Goal: Task Accomplishment & Management: Use online tool/utility

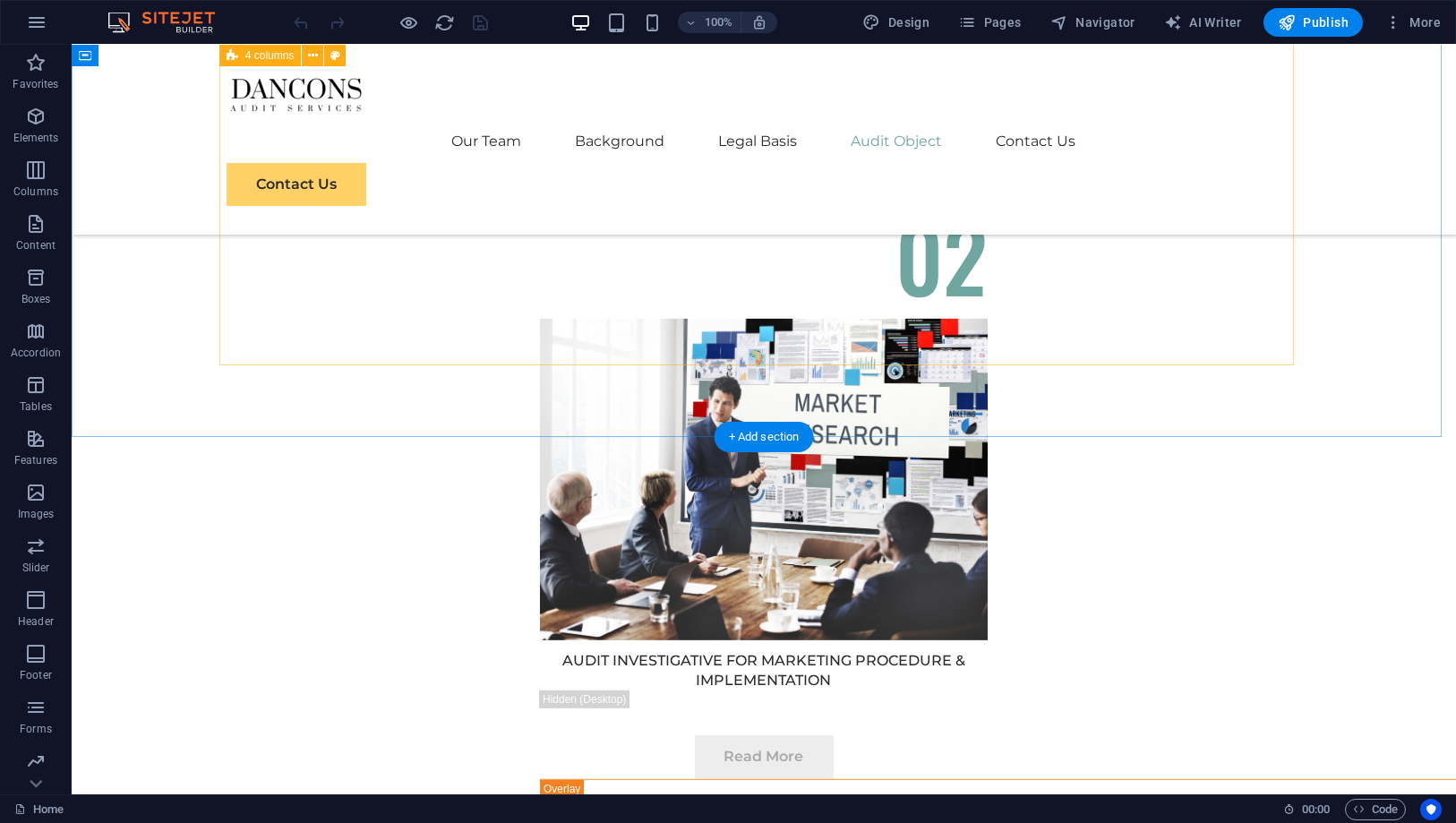
scroll to position [6864, 0]
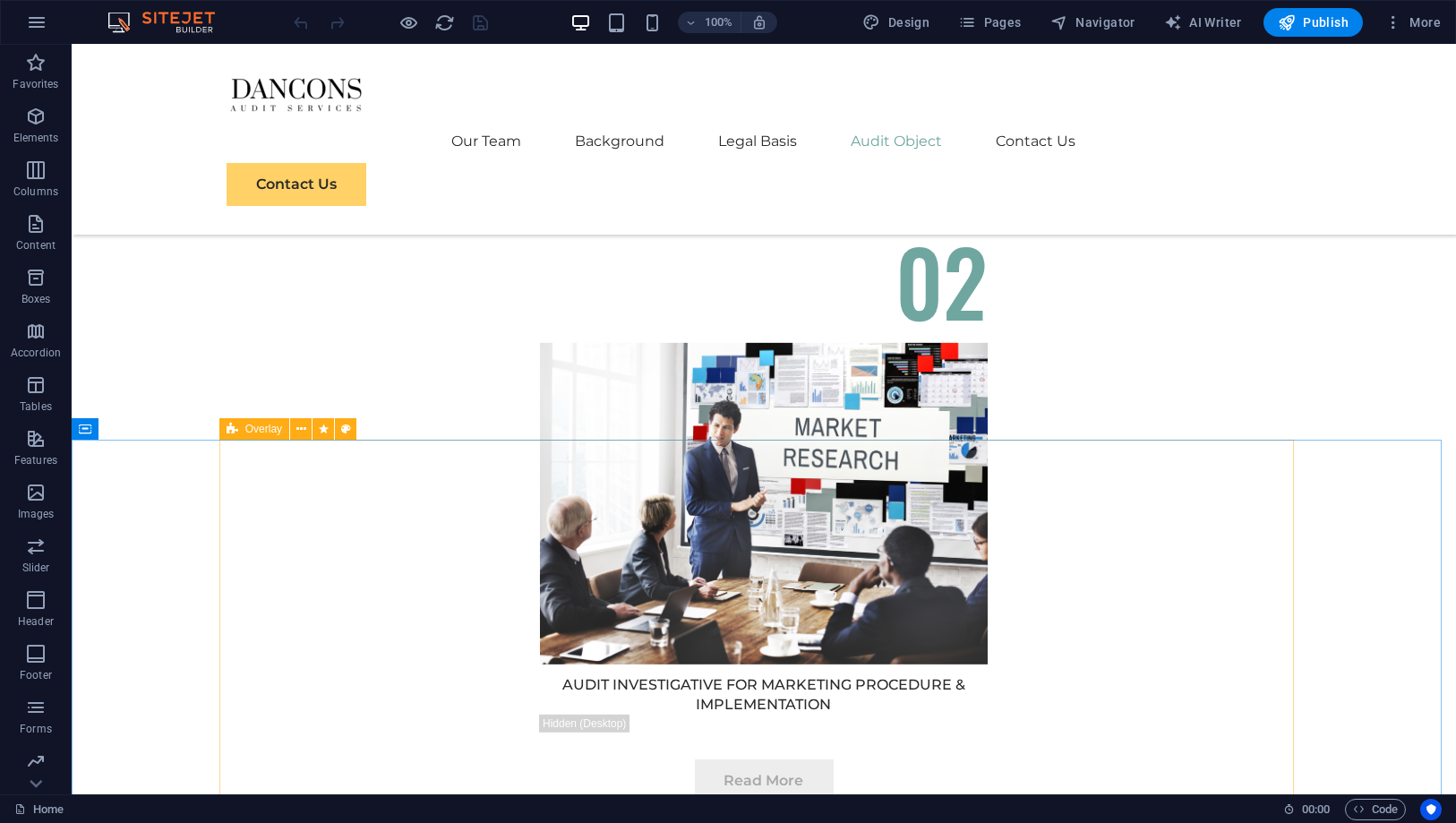
click at [260, 431] on span "Overlay" at bounding box center [264, 429] width 37 height 11
click at [292, 433] on button at bounding box center [300, 428] width 21 height 21
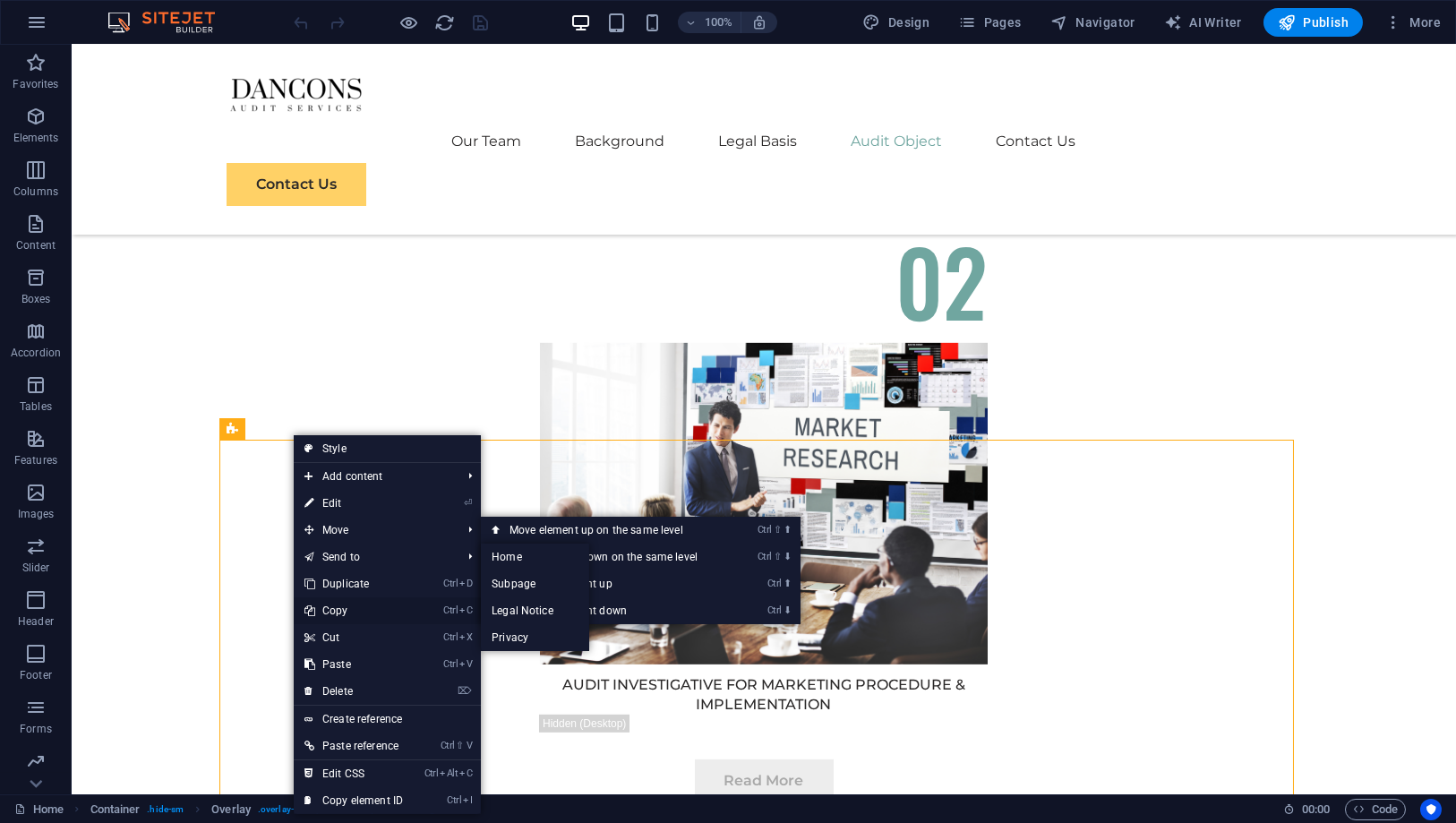
click at [347, 601] on link "Ctrl C Copy" at bounding box center [353, 610] width 120 height 27
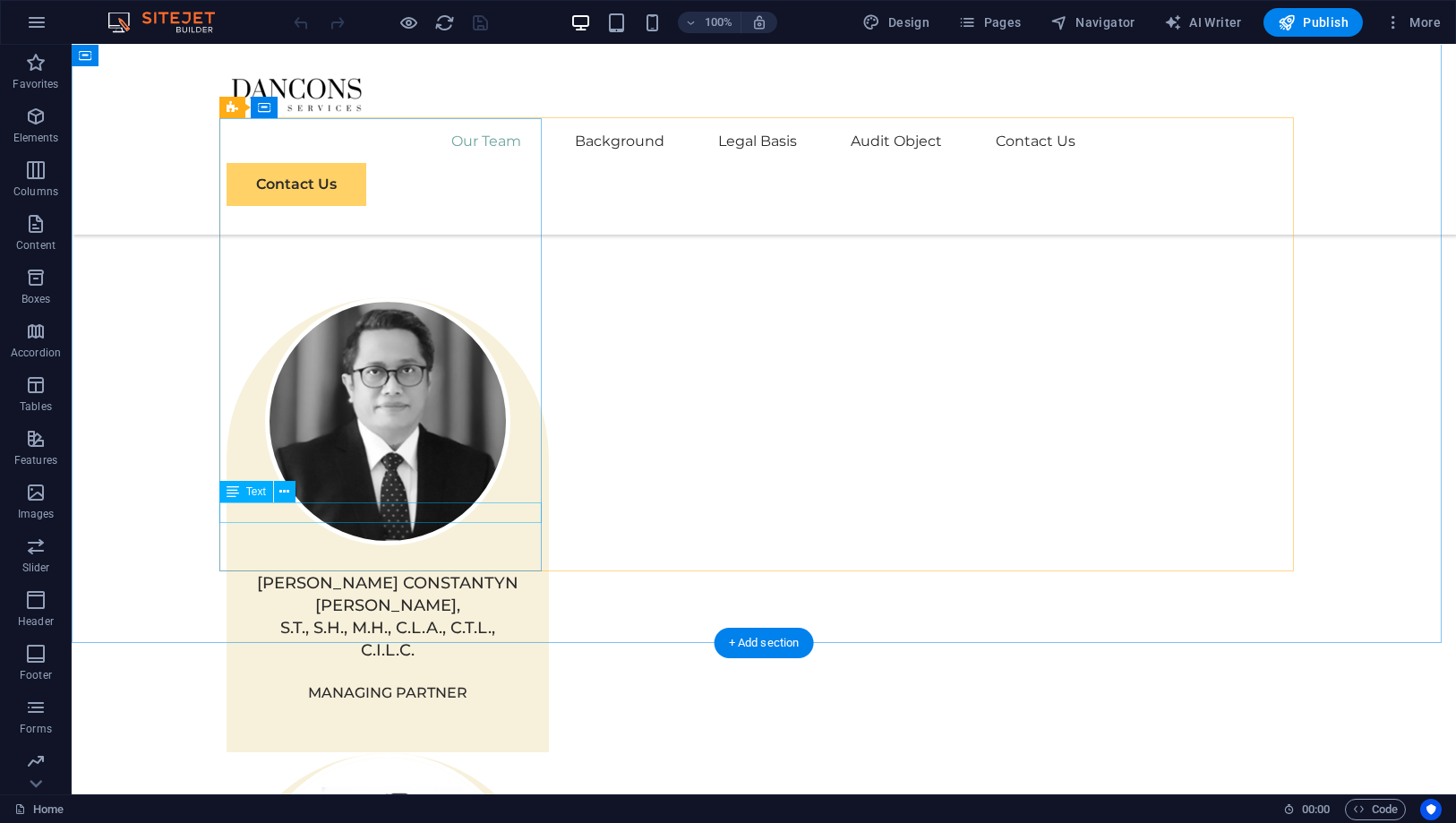
scroll to position [1293, 0]
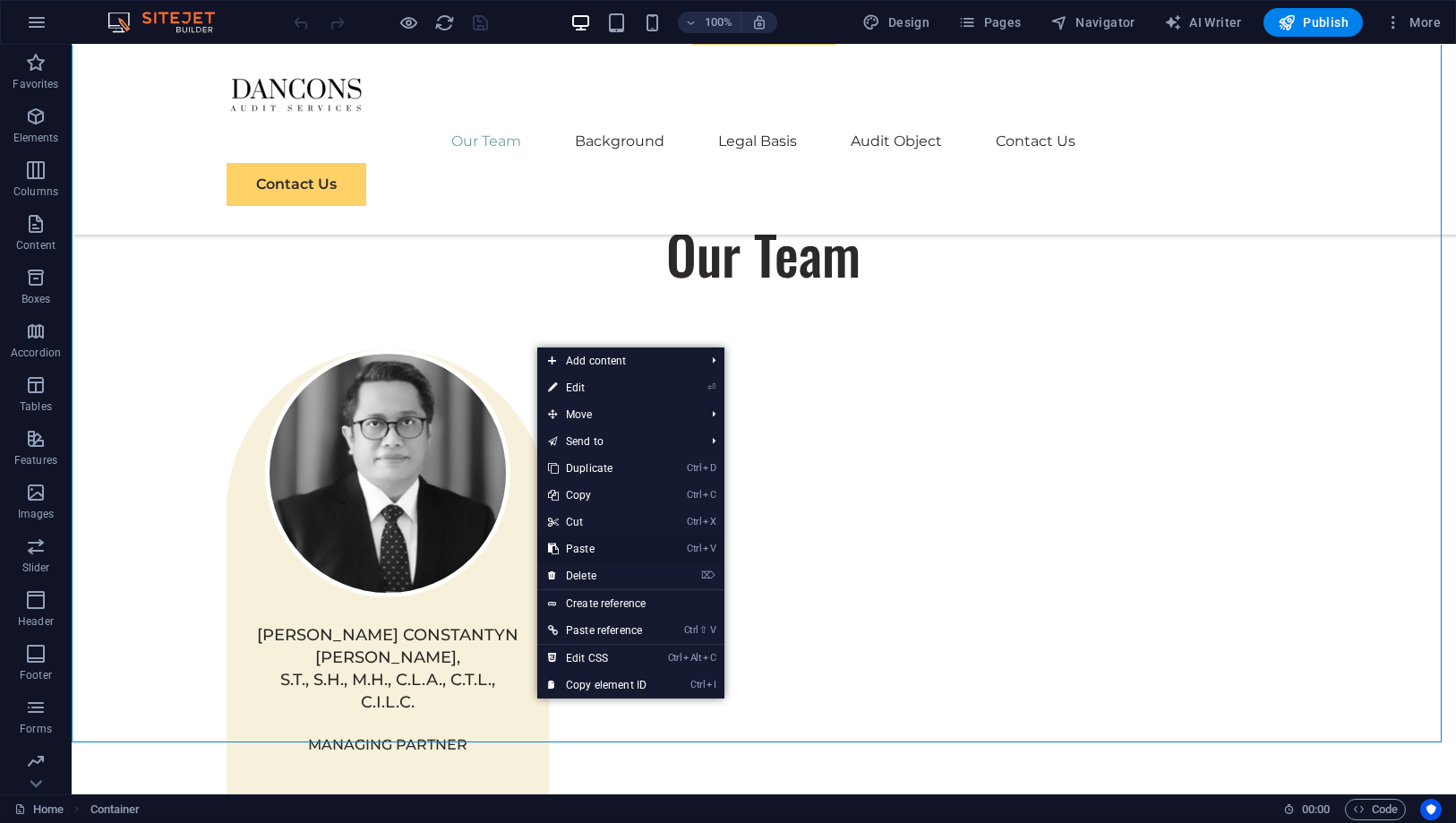
click at [598, 554] on link "Ctrl V Paste" at bounding box center [597, 548] width 120 height 27
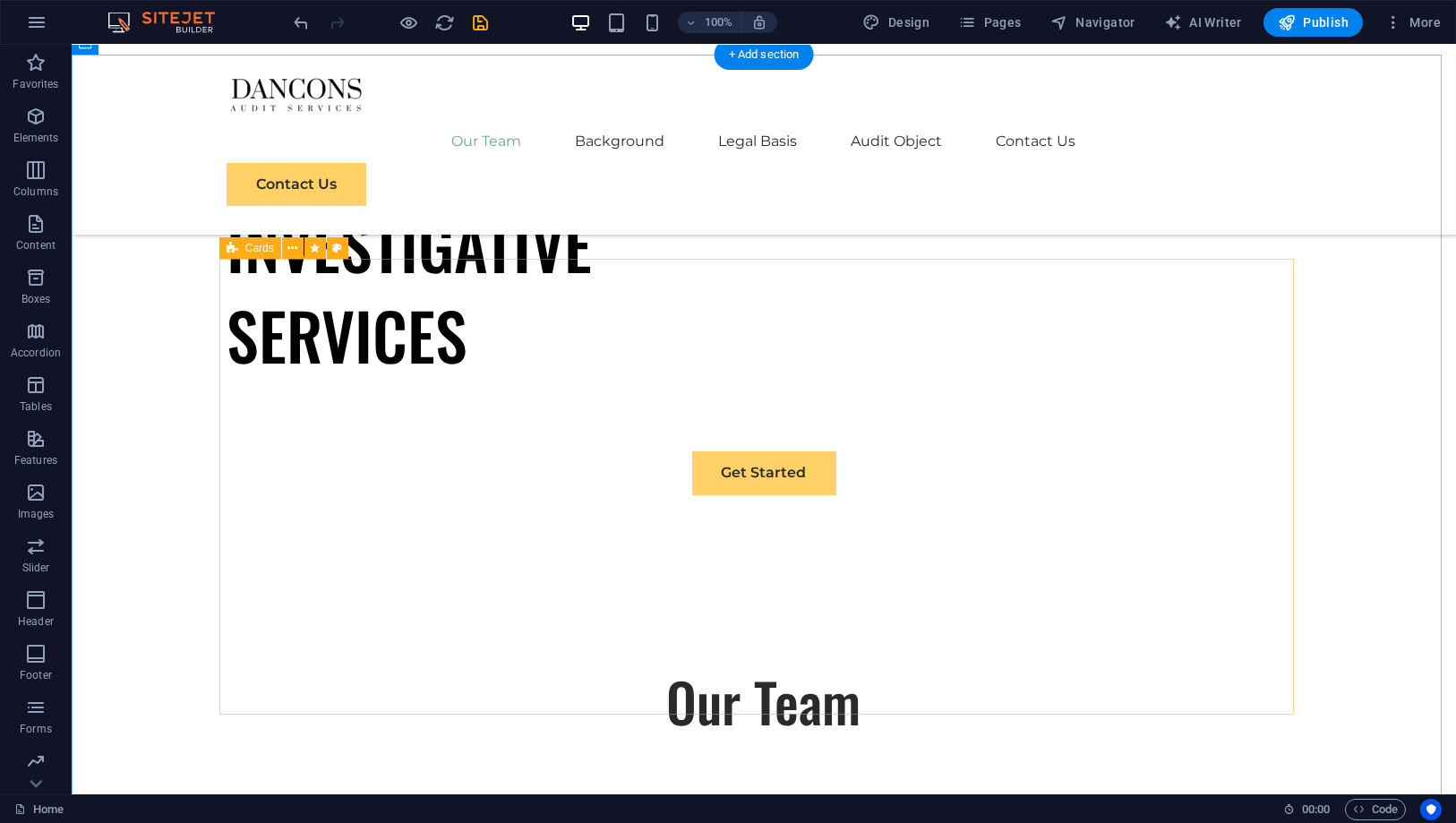
scroll to position [796, 0]
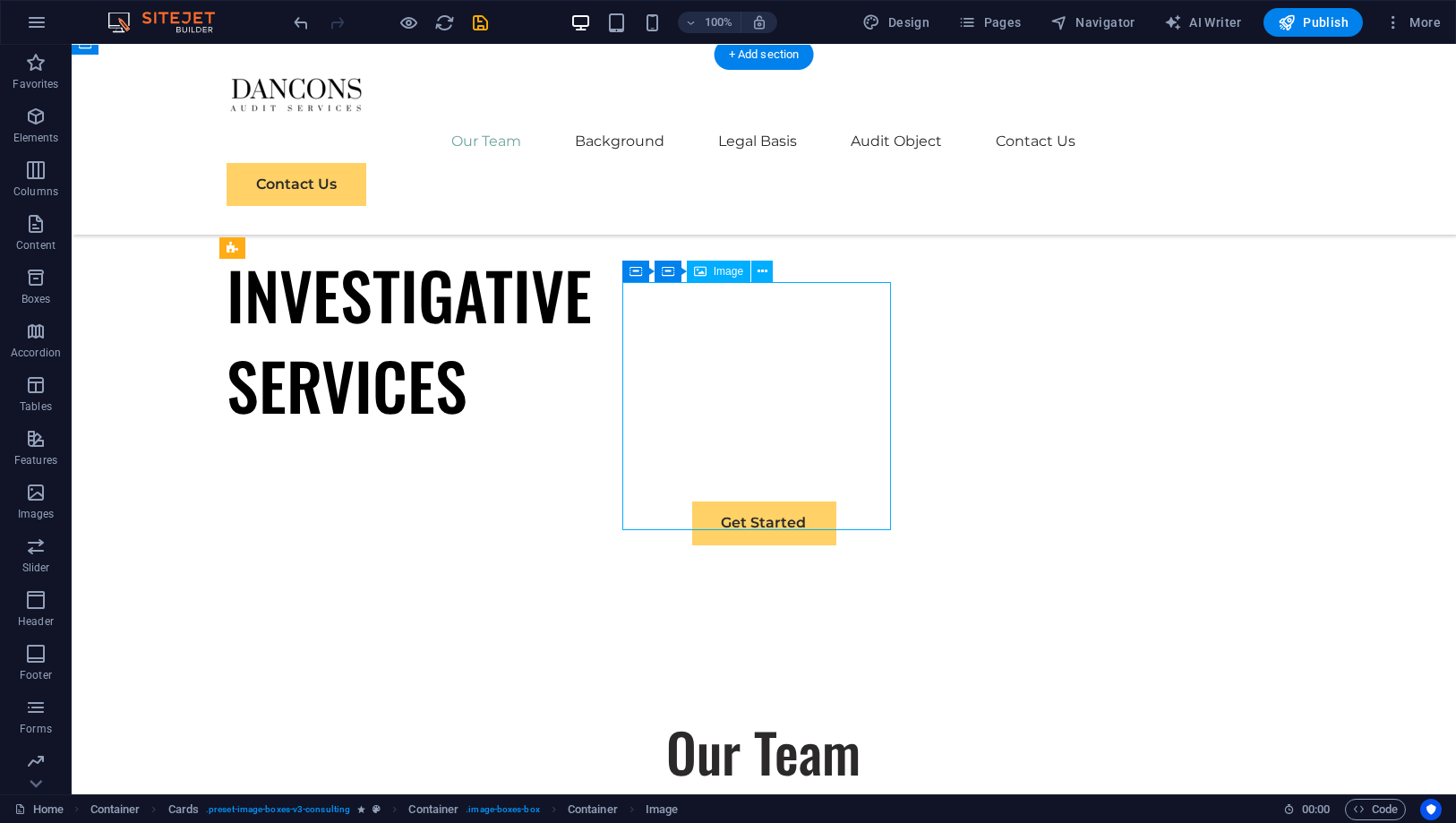
select select "px"
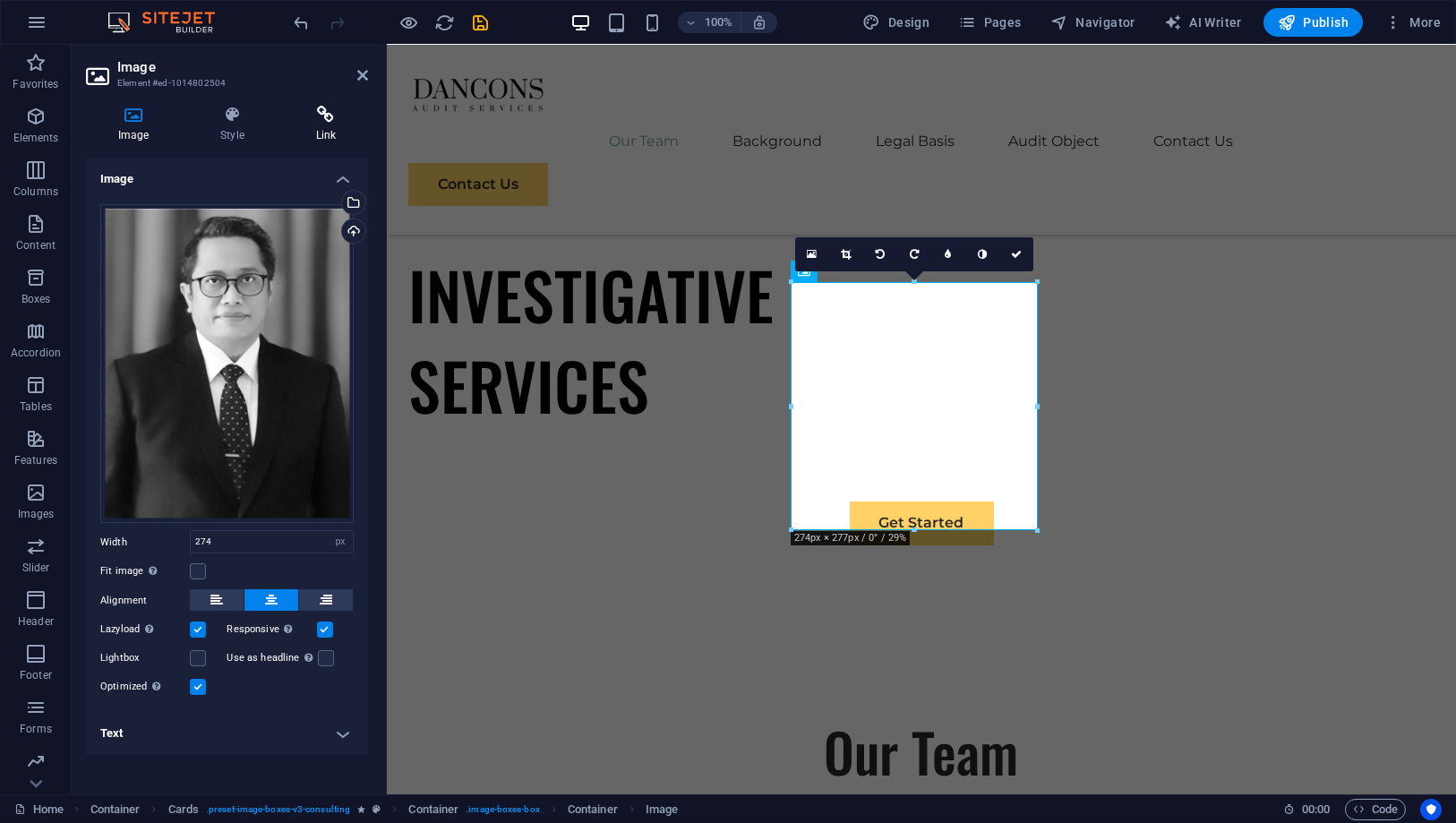
click at [348, 108] on icon at bounding box center [326, 114] width 84 height 18
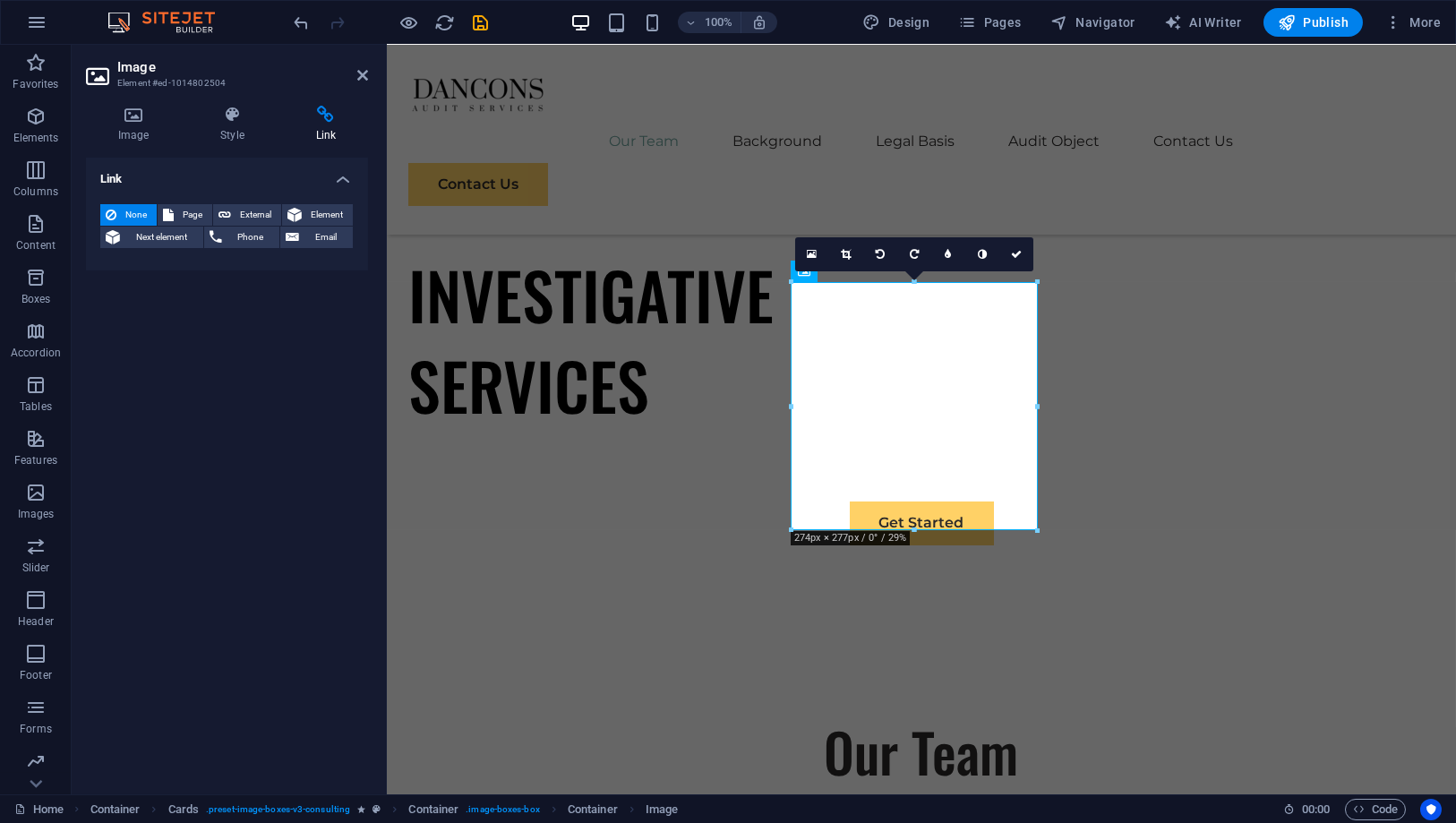
click at [303, 128] on h4 "Link" at bounding box center [326, 124] width 84 height 38
click at [354, 75] on header "Image Element #ed-1014802504" at bounding box center [227, 68] width 282 height 47
click at [365, 73] on icon at bounding box center [363, 75] width 11 height 15
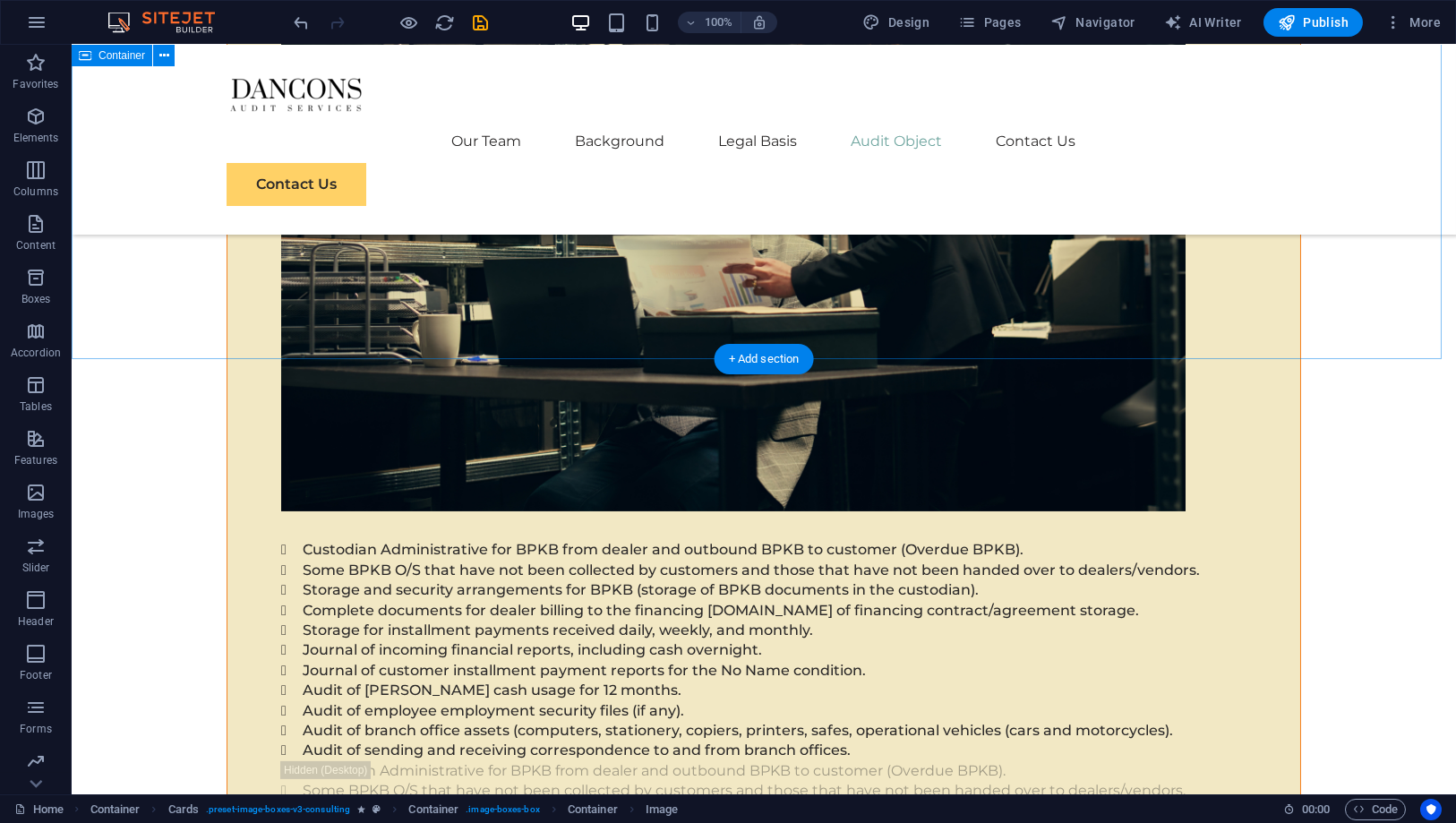
scroll to position [4078, 0]
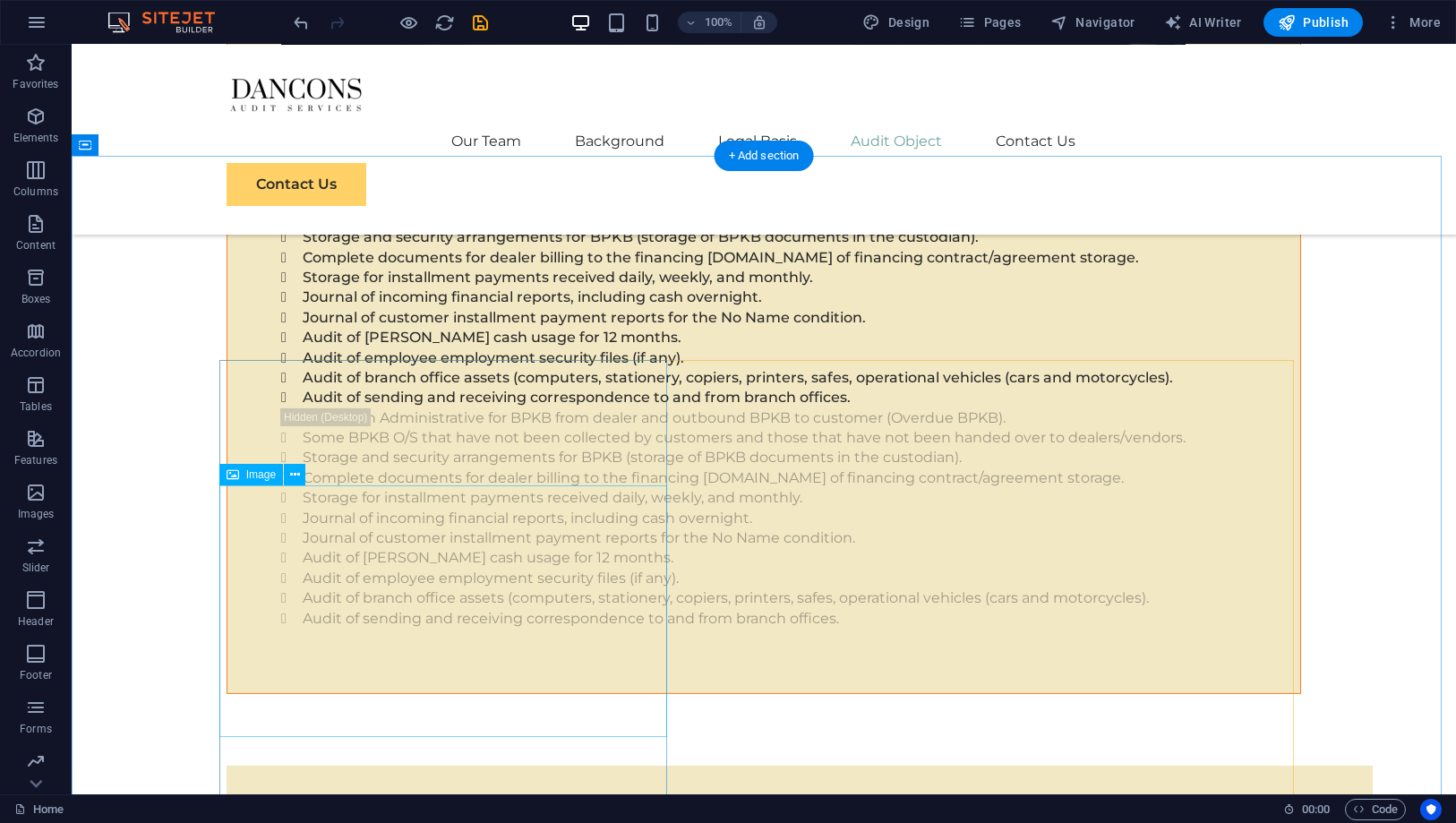
select select "%"
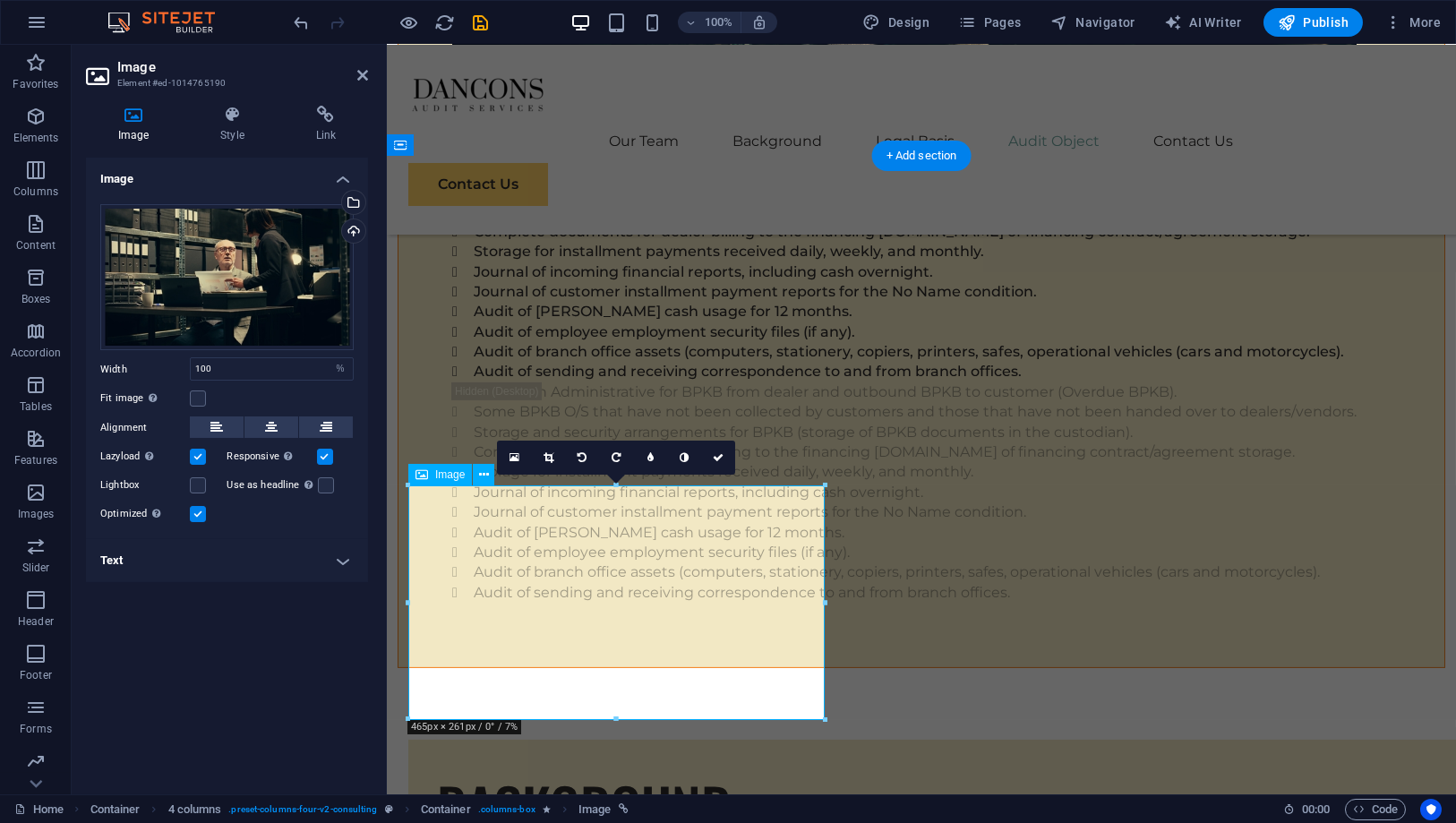
scroll to position [4100, 0]
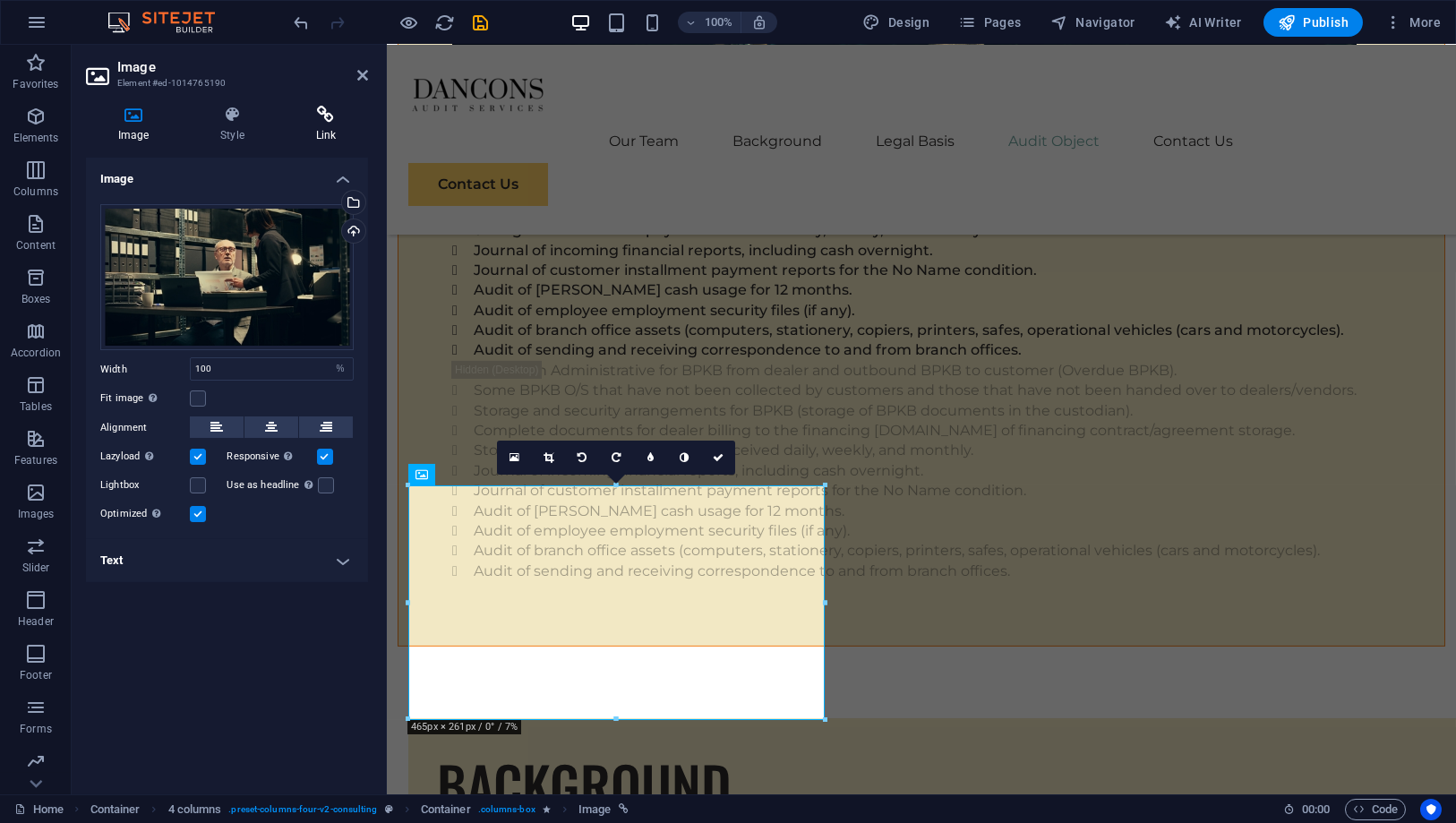
click at [327, 132] on h4 "Link" at bounding box center [326, 124] width 84 height 38
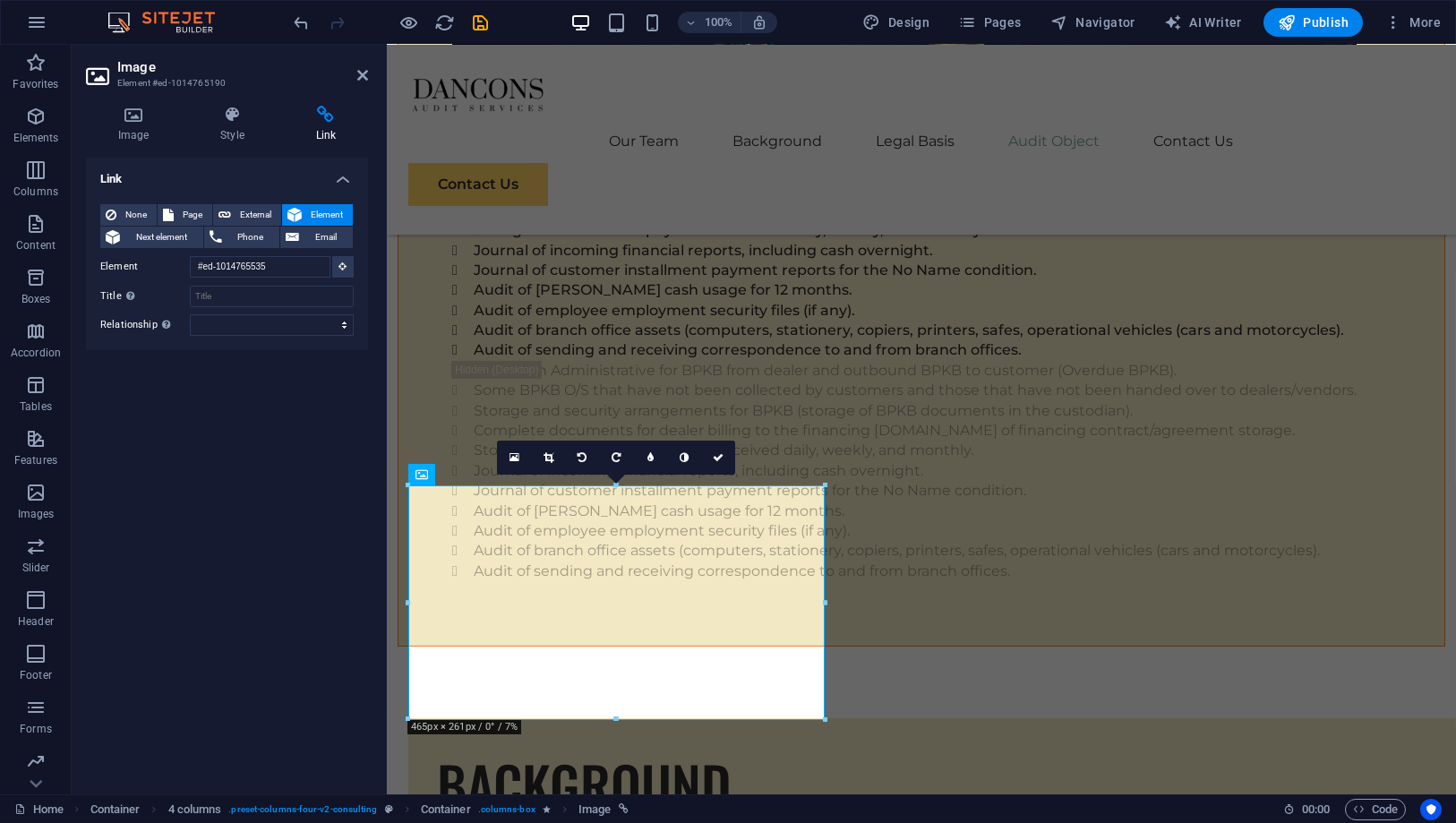
click at [353, 79] on header "Image Element #ed-1014765190" at bounding box center [227, 68] width 282 height 47
click at [359, 75] on icon at bounding box center [363, 75] width 11 height 15
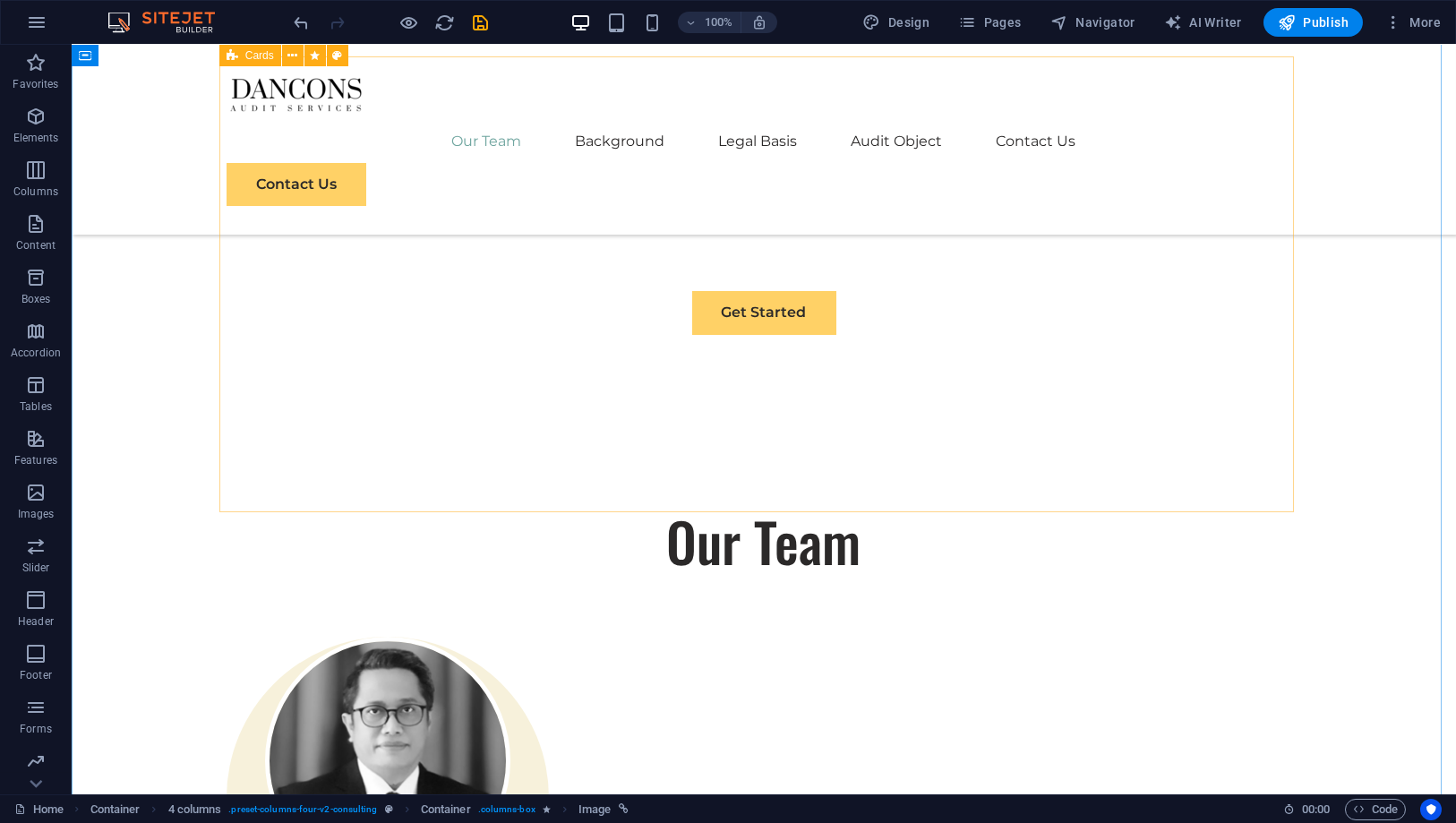
scroll to position [995, 0]
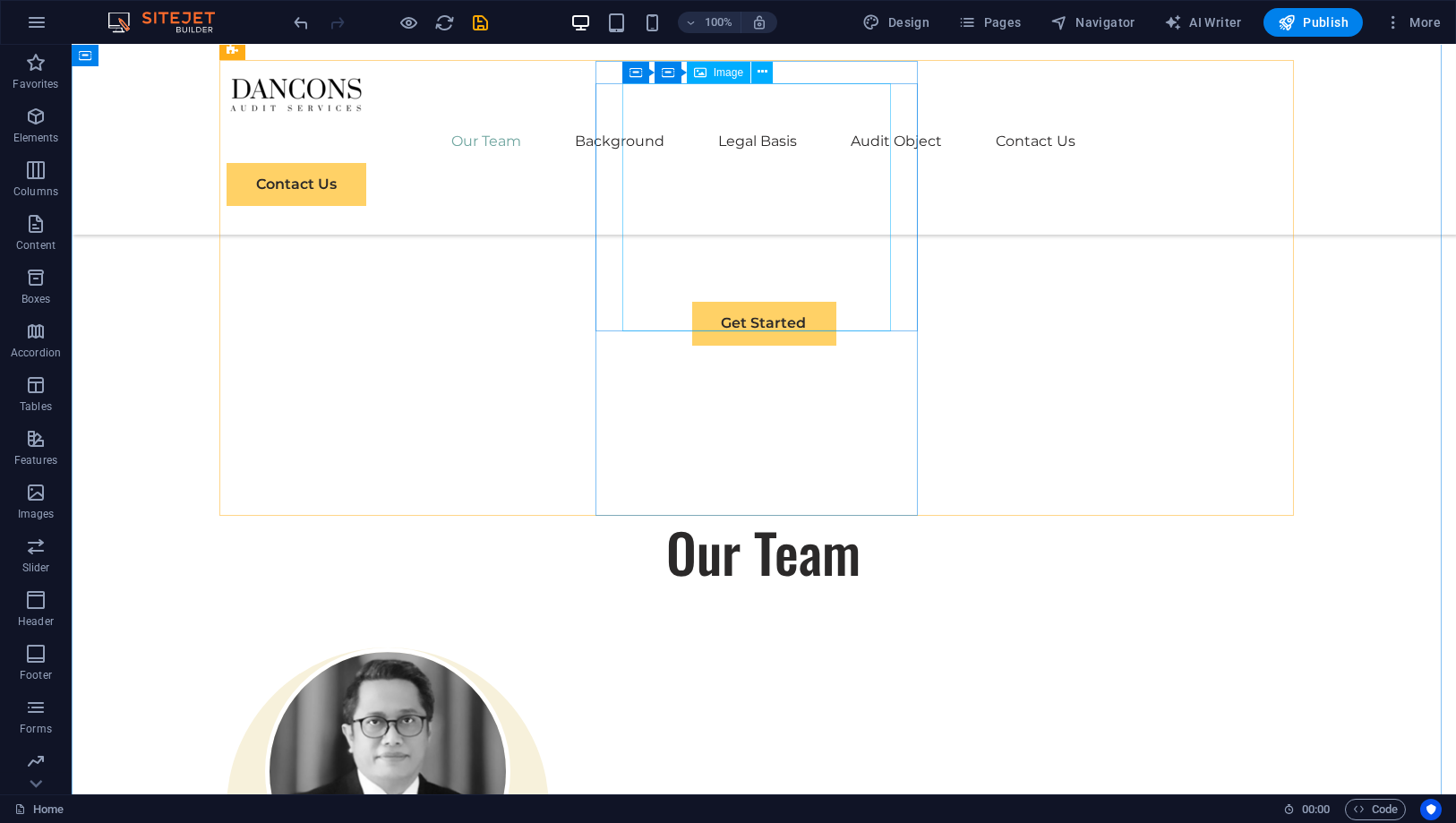
click at [522, 647] on figure at bounding box center [387, 771] width 268 height 248
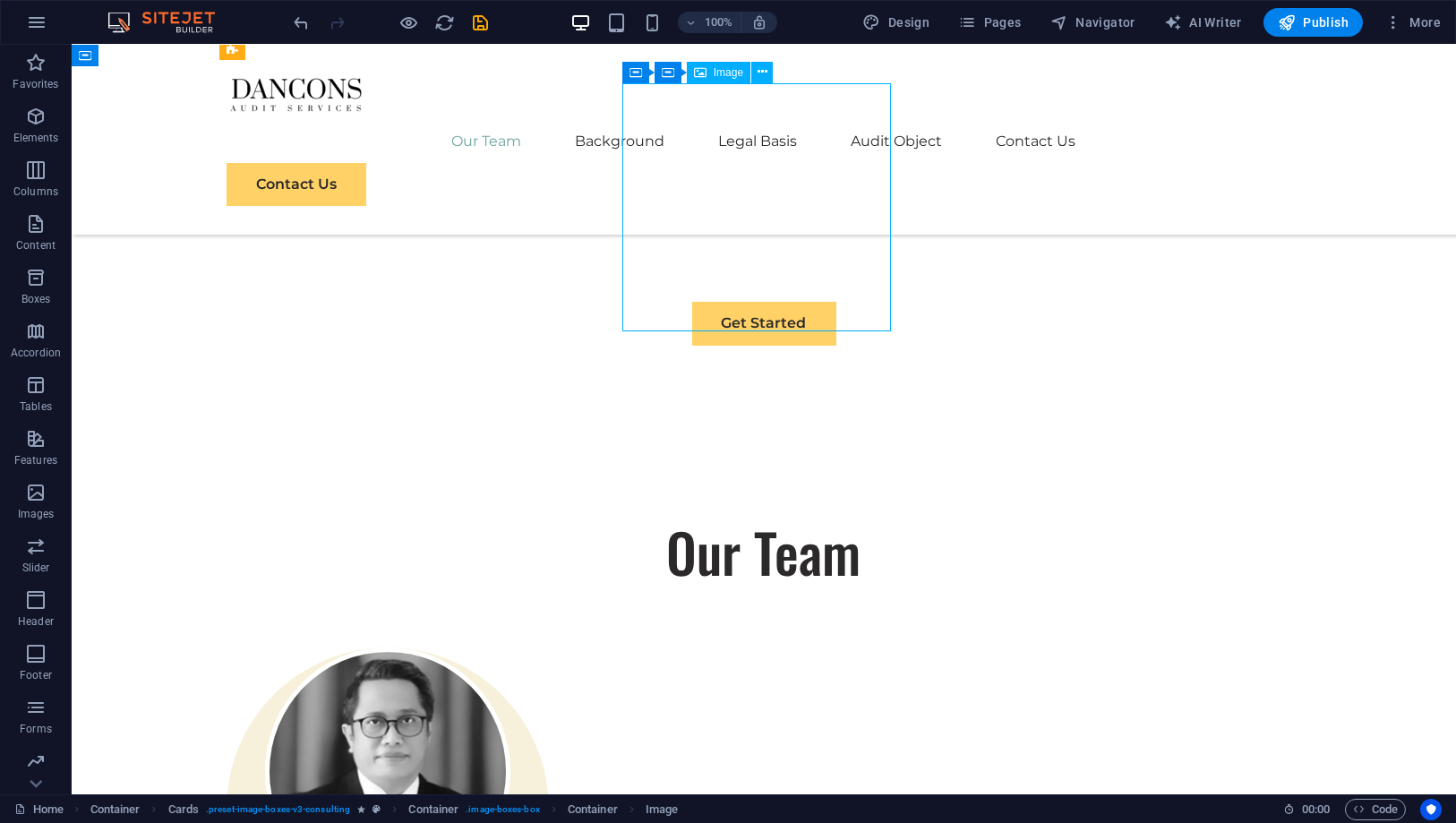
click at [522, 647] on figure at bounding box center [387, 771] width 268 height 248
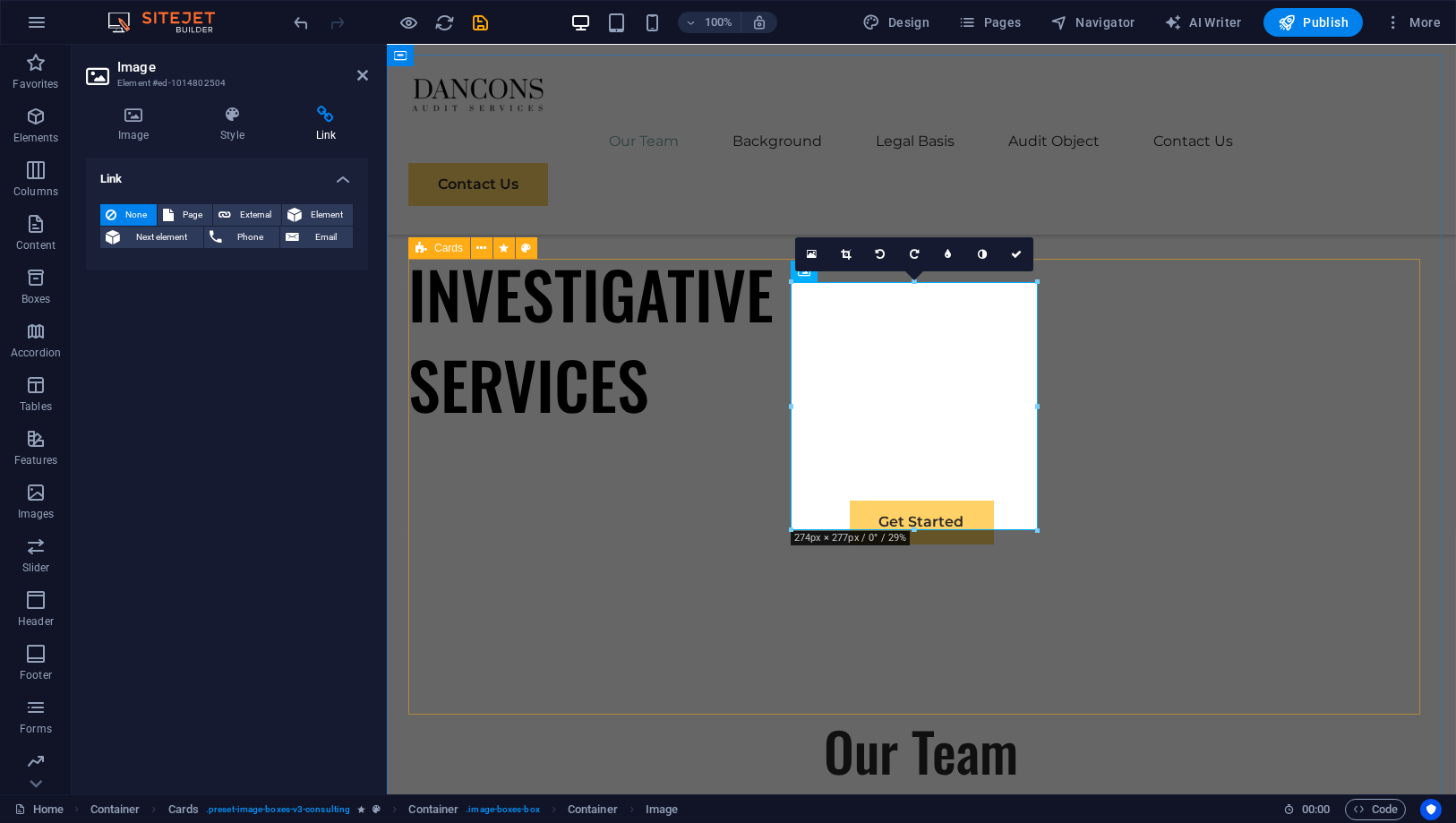
scroll to position [796, 0]
click at [333, 215] on span "Element" at bounding box center [327, 214] width 40 height 21
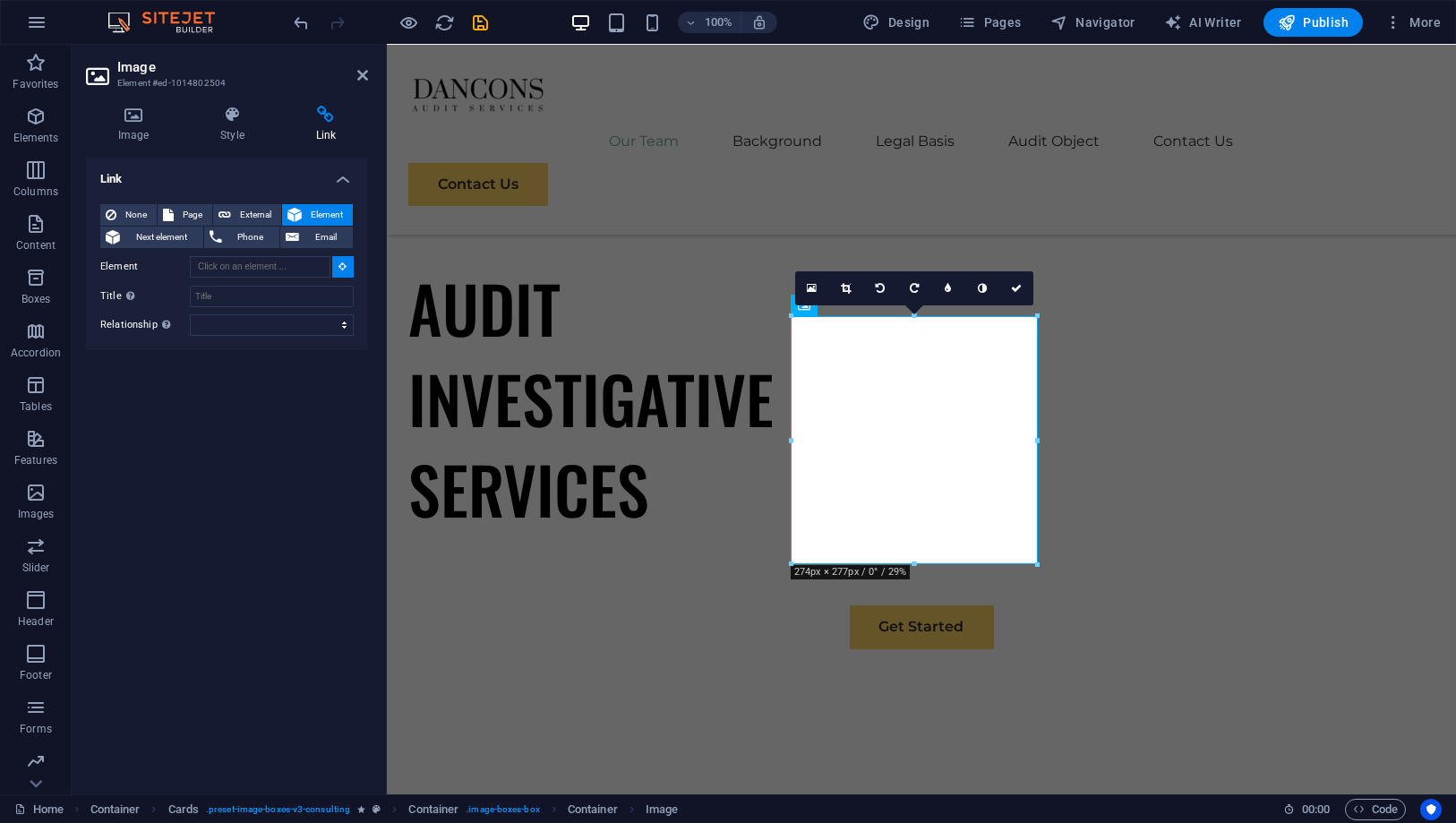
click at [348, 265] on button at bounding box center [342, 266] width 21 height 21
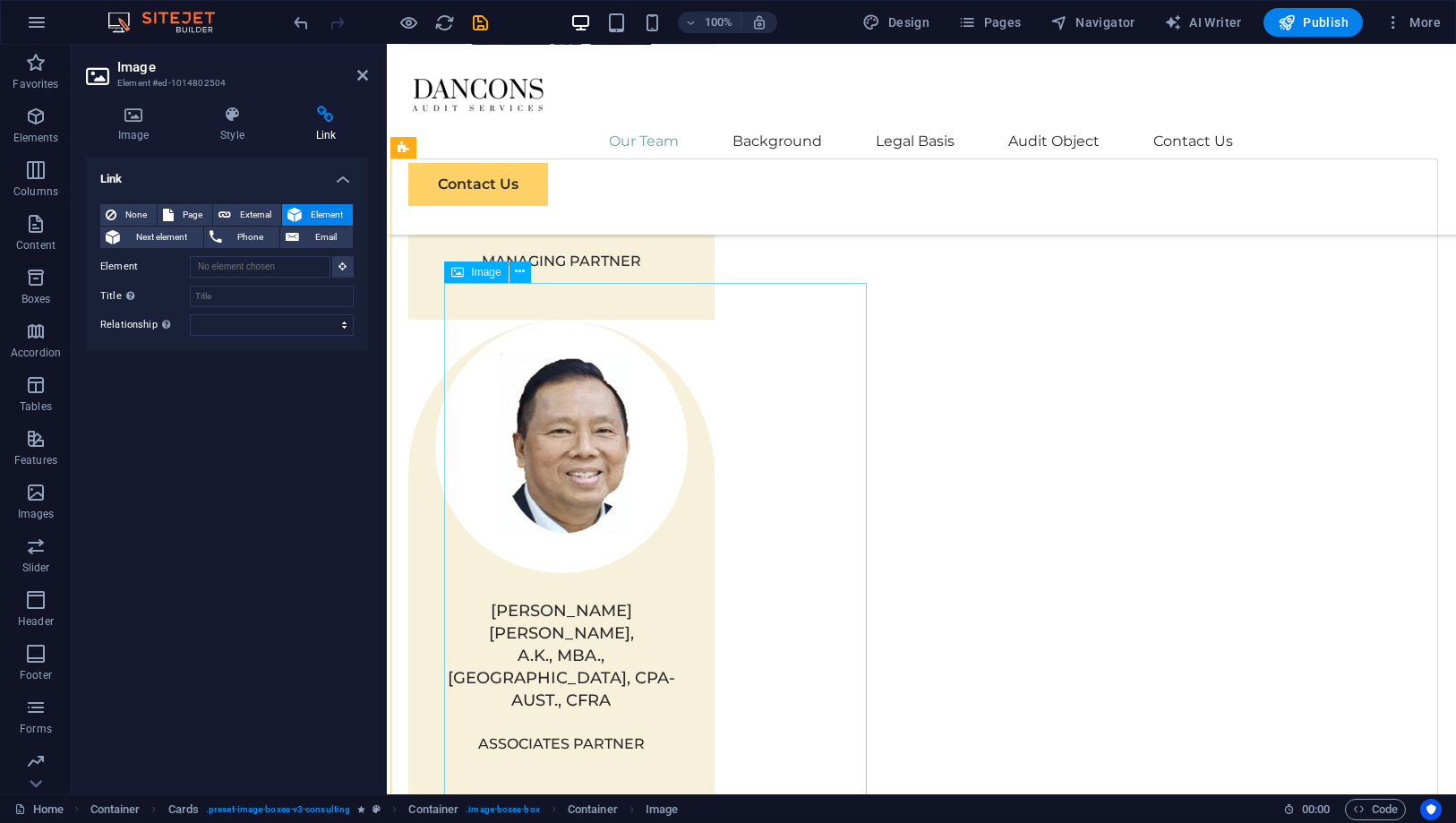
scroll to position [1686, 0]
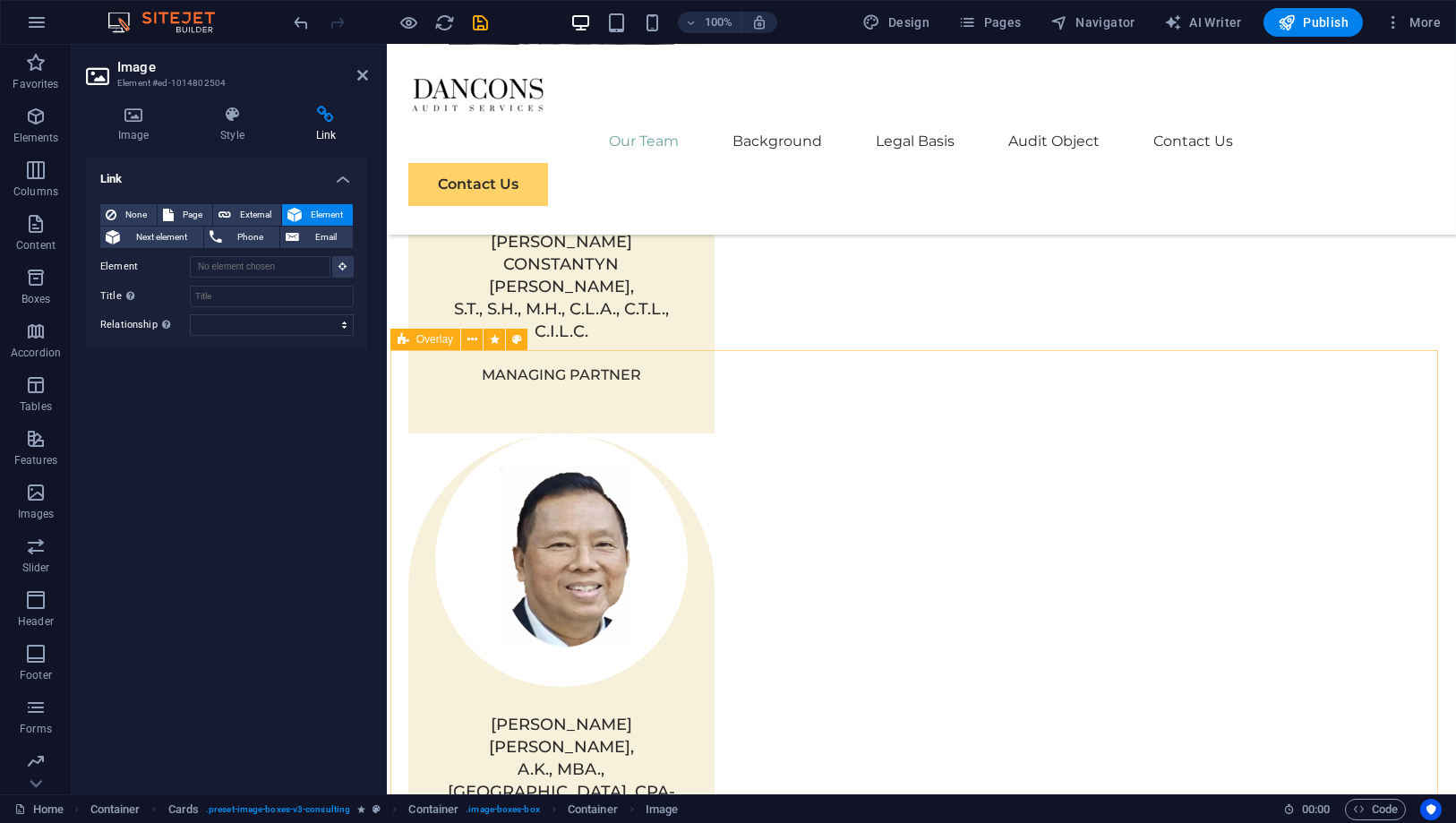
click at [426, 344] on span "Overlay" at bounding box center [435, 340] width 37 height 11
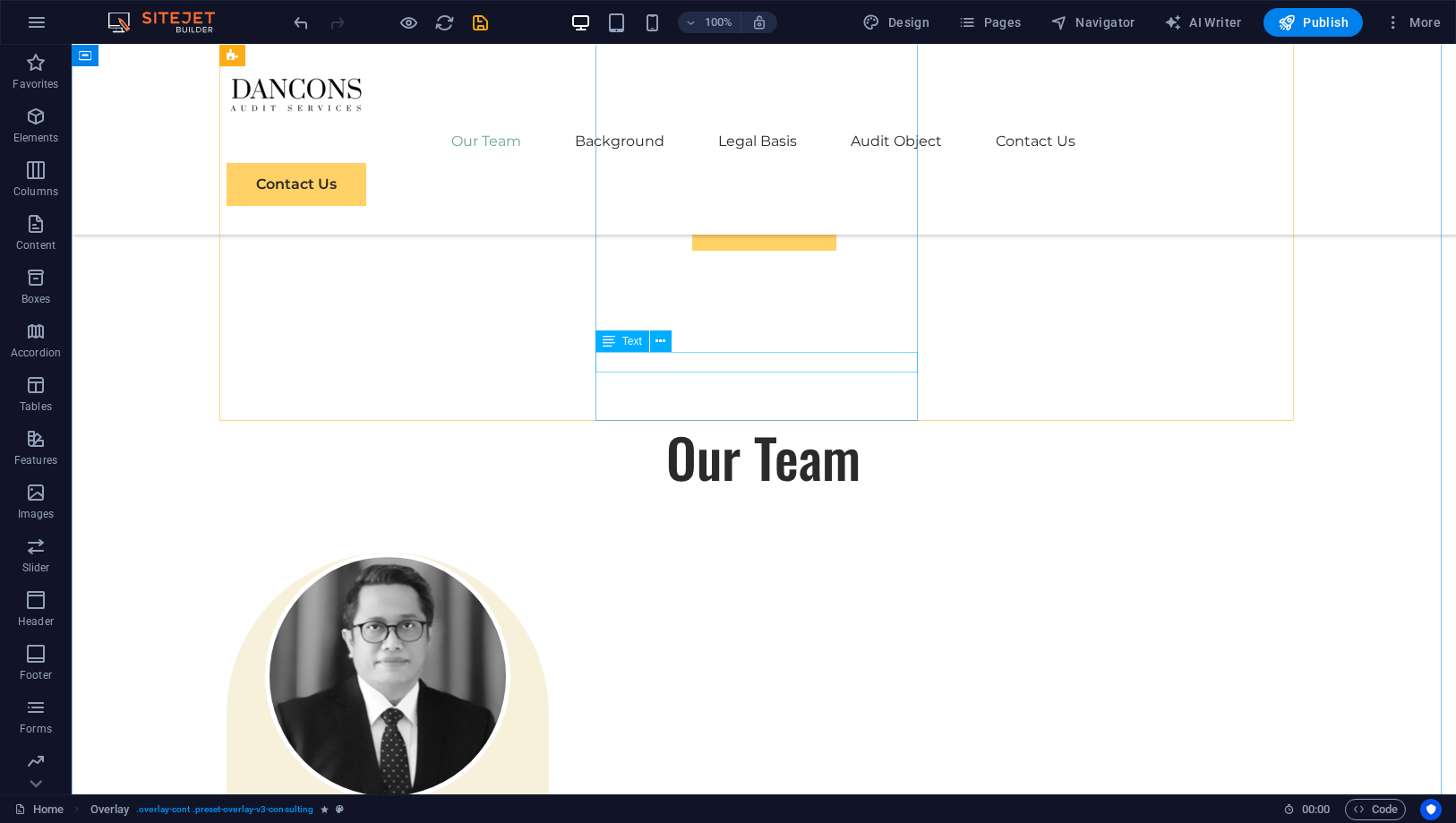
scroll to position [691, 0]
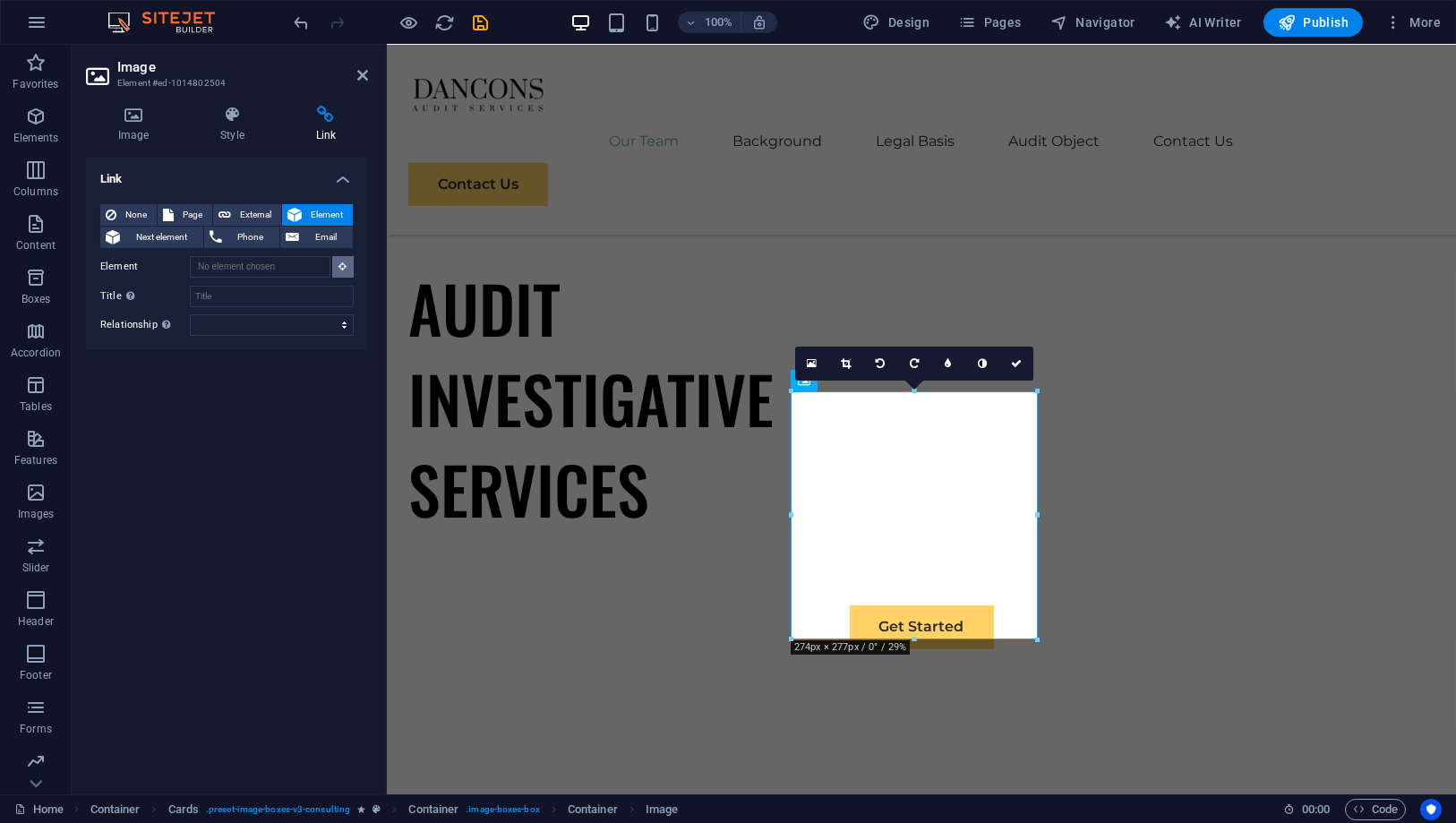
scroll to position [588, 0]
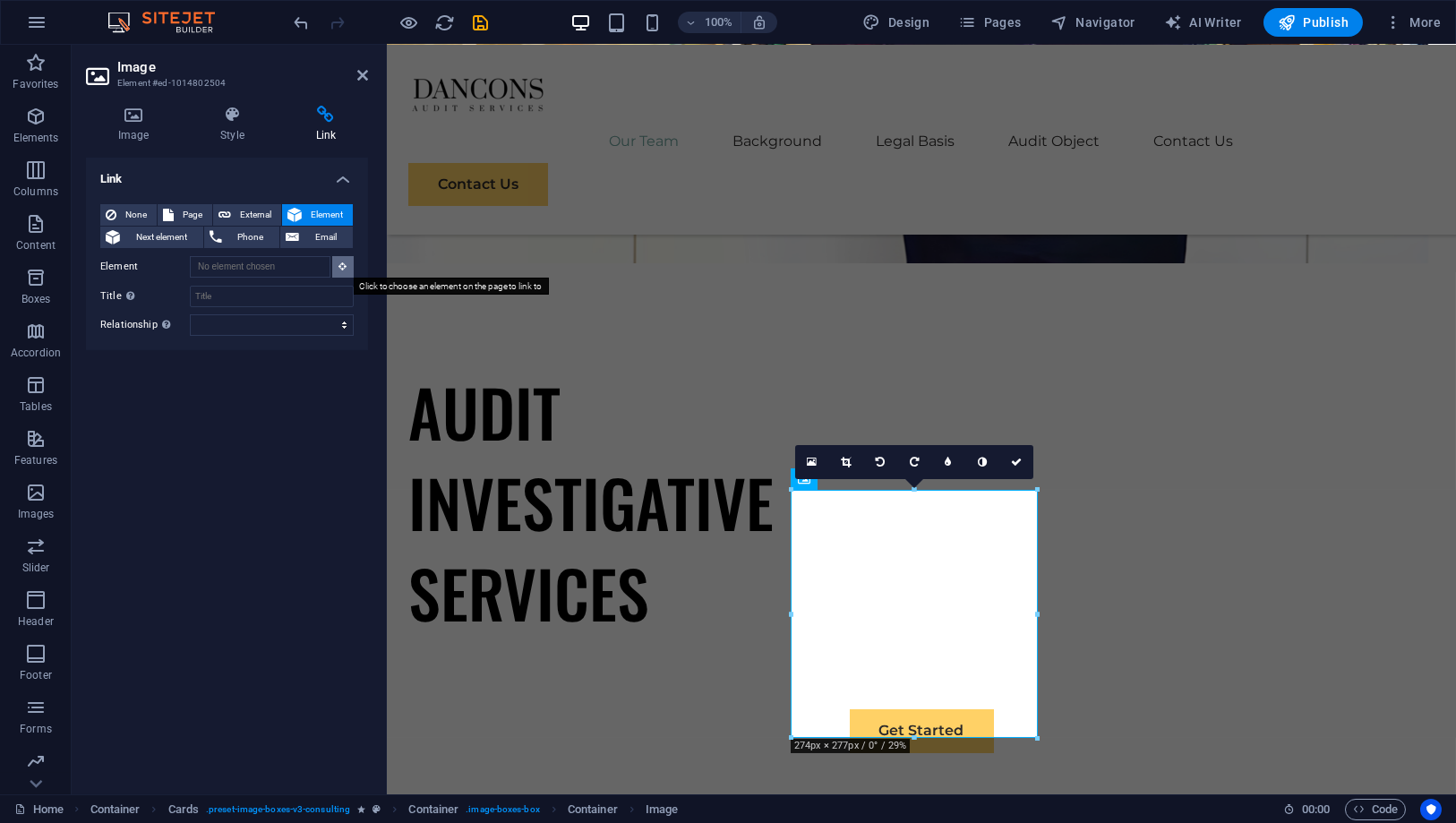
click at [348, 265] on button at bounding box center [342, 266] width 21 height 21
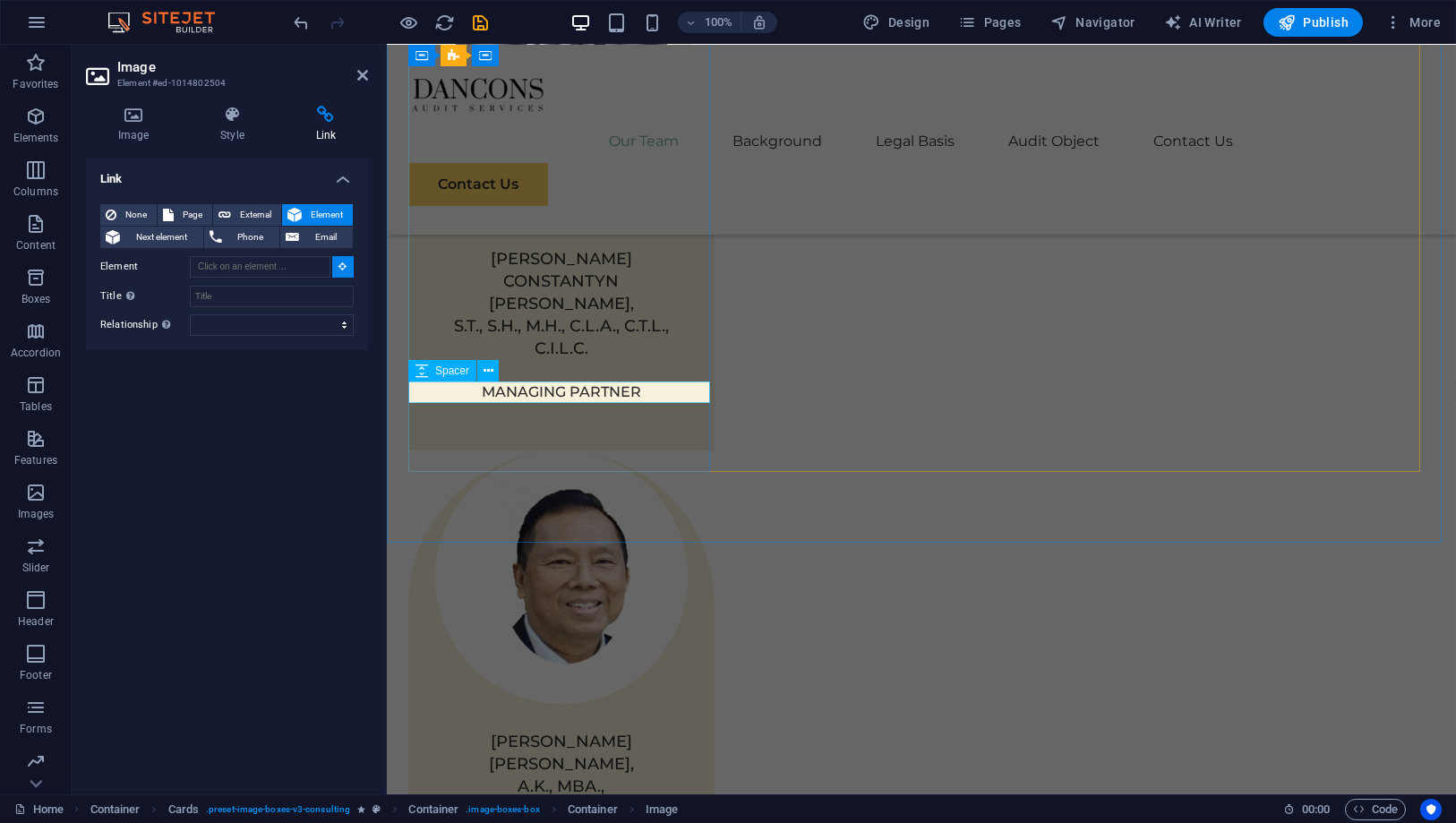
scroll to position [1781, 0]
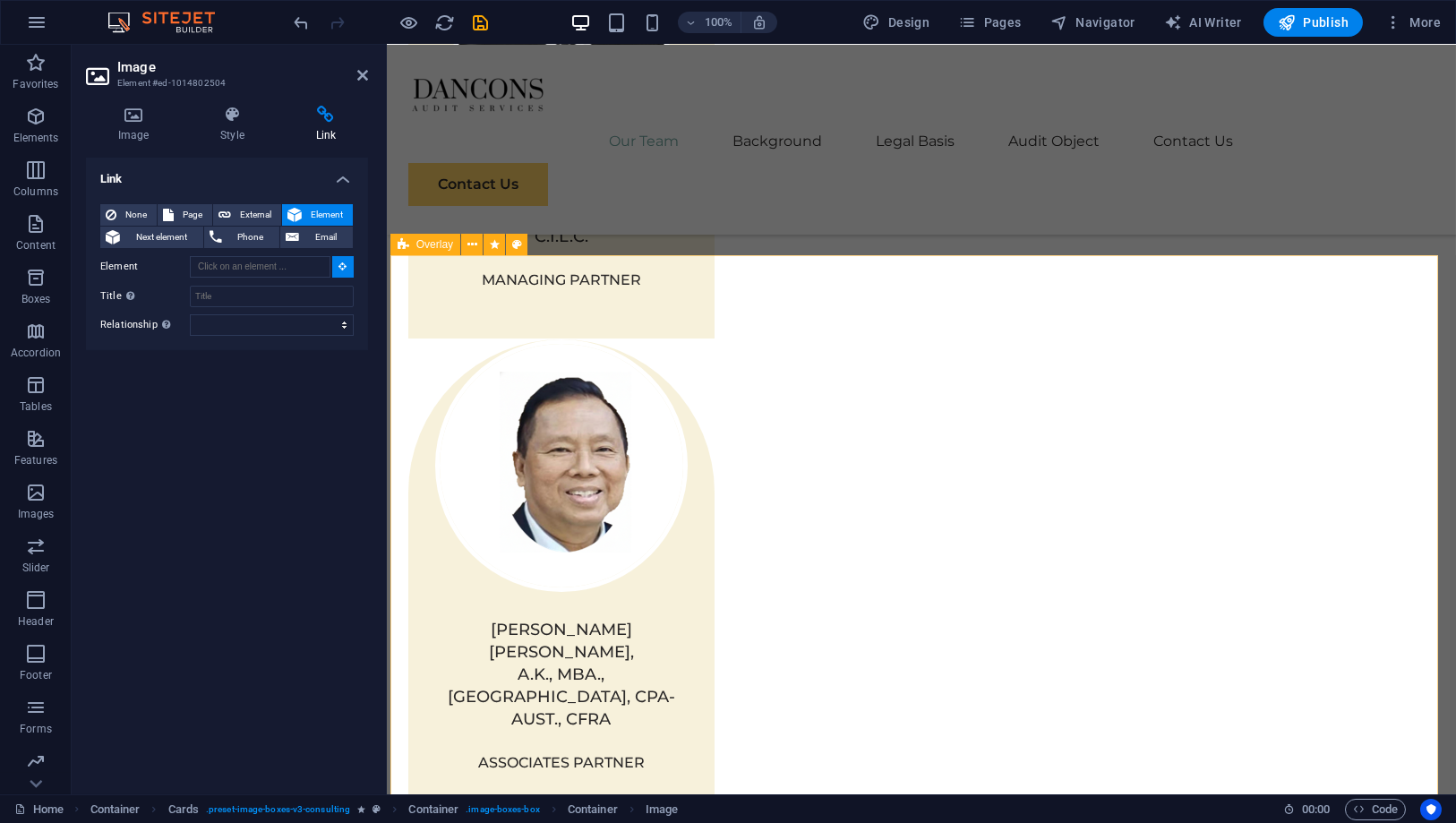
type input "#ed-new-46"
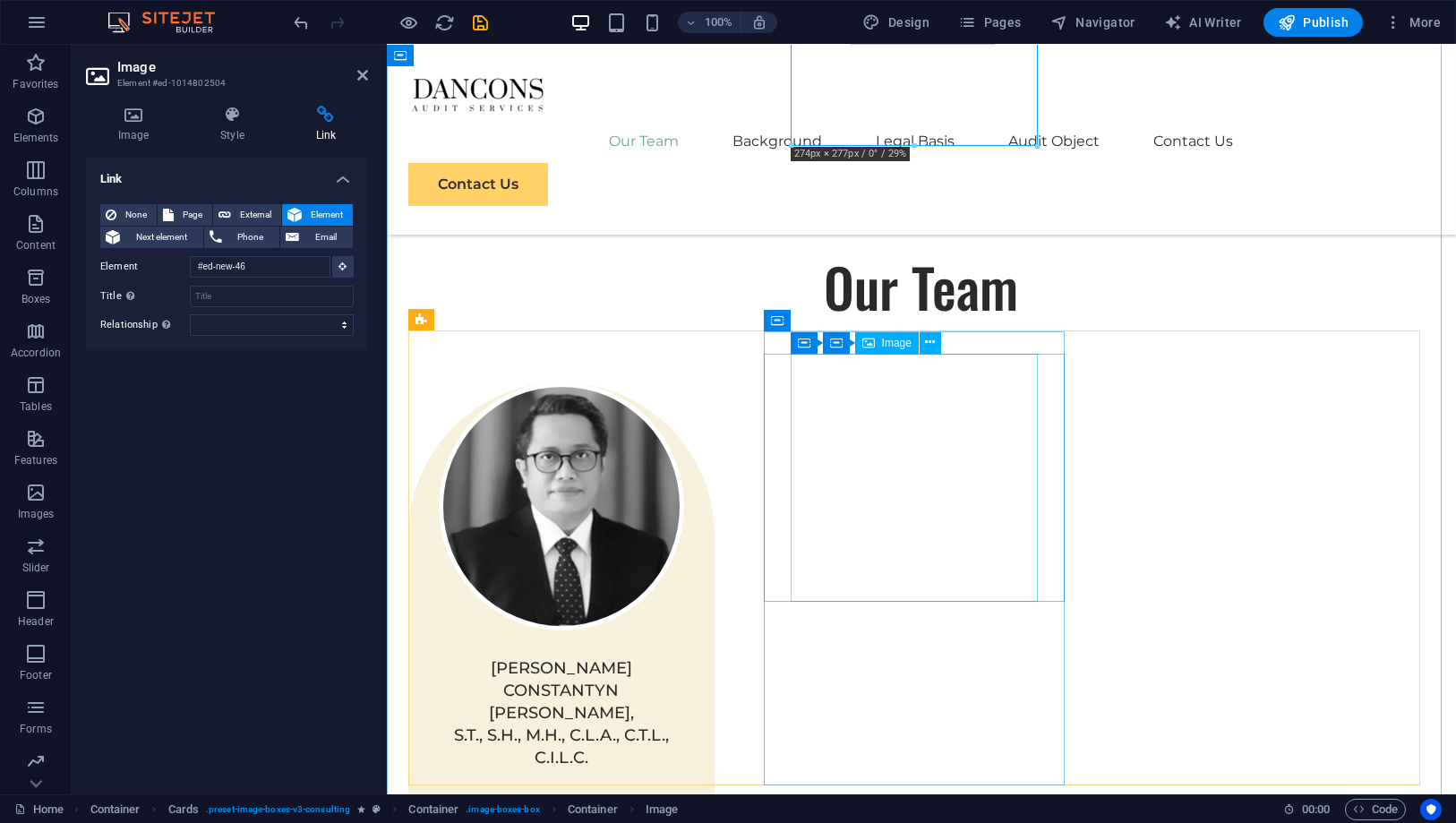
scroll to position [1180, 0]
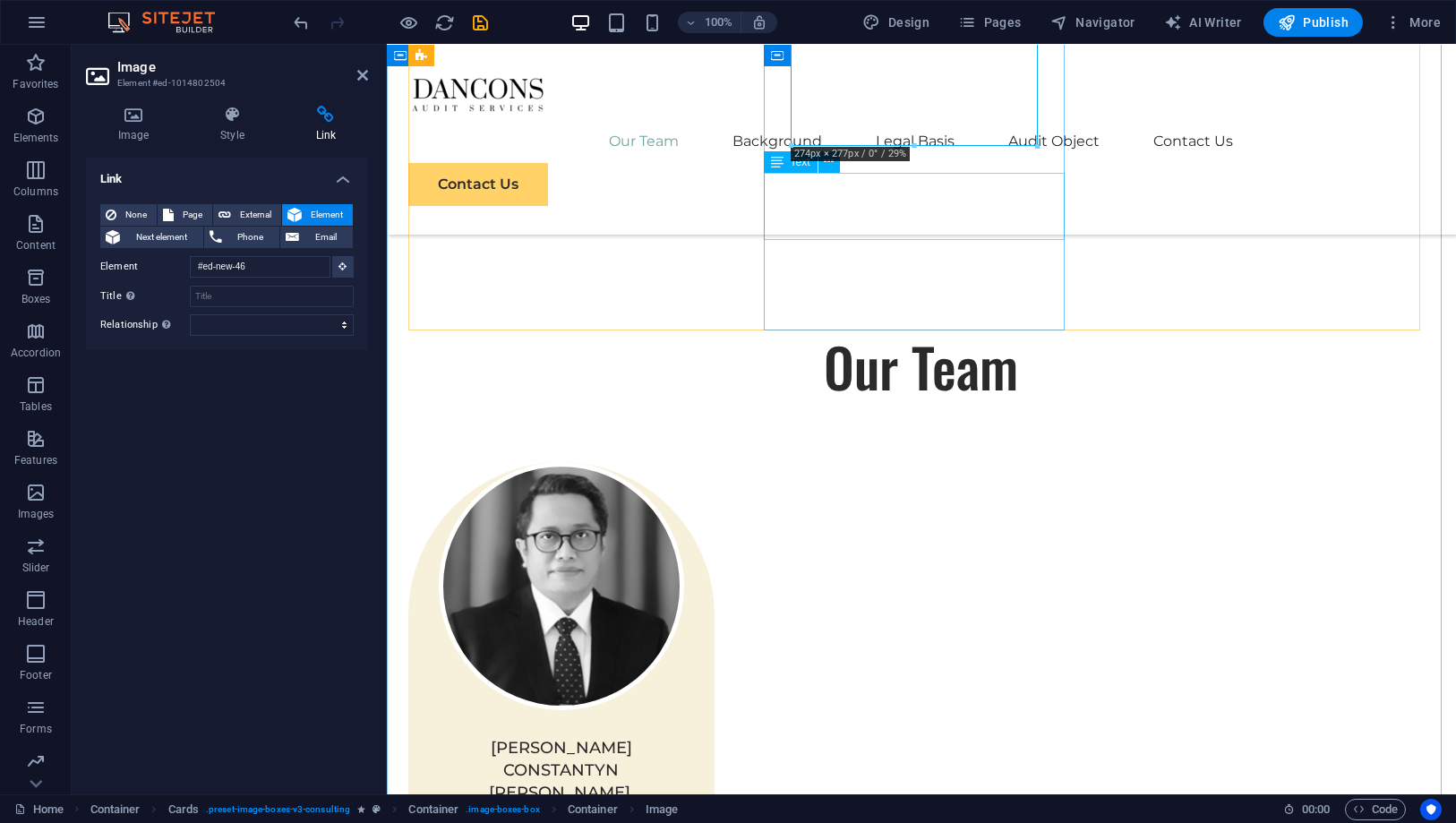
click at [714, 737] on div "DANIEL CONSTANTYN ADAM, S.T., S.H., M.H., C.L.A., C.T.L., C.I.L.C." at bounding box center [560, 793] width 307 height 113
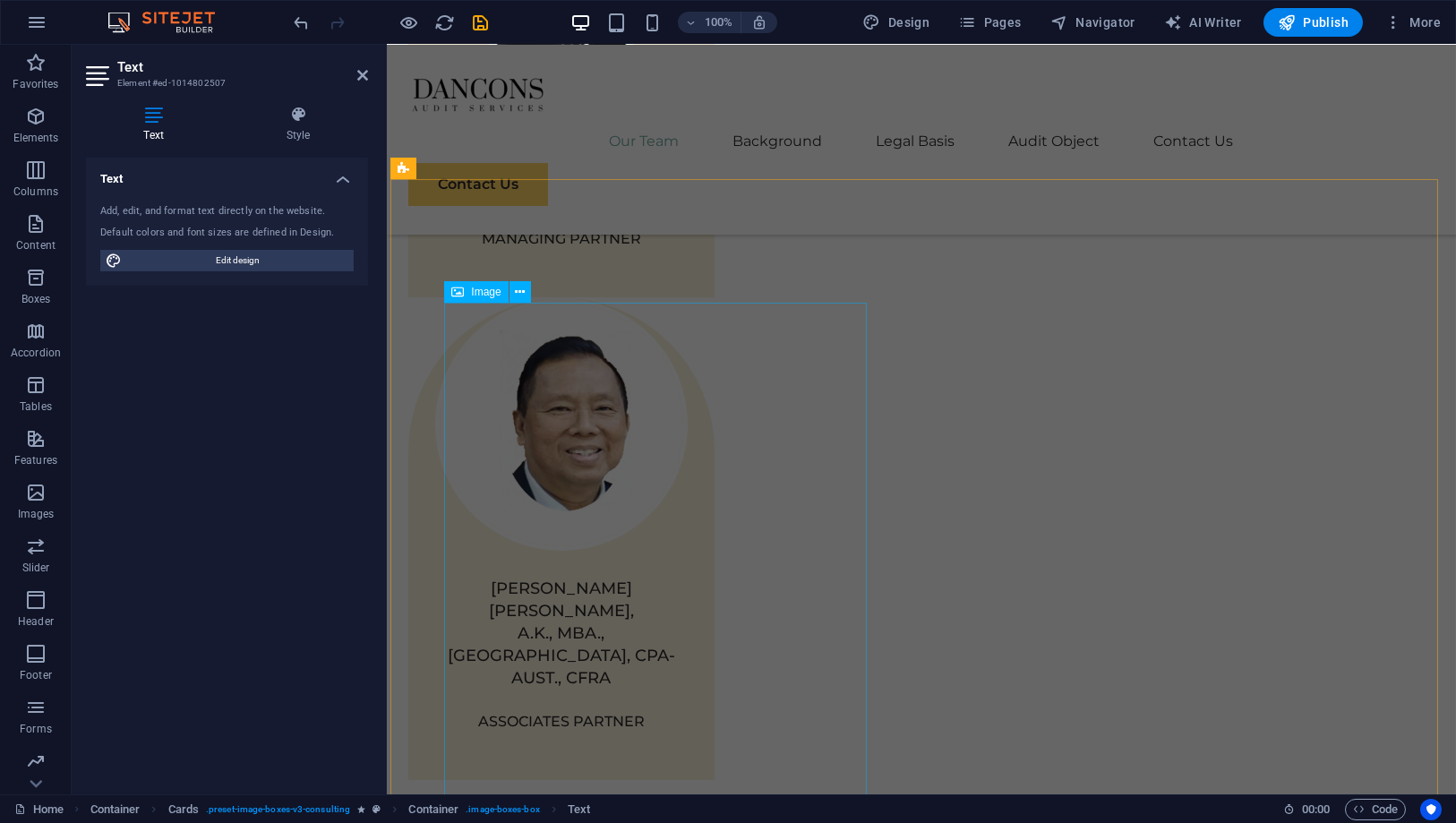
scroll to position [1777, 0]
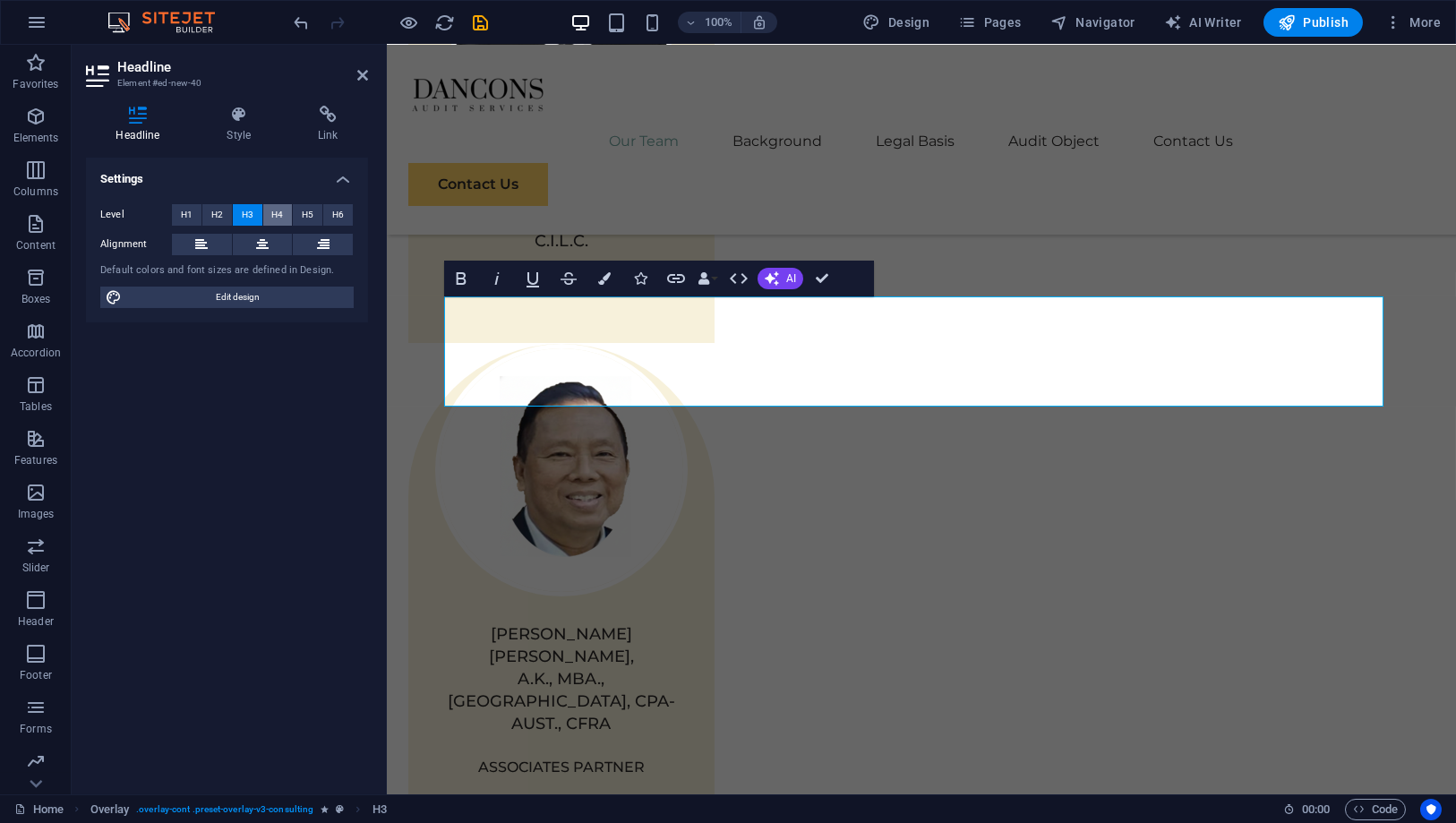
click at [270, 219] on button "H4" at bounding box center [278, 214] width 29 height 21
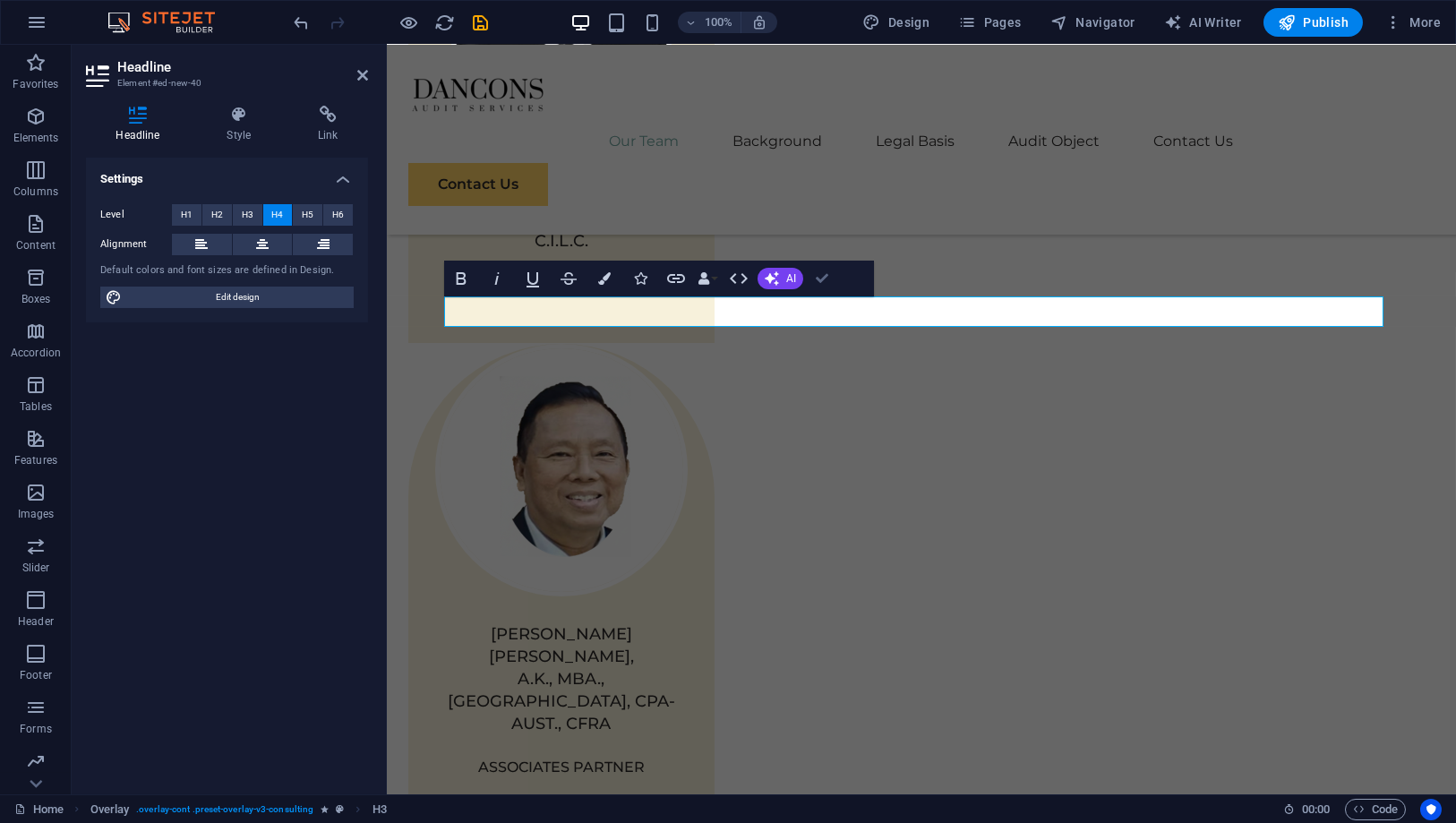
scroll to position [1798, 0]
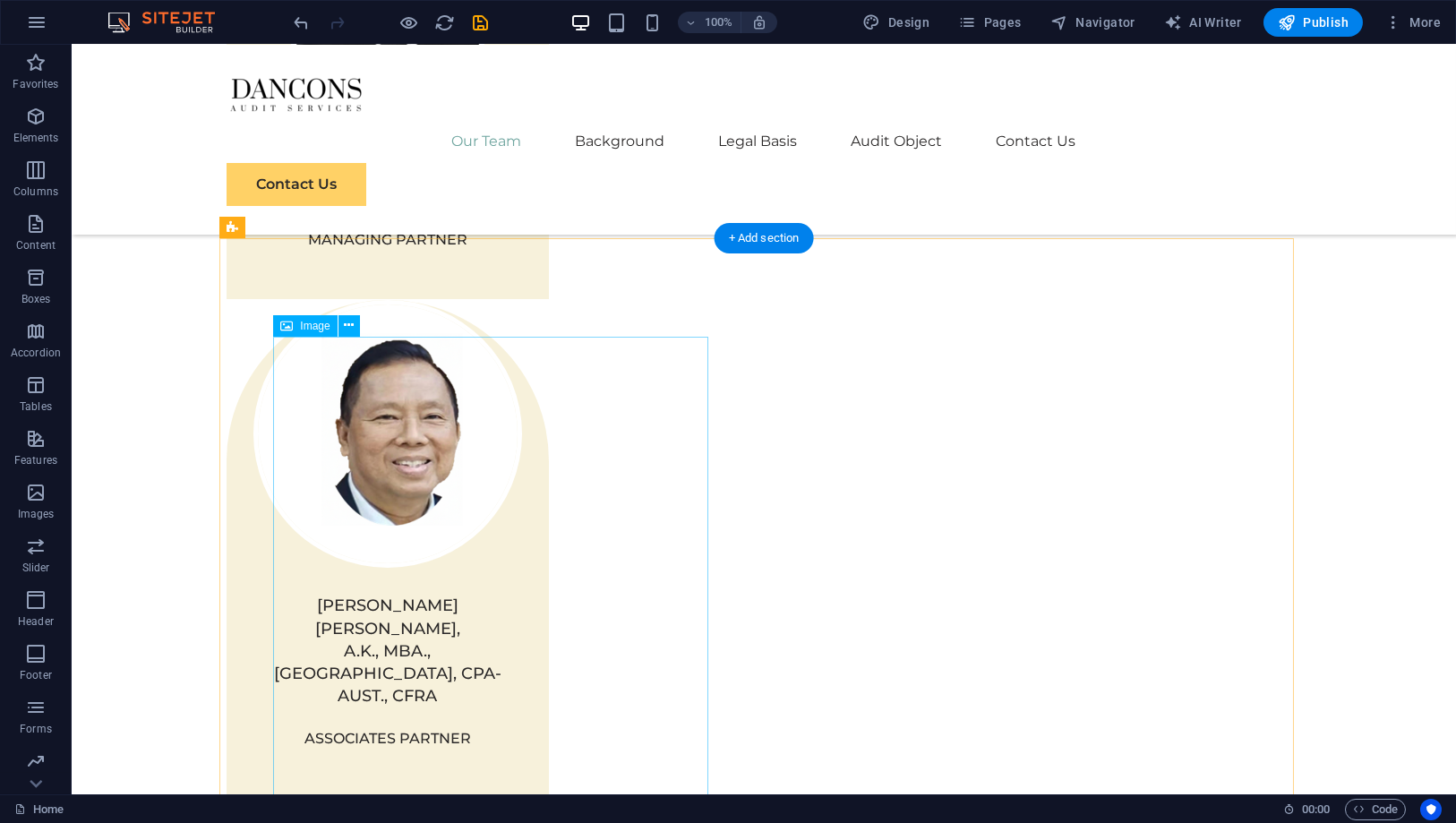
select select "px"
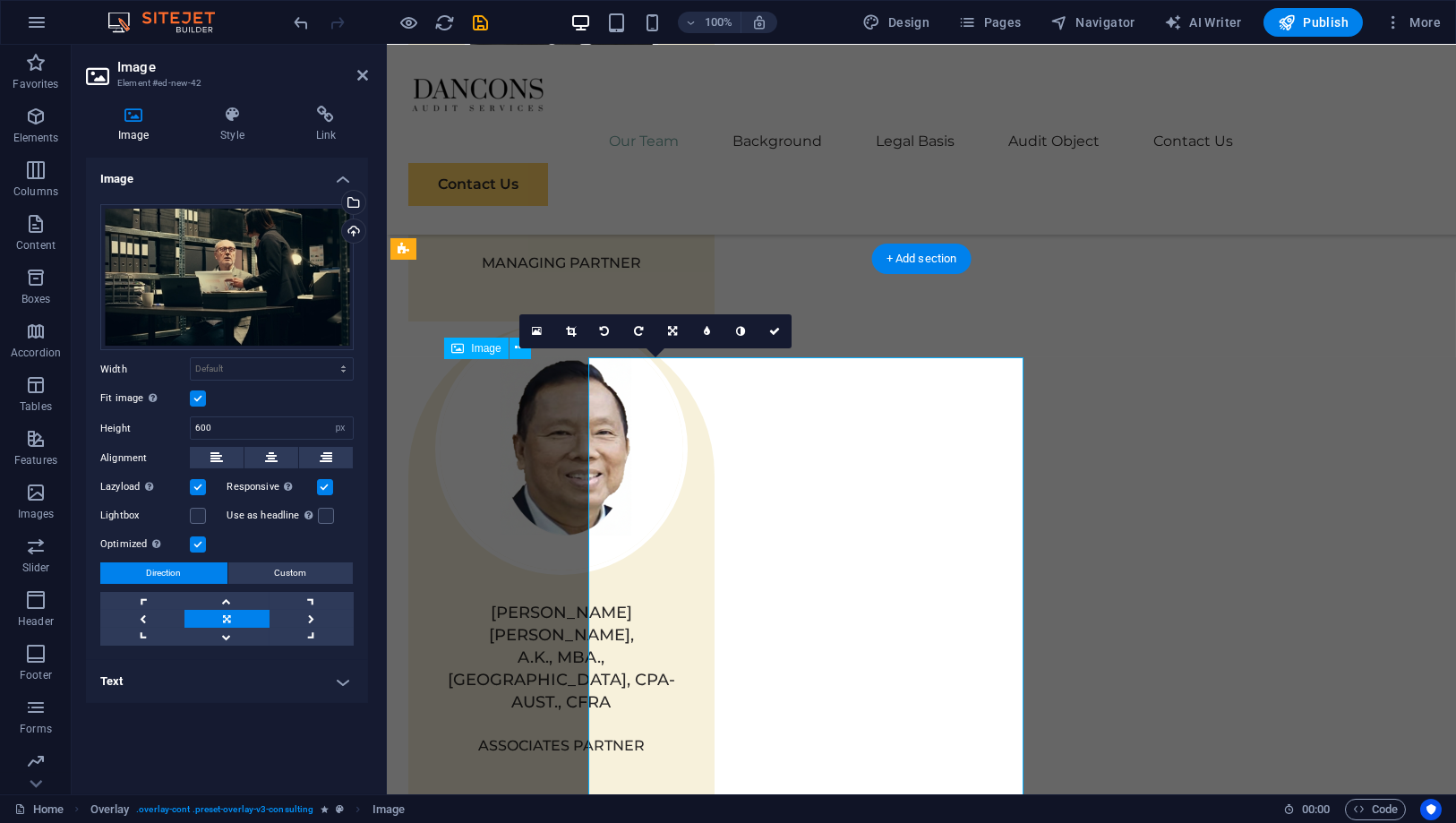
scroll to position [1777, 0]
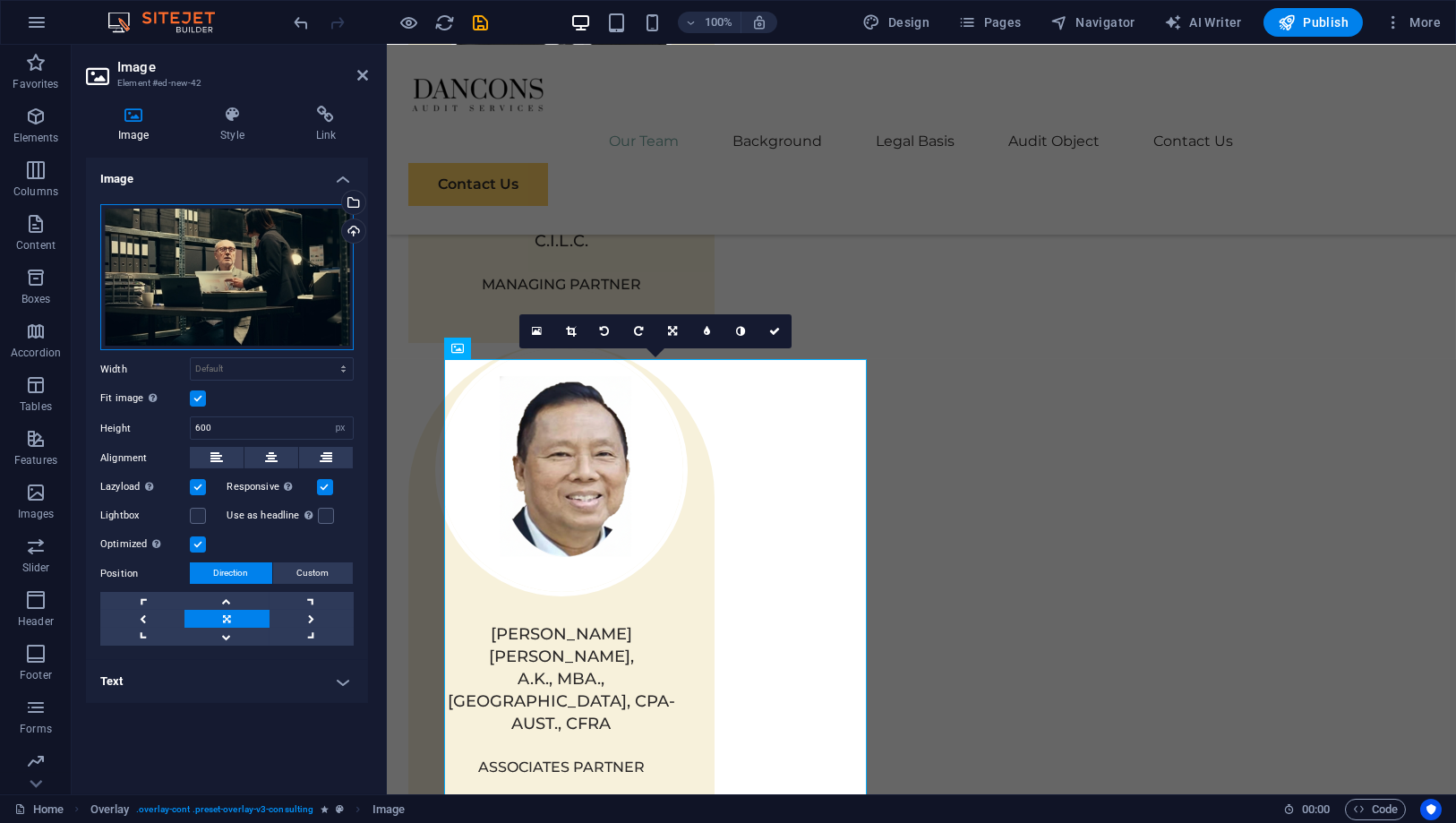
click at [254, 303] on div "Drag files here, click to choose files or select files from Files or our free s…" at bounding box center [227, 277] width 254 height 146
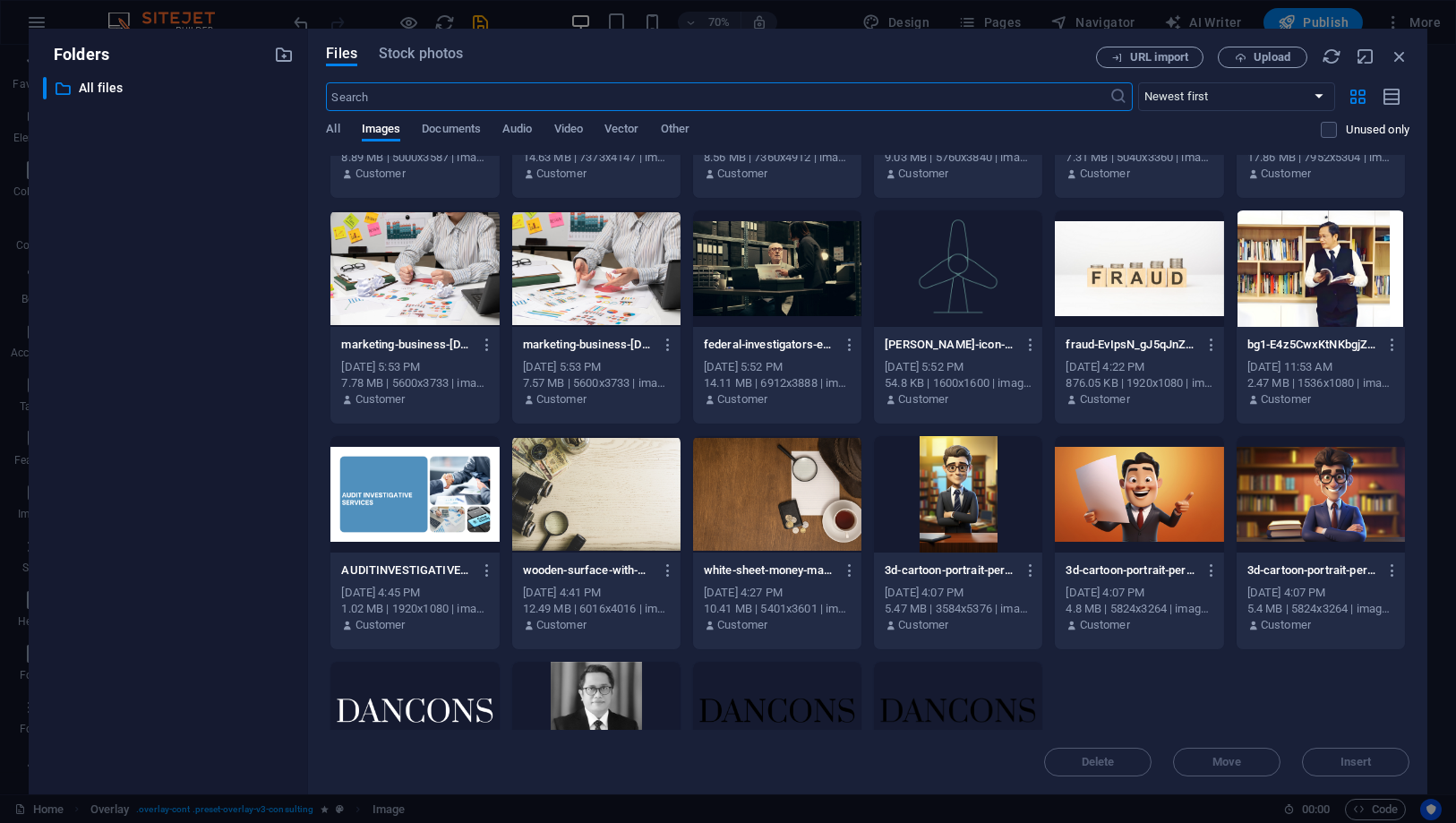
scroll to position [543, 0]
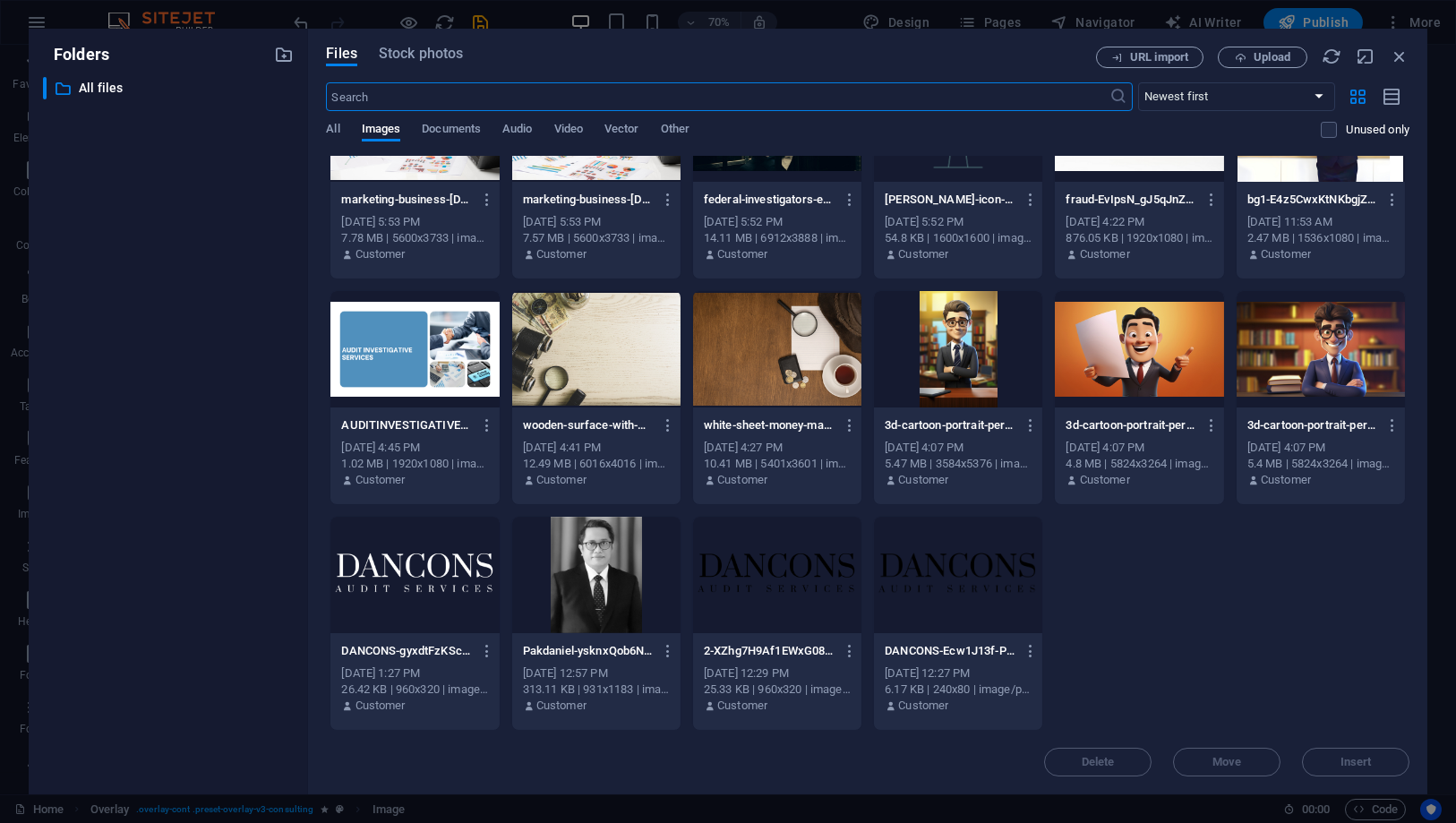
click at [660, 540] on div at bounding box center [596, 574] width 168 height 116
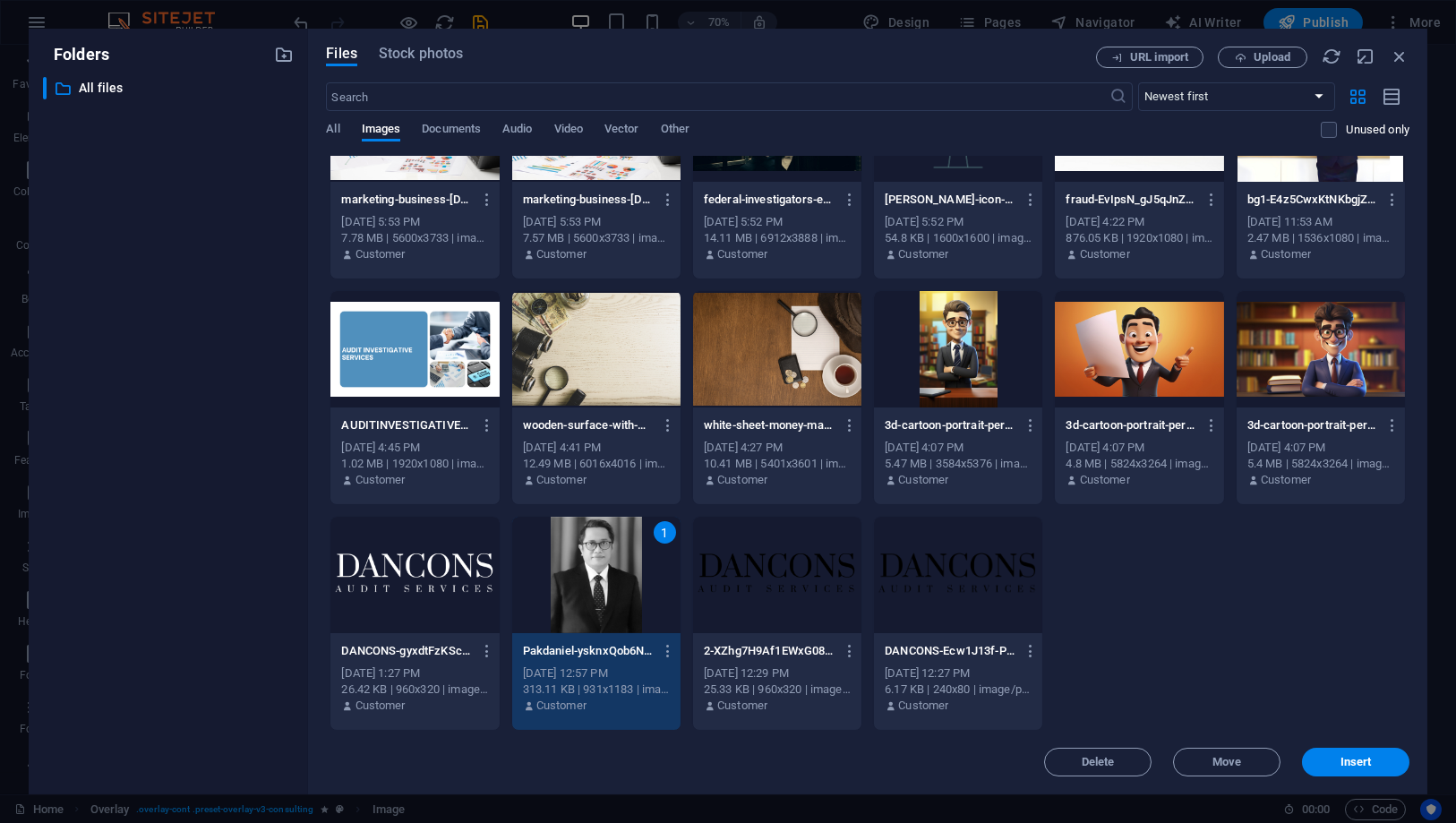
click at [637, 547] on div "1" at bounding box center [596, 574] width 168 height 116
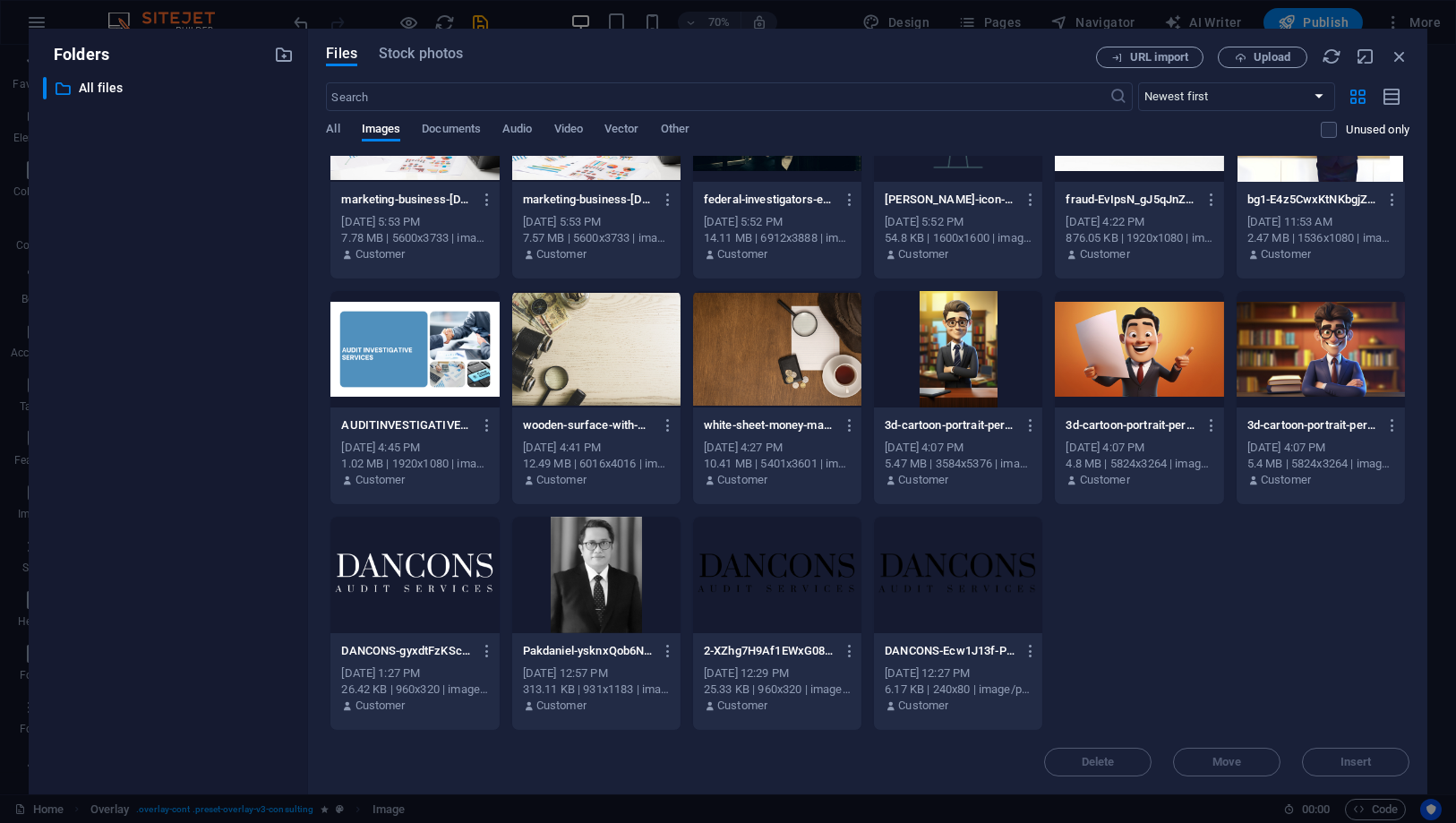
click at [637, 547] on div at bounding box center [596, 574] width 168 height 116
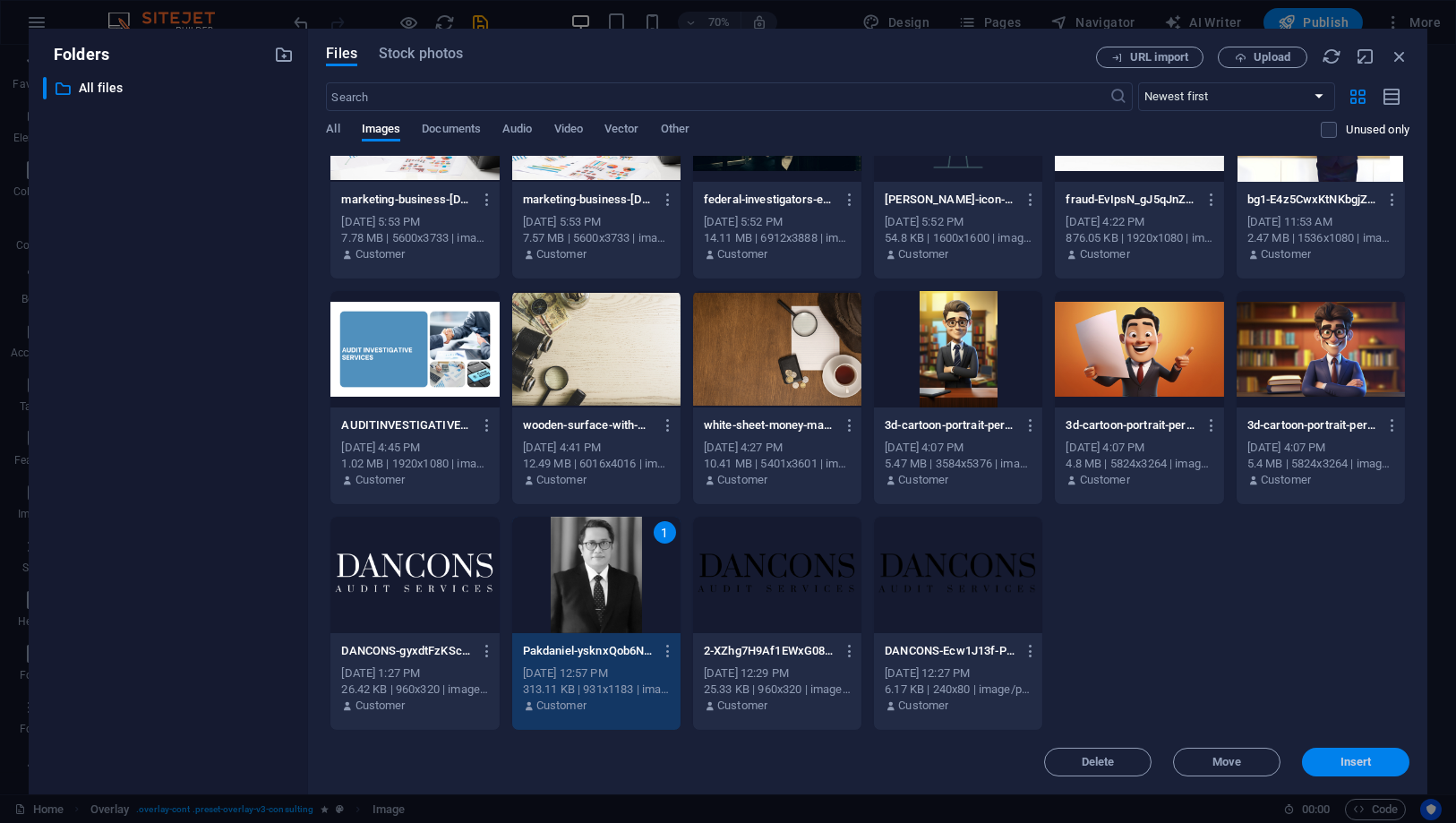
click at [1367, 749] on button "Insert" at bounding box center [1355, 762] width 107 height 28
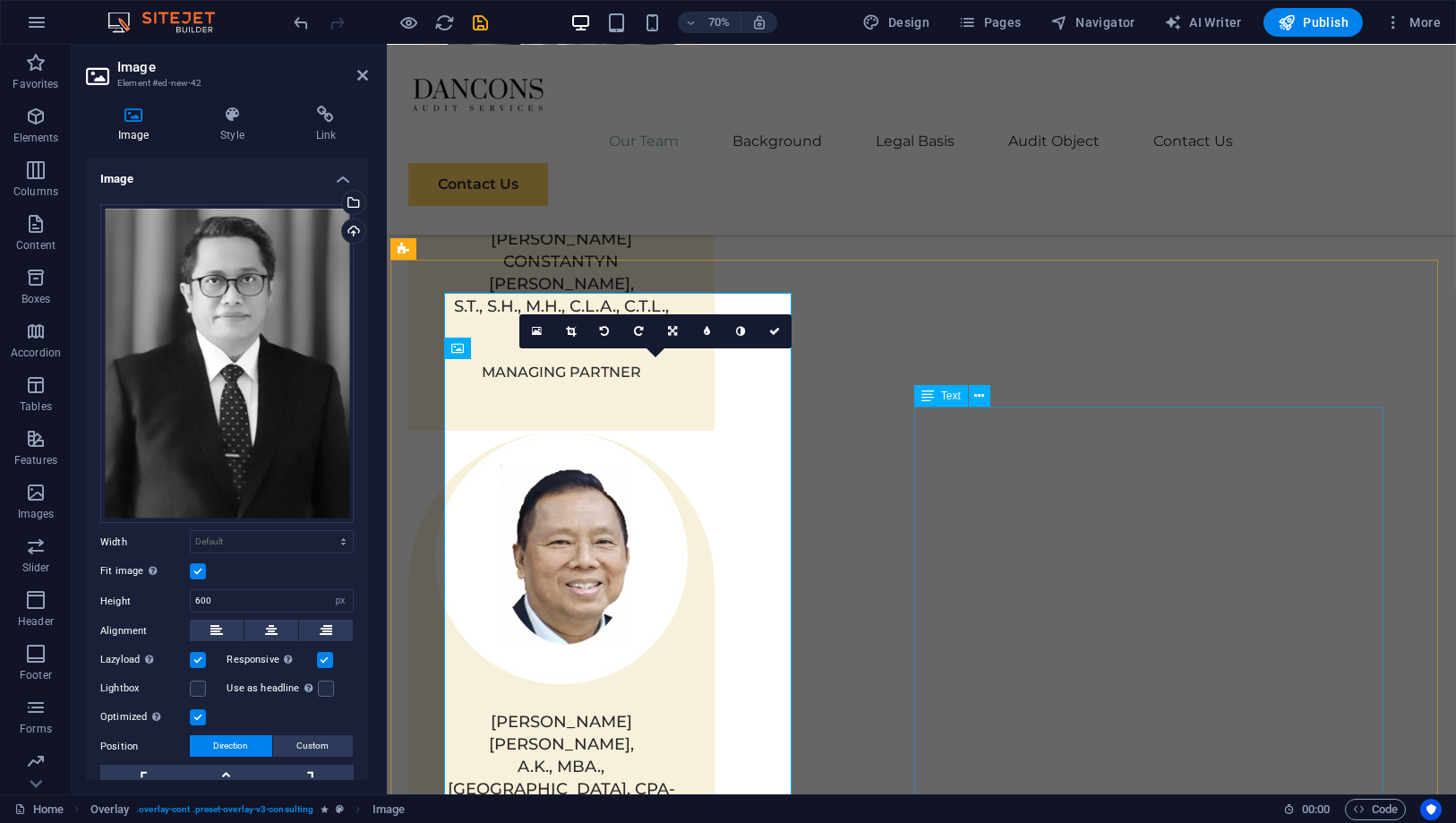
scroll to position [1777, 0]
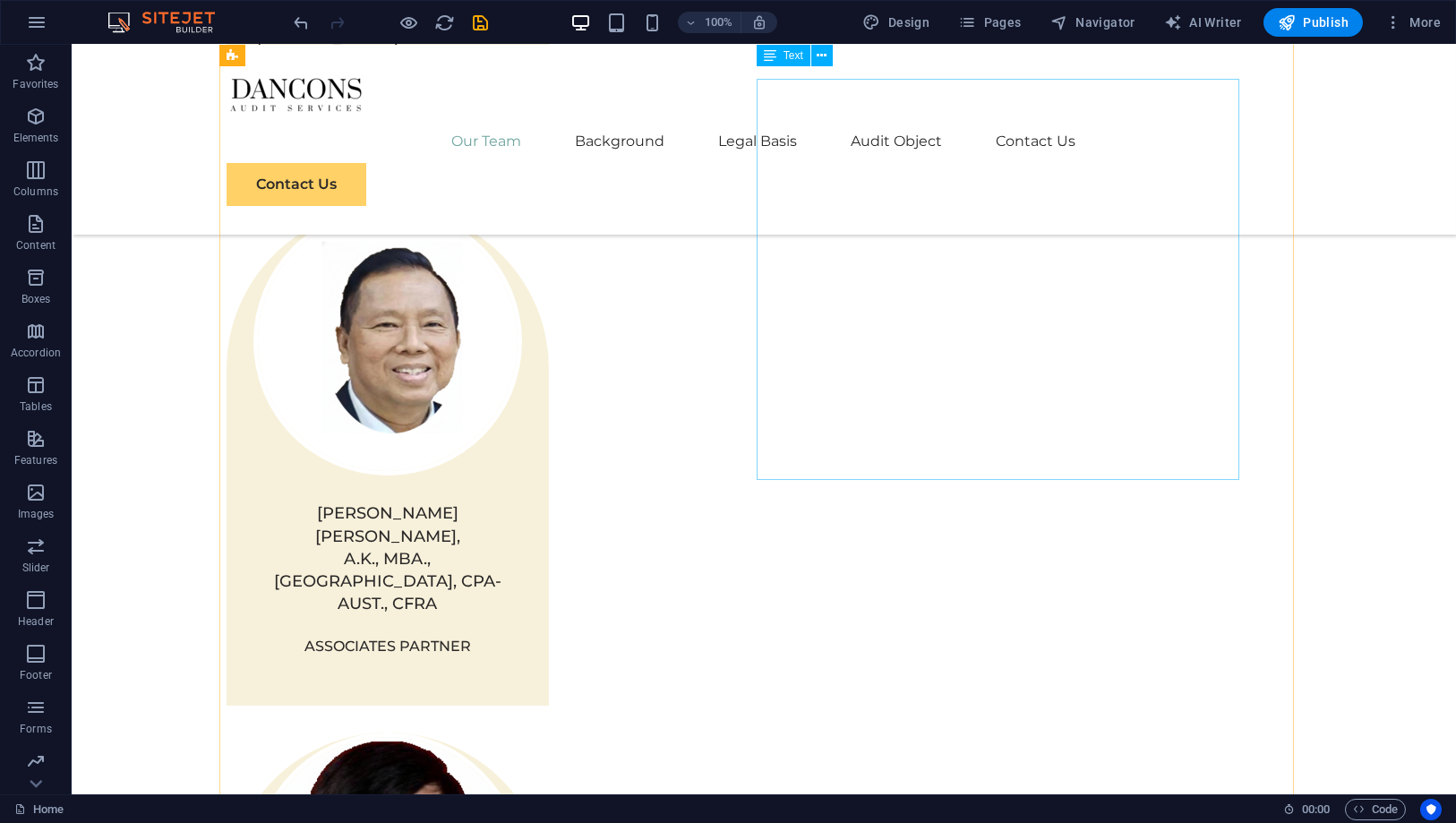
scroll to position [1798, 0]
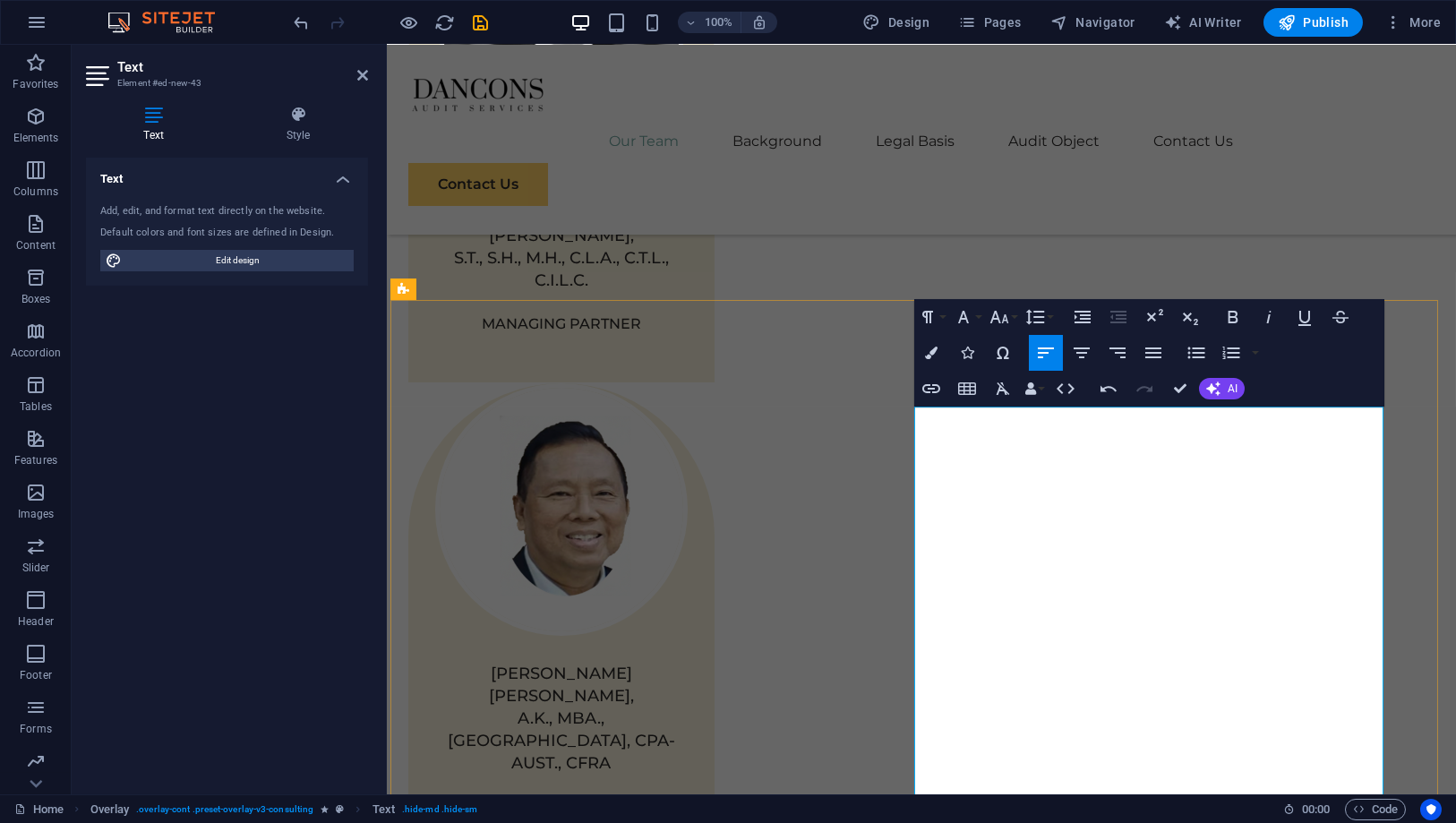
scroll to position [20088, 1]
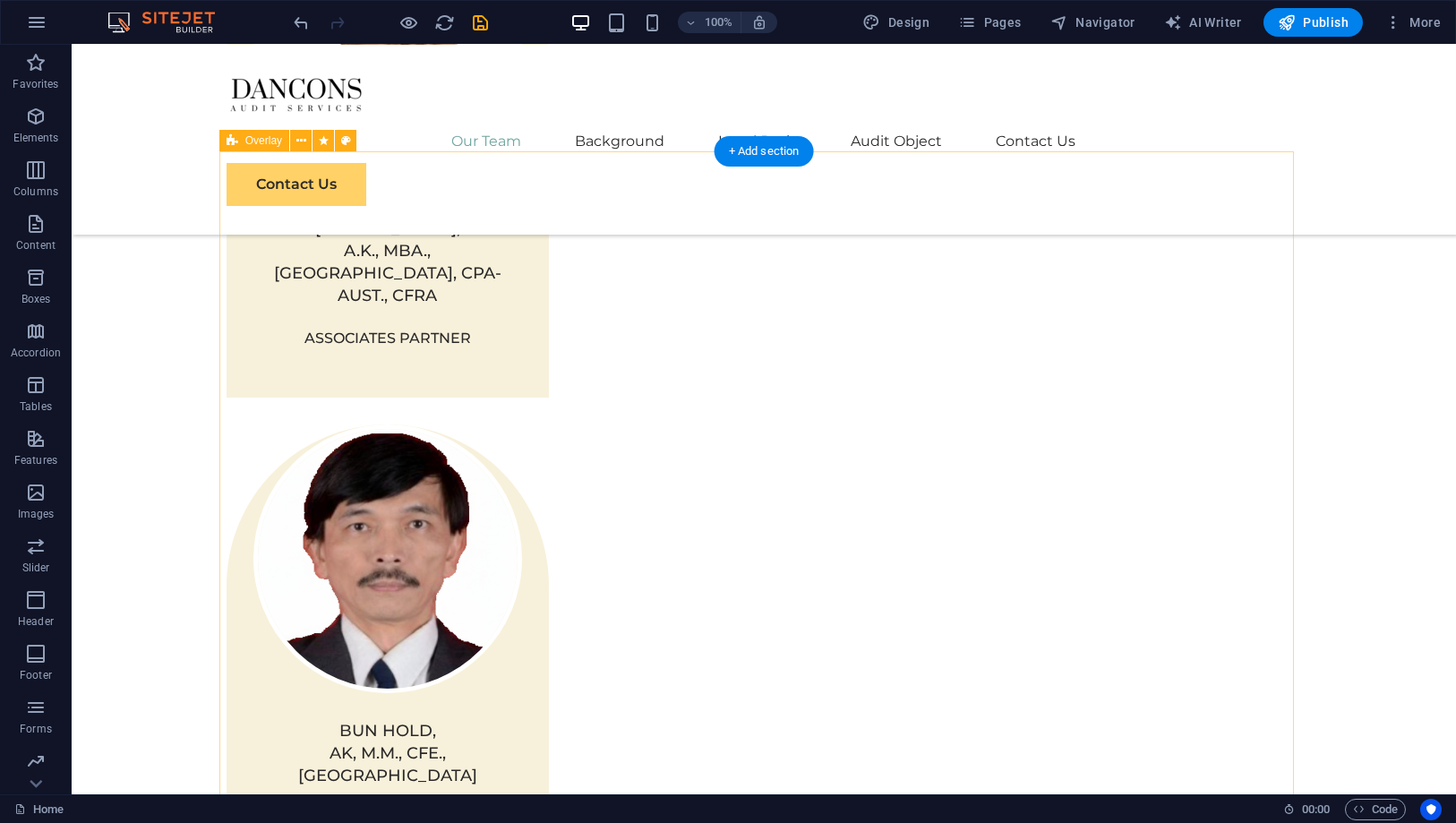
scroll to position [2434, 0]
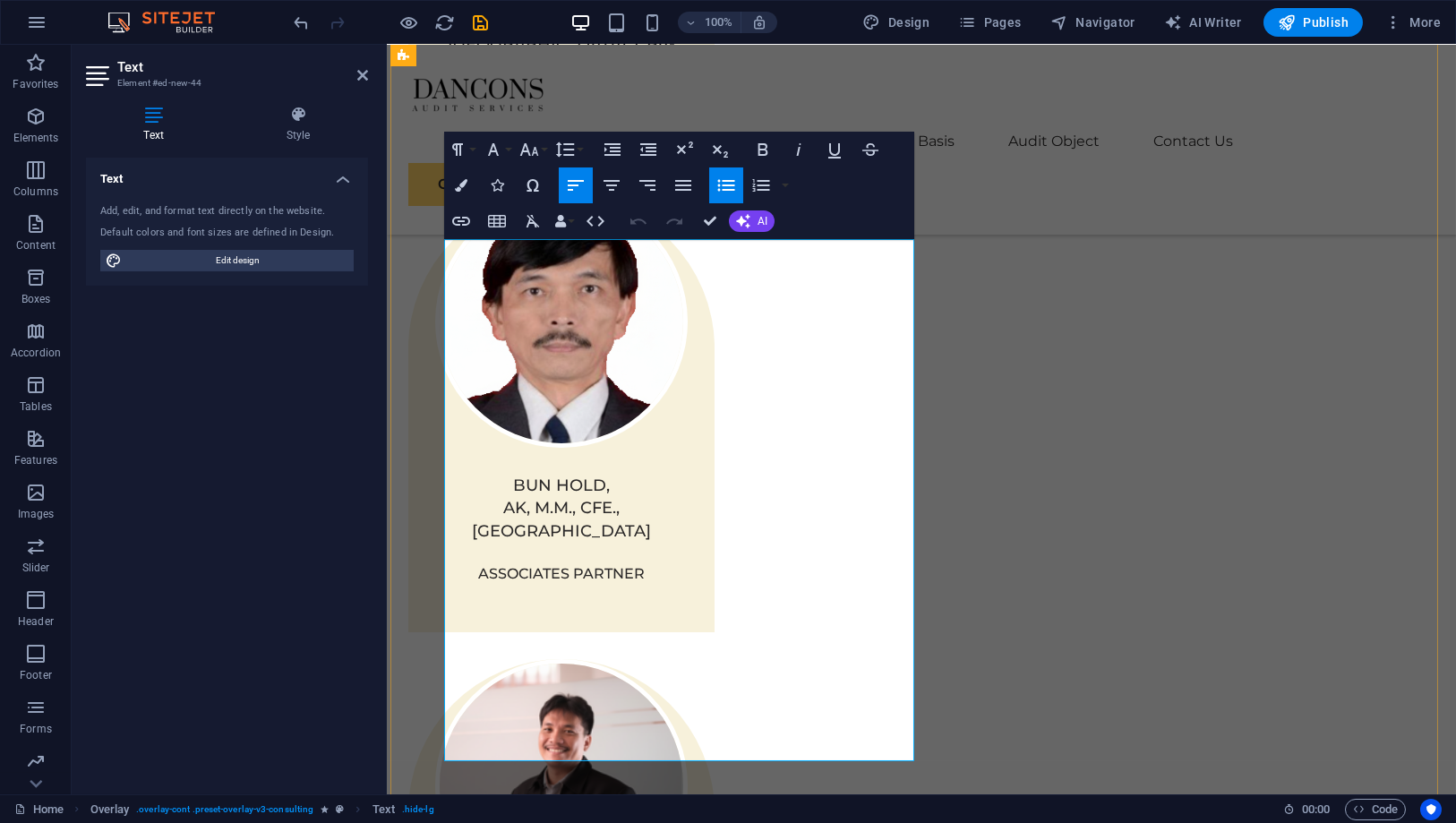
scroll to position [20319, 1]
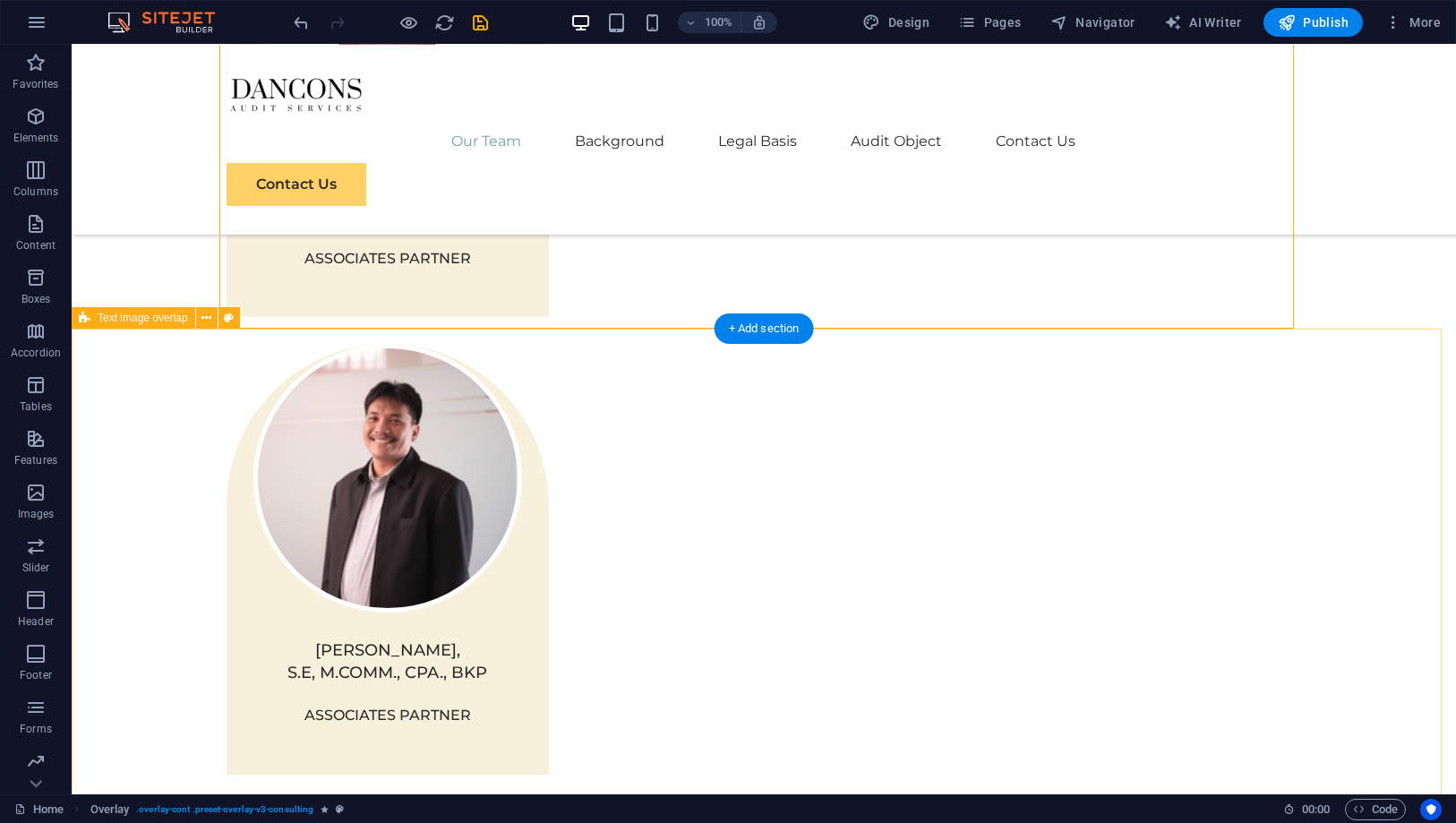
scroll to position [2930, 0]
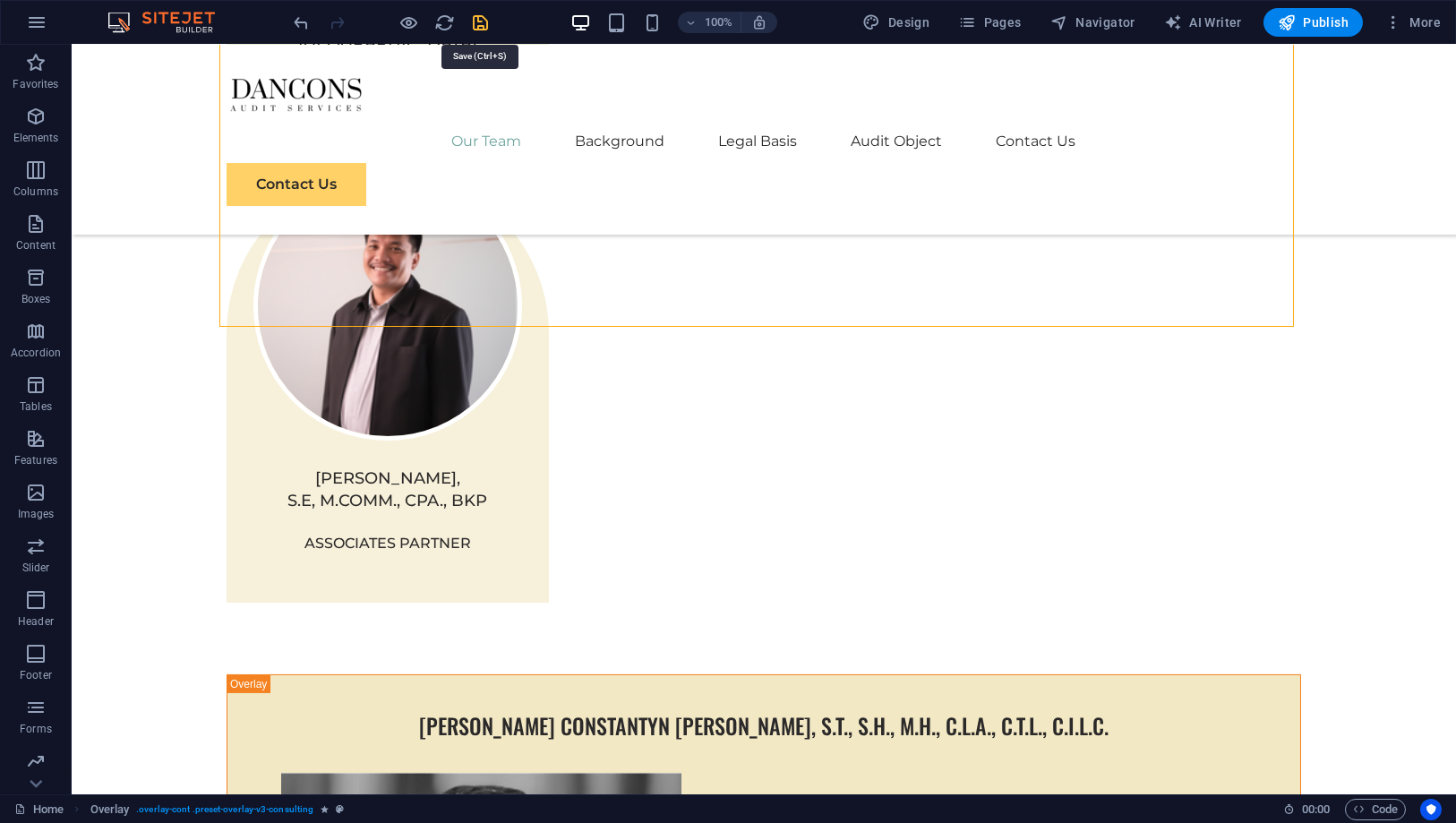
click at [478, 19] on icon "save" at bounding box center [481, 23] width 20 height 20
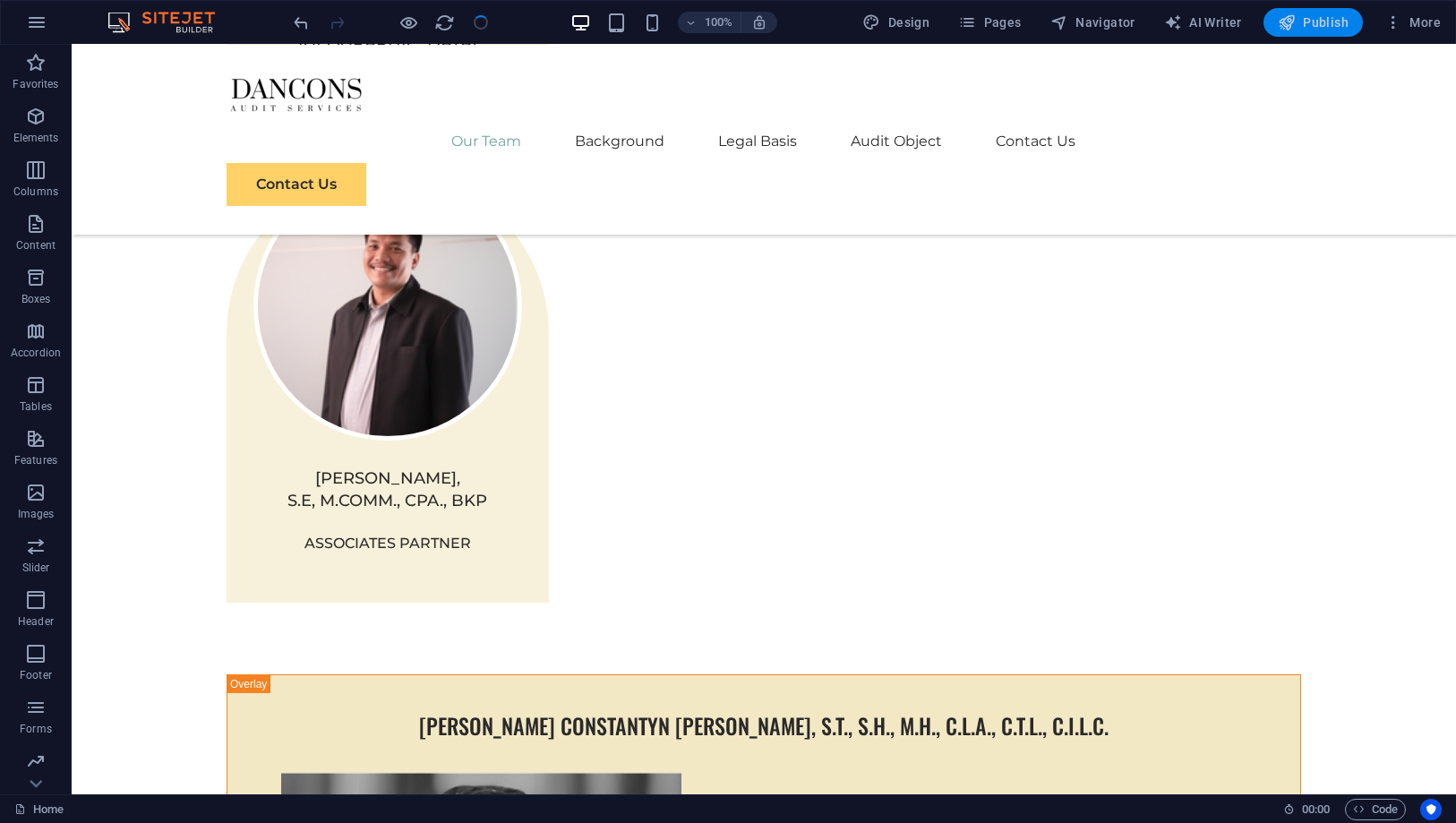
checkbox input "false"
click at [1303, 33] on button "Publish" at bounding box center [1313, 22] width 100 height 28
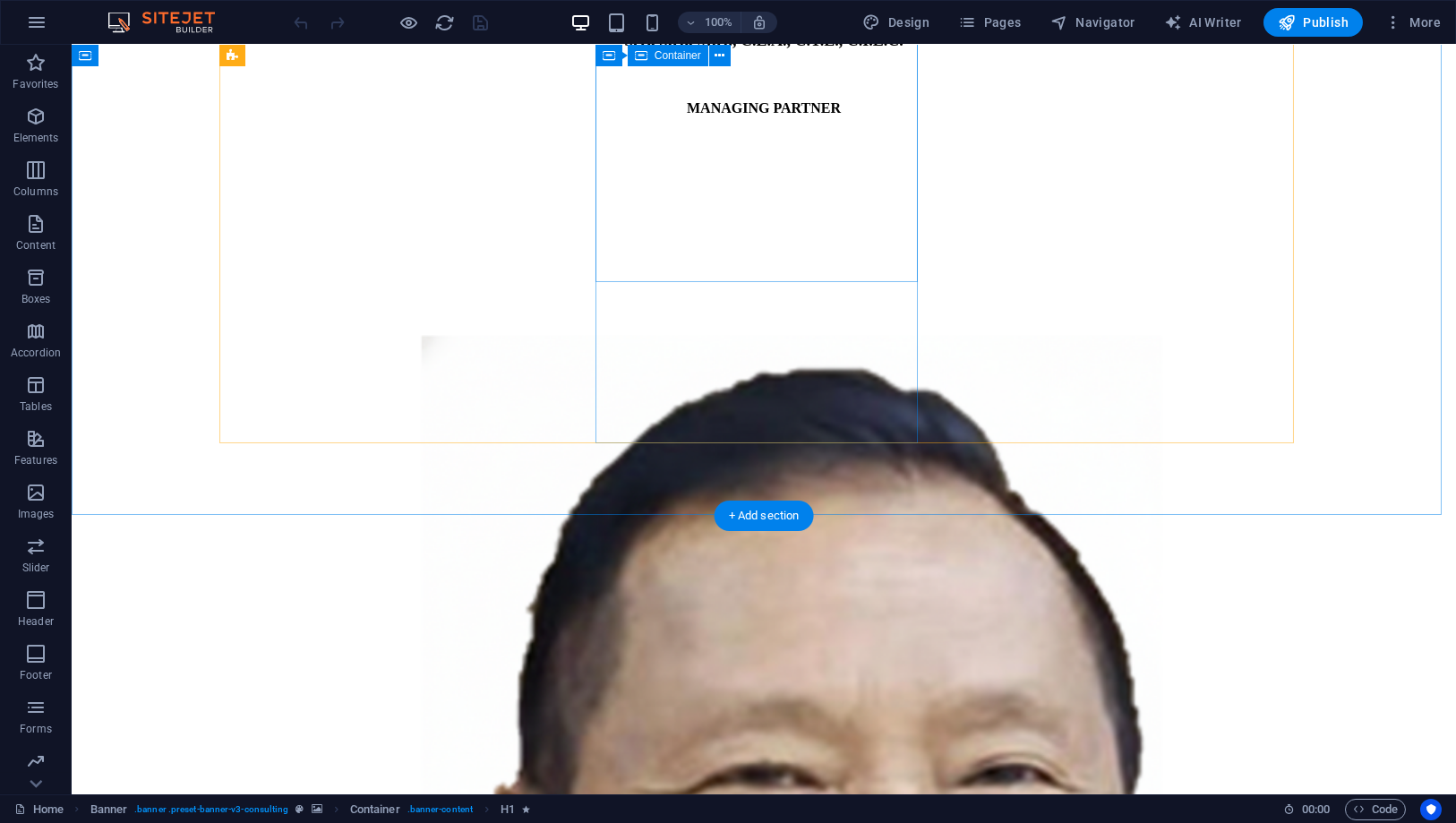
scroll to position [1989, 0]
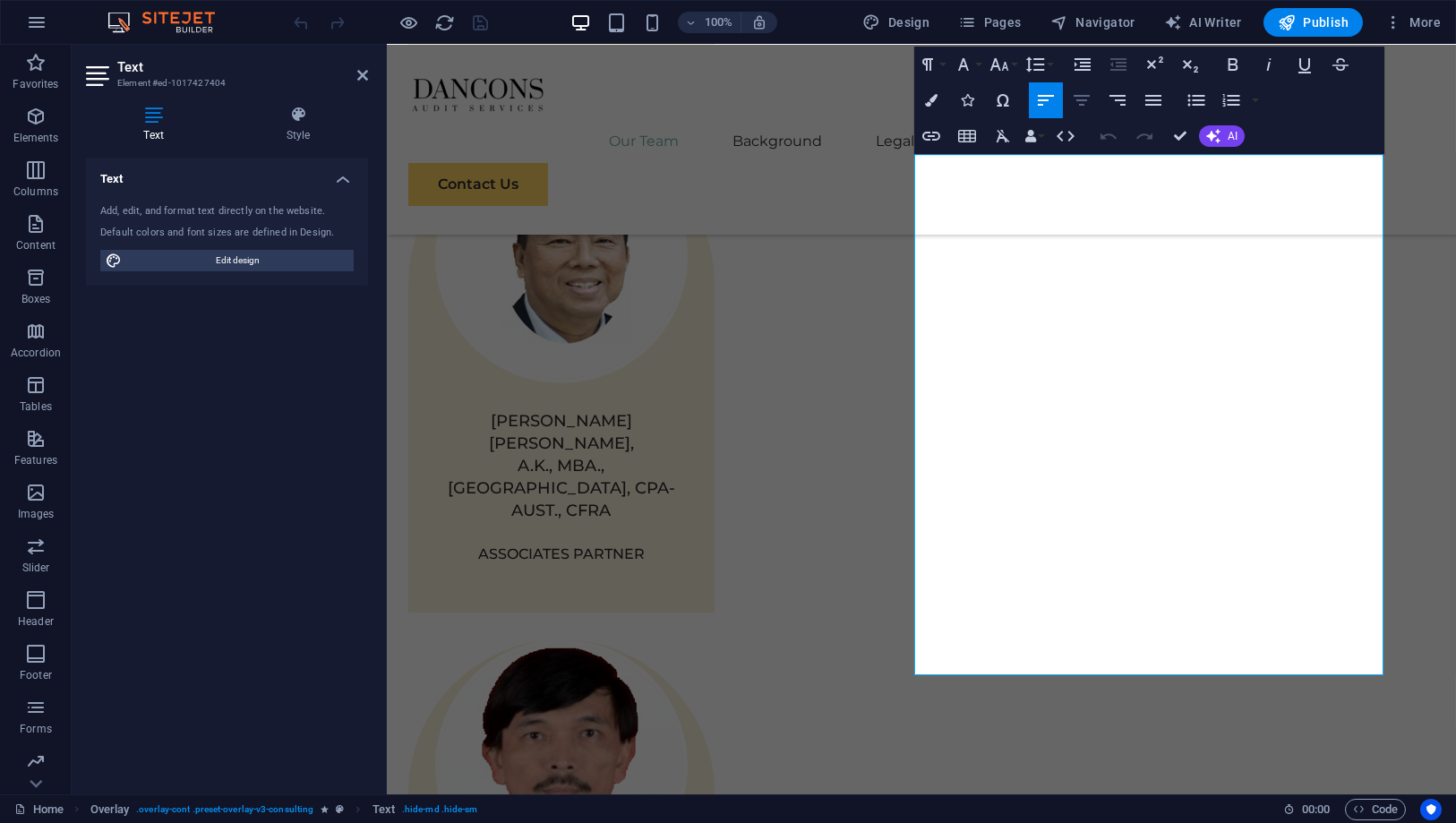
click at [1080, 102] on icon "button" at bounding box center [1081, 100] width 21 height 21
click at [1049, 103] on icon "button" at bounding box center [1046, 100] width 21 height 21
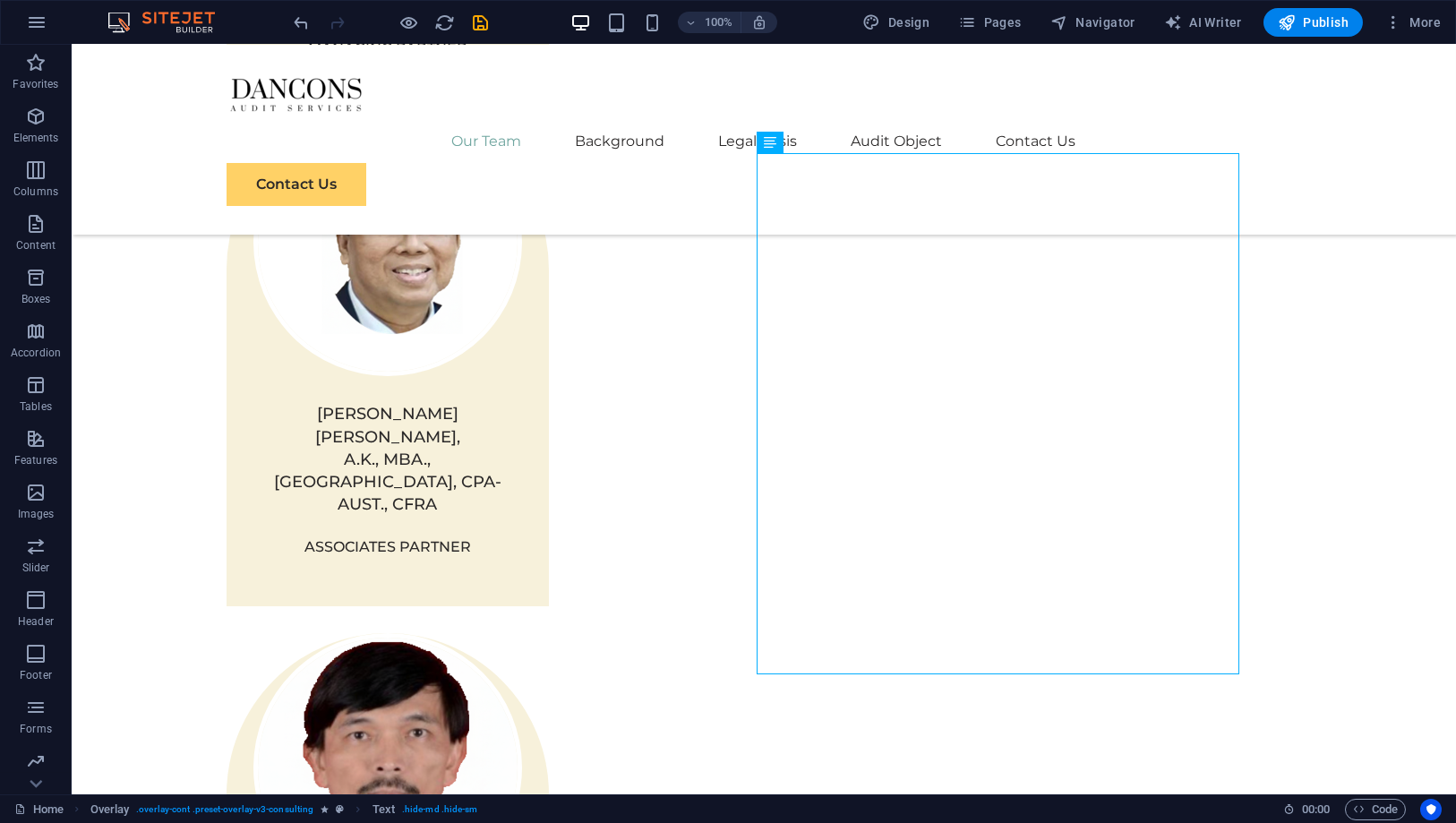
click at [481, 27] on icon "save" at bounding box center [481, 23] width 20 height 20
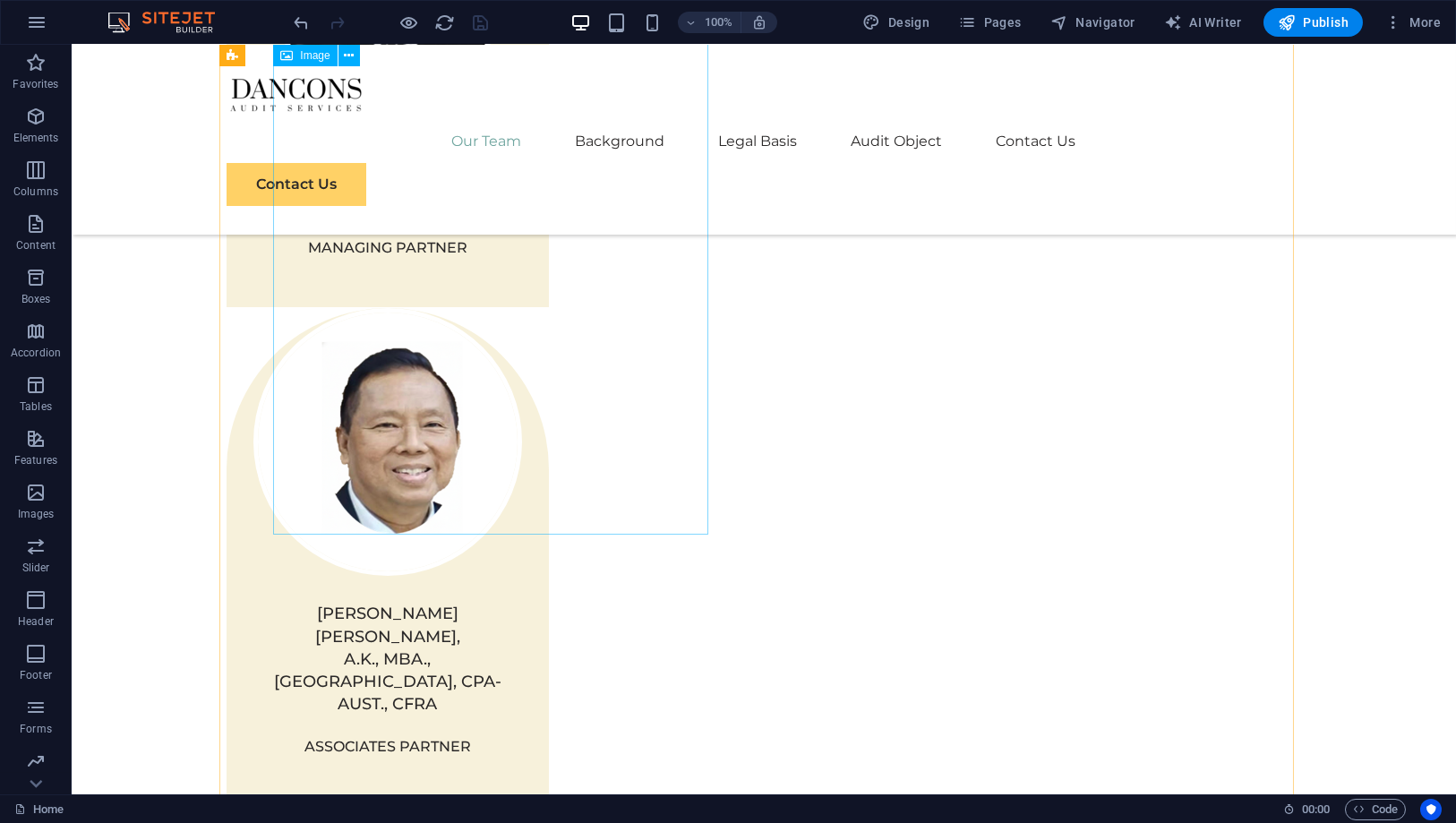
scroll to position [1691, 0]
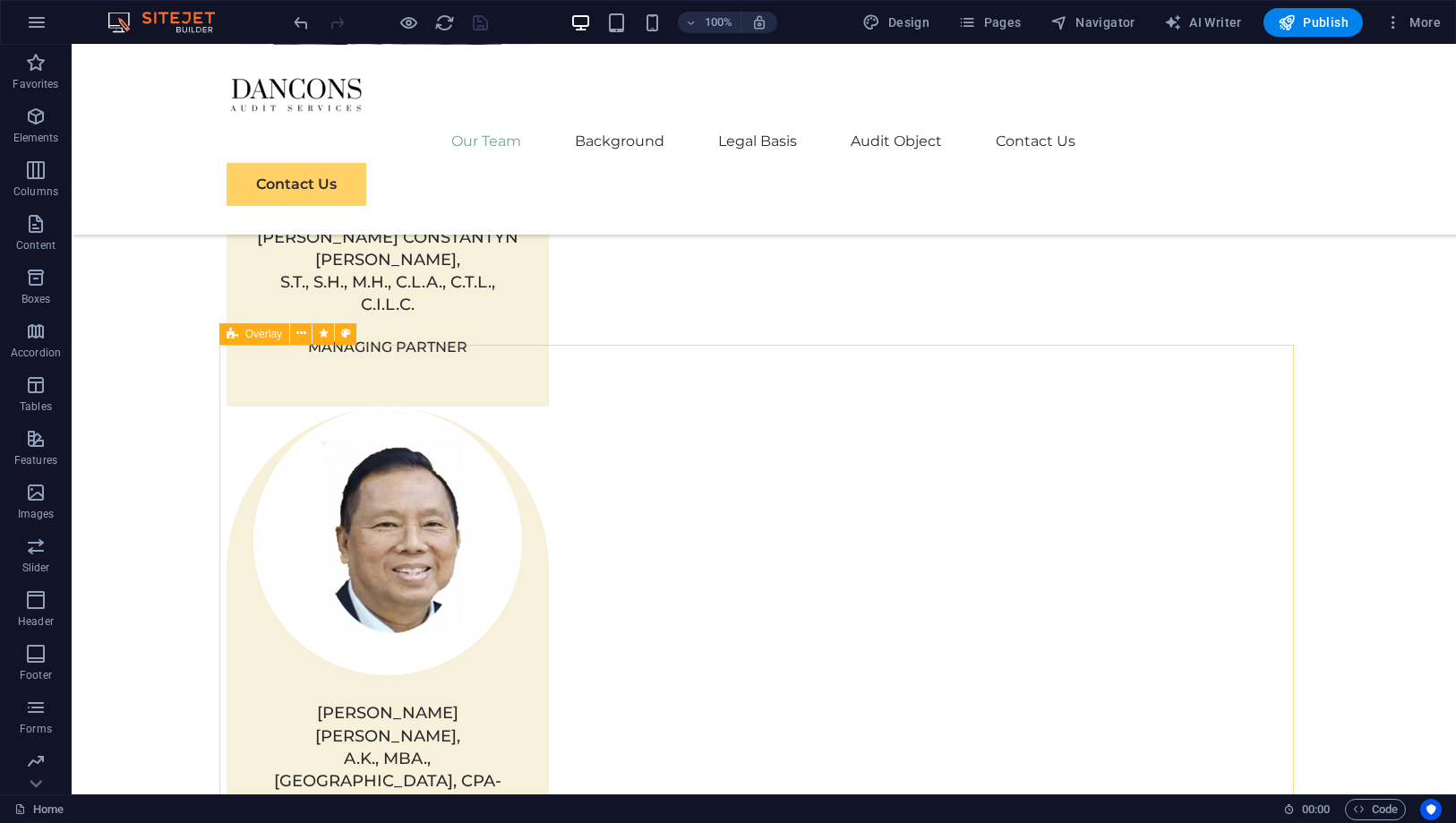
click at [258, 338] on span "Overlay" at bounding box center [264, 334] width 37 height 11
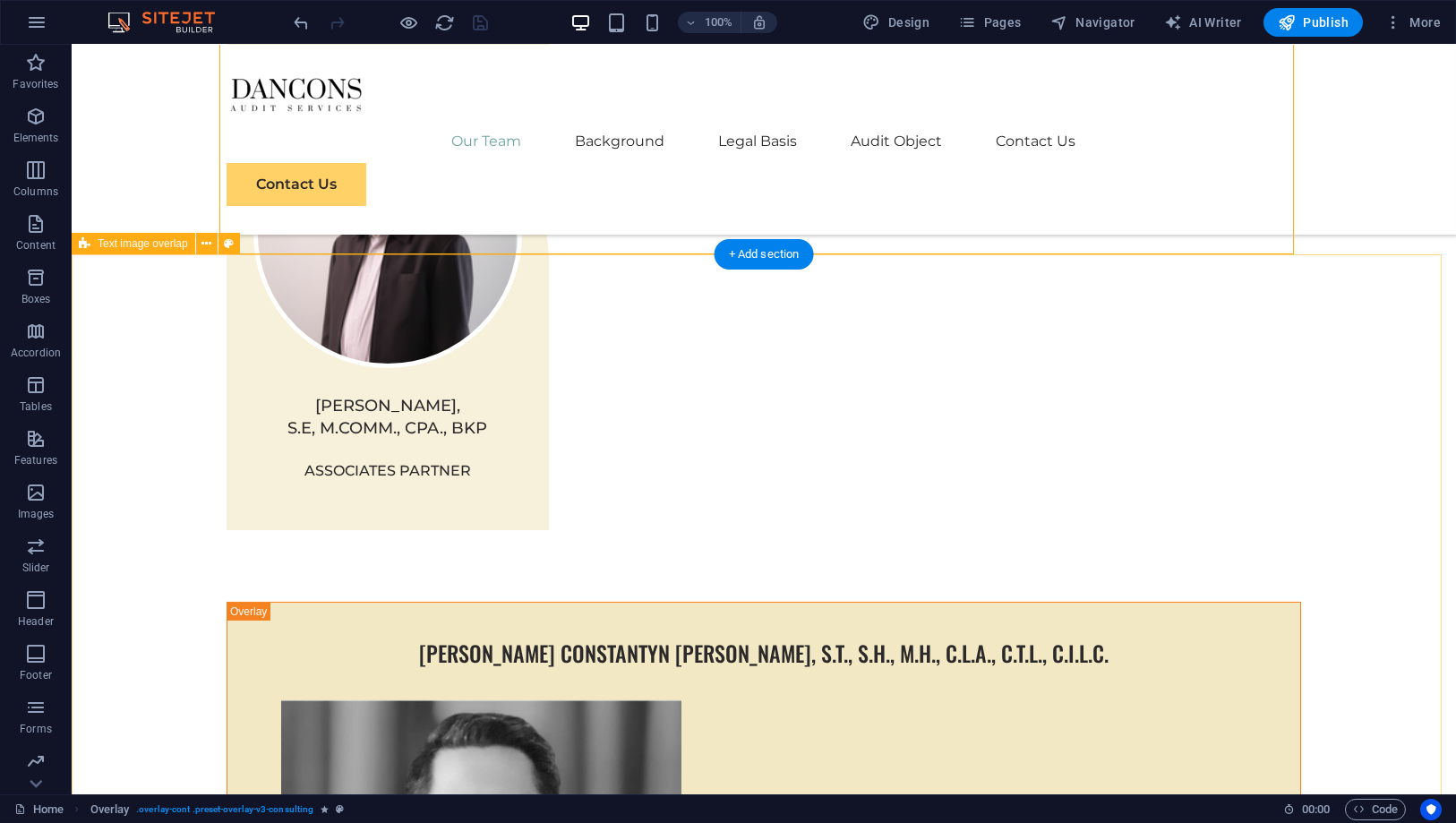
scroll to position [2984, 0]
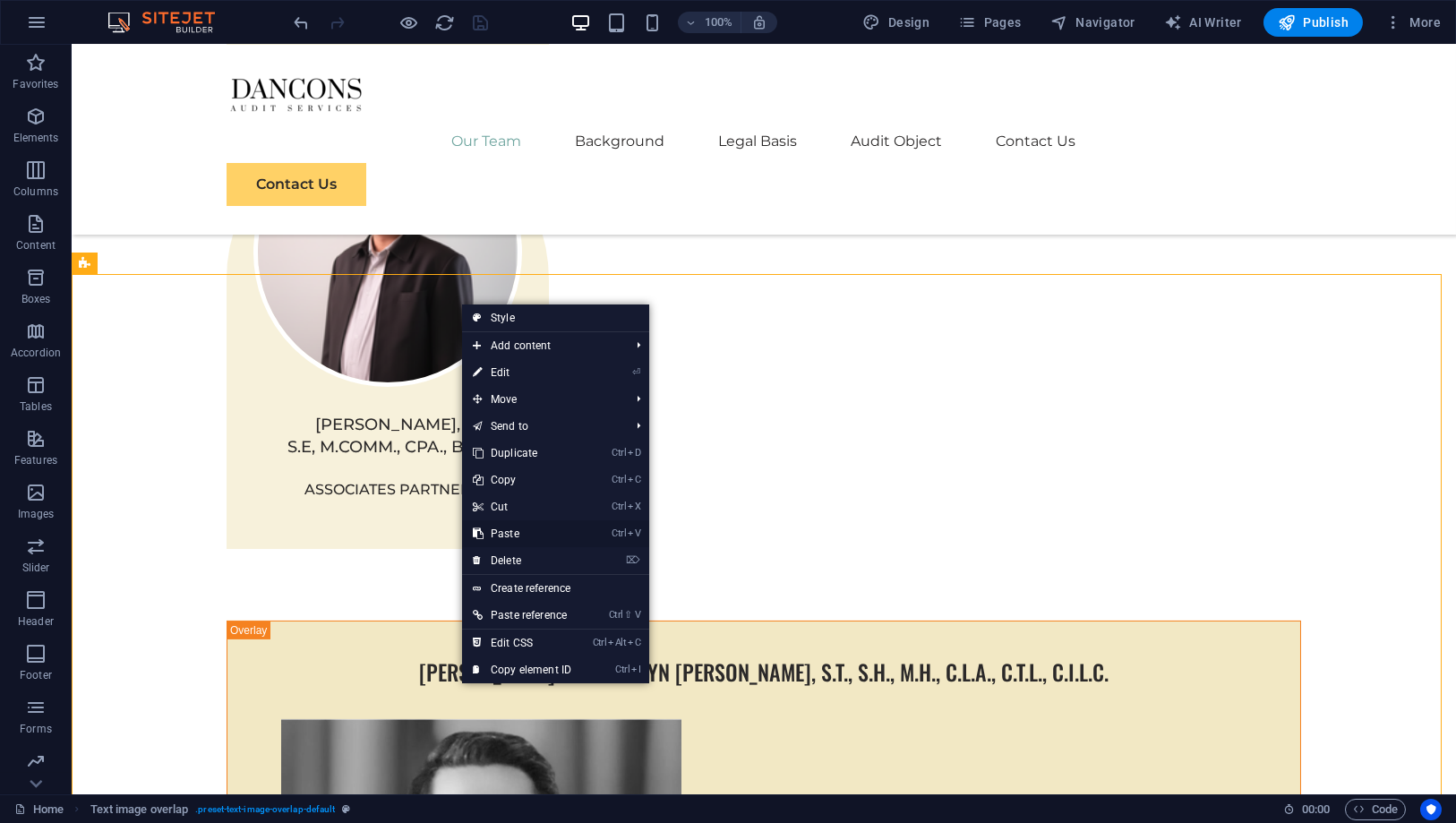
click at [538, 524] on link "Ctrl V Paste" at bounding box center [522, 533] width 120 height 27
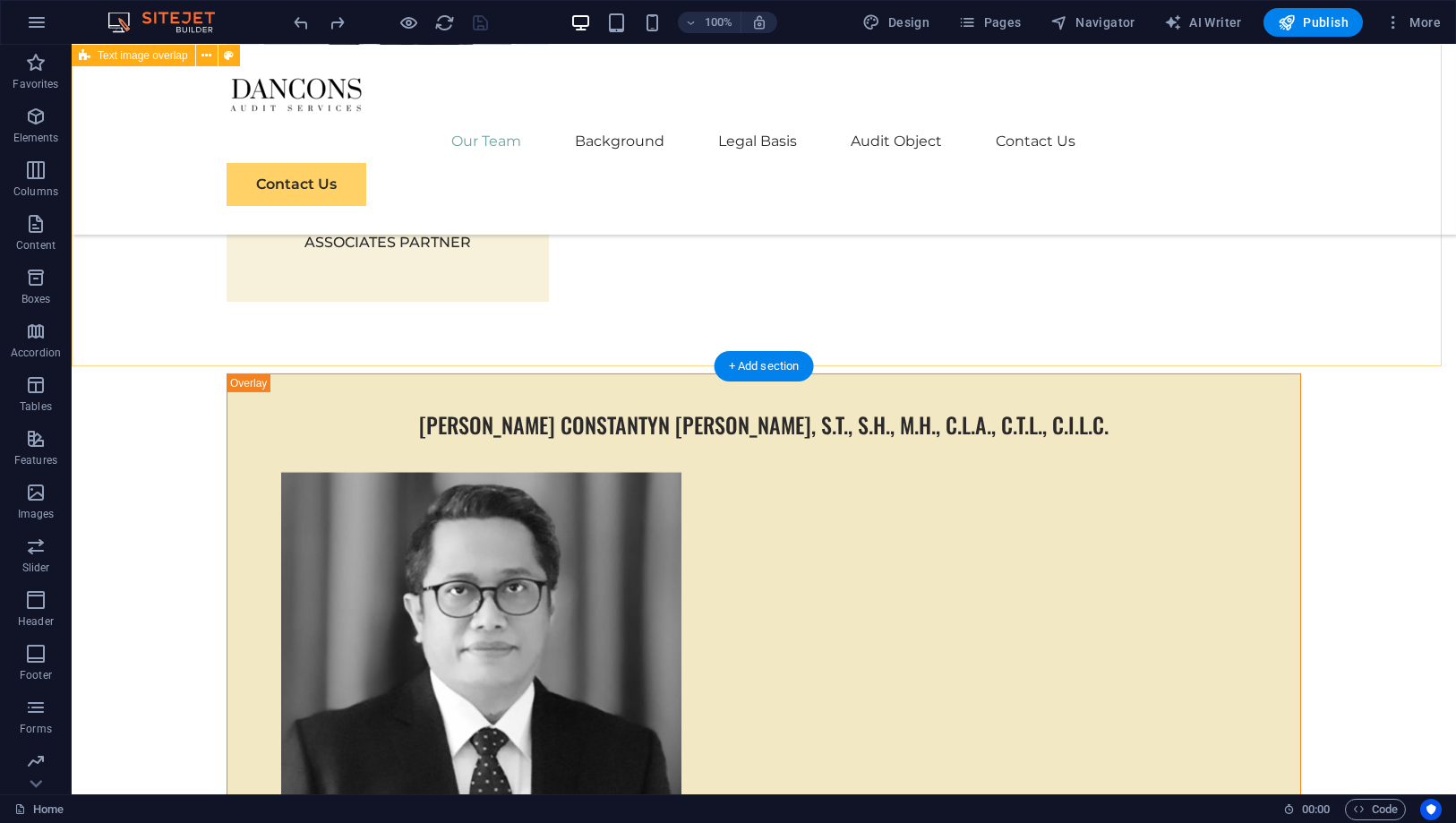
scroll to position [2944, 0]
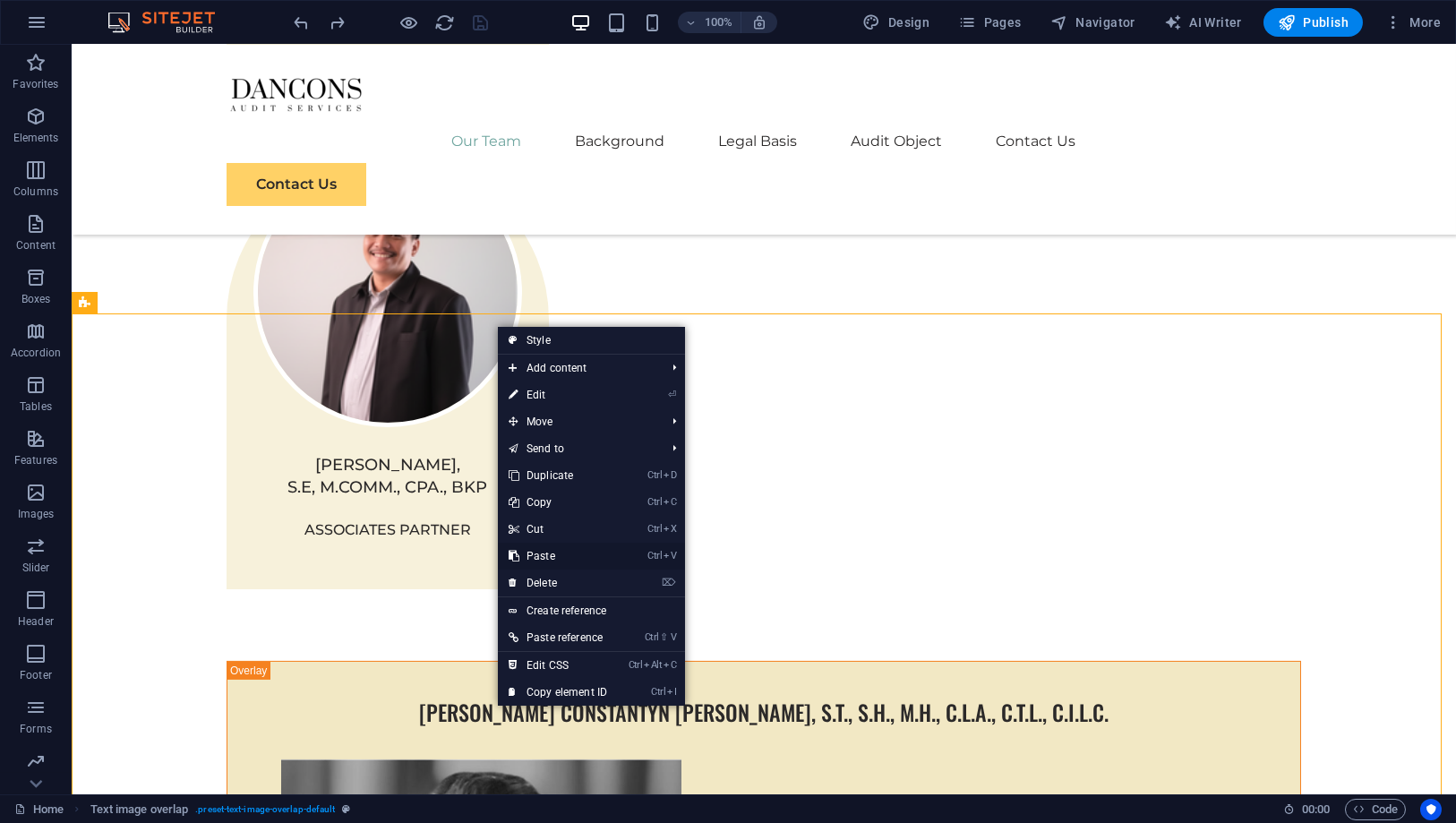
click at [573, 551] on link "Ctrl V Paste" at bounding box center [558, 556] width 120 height 27
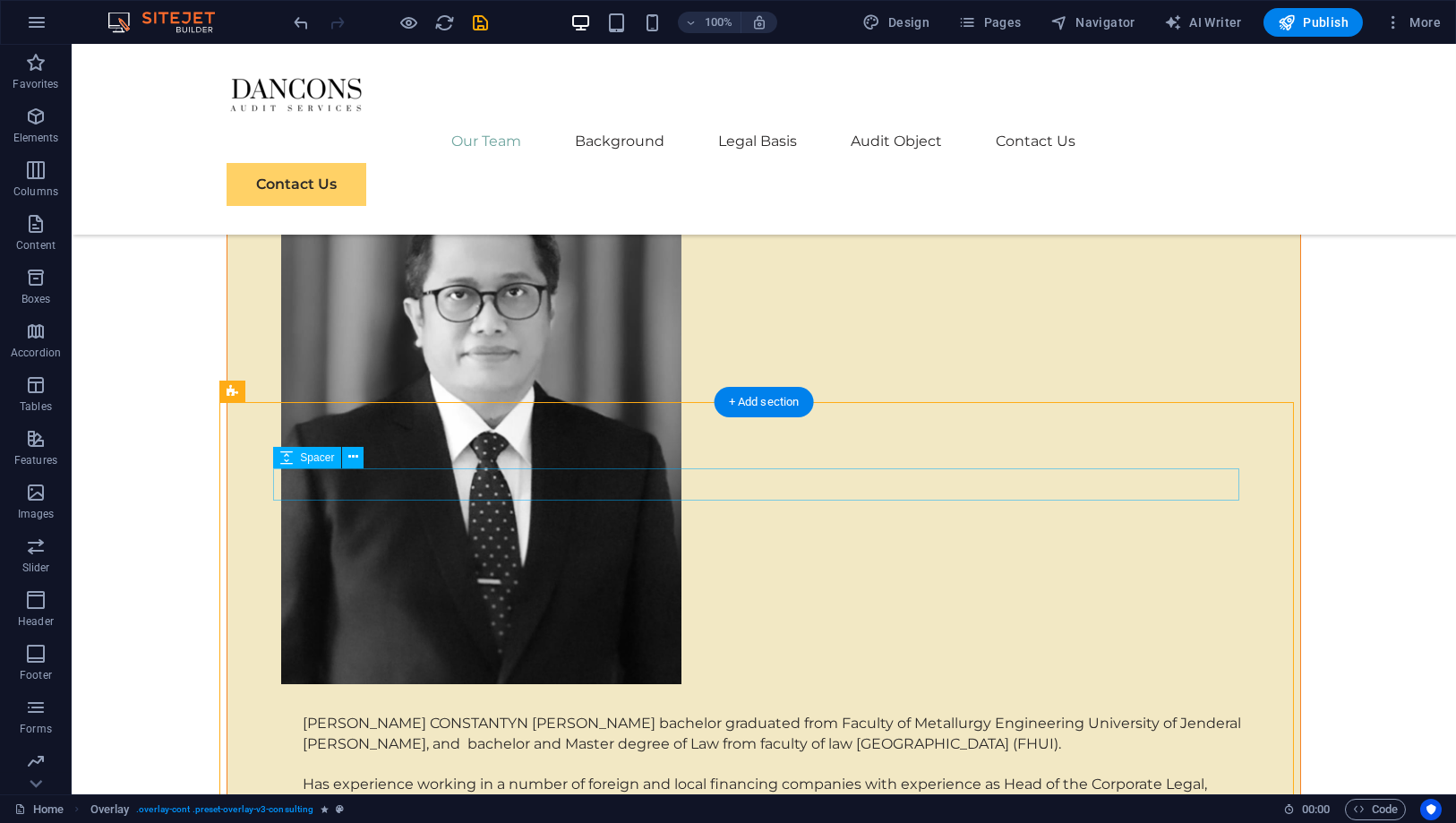
scroll to position [3442, 0]
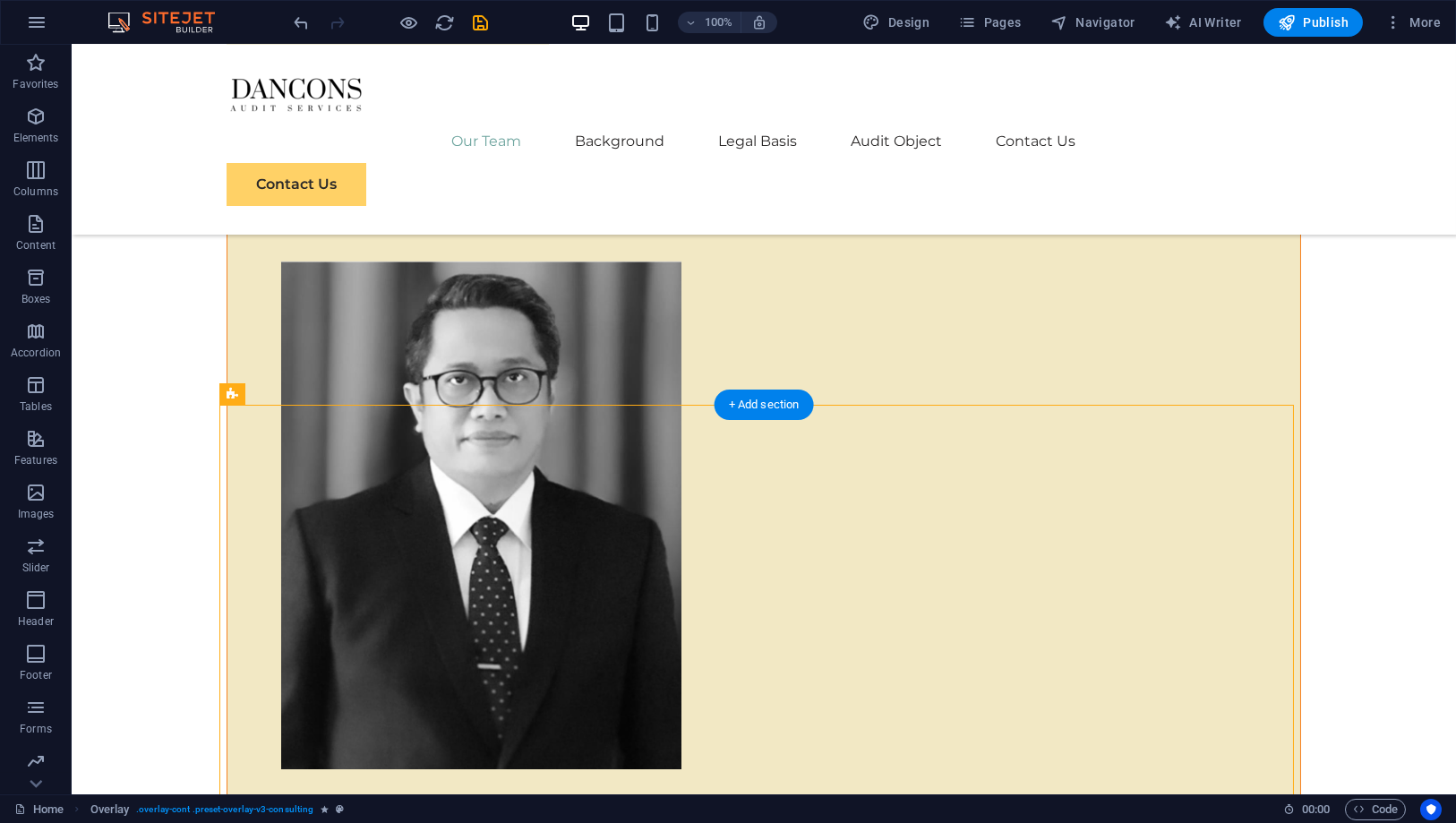
drag, startPoint x: 333, startPoint y: 441, endPoint x: 254, endPoint y: 411, distance: 84.5
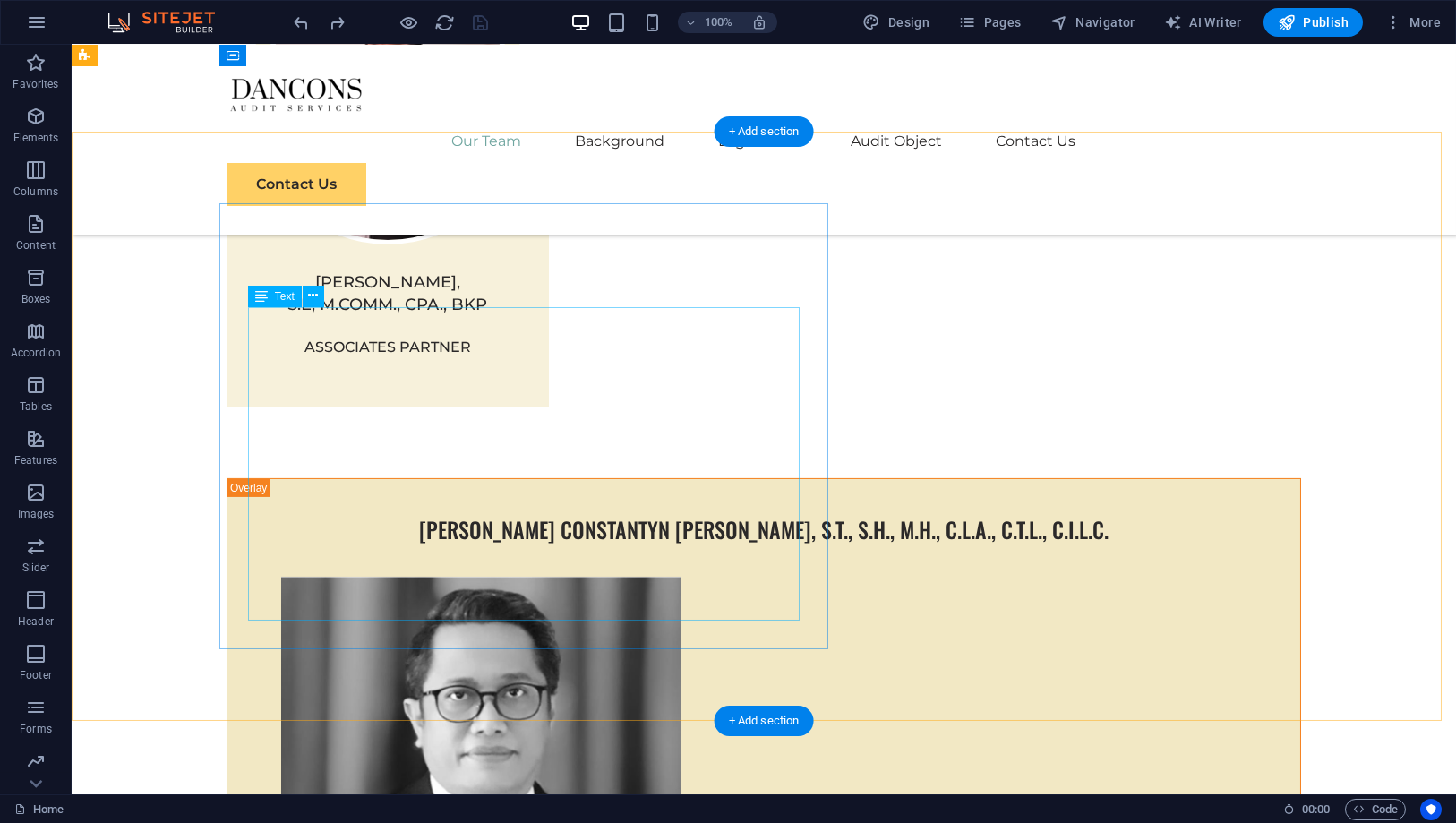
scroll to position [2944, 0]
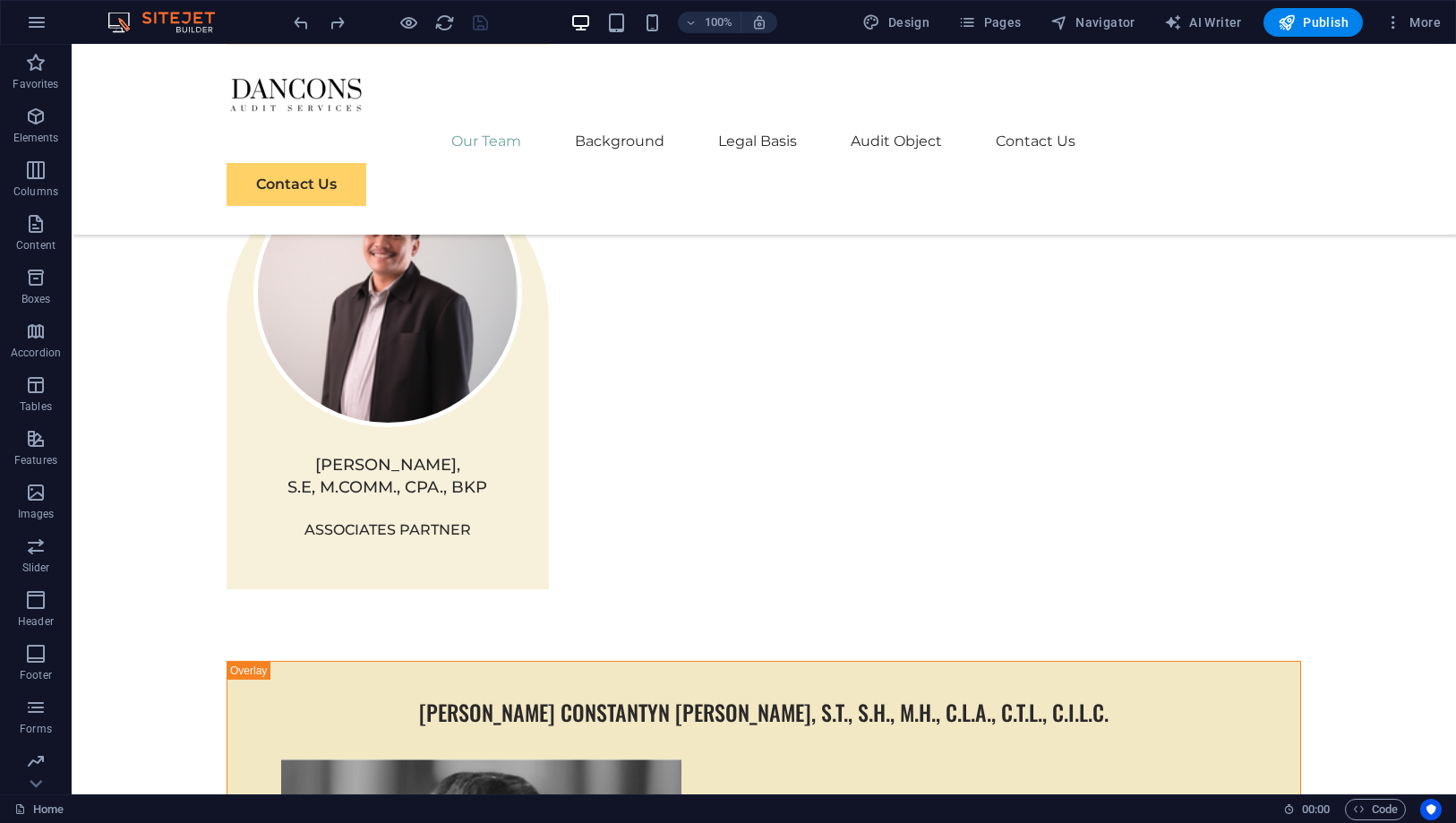
drag, startPoint x: 1325, startPoint y: 286, endPoint x: 1362, endPoint y: 257, distance: 47.0
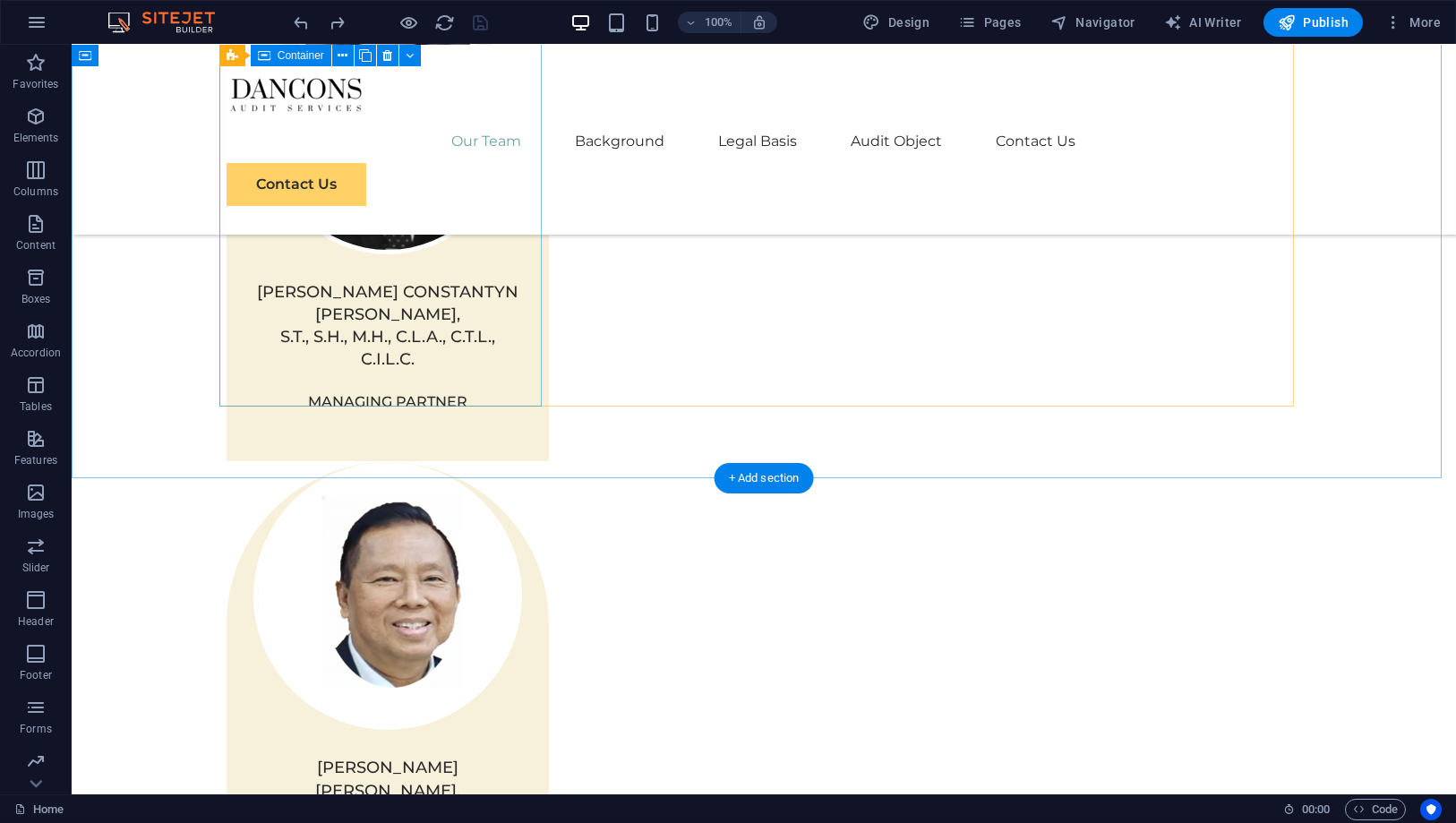
scroll to position [1552, 0]
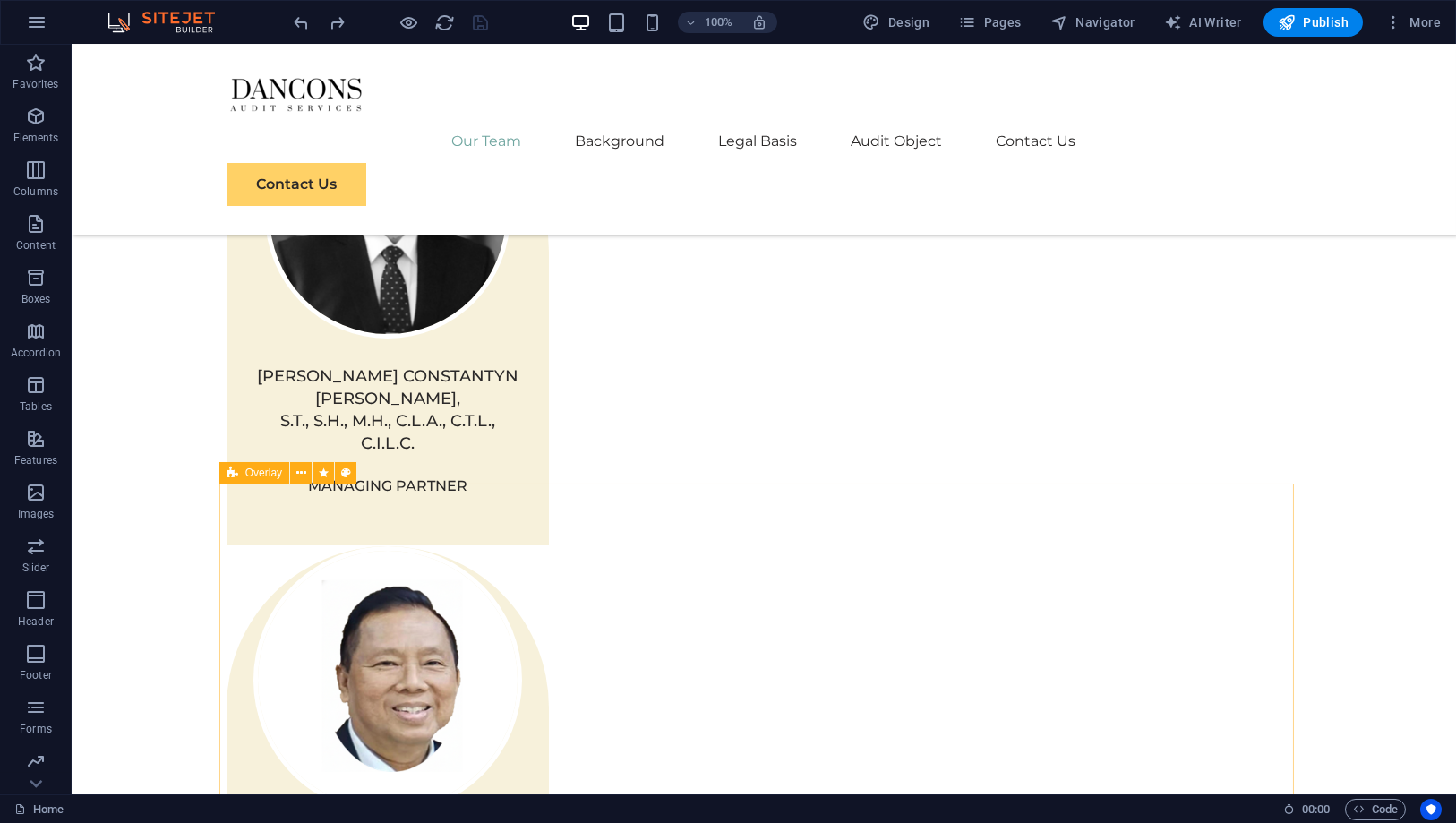
click at [263, 478] on span "Overlay" at bounding box center [264, 473] width 37 height 11
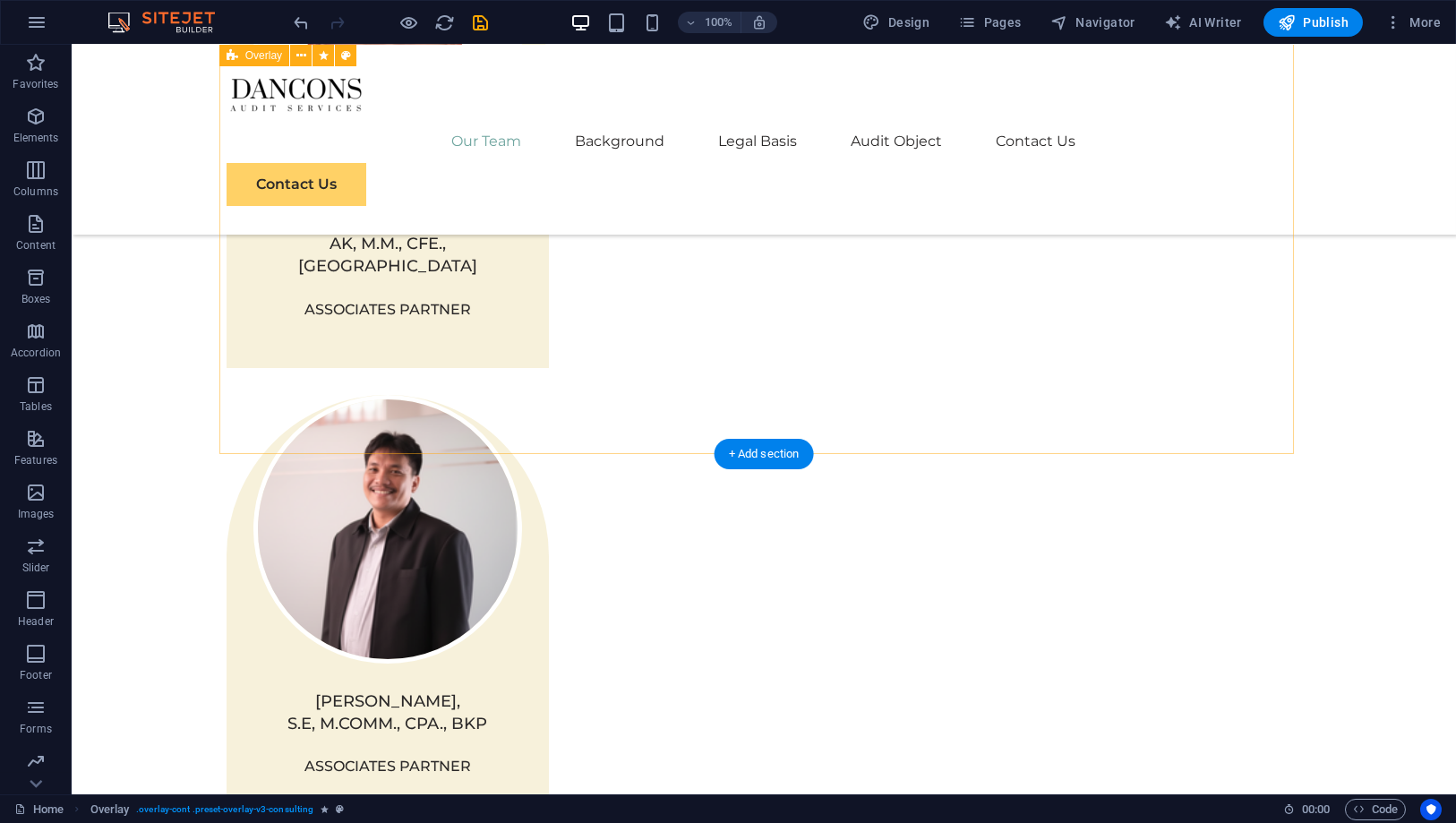
scroll to position [2512, 0]
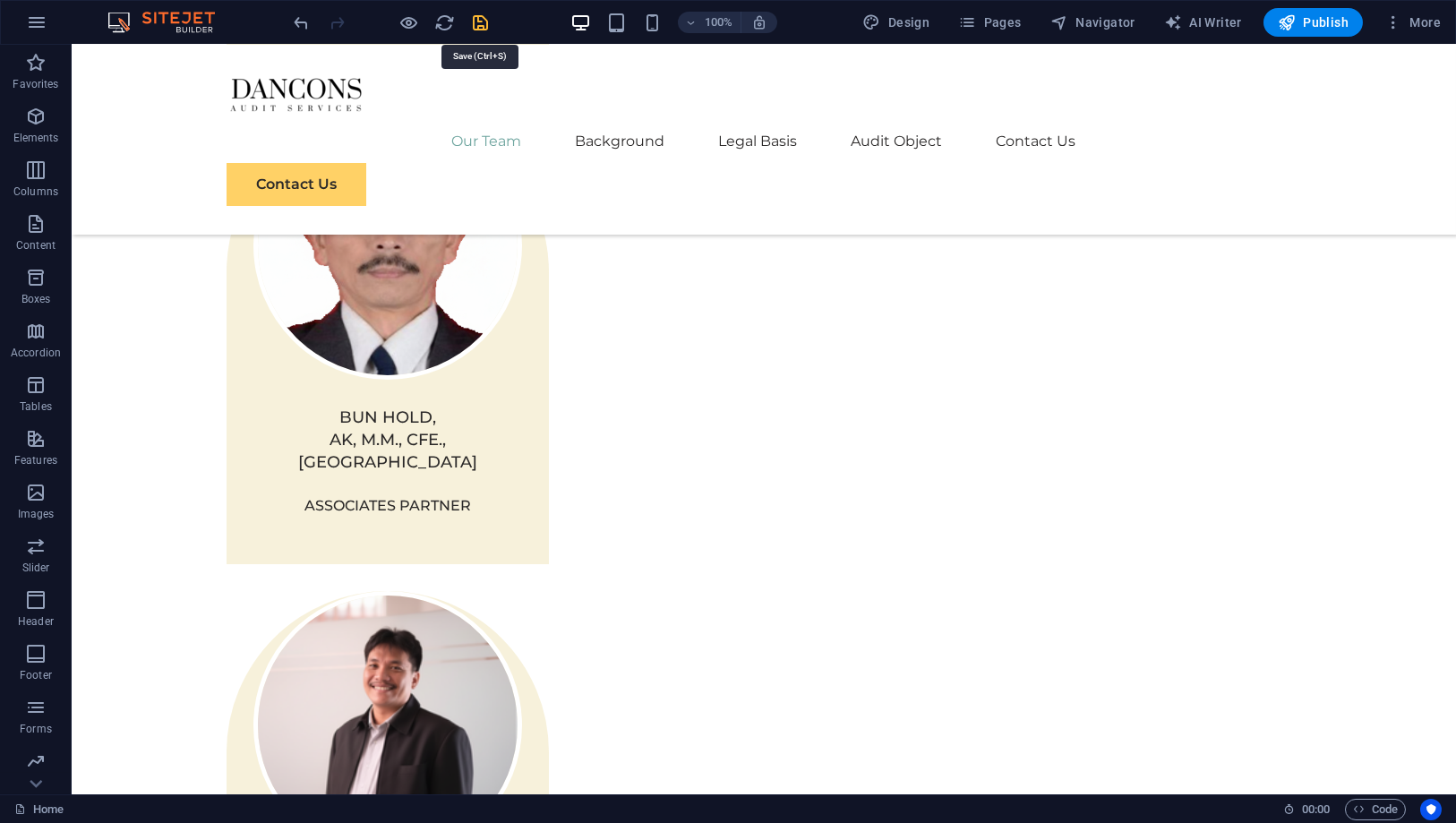
click at [484, 17] on icon "save" at bounding box center [481, 23] width 20 height 20
checkbox input "false"
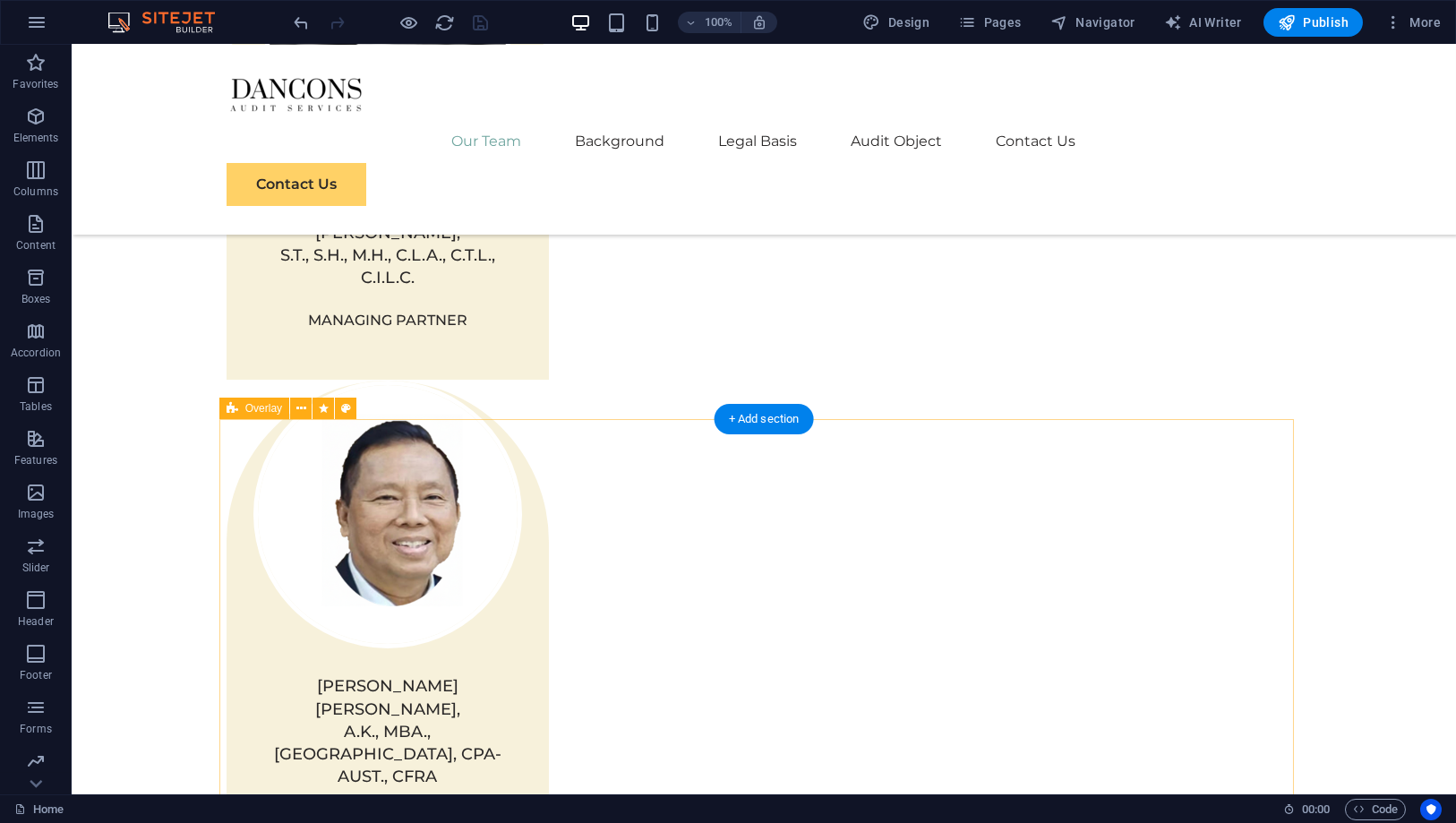
scroll to position [1616, 0]
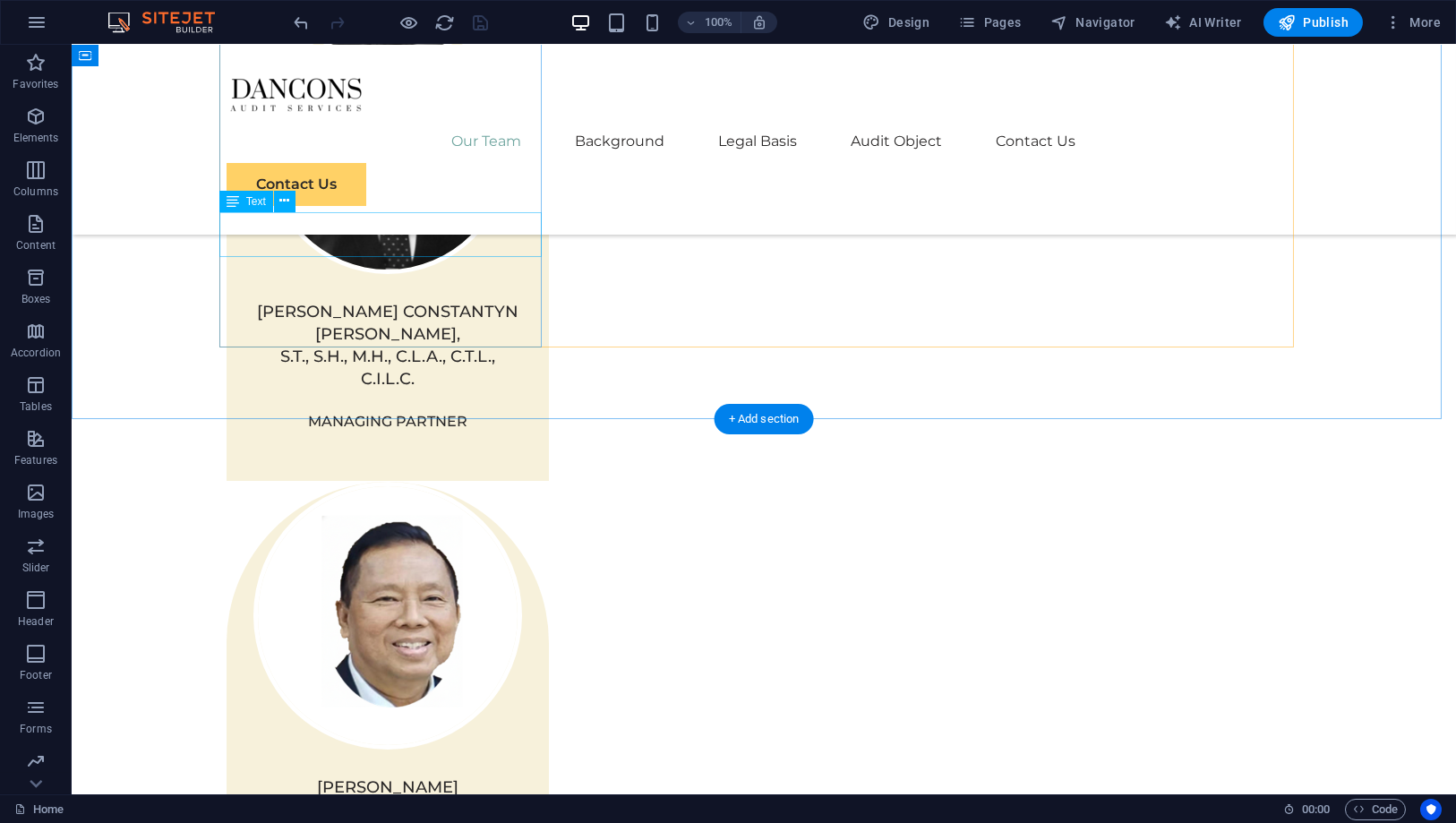
click at [403, 776] on div "WILLEM JAYA NAINGGOLAN, A.K., MBA., CA., CPA-AUST., CFRA" at bounding box center [387, 832] width 322 height 113
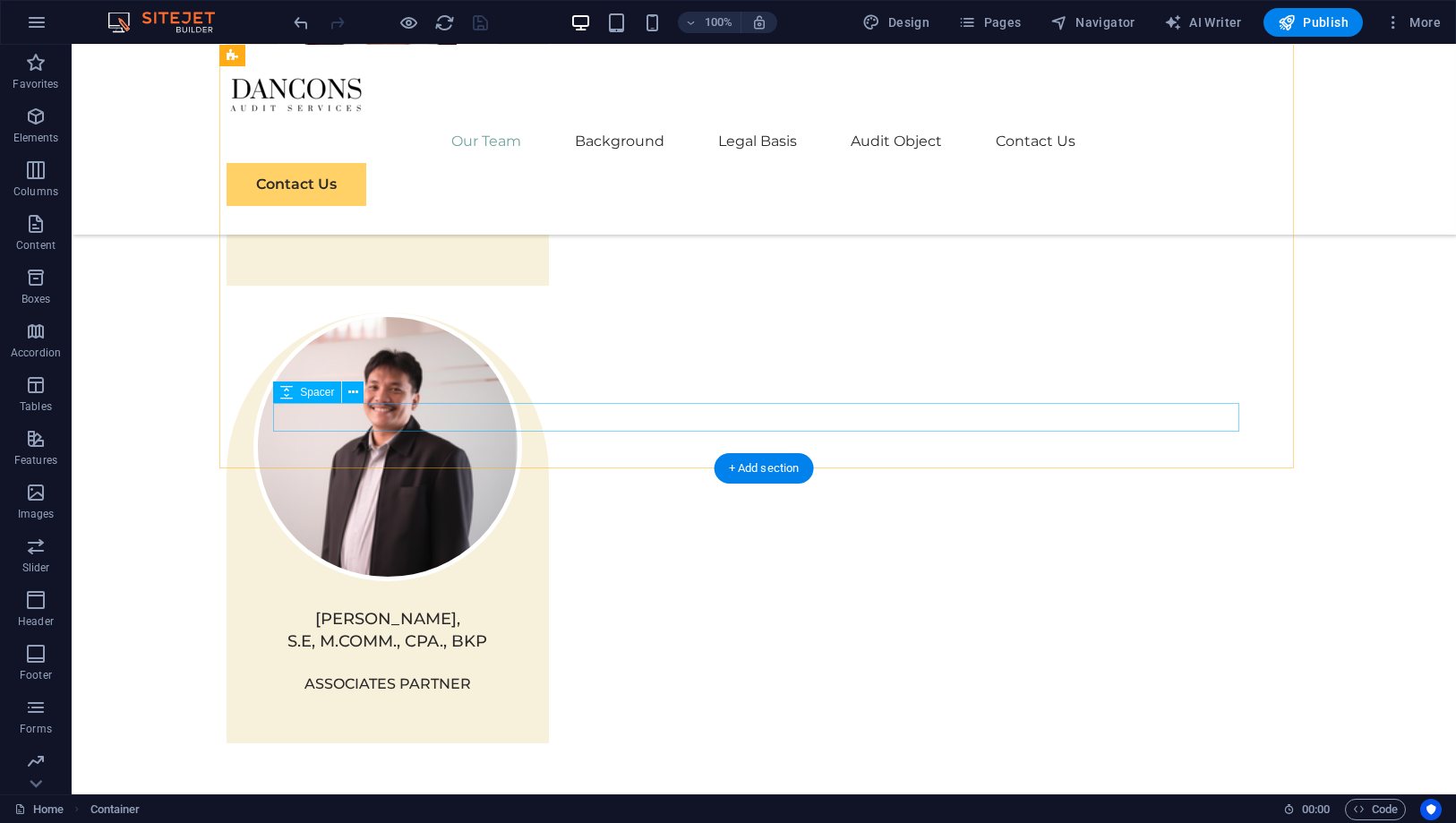
scroll to position [3030, 0]
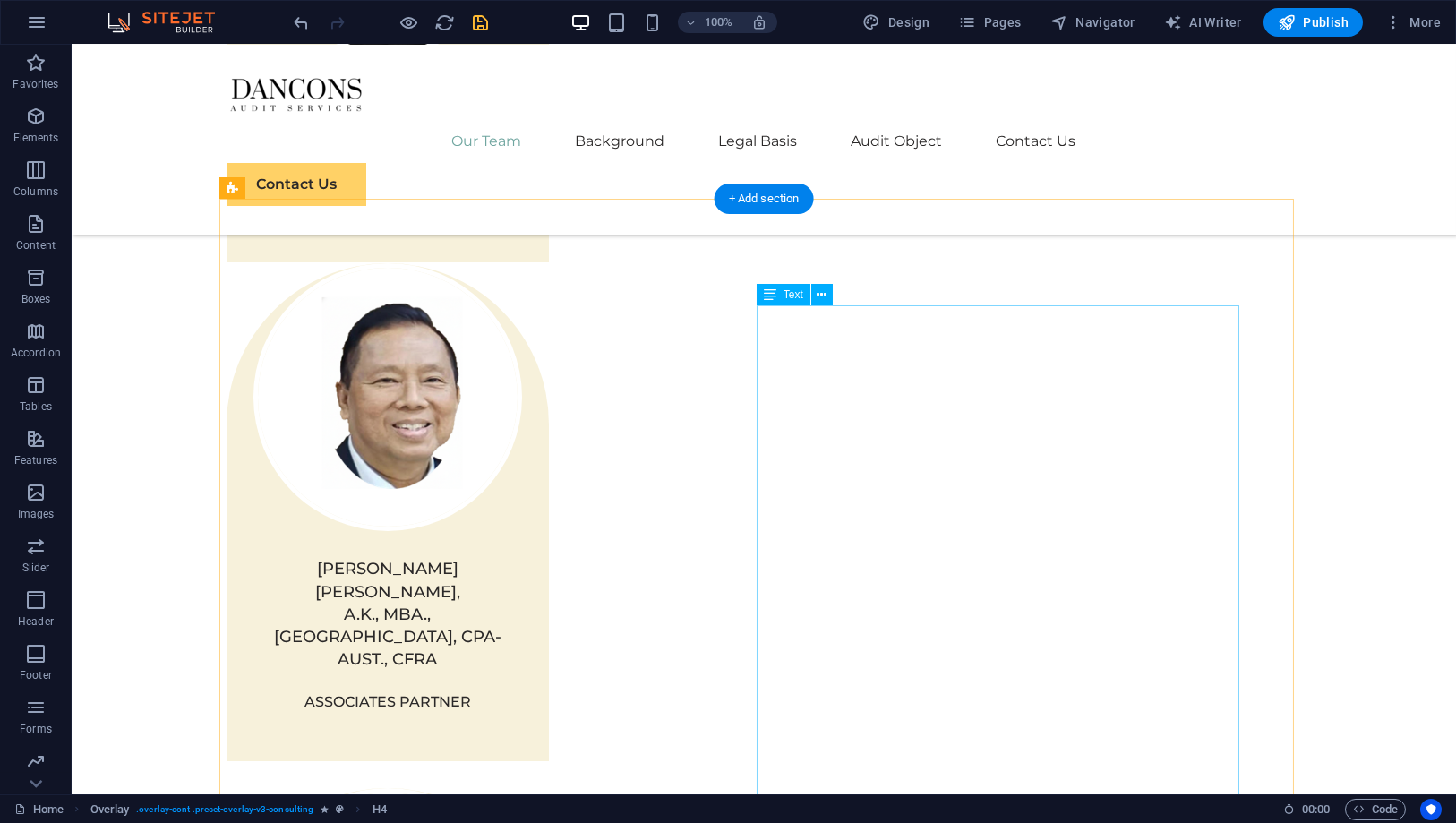
scroll to position [1338, 0]
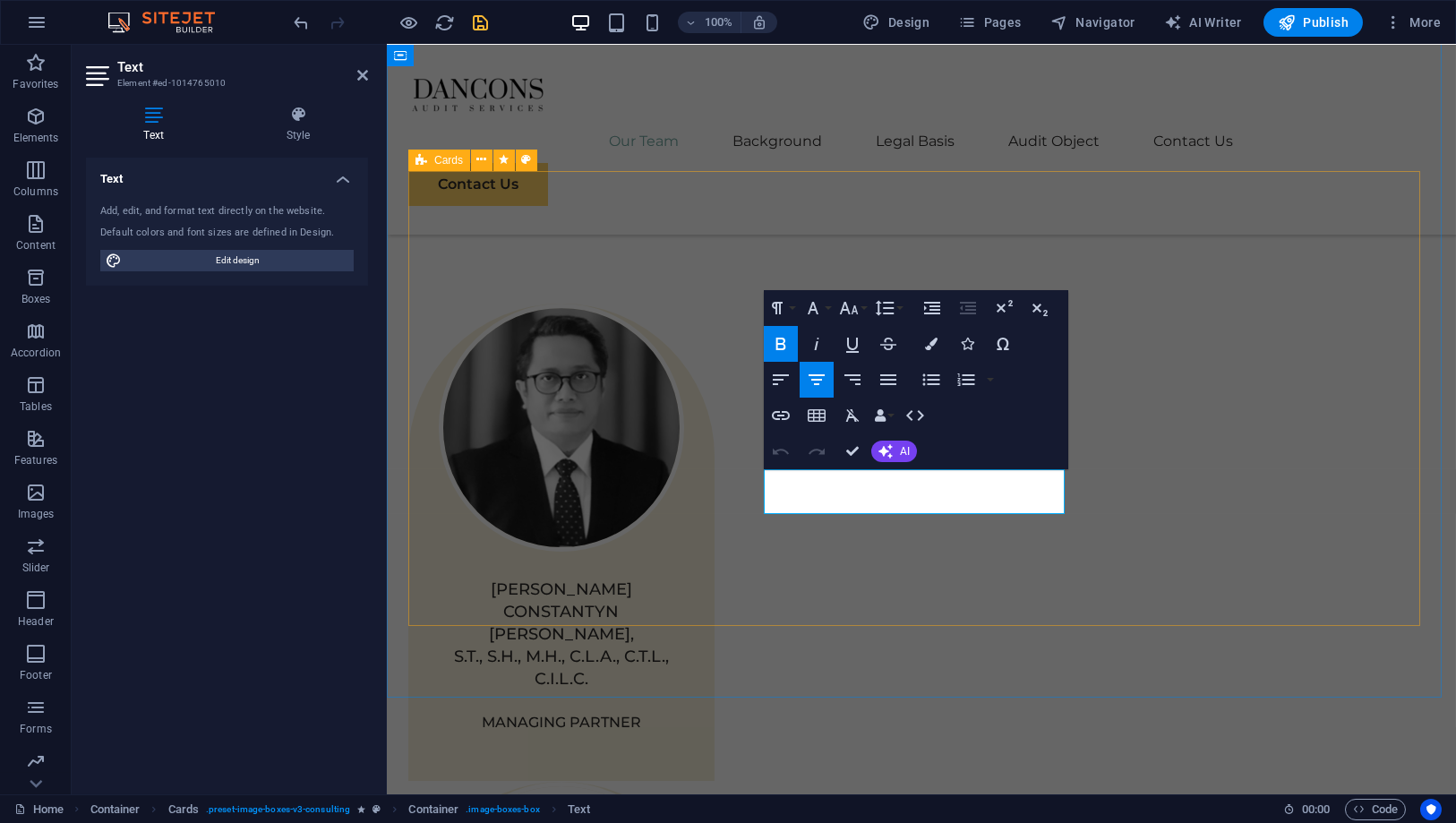
copy div "BUN HOLD, AK, M.M., CFE., CA"
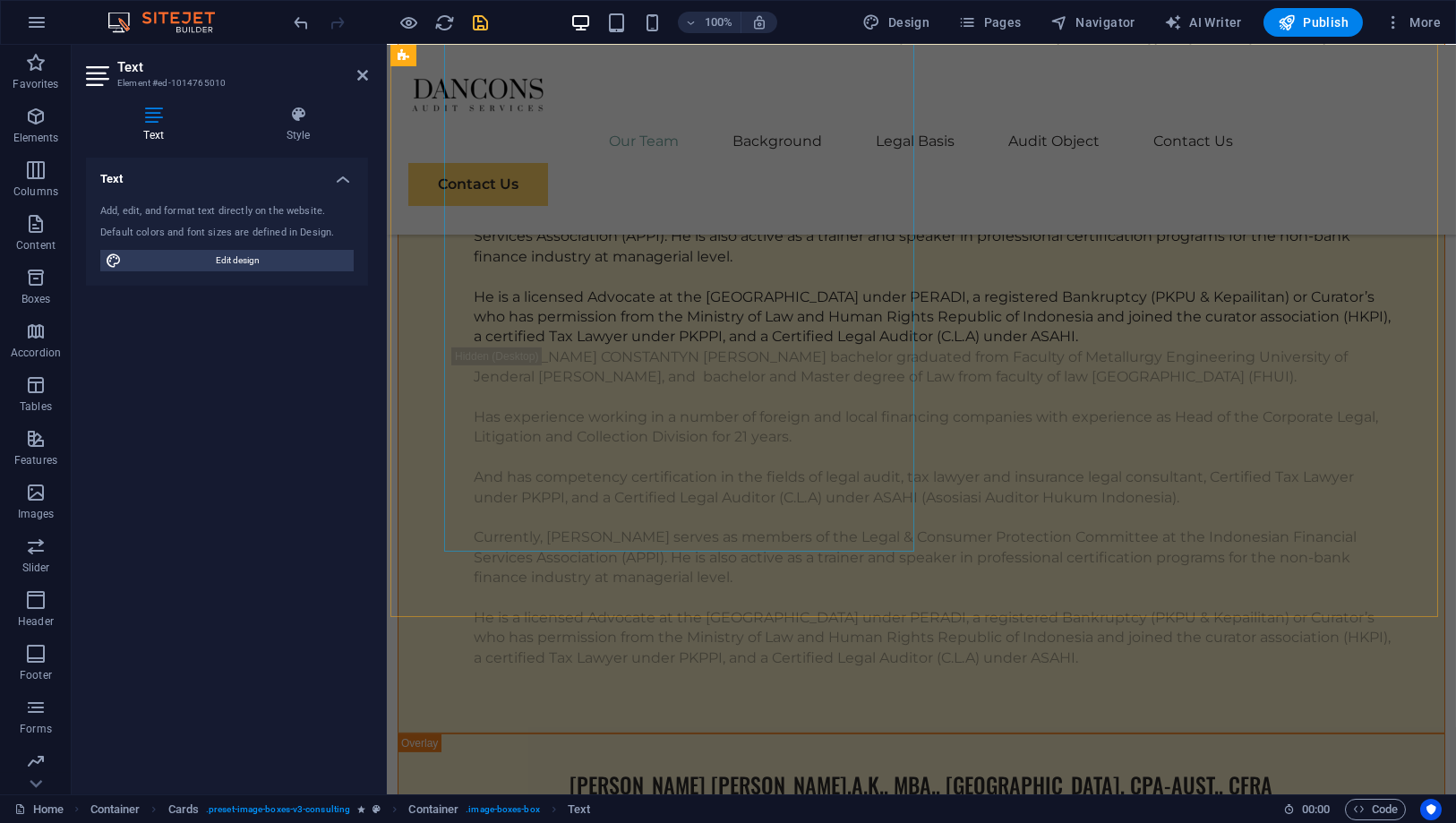
scroll to position [4324, 0]
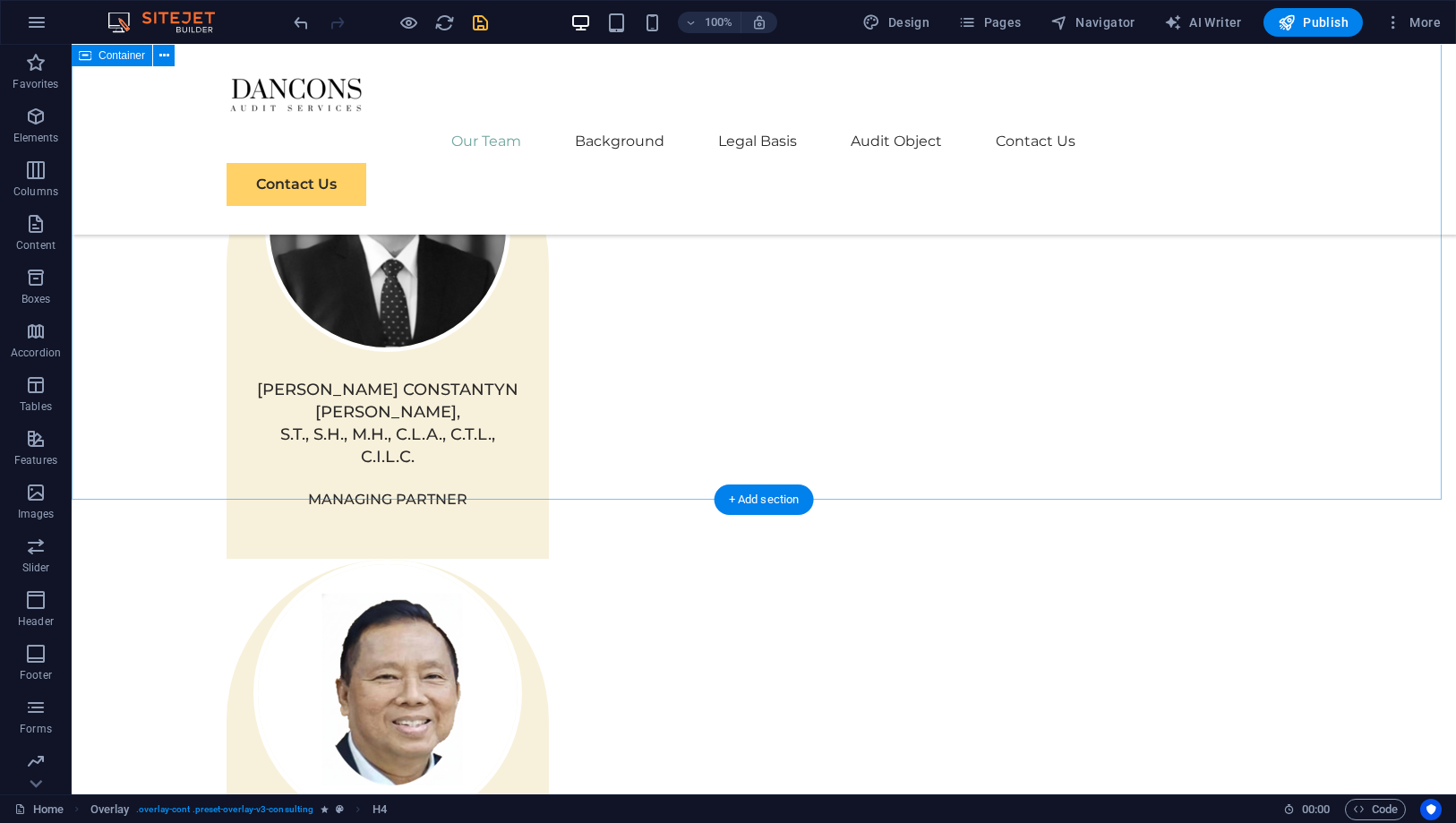
scroll to position [1240, 0]
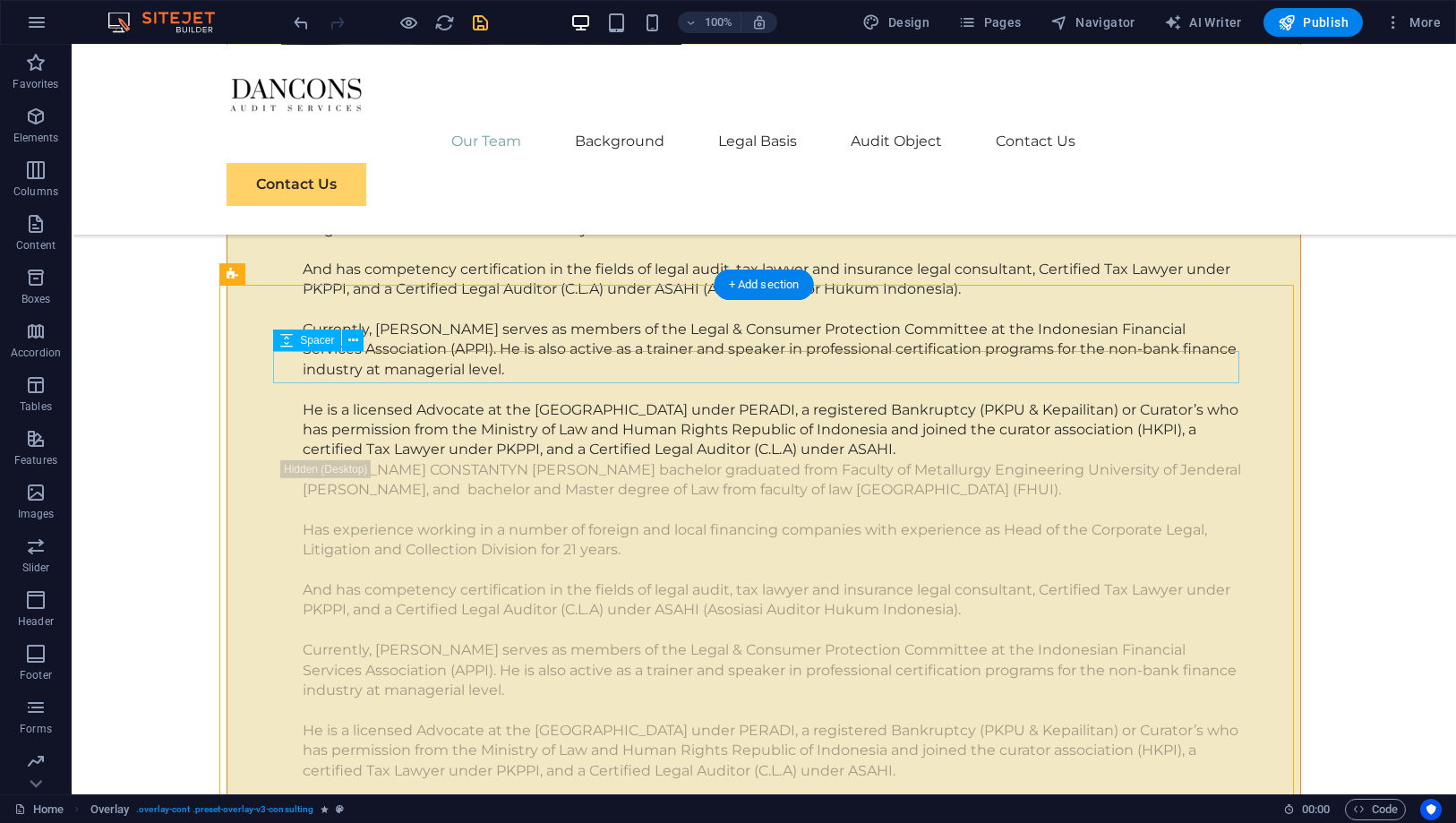
scroll to position [5419, 0]
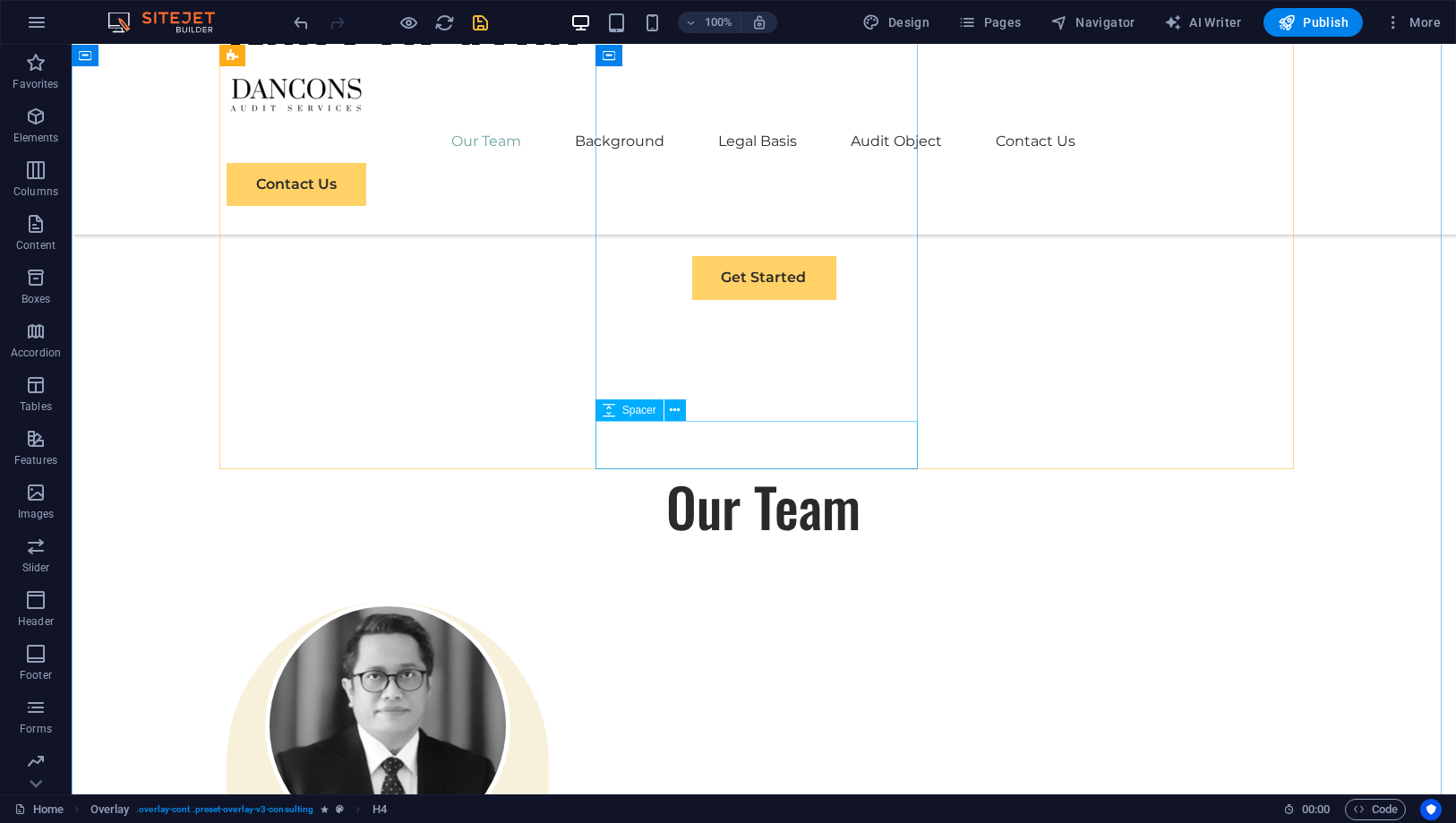
scroll to position [742, 0]
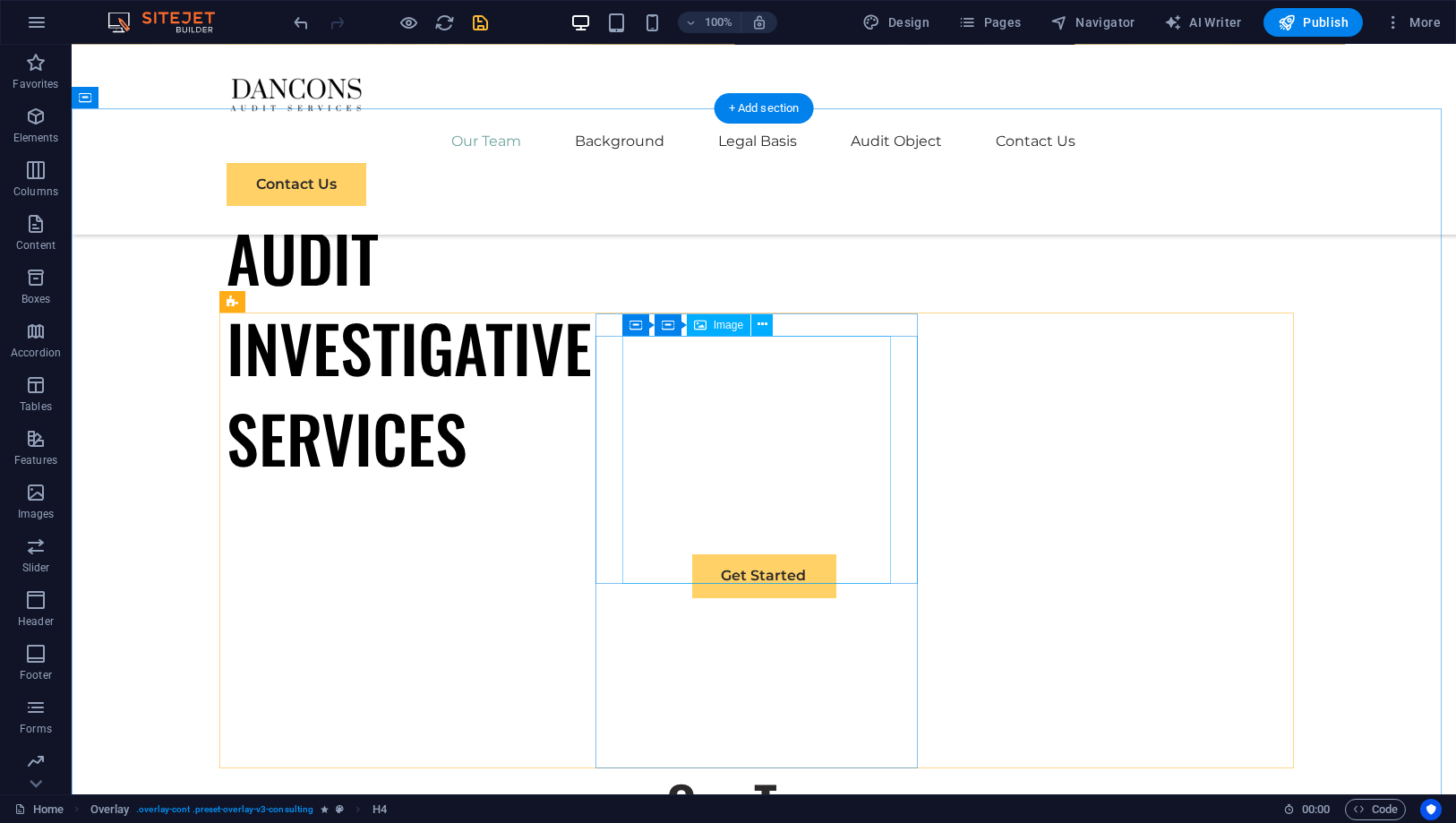
select select "px"
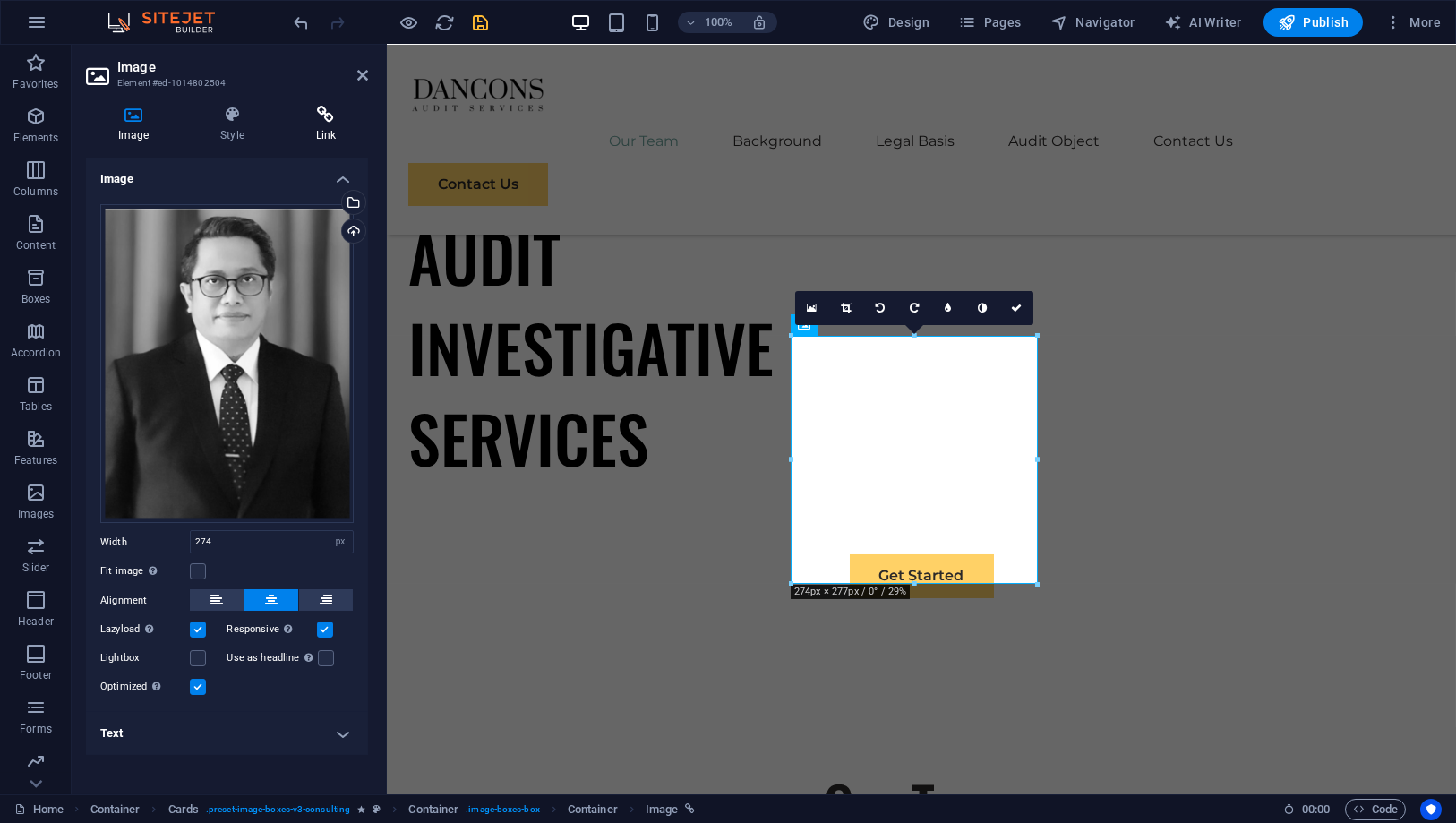
click at [325, 126] on h4 "Link" at bounding box center [326, 124] width 84 height 38
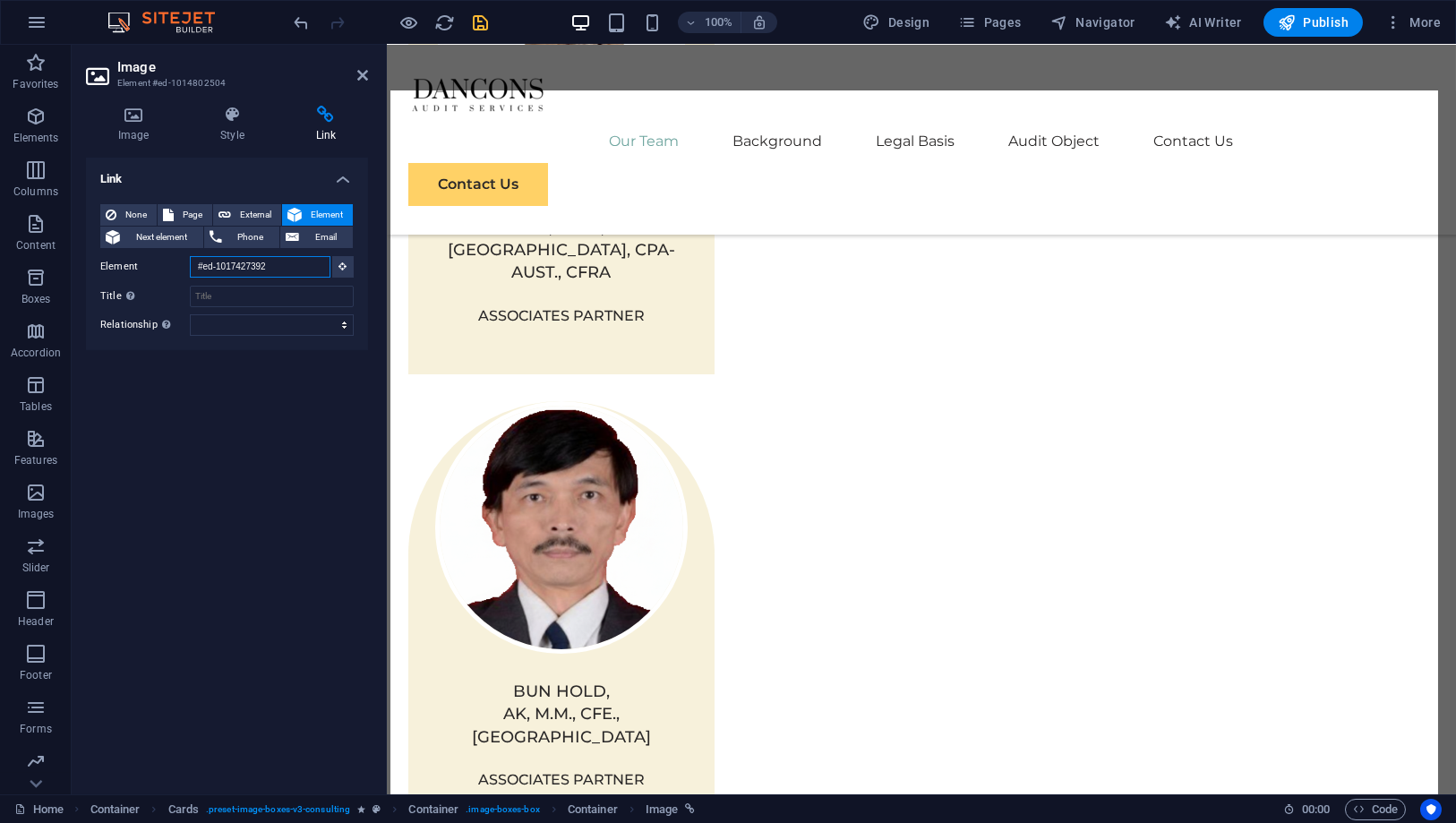
click at [270, 266] on input "#ed-1017427392" at bounding box center [260, 266] width 141 height 21
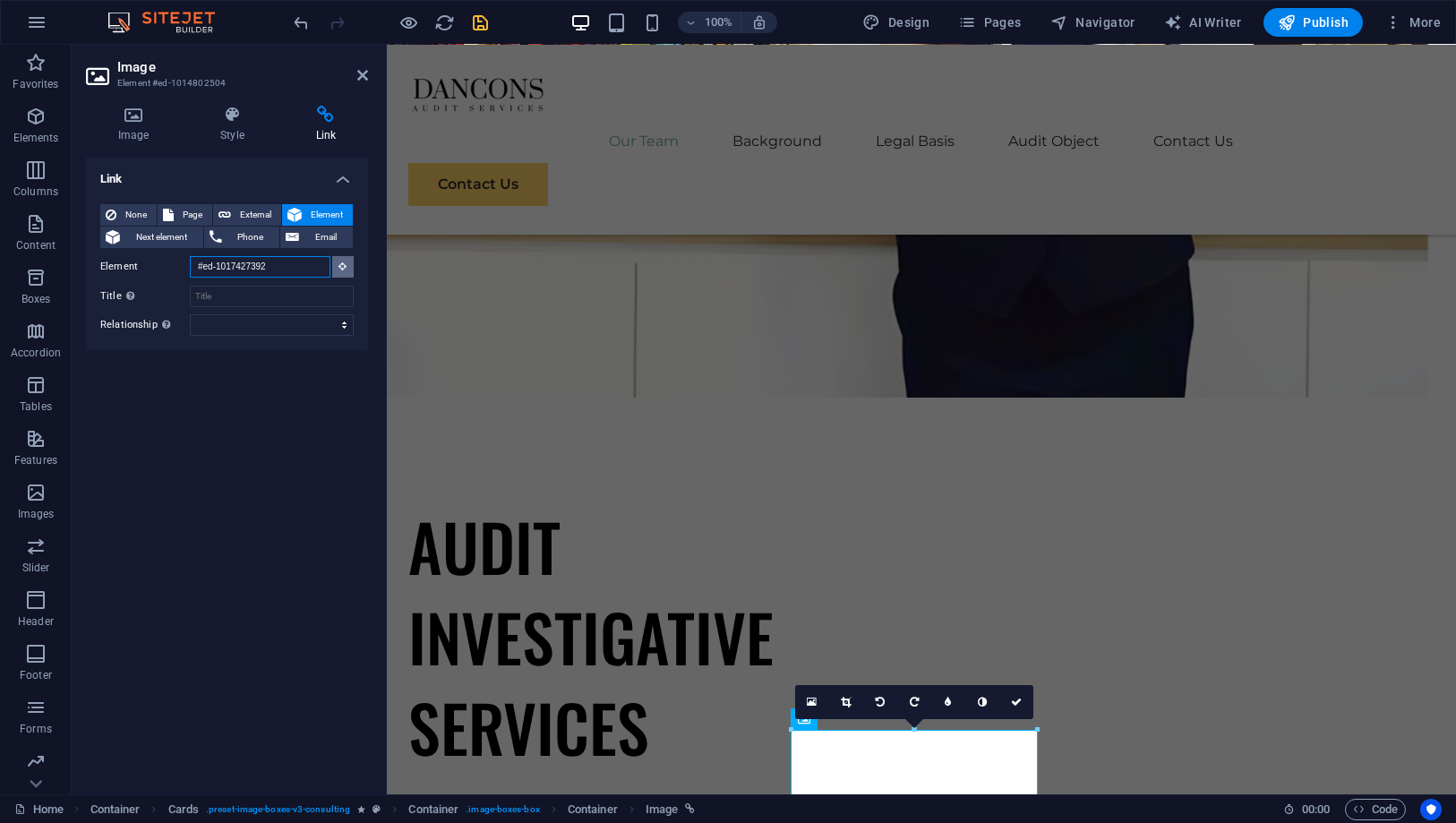
scroll to position [331, 0]
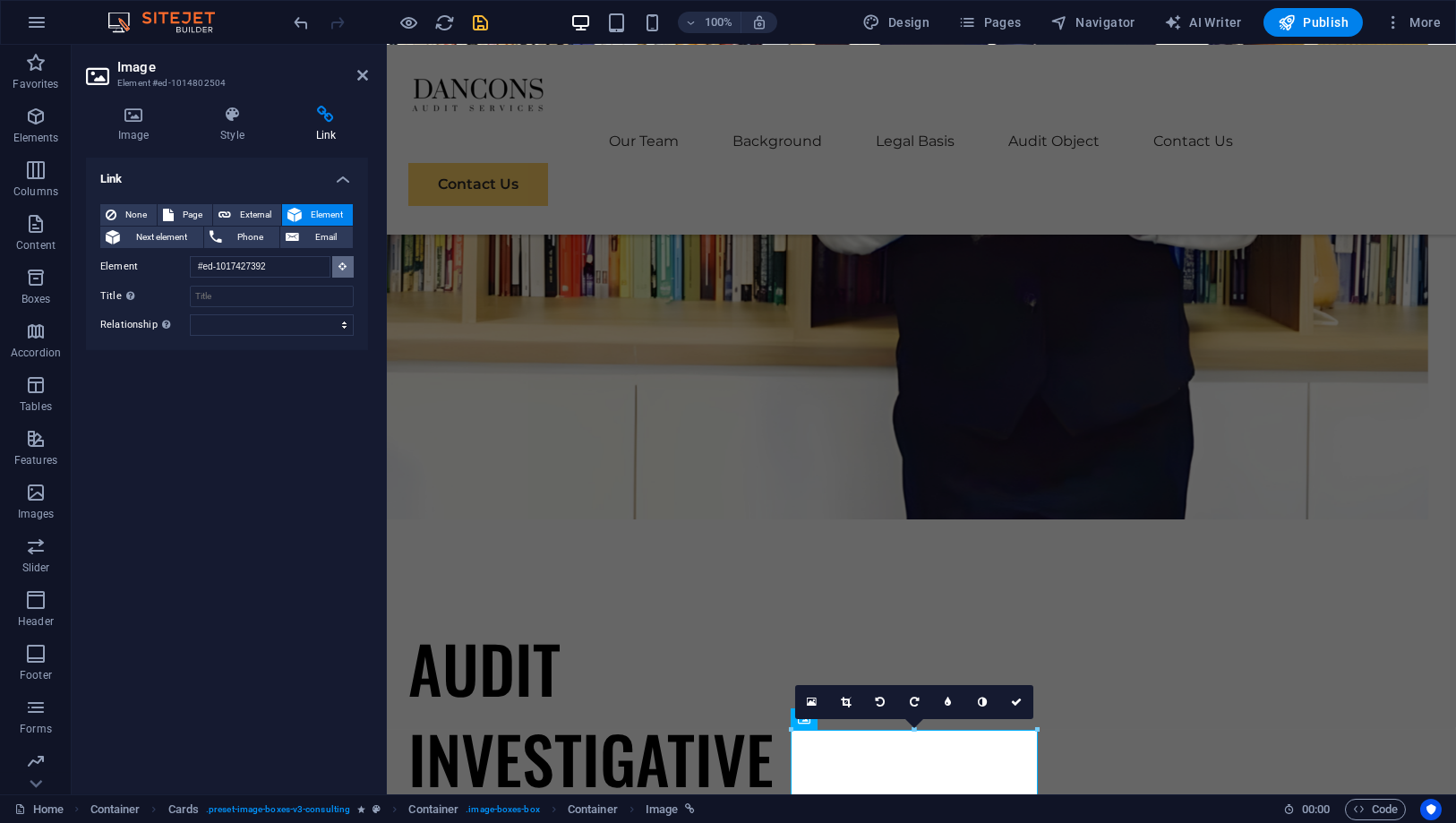
click at [339, 266] on button at bounding box center [342, 266] width 21 height 21
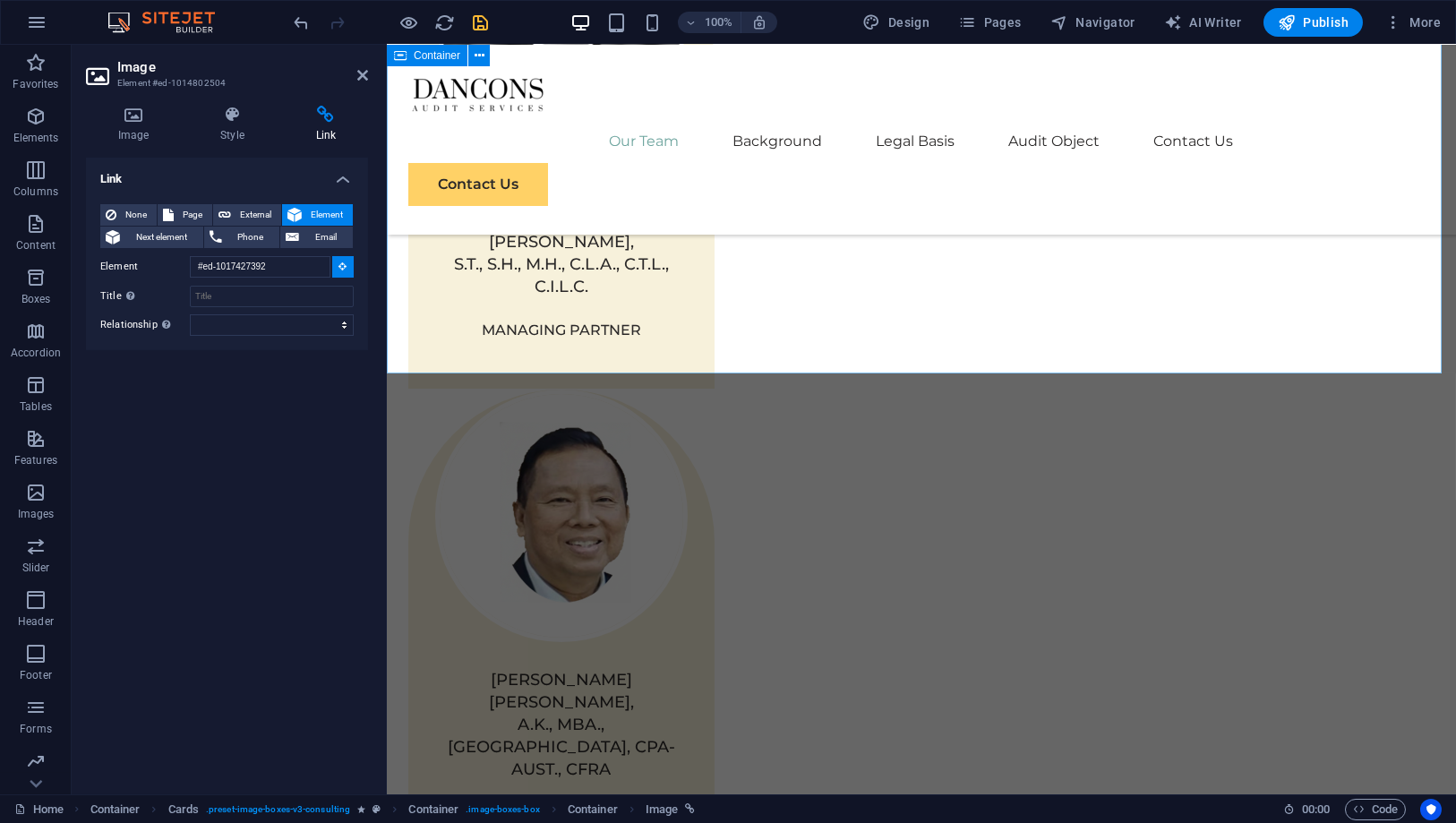
scroll to position [1823, 0]
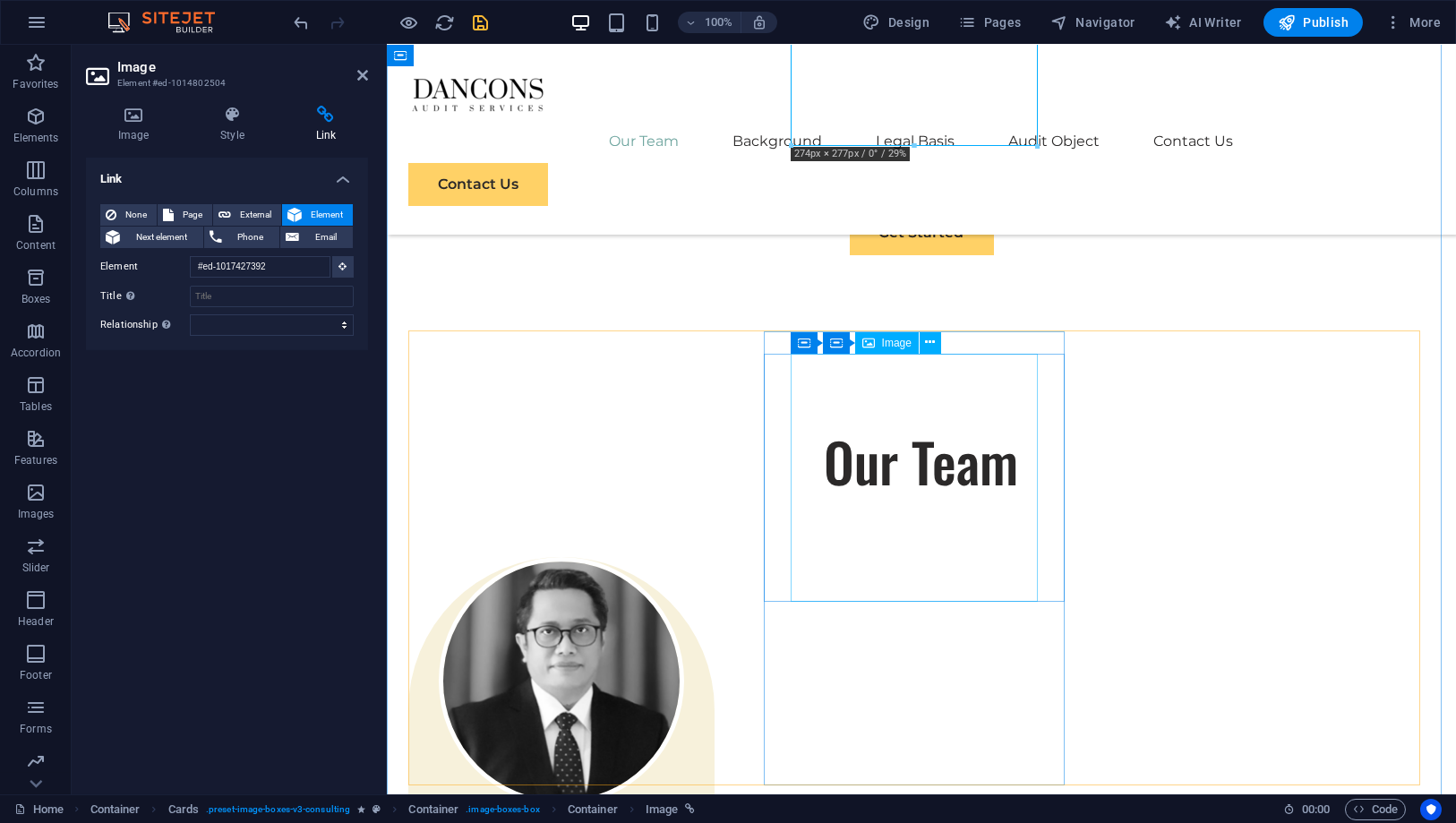
scroll to position [1180, 0]
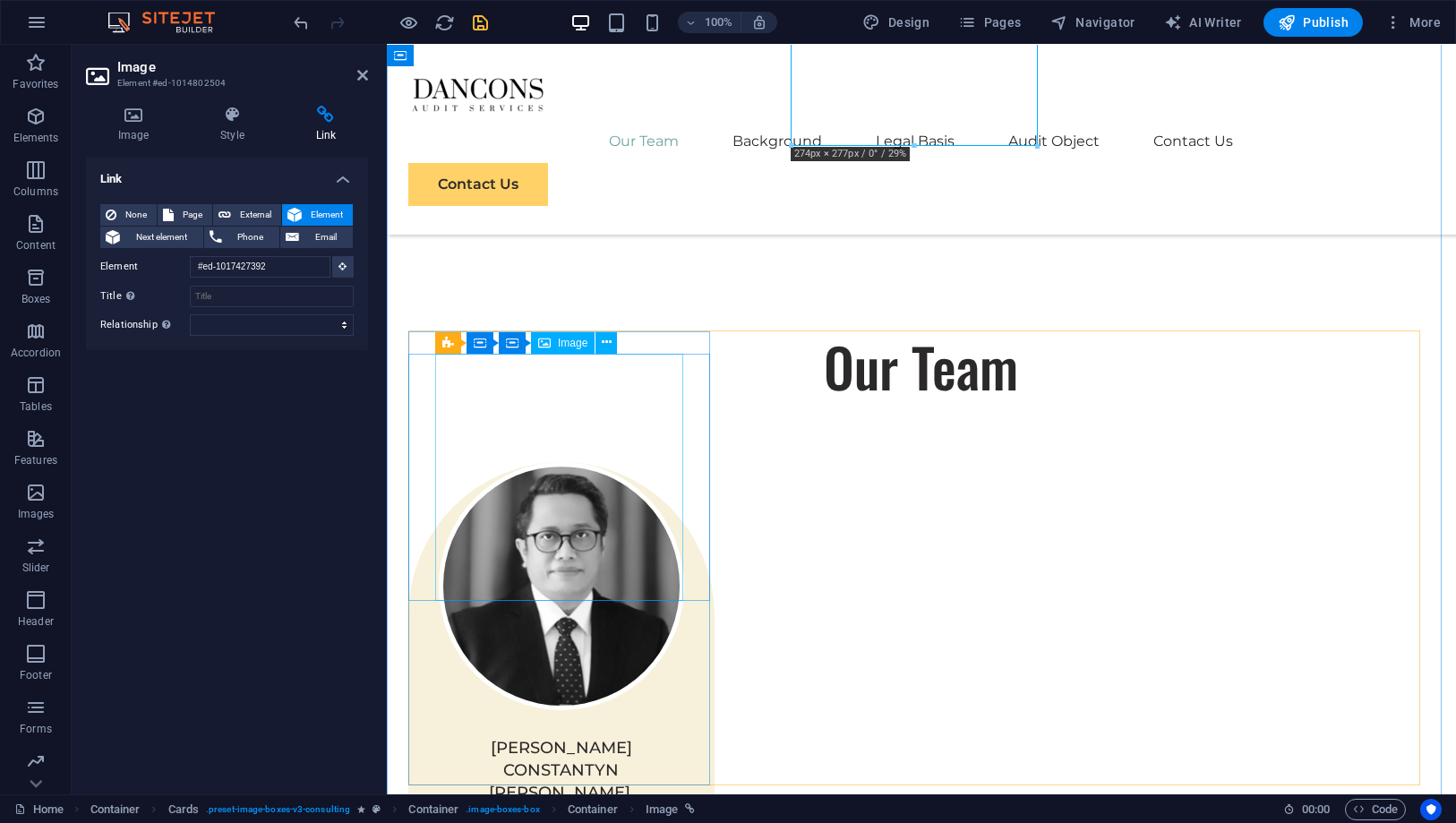
select select "%"
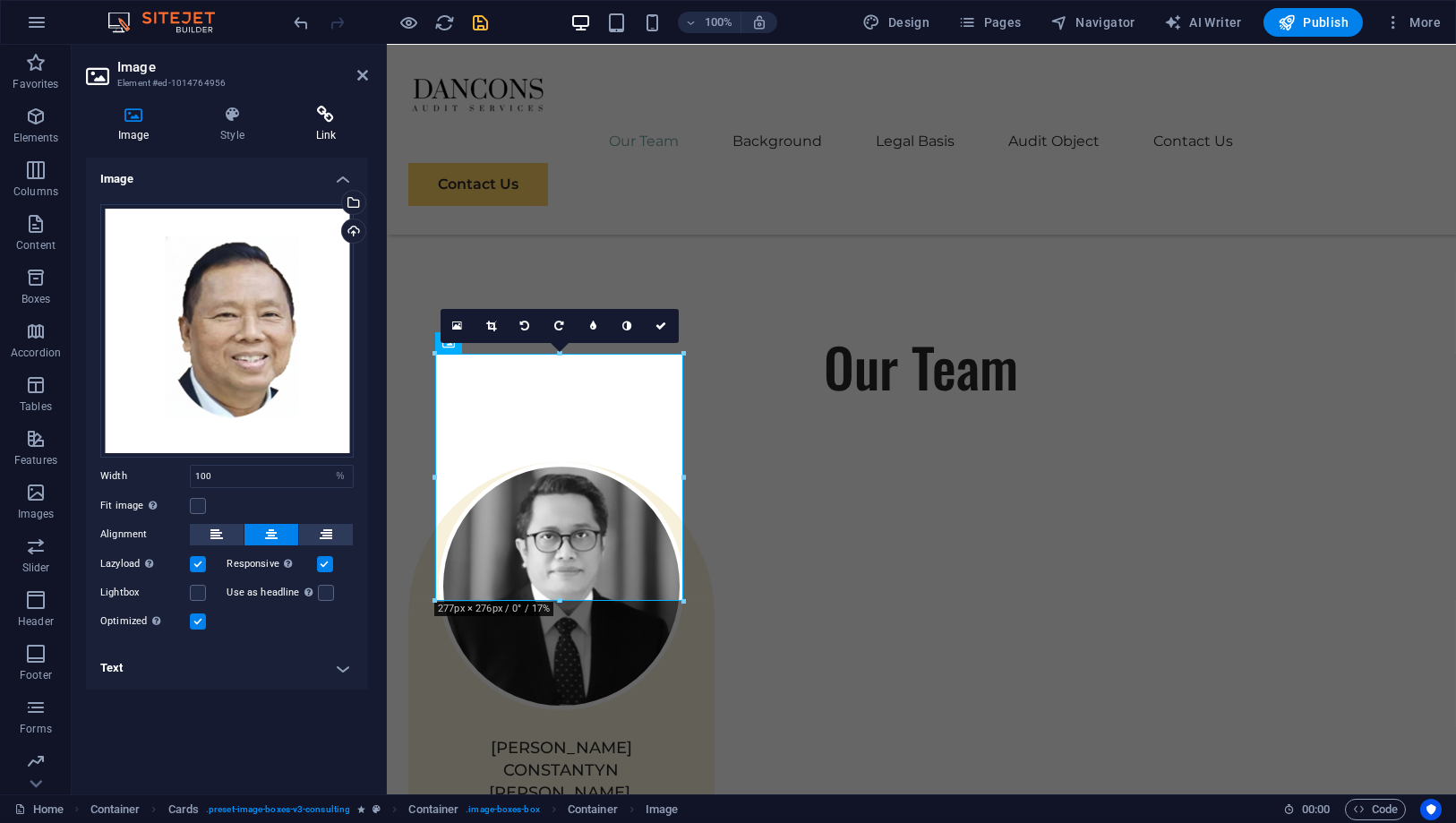
click at [319, 117] on icon at bounding box center [326, 114] width 84 height 18
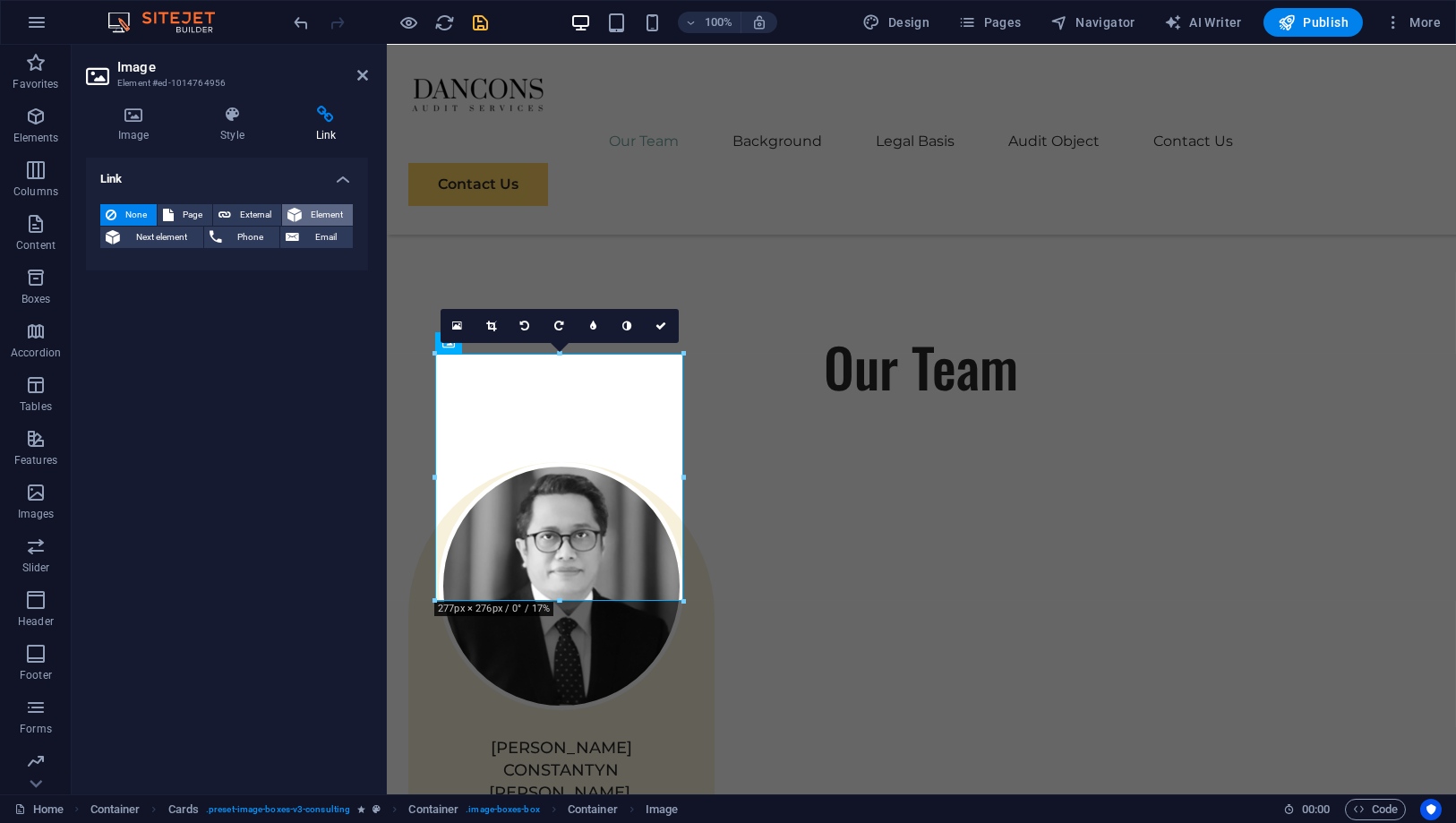
click at [330, 205] on span "Element" at bounding box center [327, 214] width 40 height 21
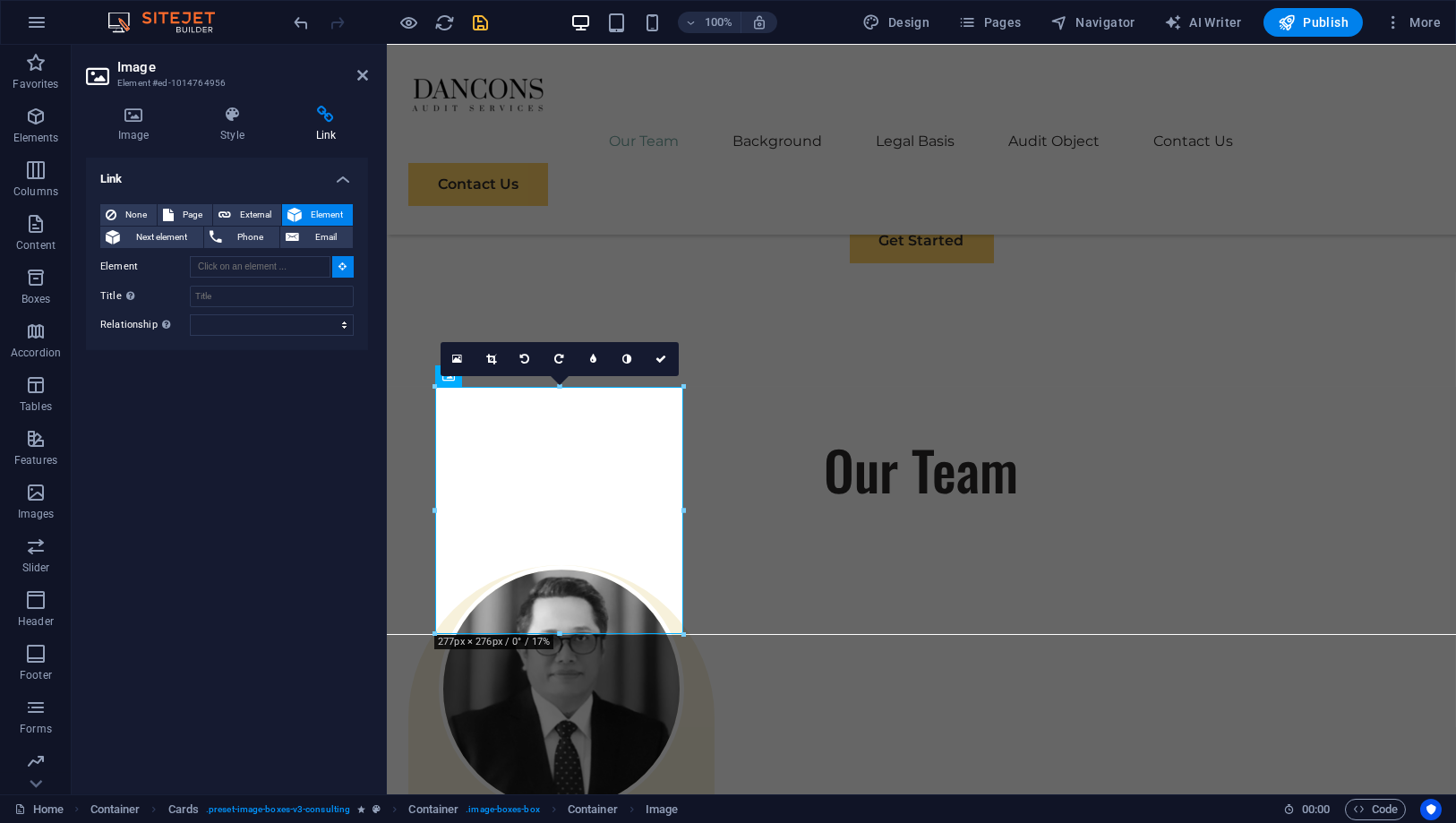
click at [338, 264] on button at bounding box center [342, 266] width 21 height 21
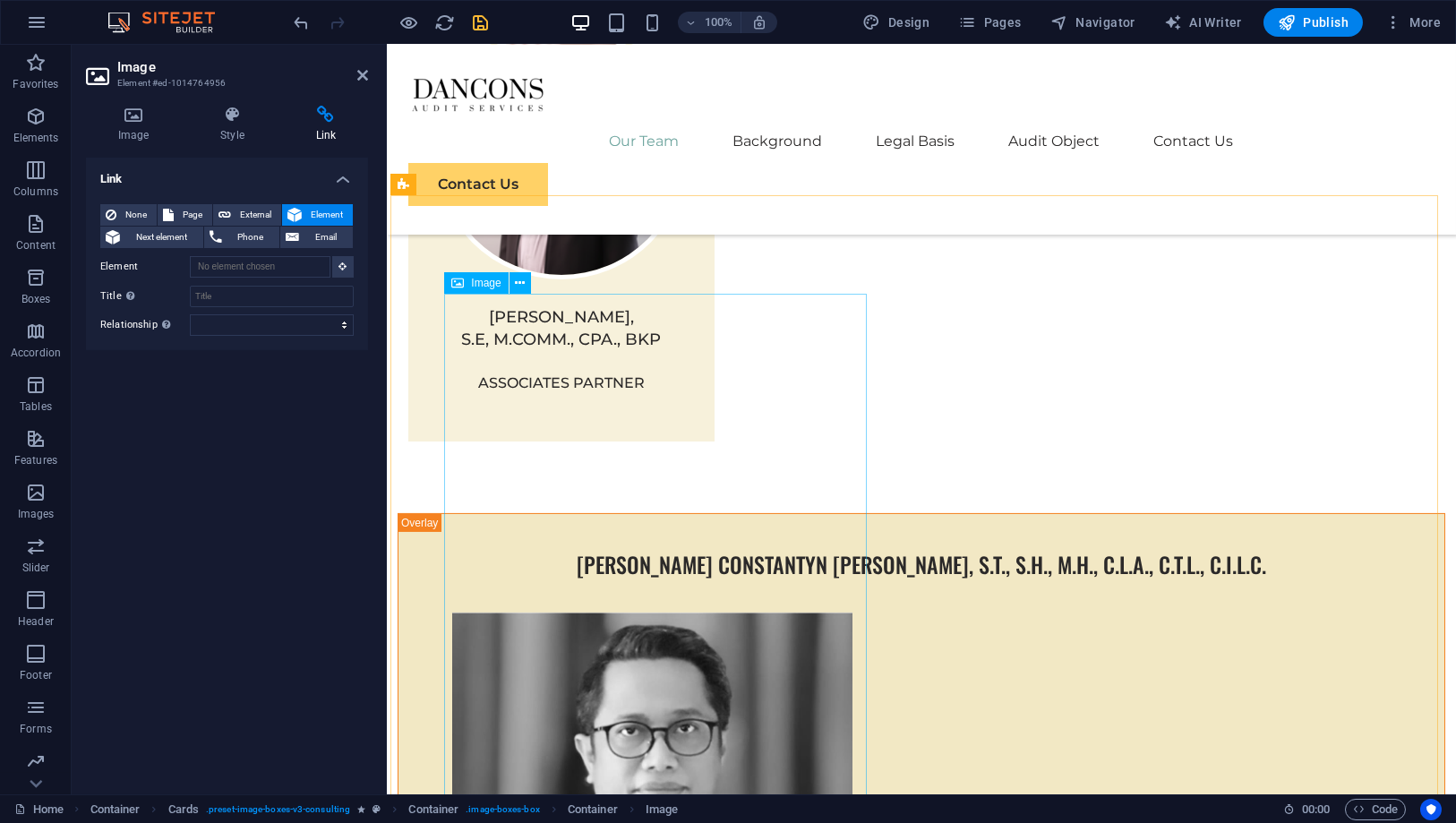
scroll to position [2866, 0]
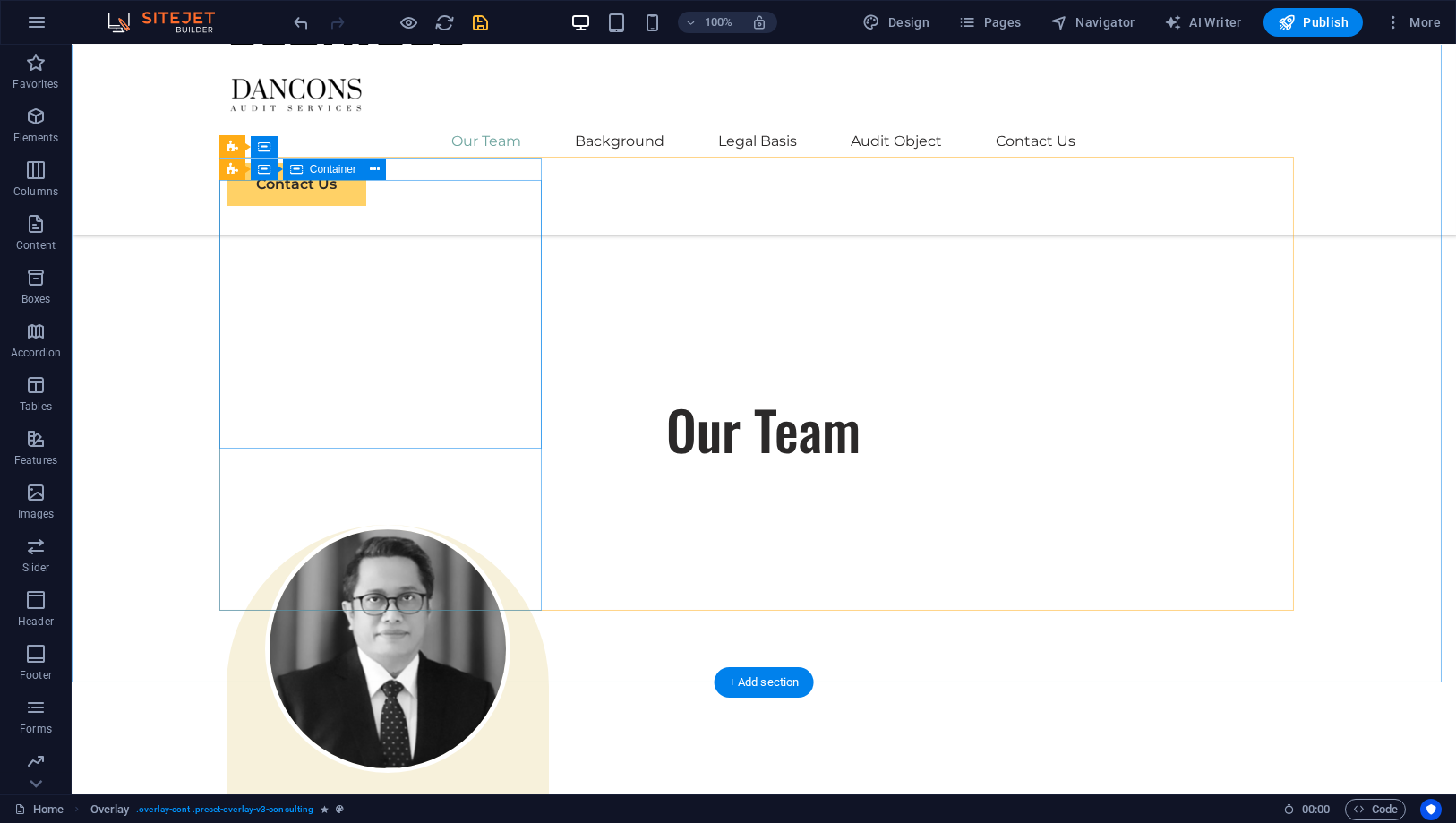
scroll to position [1076, 0]
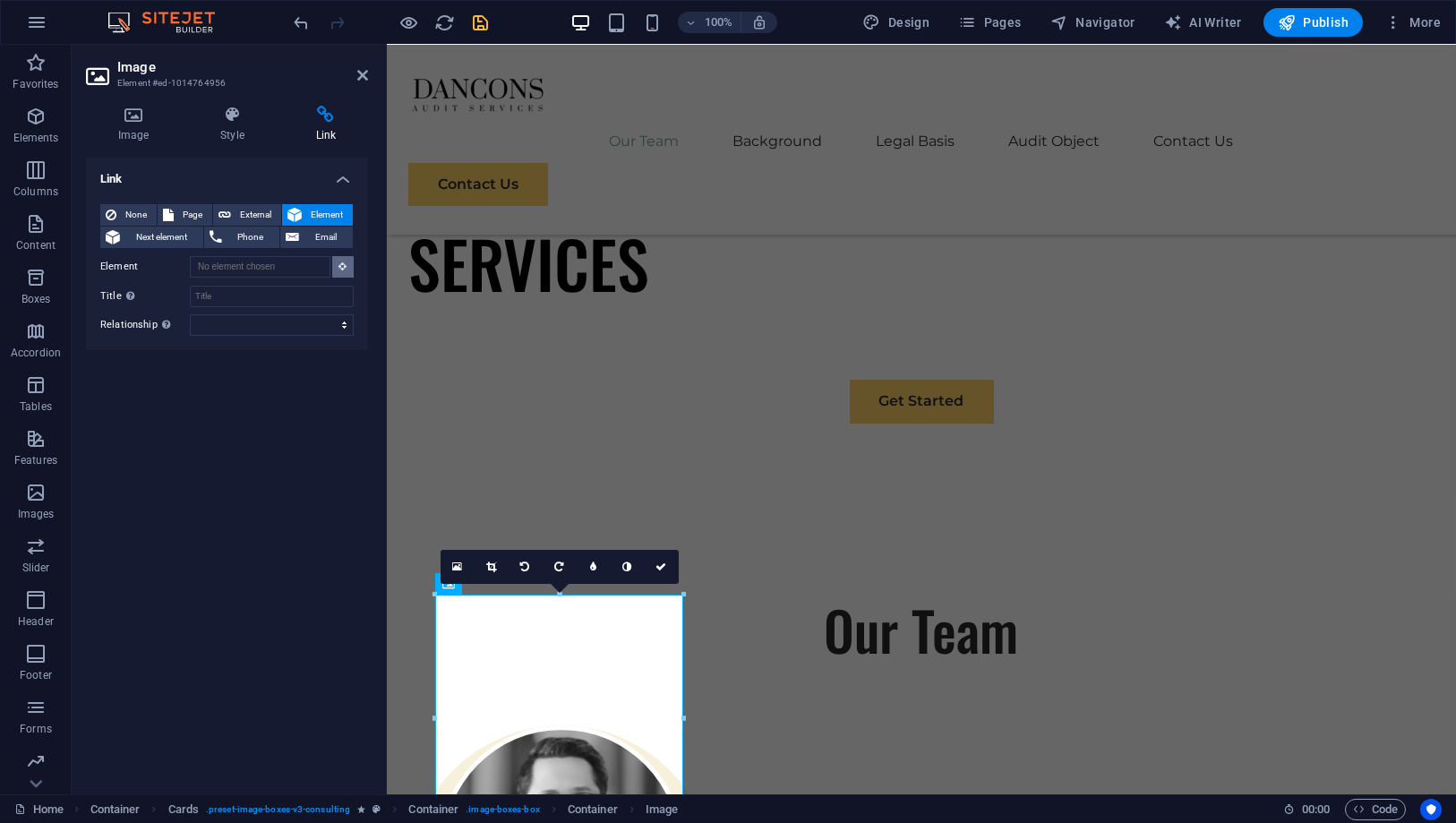
scroll to position [868, 0]
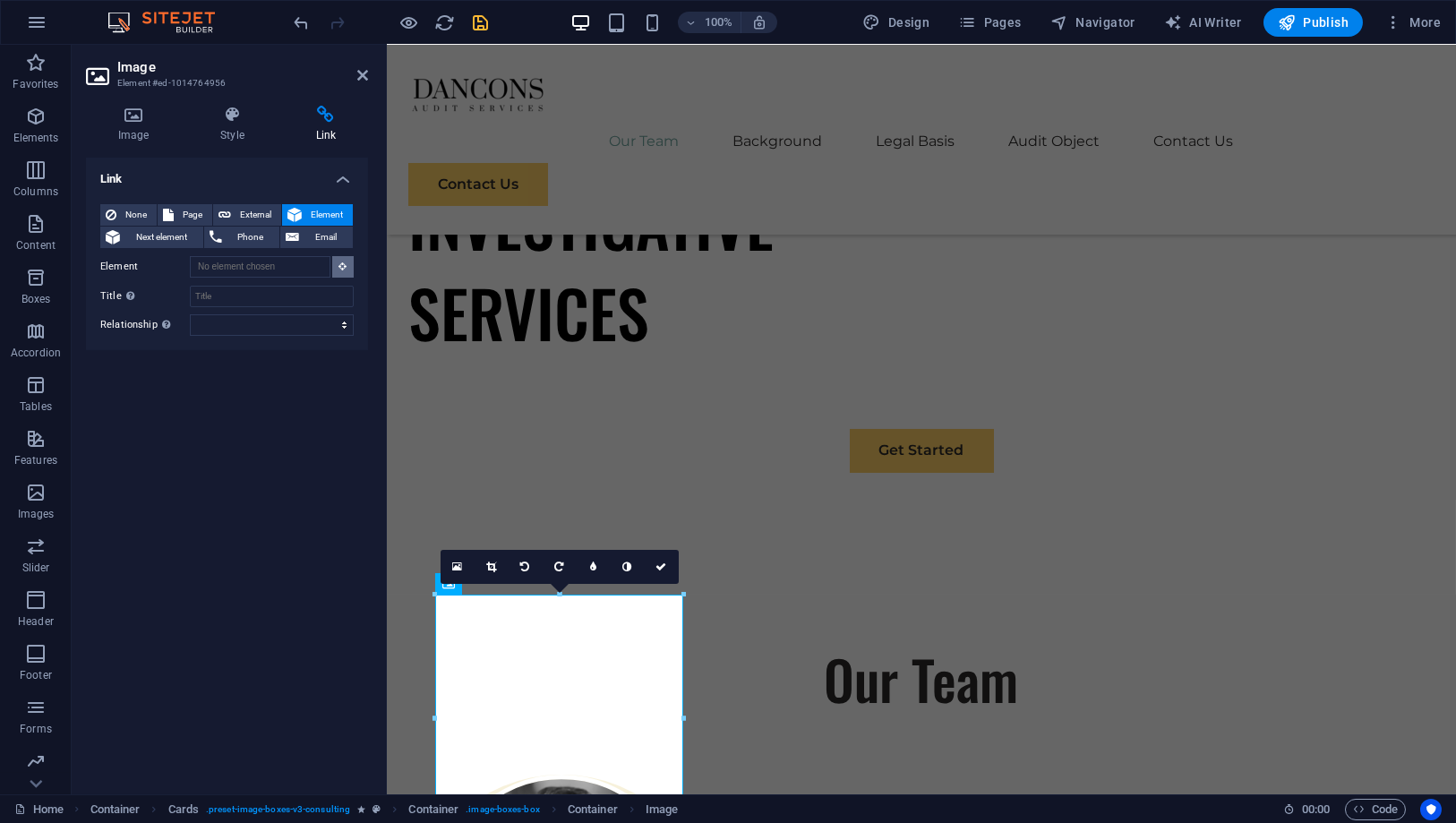
click at [344, 265] on icon at bounding box center [343, 266] width 8 height 9
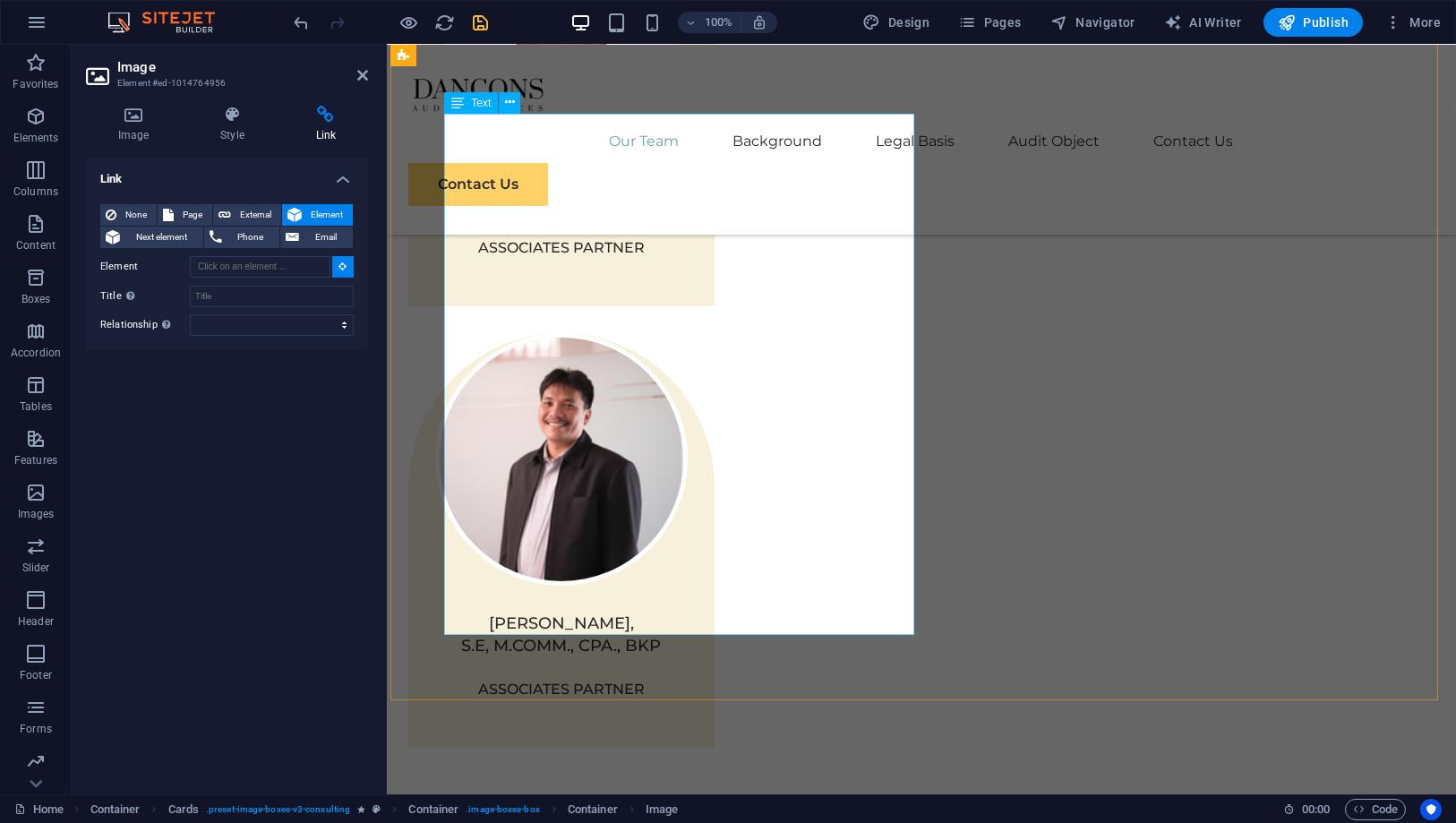
scroll to position [3056, 0]
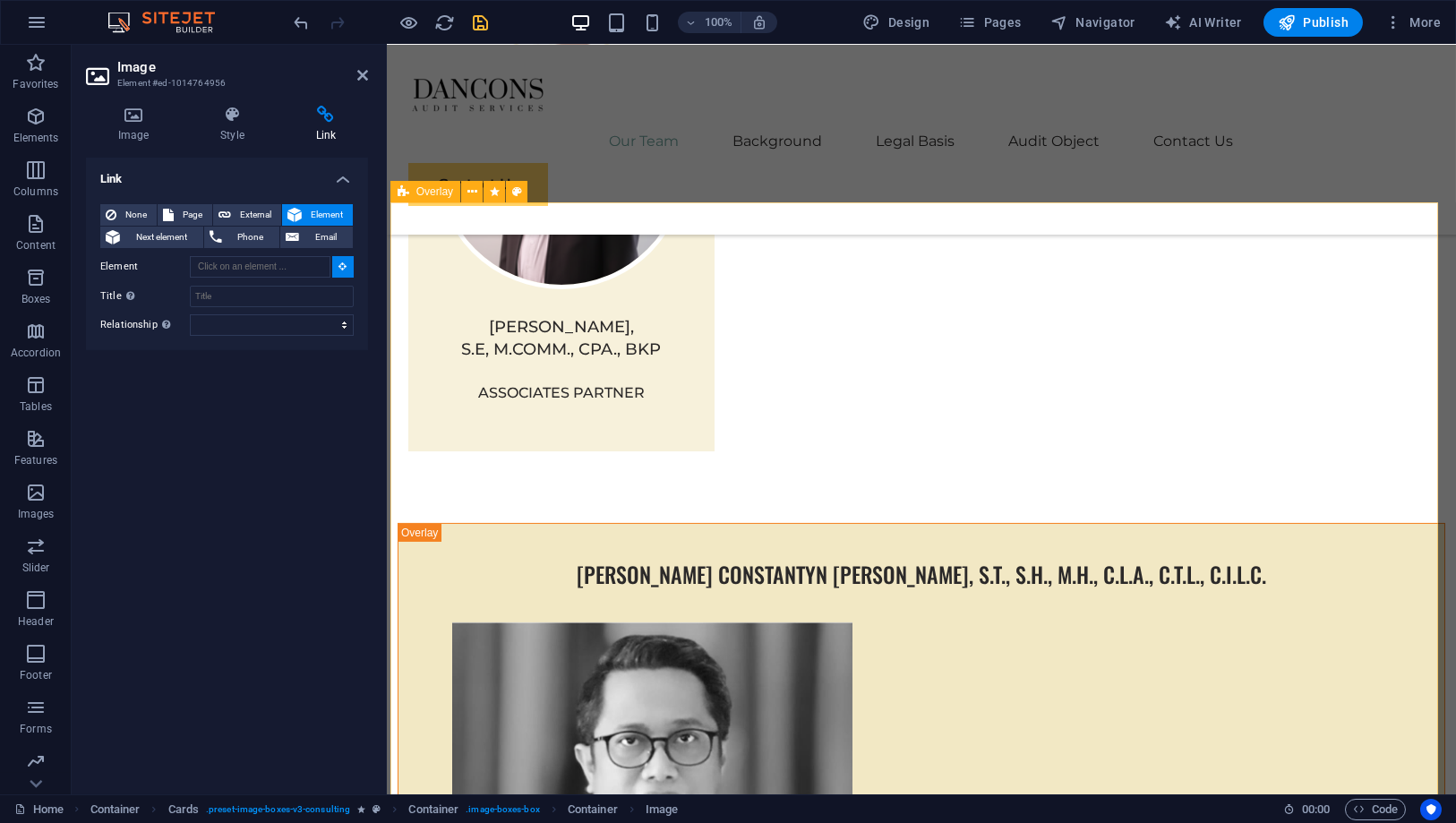
type input "#ed-1017429433"
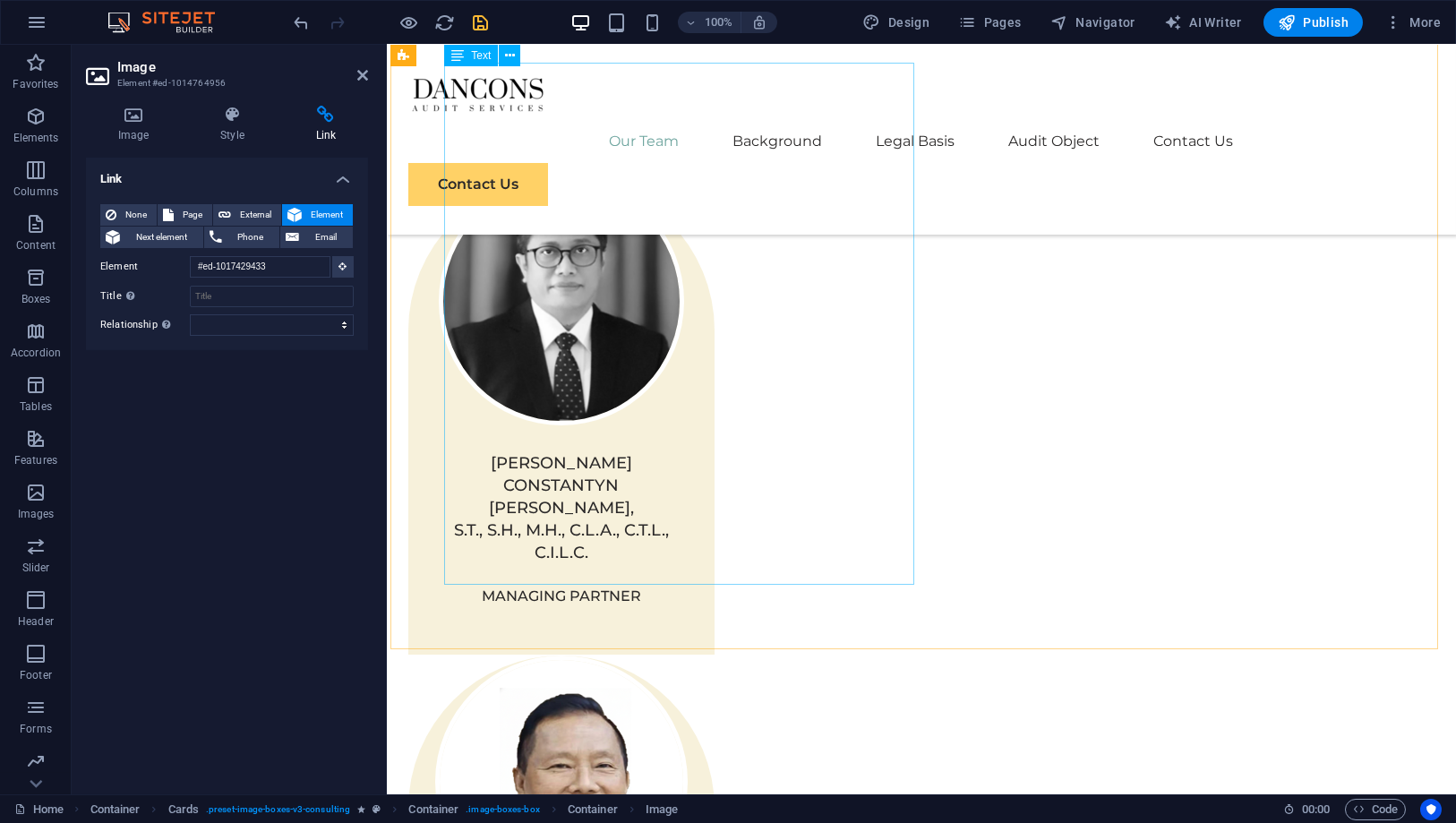
scroll to position [1238, 0]
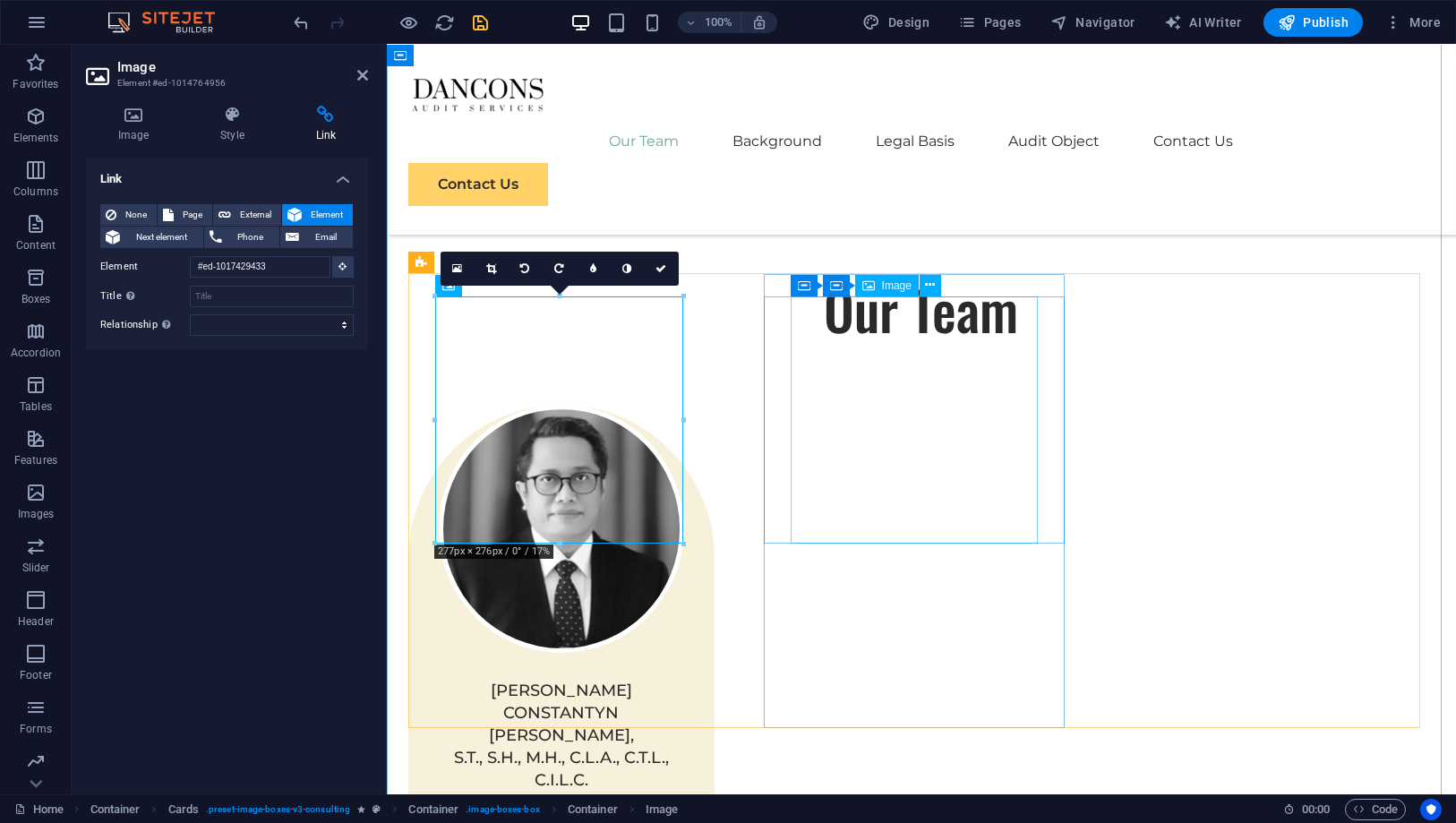
select select "%"
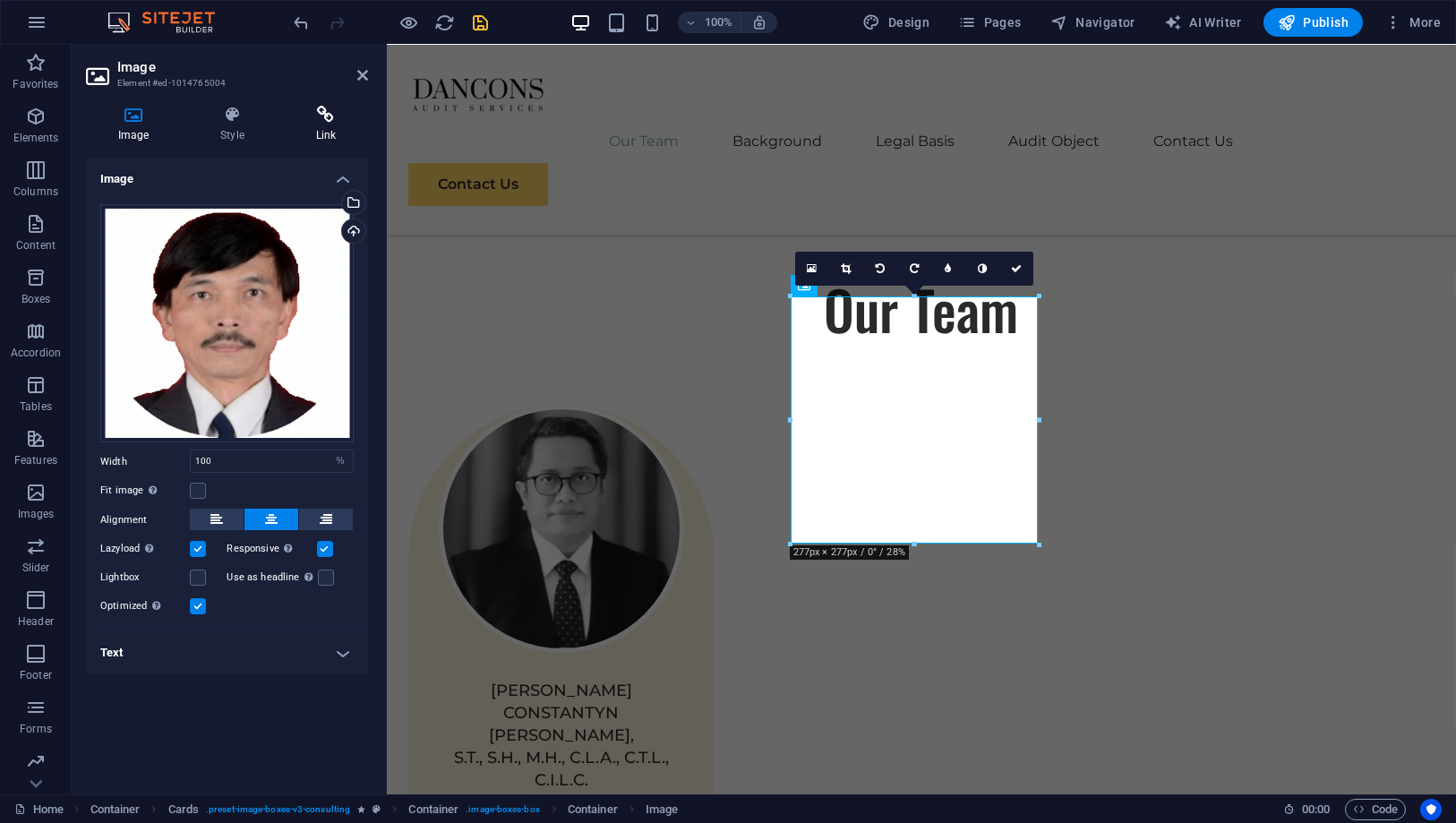
click at [328, 121] on icon at bounding box center [326, 114] width 84 height 18
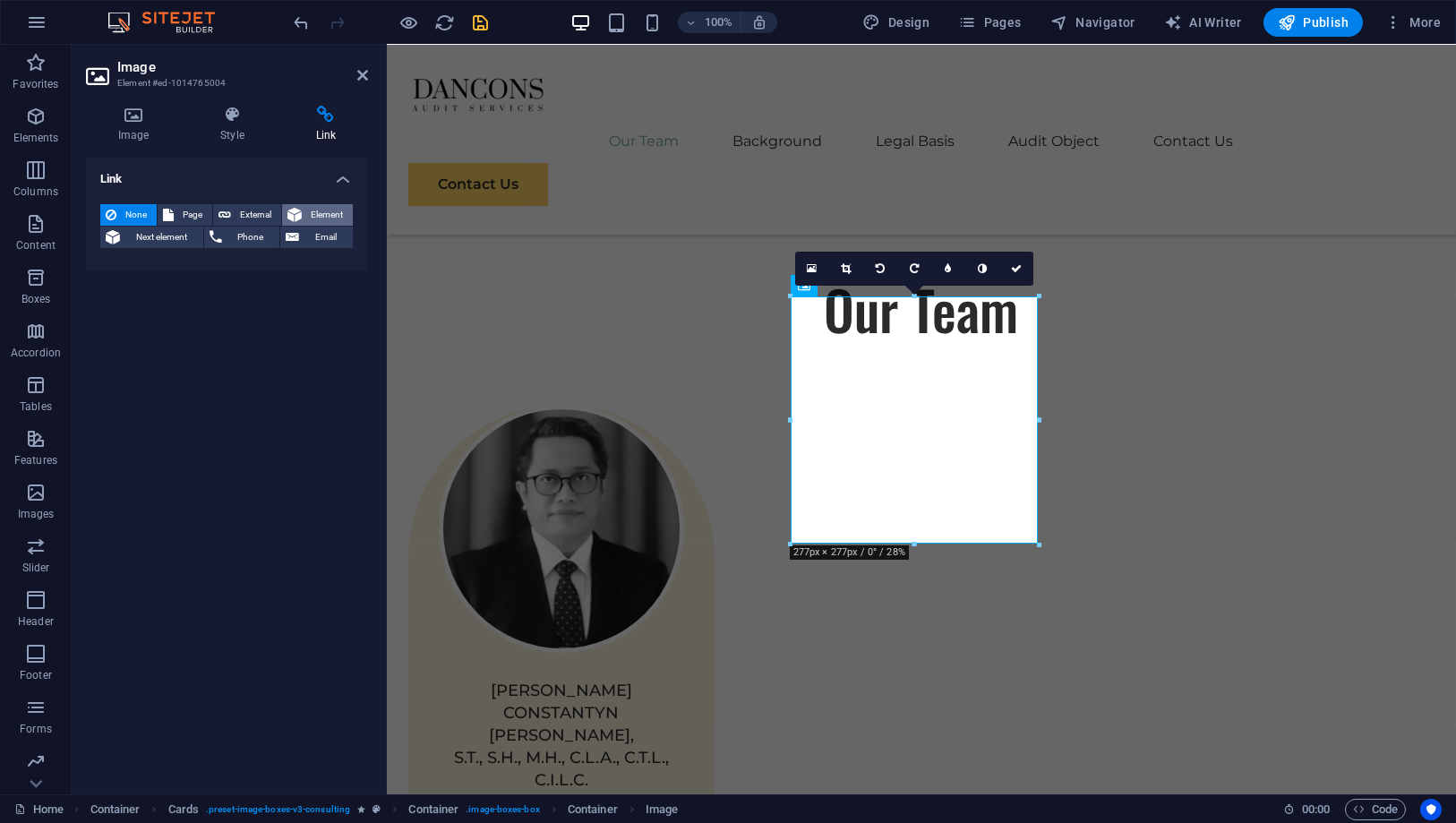
click at [321, 221] on span "Element" at bounding box center [327, 214] width 40 height 21
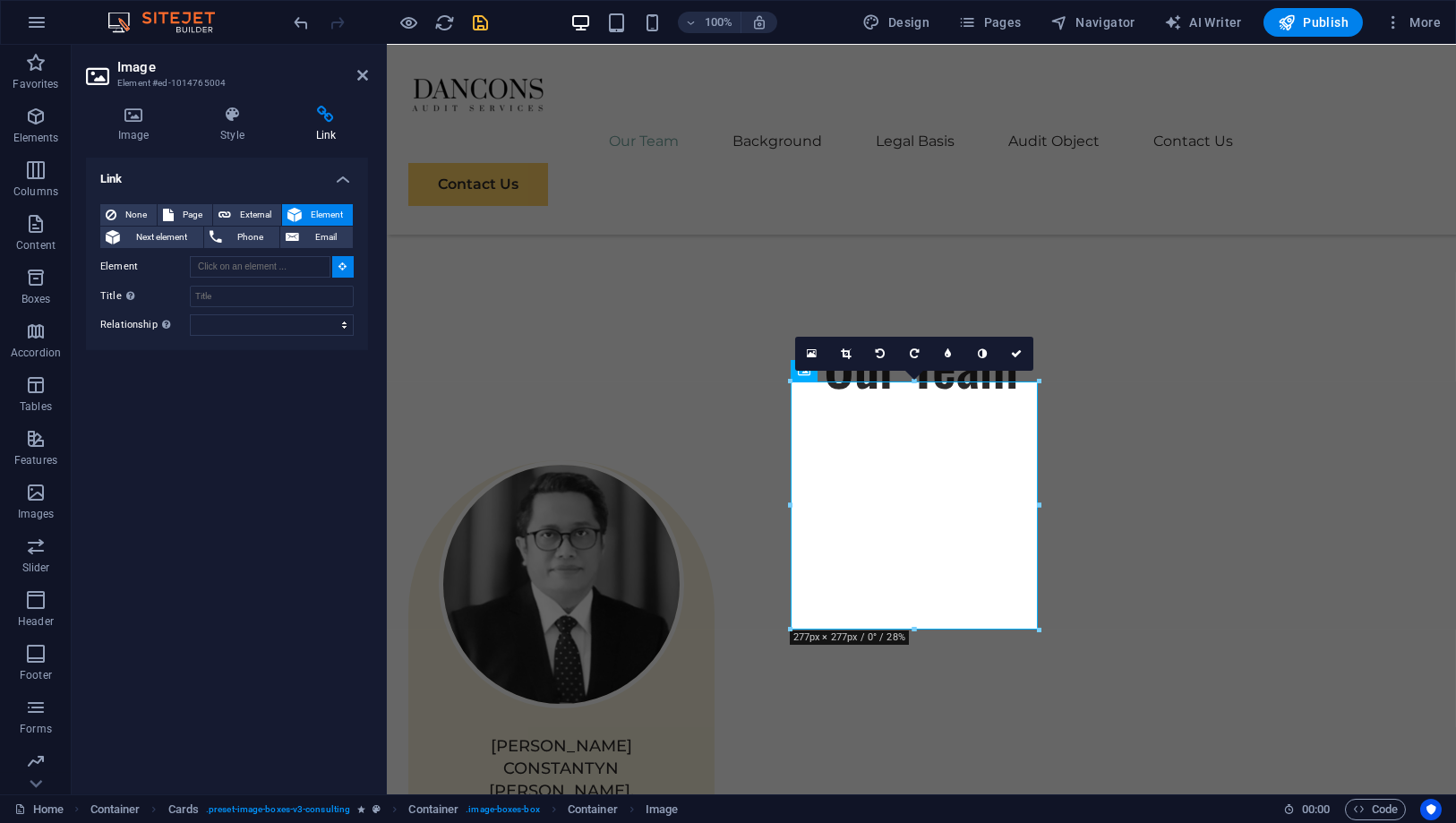
click at [338, 265] on button at bounding box center [342, 266] width 21 height 21
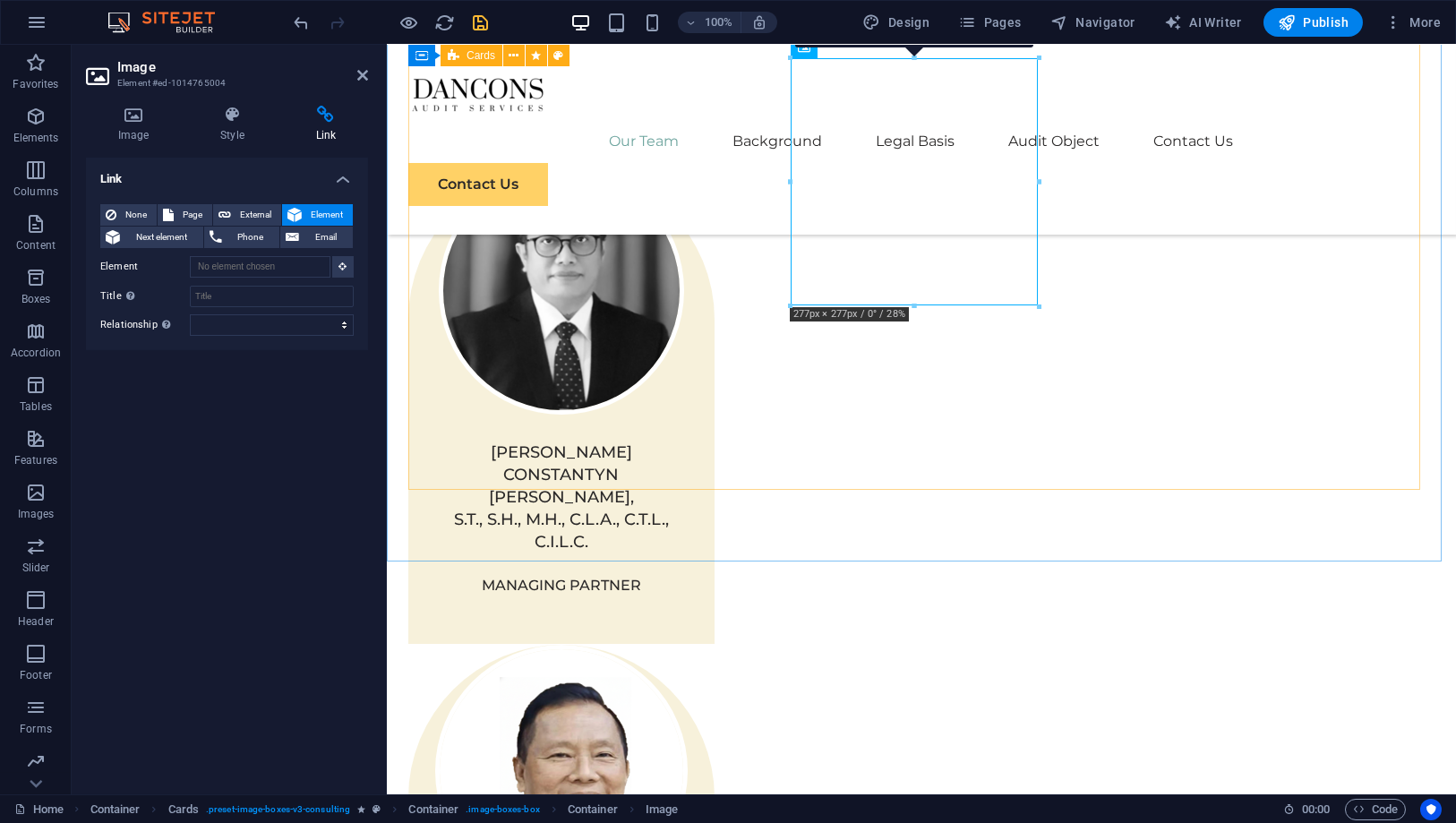
scroll to position [1233, 0]
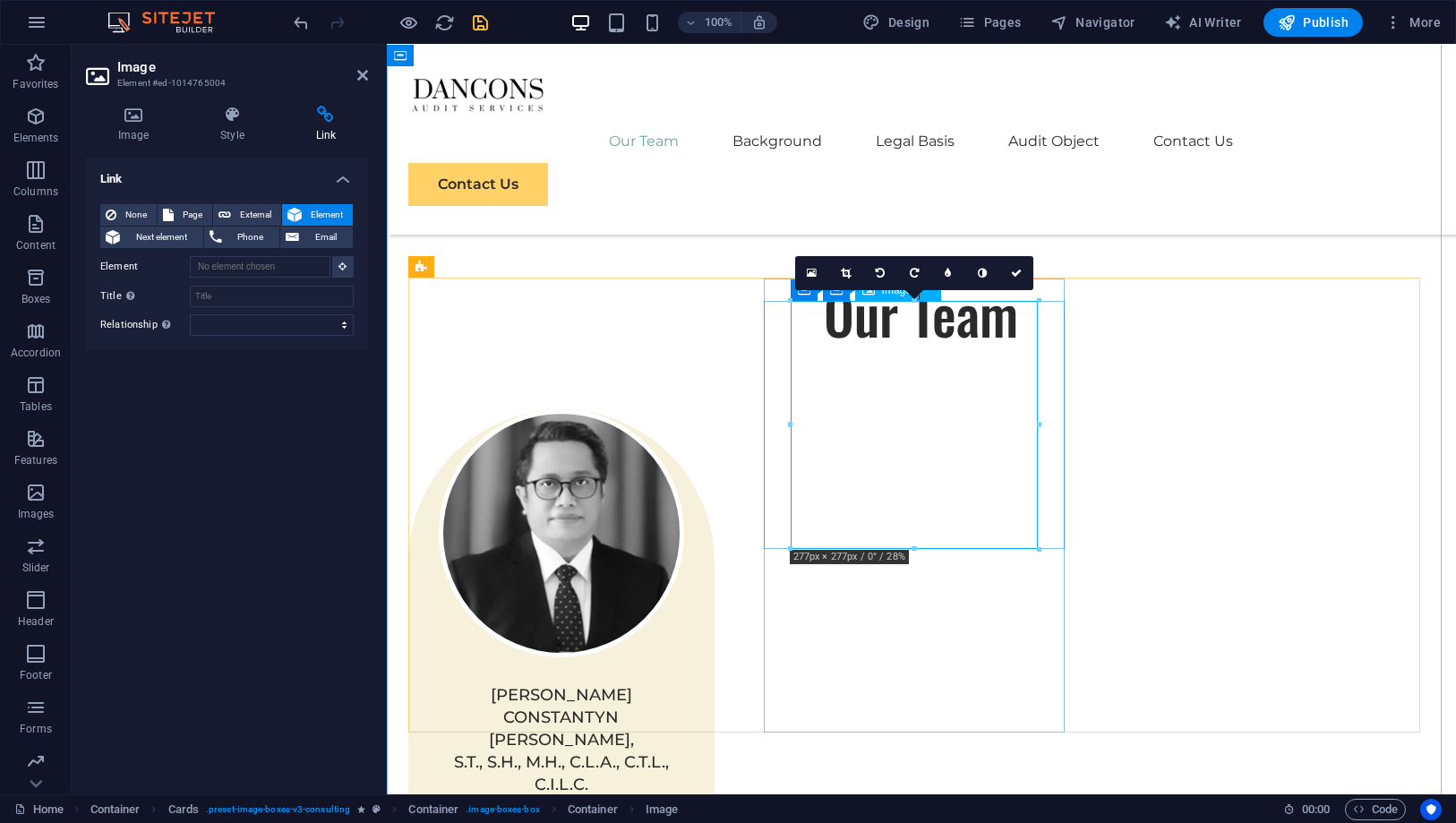
click at [349, 271] on button at bounding box center [342, 266] width 21 height 21
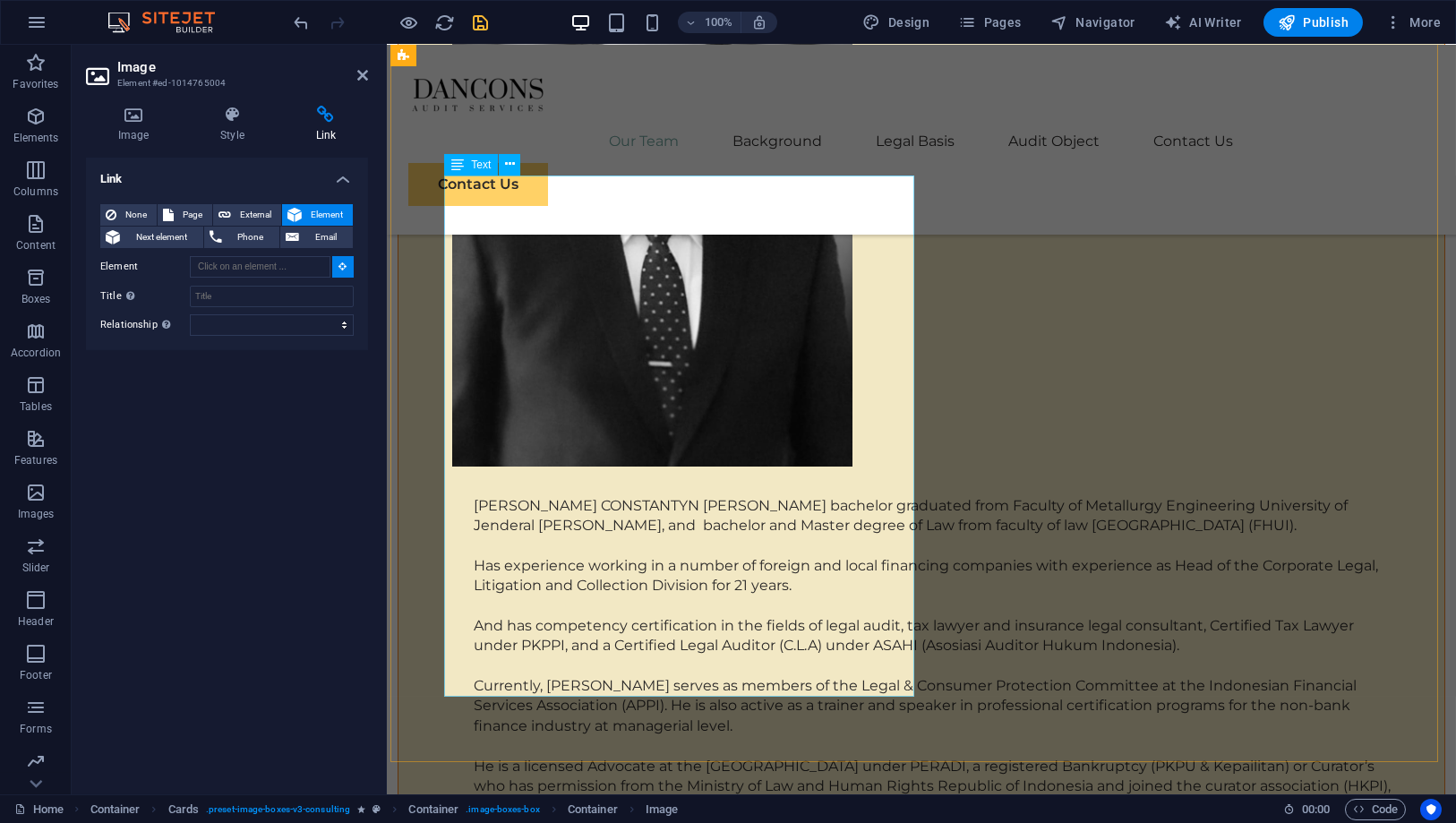
scroll to position [4316, 0]
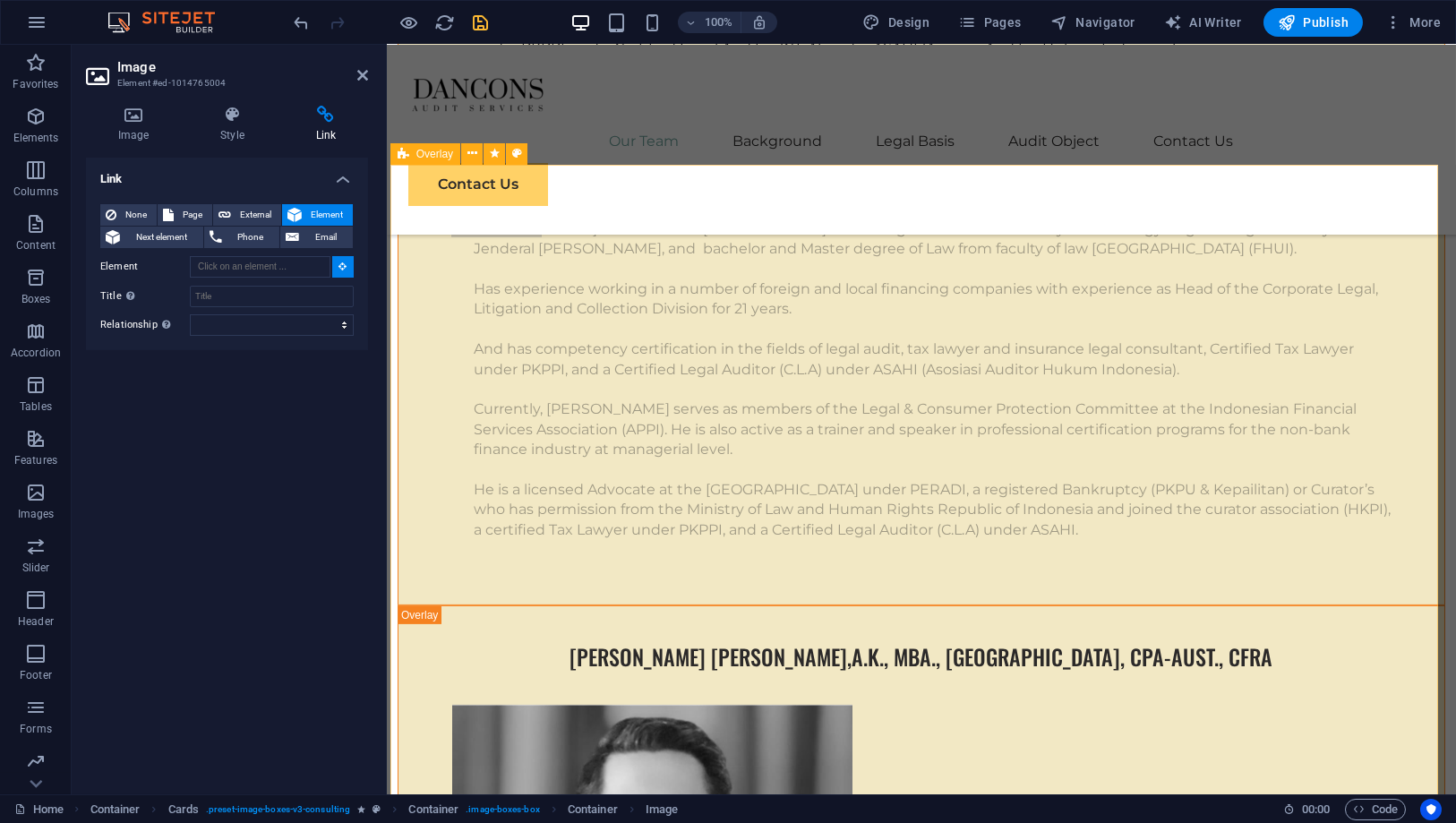
type input "#ed-1017429454"
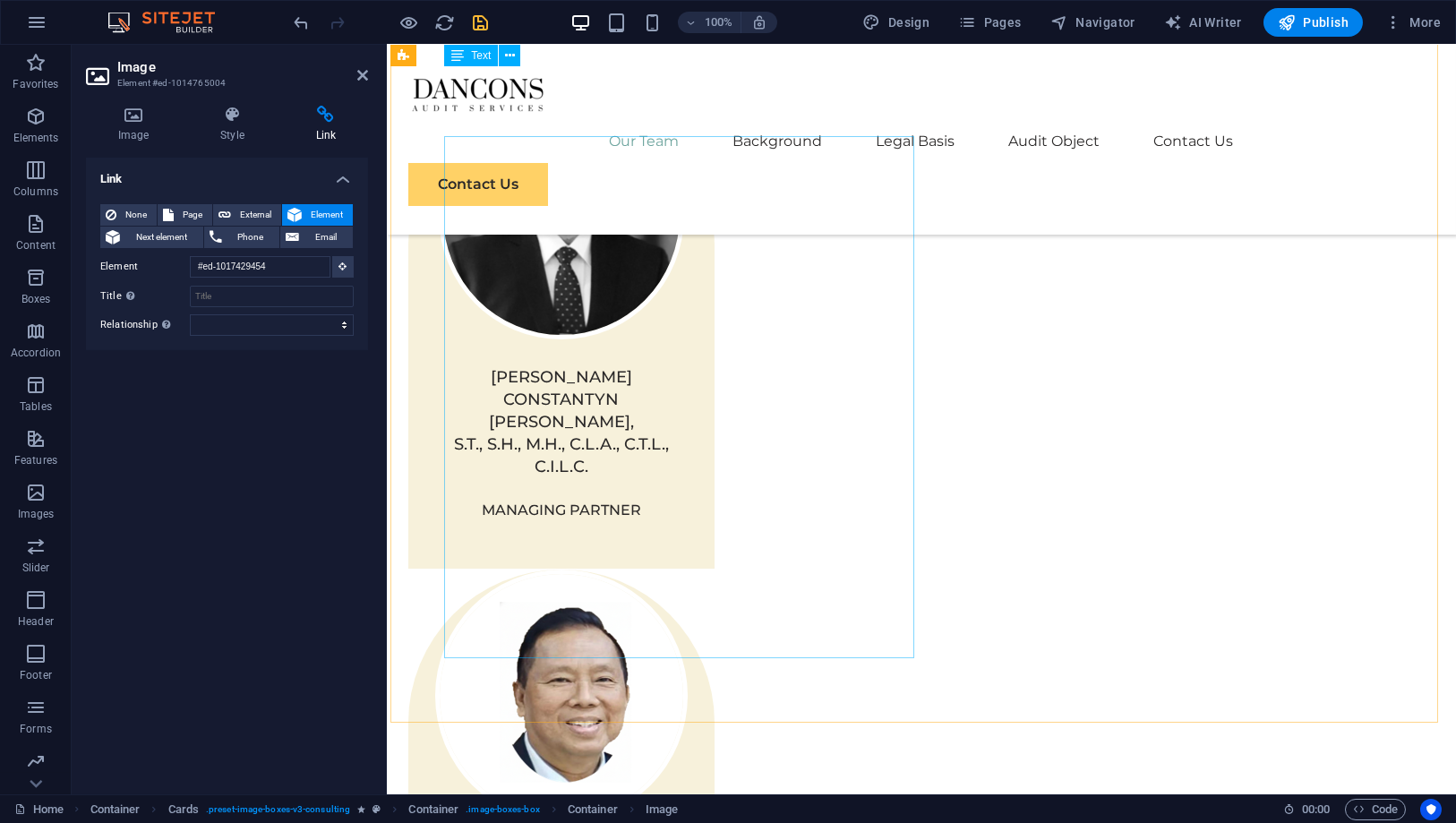
scroll to position [1238, 0]
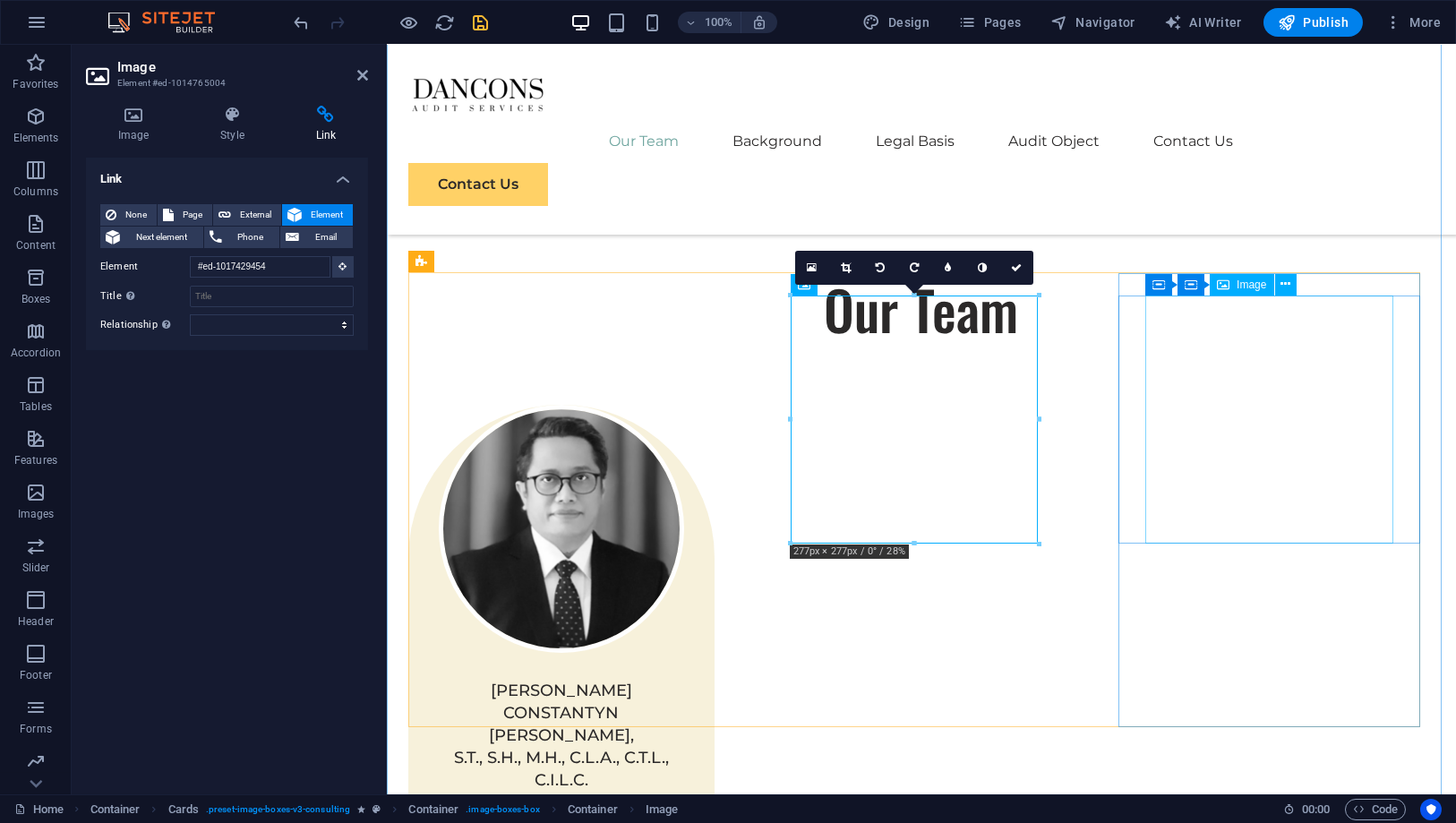
select select "%"
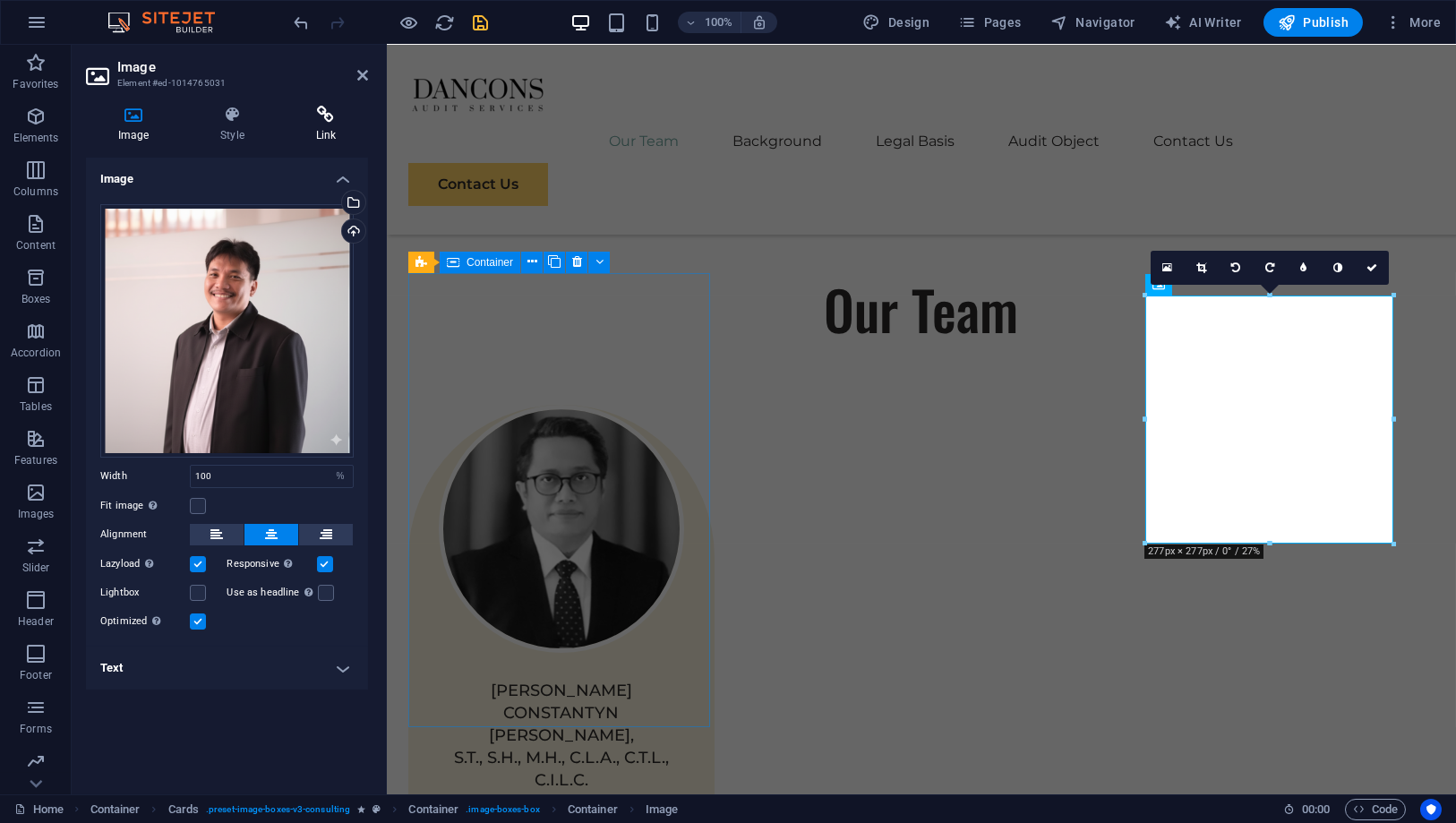
click at [326, 127] on h4 "Link" at bounding box center [326, 124] width 84 height 38
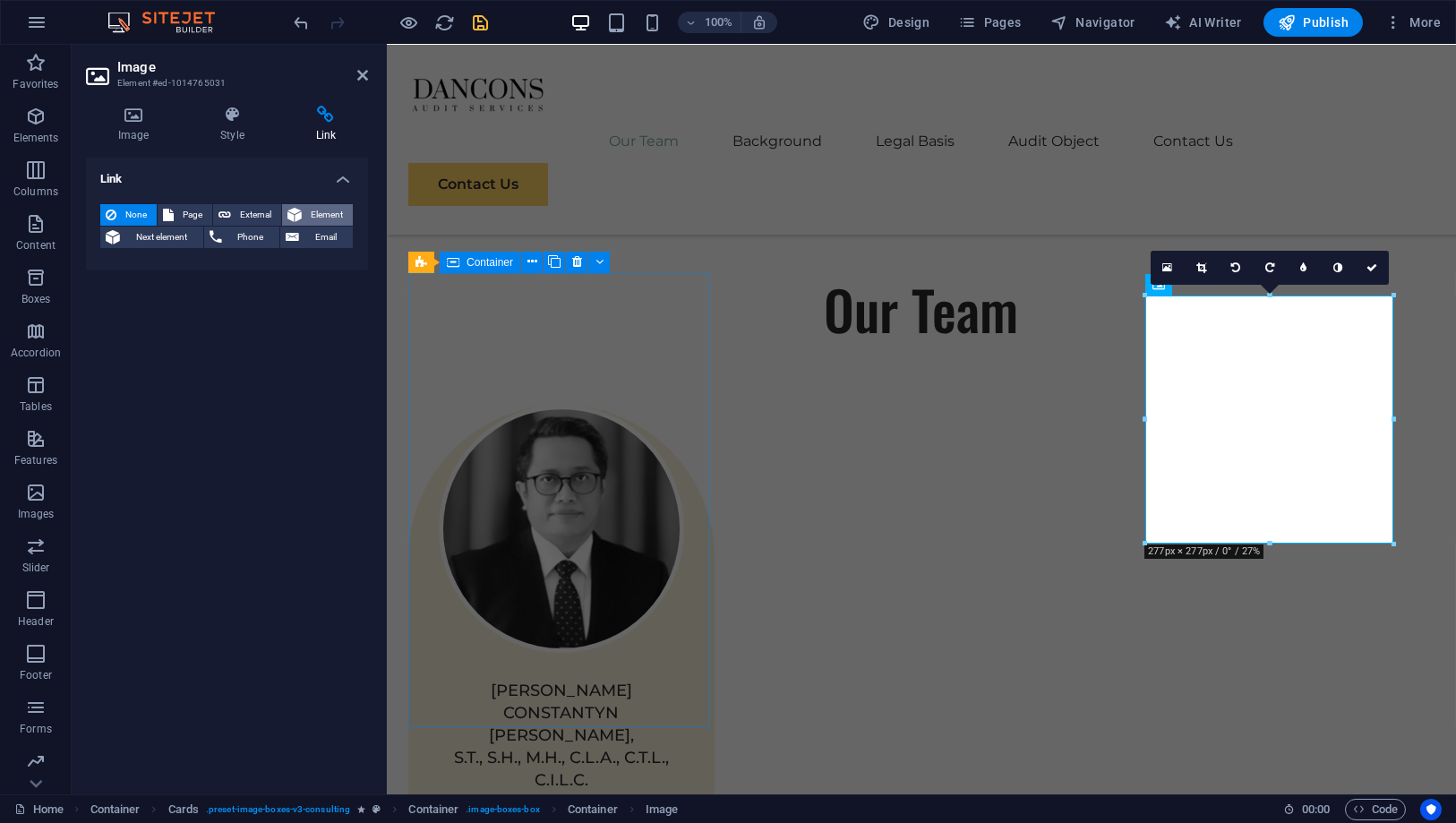
click at [299, 212] on icon at bounding box center [295, 214] width 15 height 21
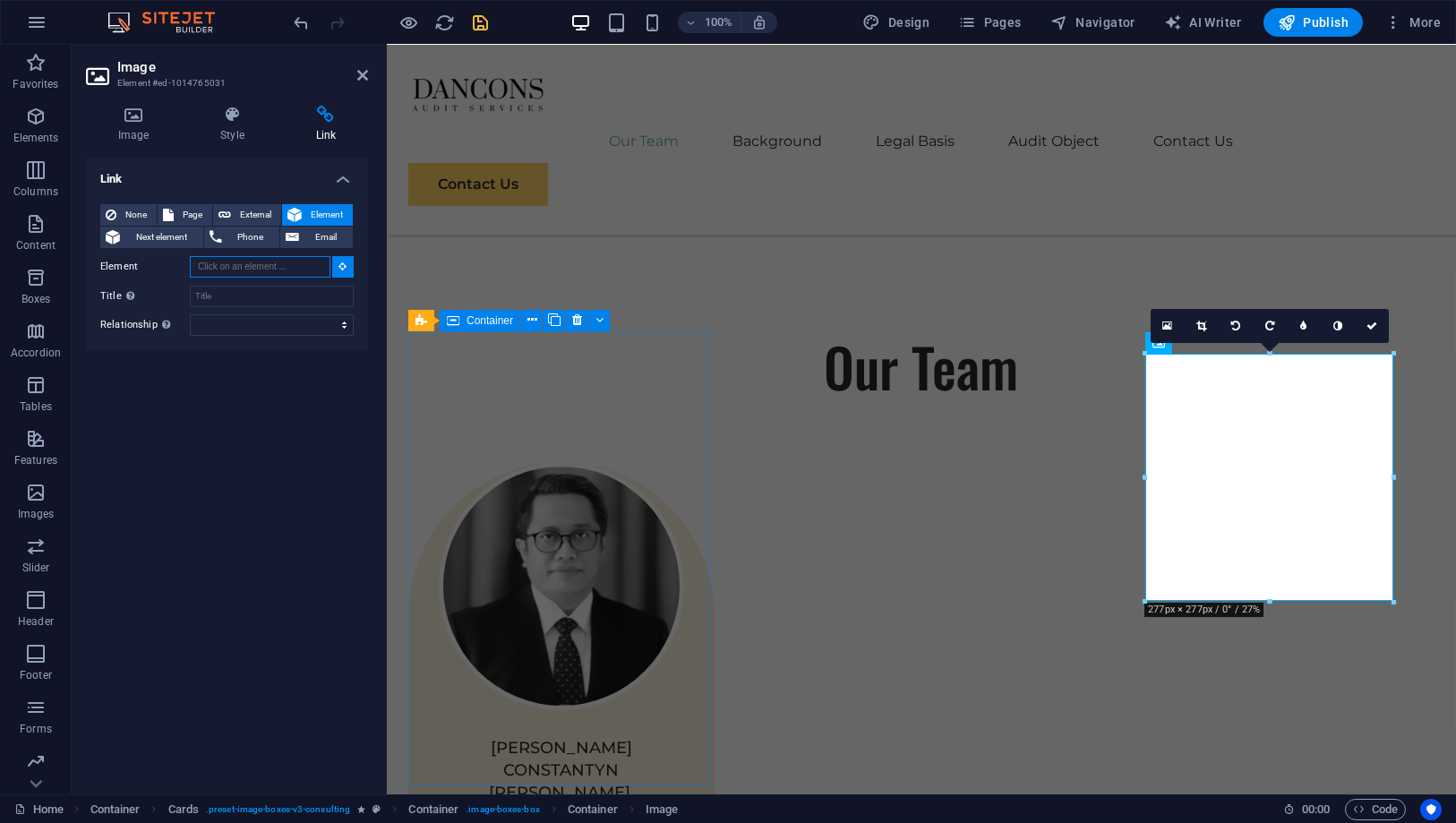
scroll to position [1133, 0]
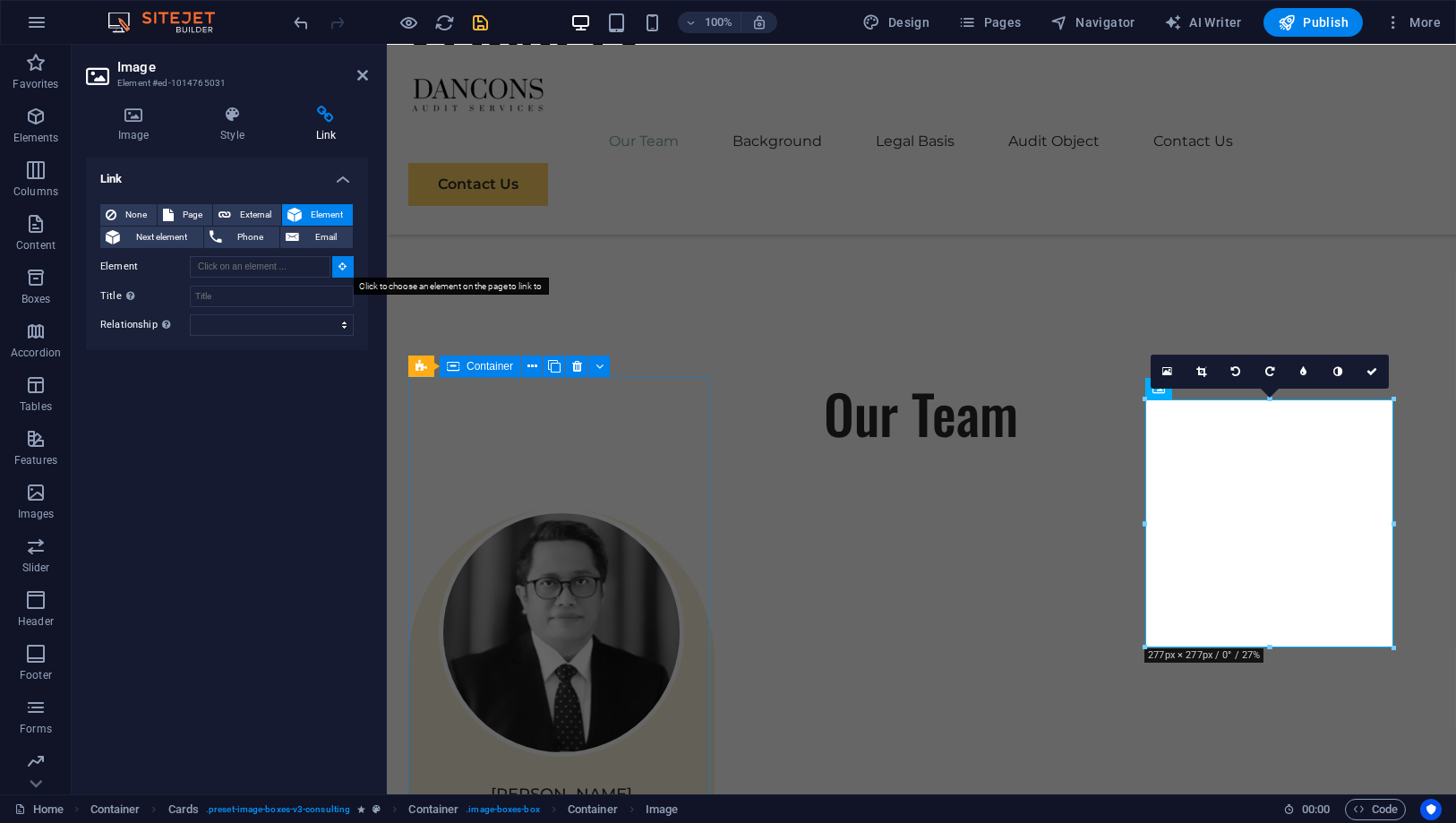
click at [341, 263] on icon at bounding box center [343, 266] width 8 height 9
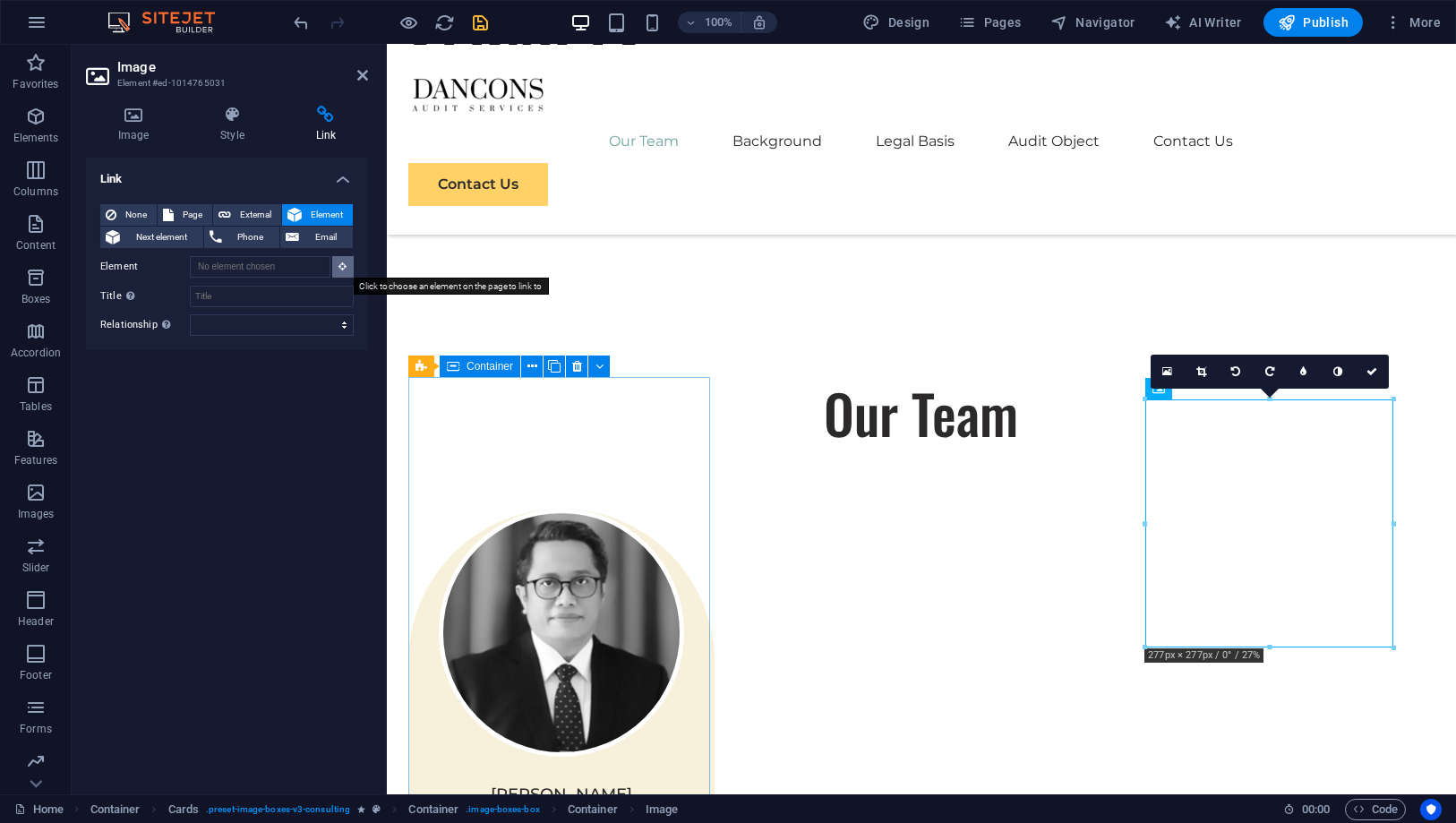
click at [341, 263] on icon at bounding box center [343, 266] width 8 height 9
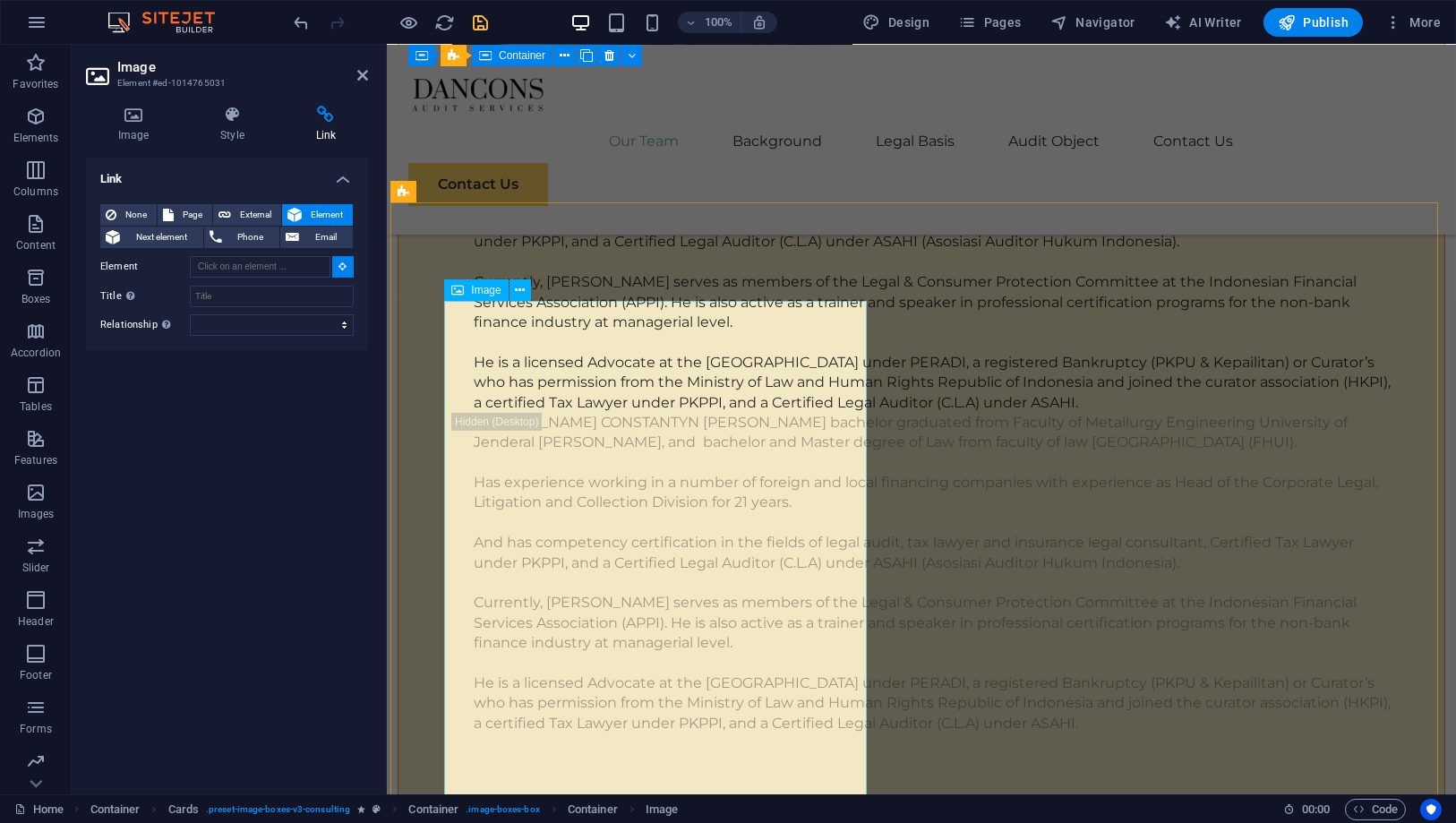
scroll to position [5412, 0]
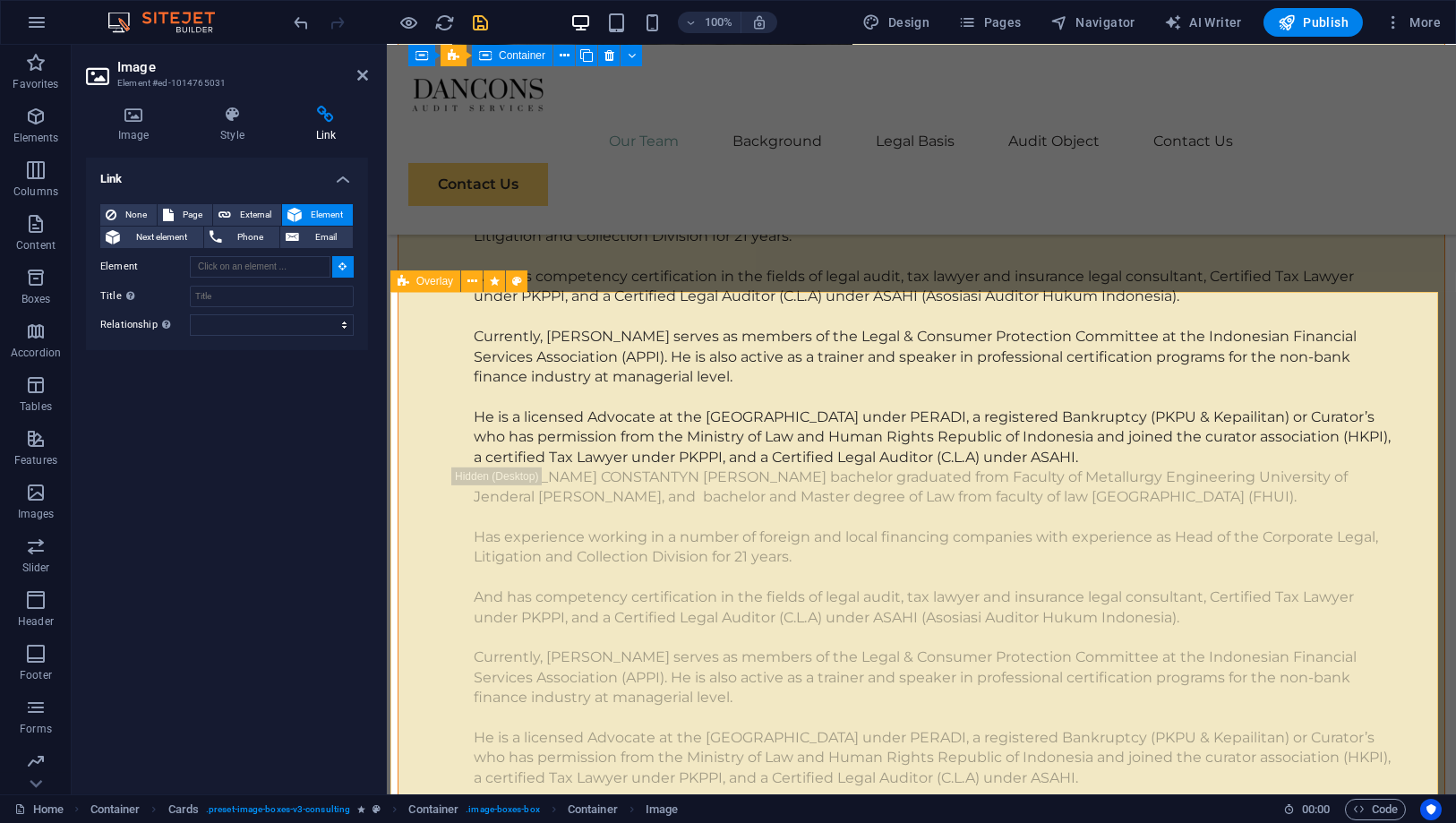
type input "#ed-1017429475"
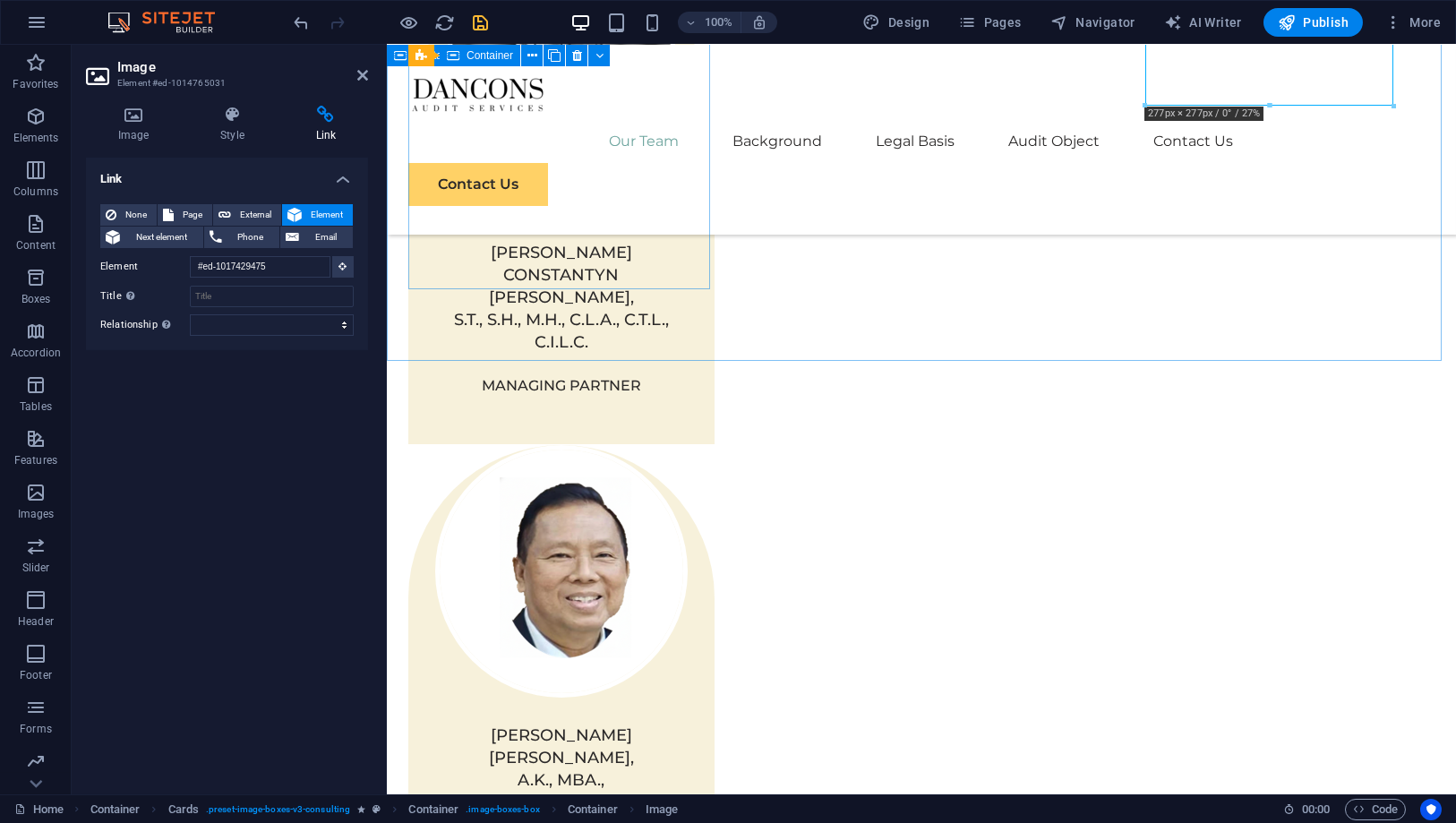
scroll to position [1238, 0]
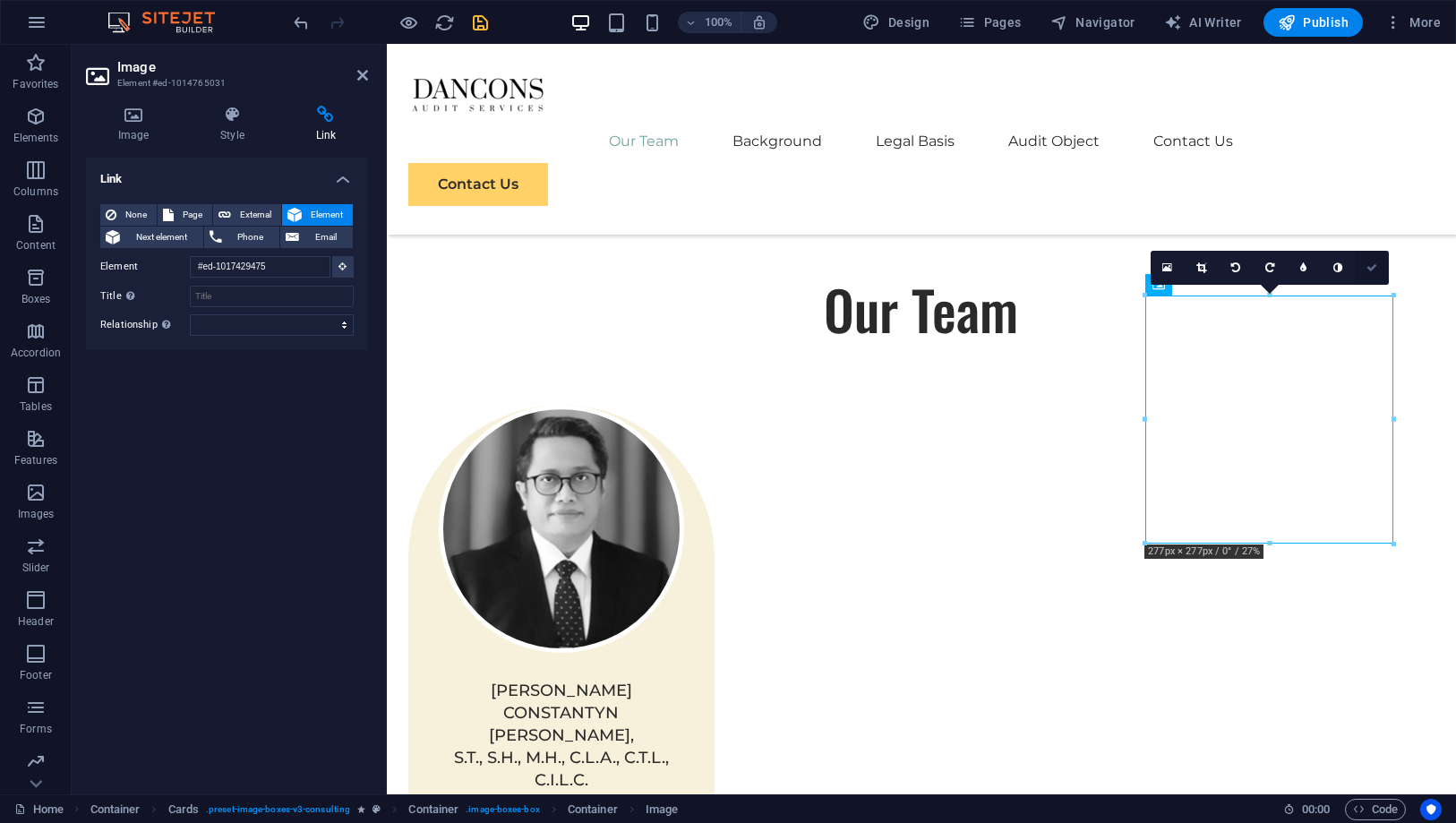
click at [1373, 268] on icon at bounding box center [1373, 268] width 11 height 11
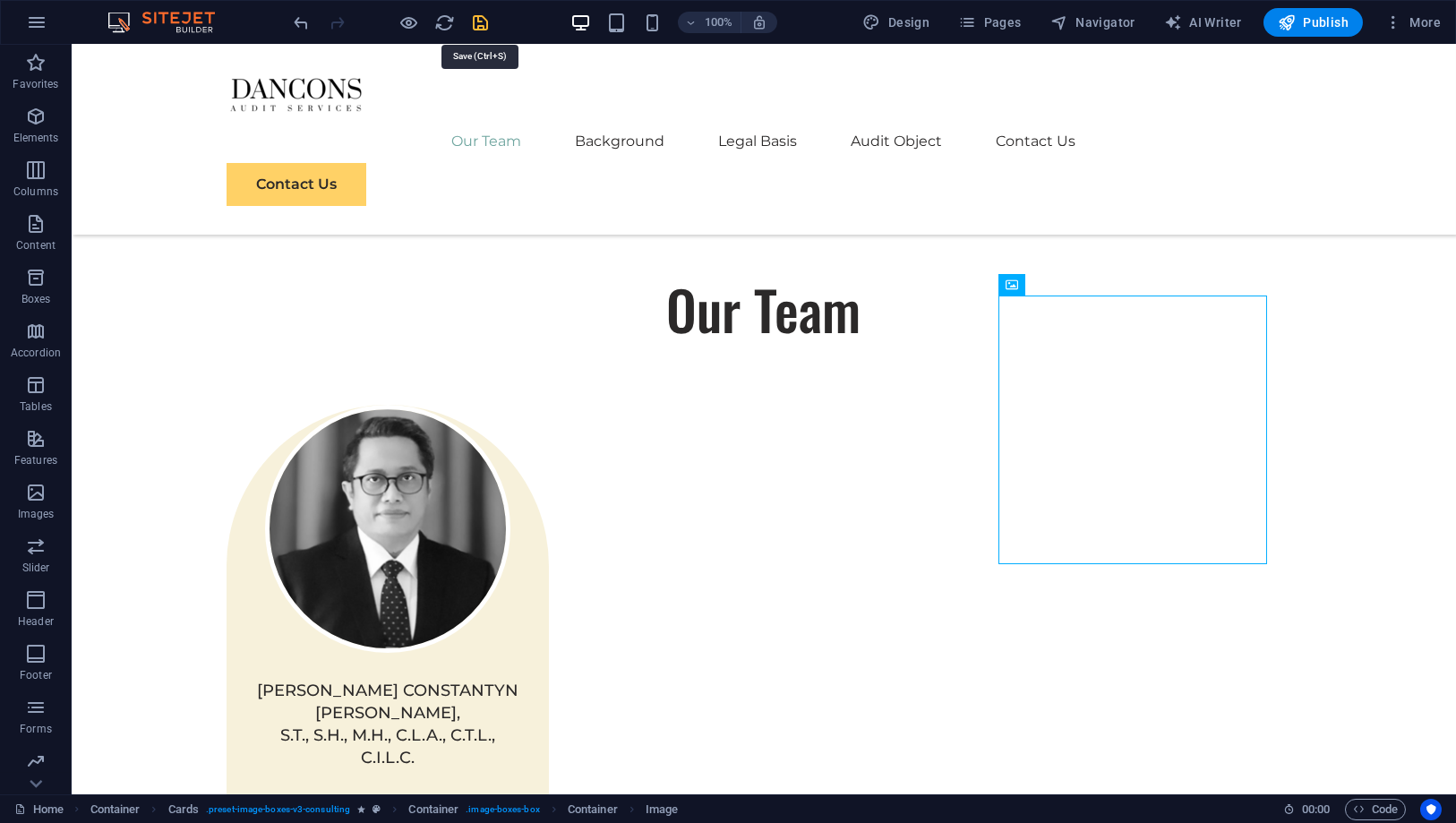
click at [481, 24] on icon "save" at bounding box center [481, 23] width 20 height 20
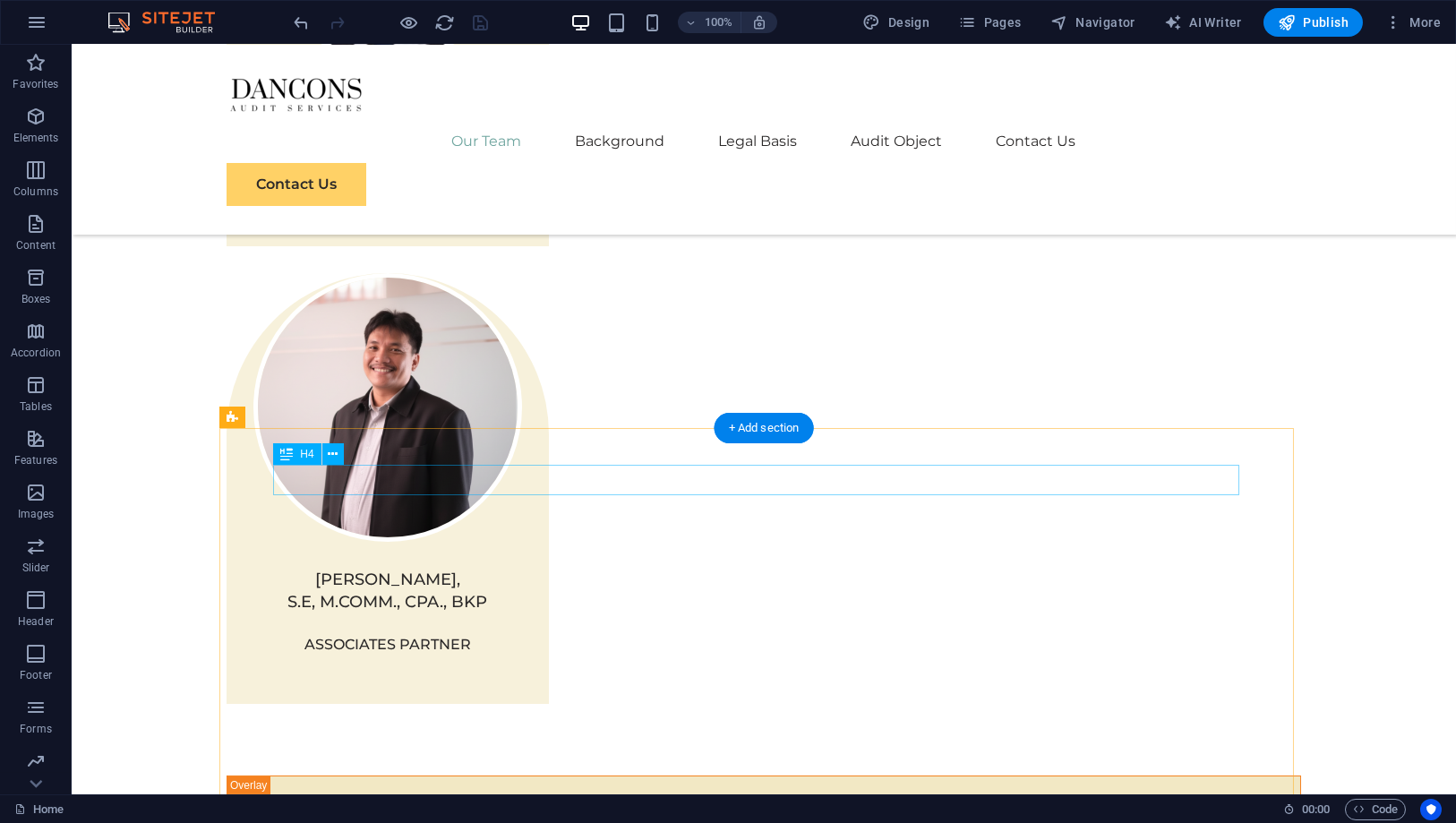
scroll to position [3028, 0]
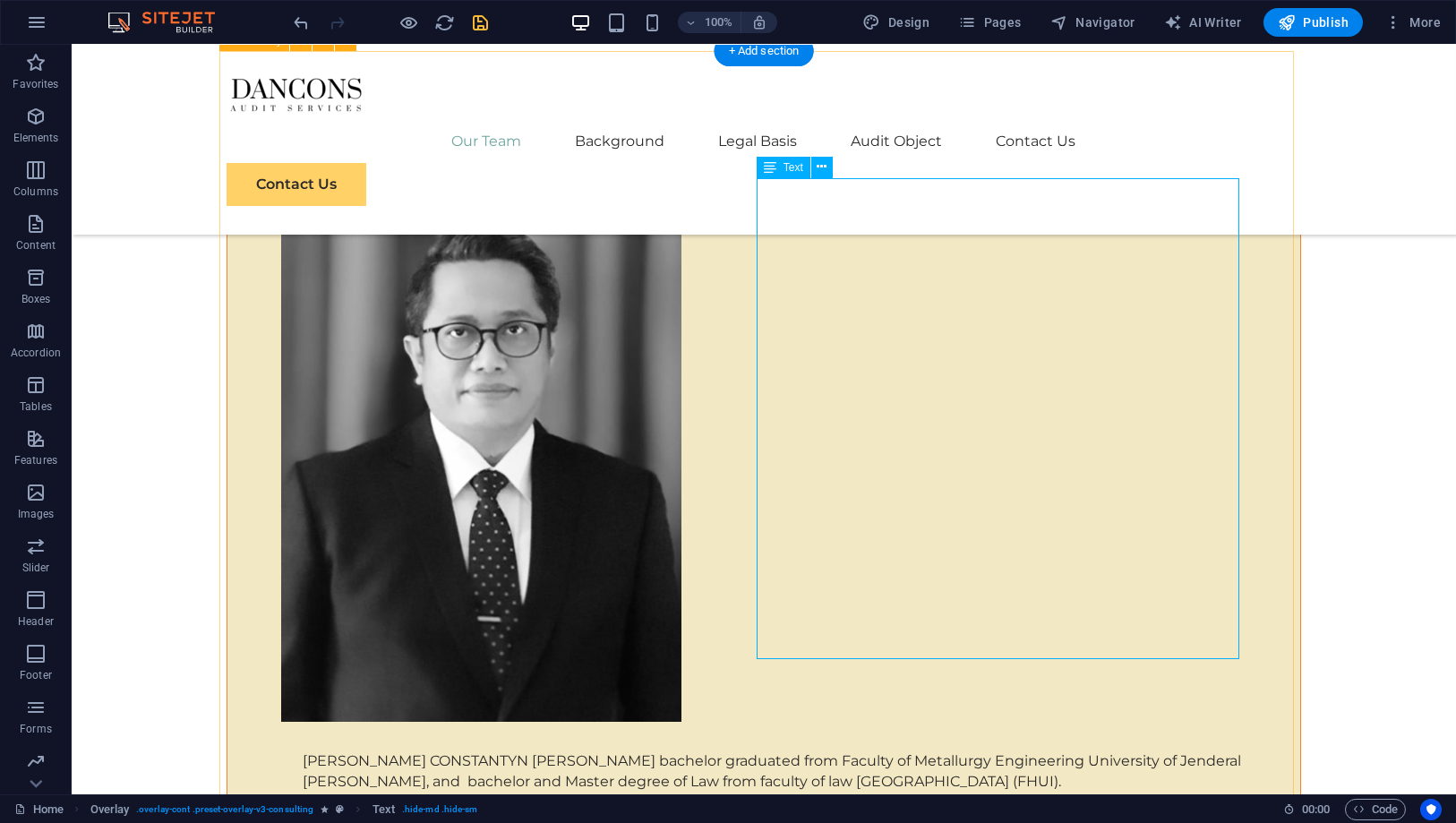
scroll to position [3542, 0]
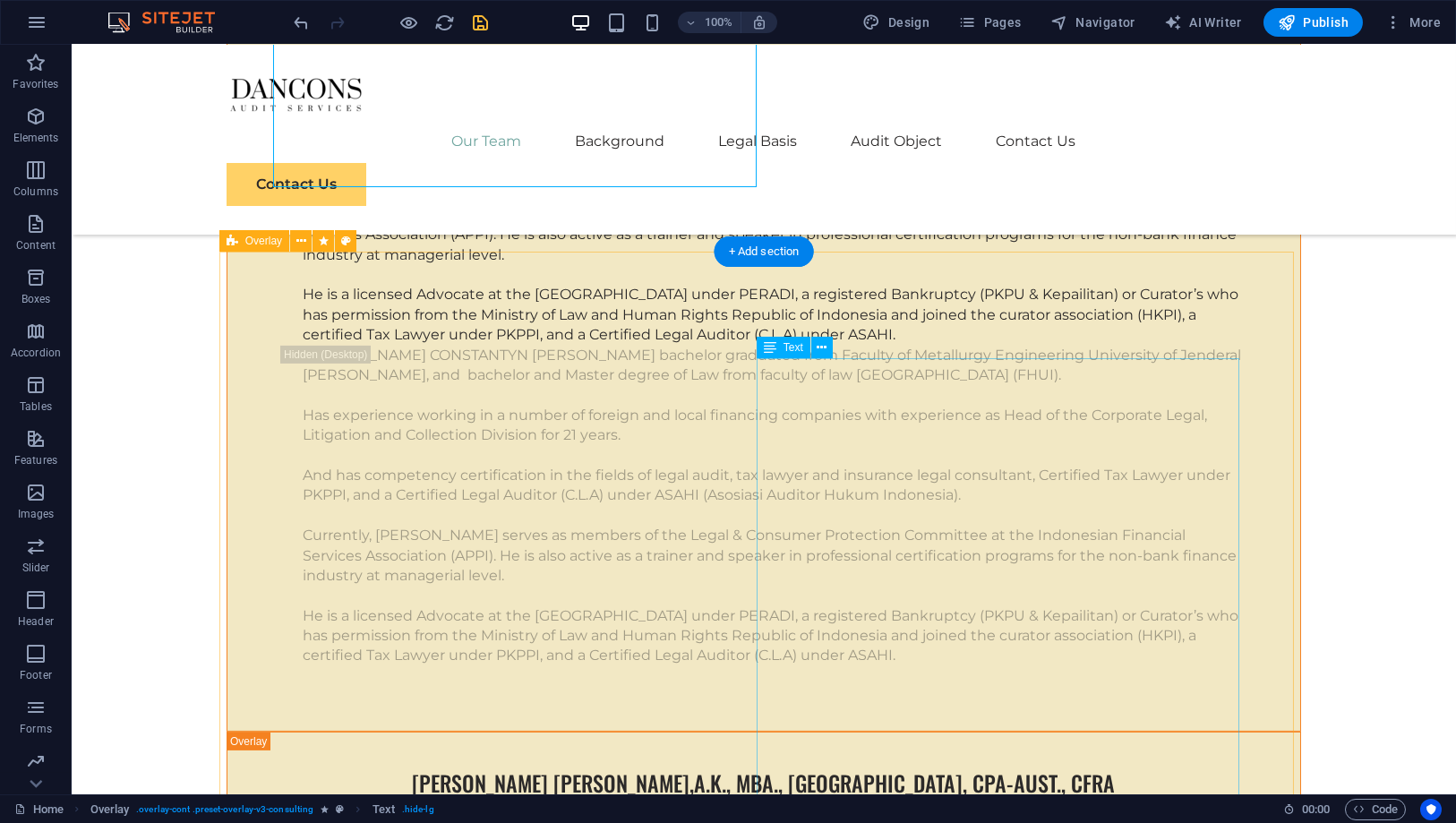
scroll to position [4235, 0]
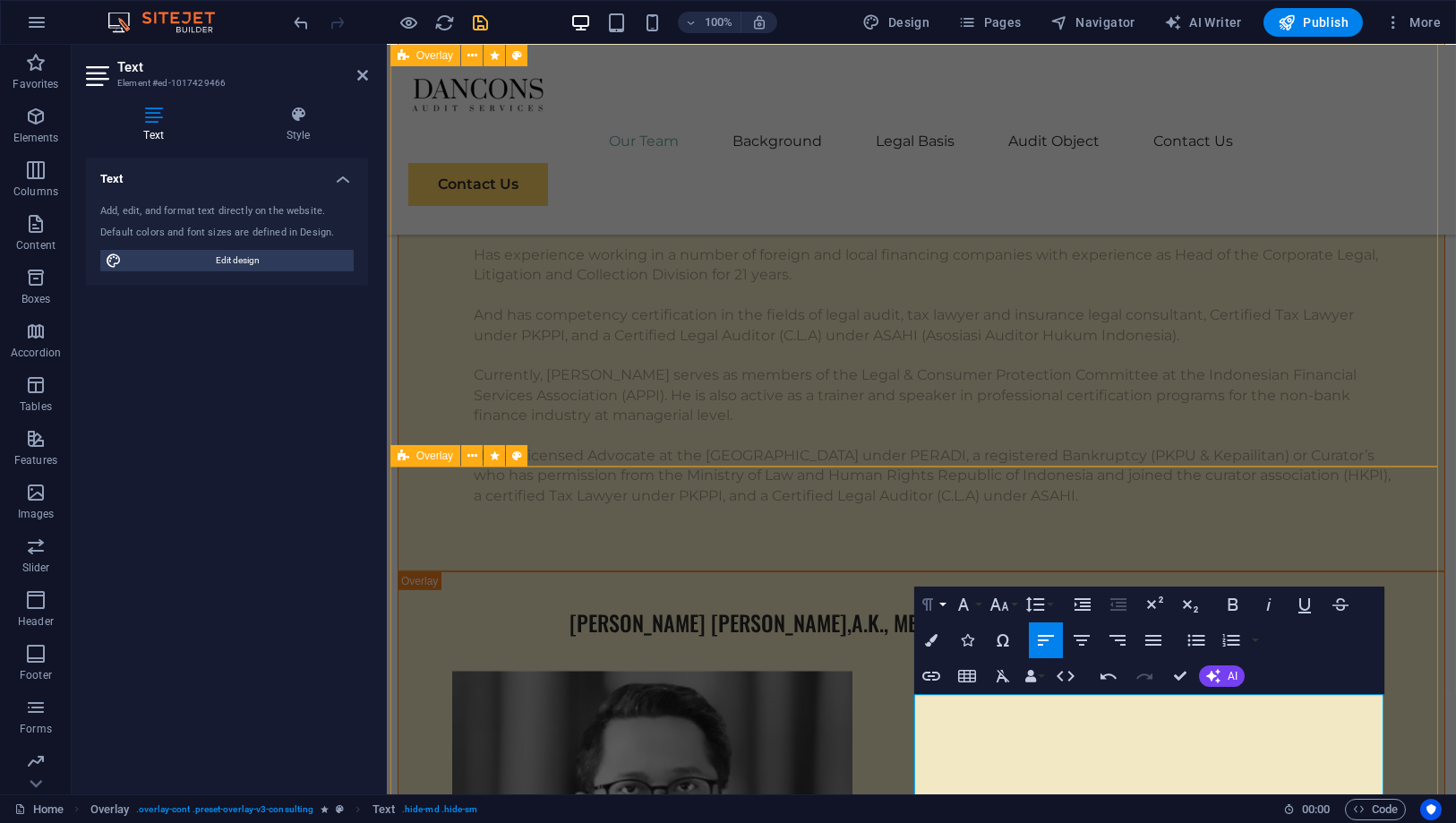
scroll to position [4552, 0]
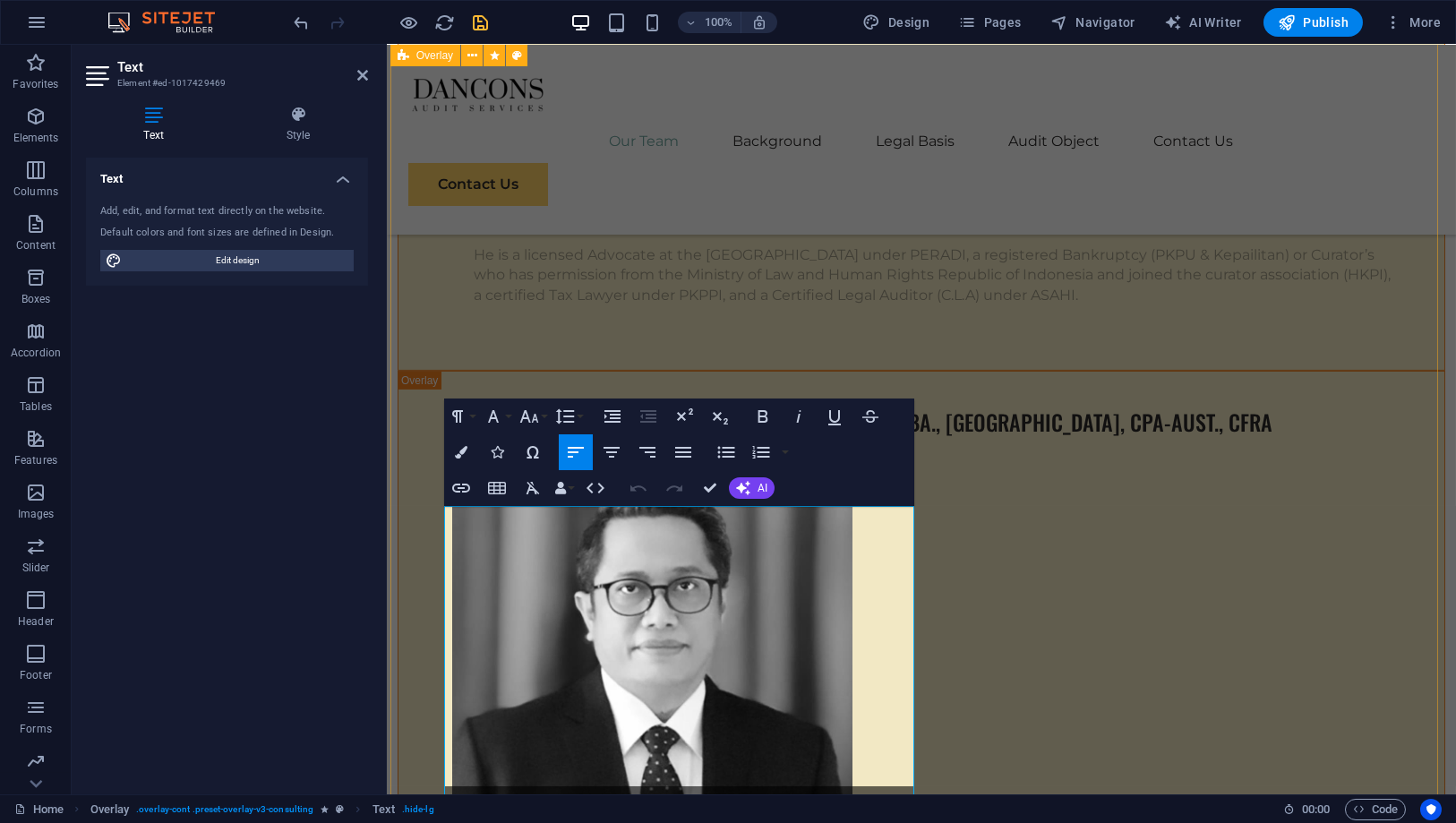
scroll to position [11351, 0]
drag, startPoint x: 721, startPoint y: 485, endPoint x: 796, endPoint y: 440, distance: 87.5
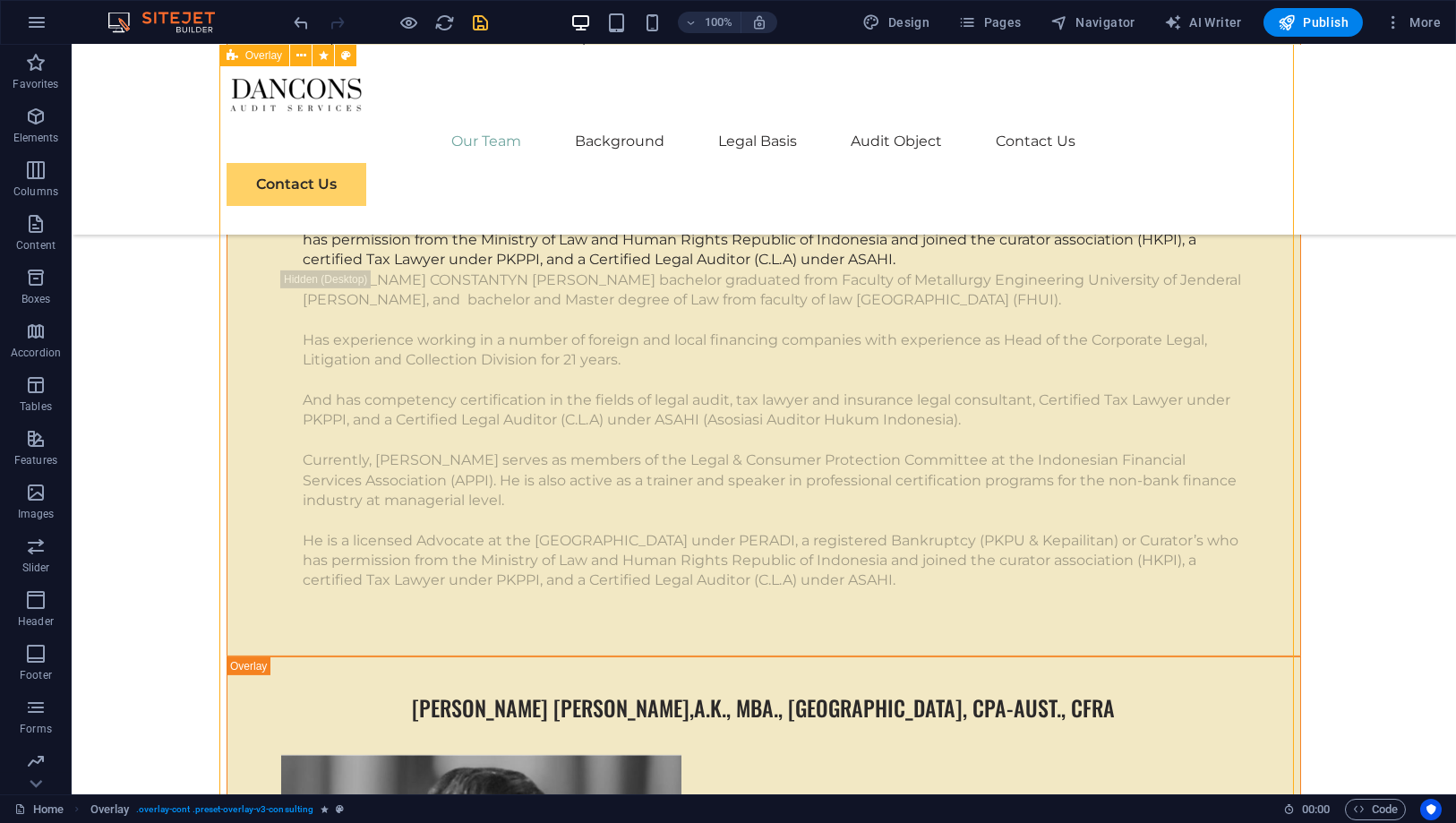
scroll to position [4153, 0]
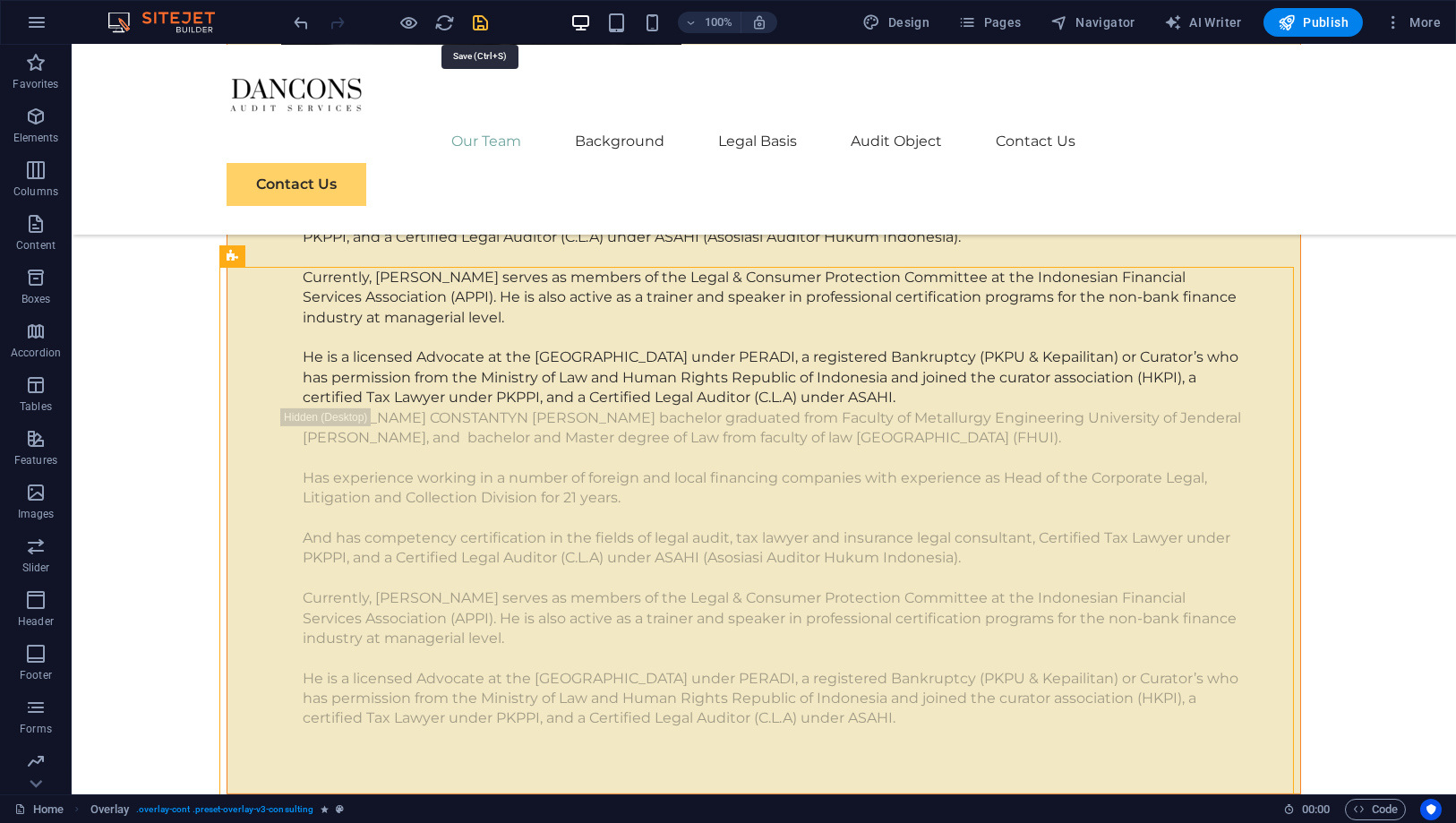
click at [471, 20] on icon "save" at bounding box center [481, 23] width 20 height 20
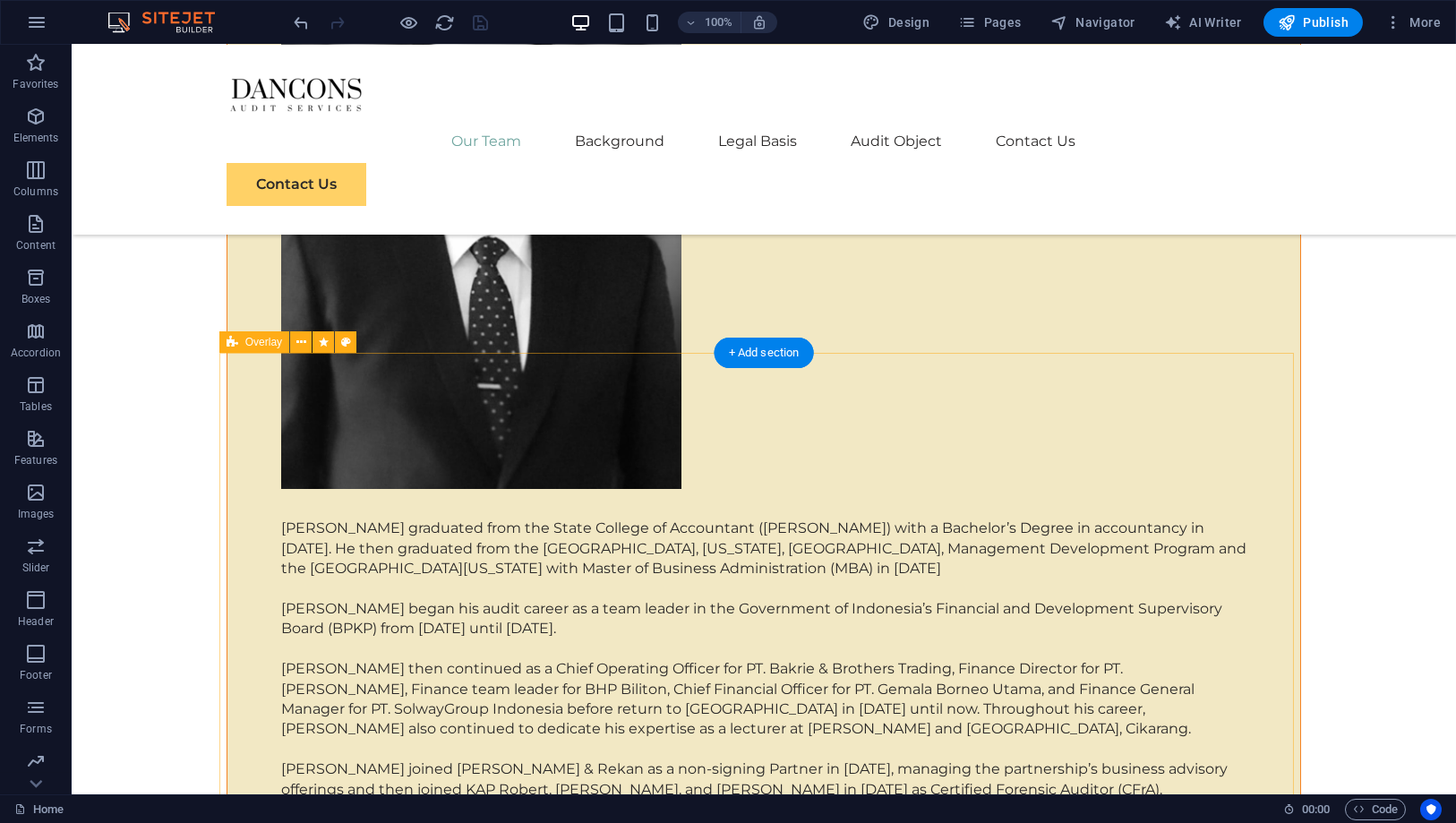
scroll to position [5050, 0]
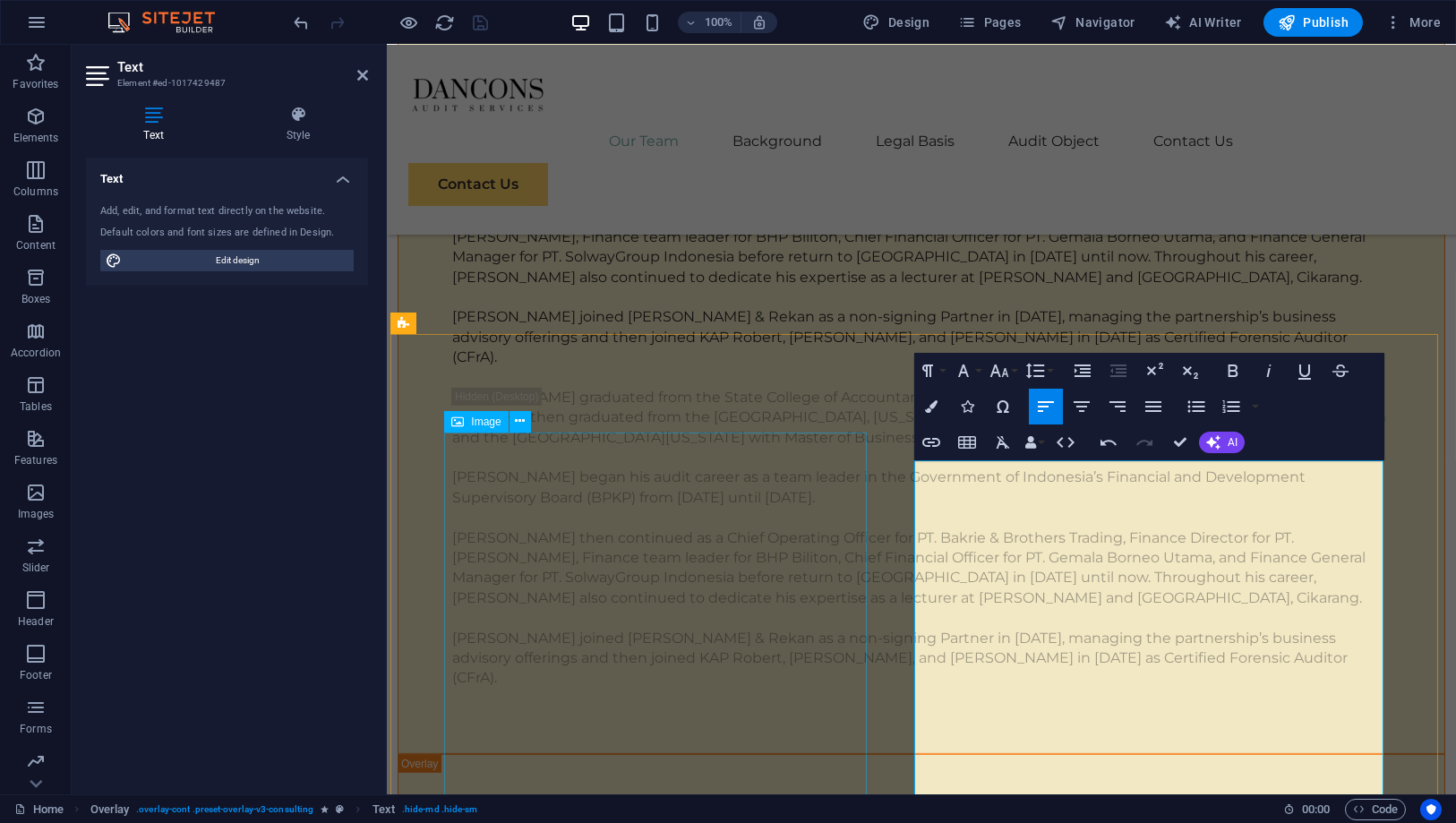
scroll to position [5766, 0]
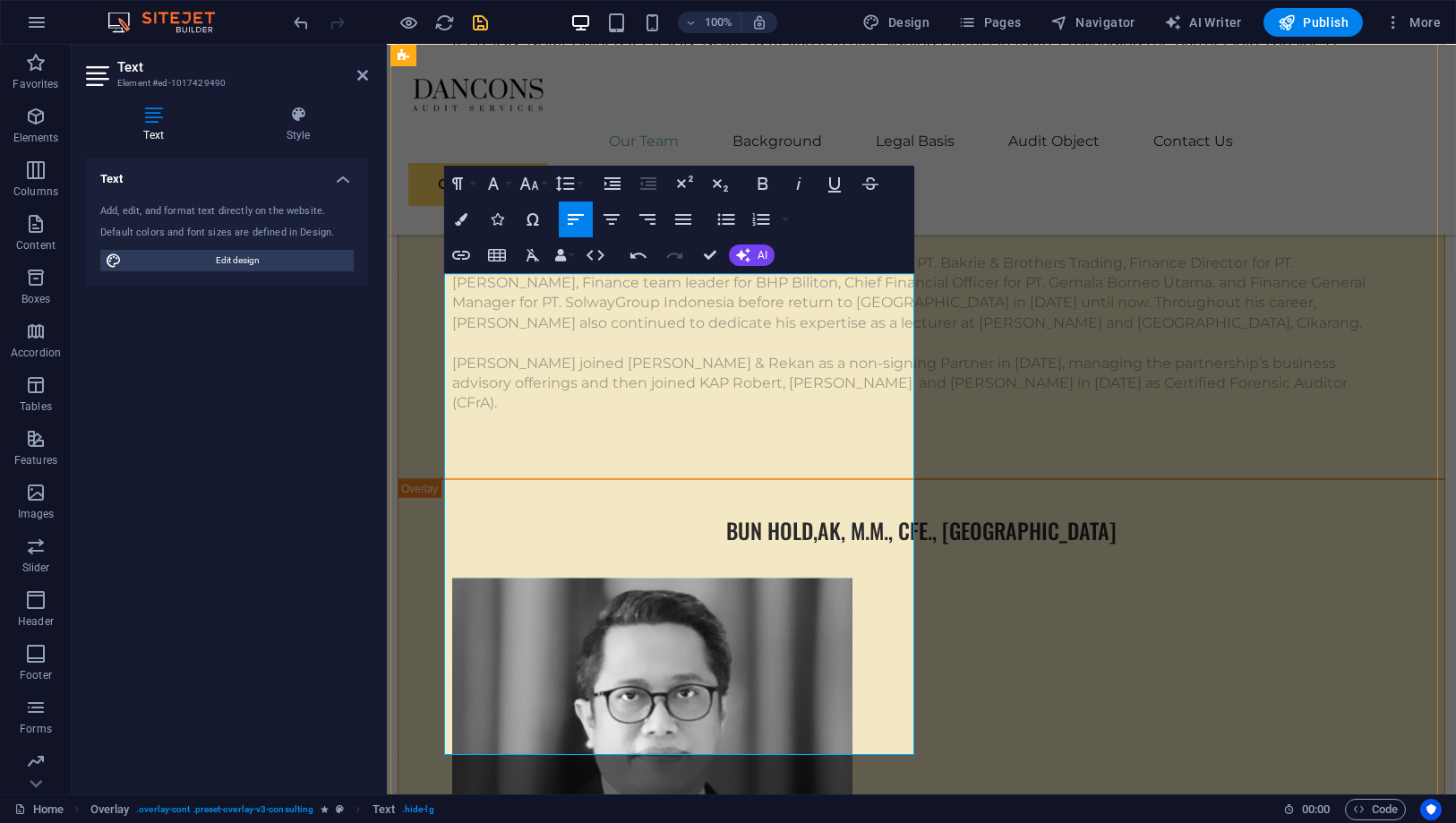
scroll to position [20297, 0]
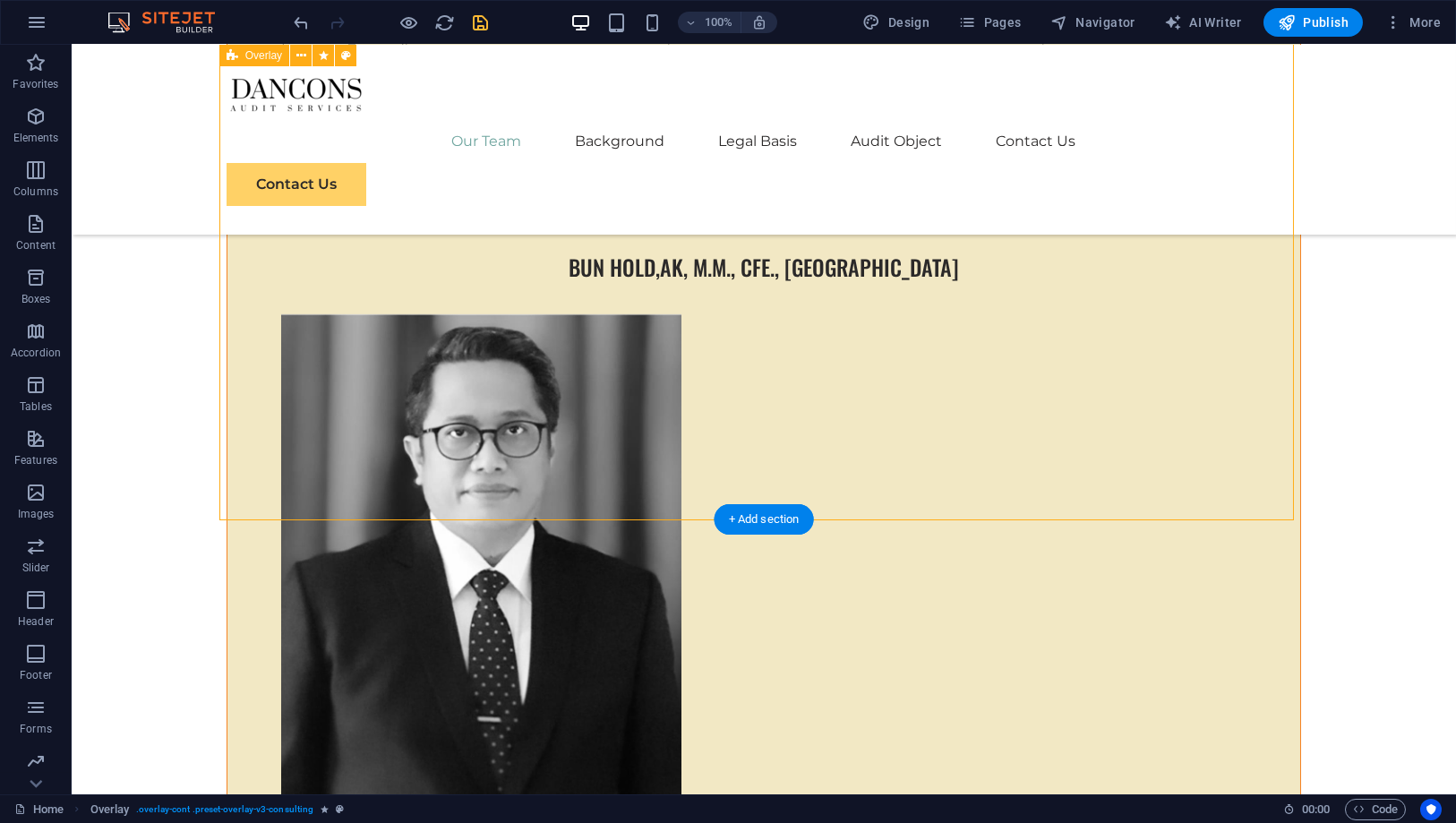
scroll to position [6065, 0]
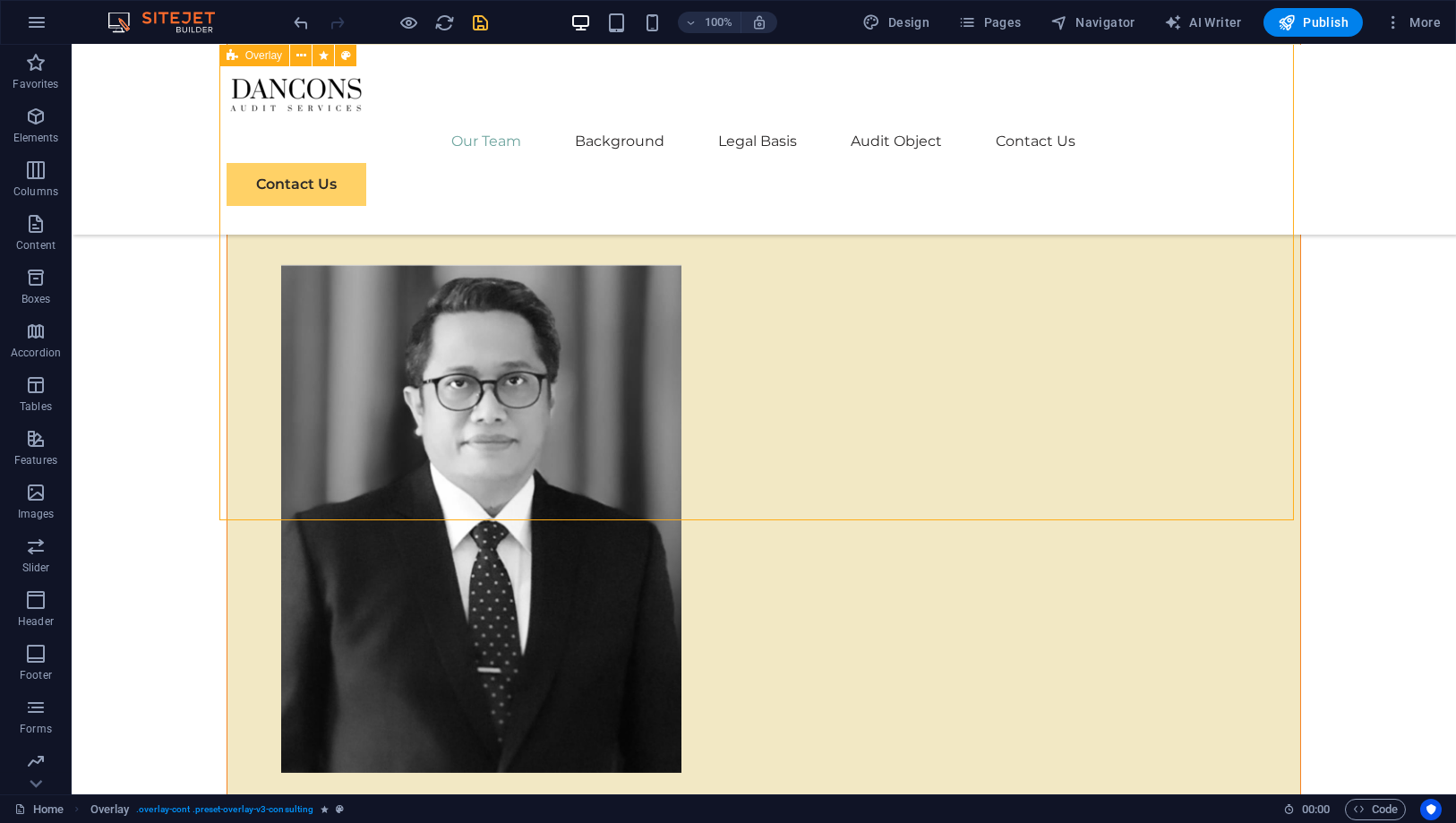
click at [479, 20] on icon "save" at bounding box center [481, 23] width 20 height 20
checkbox input "false"
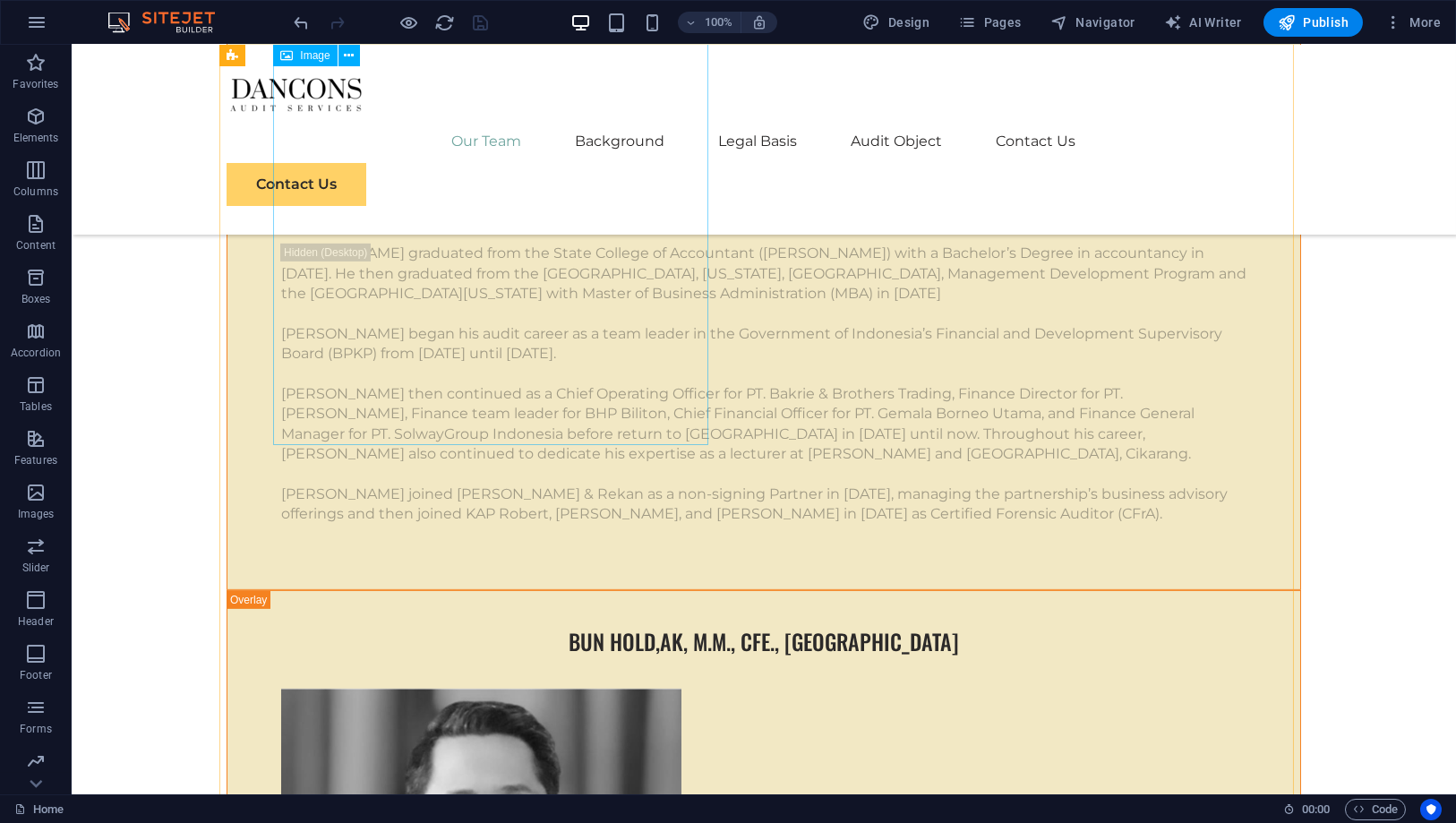
scroll to position [5567, 0]
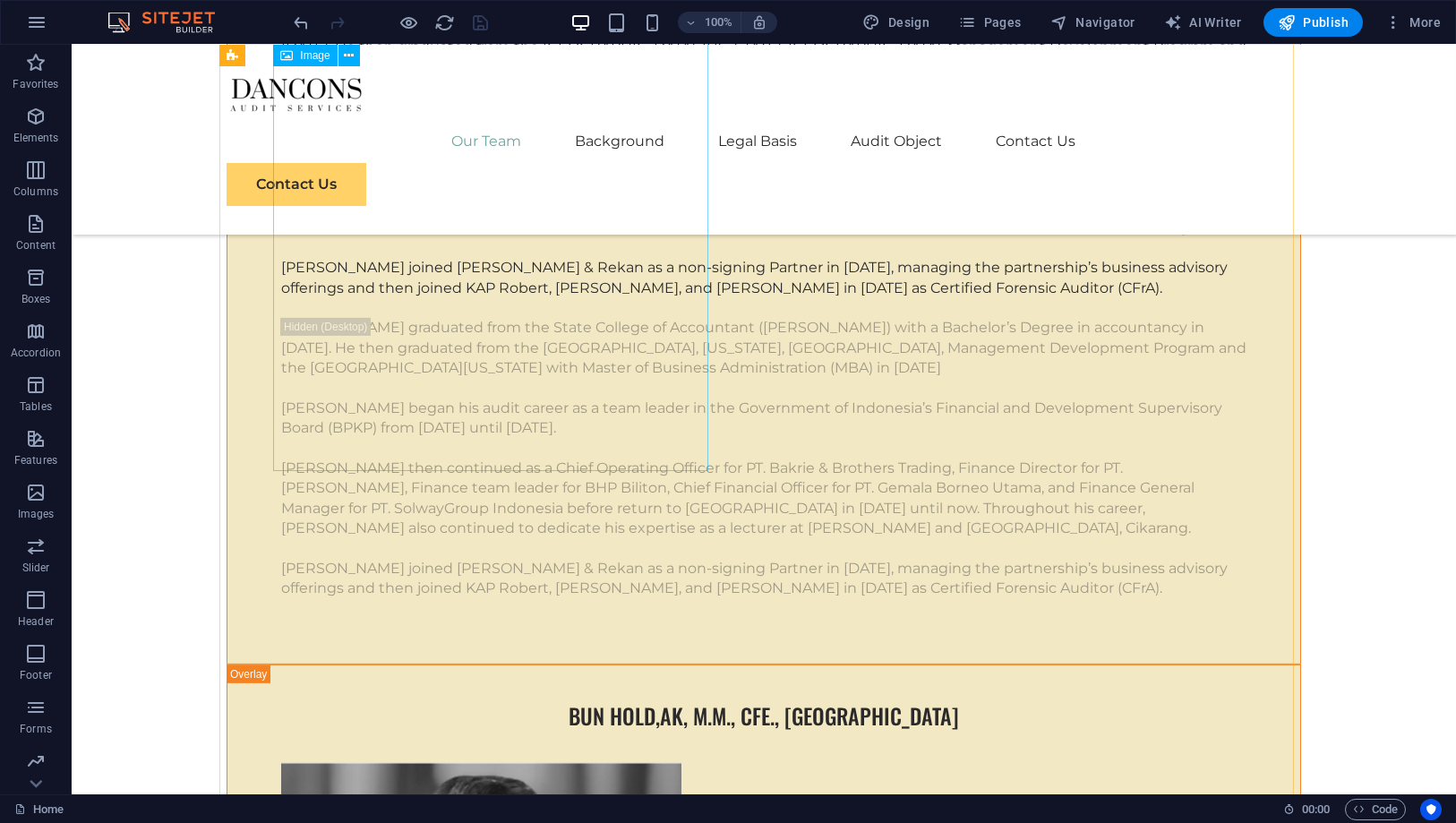
select select "px"
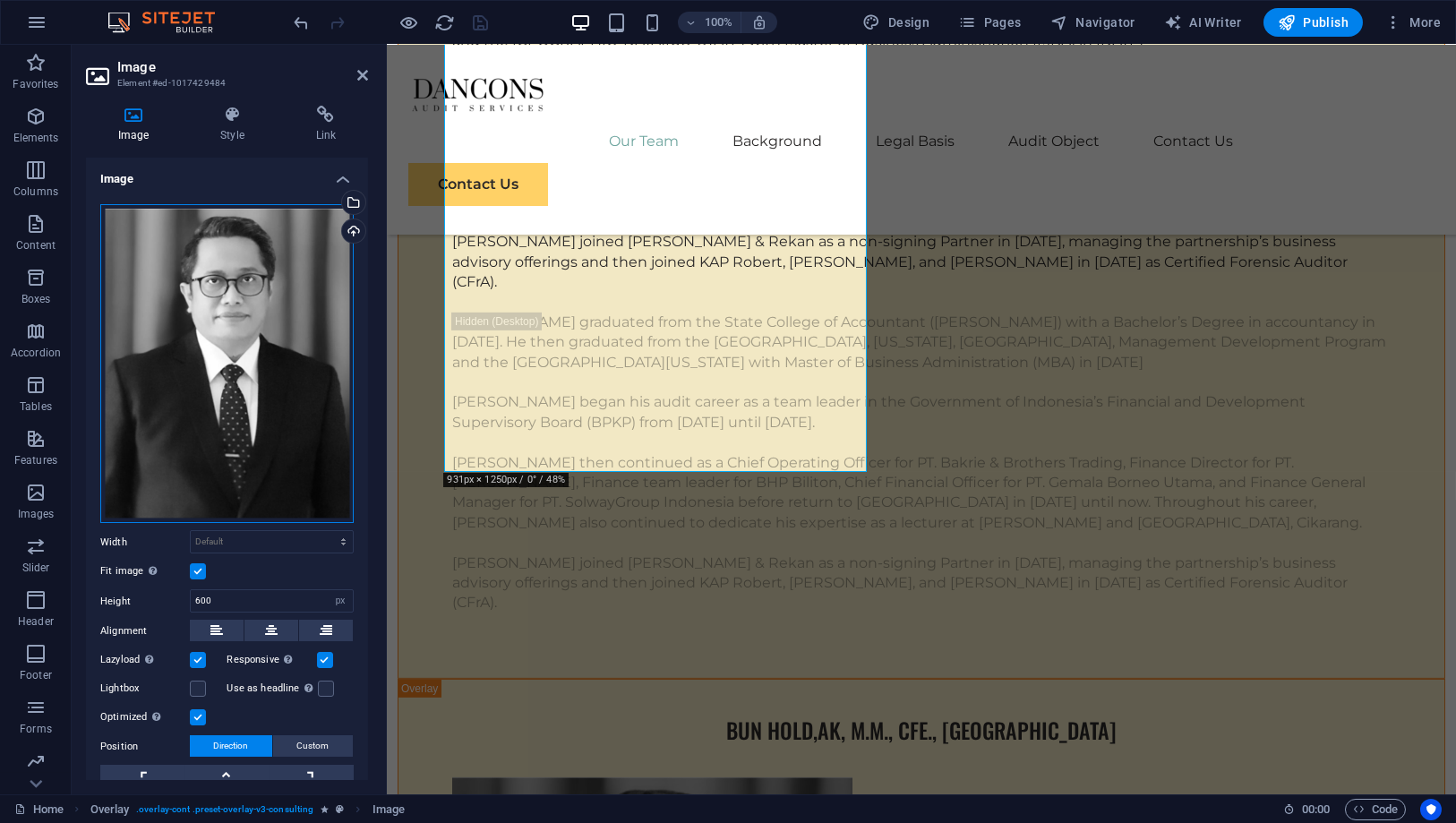
click at [232, 286] on div "Drag files here, click to choose files or select files from Files or our free s…" at bounding box center [227, 363] width 254 height 319
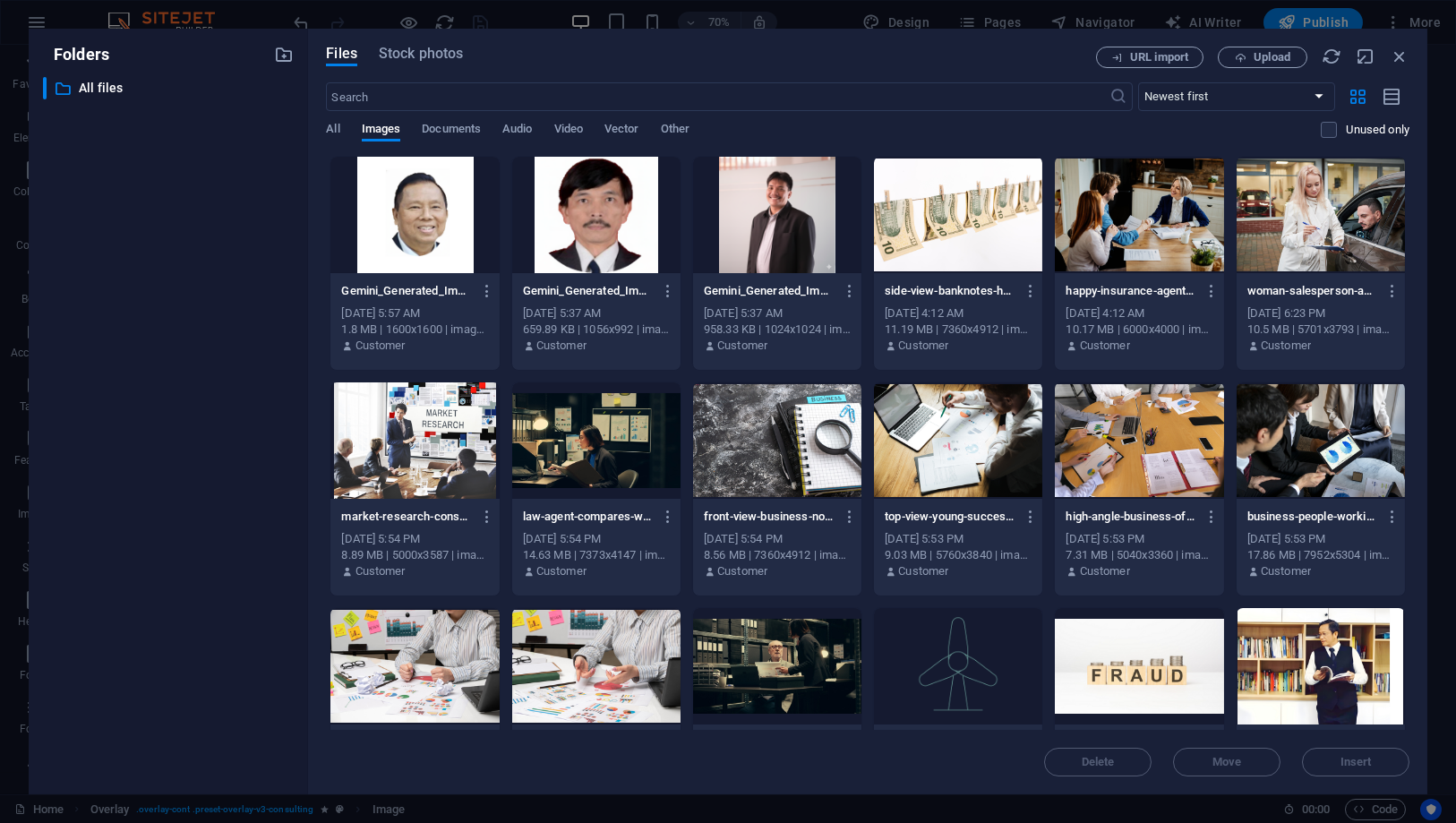
click at [762, 228] on div at bounding box center [777, 214] width 168 height 116
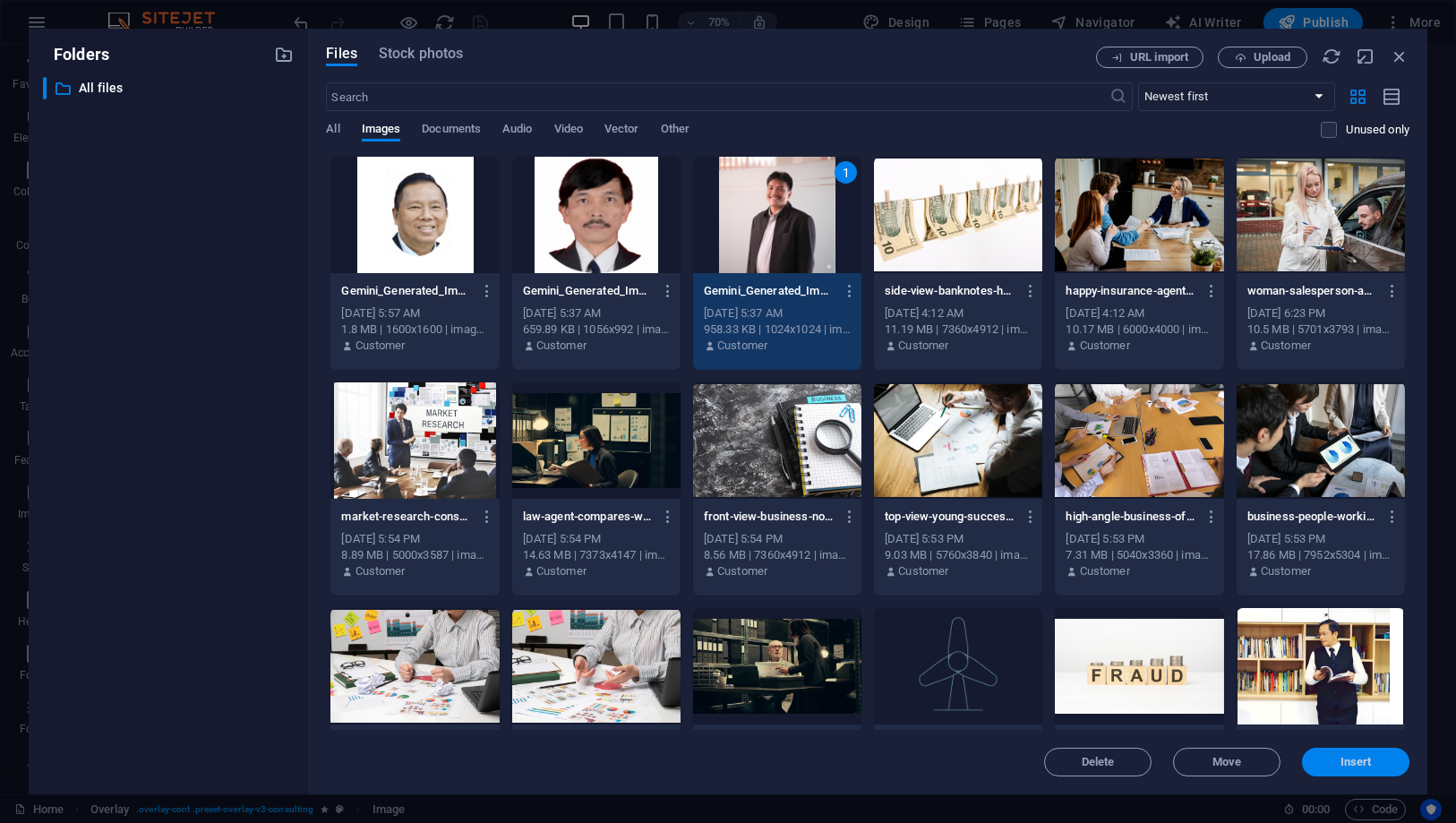
click at [1331, 759] on span "Insert" at bounding box center [1356, 763] width 93 height 11
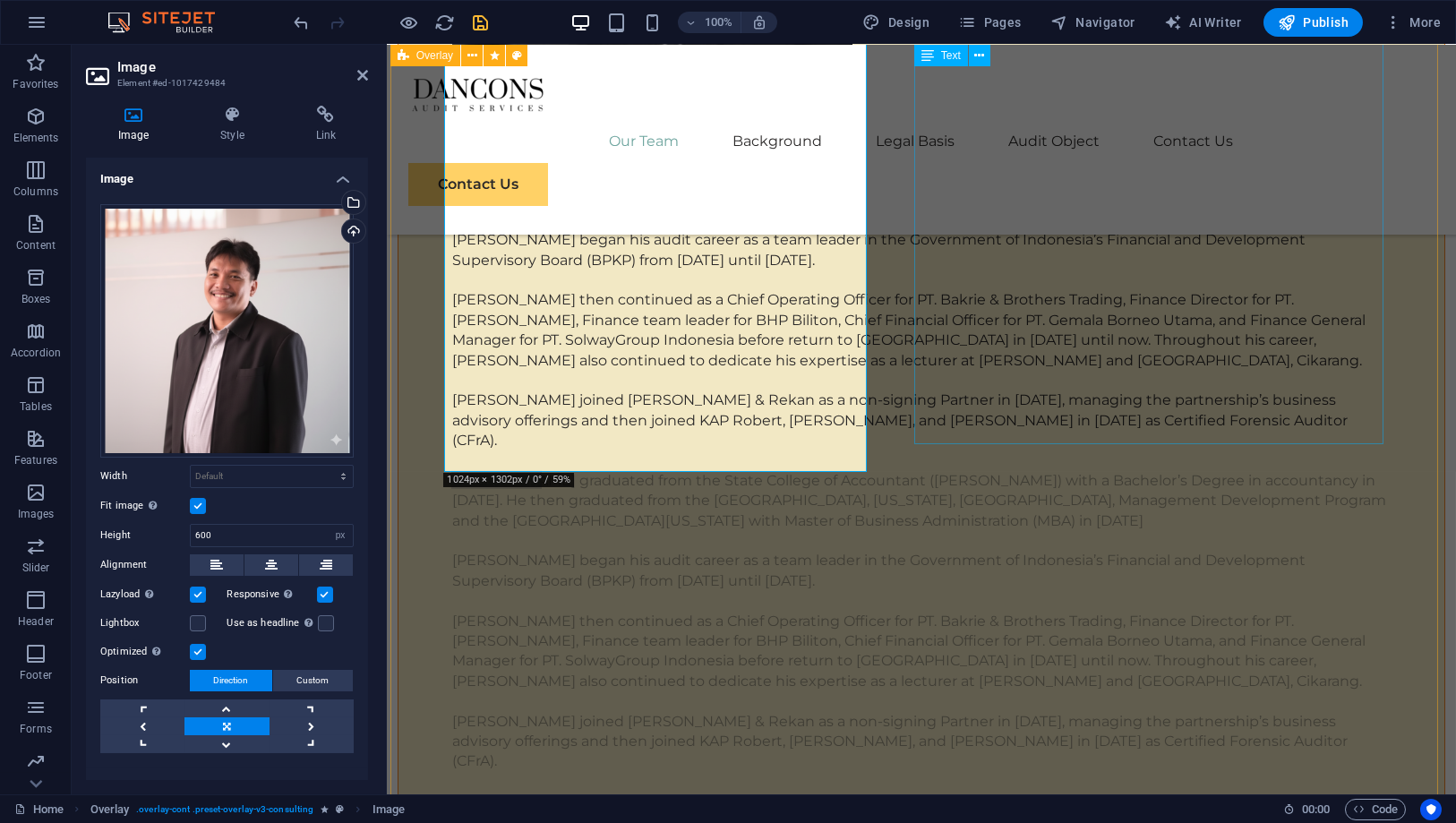
scroll to position [5268, 0]
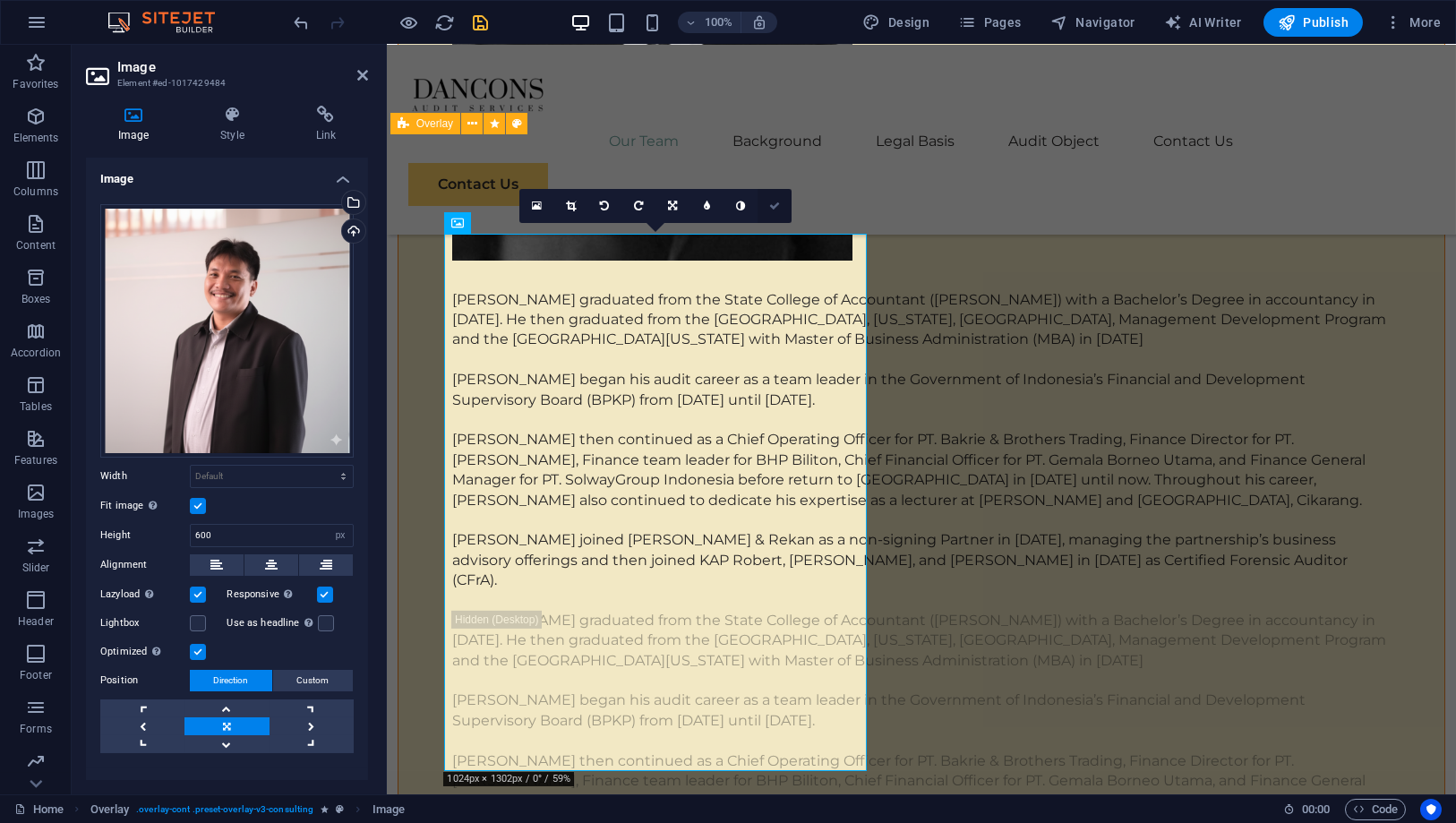
click at [788, 206] on link at bounding box center [774, 205] width 34 height 34
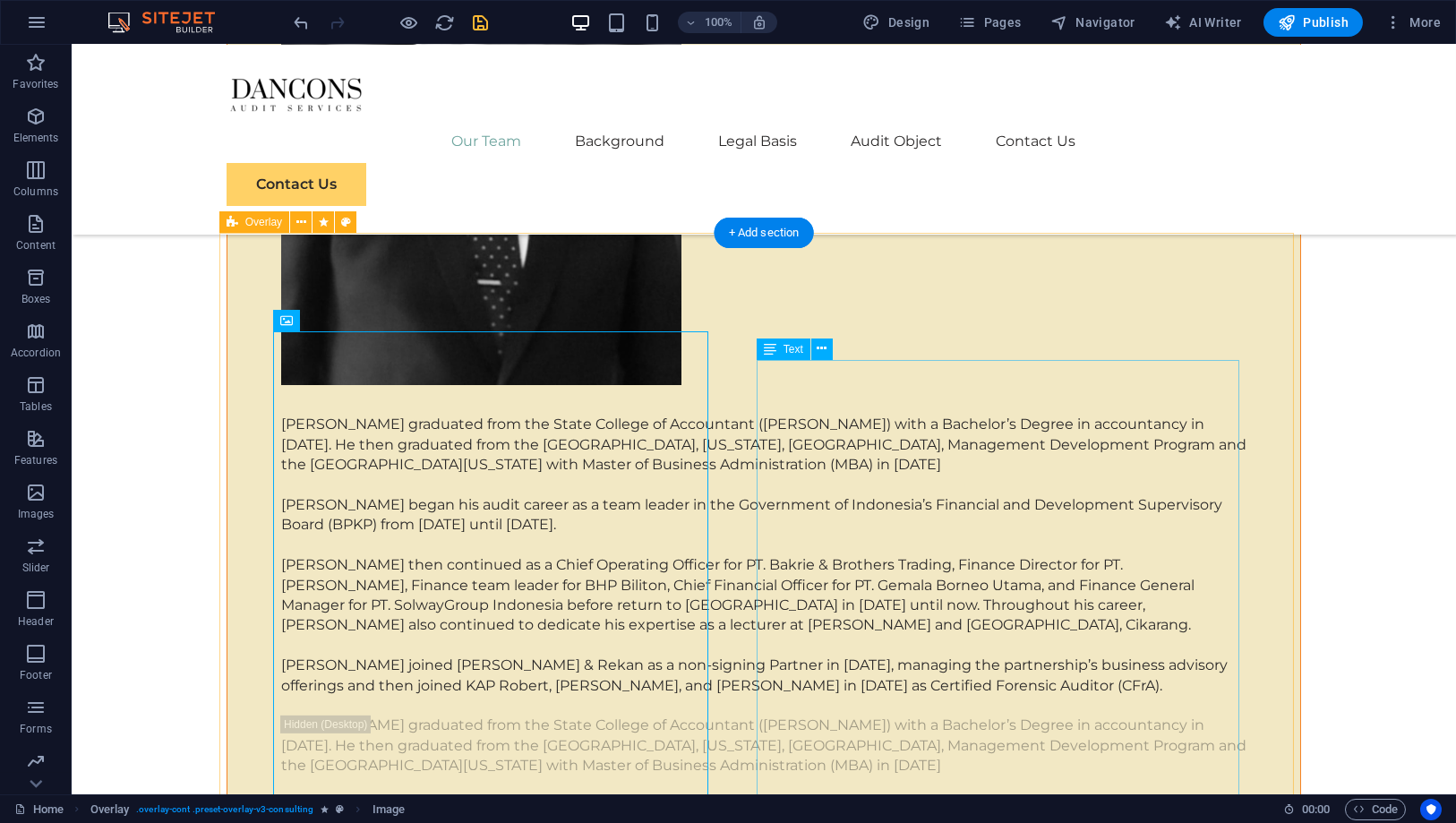
scroll to position [5070, 0]
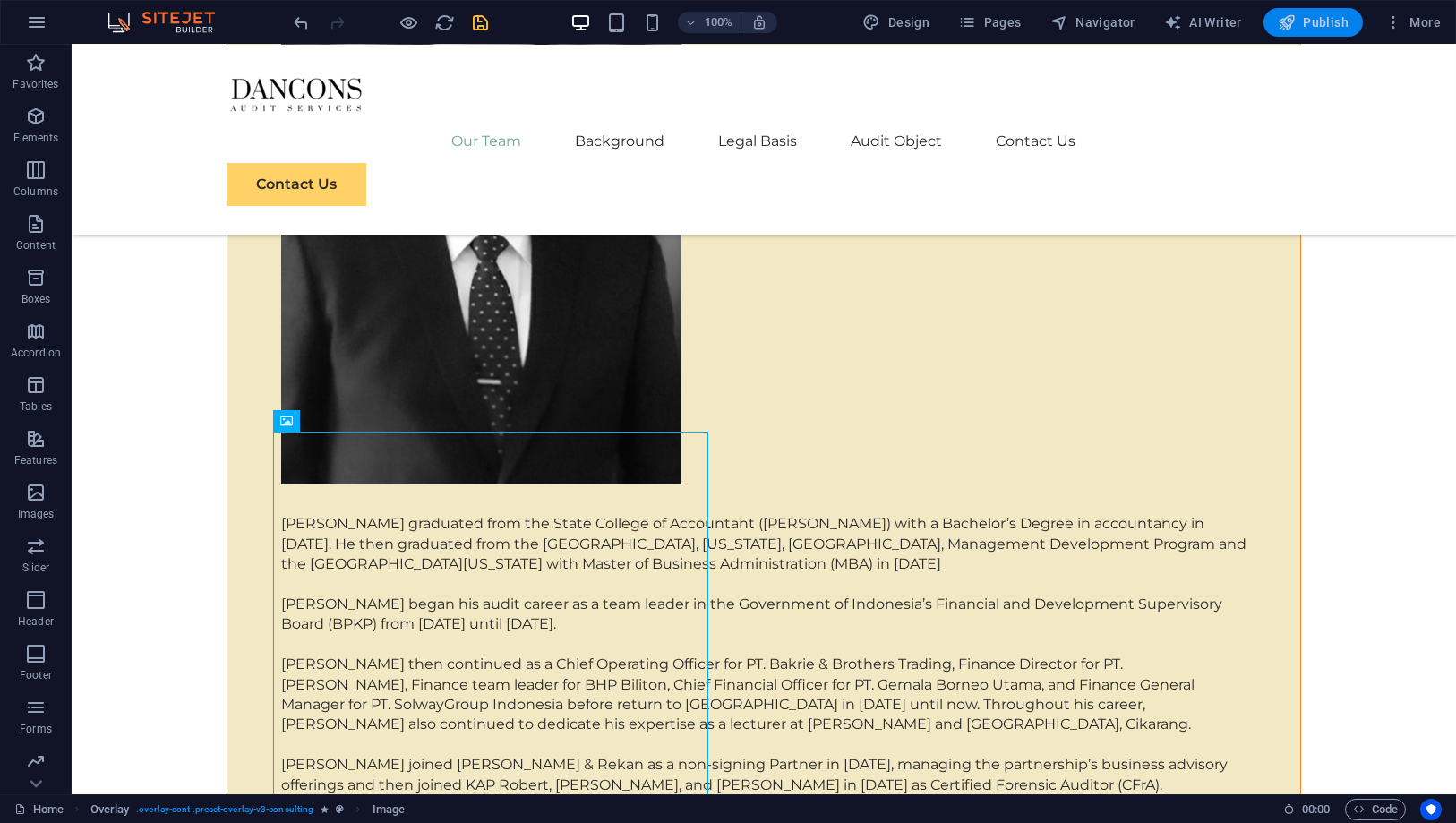
click at [1271, 15] on button "Publish" at bounding box center [1313, 22] width 100 height 28
checkbox input "false"
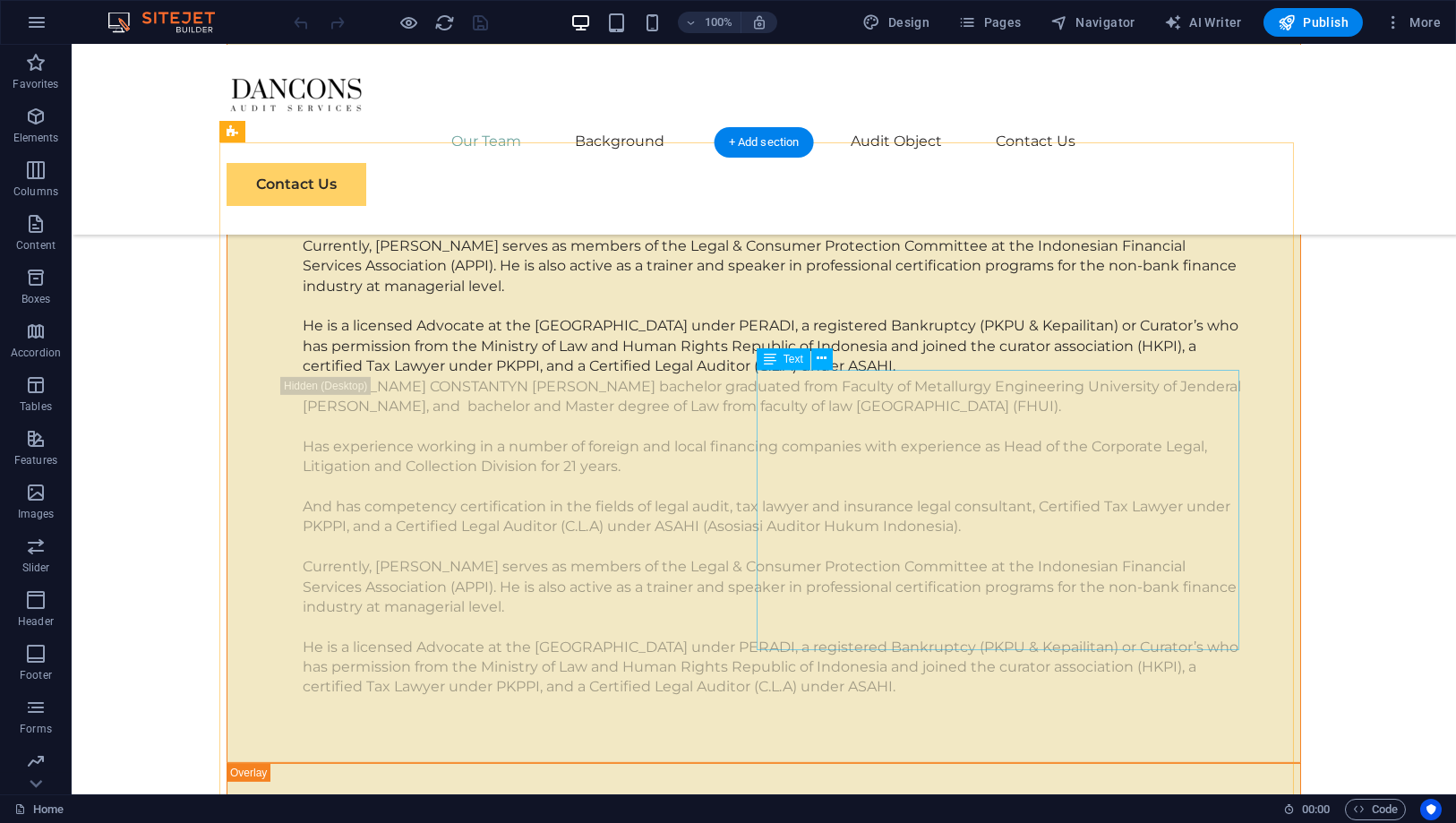
scroll to position [4277, 0]
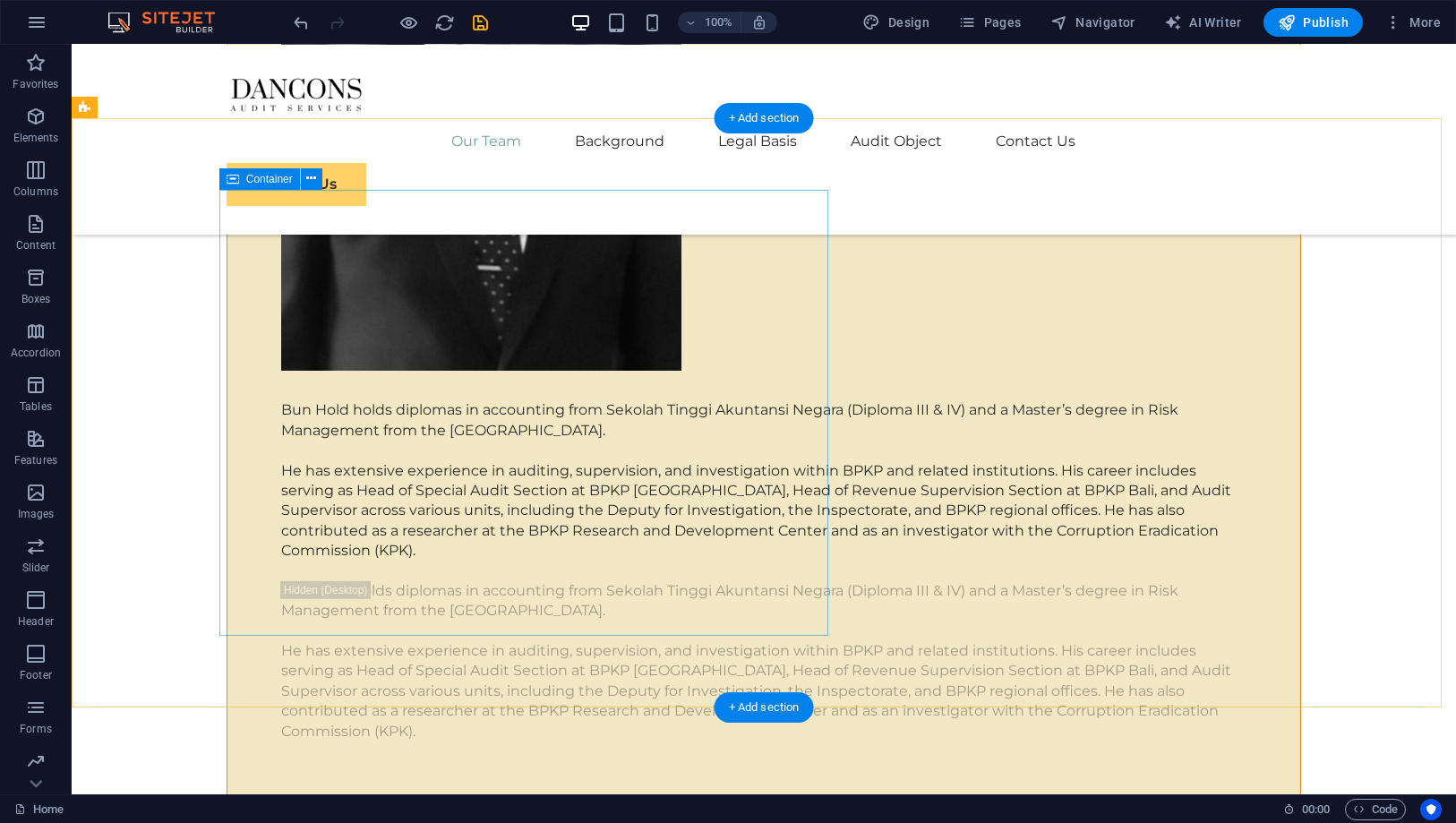
scroll to position [6964, 0]
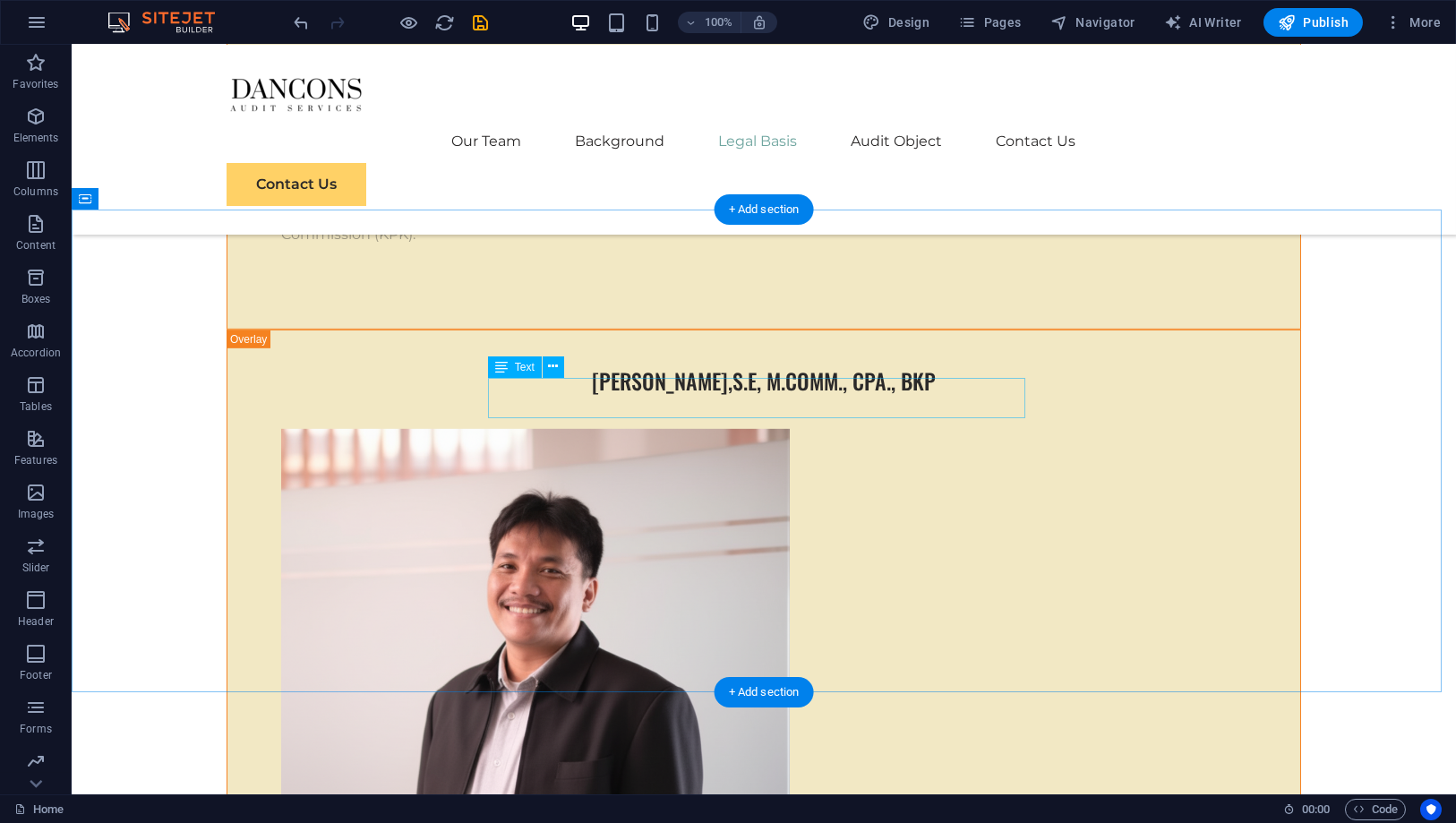
click at [523, 370] on span "Text" at bounding box center [525, 367] width 20 height 11
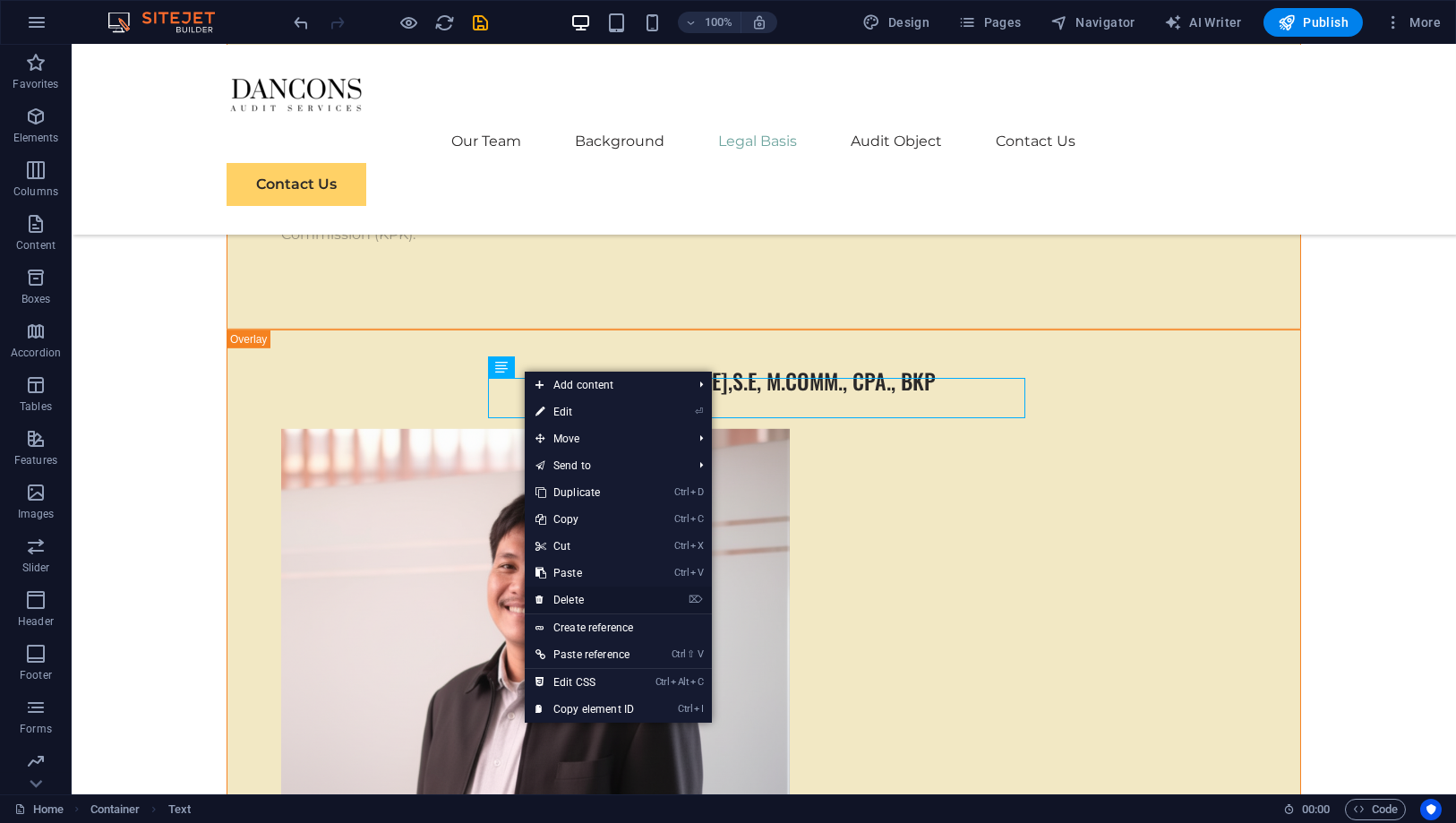
click at [599, 594] on link "⌦ Delete" at bounding box center [584, 600] width 120 height 27
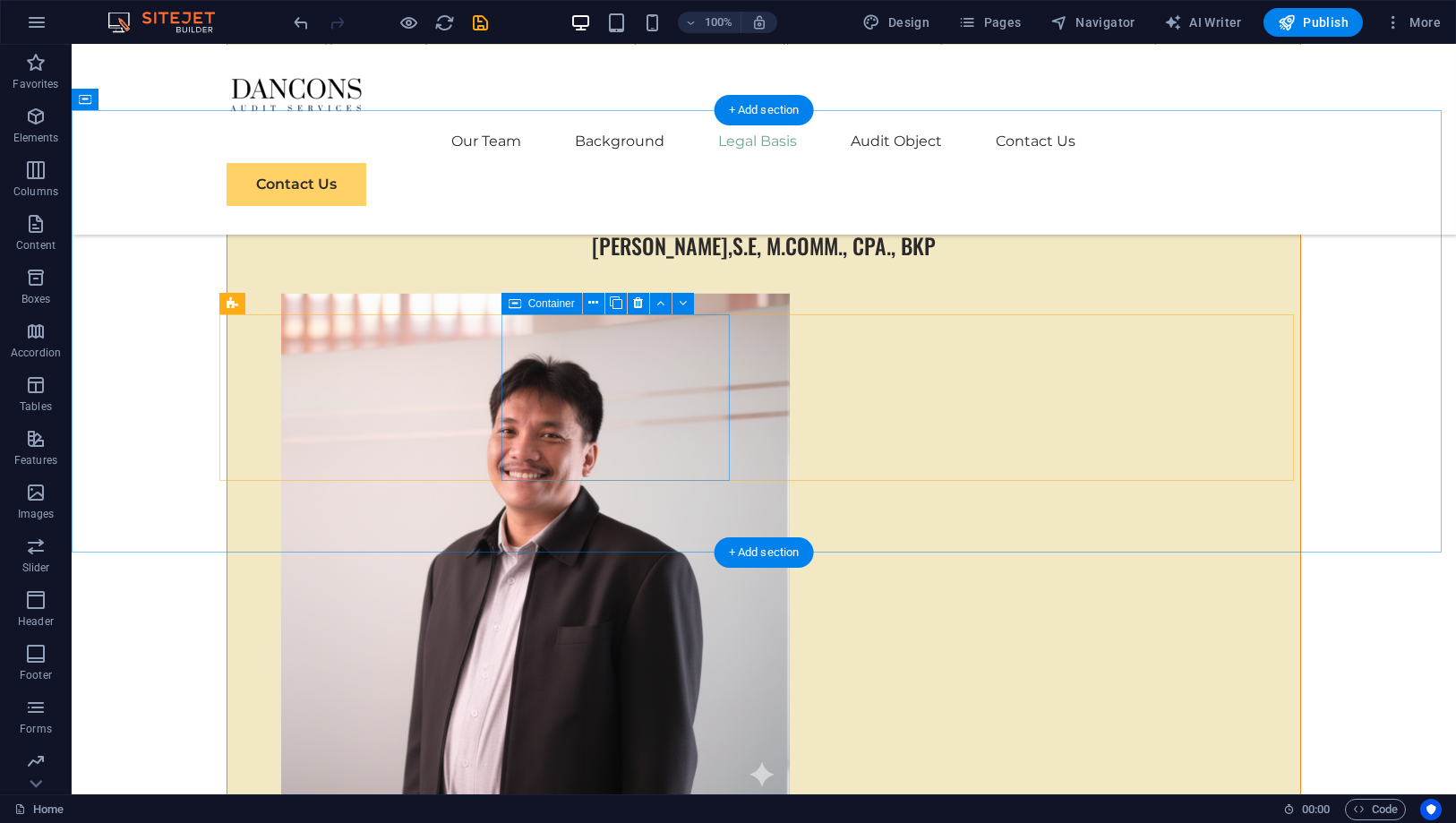
scroll to position [7063, 0]
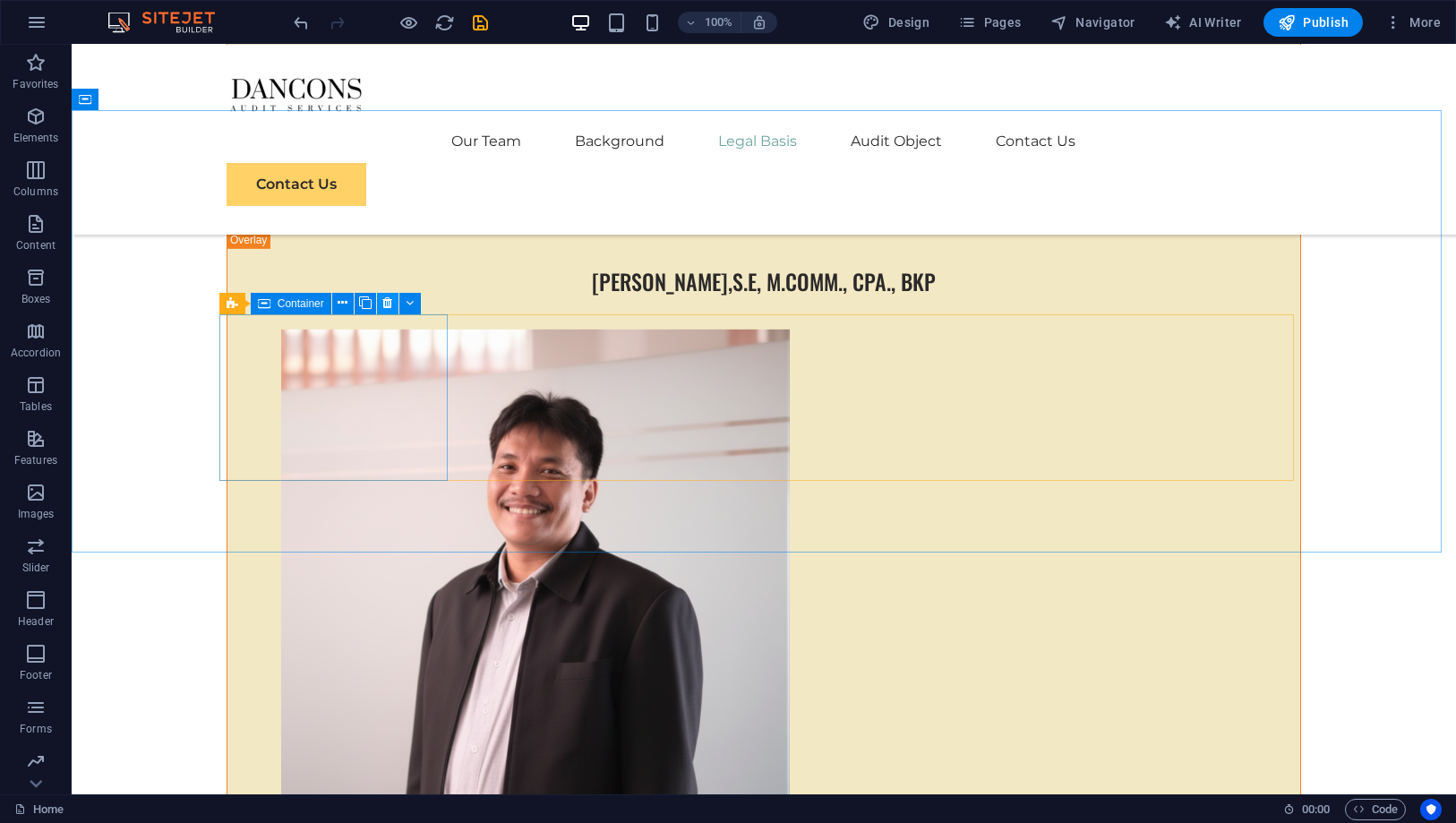
click at [386, 307] on icon at bounding box center [387, 303] width 10 height 19
click at [388, 313] on button at bounding box center [387, 303] width 21 height 21
click at [391, 309] on icon at bounding box center [387, 303] width 10 height 19
click at [336, 303] on button at bounding box center [342, 303] width 21 height 21
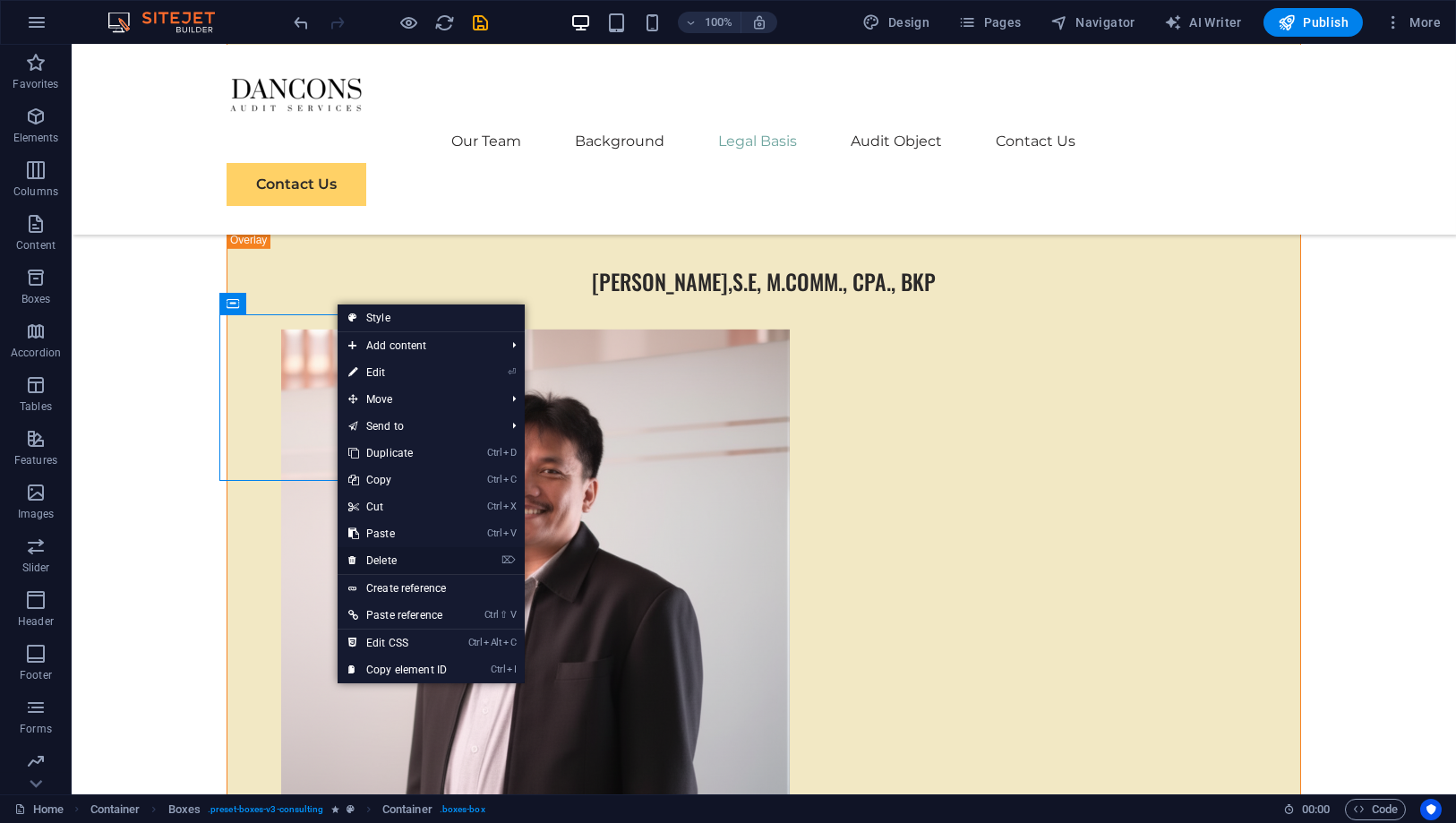
click at [383, 555] on link "⌦ Delete" at bounding box center [397, 560] width 120 height 27
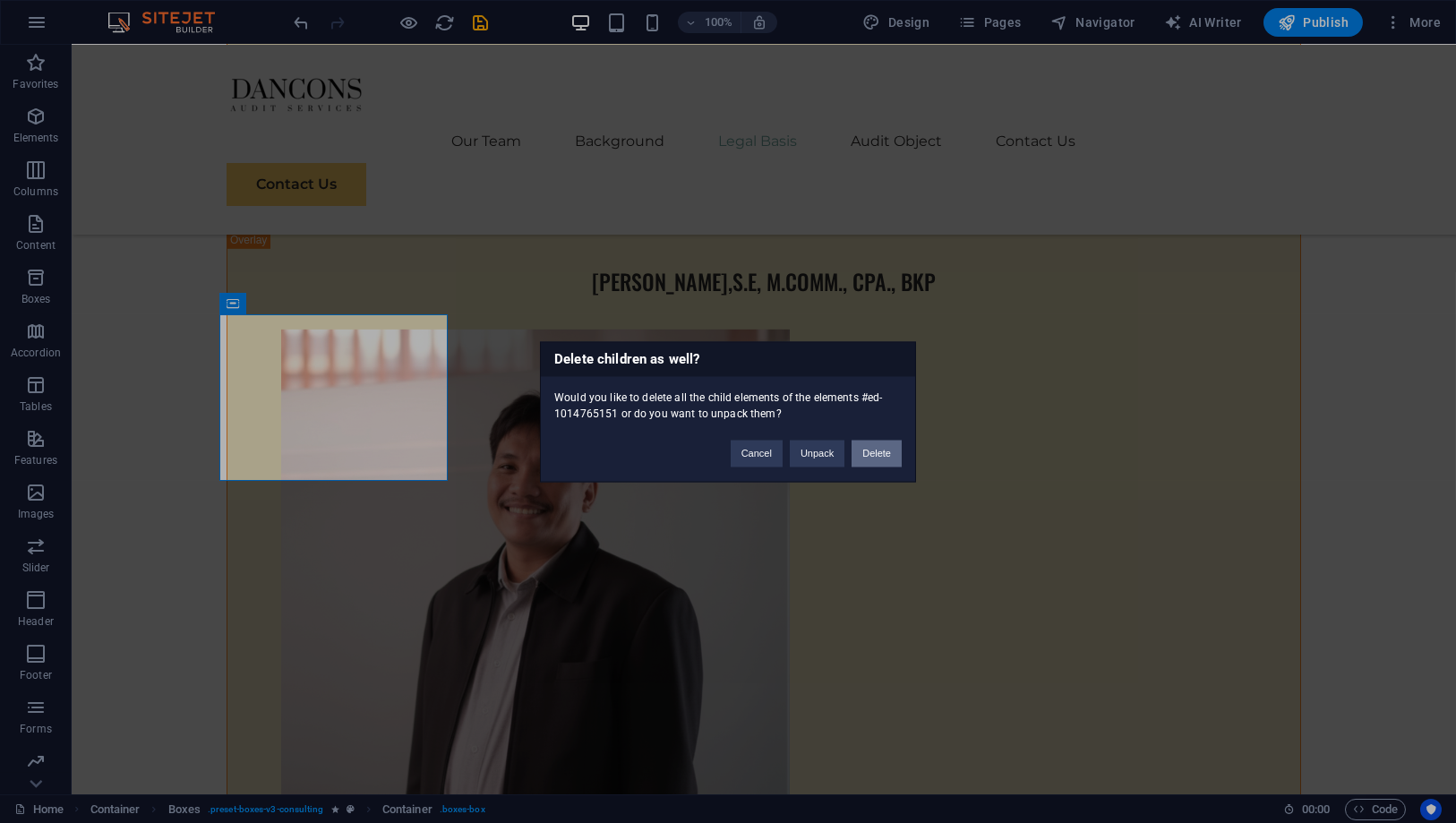
click at [887, 455] on button "Delete" at bounding box center [876, 452] width 50 height 27
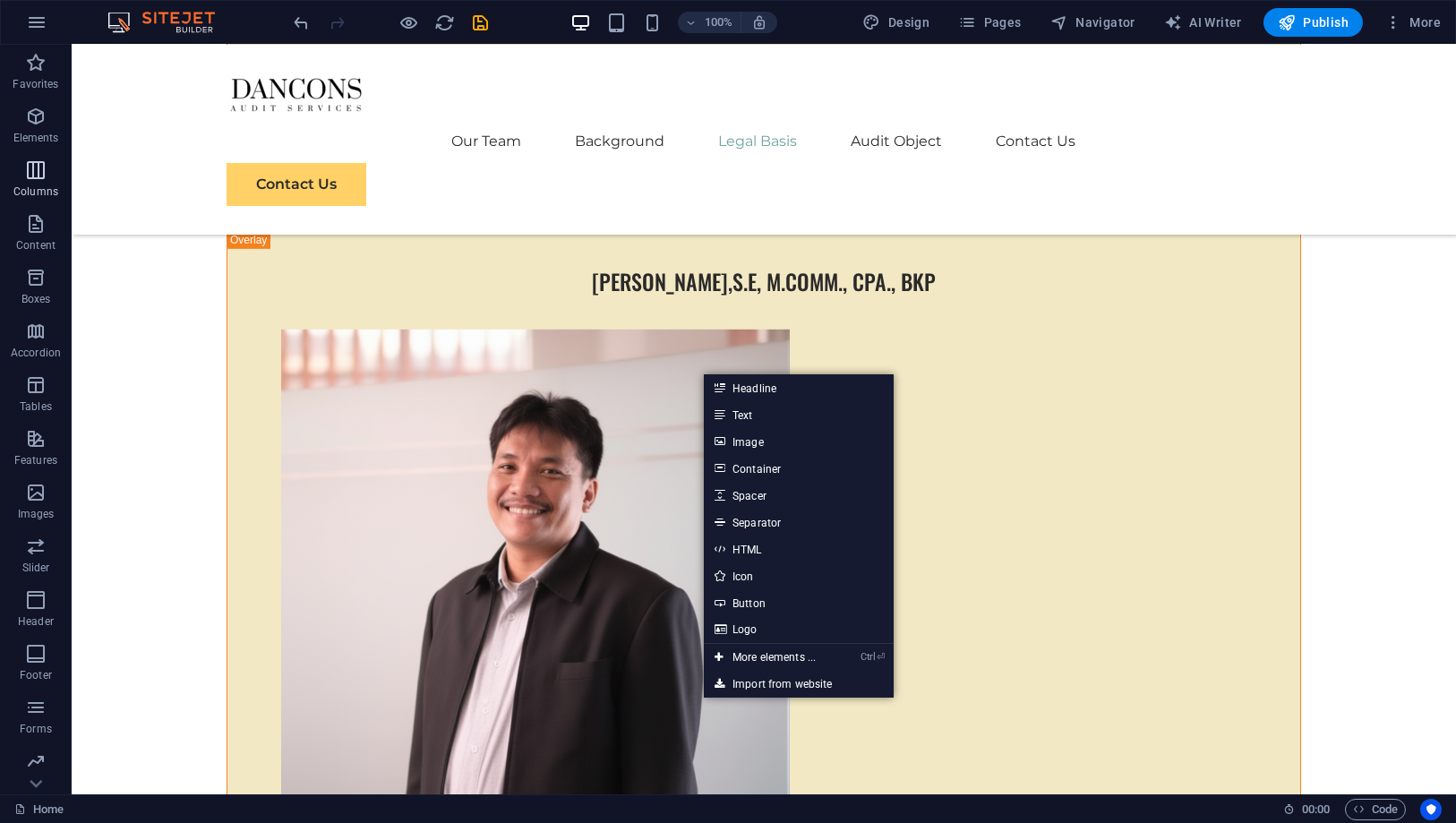
click at [60, 190] on span "Columns" at bounding box center [36, 180] width 71 height 43
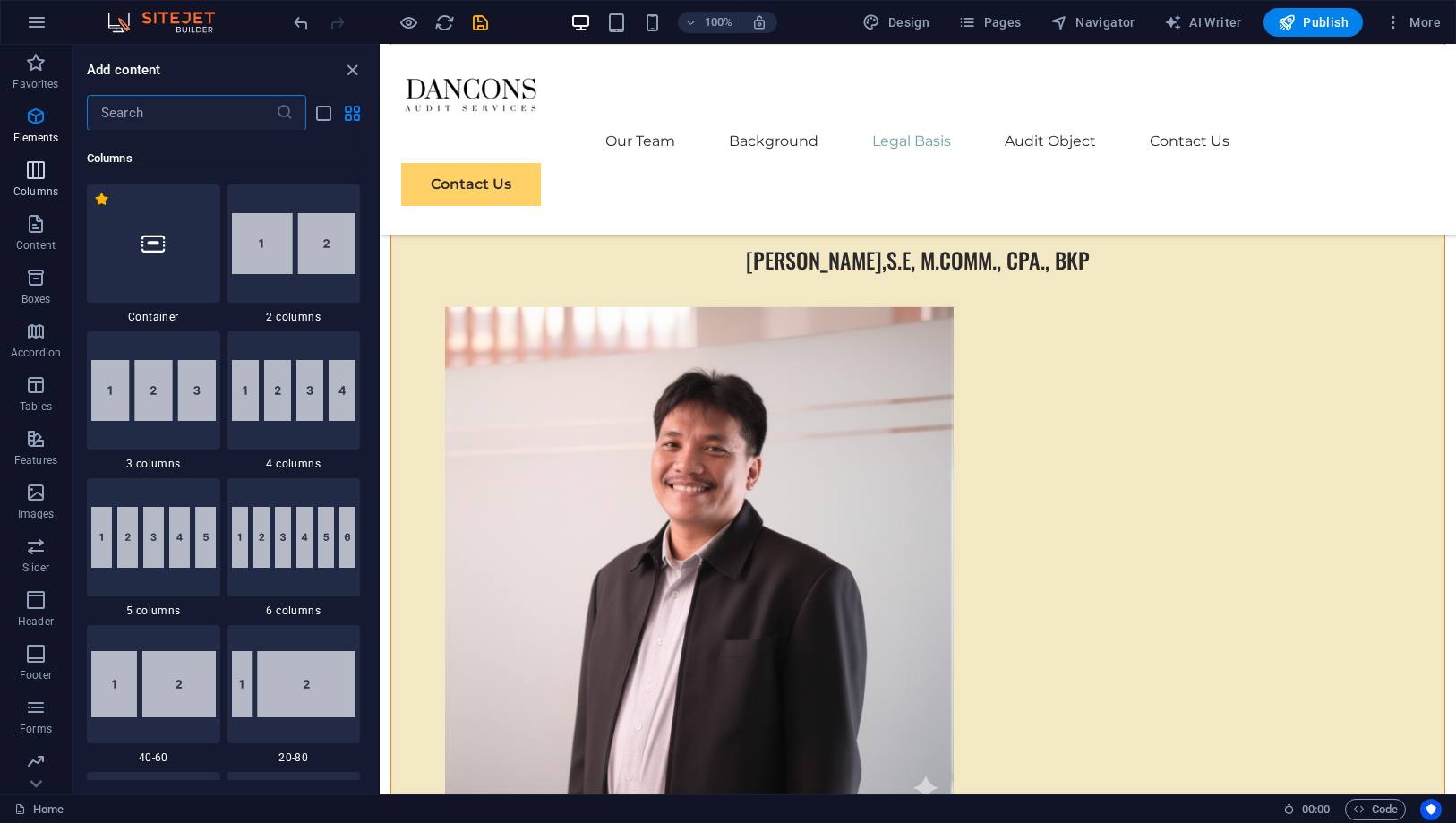
scroll to position [885, 0]
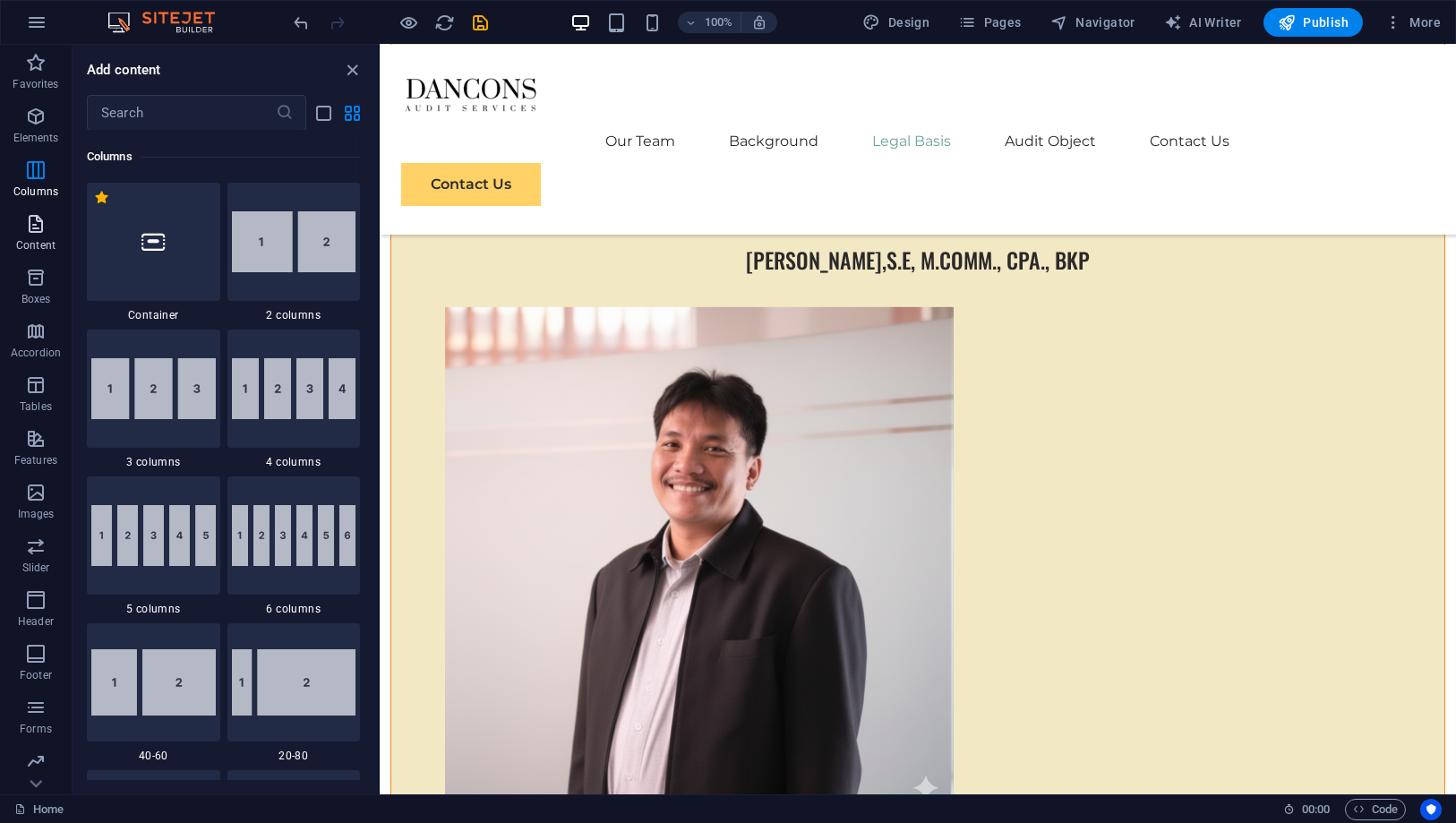
click at [34, 221] on icon "button" at bounding box center [35, 223] width 21 height 21
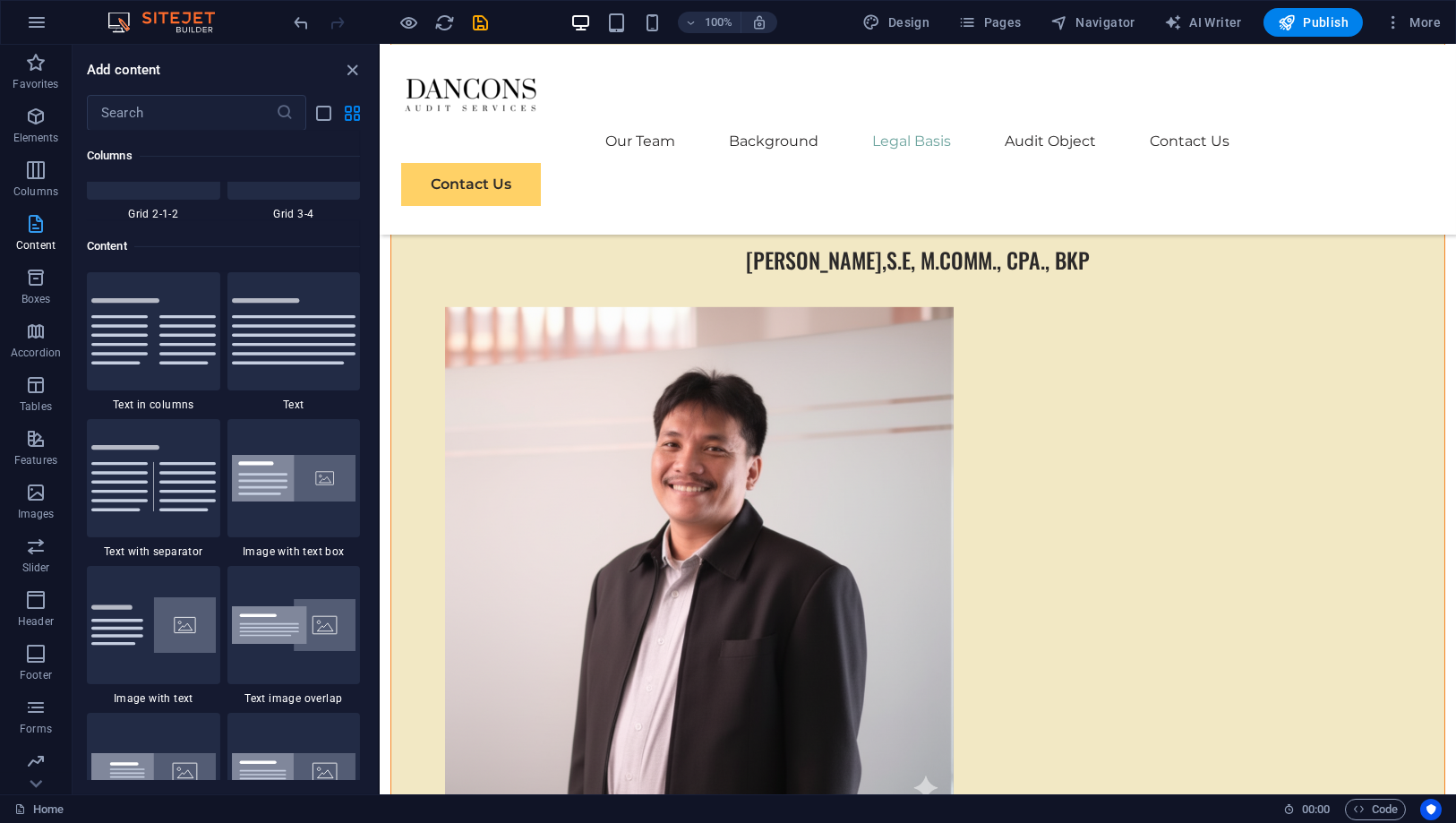
scroll to position [3133, 0]
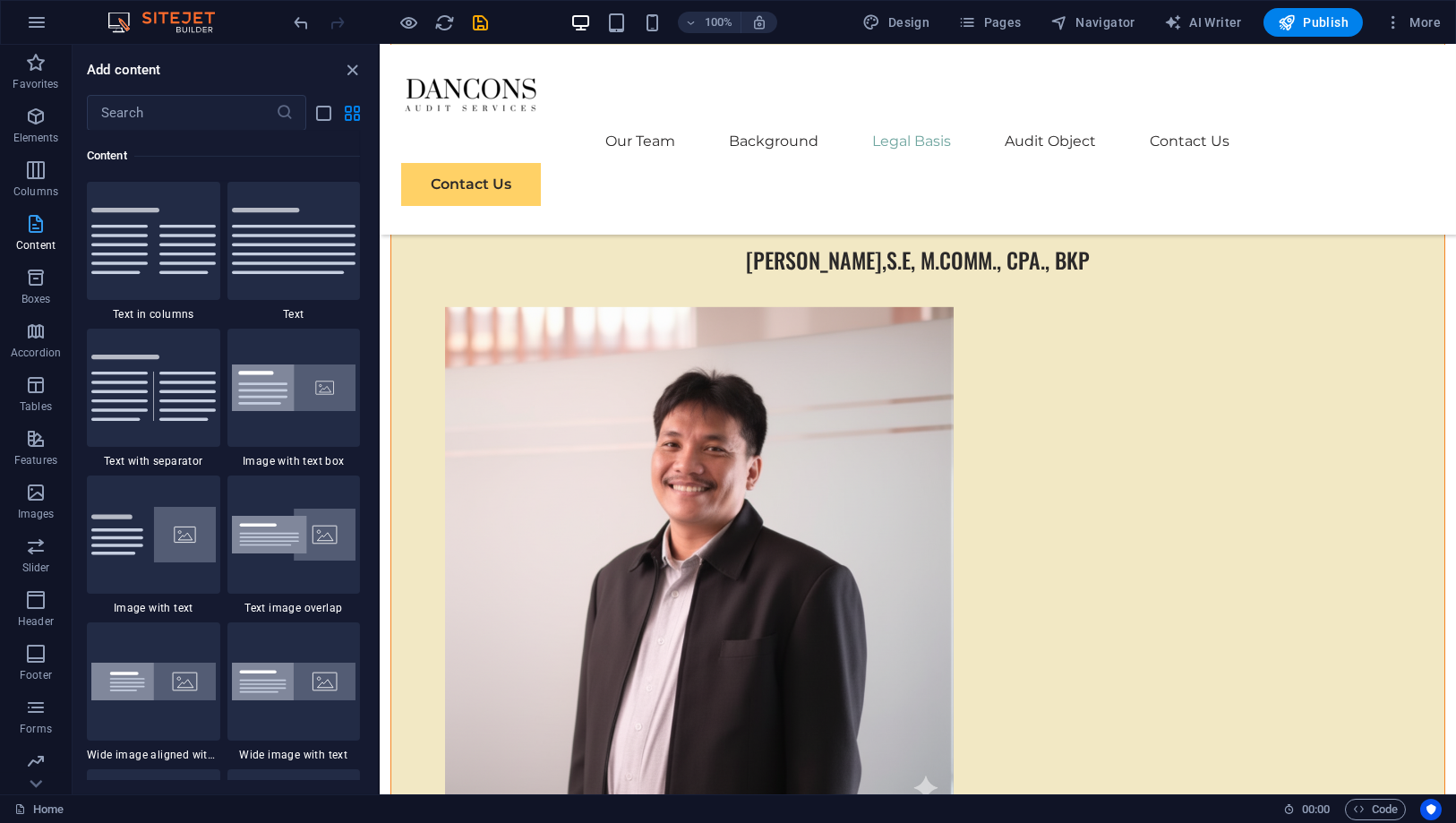
click at [39, 224] on icon "button" at bounding box center [35, 223] width 21 height 21
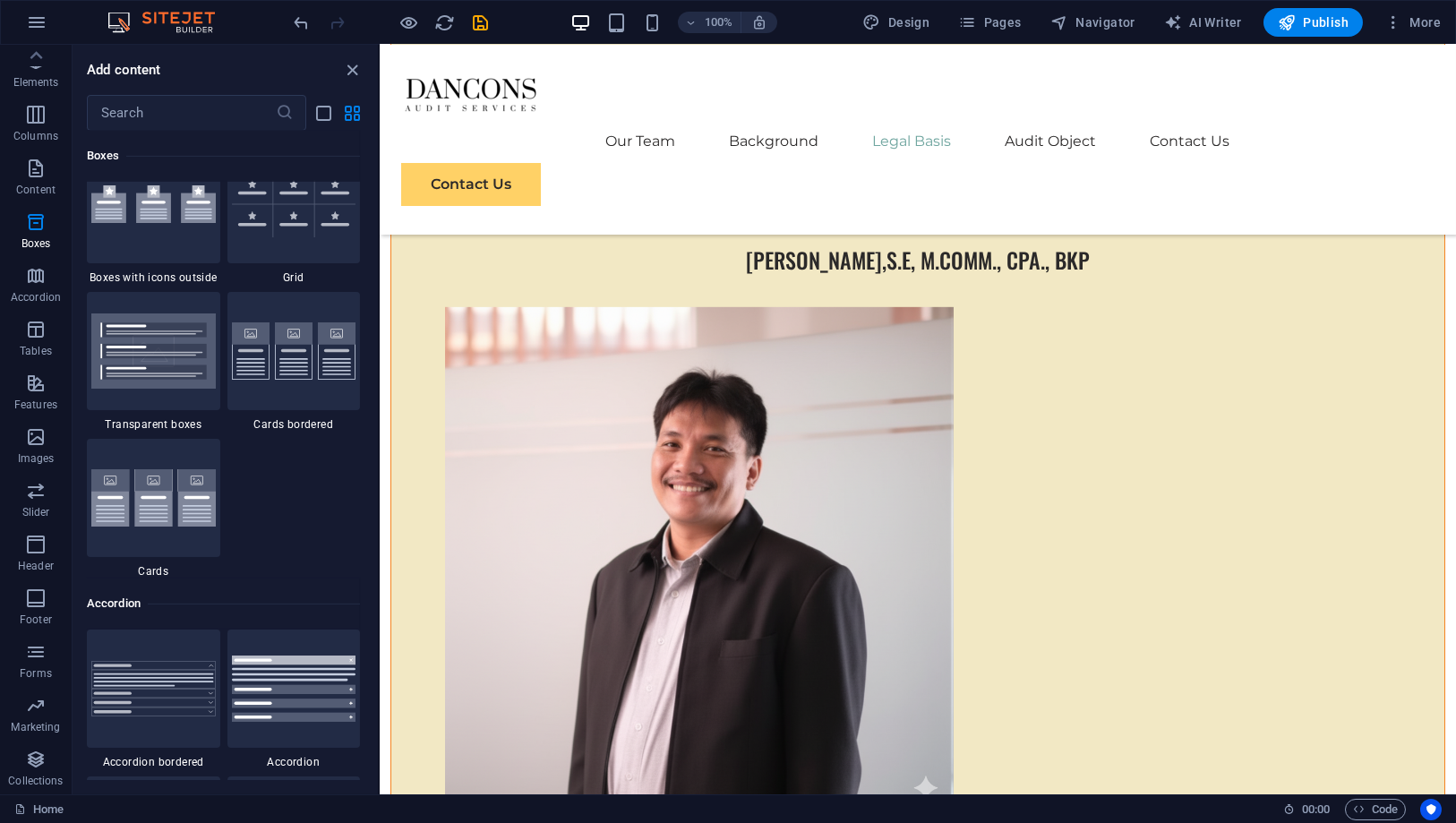
scroll to position [5322, 0]
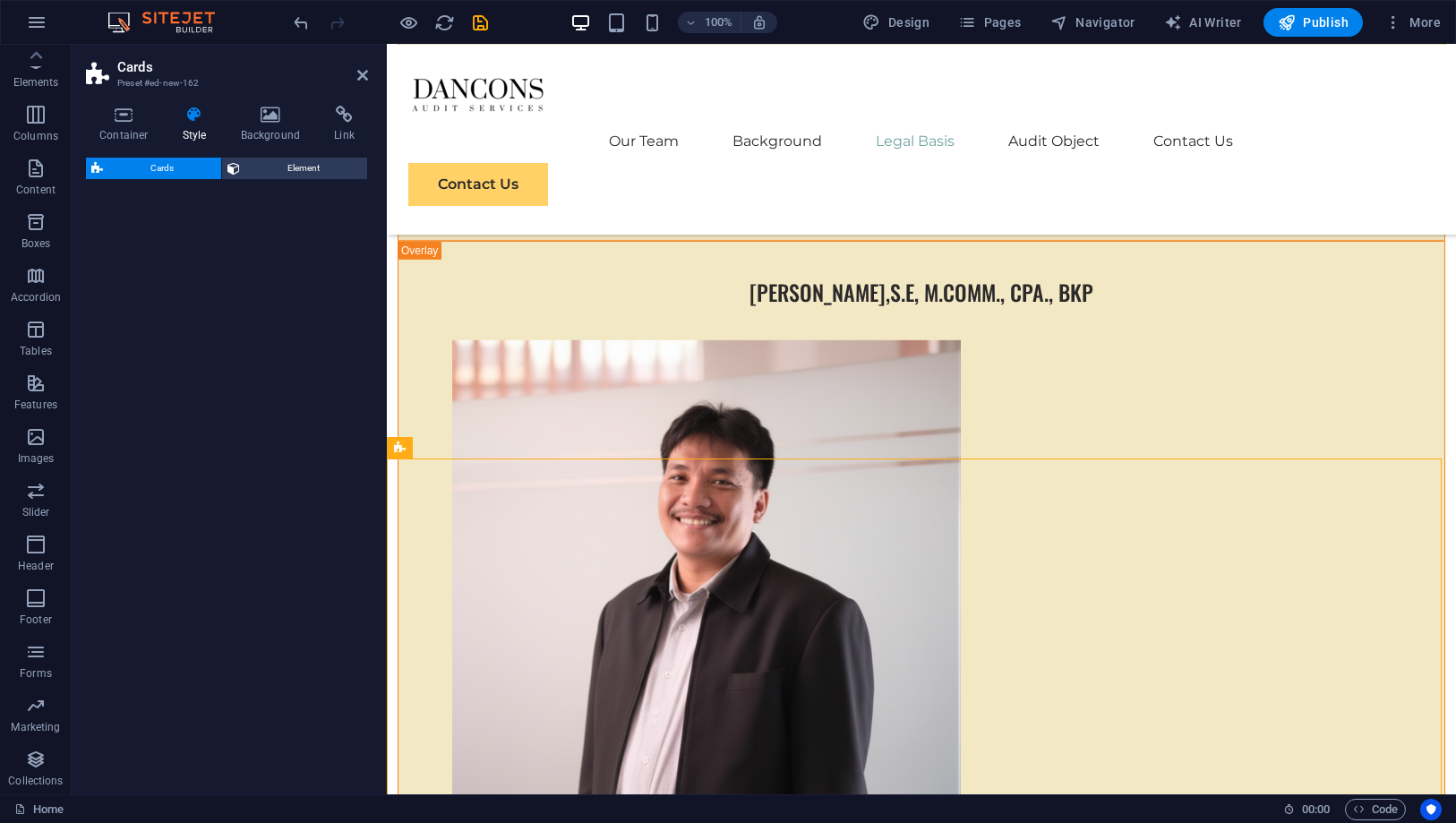
select select "rem"
select select "preset-image-boxes-v3-default"
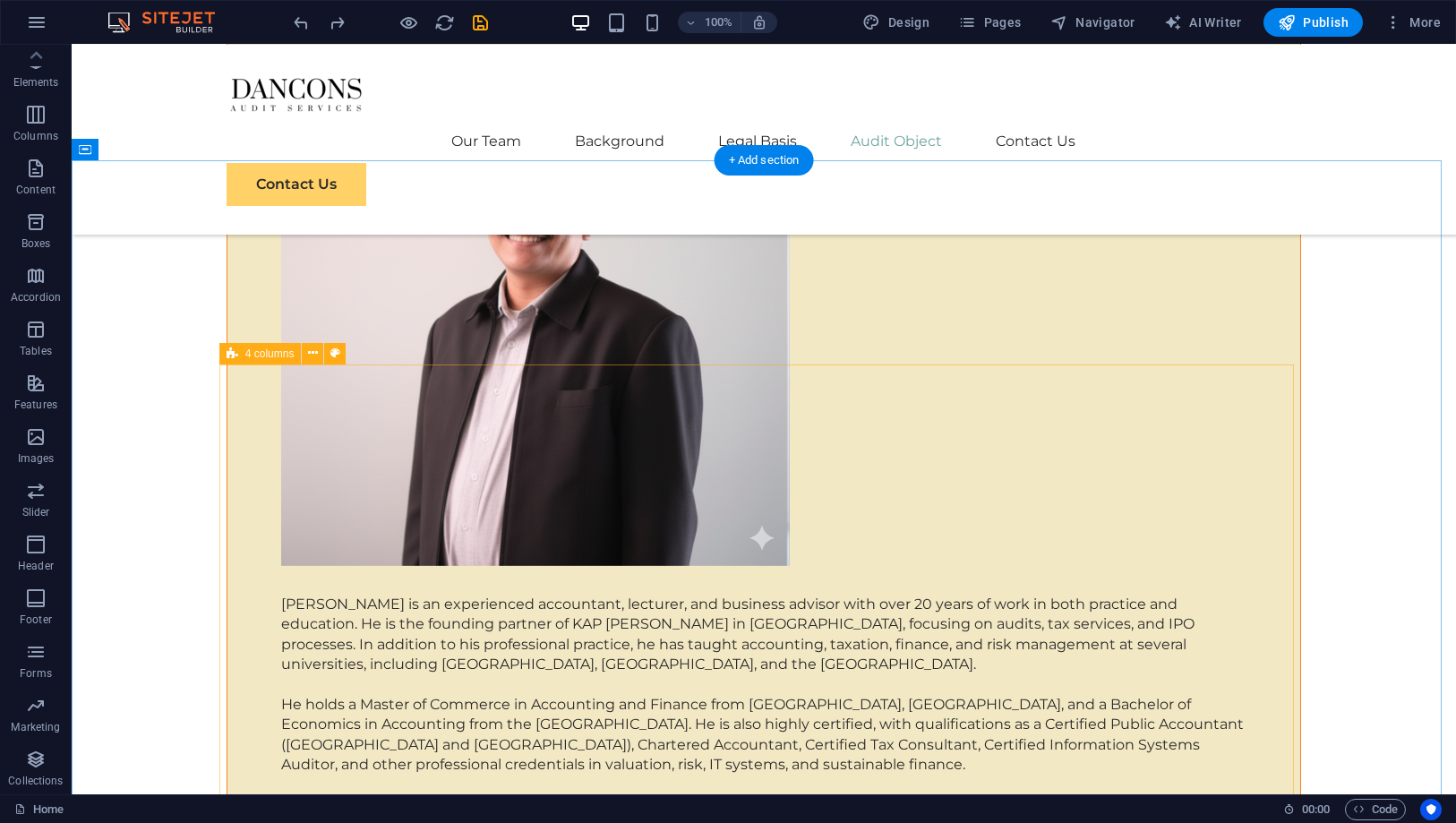
scroll to position [7063, 0]
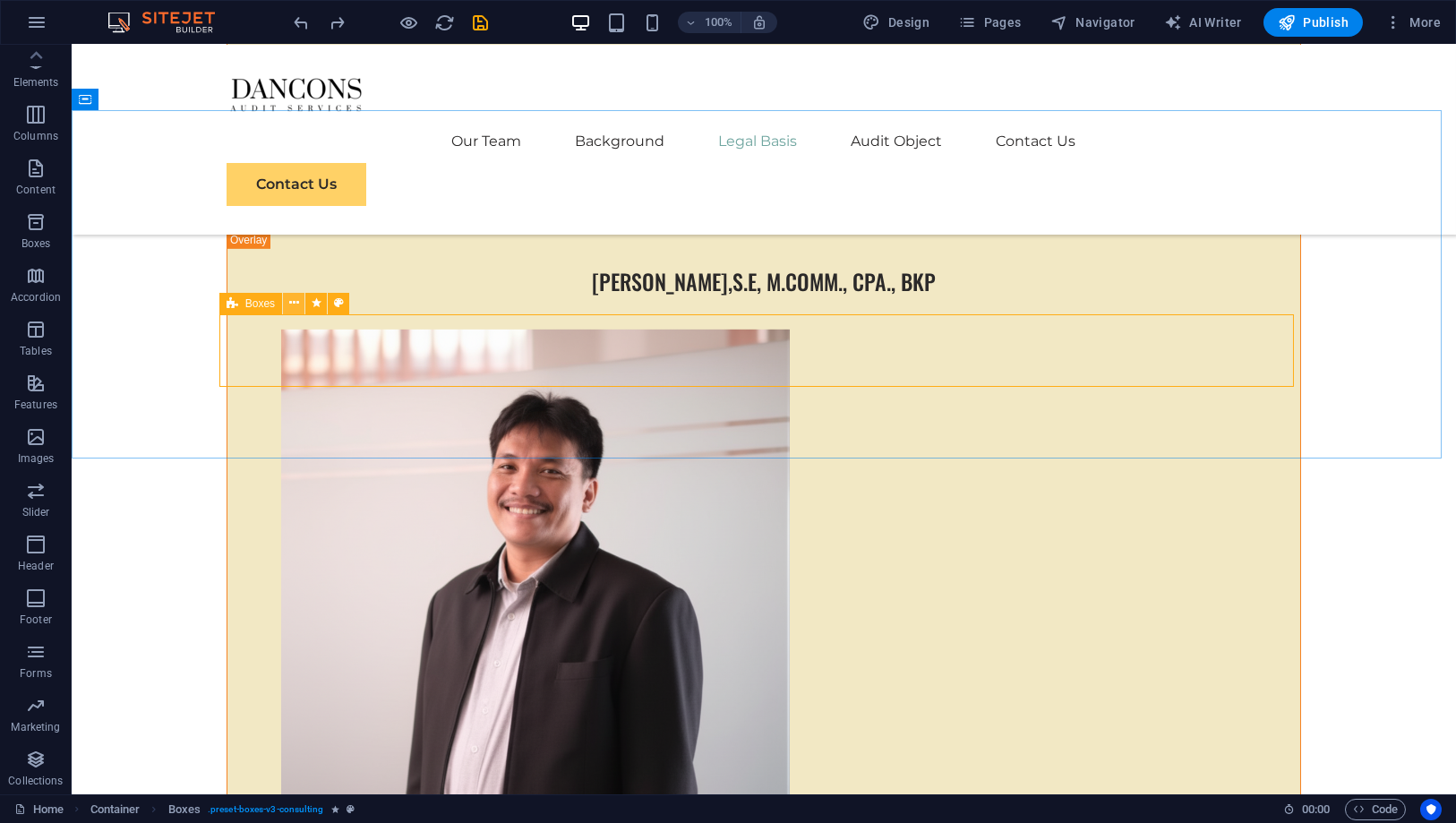
click at [286, 301] on button at bounding box center [293, 303] width 21 height 21
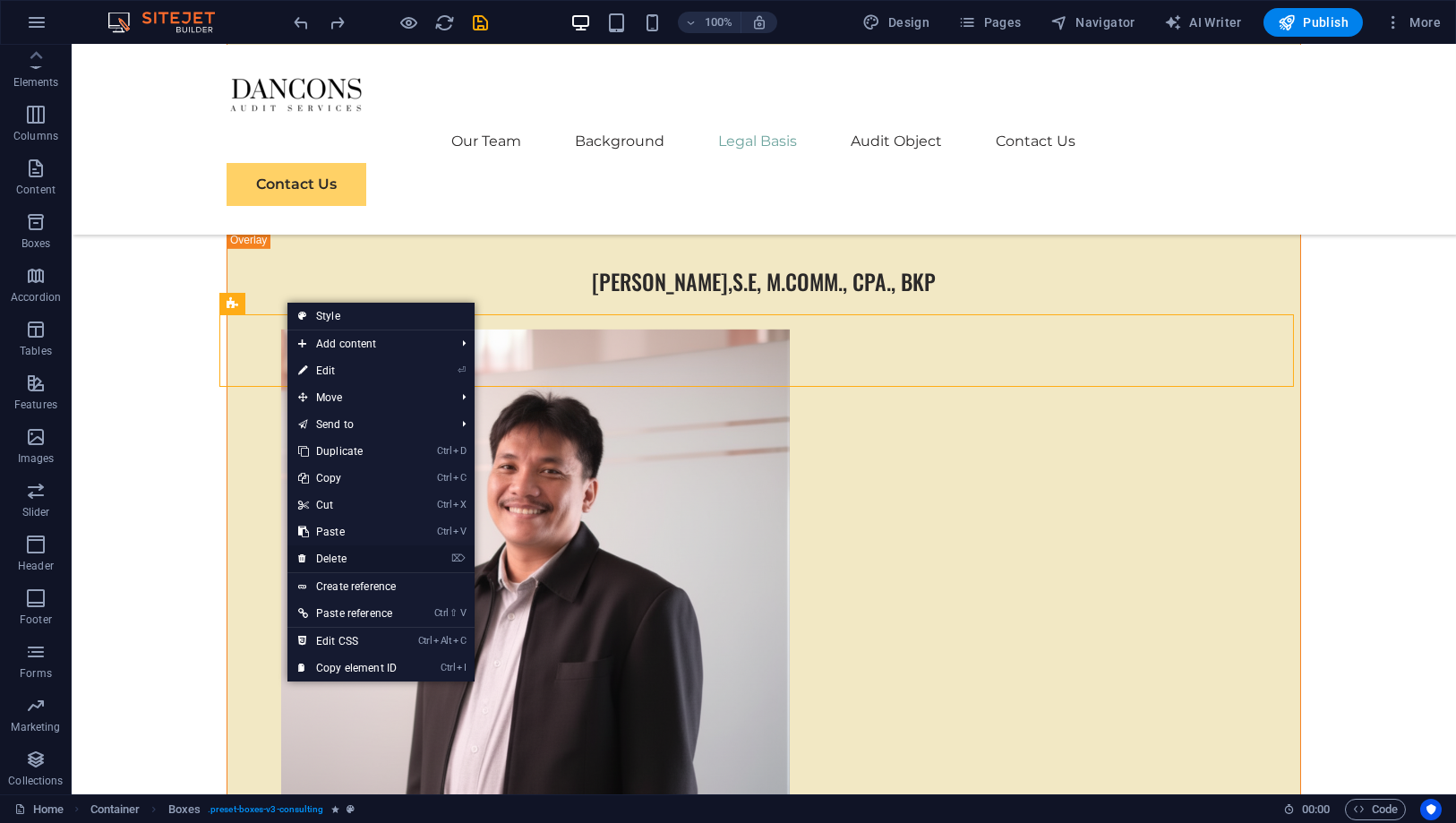
click at [350, 553] on link "⌦ Delete" at bounding box center [347, 558] width 120 height 27
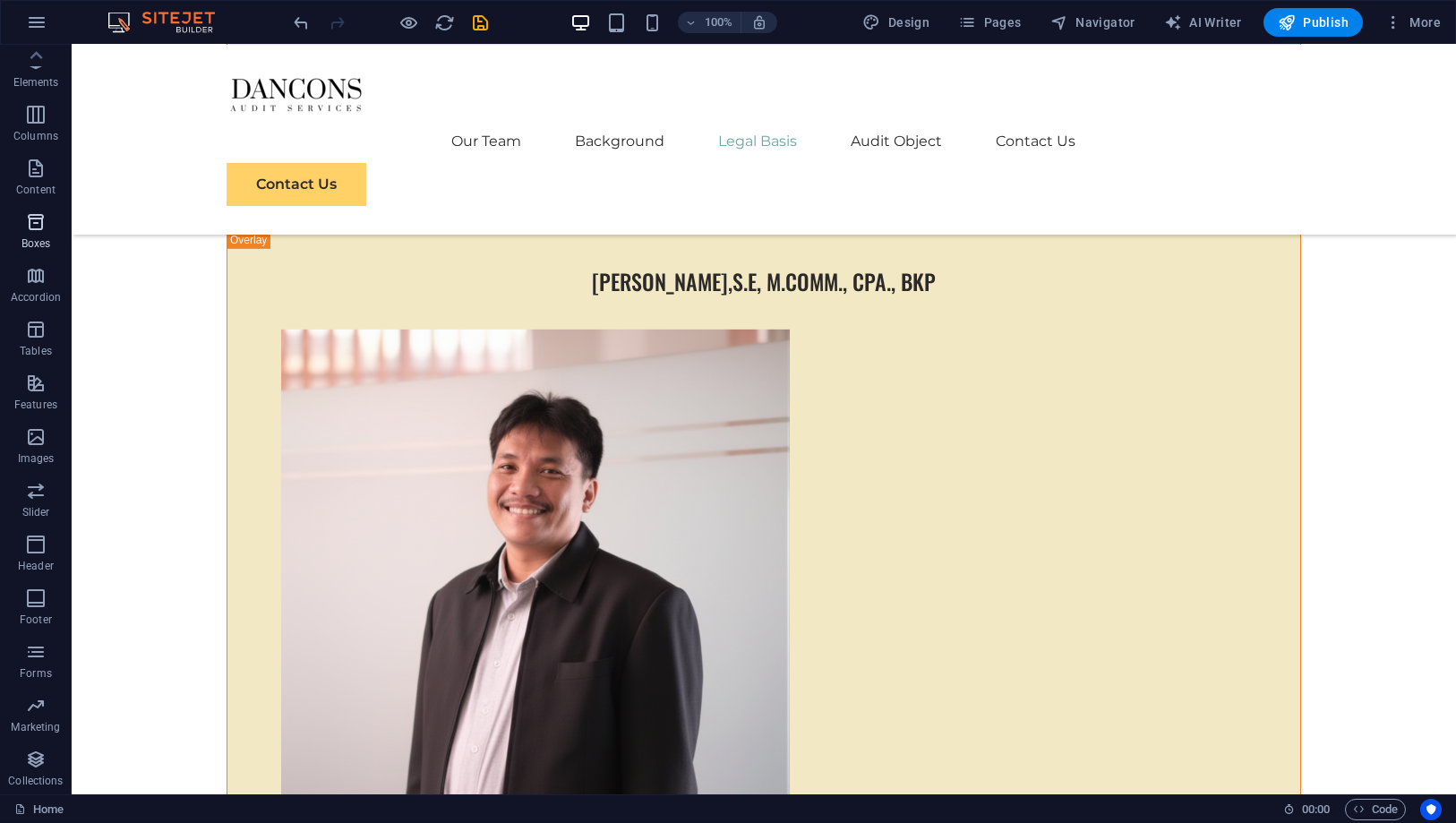
click at [47, 242] on p "Boxes" at bounding box center [36, 244] width 29 height 15
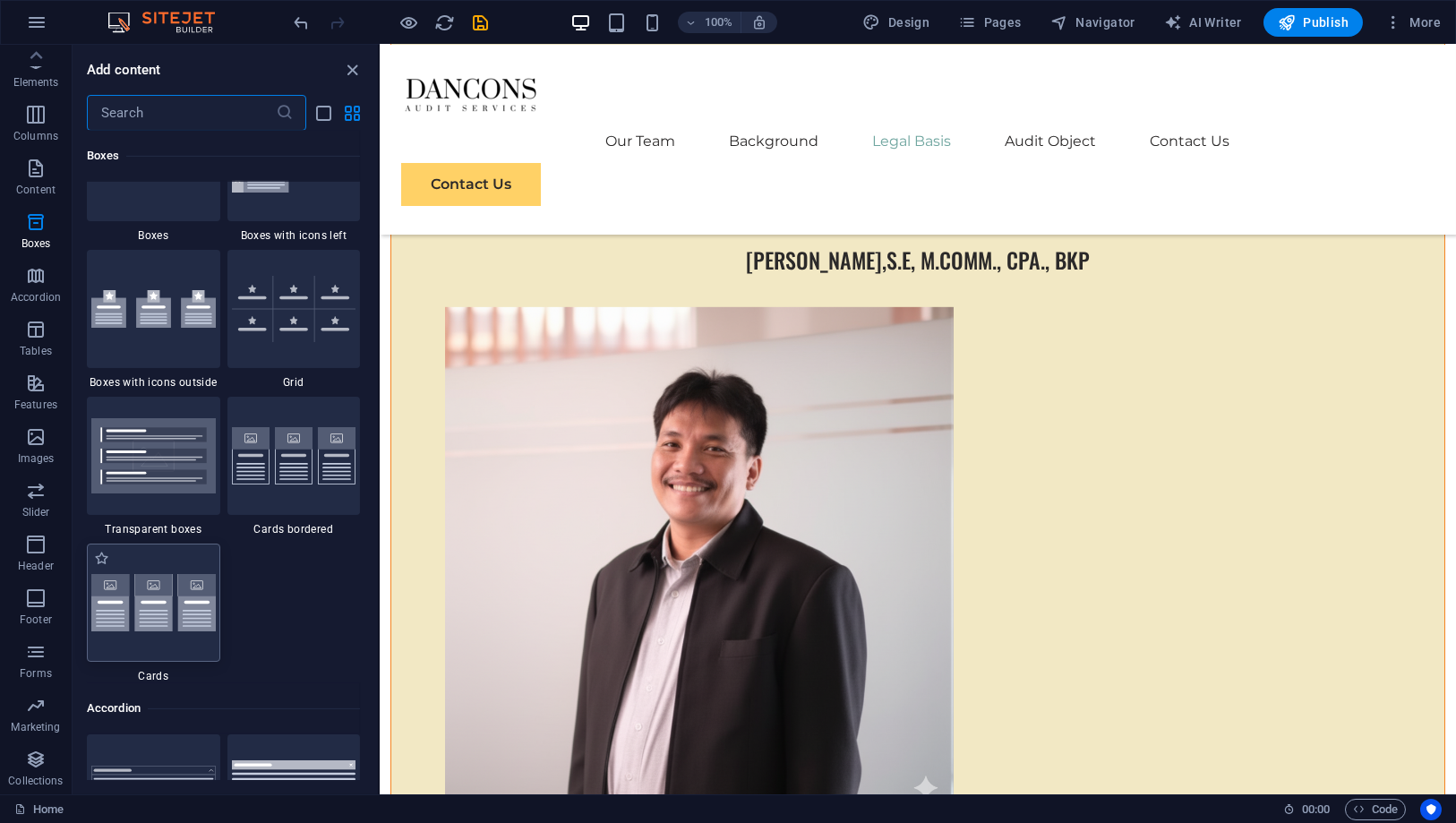
scroll to position [5435, 0]
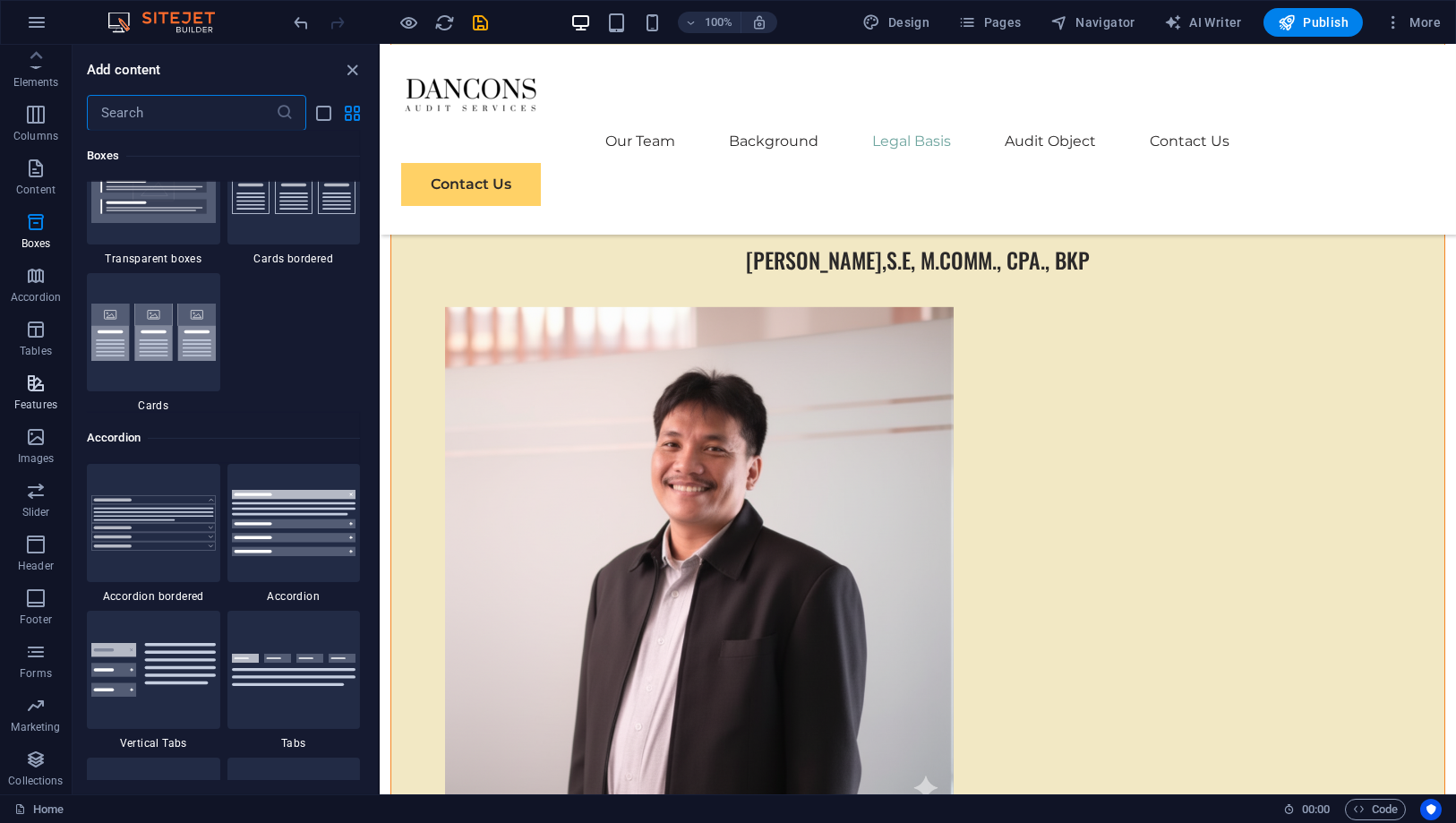
click at [36, 386] on icon "button" at bounding box center [35, 383] width 21 height 21
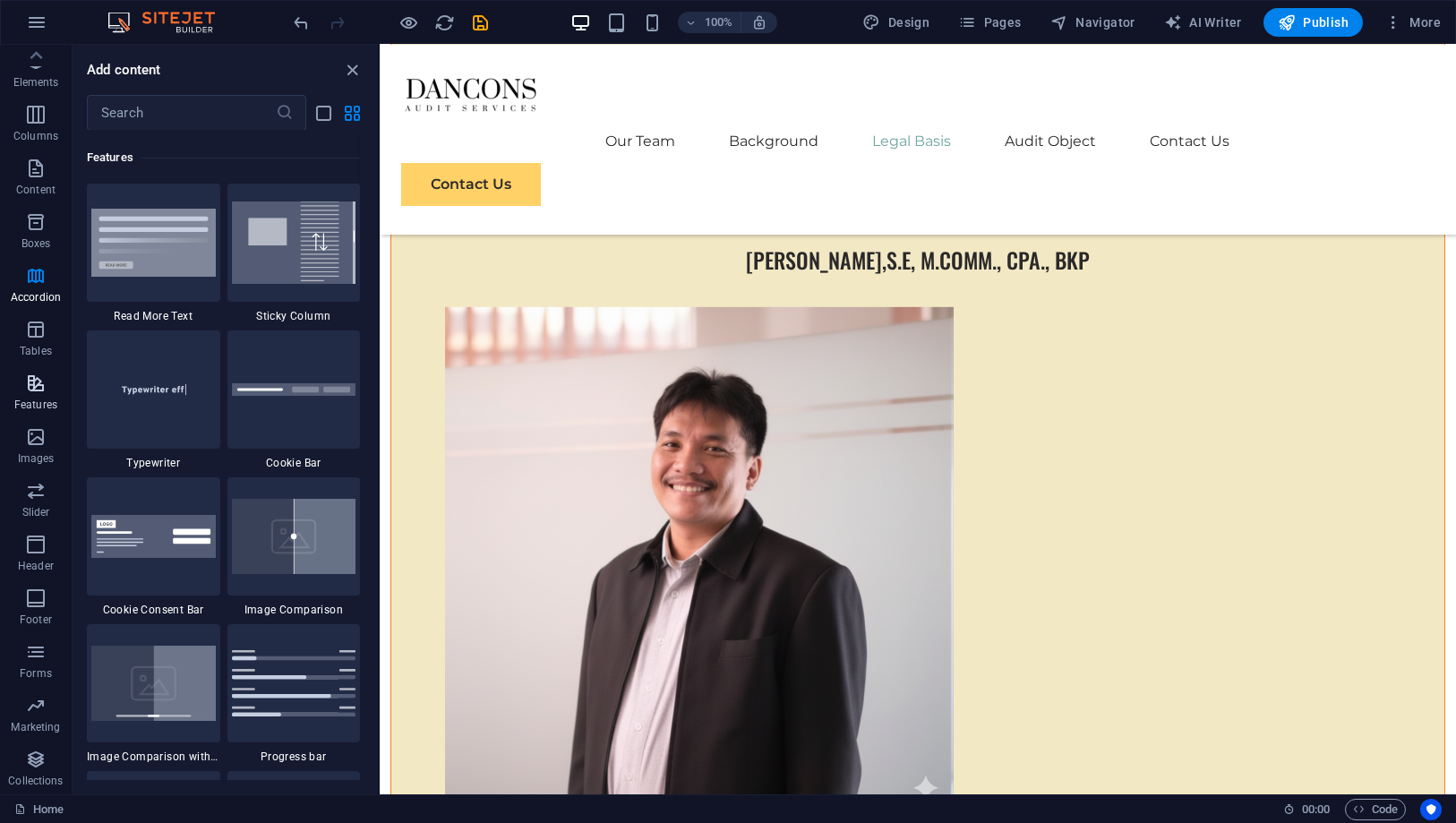
scroll to position [6979, 0]
click at [46, 282] on icon "button" at bounding box center [35, 276] width 21 height 21
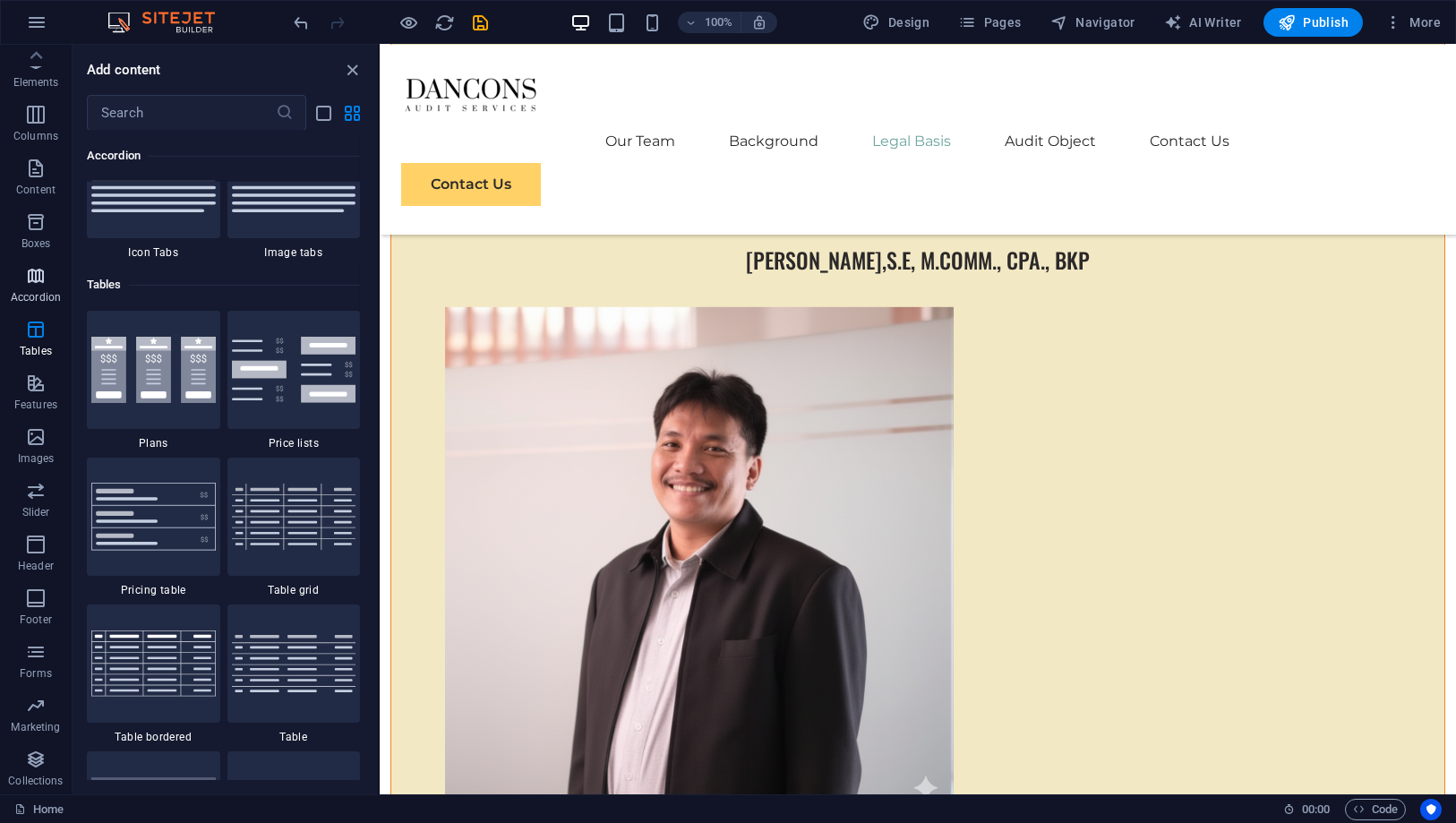
scroll to position [5716, 0]
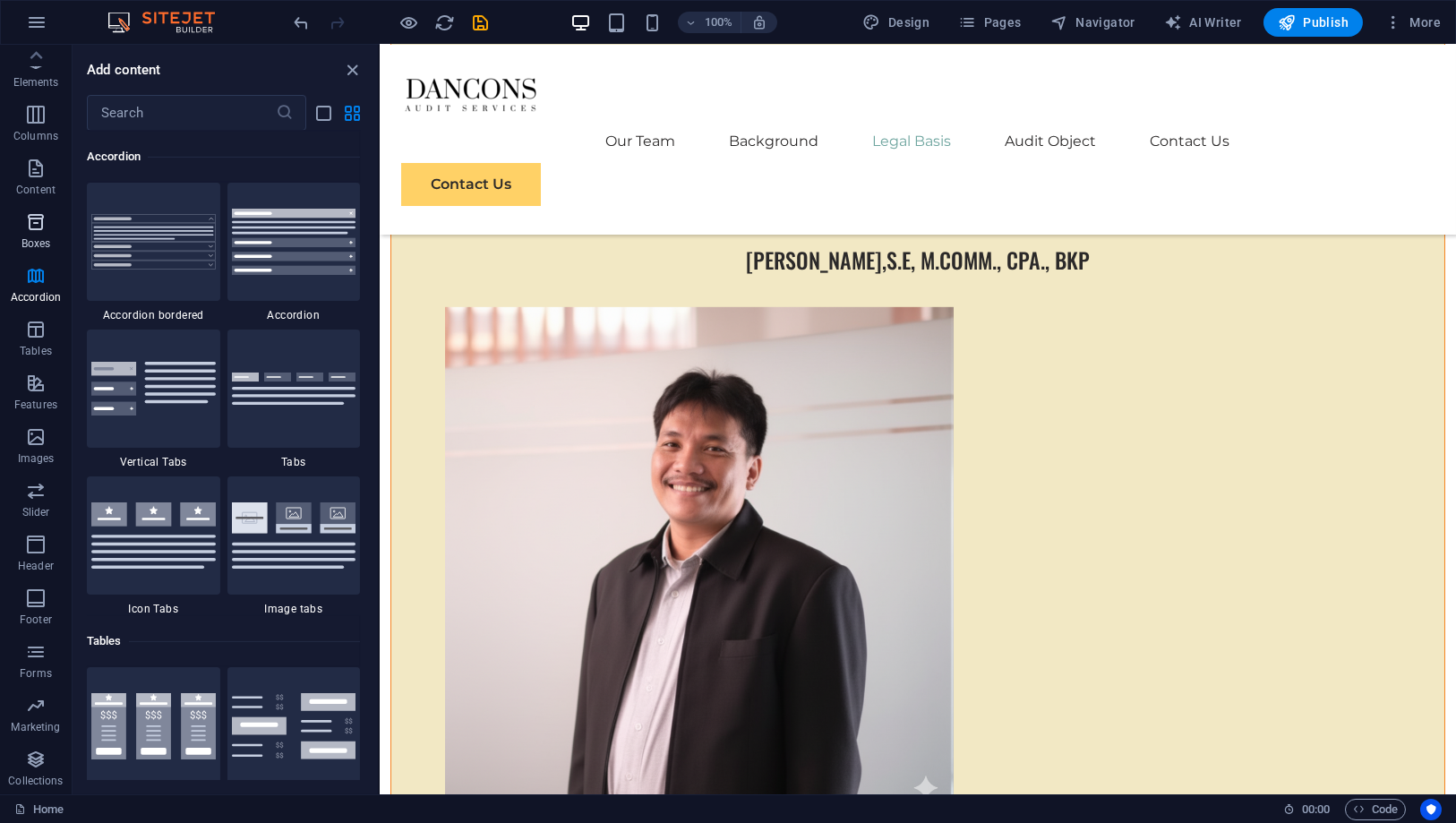
click at [42, 236] on p "Boxes" at bounding box center [36, 244] width 29 height 15
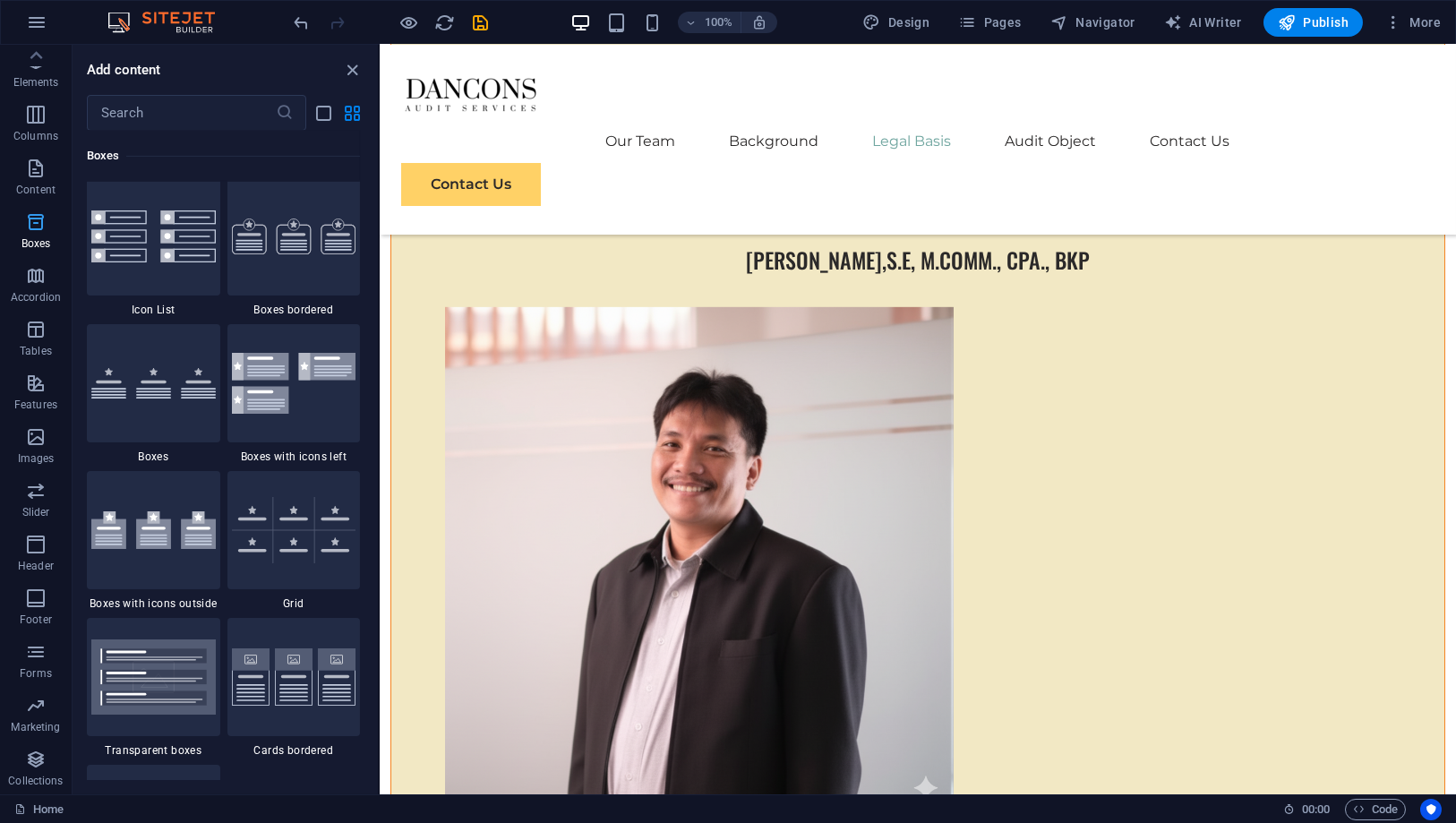
scroll to position [4937, 0]
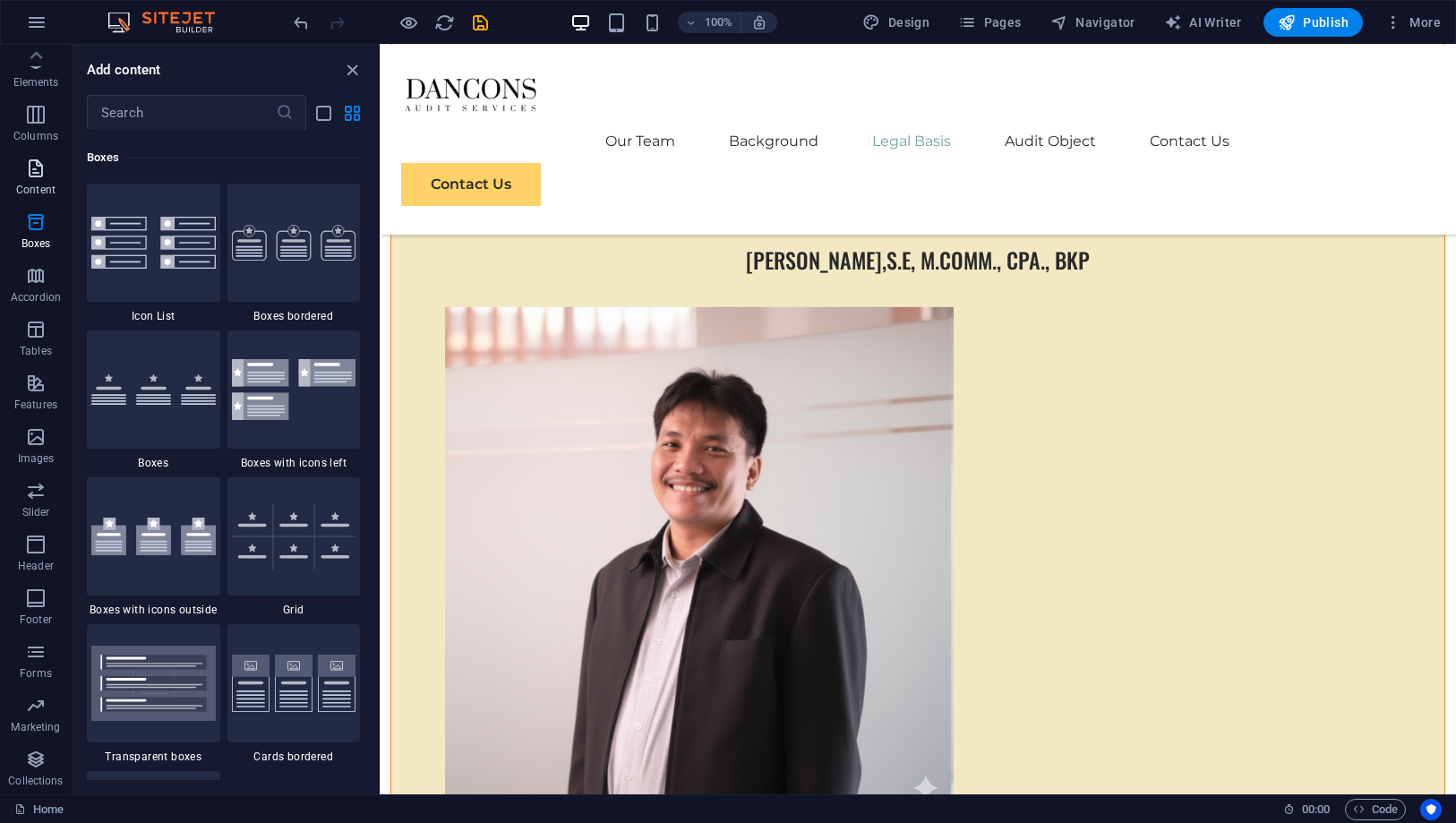
click at [39, 171] on icon "button" at bounding box center [35, 168] width 21 height 21
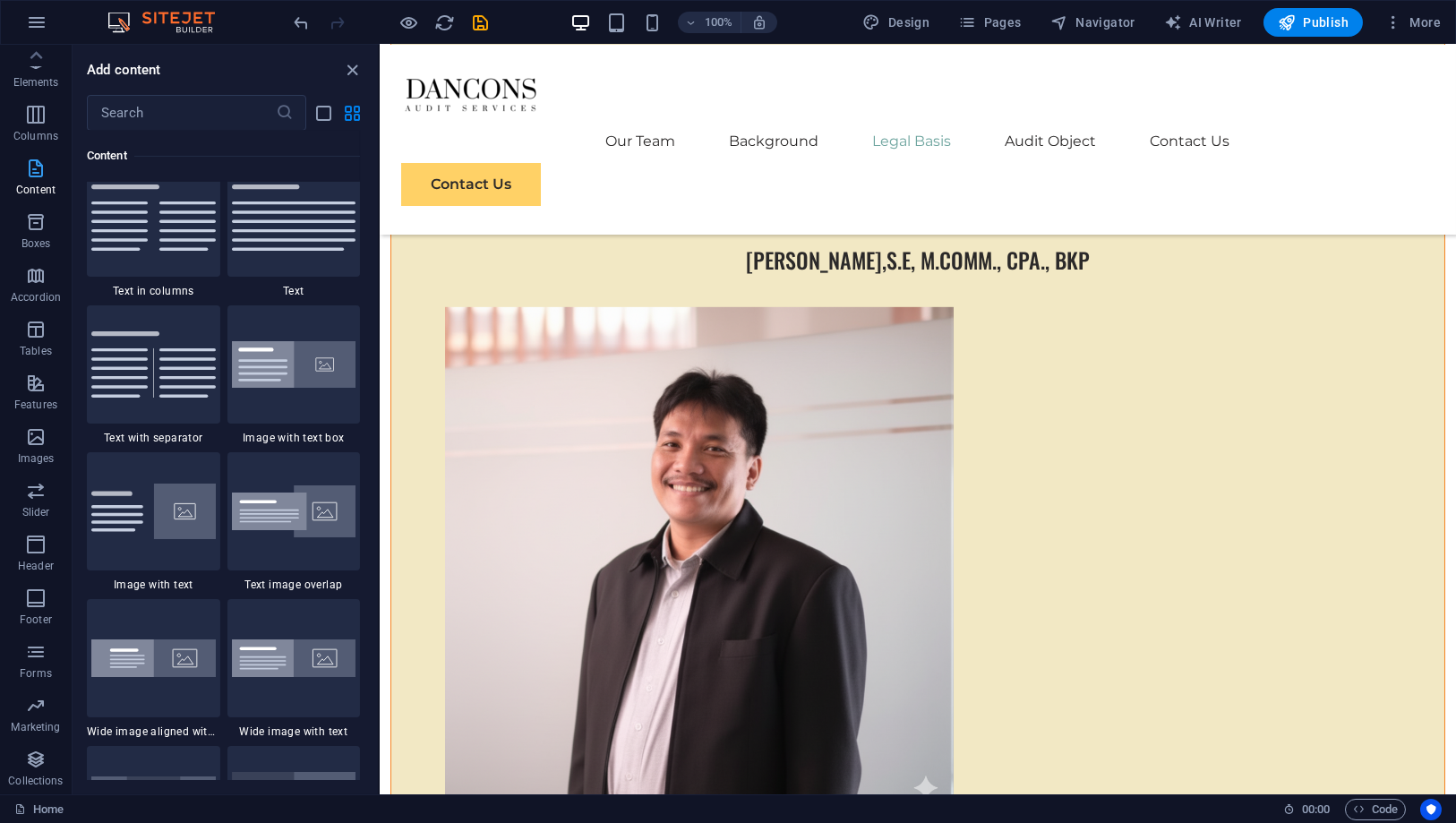
scroll to position [3133, 0]
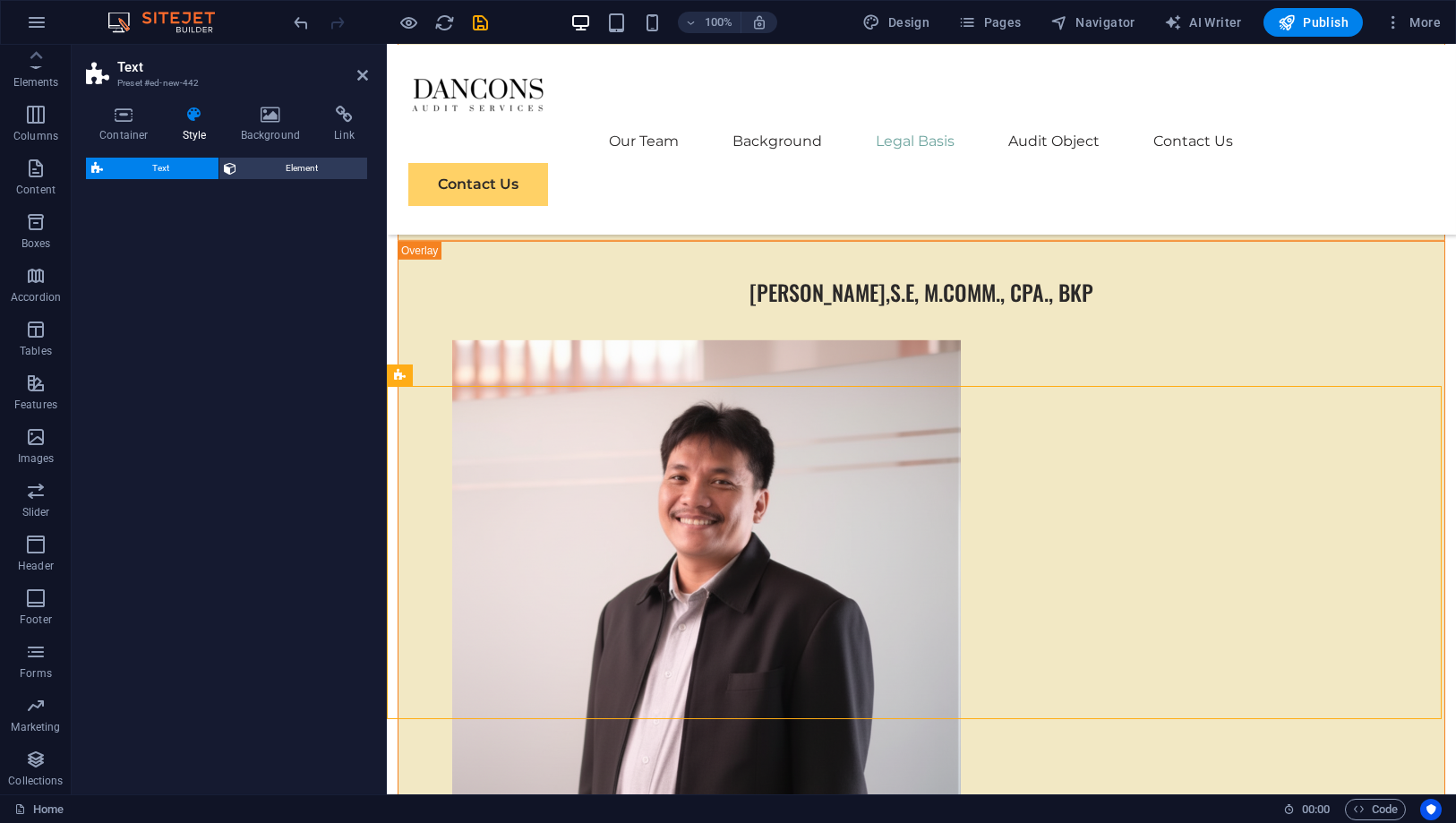
select select "rem"
select select "px"
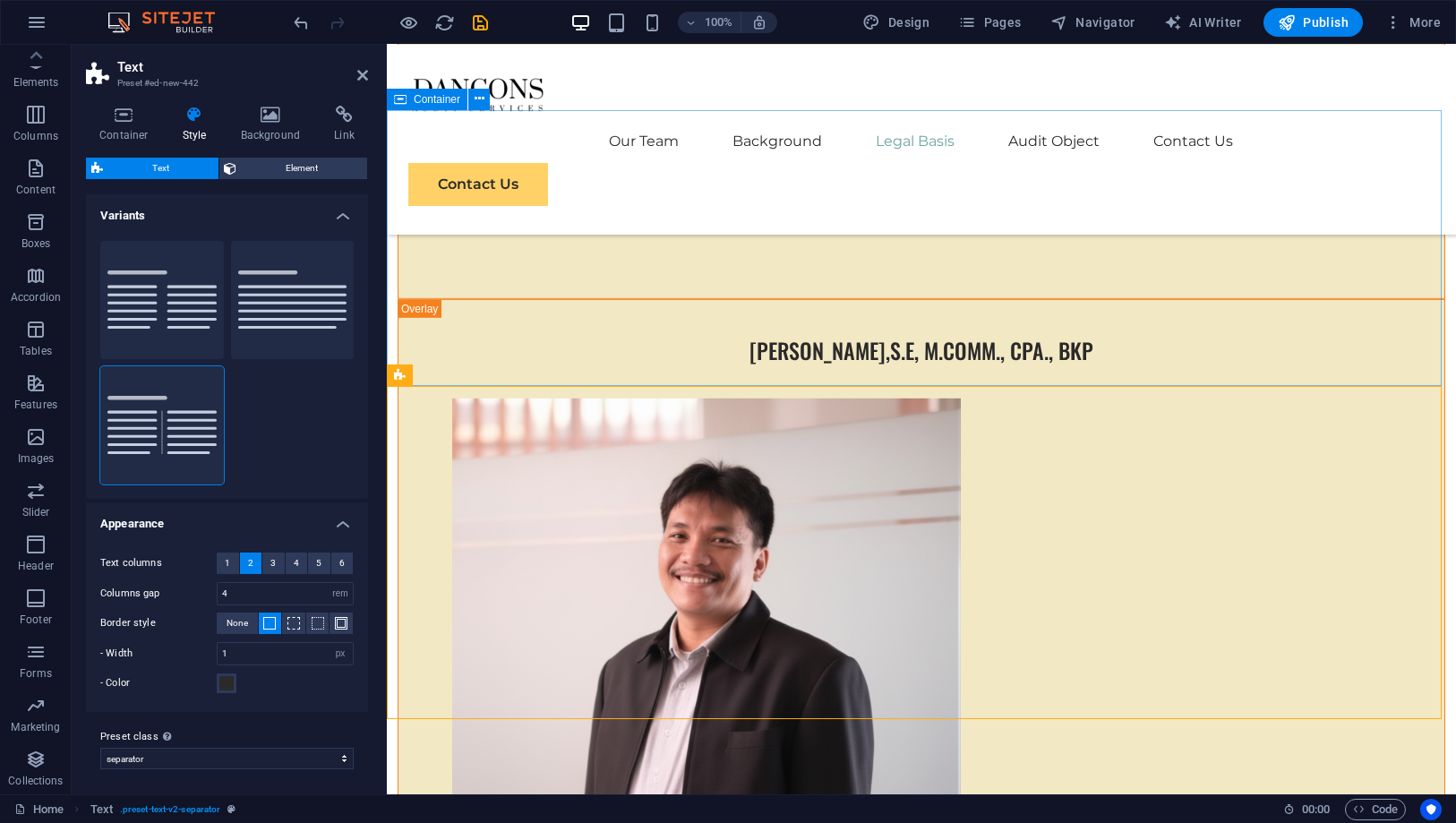
scroll to position [7065, 0]
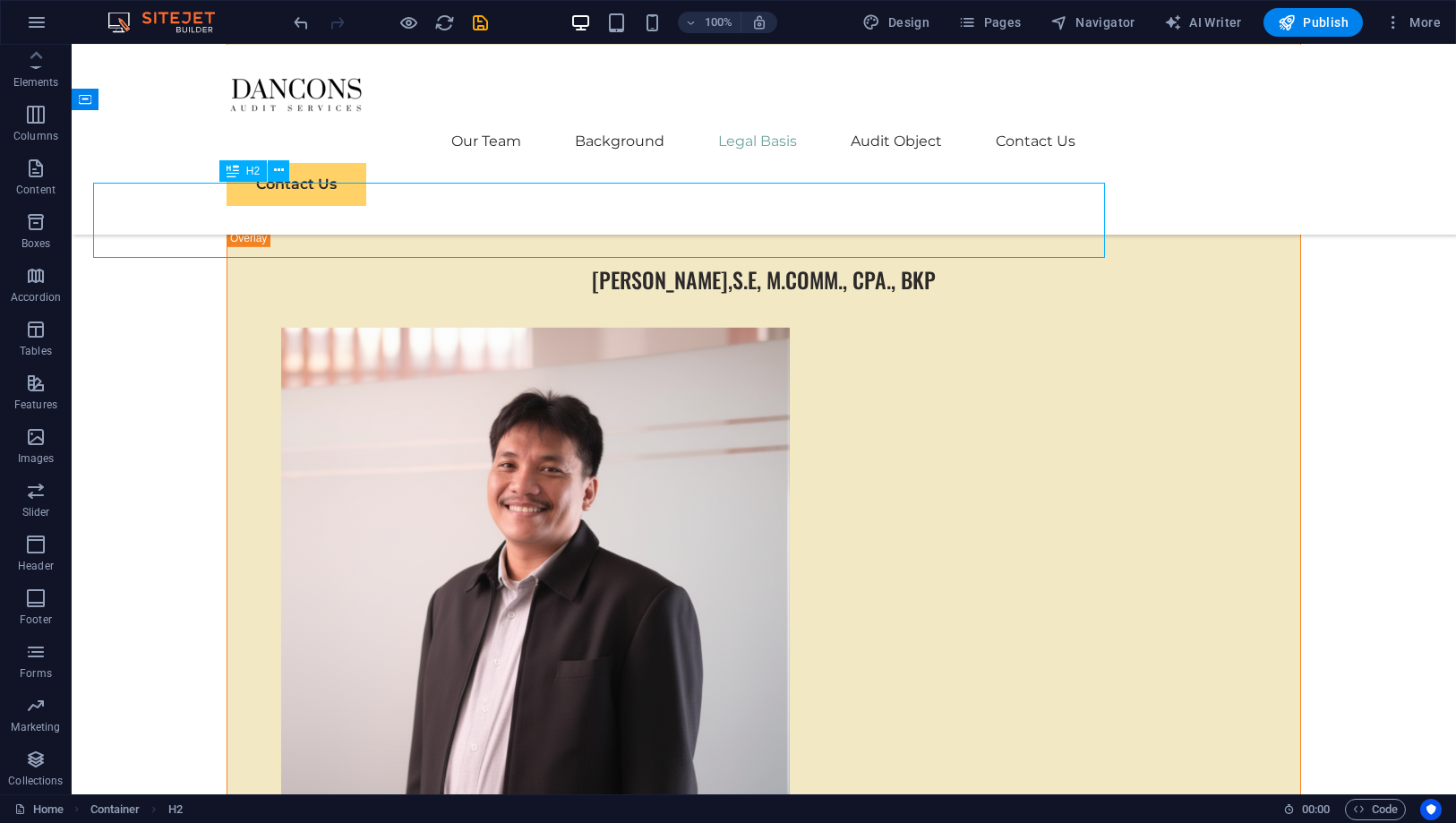
scroll to position [7063, 0]
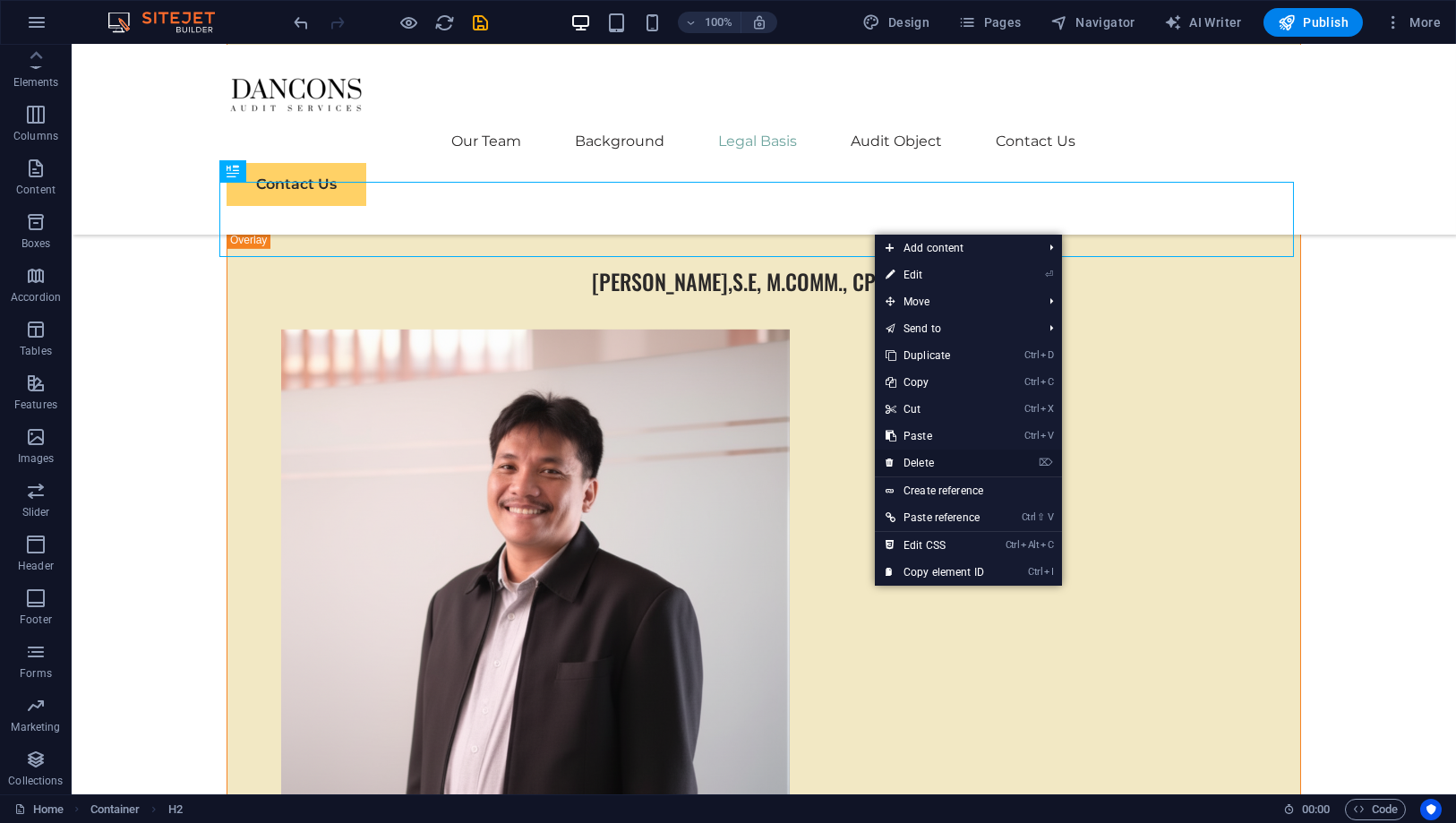
click at [940, 454] on link "⌦ Delete" at bounding box center [935, 462] width 120 height 27
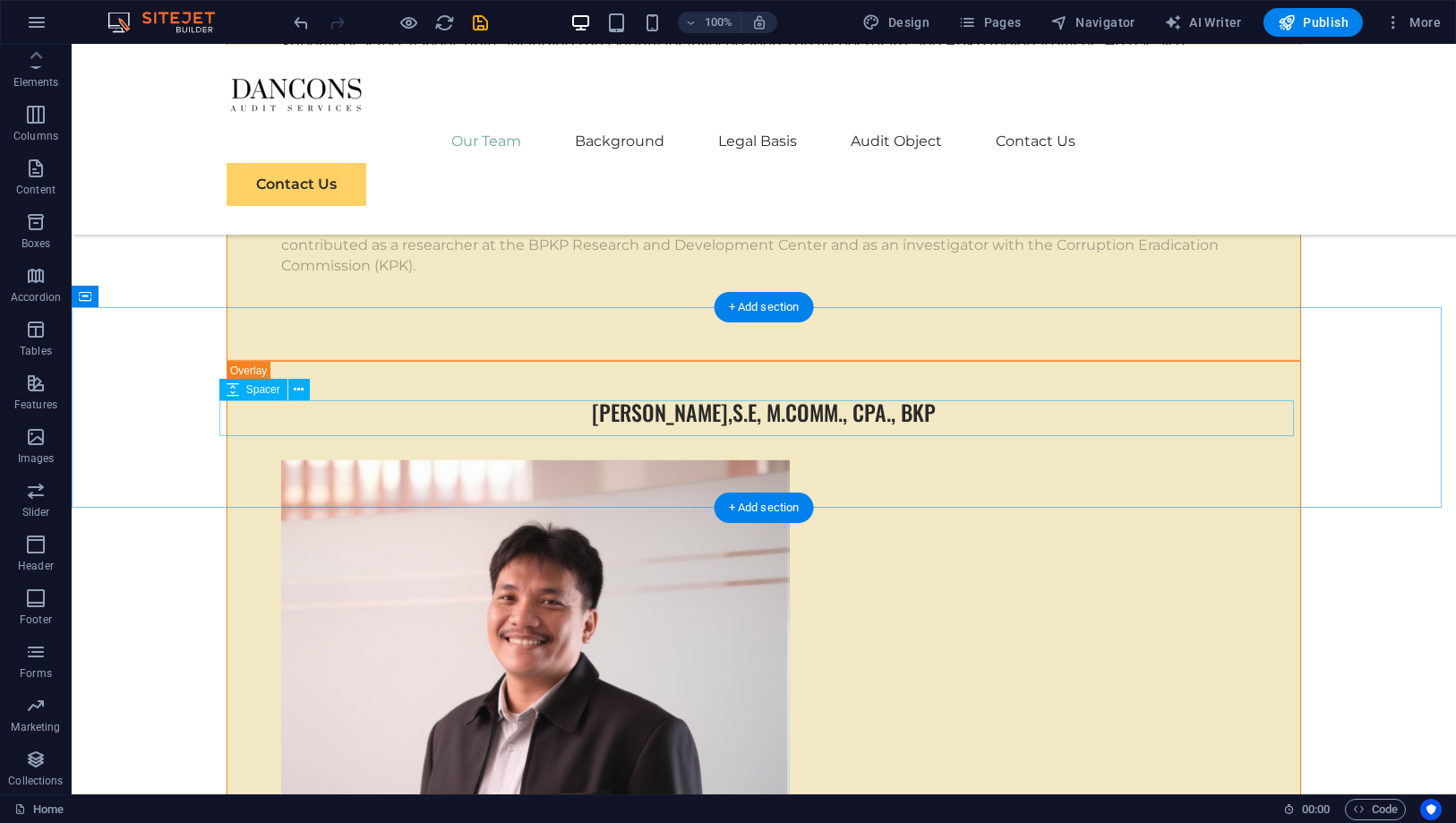
scroll to position [6864, 0]
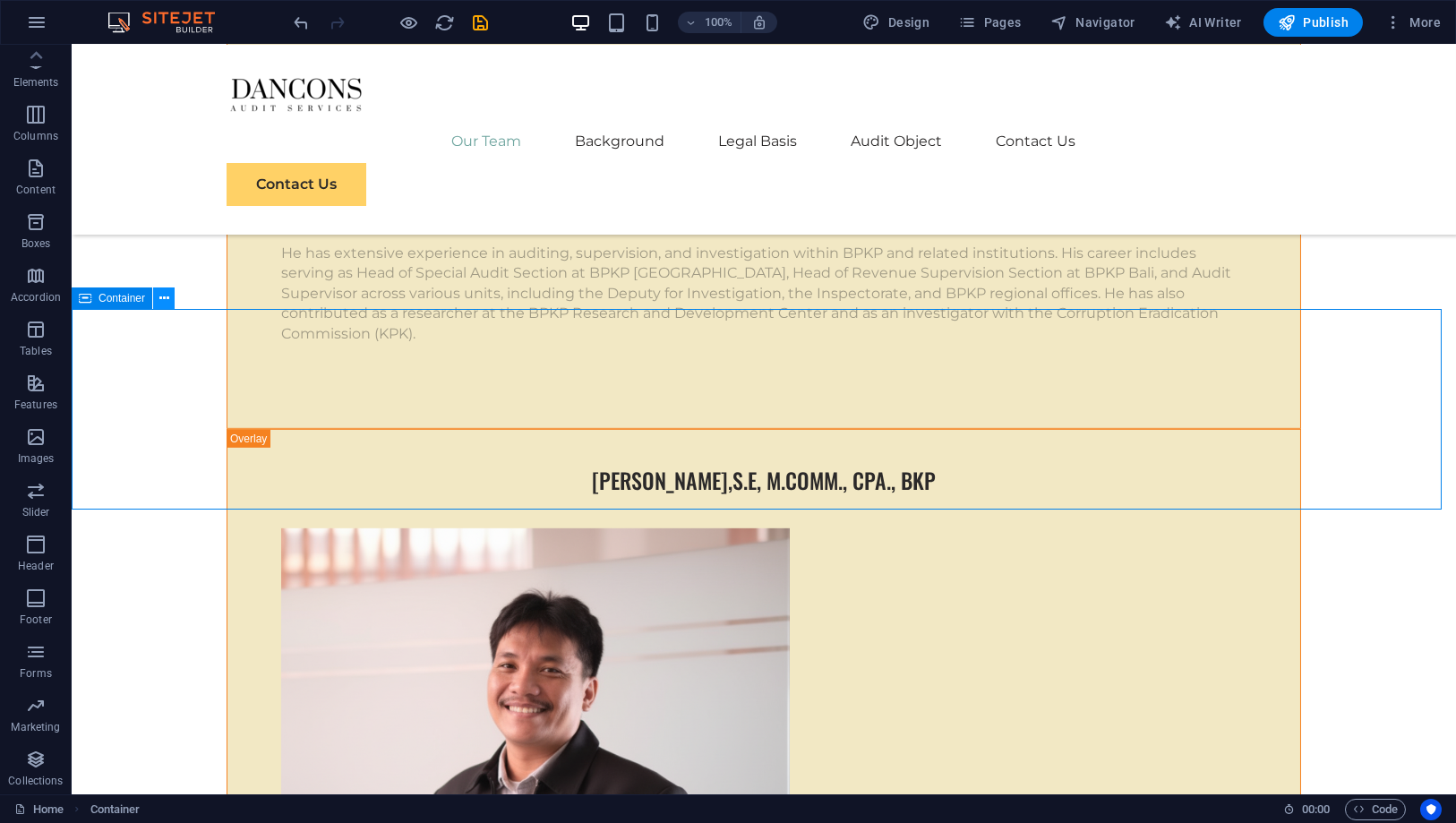
click at [160, 297] on icon at bounding box center [164, 298] width 10 height 19
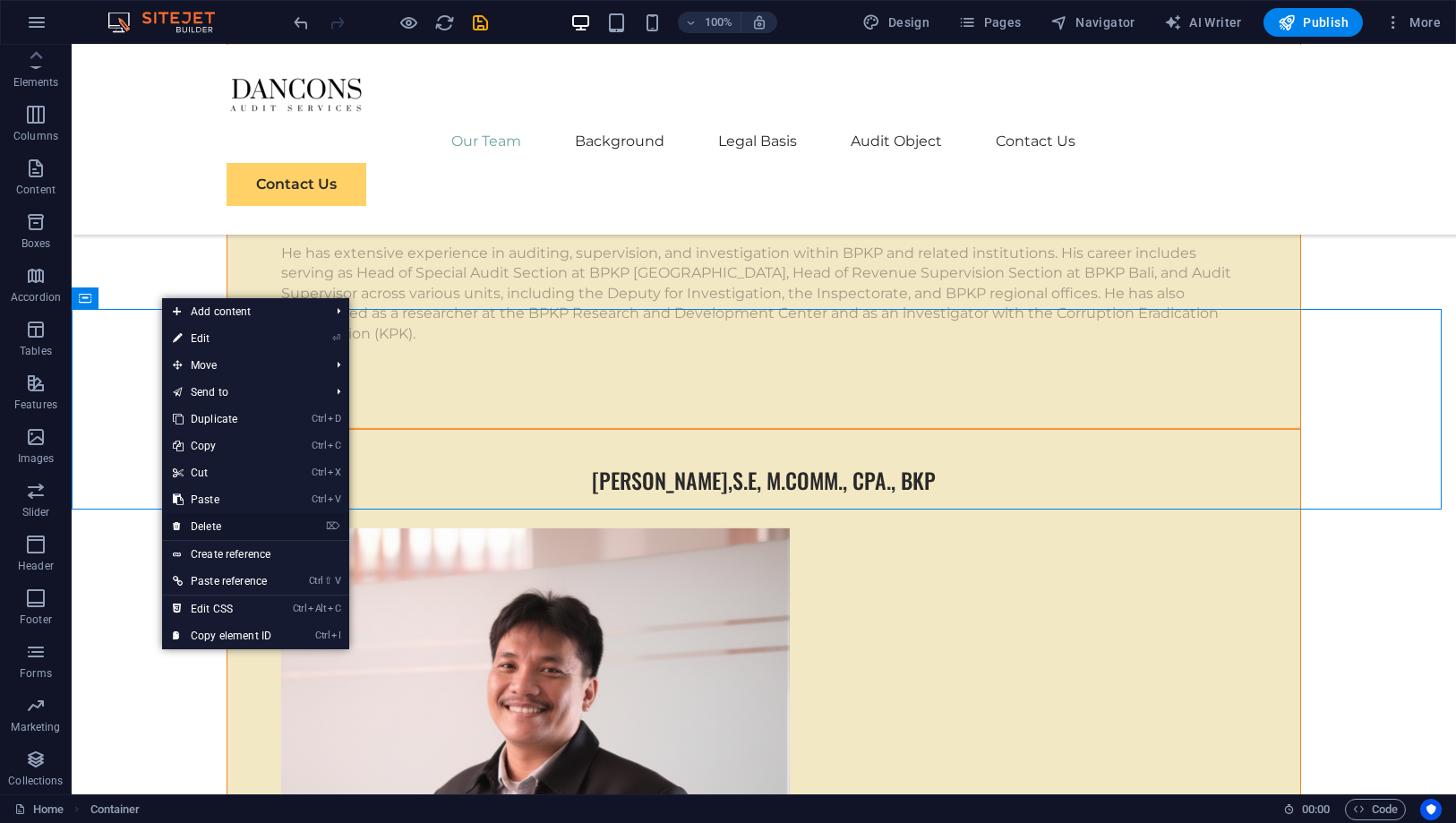
click at [243, 524] on link "⌦ Delete" at bounding box center [222, 525] width 120 height 27
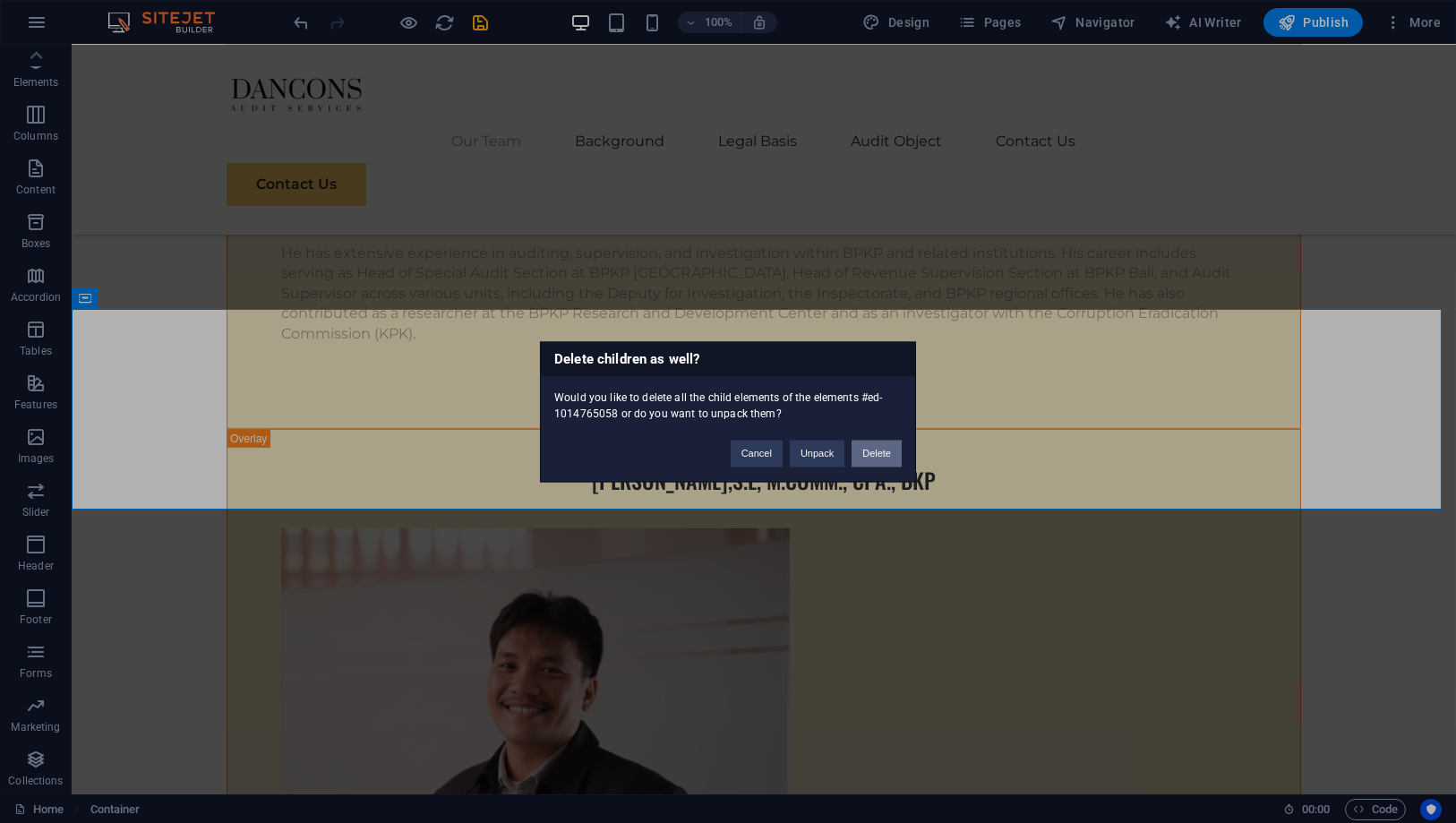
click at [875, 452] on button "Delete" at bounding box center [876, 452] width 50 height 27
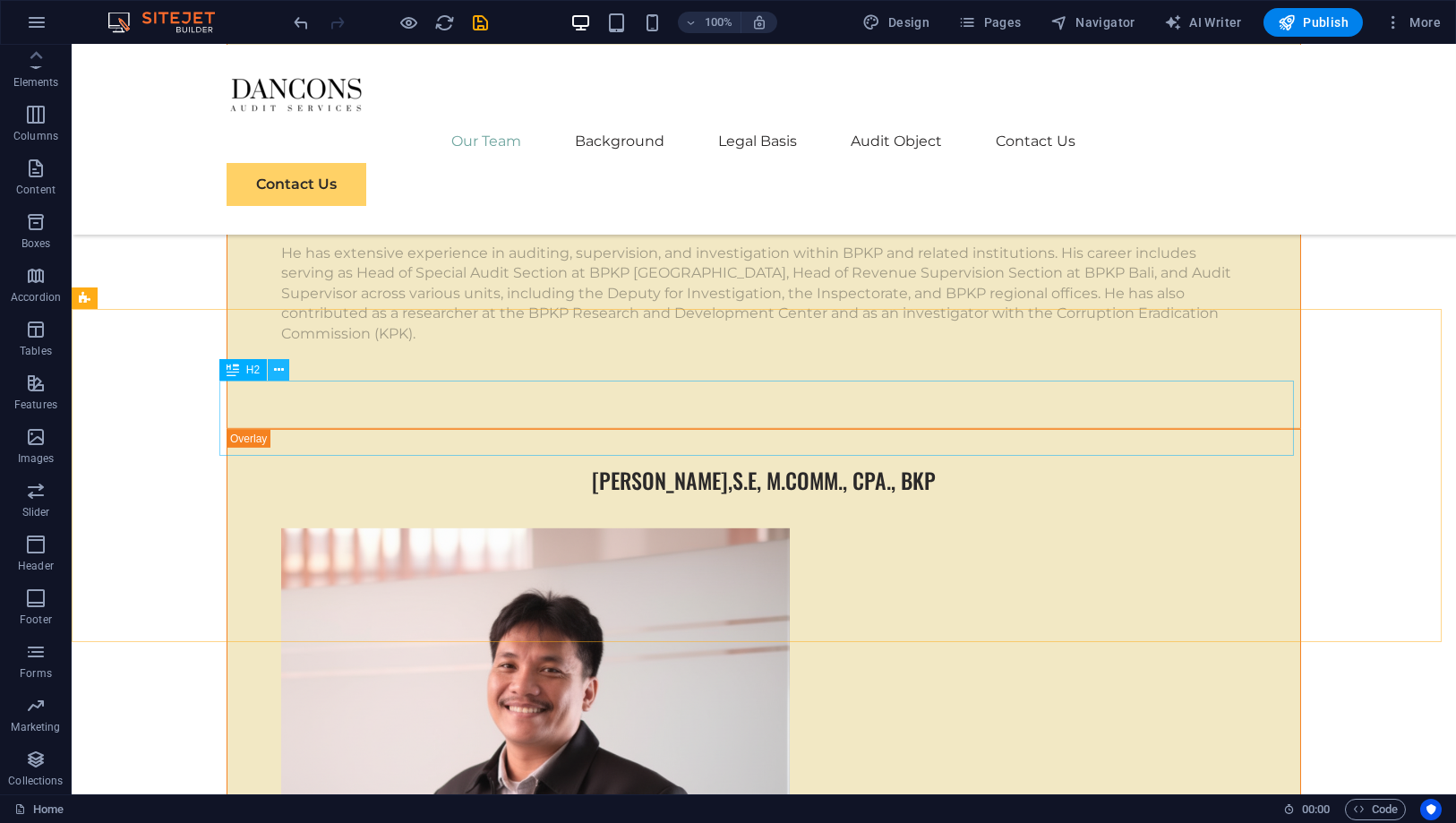
click at [281, 374] on icon at bounding box center [278, 370] width 10 height 19
click at [238, 378] on icon at bounding box center [233, 369] width 13 height 21
click at [246, 372] on span "H2" at bounding box center [253, 370] width 14 height 11
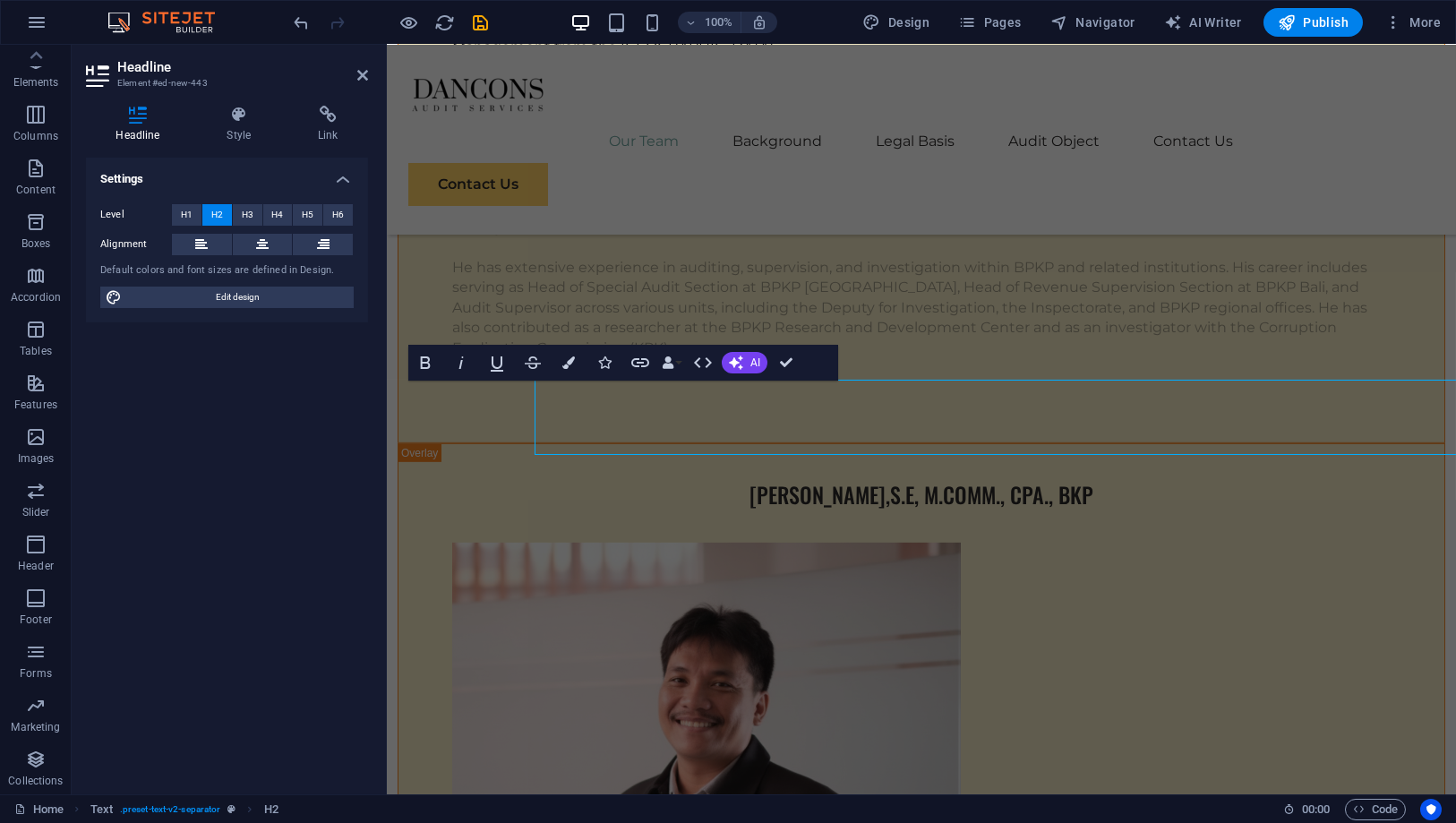
scroll to position [6865, 0]
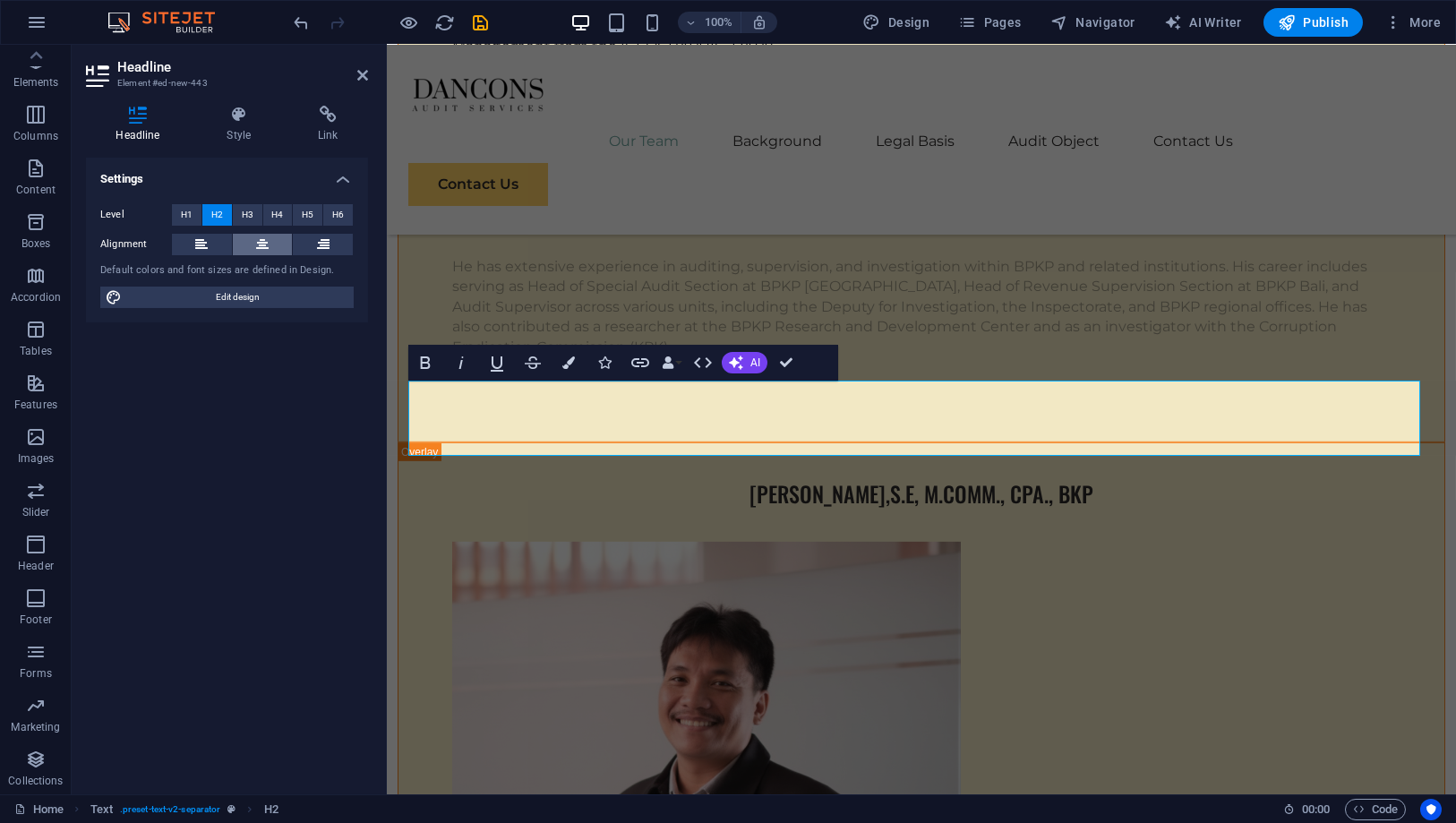
click at [261, 240] on icon at bounding box center [263, 244] width 13 height 21
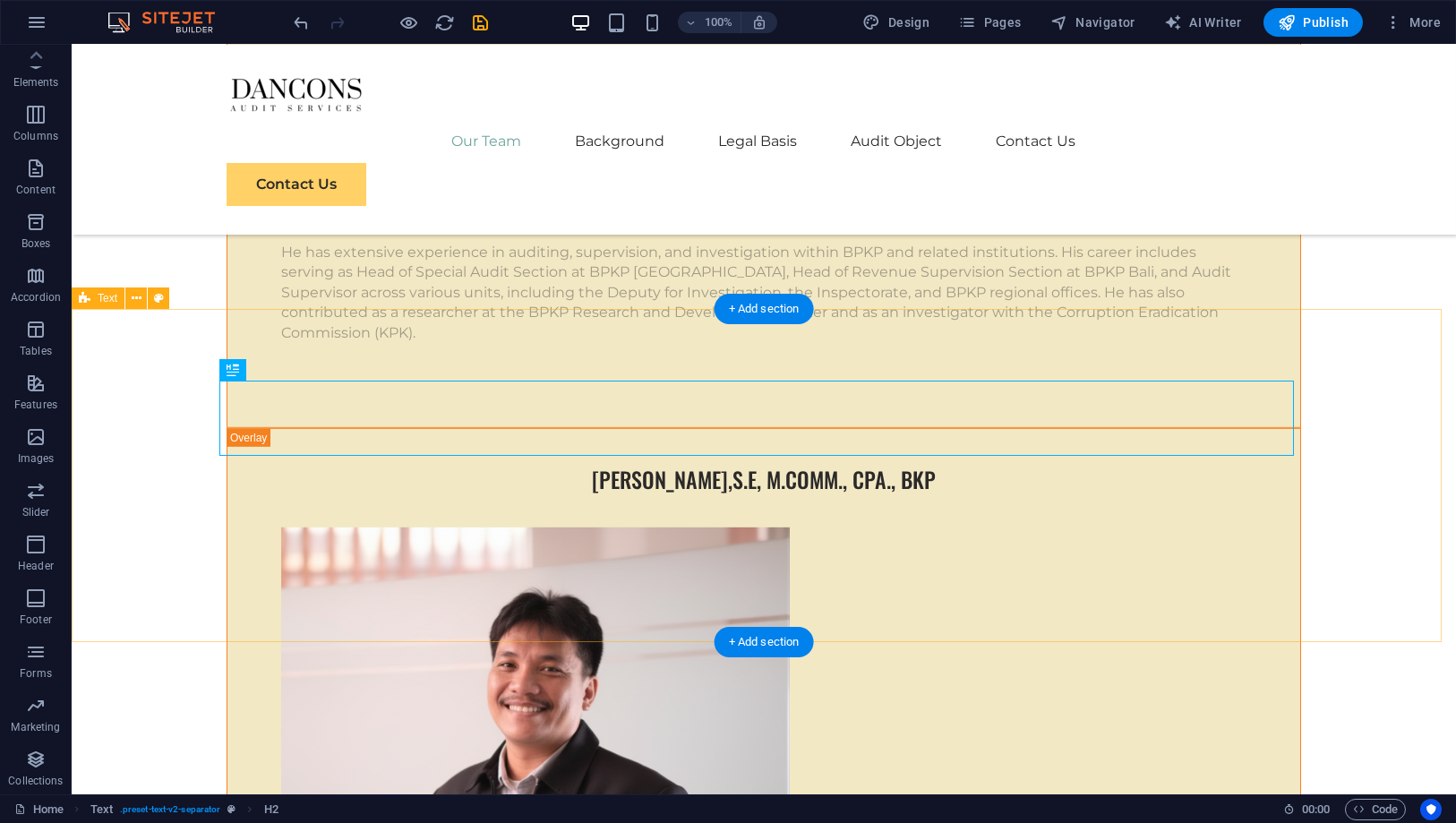
scroll to position [6864, 0]
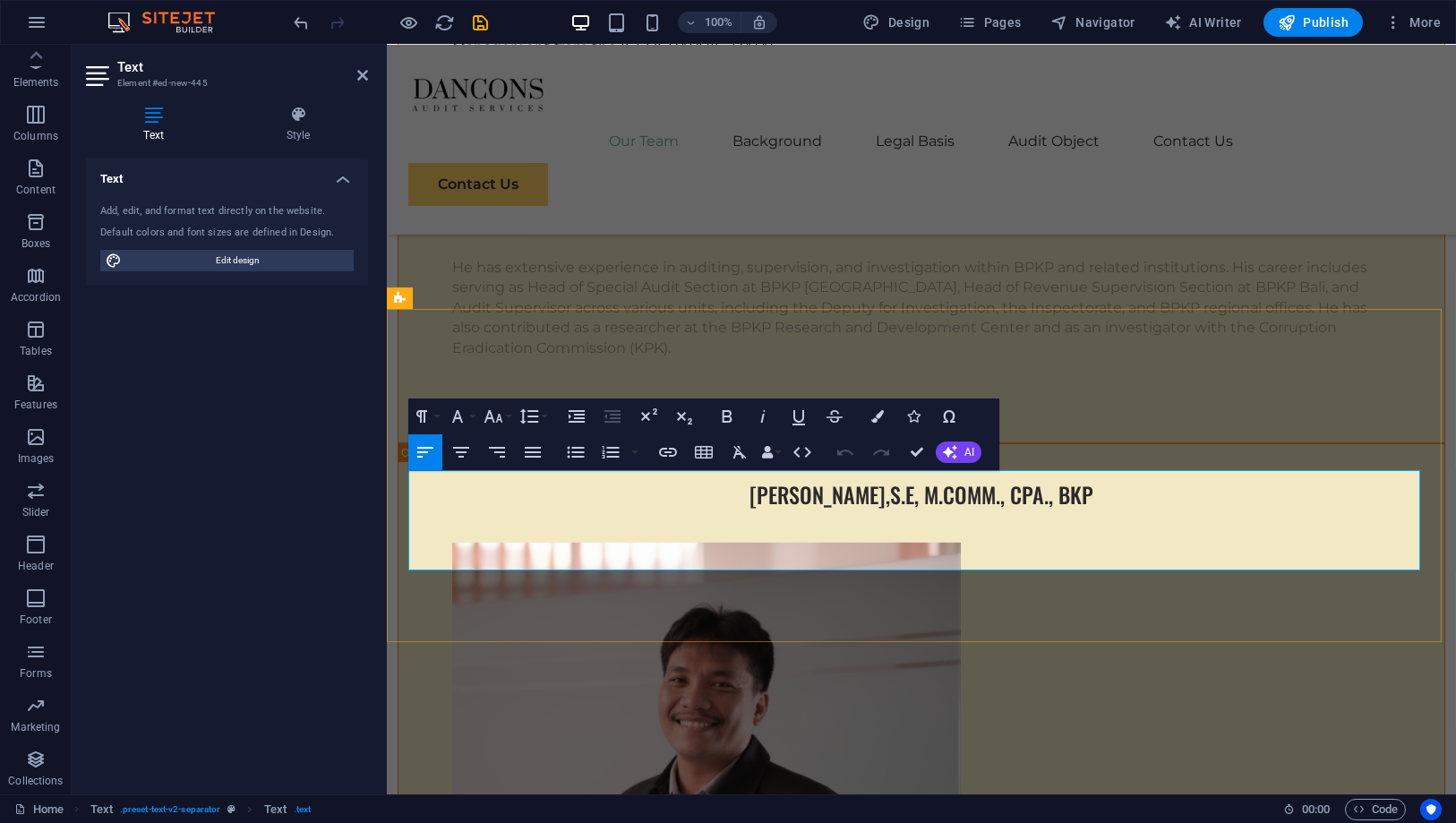
scroll to position [6865, 0]
drag, startPoint x: 852, startPoint y: 558, endPoint x: 407, endPoint y: 471, distance: 453.4
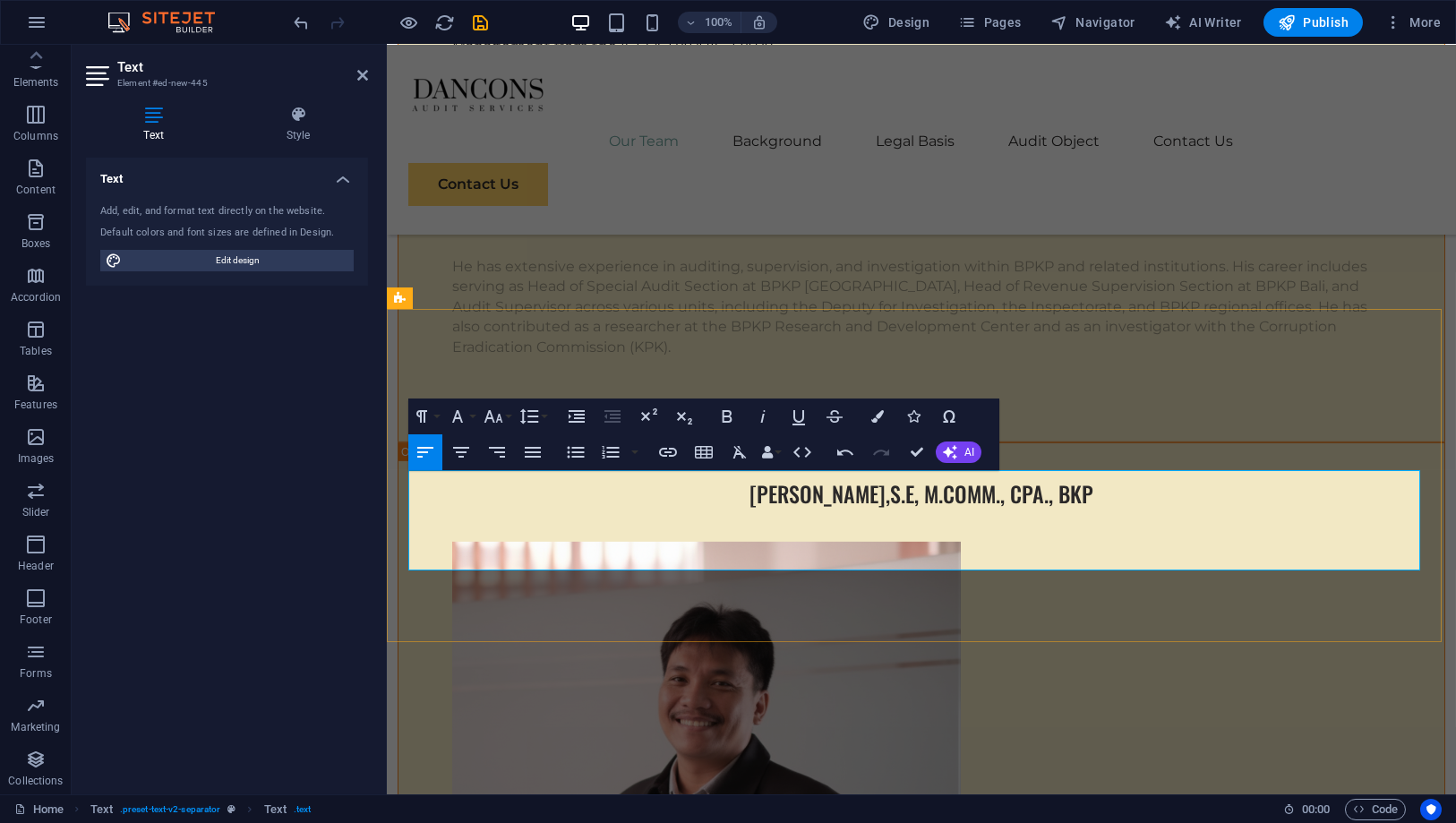
drag, startPoint x: 623, startPoint y: 514, endPoint x: 403, endPoint y: 479, distance: 222.8
click at [468, 415] on icon "button" at bounding box center [457, 416] width 21 height 21
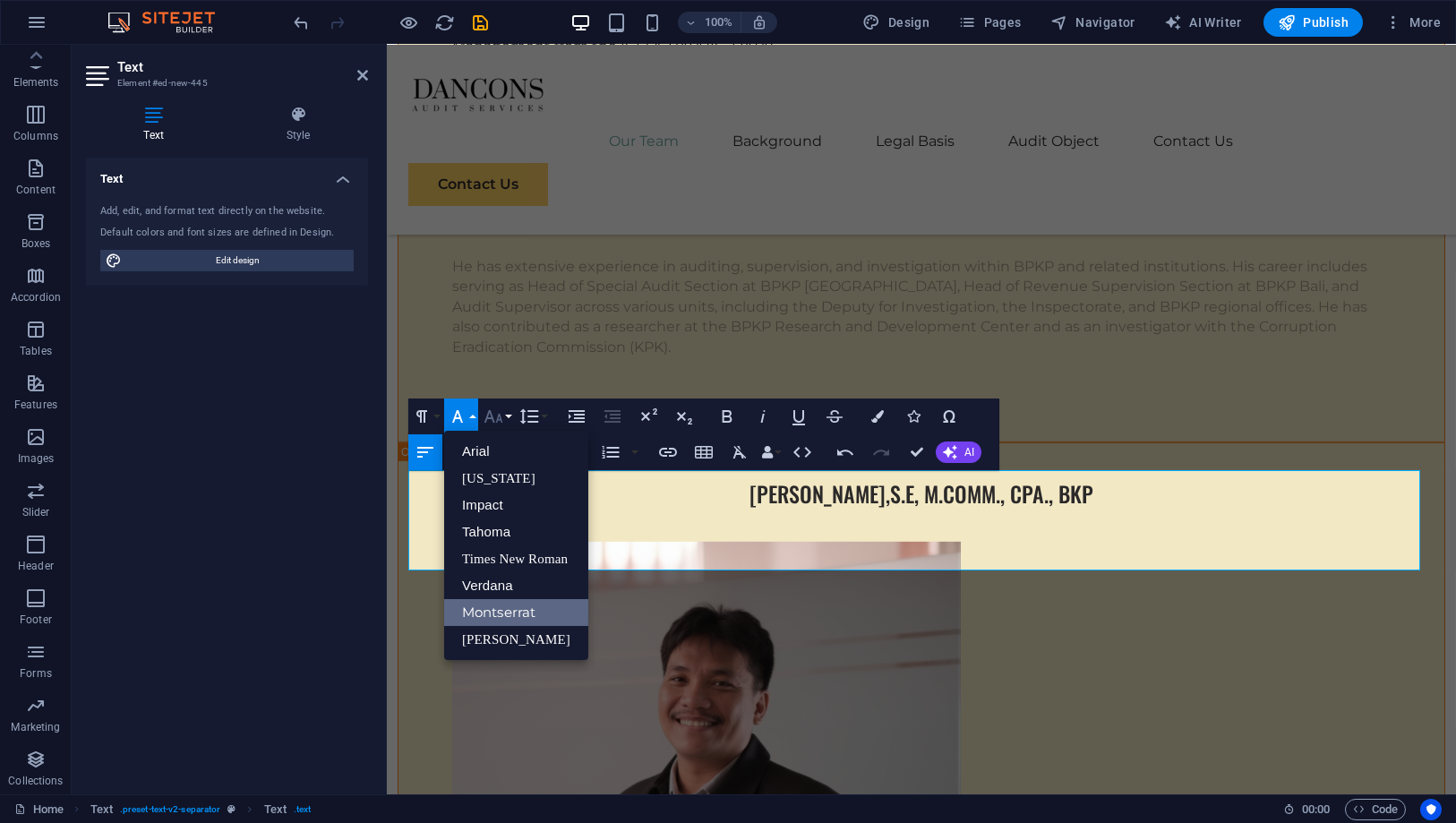
scroll to position [0, 0]
click at [502, 417] on icon "button" at bounding box center [493, 416] width 21 height 21
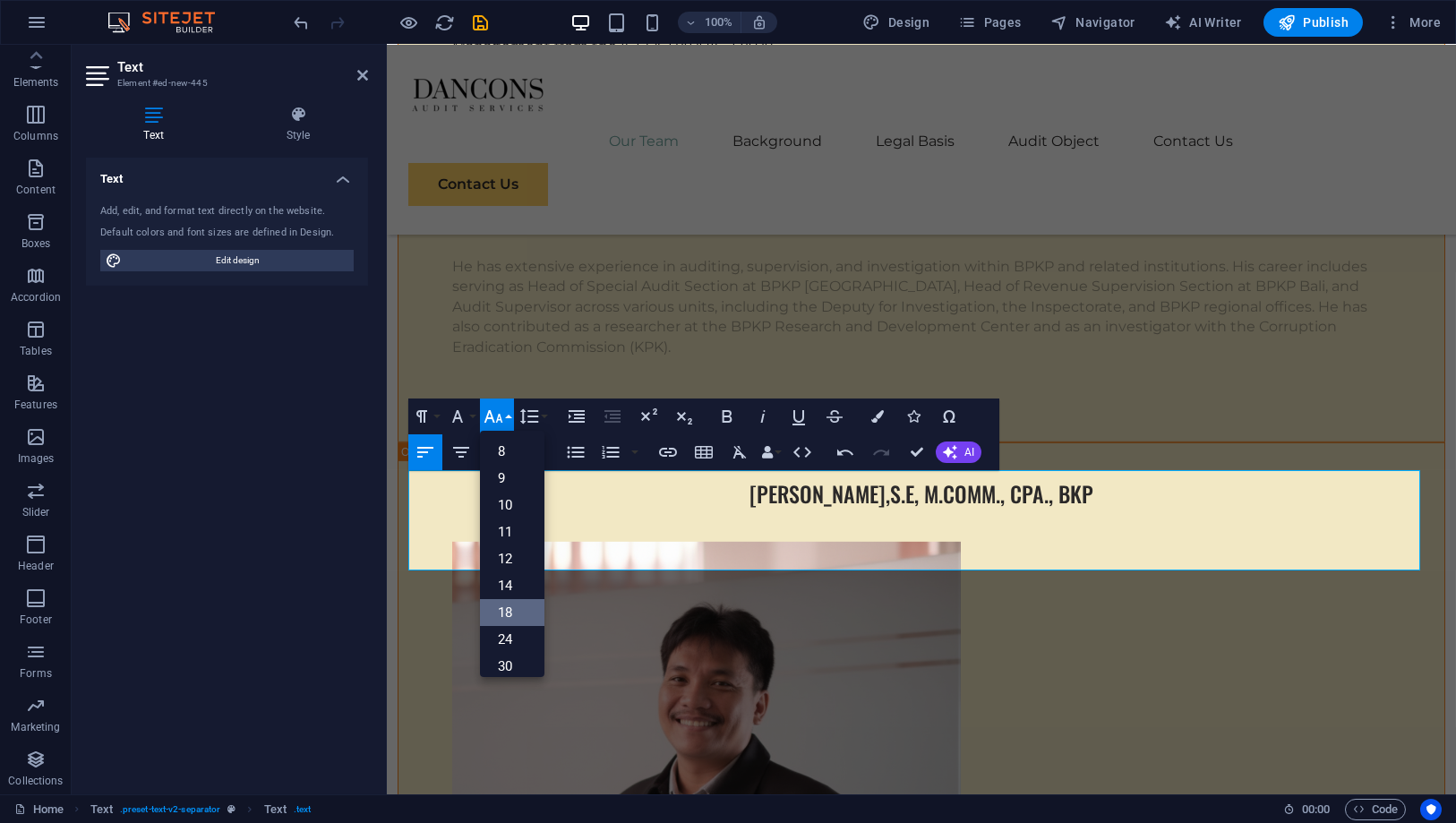
click at [513, 605] on link "18" at bounding box center [512, 612] width 64 height 27
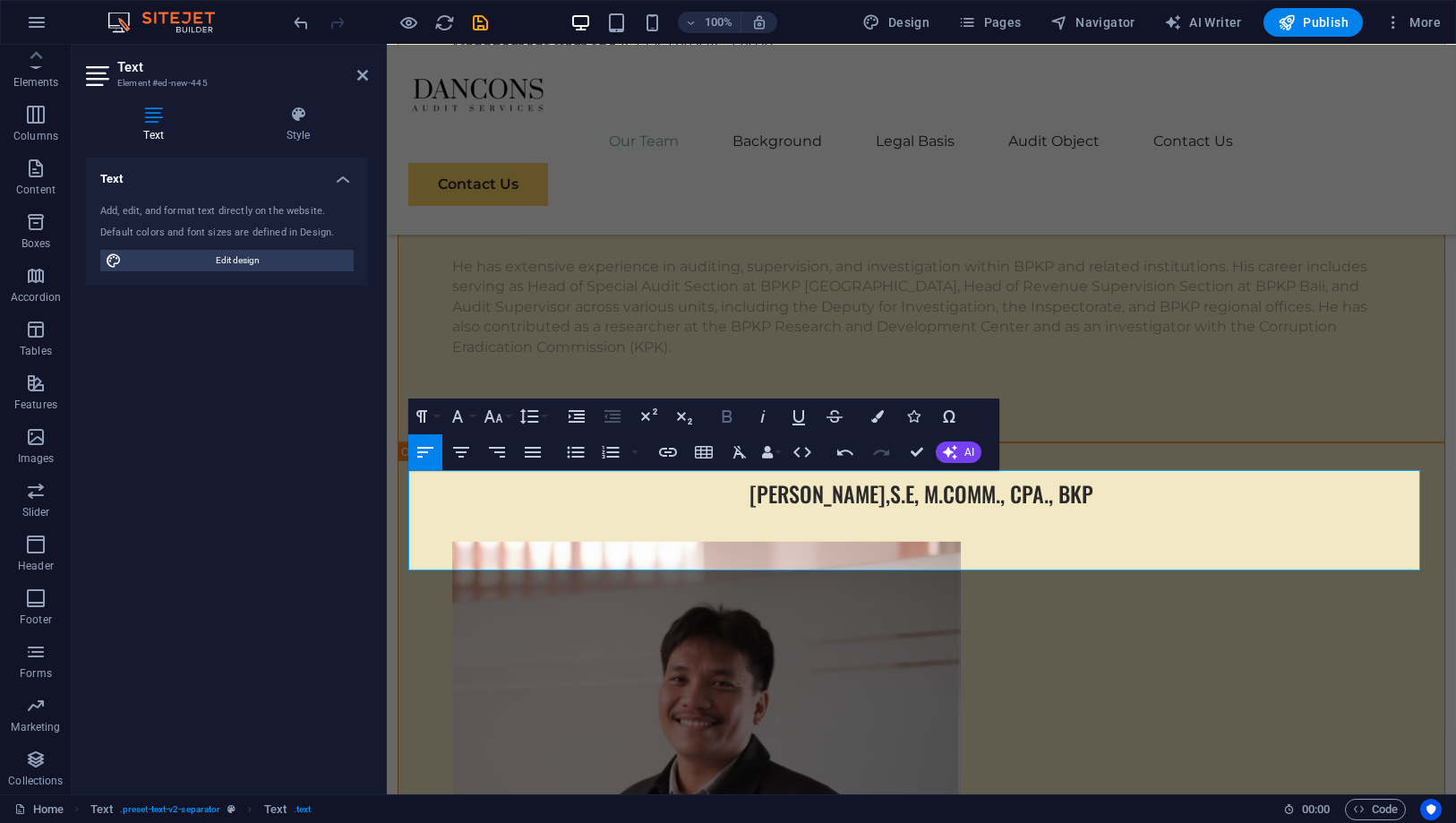
click at [730, 415] on icon "button" at bounding box center [727, 417] width 10 height 13
click at [530, 452] on icon "button" at bounding box center [533, 452] width 16 height 11
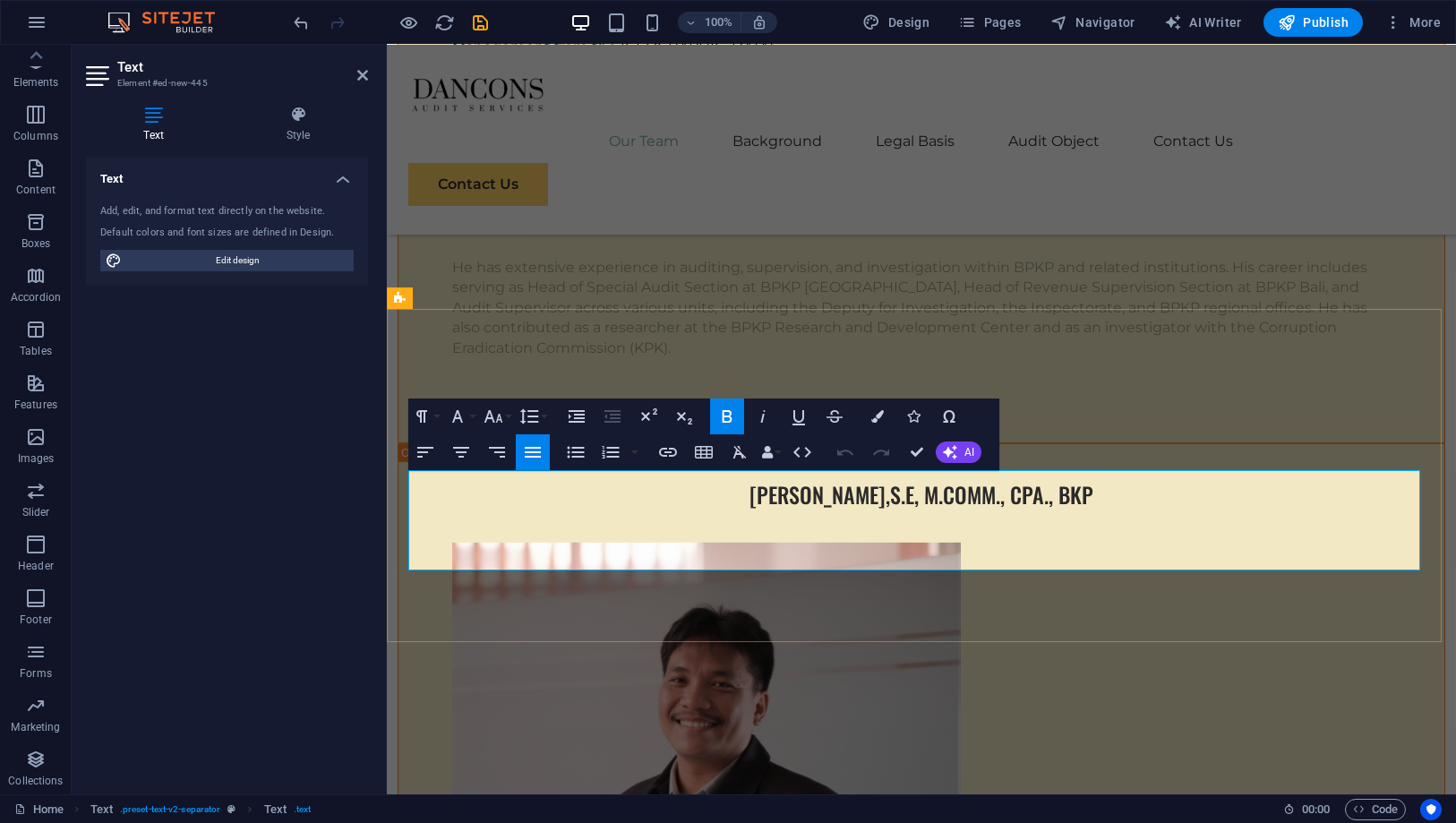
scroll to position [6865, 0]
drag, startPoint x: 1365, startPoint y: 561, endPoint x: 940, endPoint y: 477, distance: 433.2
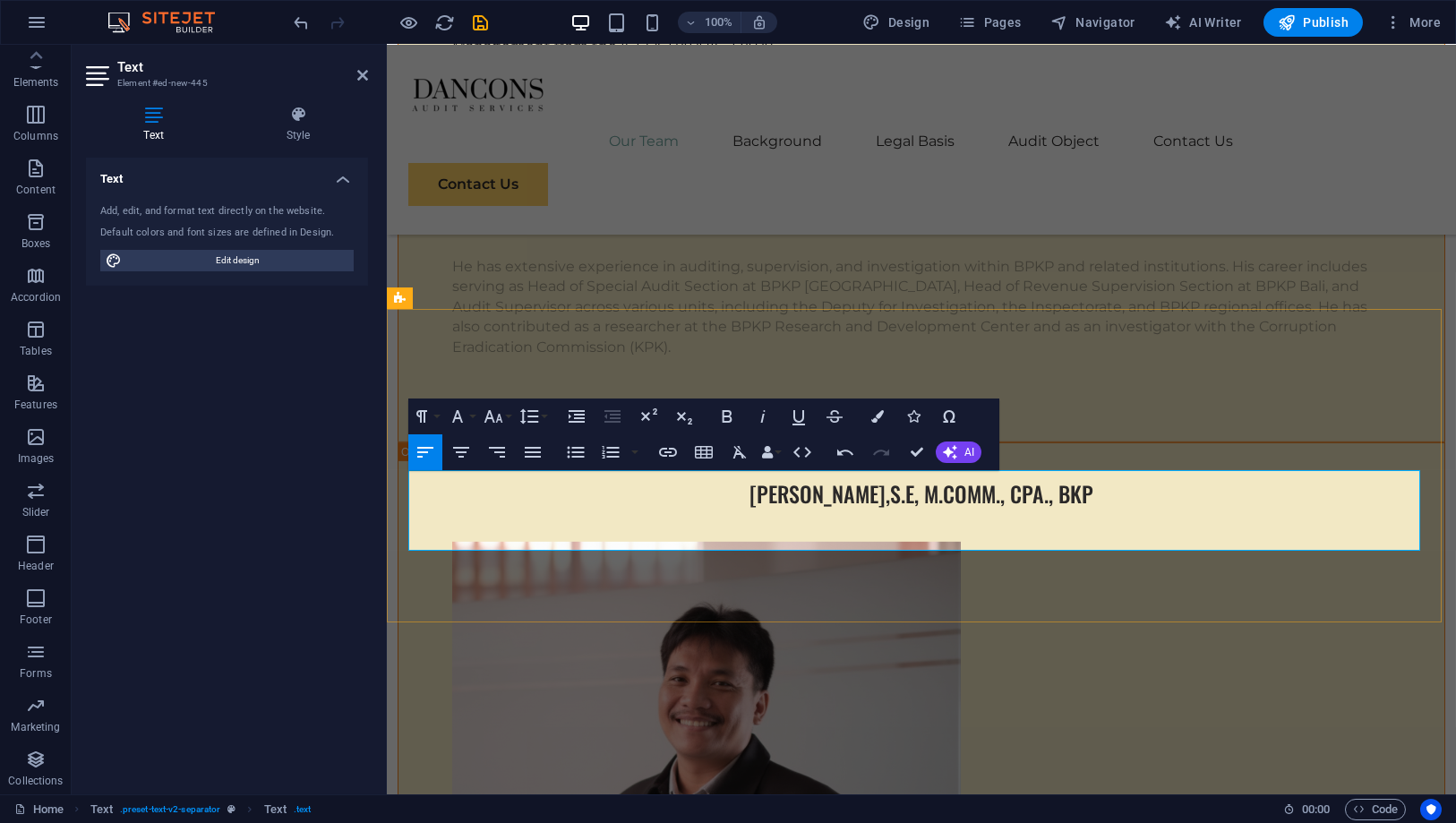
scroll to position [953, 0]
drag, startPoint x: 1218, startPoint y: 525, endPoint x: 915, endPoint y: 488, distance: 305.3
click at [529, 449] on icon "button" at bounding box center [532, 451] width 21 height 21
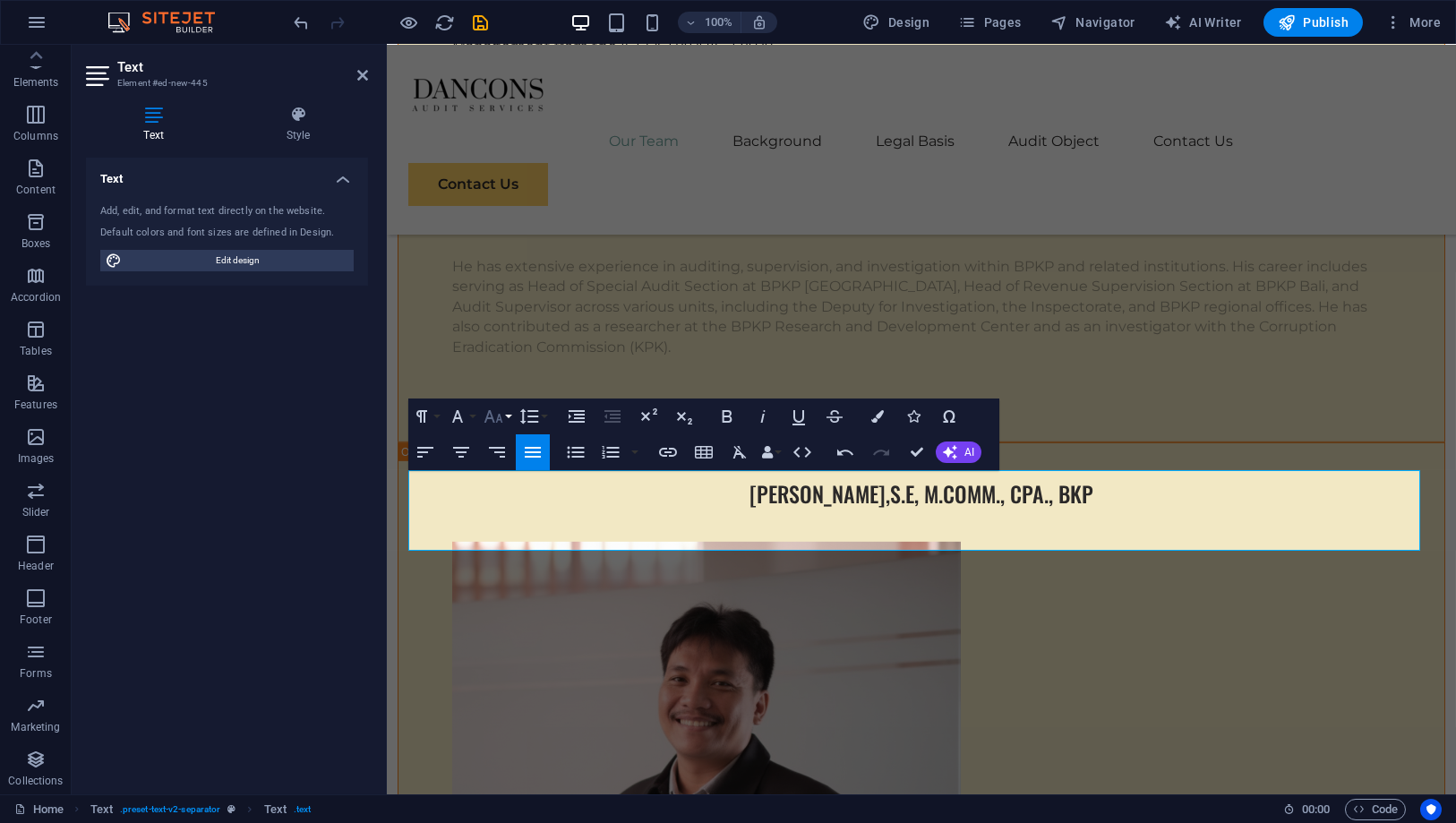
click at [509, 423] on button "Font Size" at bounding box center [496, 416] width 34 height 36
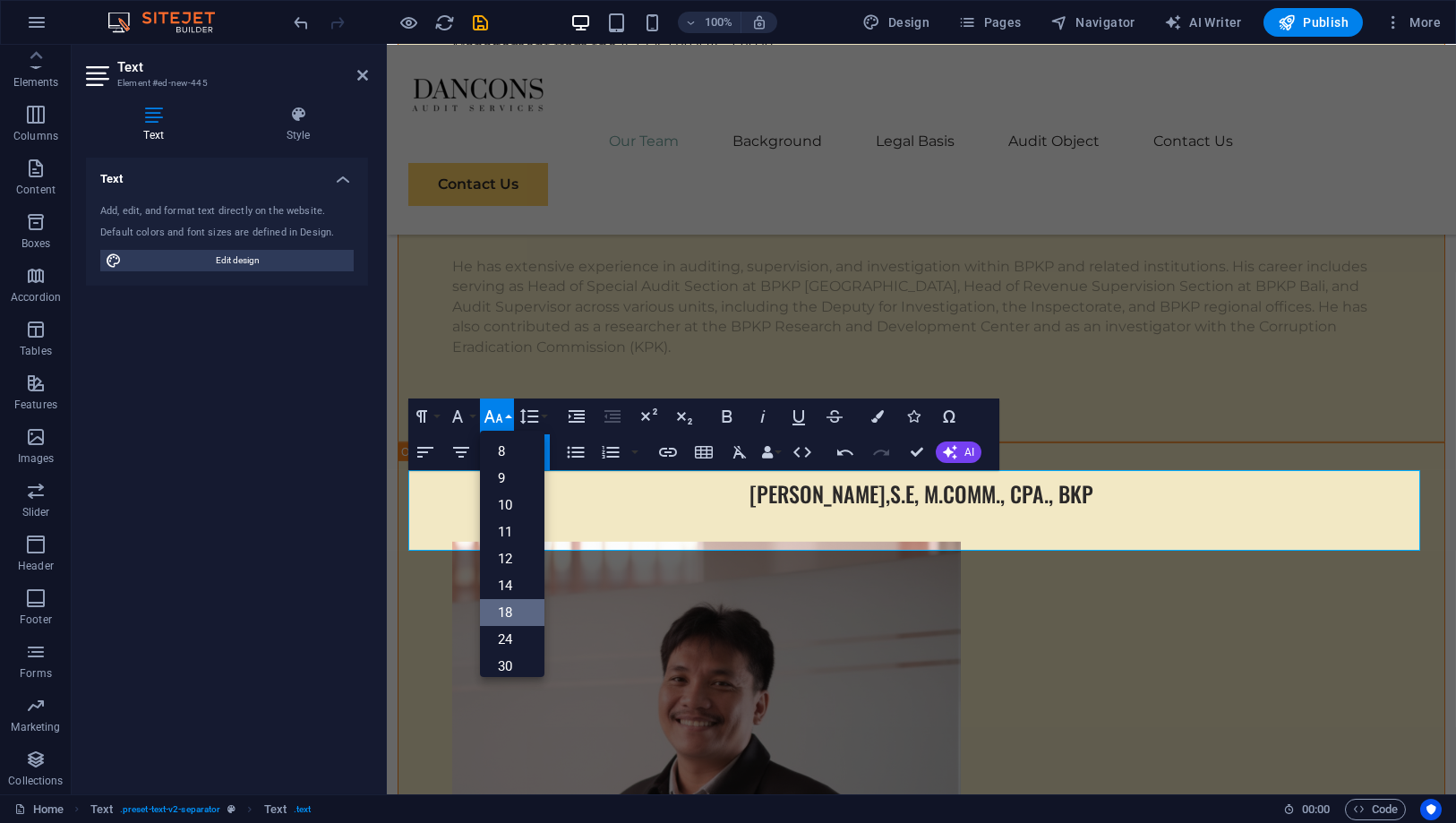
click at [515, 608] on link "18" at bounding box center [512, 612] width 64 height 27
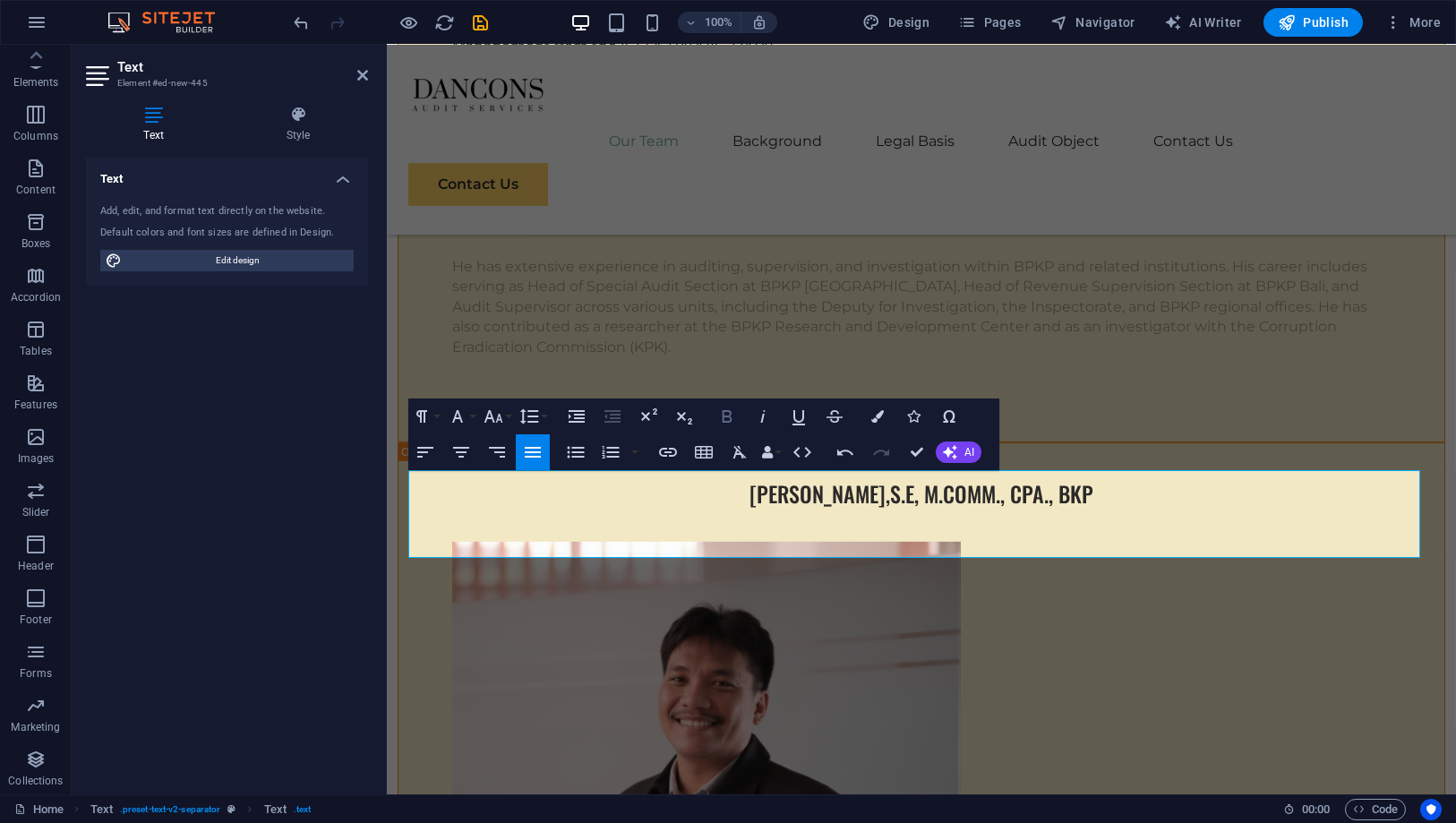
click at [729, 423] on icon "button" at bounding box center [726, 416] width 21 height 21
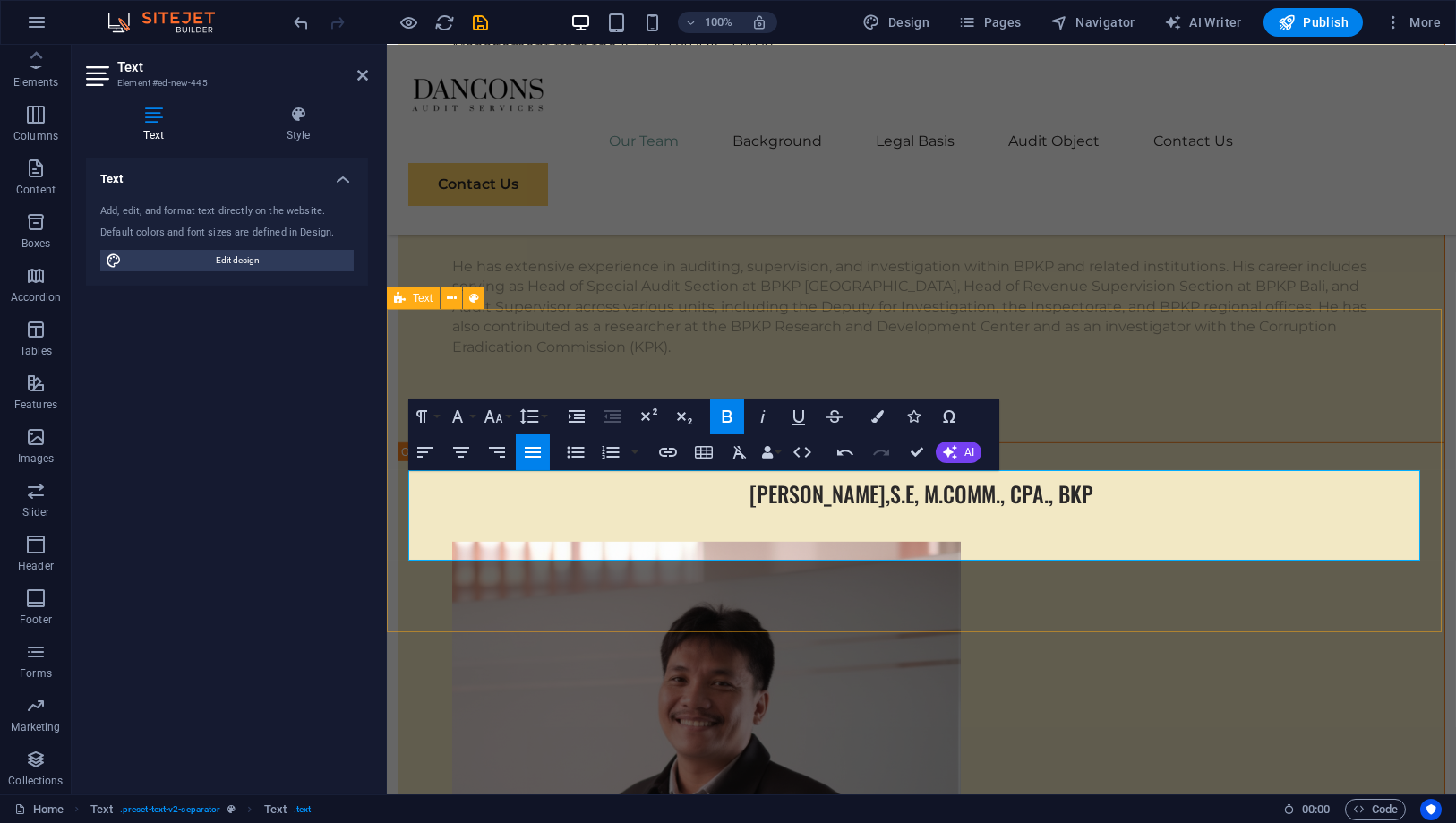
scroll to position [50, 1]
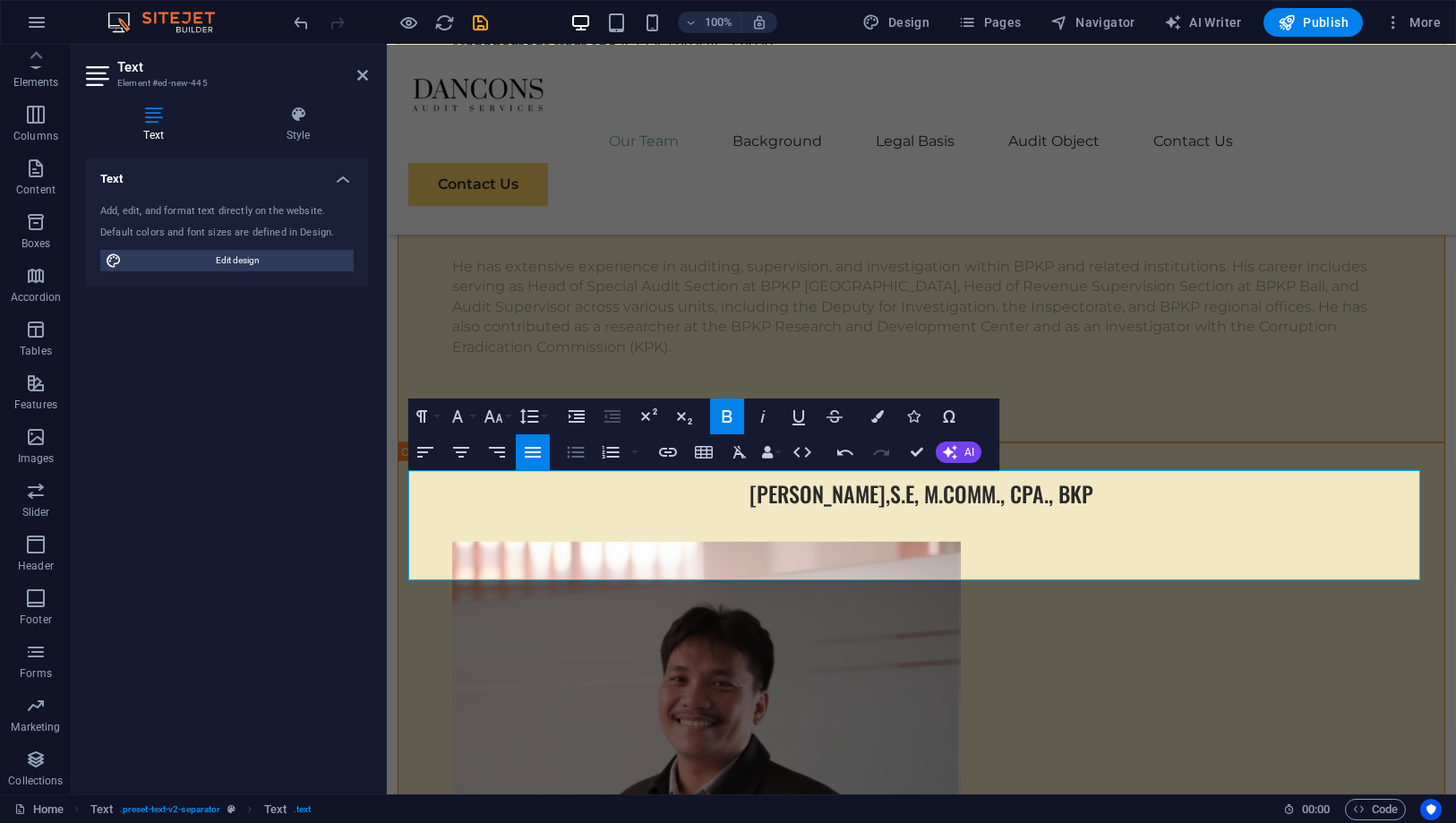
click at [582, 443] on icon "button" at bounding box center [575, 451] width 21 height 21
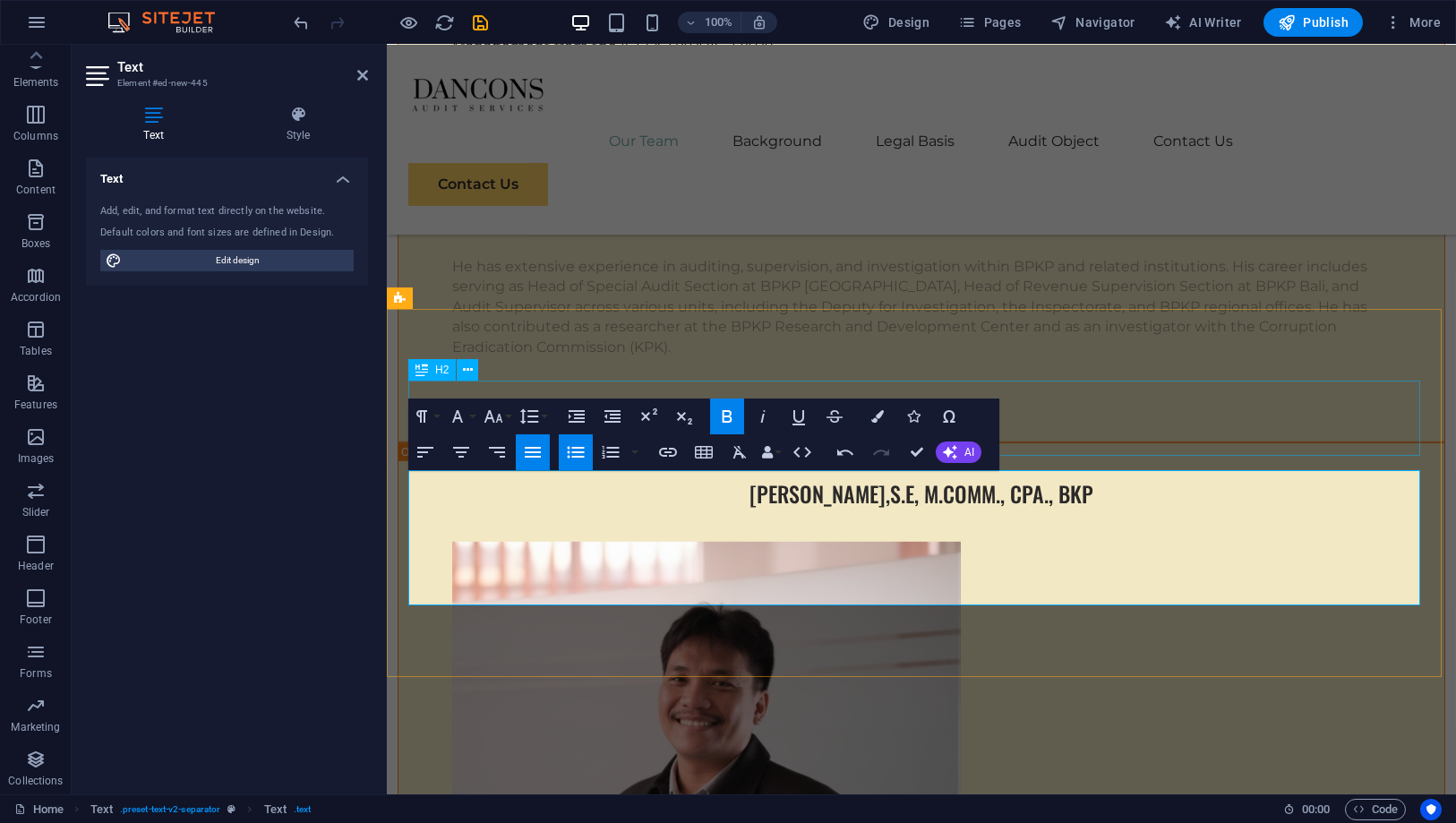
scroll to position [231, 5]
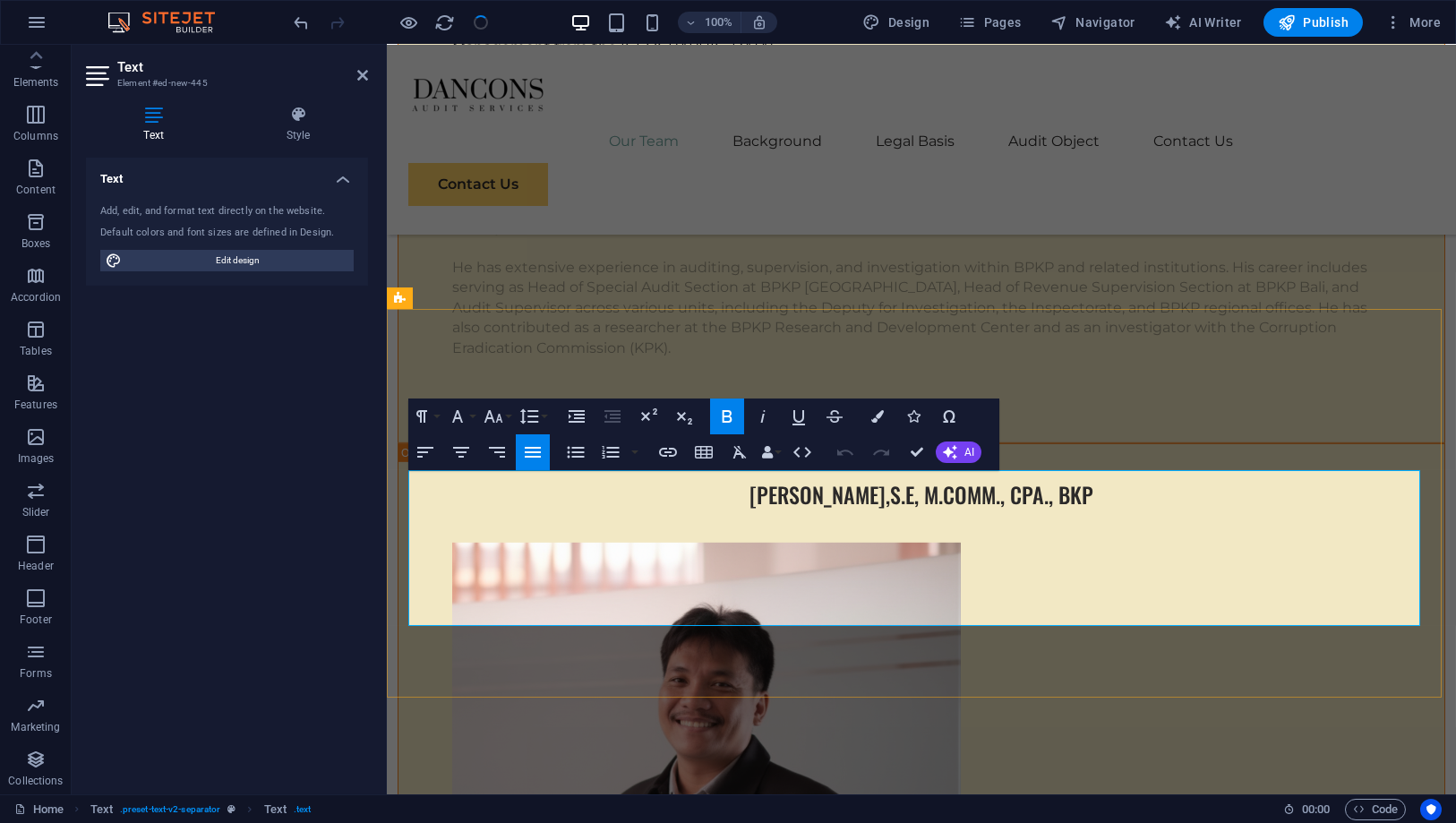
scroll to position [6865, 0]
click at [733, 420] on icon "button" at bounding box center [726, 416] width 21 height 21
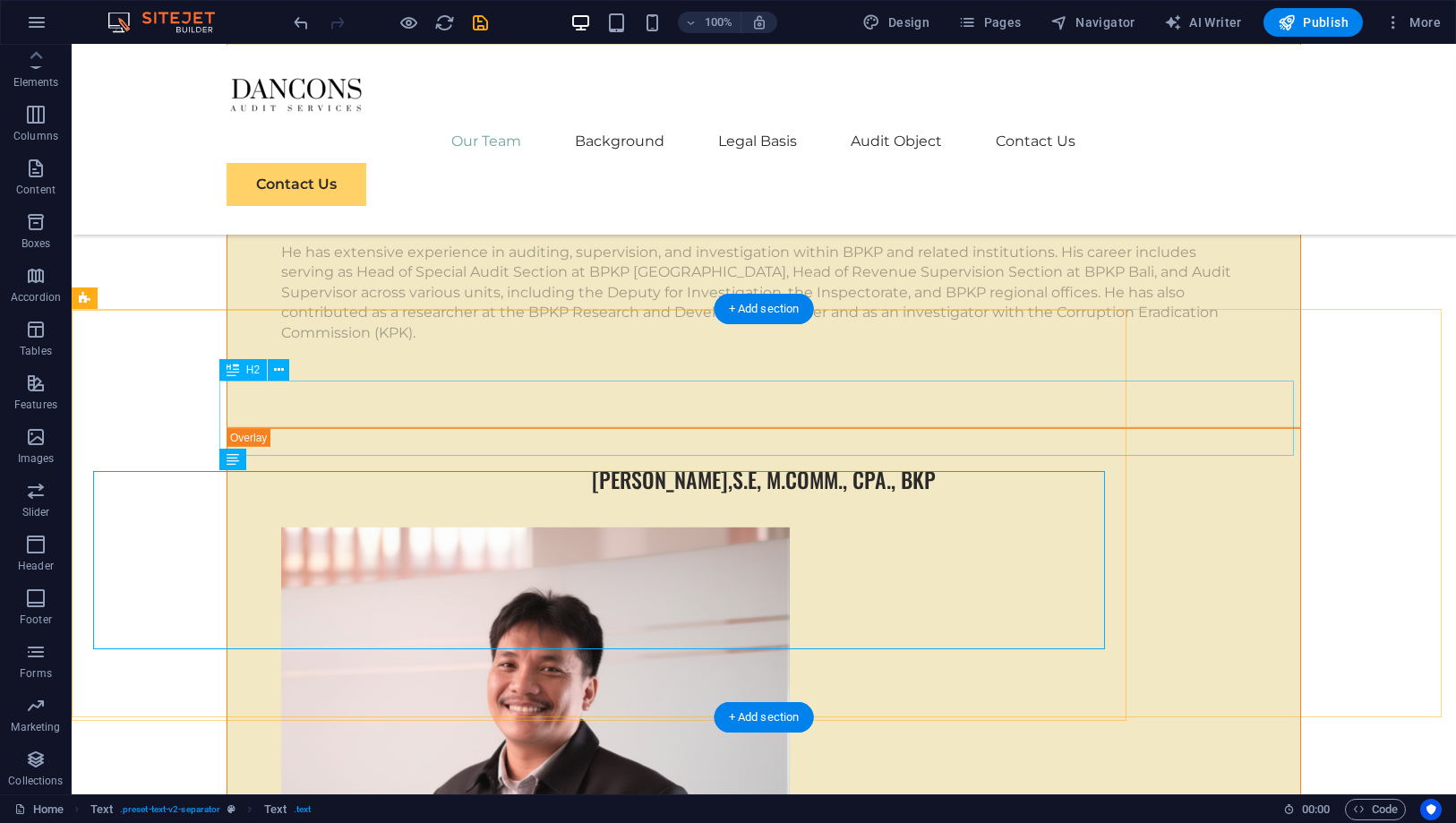
scroll to position [6864, 0]
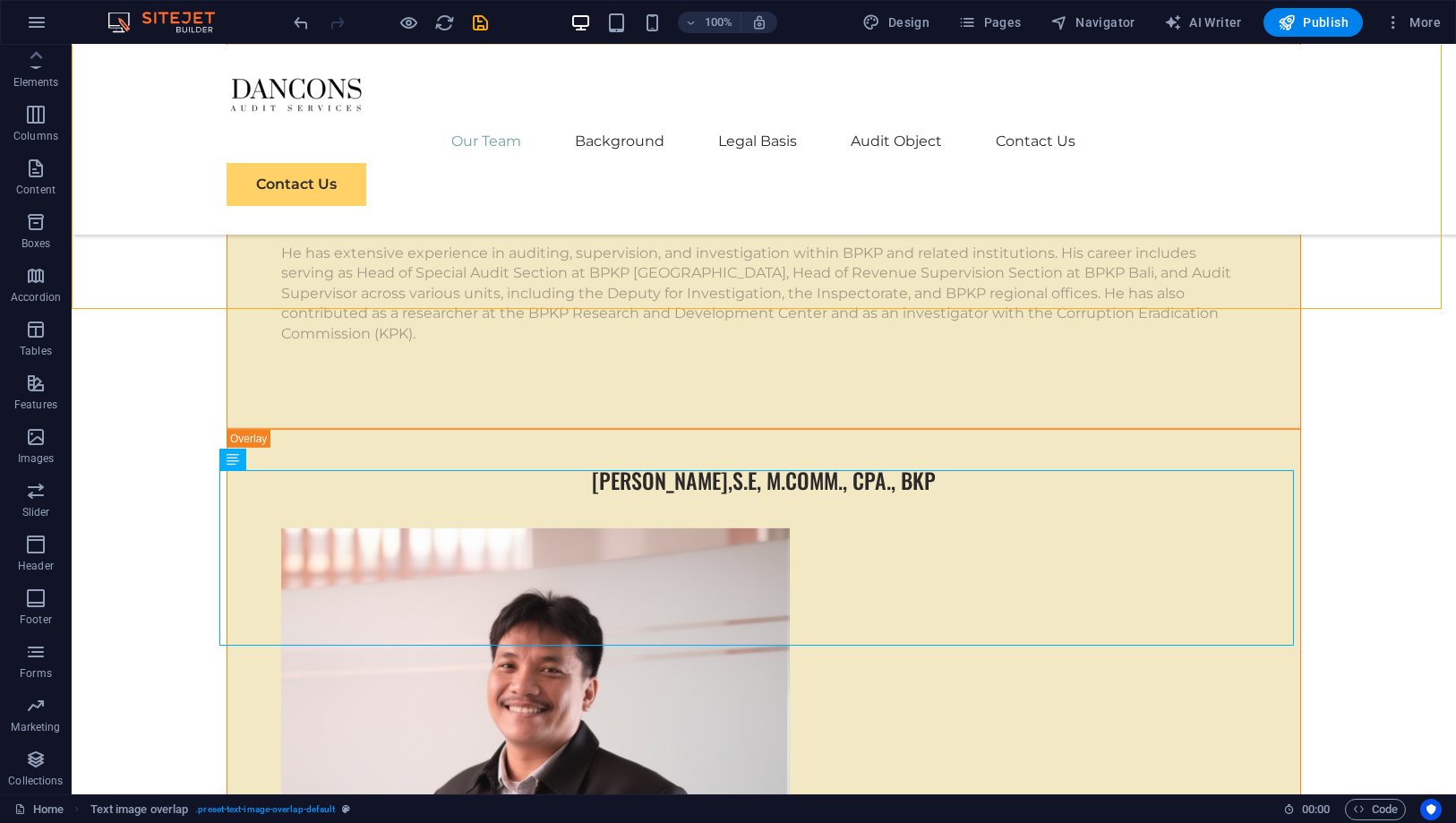
click at [468, 19] on div at bounding box center [391, 22] width 201 height 28
click at [476, 18] on icon "save" at bounding box center [481, 23] width 20 height 20
checkbox input "false"
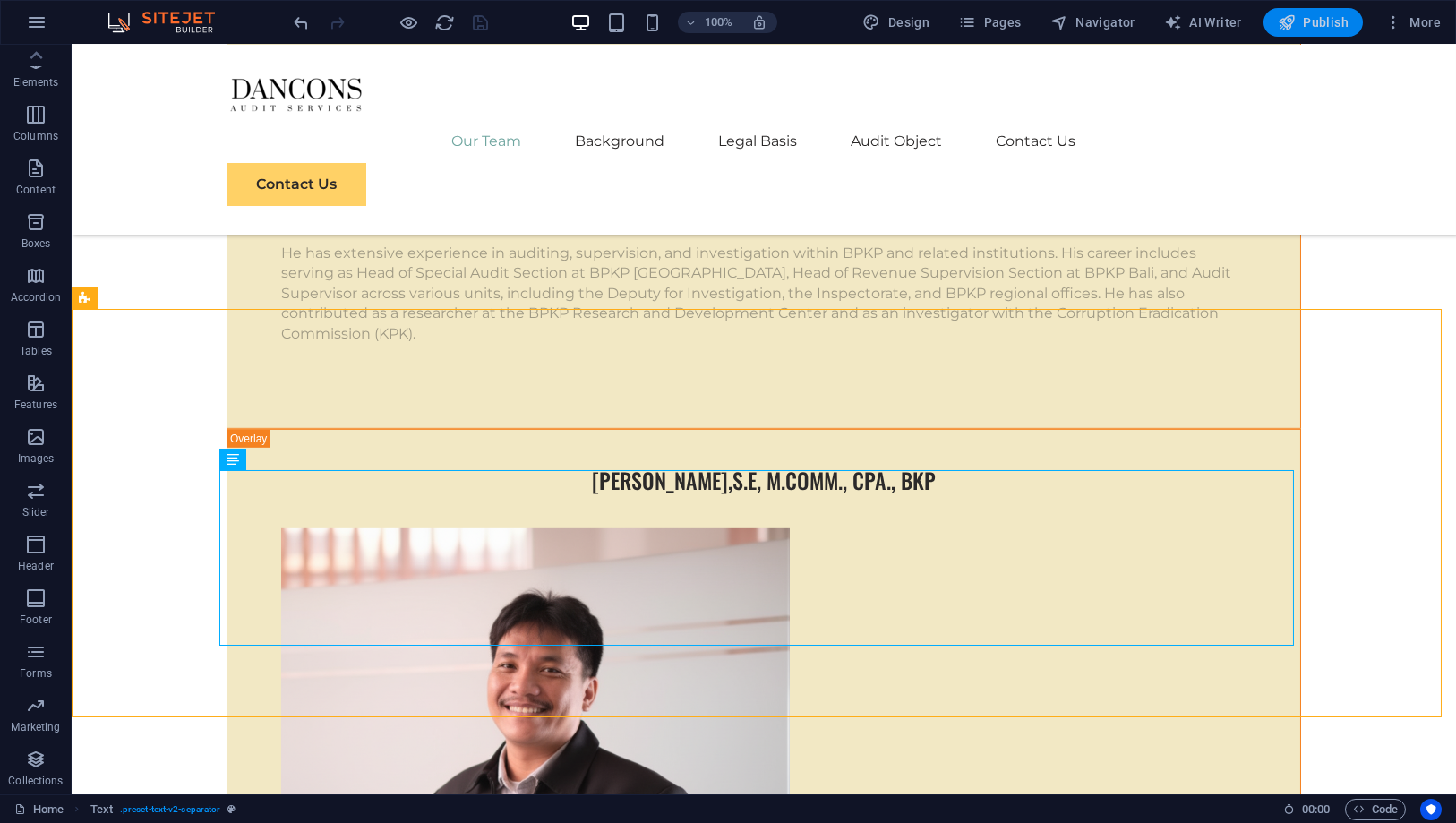
click at [1301, 22] on span "Publish" at bounding box center [1313, 23] width 71 height 18
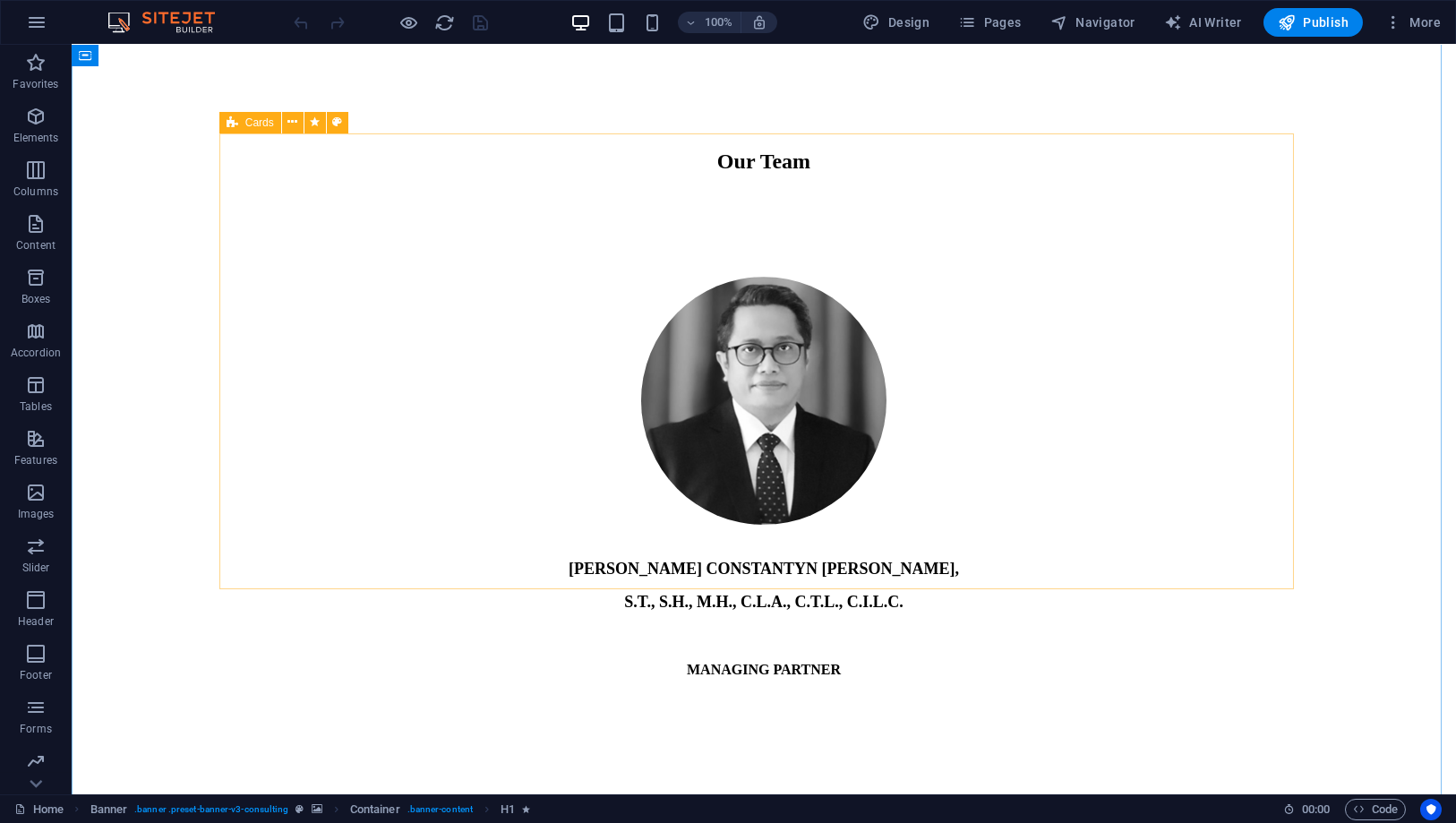
scroll to position [1293, 0]
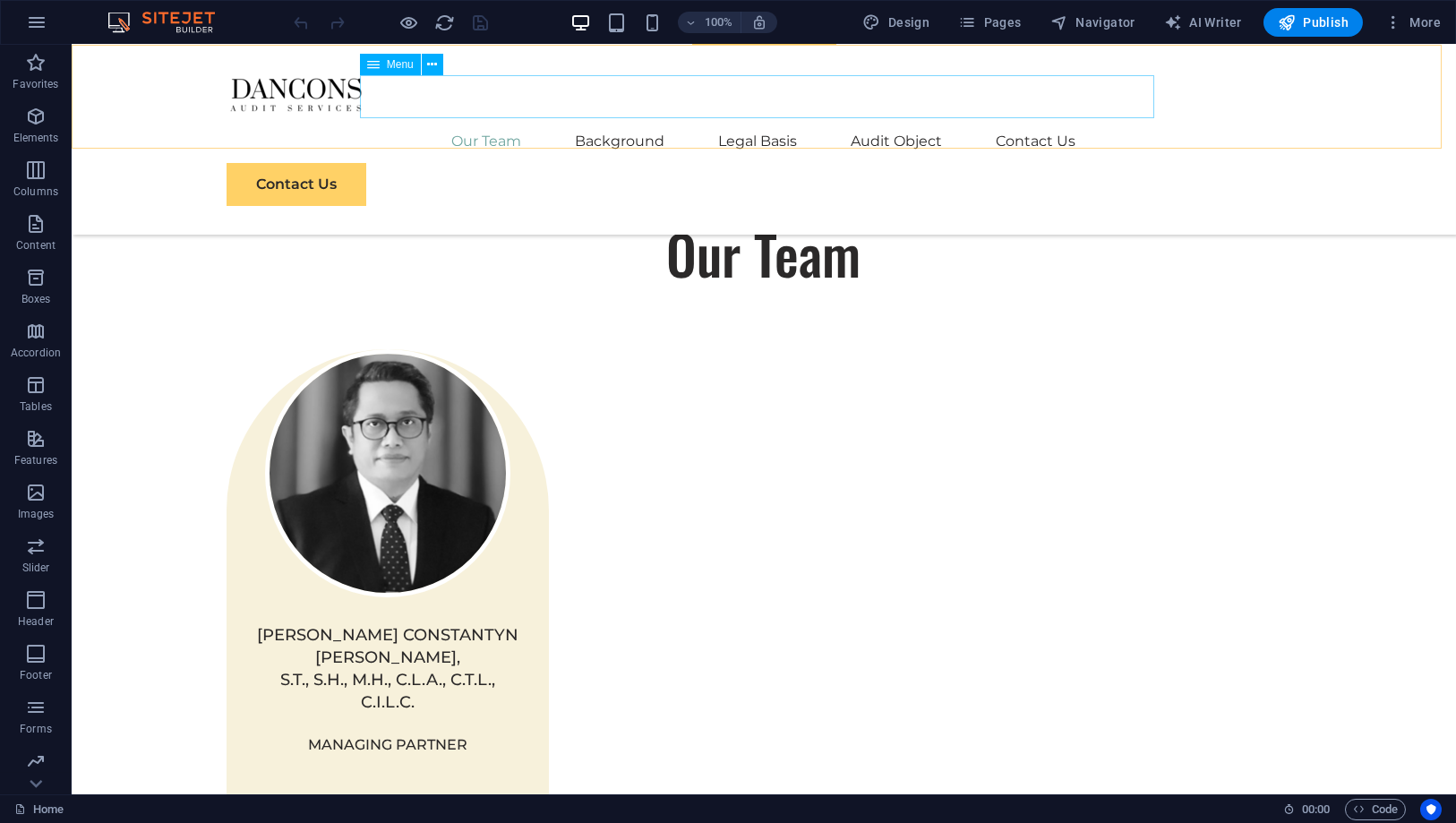
click at [614, 120] on nav "Our Team Background Legal Basis Audit Object Contact Us" at bounding box center [764, 141] width 1075 height 43
select select
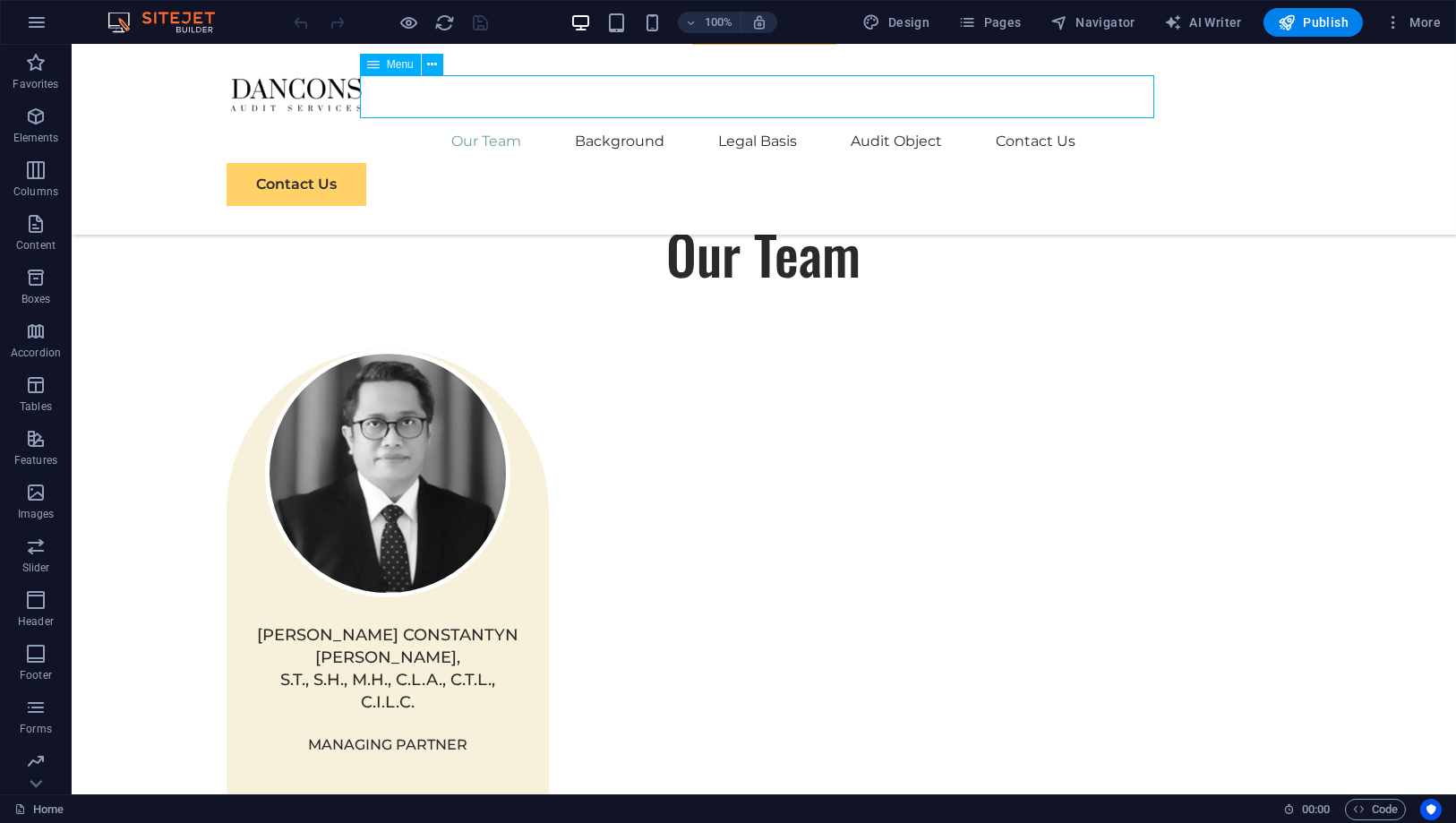
select select
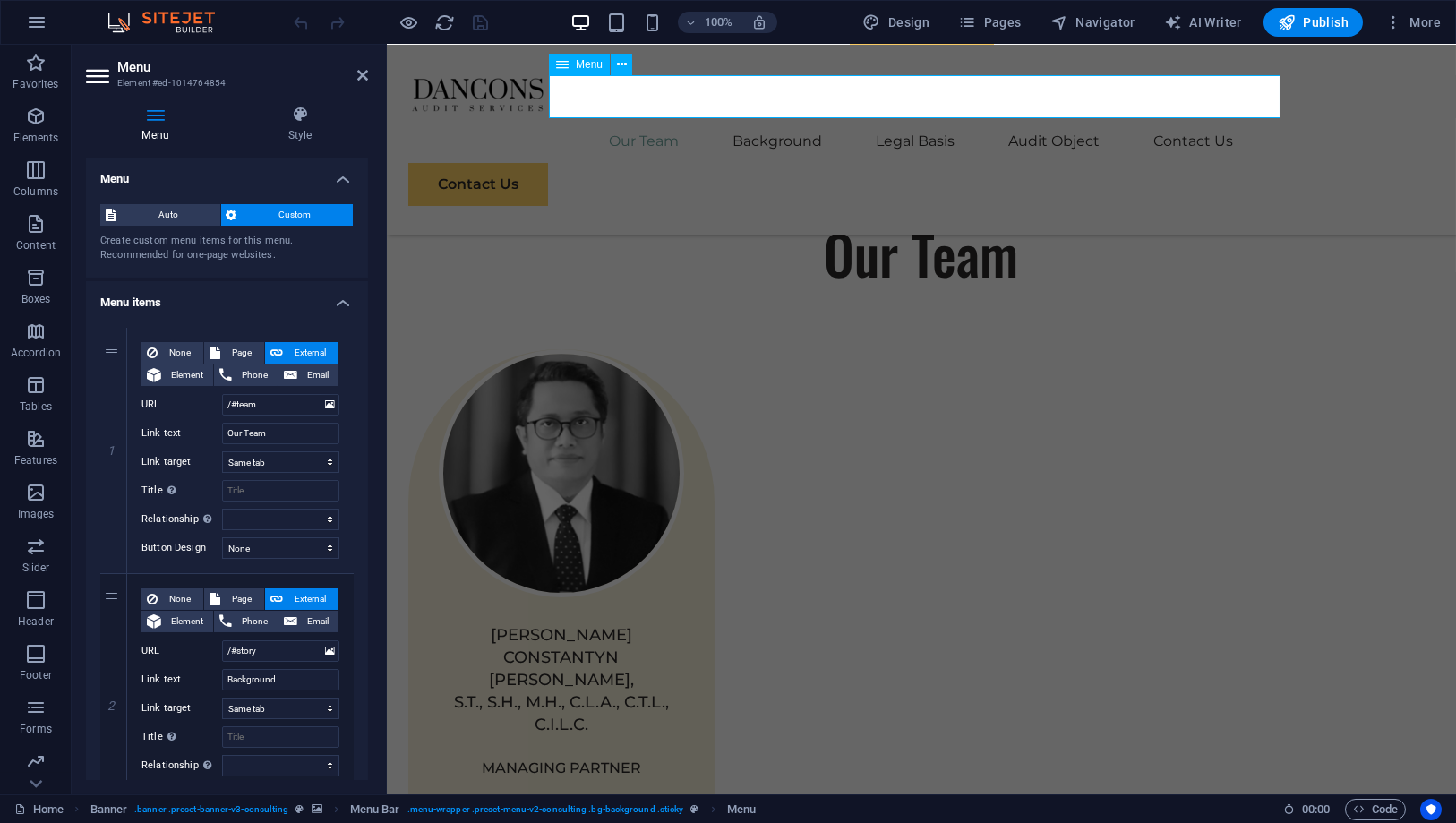
click at [755, 120] on nav "Our Team Background Legal Basis Audit Object Contact Us" at bounding box center [920, 141] width 1027 height 43
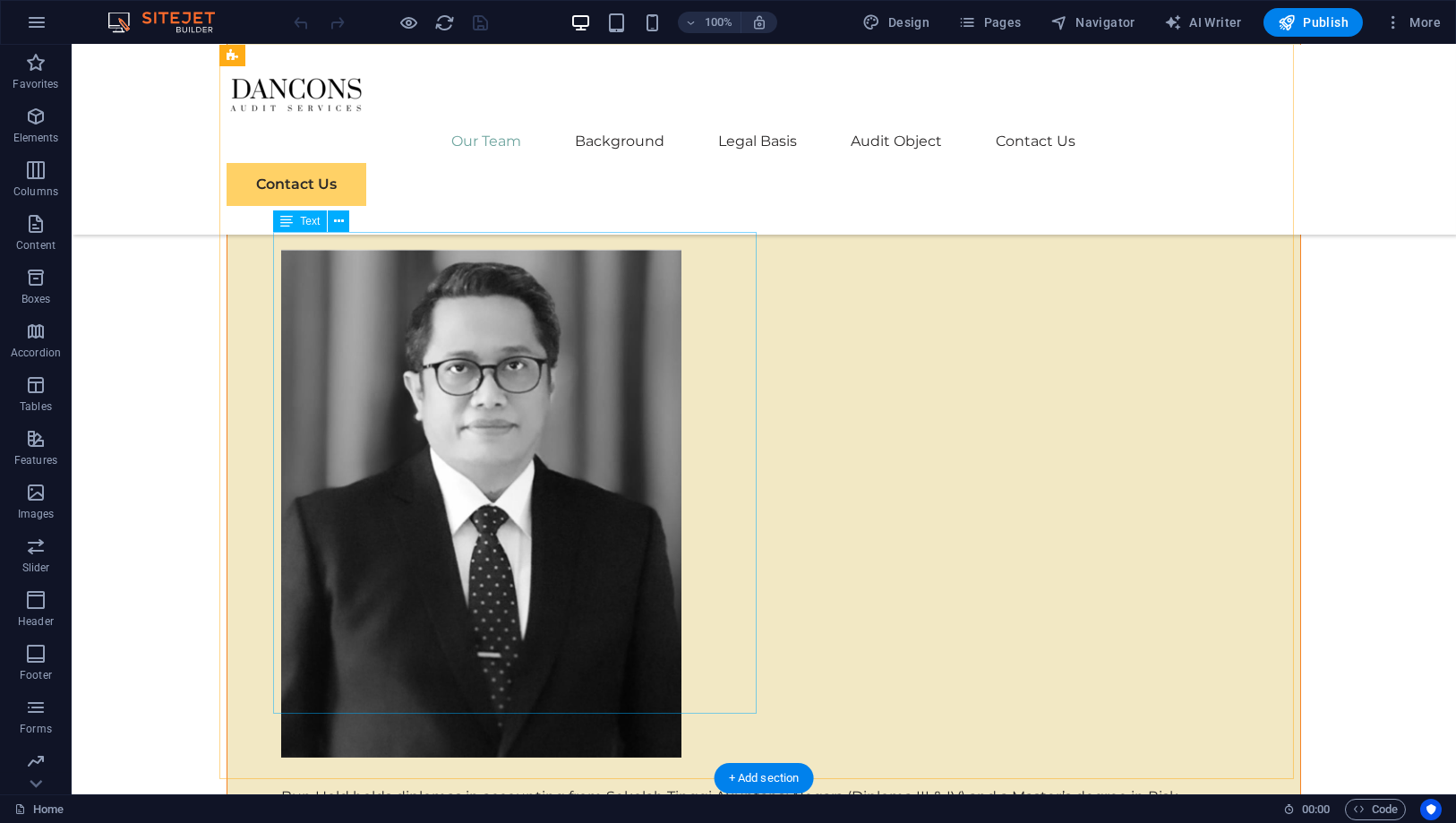
scroll to position [6367, 0]
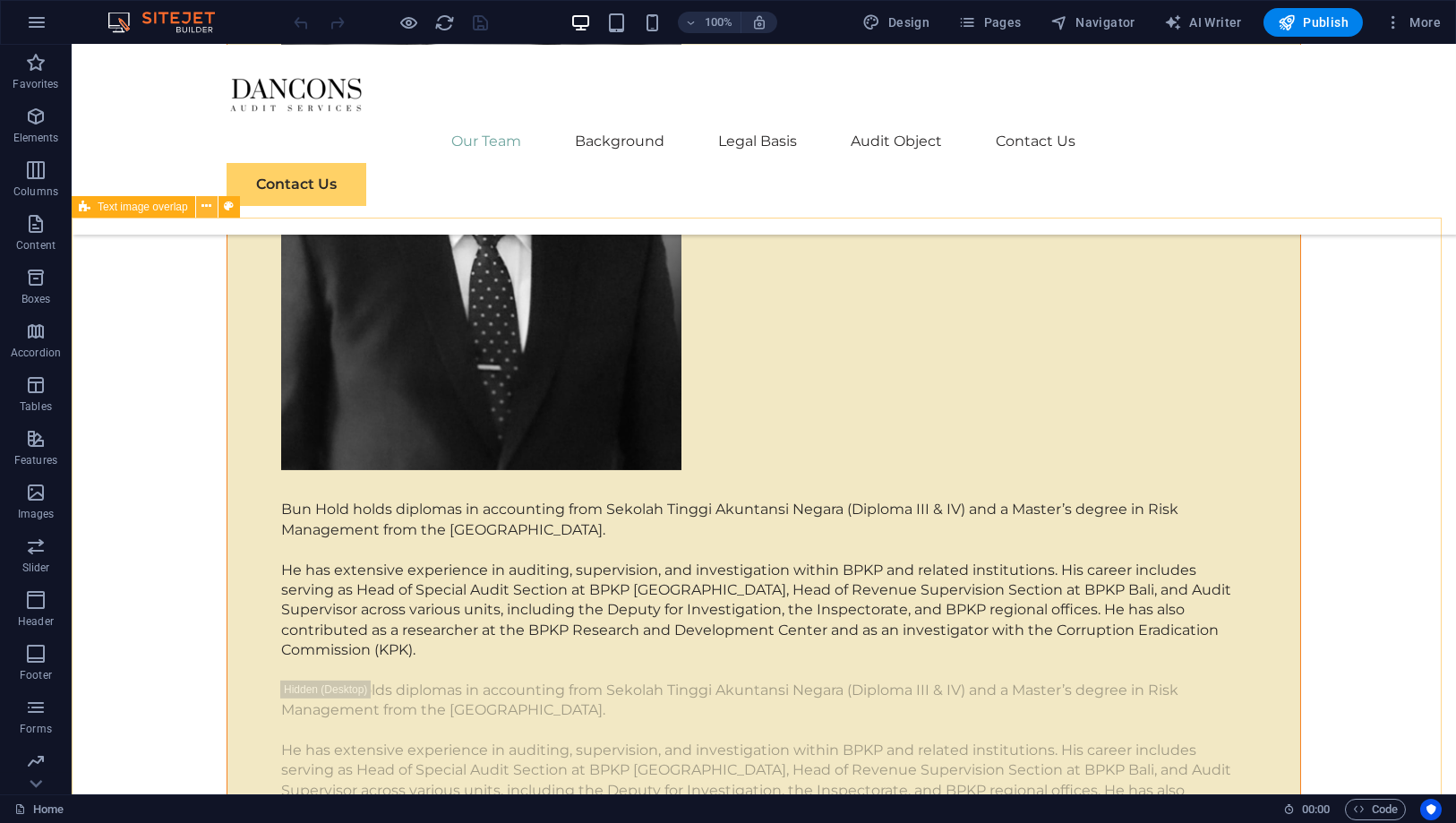
click at [201, 208] on icon at bounding box center [206, 206] width 10 height 19
click at [128, 211] on span "Text image overlap" at bounding box center [143, 207] width 91 height 11
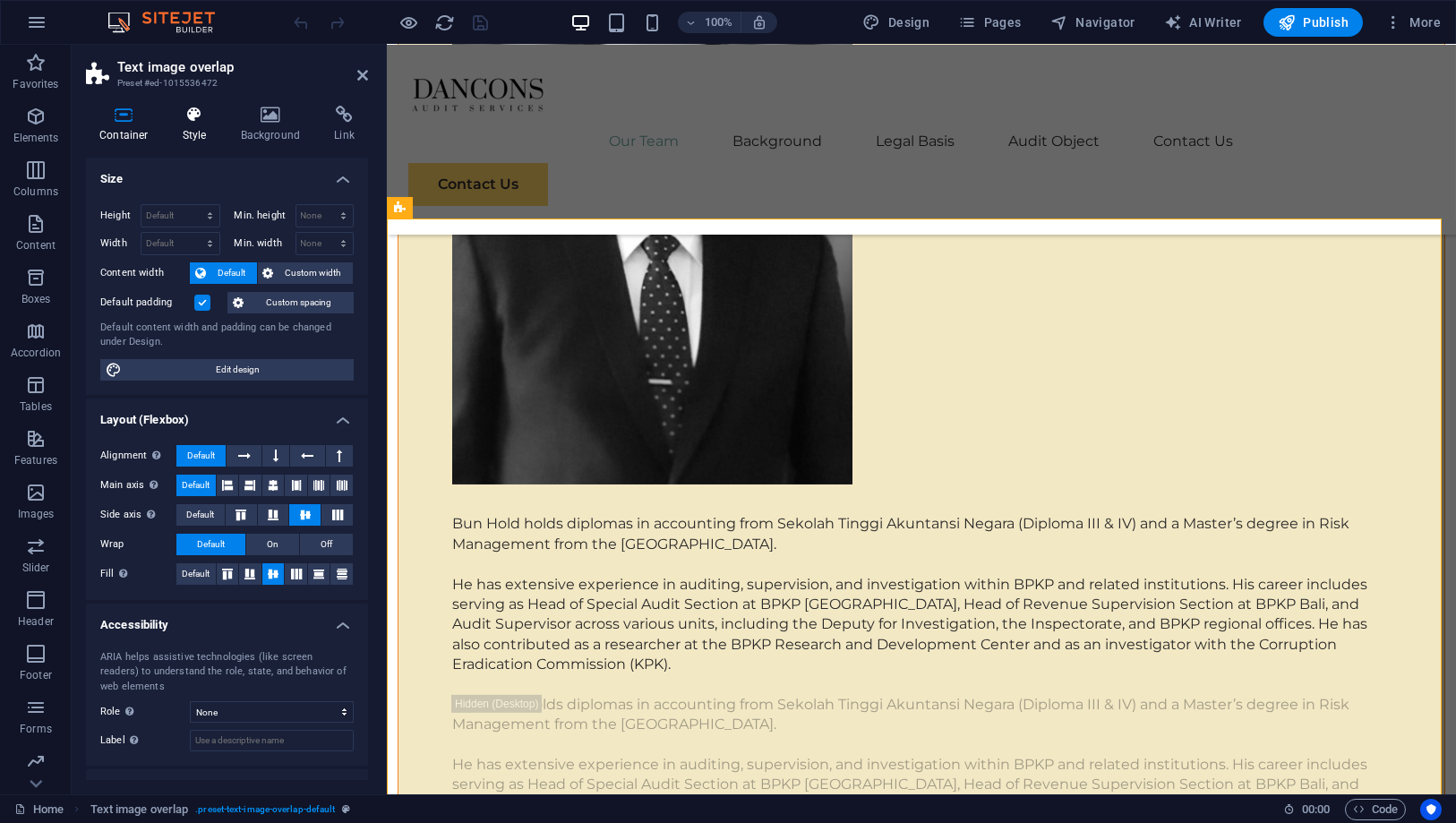
click at [204, 130] on h4 "Style" at bounding box center [199, 124] width 59 height 38
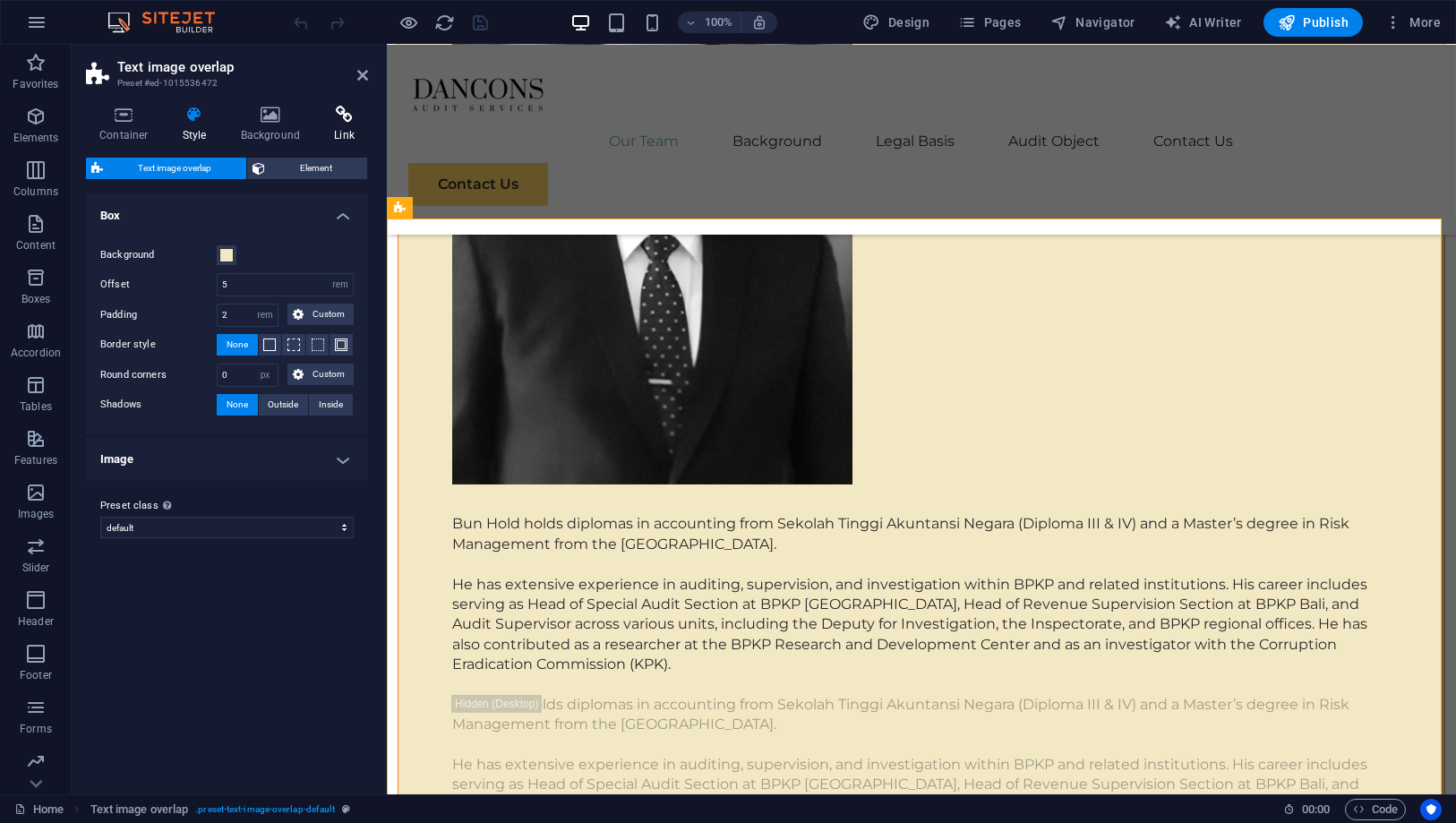
click at [331, 136] on h4 "Link" at bounding box center [344, 124] width 48 height 38
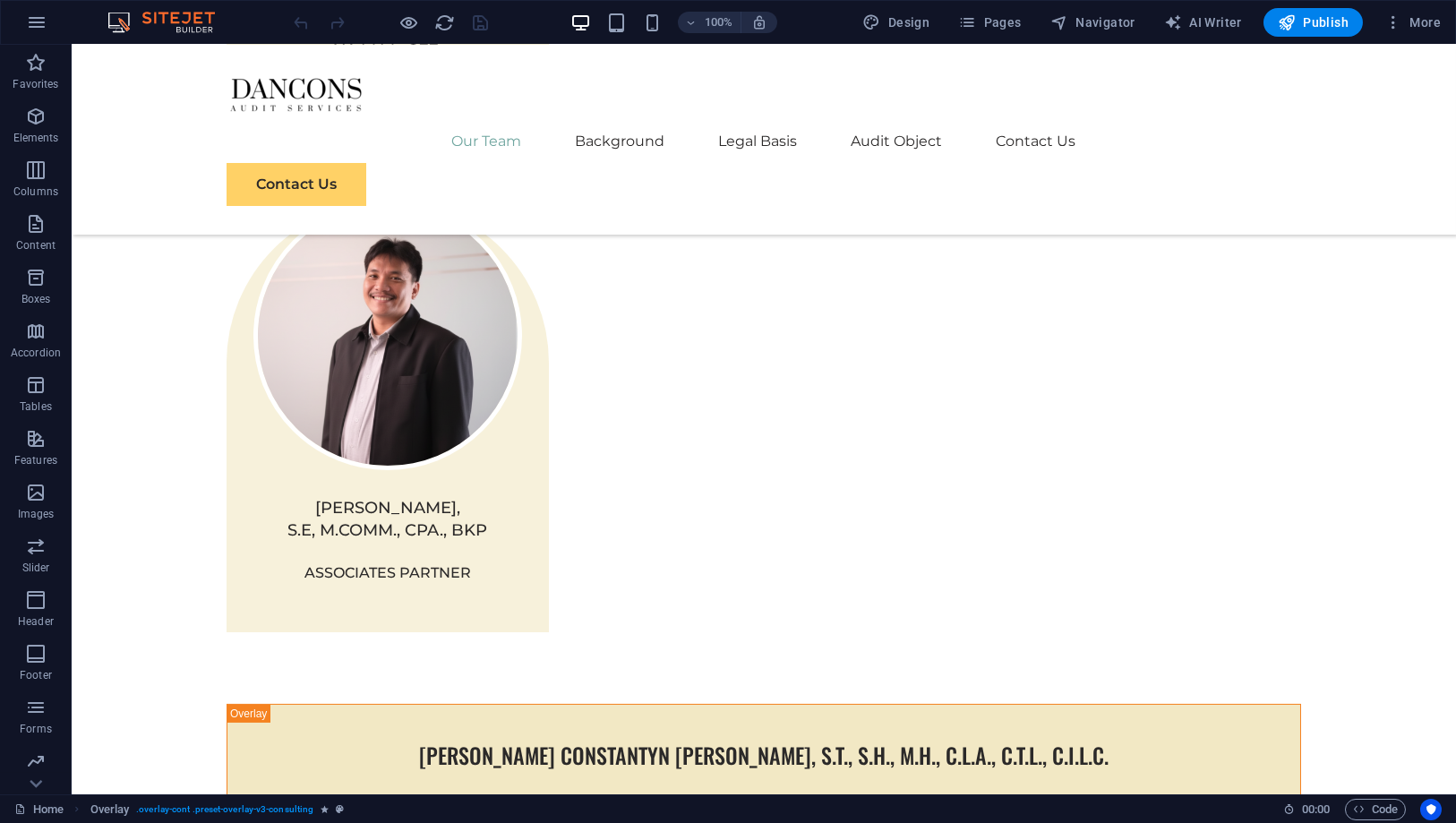
scroll to position [2786, 0]
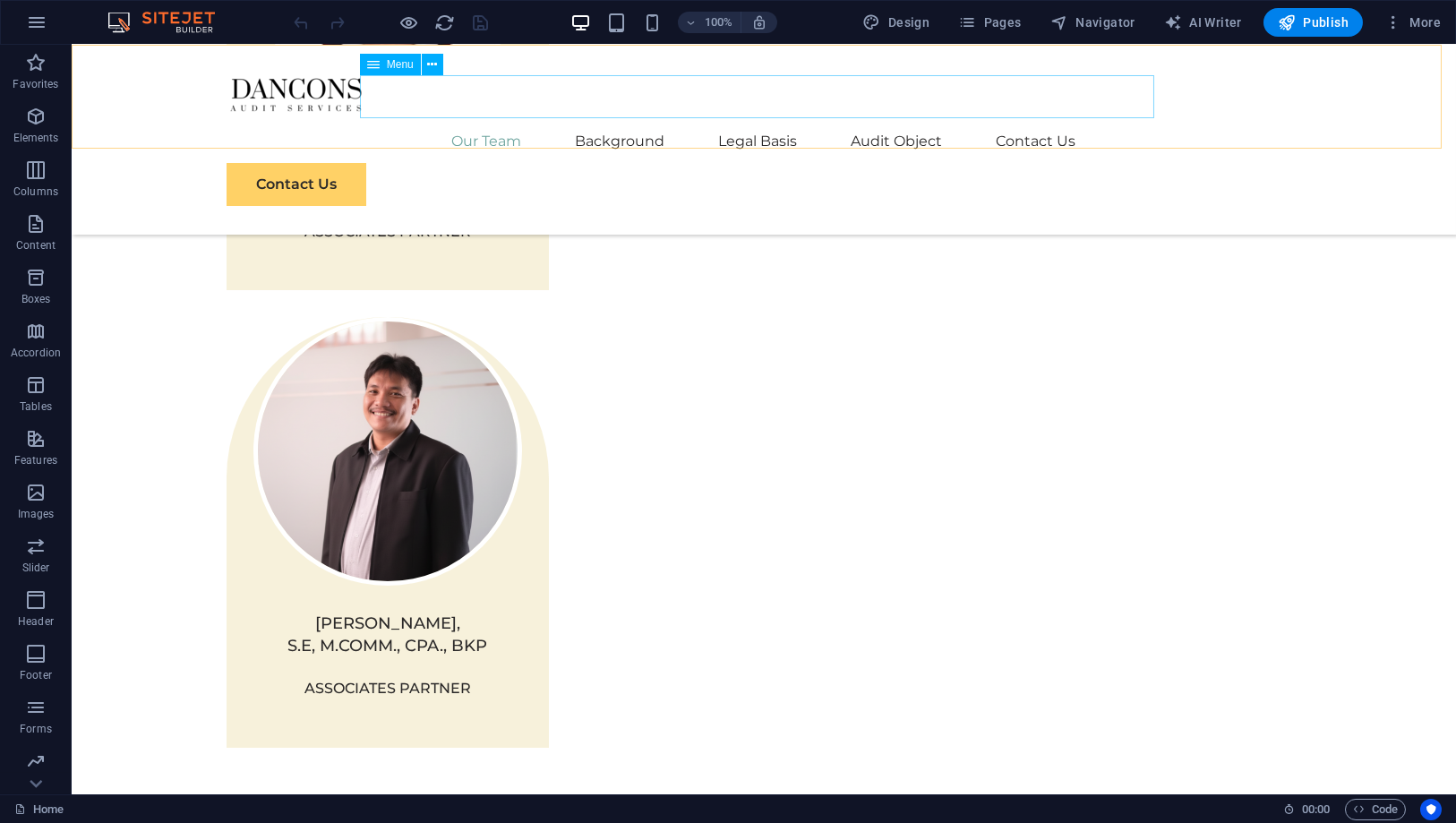
click at [484, 120] on nav "Our Team Background Legal Basis Audit Object Contact Us" at bounding box center [764, 141] width 1075 height 43
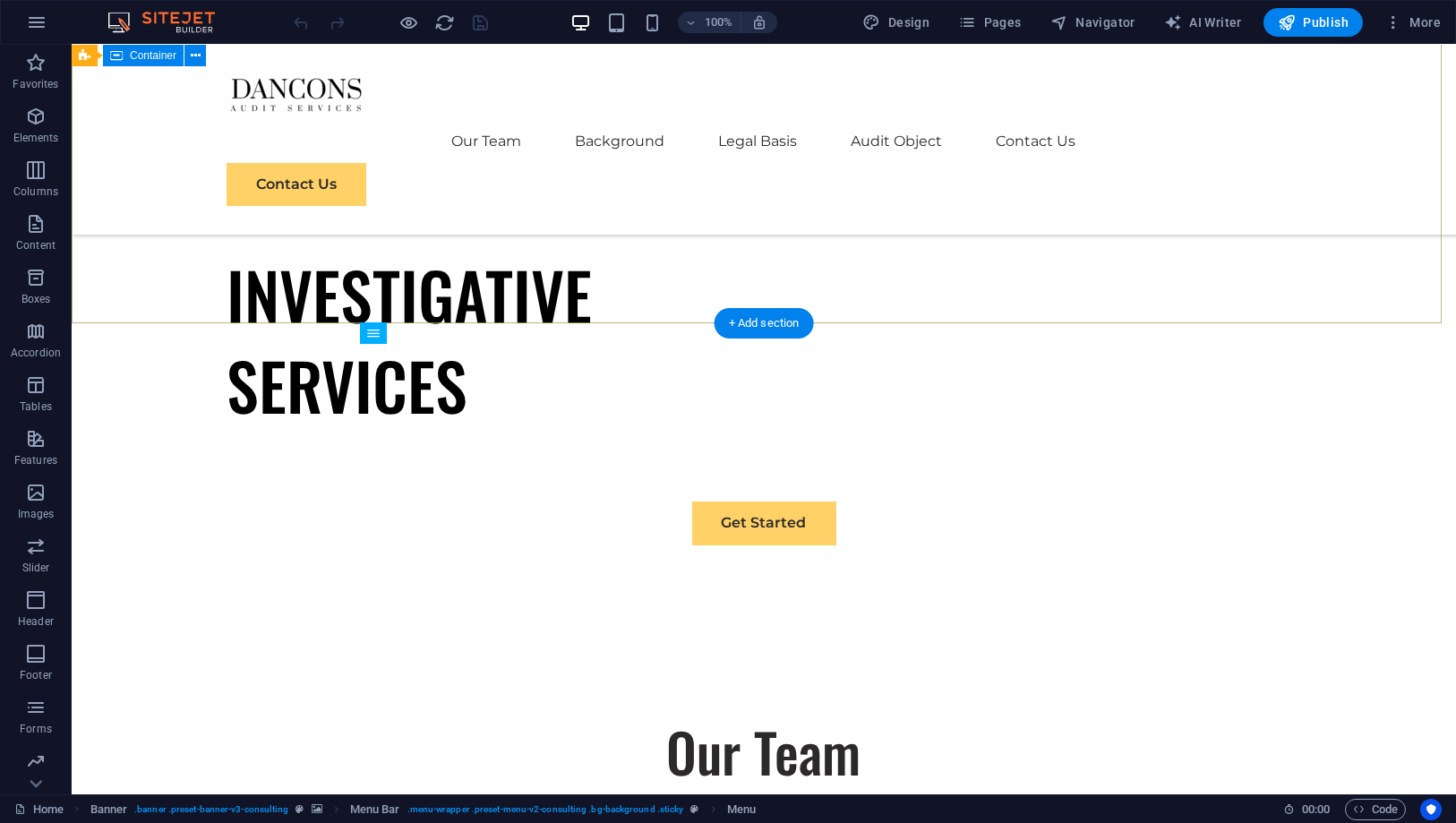
scroll to position [199, 0]
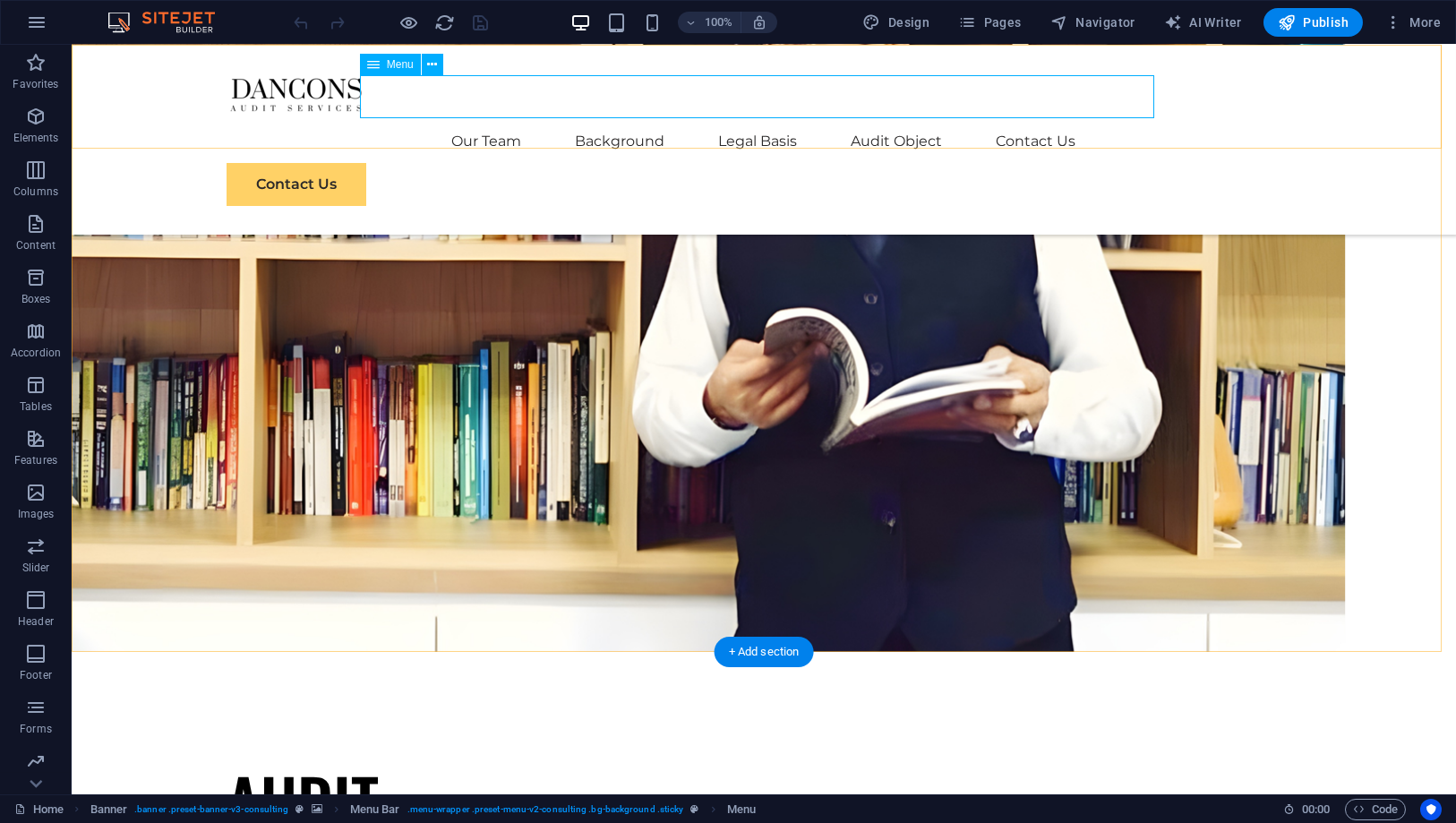
click at [485, 120] on nav "Our Team Background Legal Basis Audit Object Contact Us" at bounding box center [764, 141] width 1075 height 43
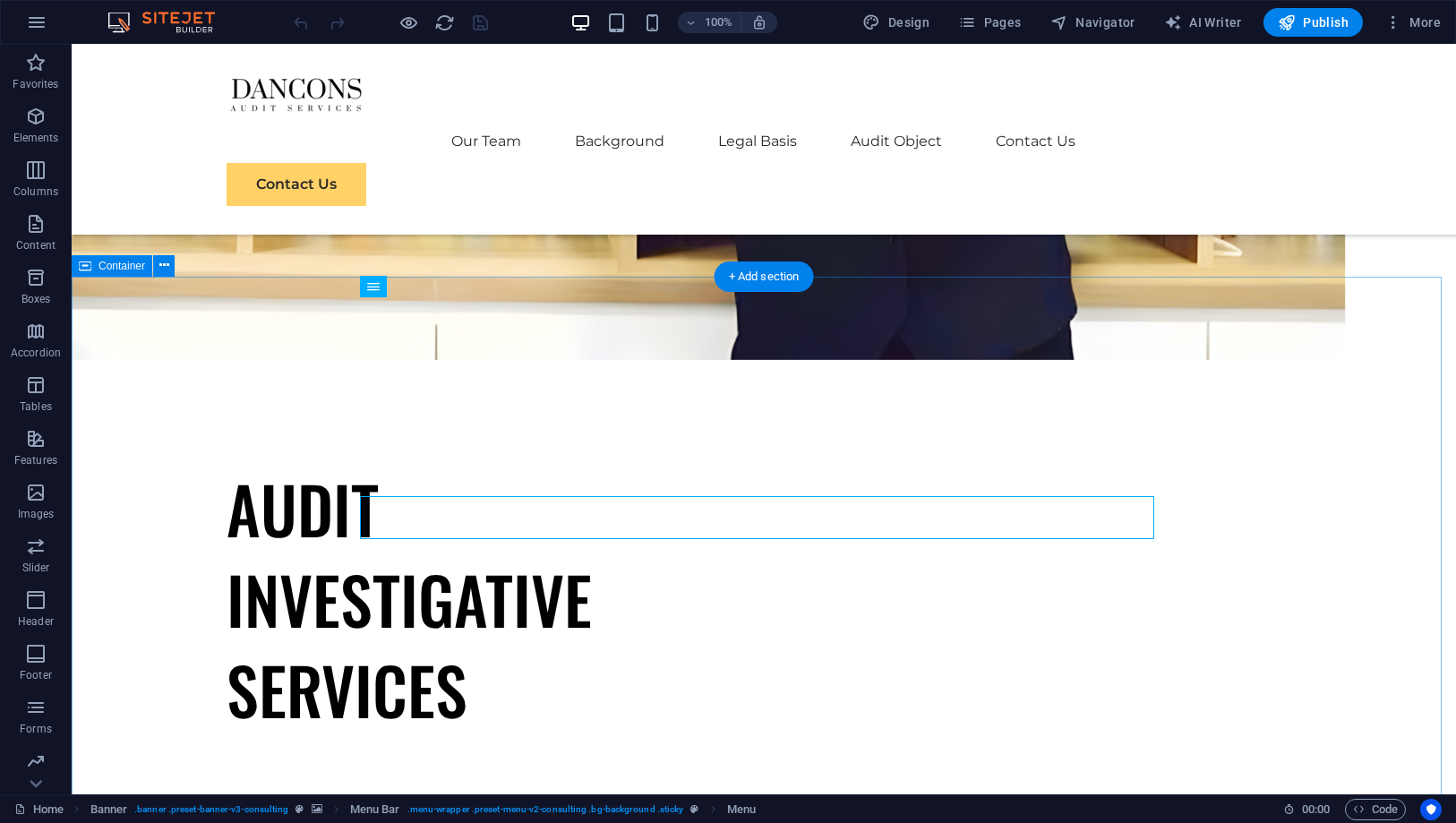
scroll to position [397, 0]
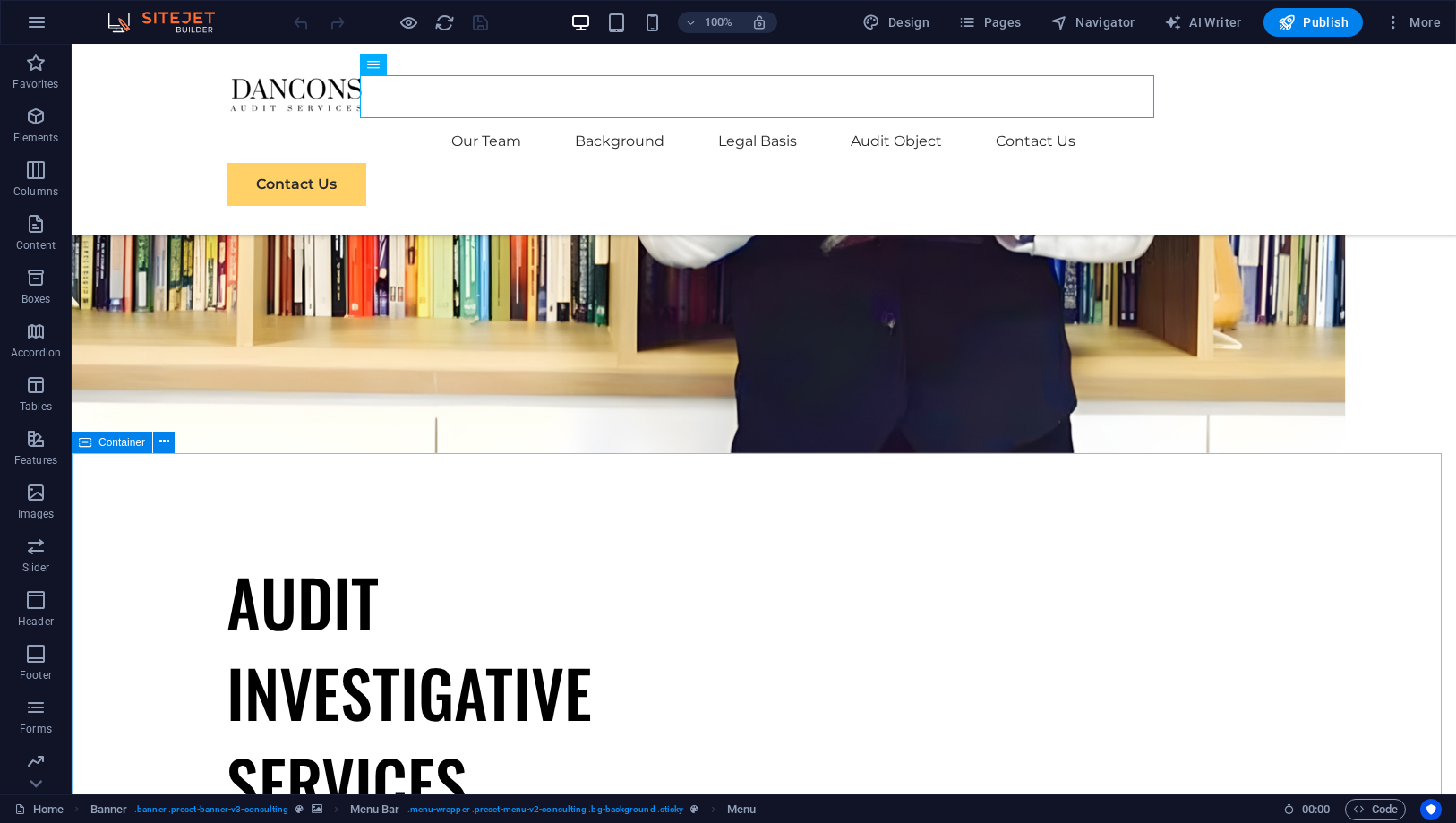
click at [131, 442] on span "Container" at bounding box center [122, 442] width 47 height 11
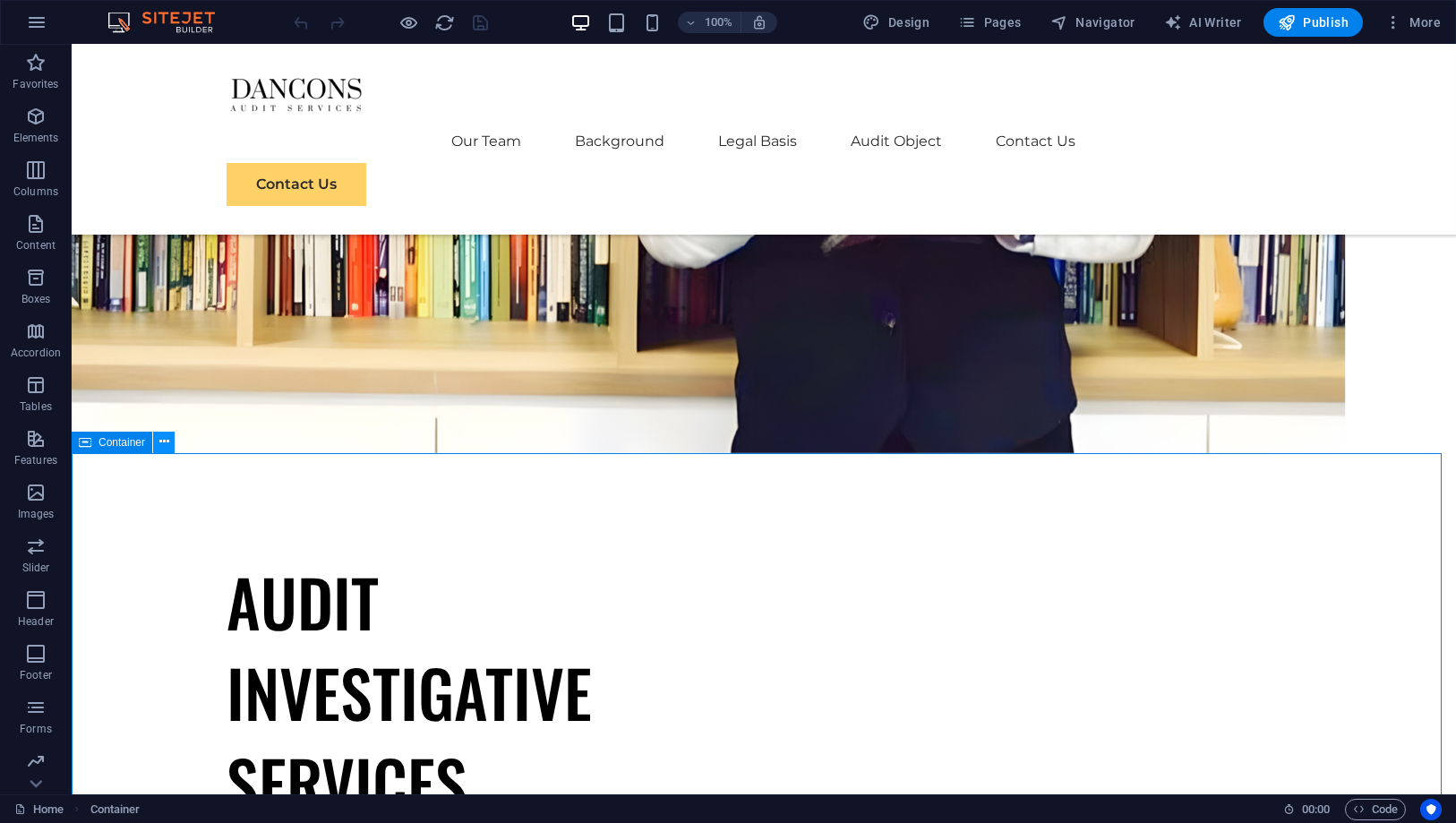
click at [161, 447] on icon at bounding box center [164, 441] width 10 height 19
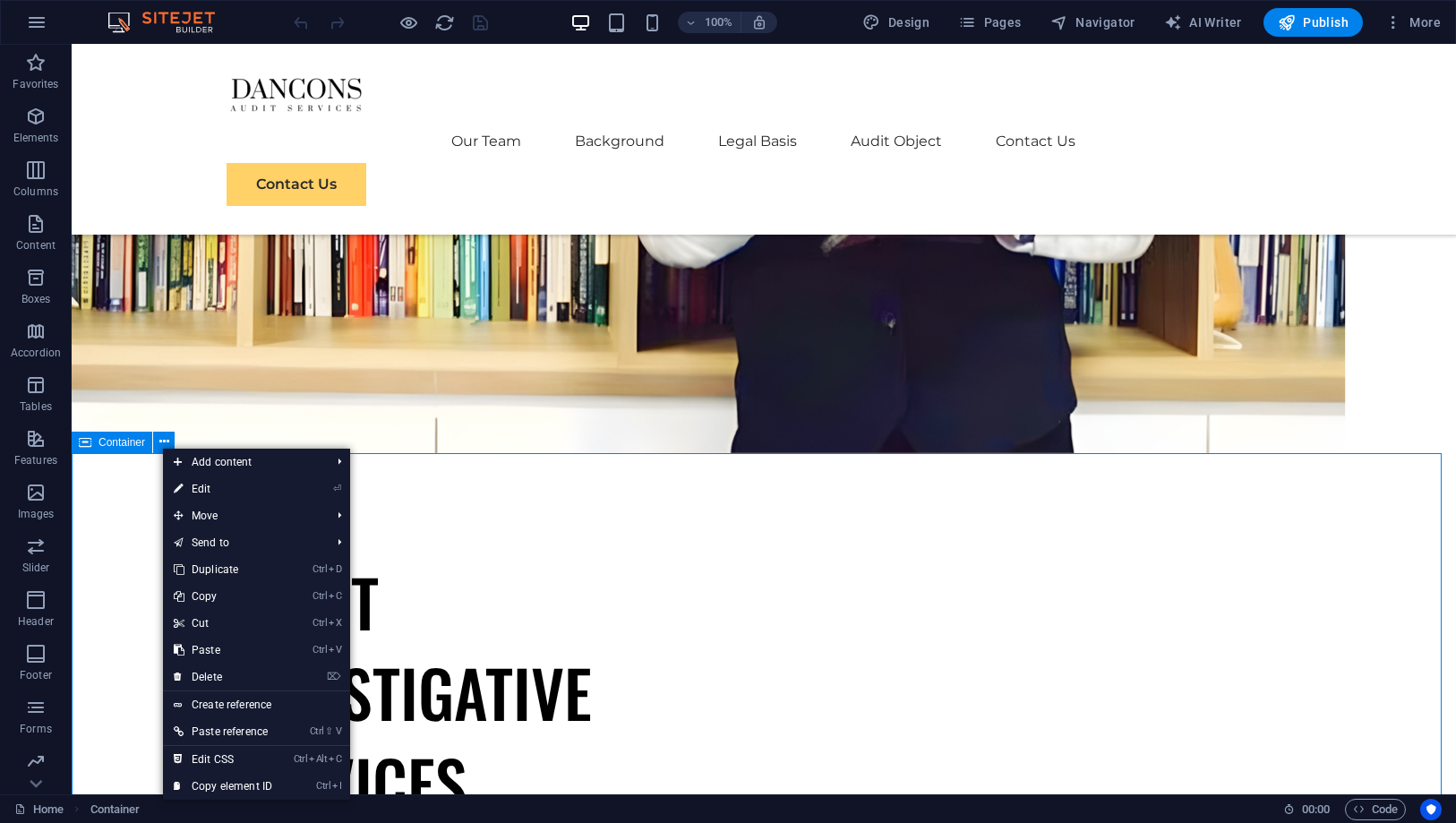
click at [136, 443] on span "Container" at bounding box center [122, 442] width 47 height 11
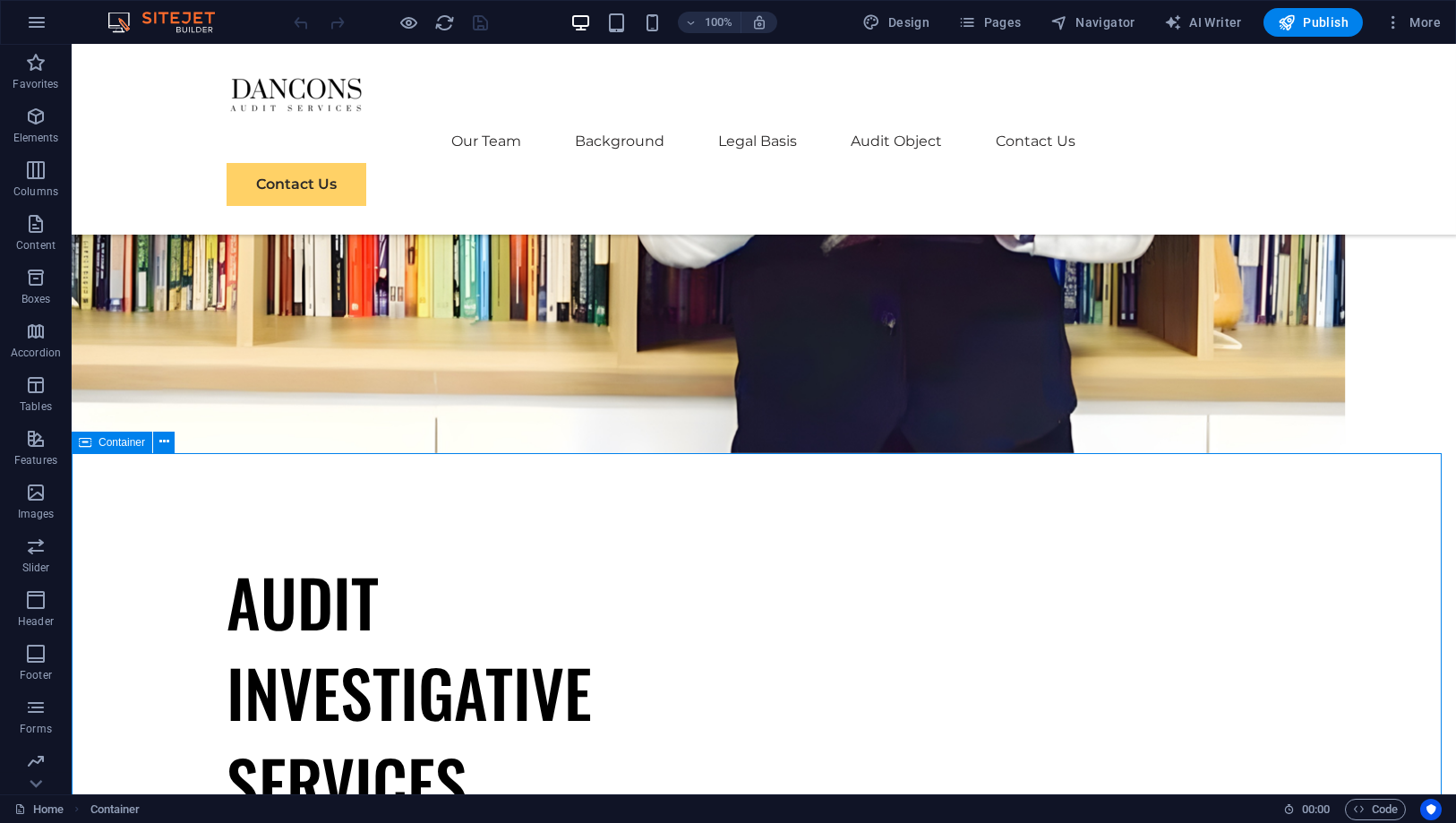
click at [136, 443] on span "Container" at bounding box center [122, 442] width 47 height 11
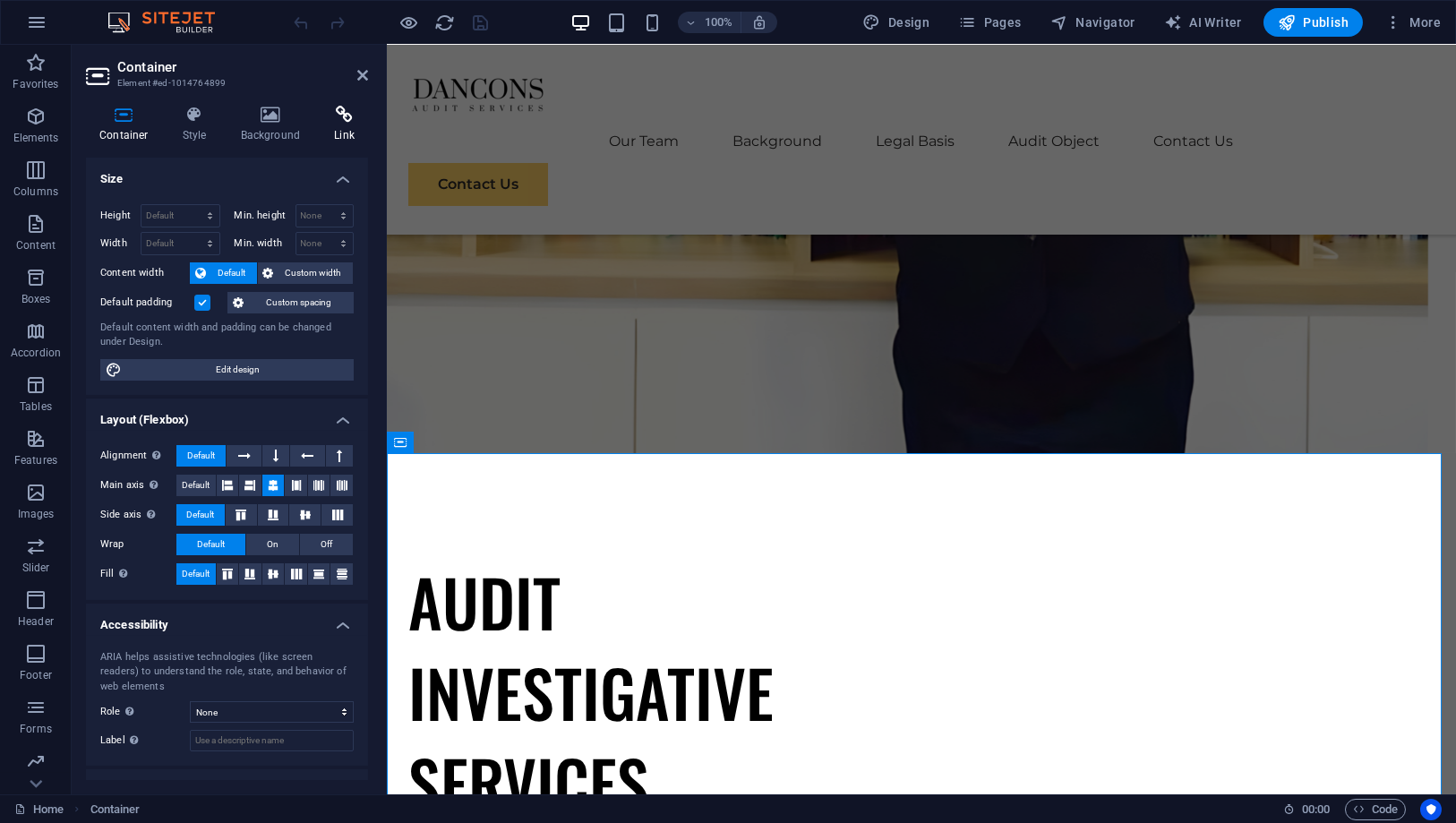
click at [333, 125] on h4 "Link" at bounding box center [344, 124] width 48 height 38
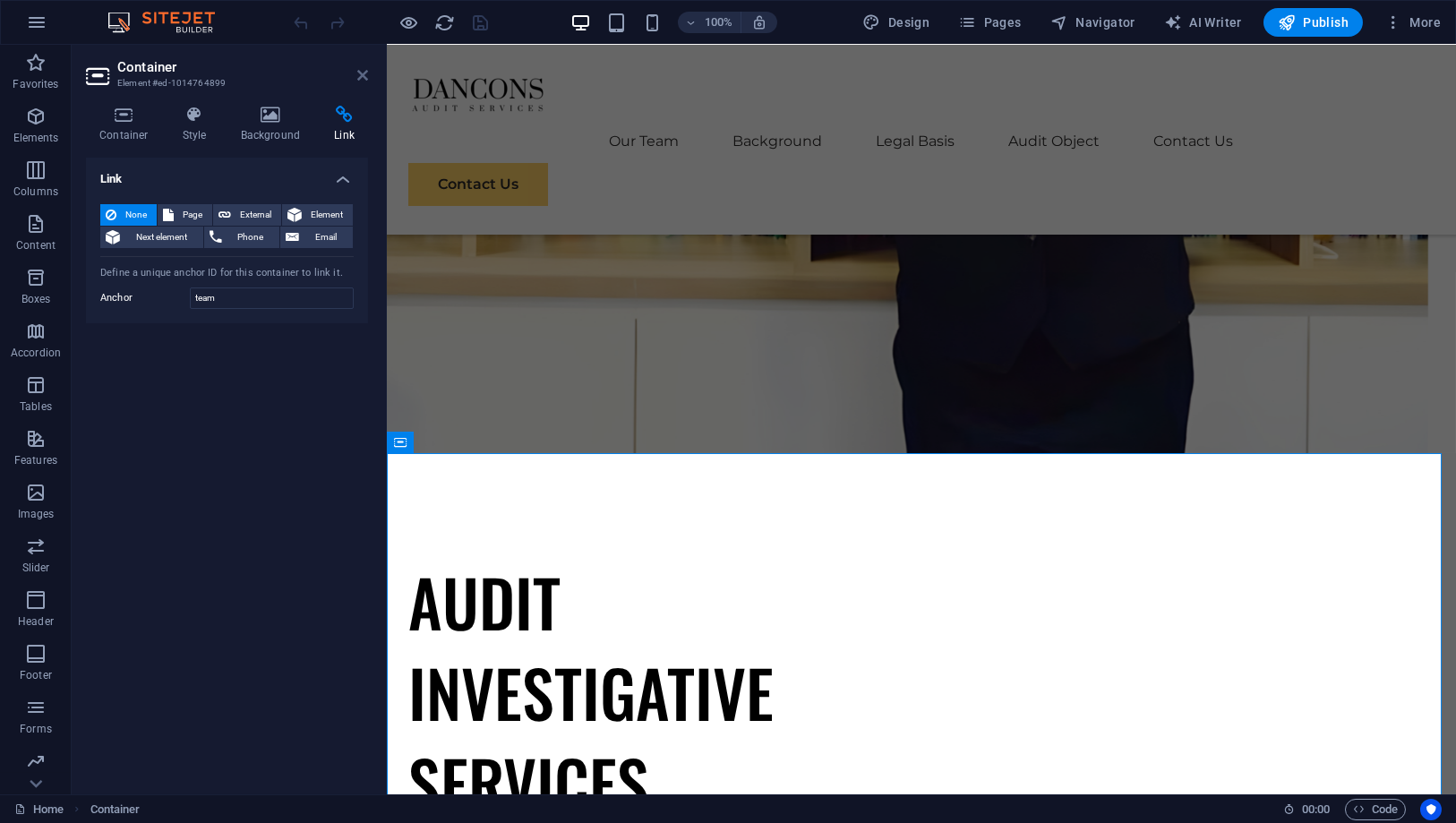
click at [367, 77] on icon at bounding box center [363, 75] width 11 height 15
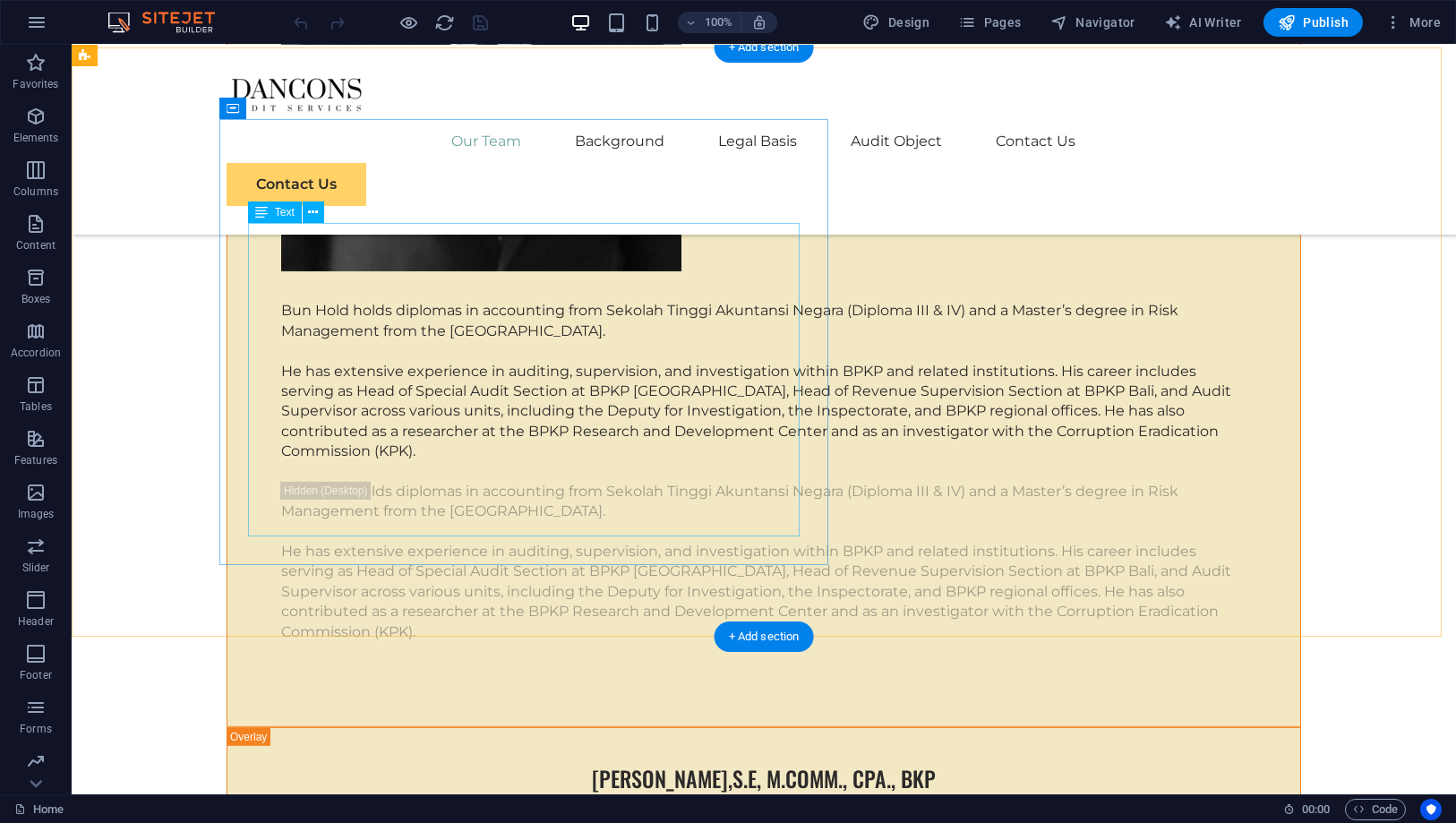
scroll to position [6167, 0]
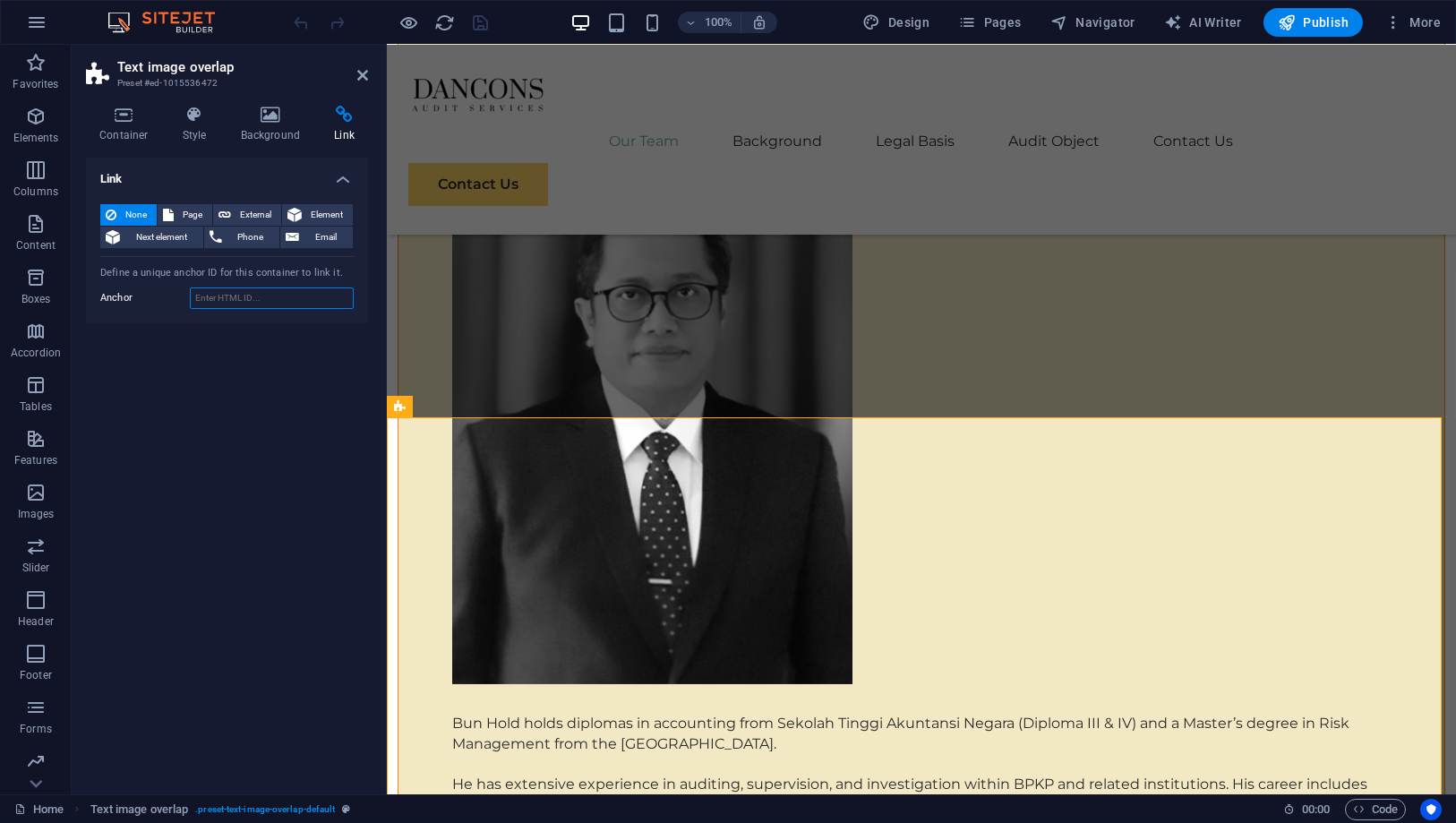
click at [244, 303] on input "Anchor" at bounding box center [271, 298] width 164 height 21
drag, startPoint x: 324, startPoint y: 304, endPoint x: 37, endPoint y: 268, distance: 289.2
click at [37, 268] on section "Favorites Elements Columns Content Boxes Accordion Tables Features Images Slide…" at bounding box center [728, 419] width 1456 height 750
type input "background"
click at [397, 118] on div "Menu Our Team Background Legal Basis Audit Object Contact Us Contact Us" at bounding box center [921, 139] width 1070 height 190
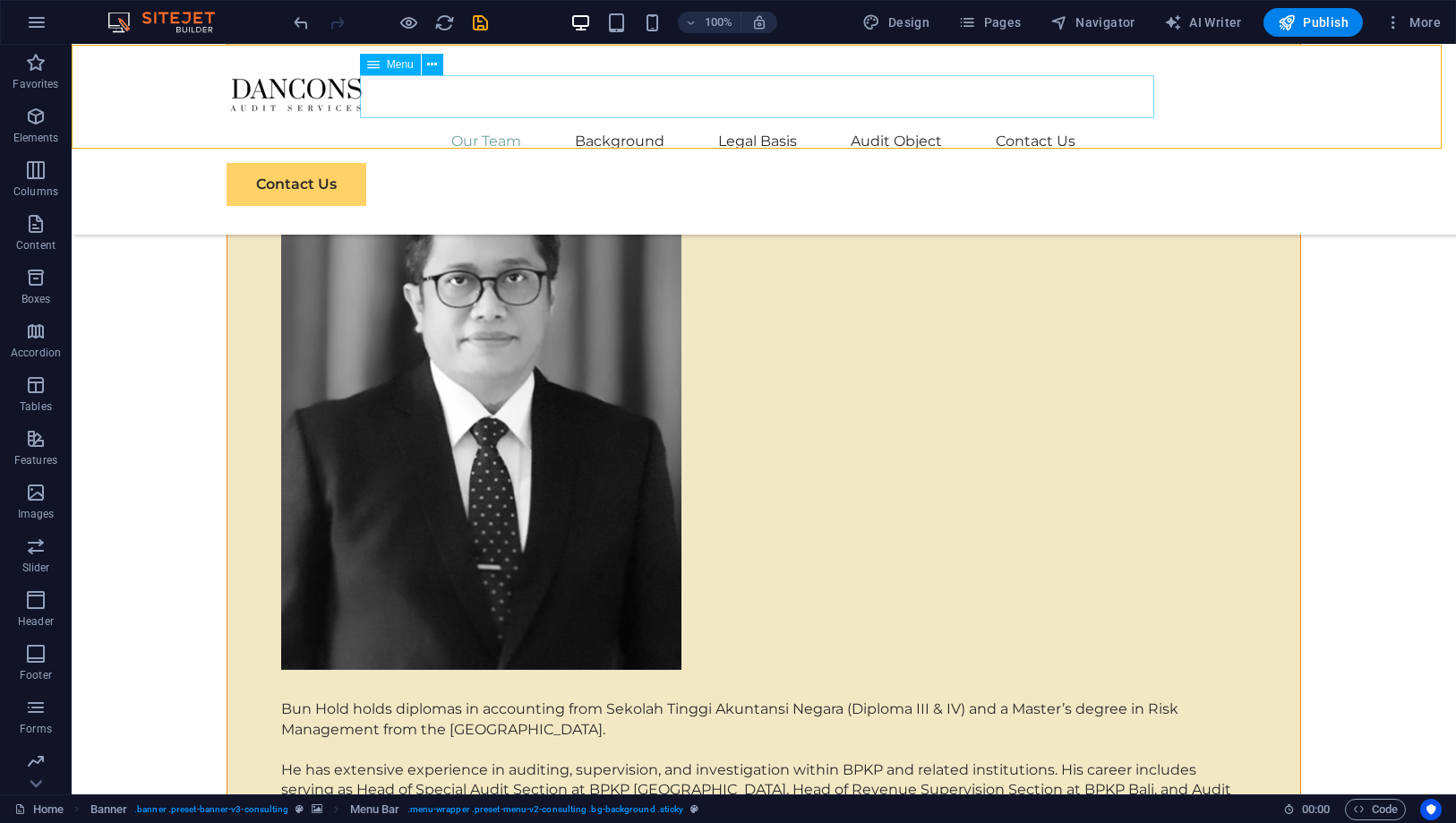
click at [596, 120] on nav "Our Team Background Legal Basis Audit Object Contact Us" at bounding box center [764, 141] width 1075 height 43
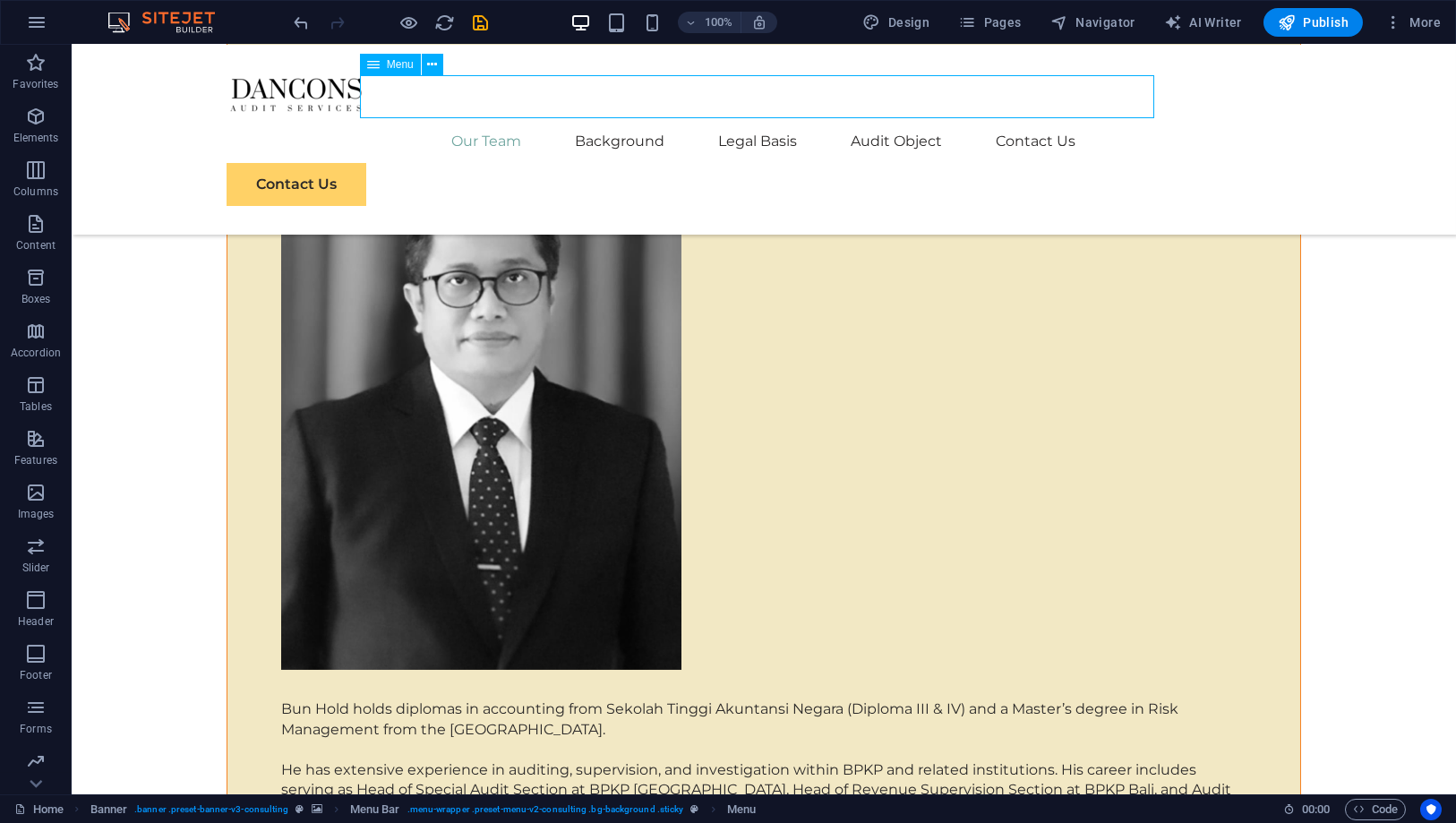
click at [596, 120] on nav "Our Team Background Legal Basis Audit Object Contact Us" at bounding box center [764, 141] width 1075 height 43
select select
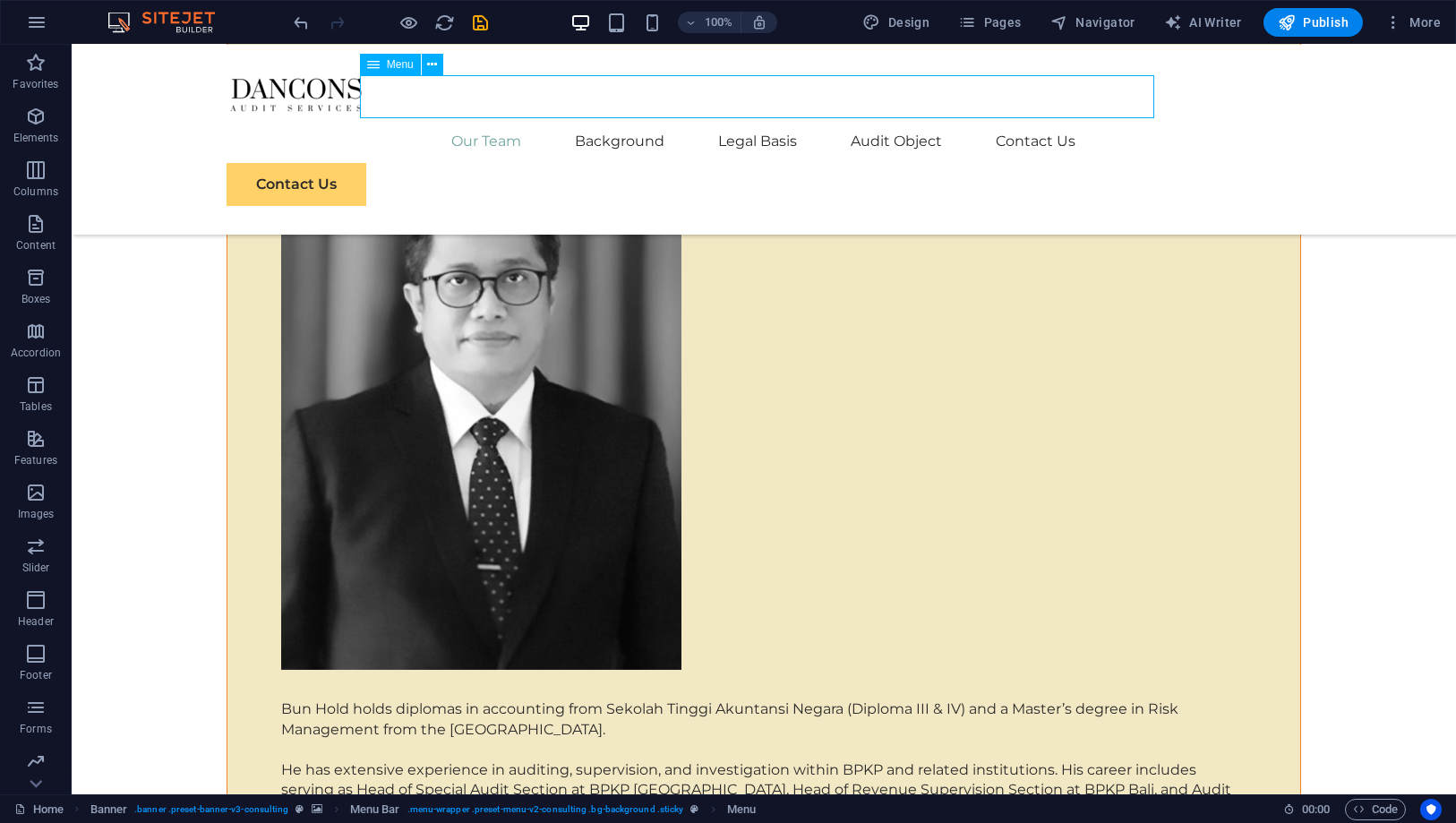
select select
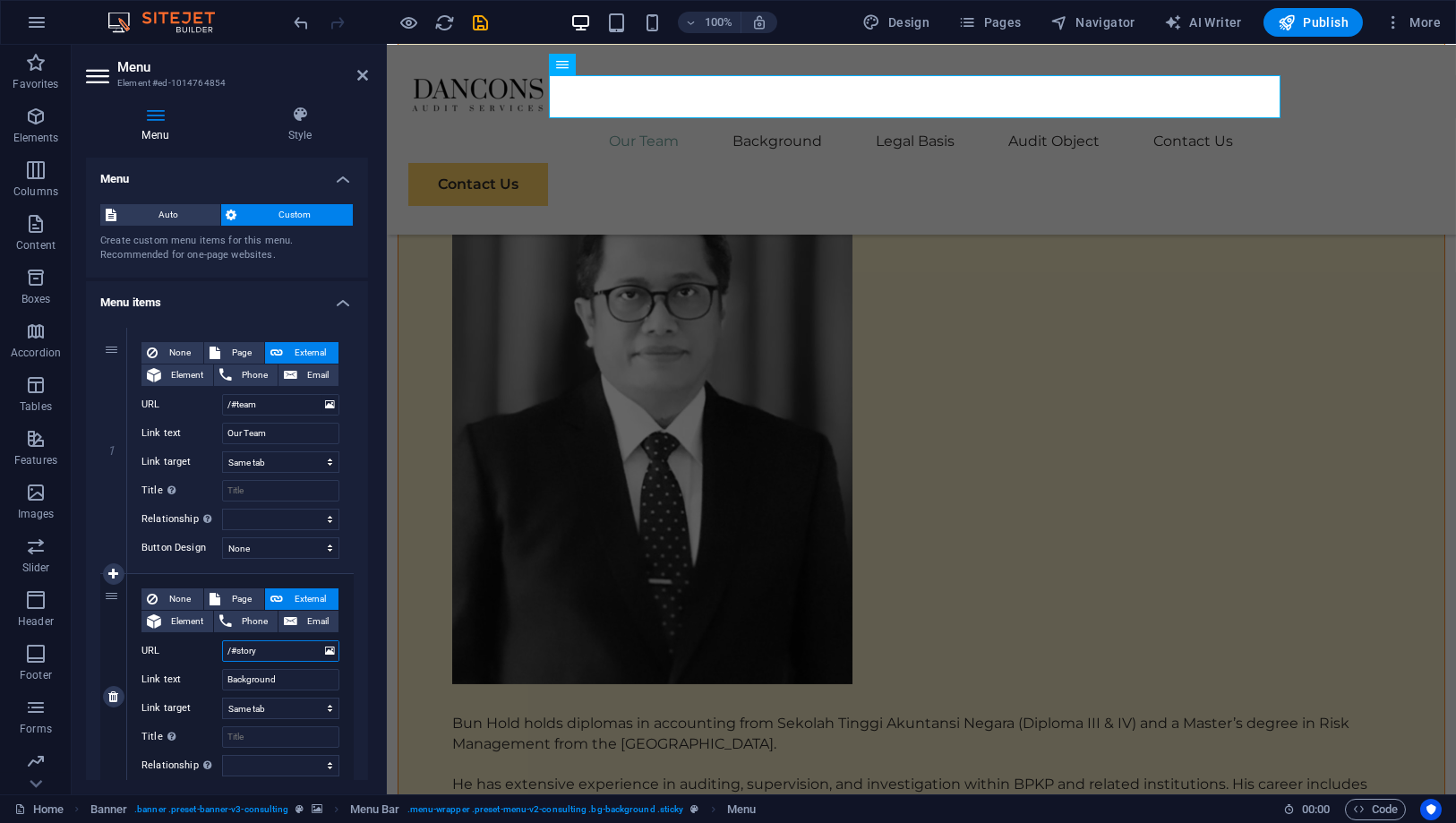
drag, startPoint x: 267, startPoint y: 653, endPoint x: 217, endPoint y: 640, distance: 51.7
click at [217, 640] on div "URL /#story" at bounding box center [241, 650] width 198 height 21
type input "/#"
select select
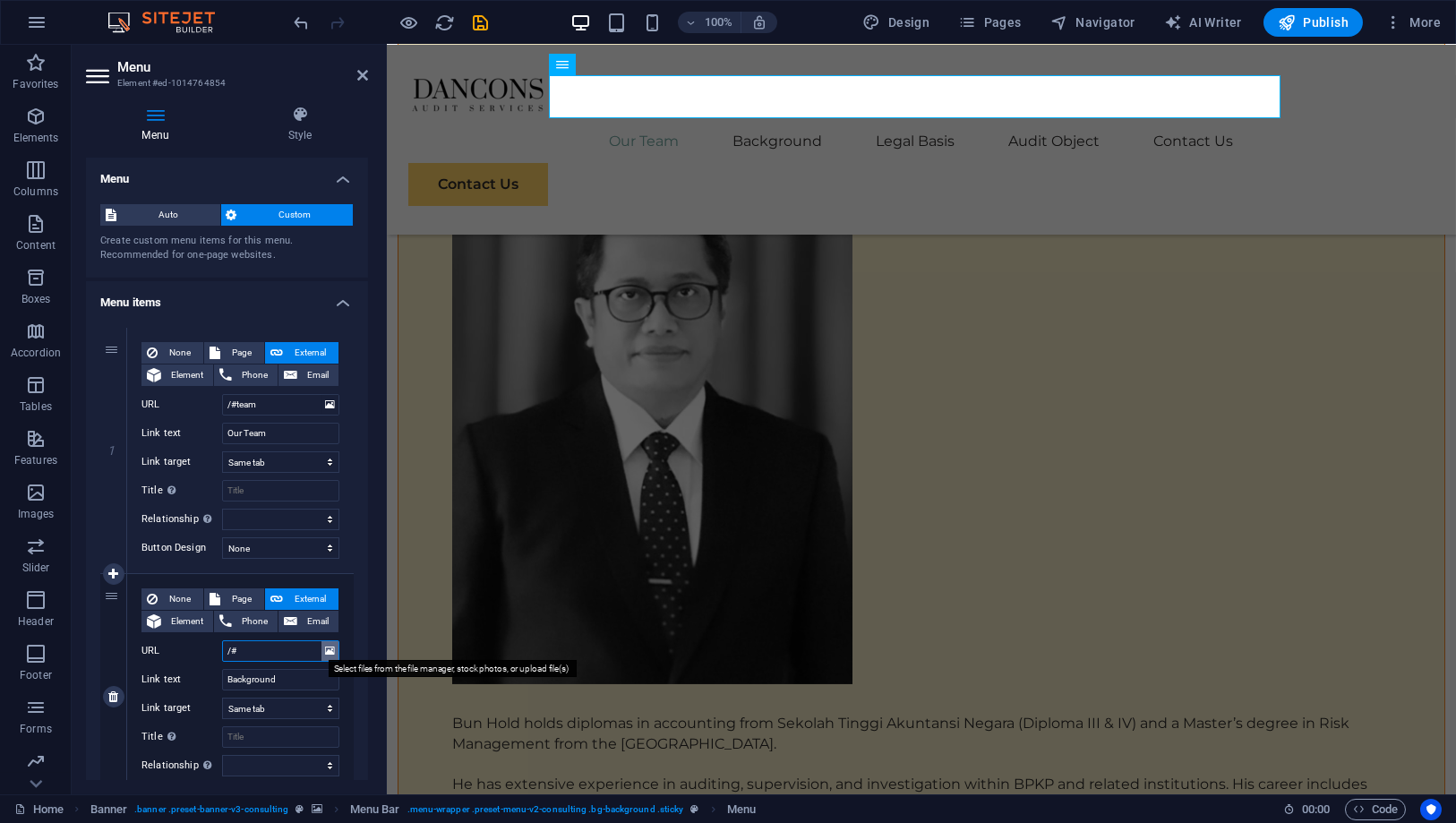
select select
paste input "background"
type input "/#background"
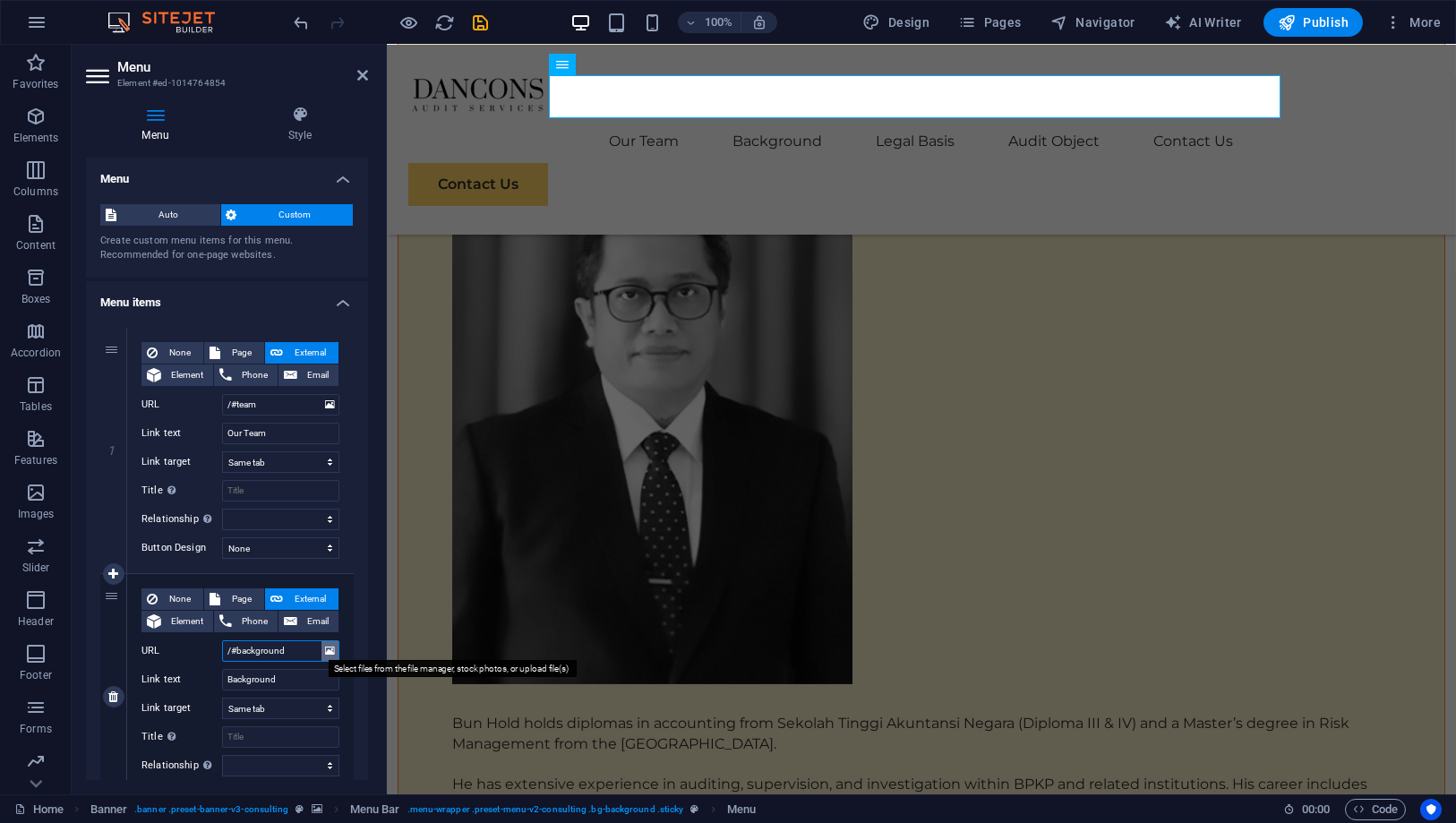
select select
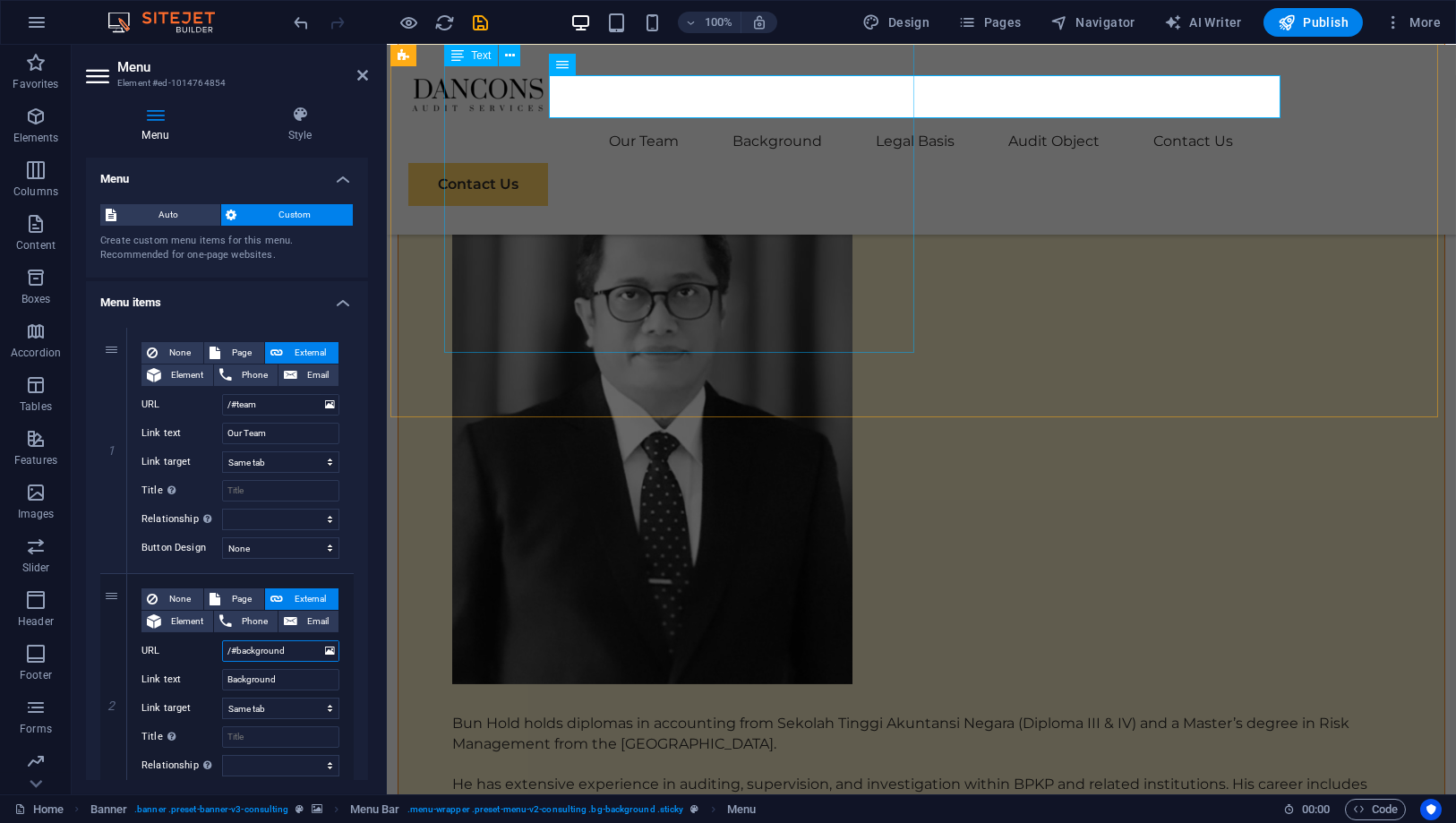
type input "/#background"
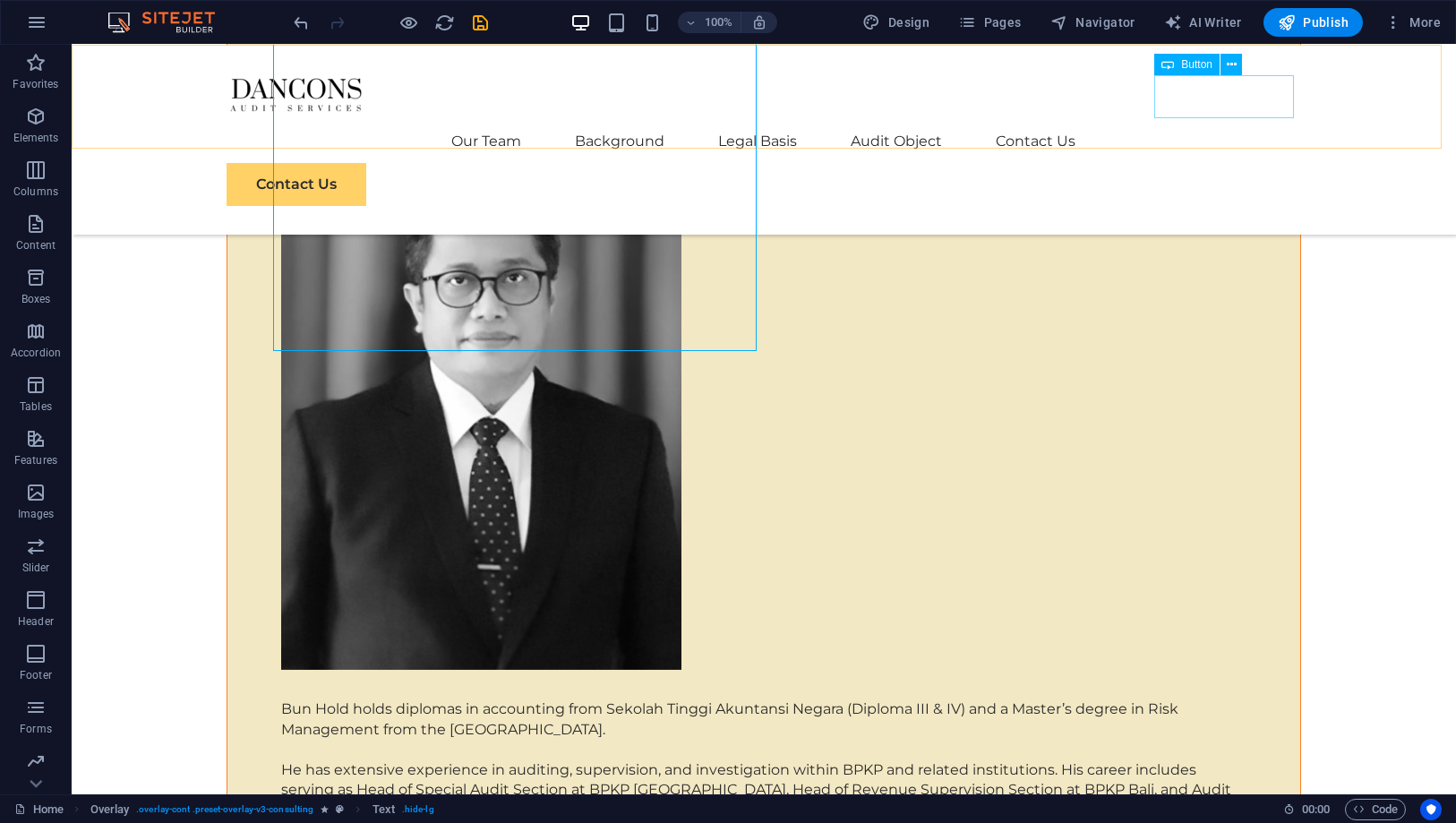
click at [1200, 163] on div "Contact Us" at bounding box center [764, 184] width 1075 height 43
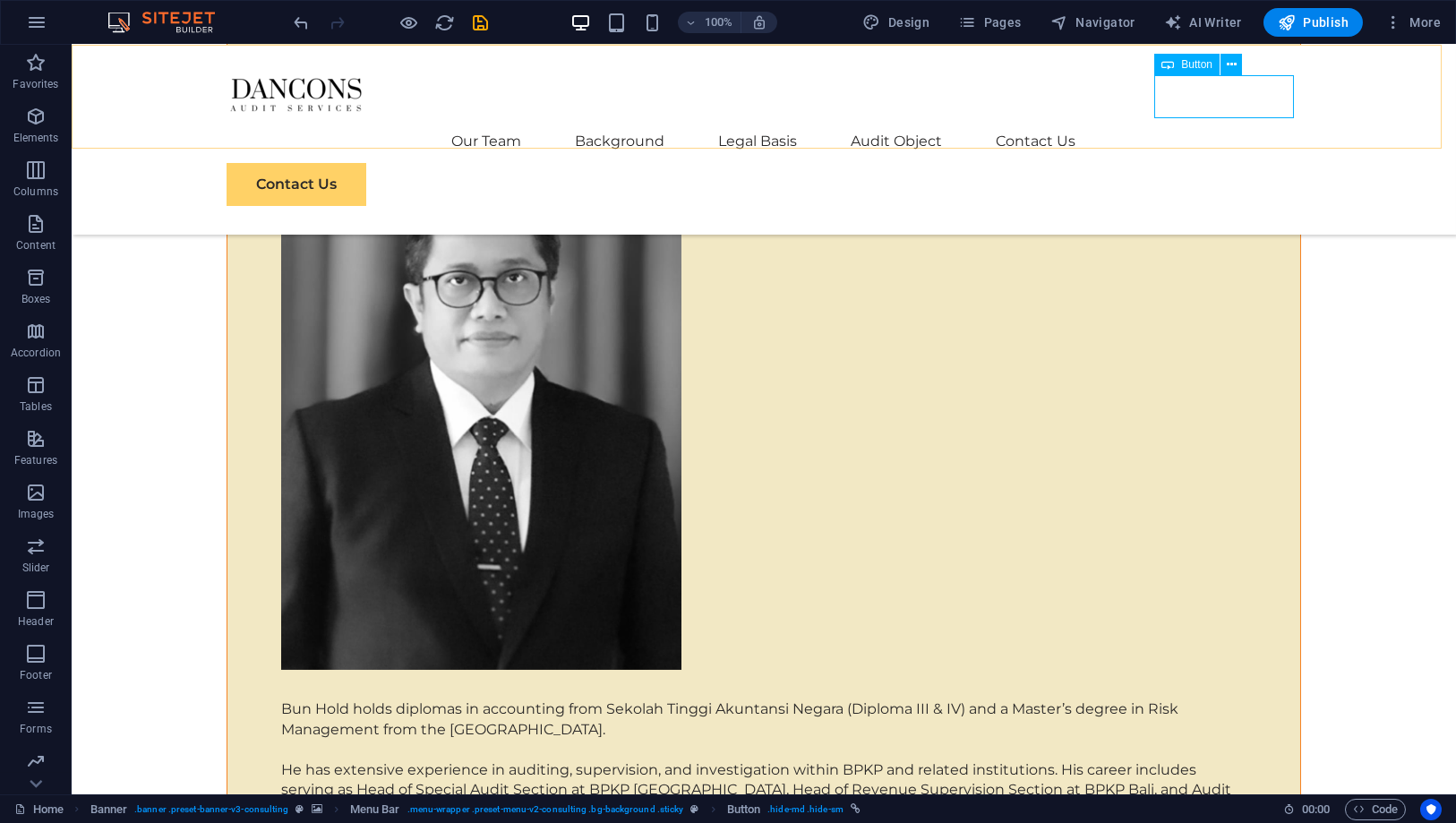
click at [1193, 61] on span "Button" at bounding box center [1197, 65] width 31 height 11
click at [878, 61] on div "Menu Our Team Background Legal Basis Audit Object Contact Us Contact Us" at bounding box center [764, 139] width 1385 height 190
click at [1188, 65] on span "Button" at bounding box center [1197, 65] width 31 height 11
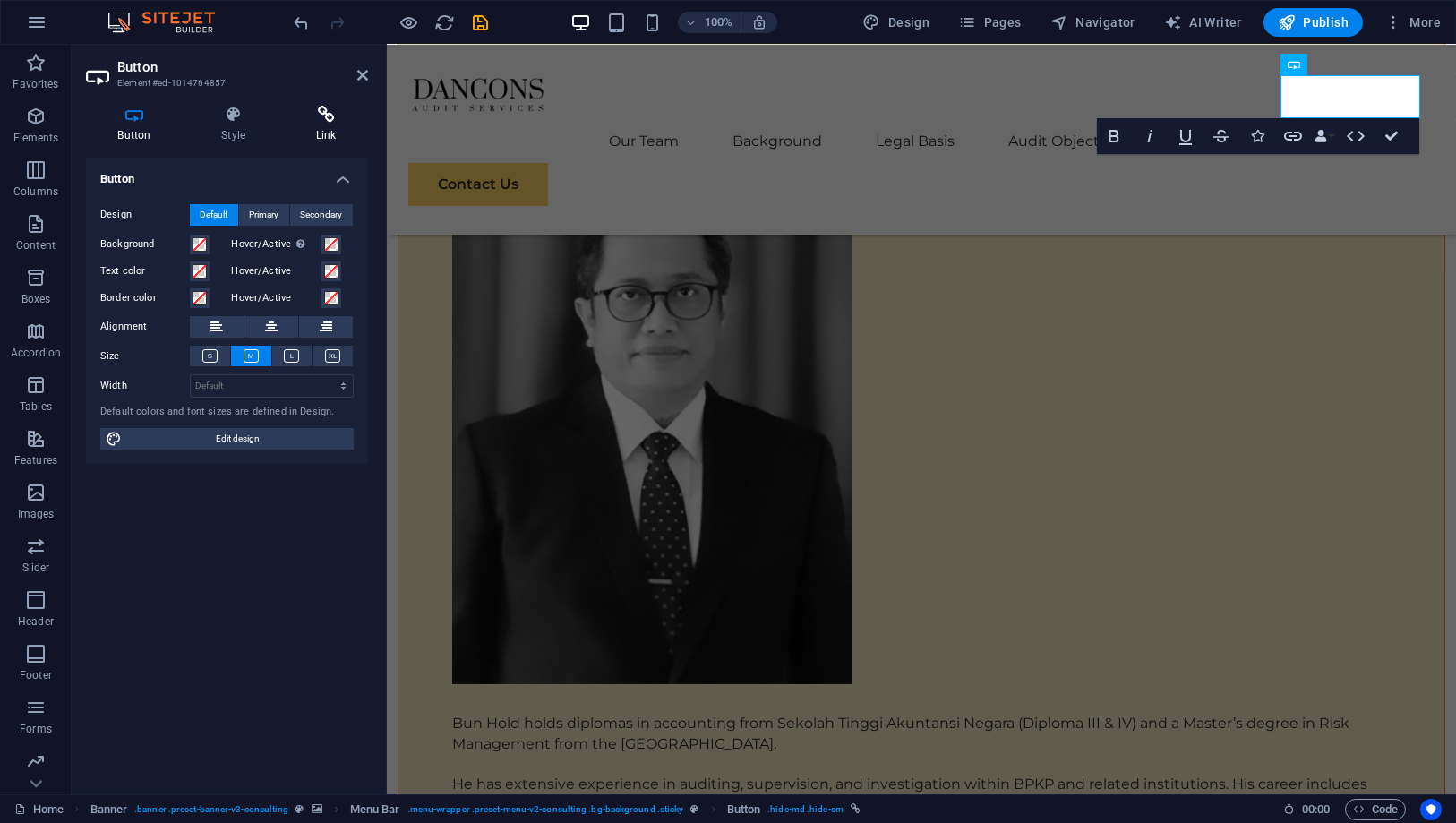
click at [344, 105] on icon at bounding box center [326, 114] width 84 height 18
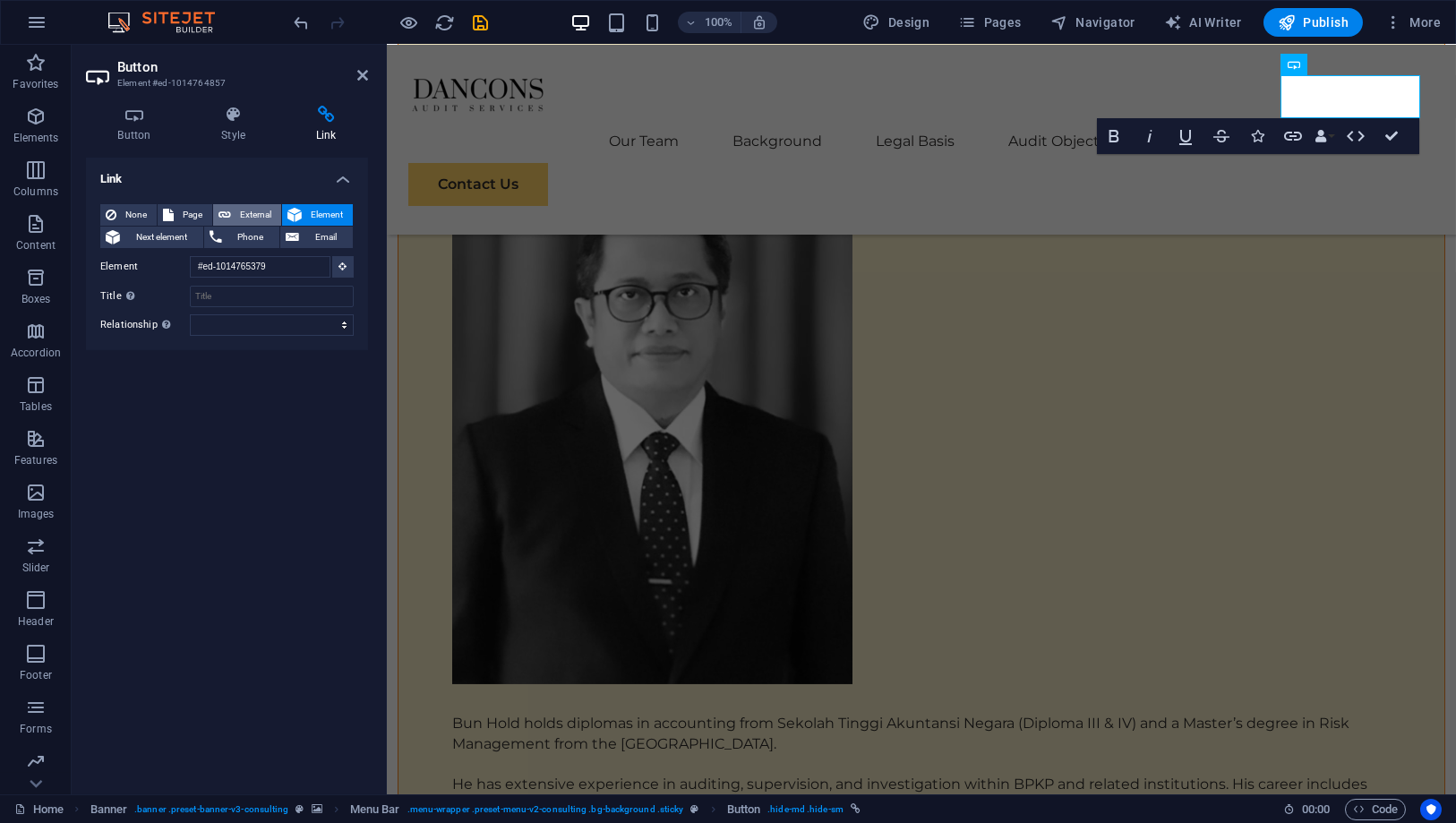
click at [226, 216] on icon at bounding box center [225, 214] width 13 height 21
select select "blank"
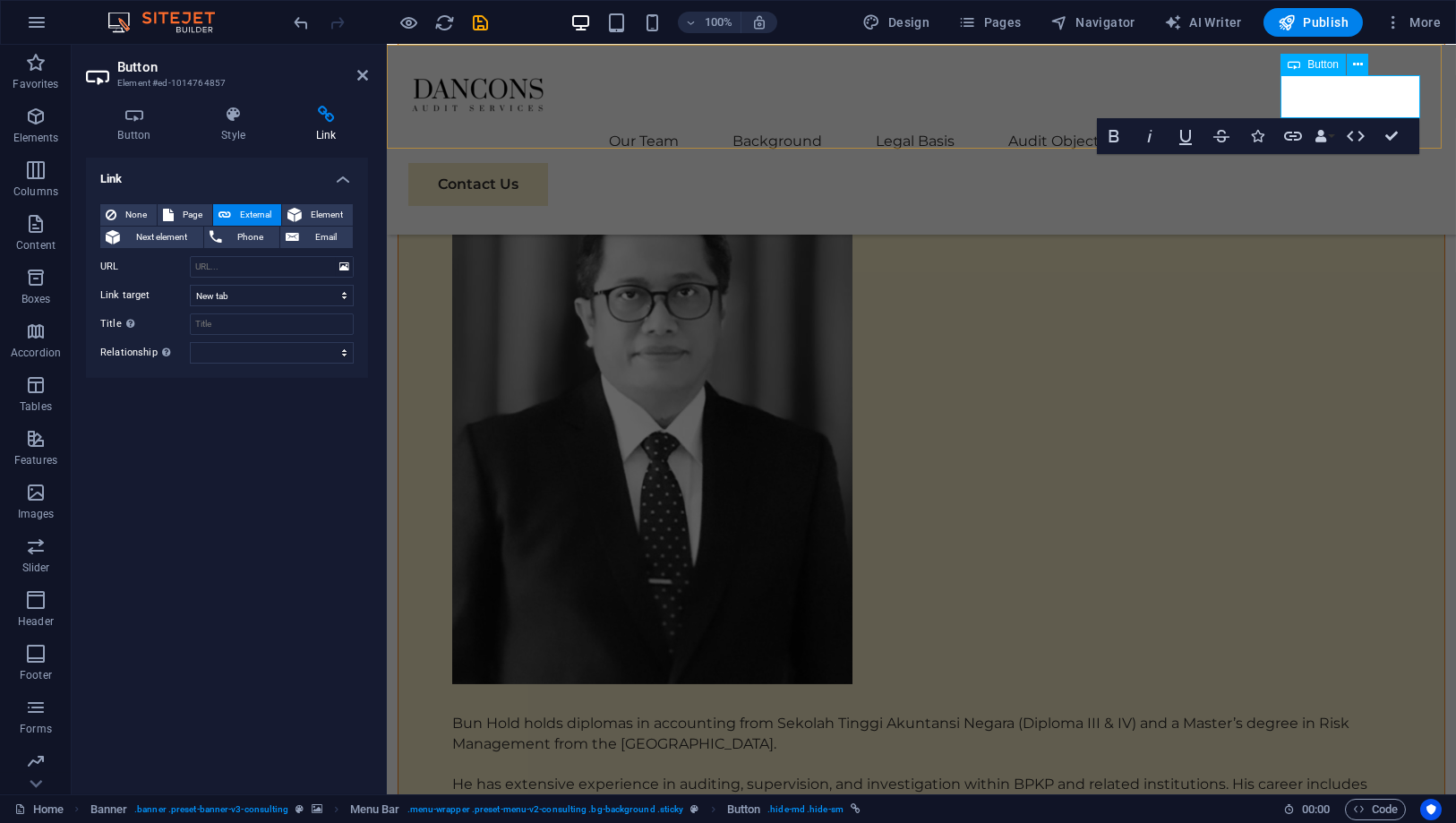
click at [548, 163] on link "Contact Us" at bounding box center [477, 184] width 140 height 43
click at [274, 301] on select "New tab Same tab Overlay" at bounding box center [271, 295] width 164 height 21
click at [121, 366] on div "None Page External Element Next element Phone Email Page Home Subpage Legal Not…" at bounding box center [227, 283] width 282 height 188
click at [1019, 120] on nav "Our Team Background Legal Basis Audit Object Contact Us" at bounding box center [920, 141] width 1027 height 43
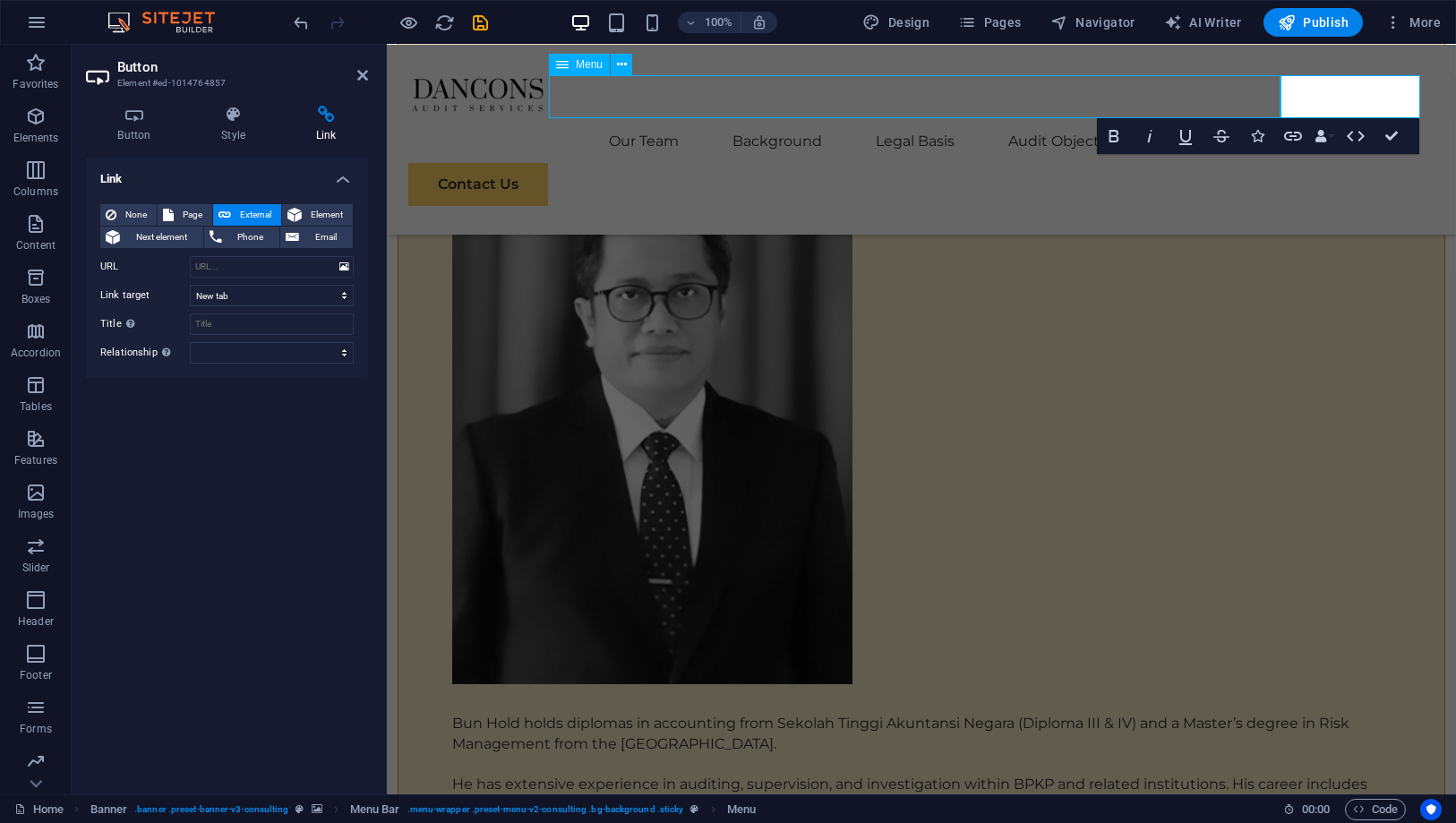
click at [1019, 120] on nav "Our Team Background Legal Basis Audit Object Contact Us" at bounding box center [920, 141] width 1027 height 43
select select
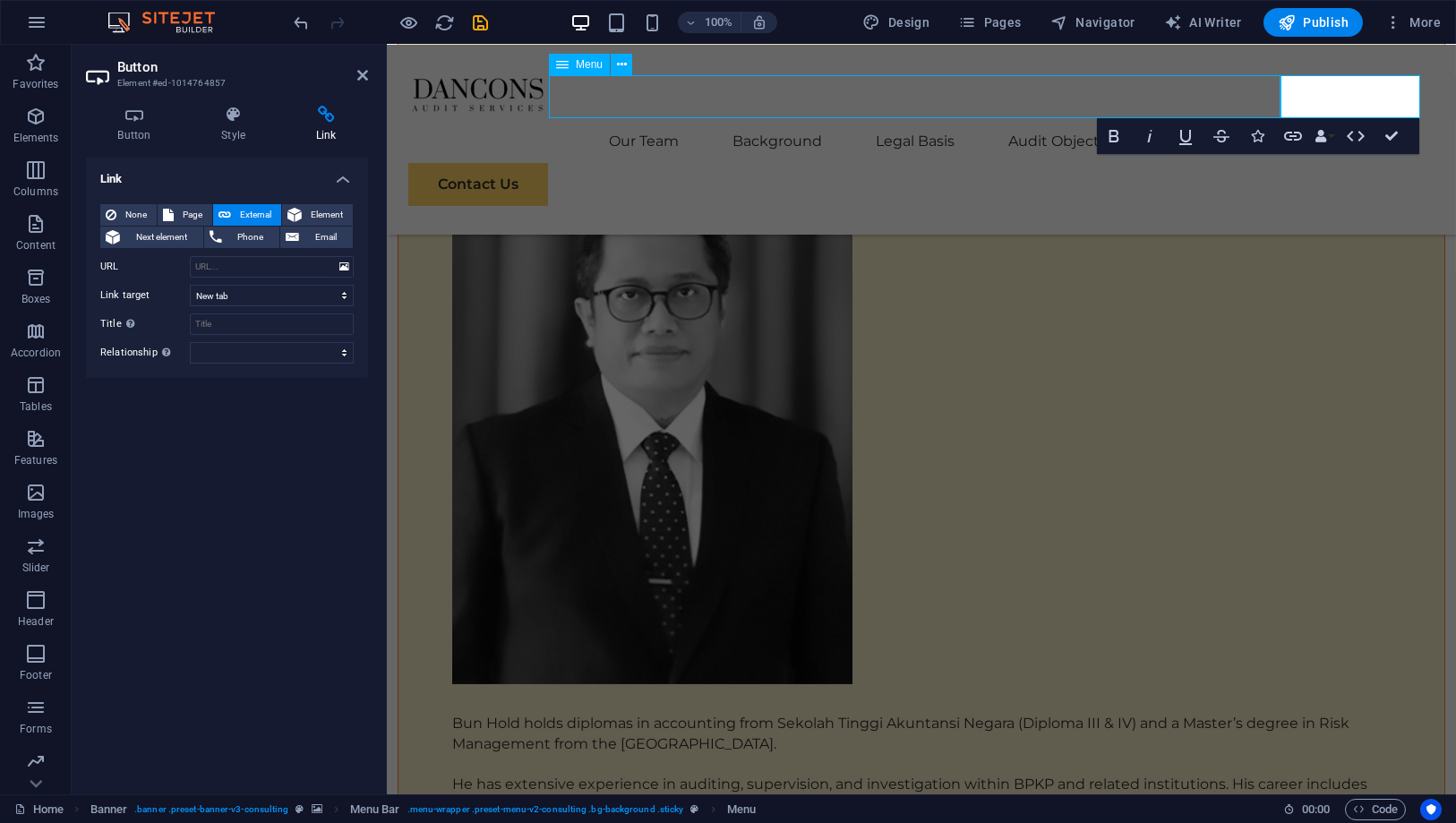
select select
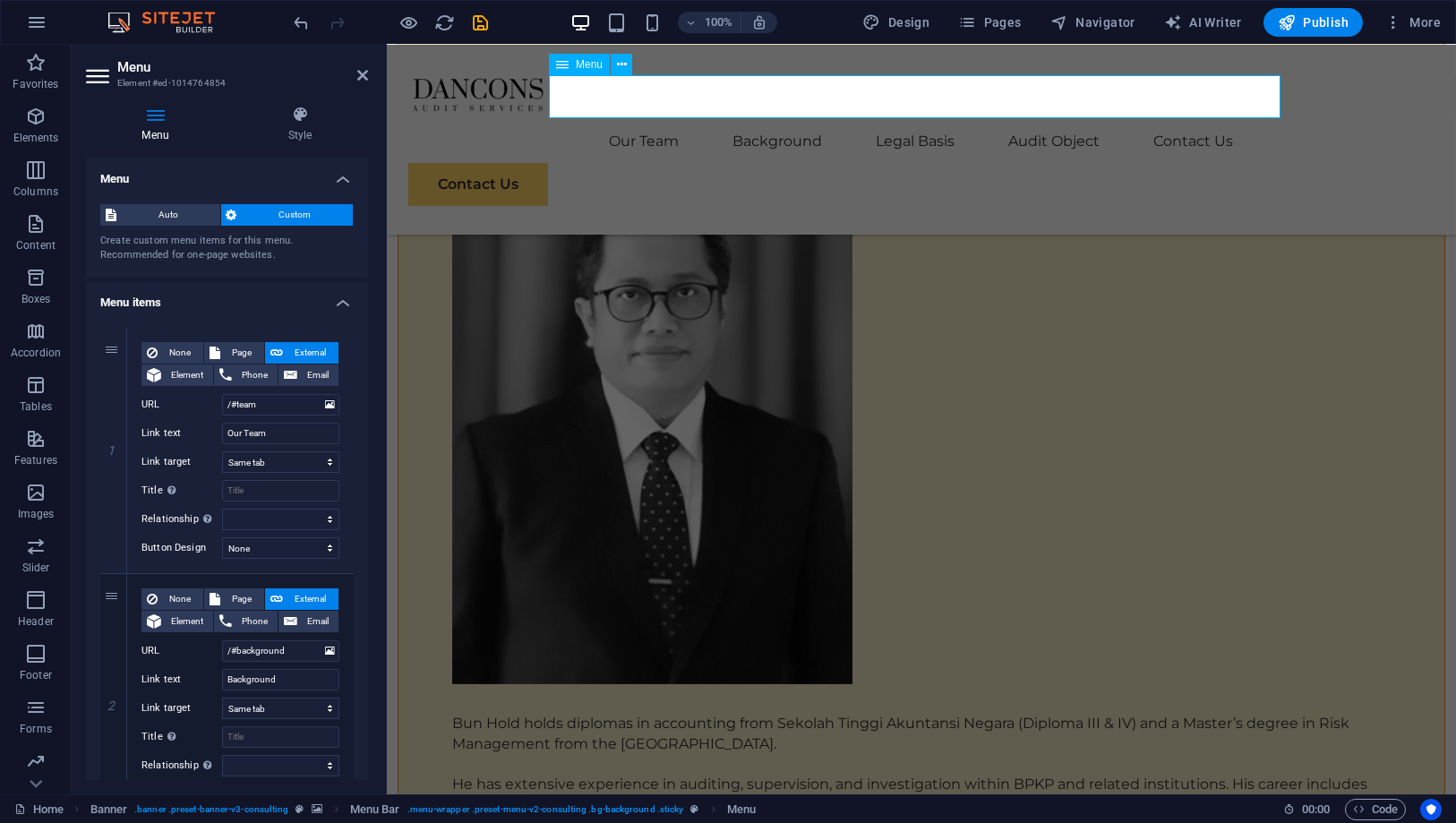
click at [1038, 120] on nav "Our Team Background Legal Basis Audit Object Contact Us" at bounding box center [920, 141] width 1027 height 43
click at [1289, 163] on div "Contact Us" at bounding box center [920, 184] width 1027 height 43
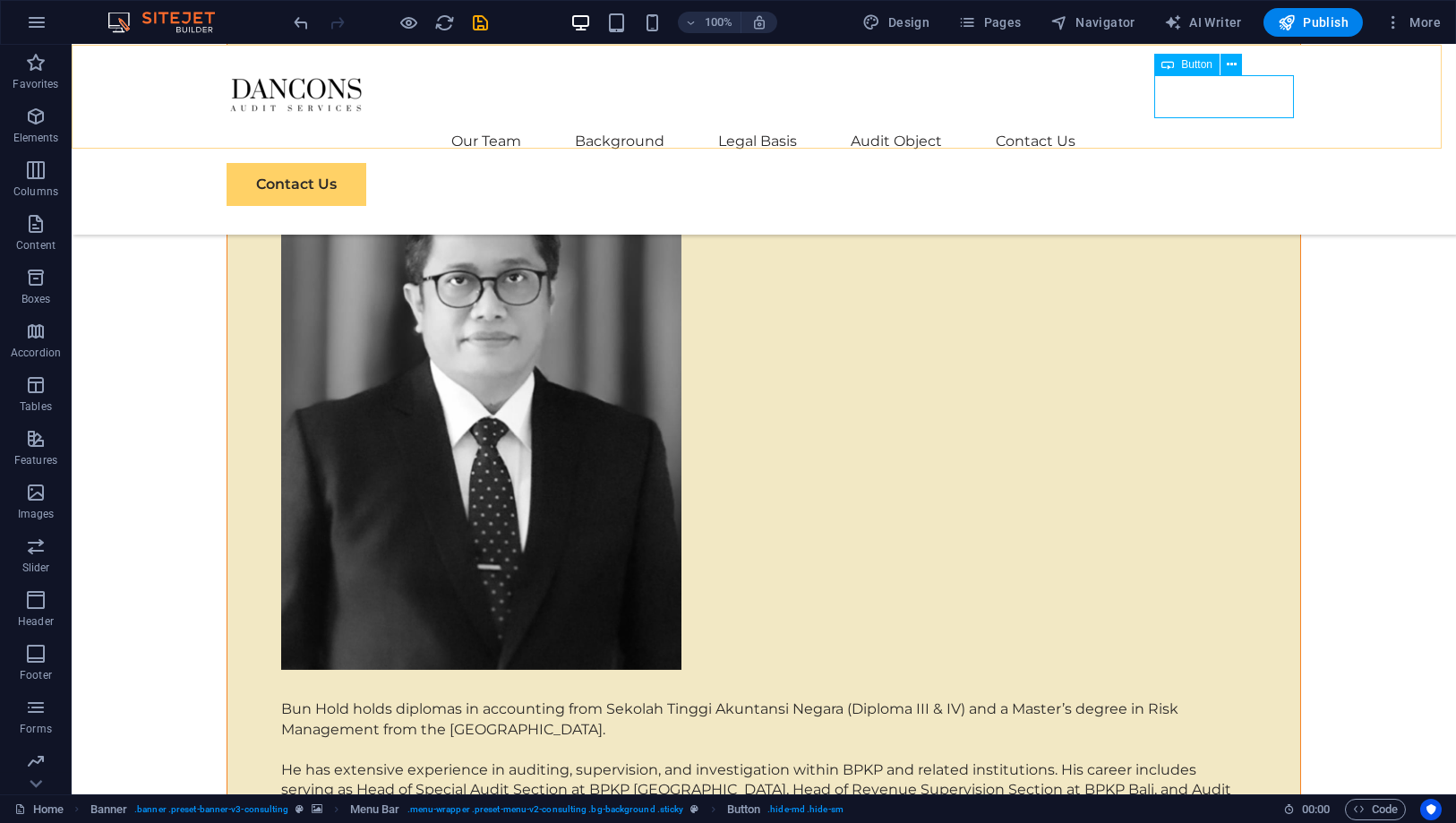
click at [1183, 163] on div "Contact Us" at bounding box center [764, 184] width 1075 height 43
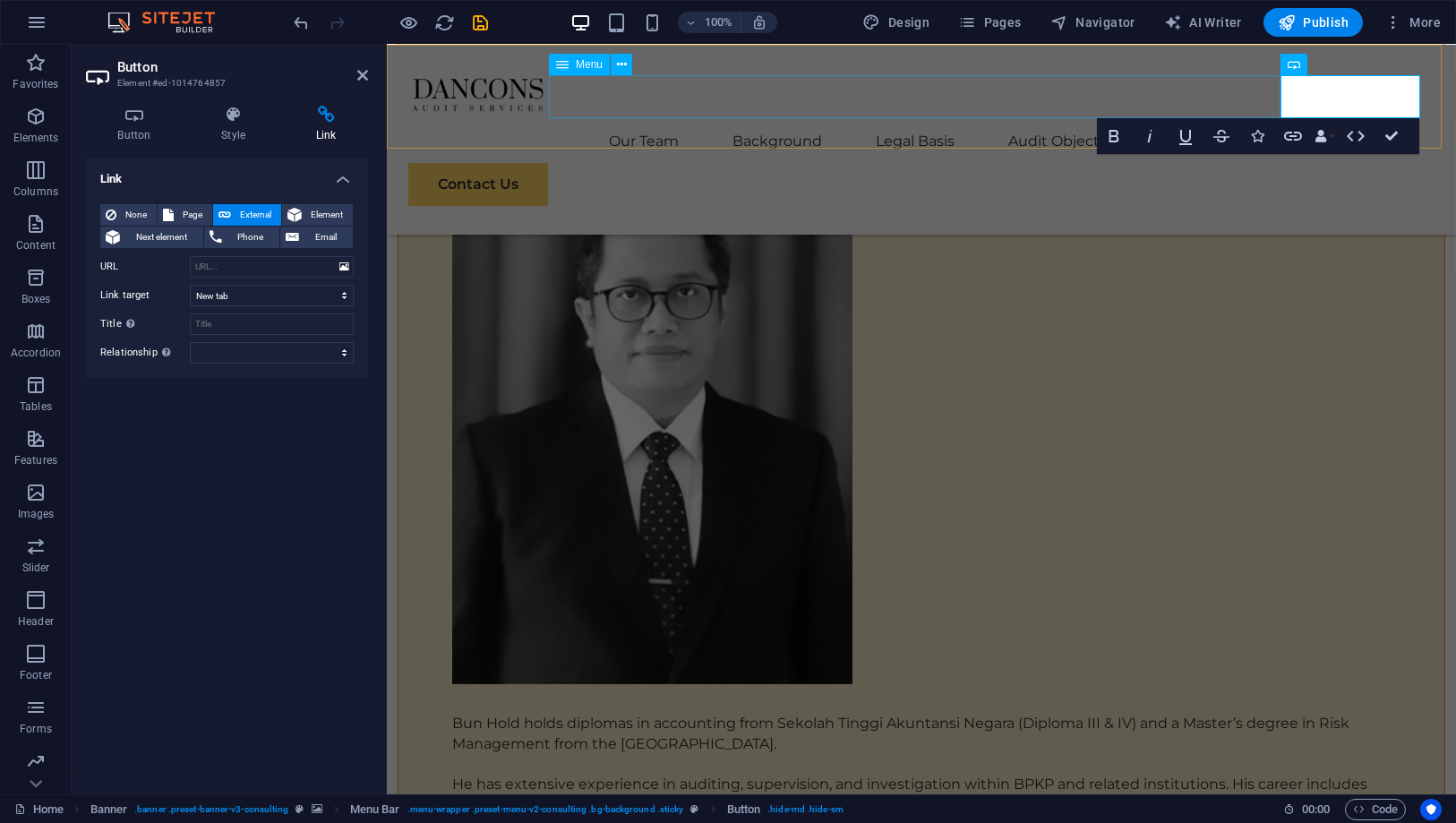
click at [1176, 120] on nav "Our Team Background Legal Basis Audit Object Contact Us" at bounding box center [920, 141] width 1027 height 43
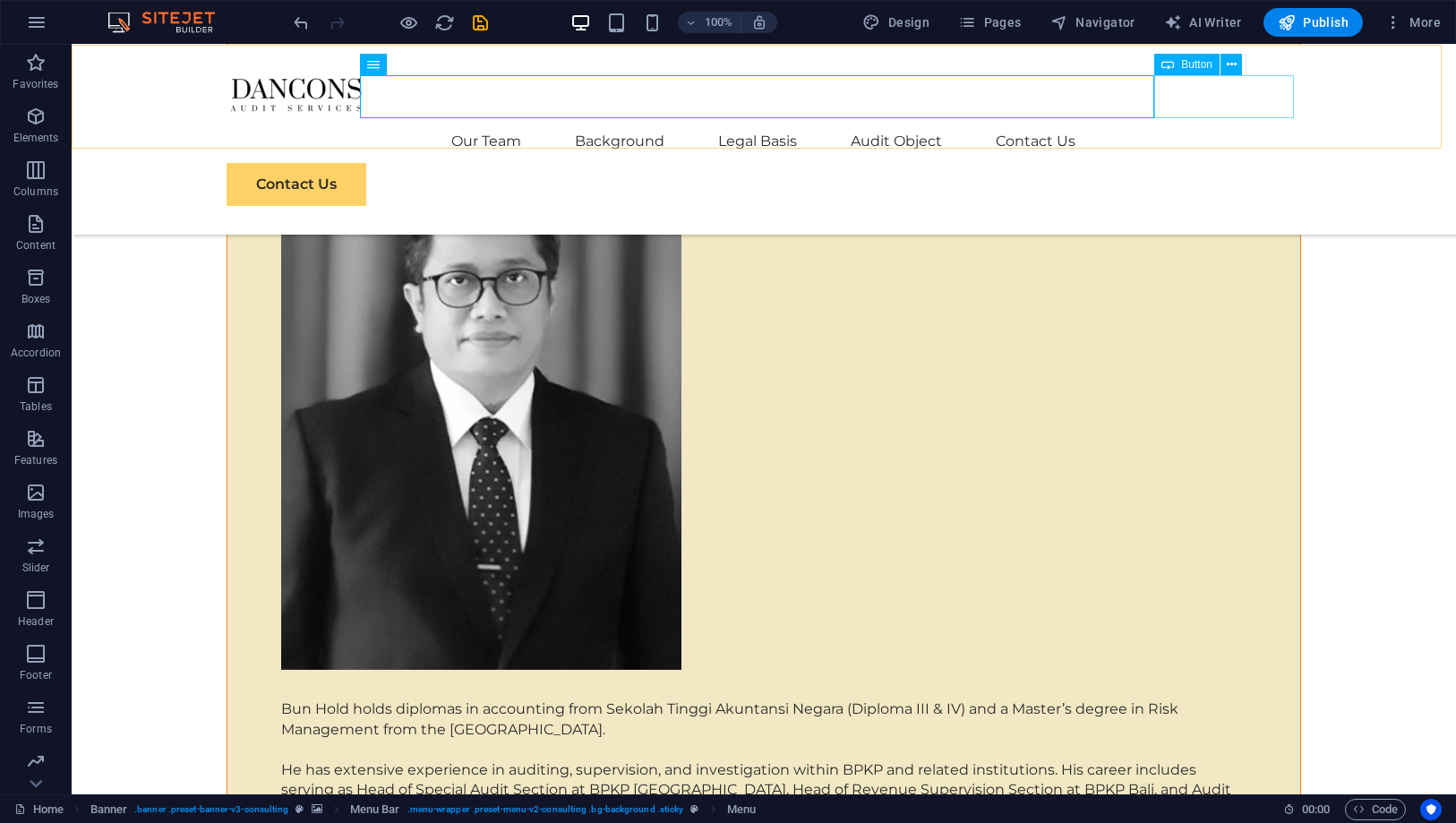
click at [1172, 163] on div "Contact Us" at bounding box center [764, 184] width 1075 height 43
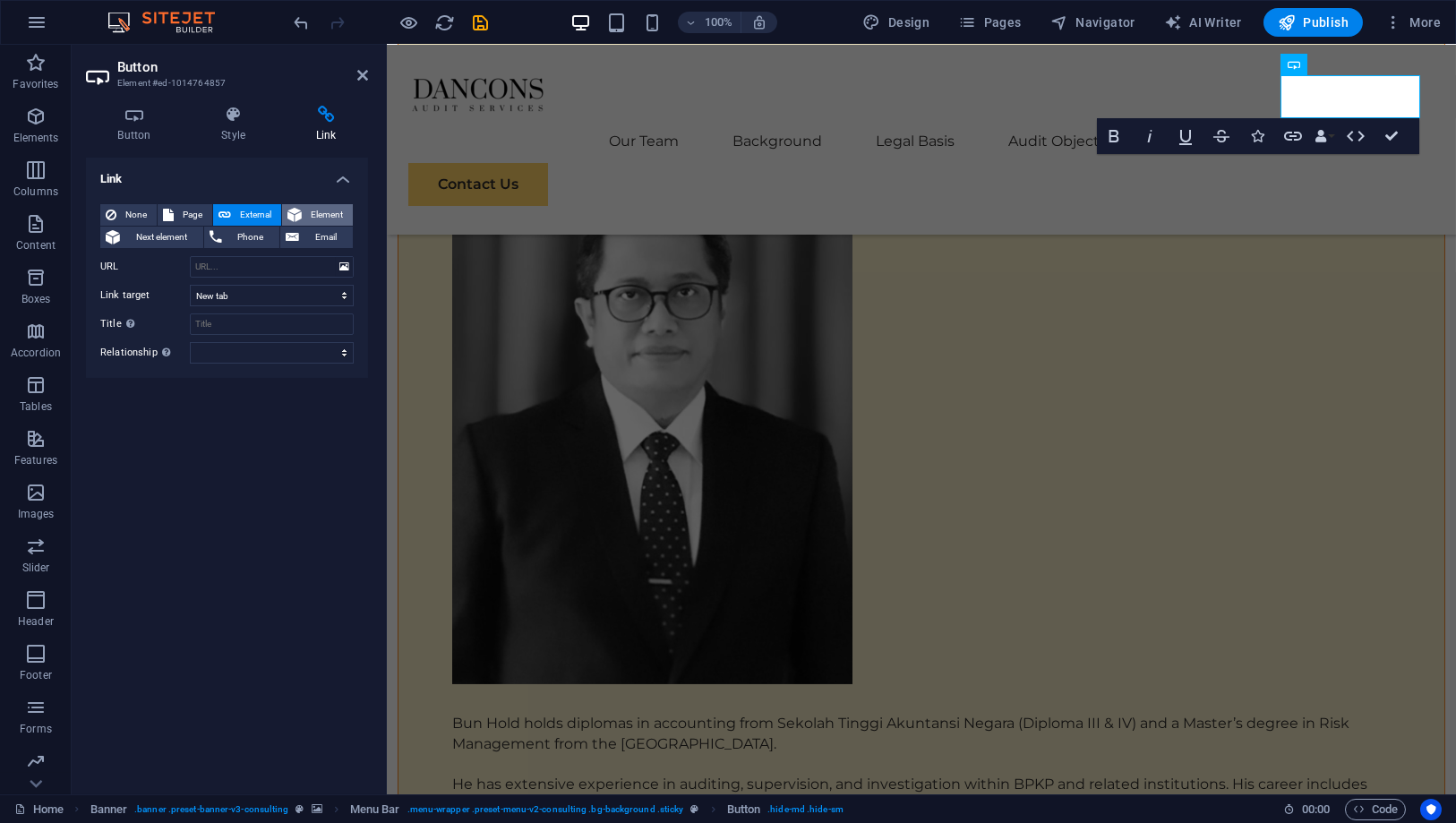
click at [323, 211] on span "Element" at bounding box center [327, 214] width 40 height 21
click at [314, 233] on span "Email" at bounding box center [326, 236] width 43 height 21
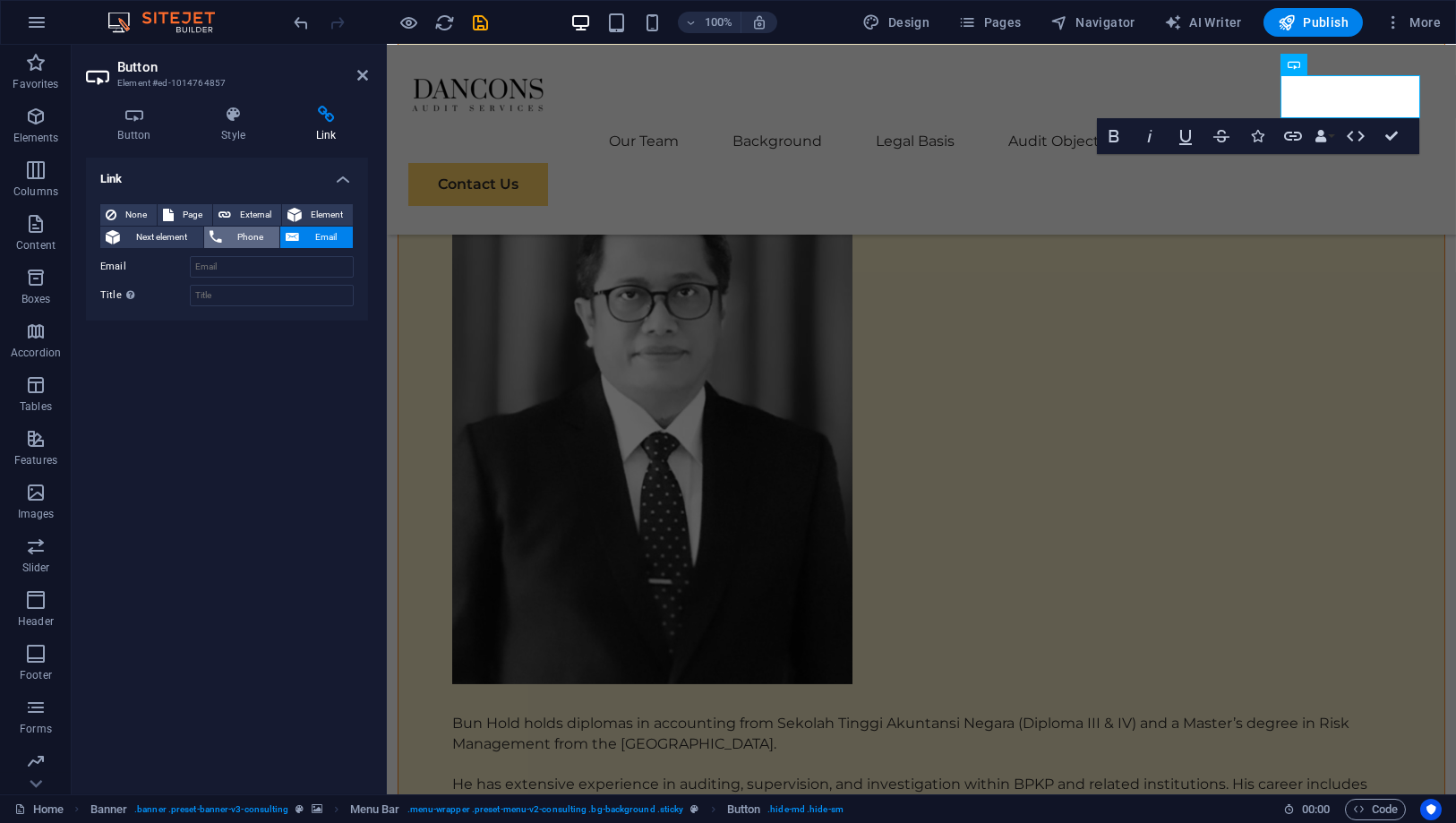
click at [247, 231] on span "Phone" at bounding box center [251, 236] width 48 height 21
click at [178, 231] on span "Next element" at bounding box center [161, 236] width 72 height 21
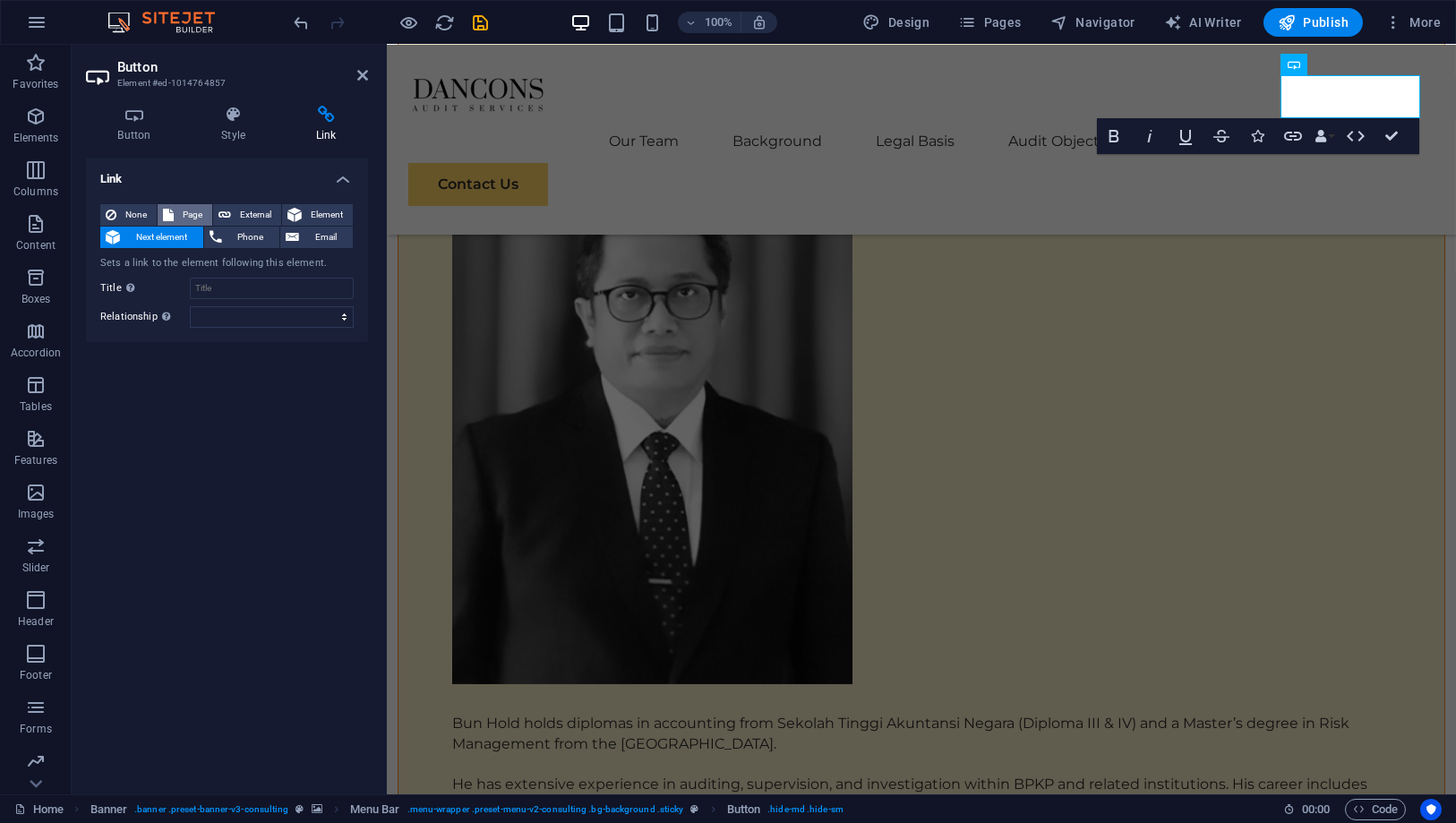
click at [180, 217] on span "Page" at bounding box center [193, 214] width 27 height 21
select select
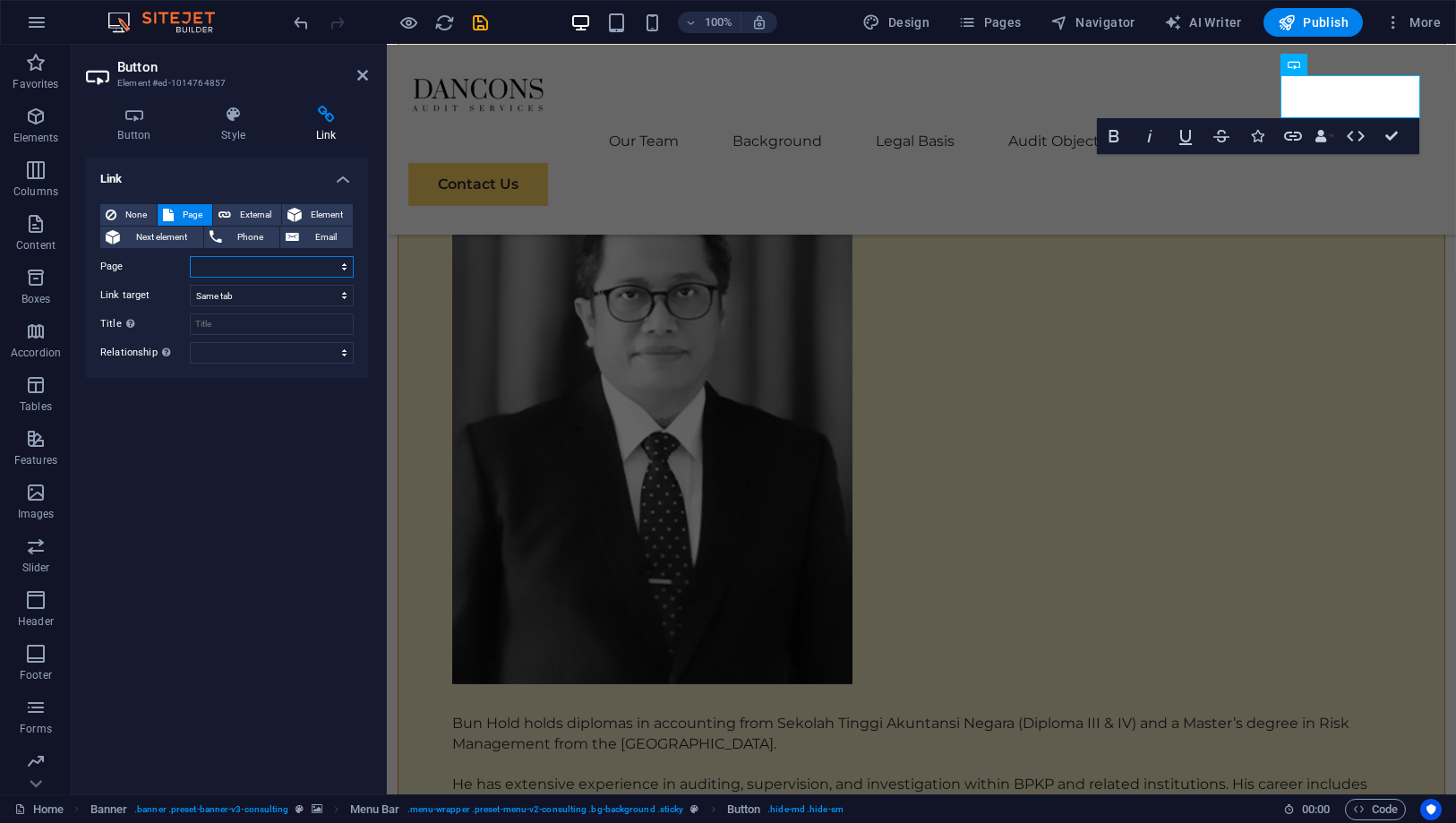
click at [340, 265] on select "Home Subpage Legal Notice Privacy" at bounding box center [271, 266] width 164 height 21
click at [310, 294] on select "New tab Same tab Overlay" at bounding box center [271, 295] width 164 height 21
click at [134, 216] on span "None" at bounding box center [136, 214] width 29 height 21
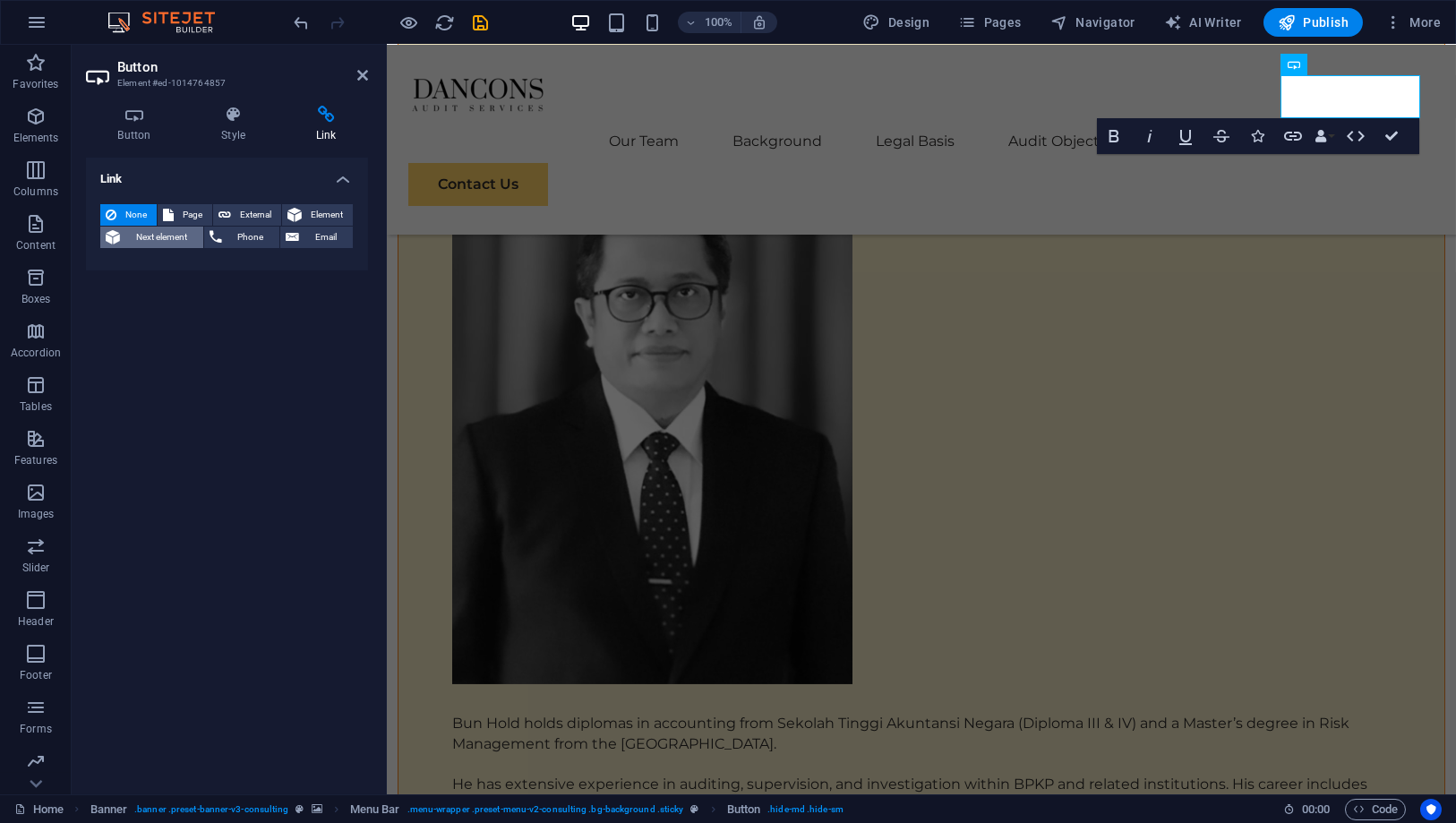
click at [144, 235] on span "Next element" at bounding box center [161, 236] width 72 height 21
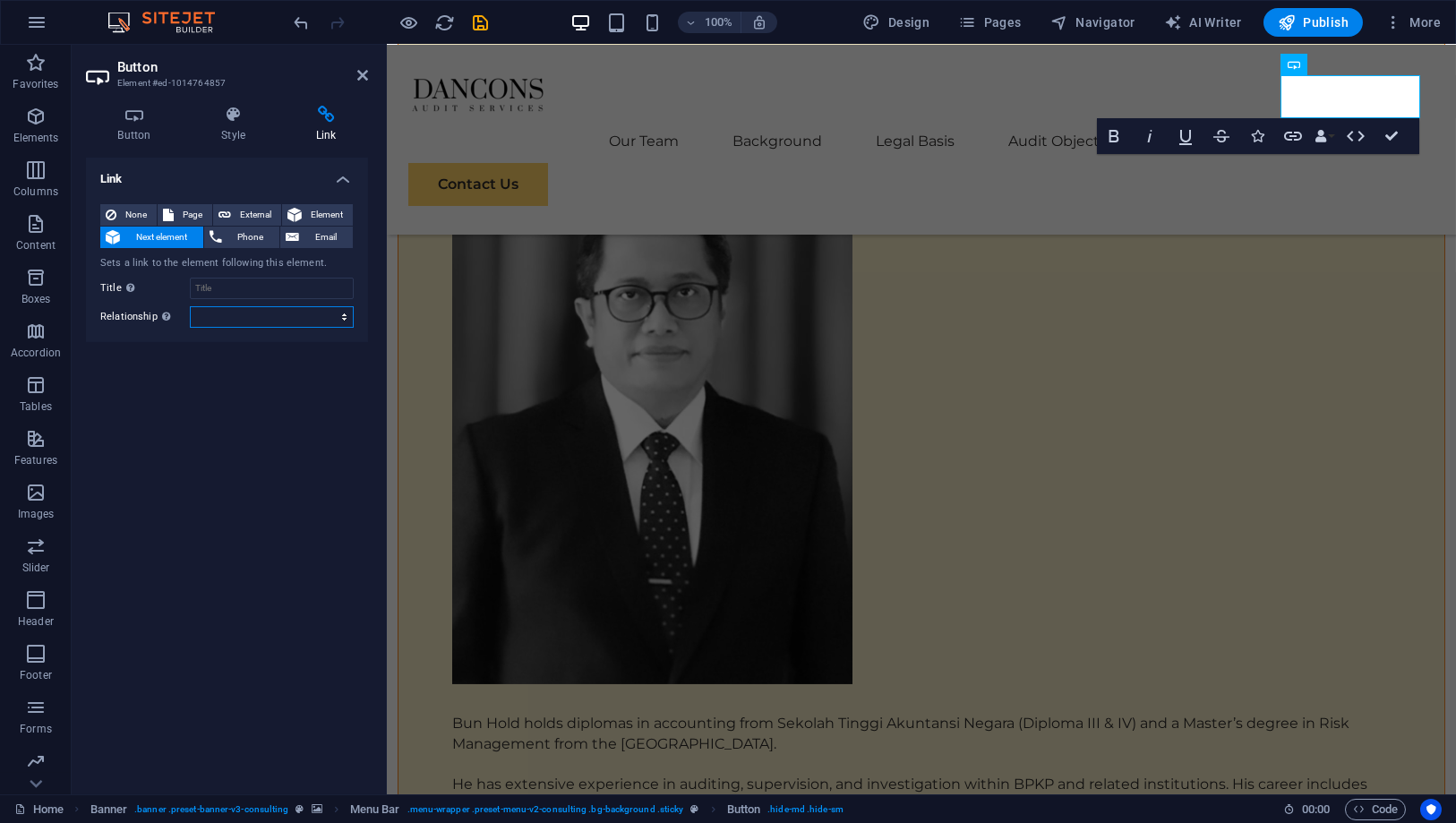
click at [287, 319] on select "alternate author bookmark external help license next nofollow noreferrer noopen…" at bounding box center [271, 317] width 164 height 21
click at [287, 315] on select "alternate author bookmark external help license next nofollow noreferrer noopen…" at bounding box center [271, 317] width 164 height 21
click at [130, 114] on icon at bounding box center [135, 114] width 97 height 18
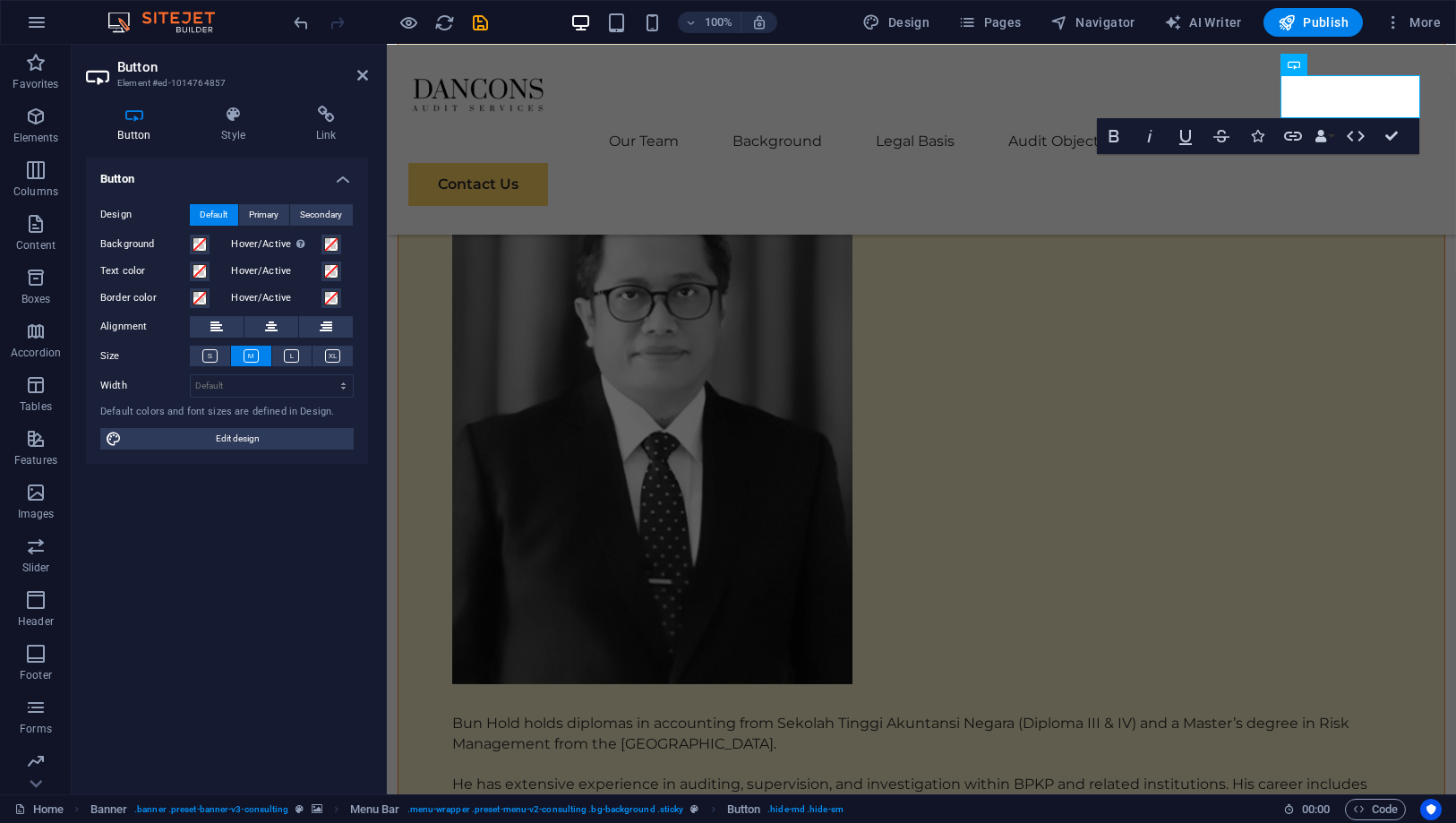
click at [165, 111] on icon at bounding box center [135, 114] width 97 height 18
click at [235, 111] on icon at bounding box center [234, 114] width 88 height 18
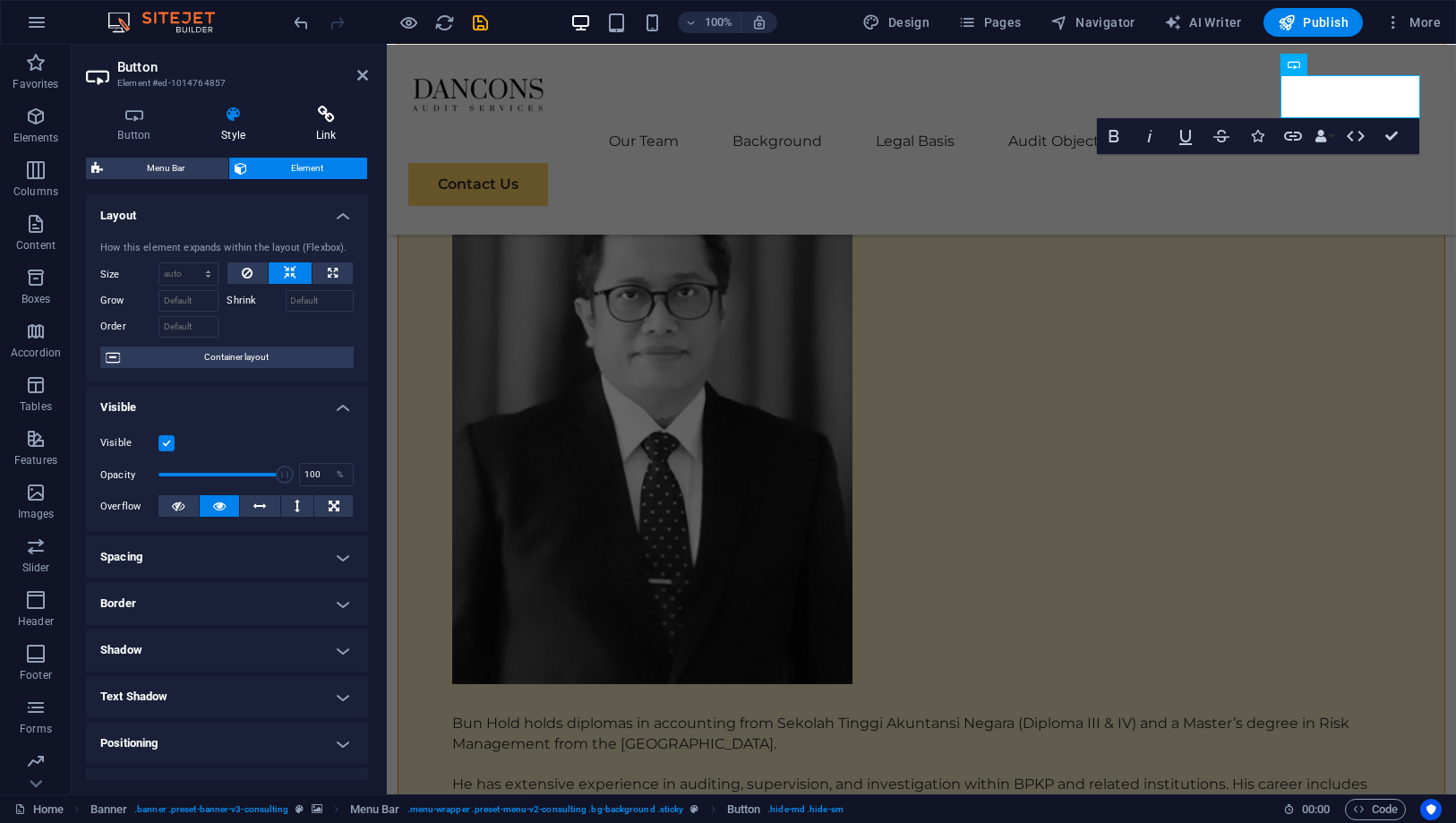
click at [314, 111] on icon at bounding box center [326, 114] width 84 height 18
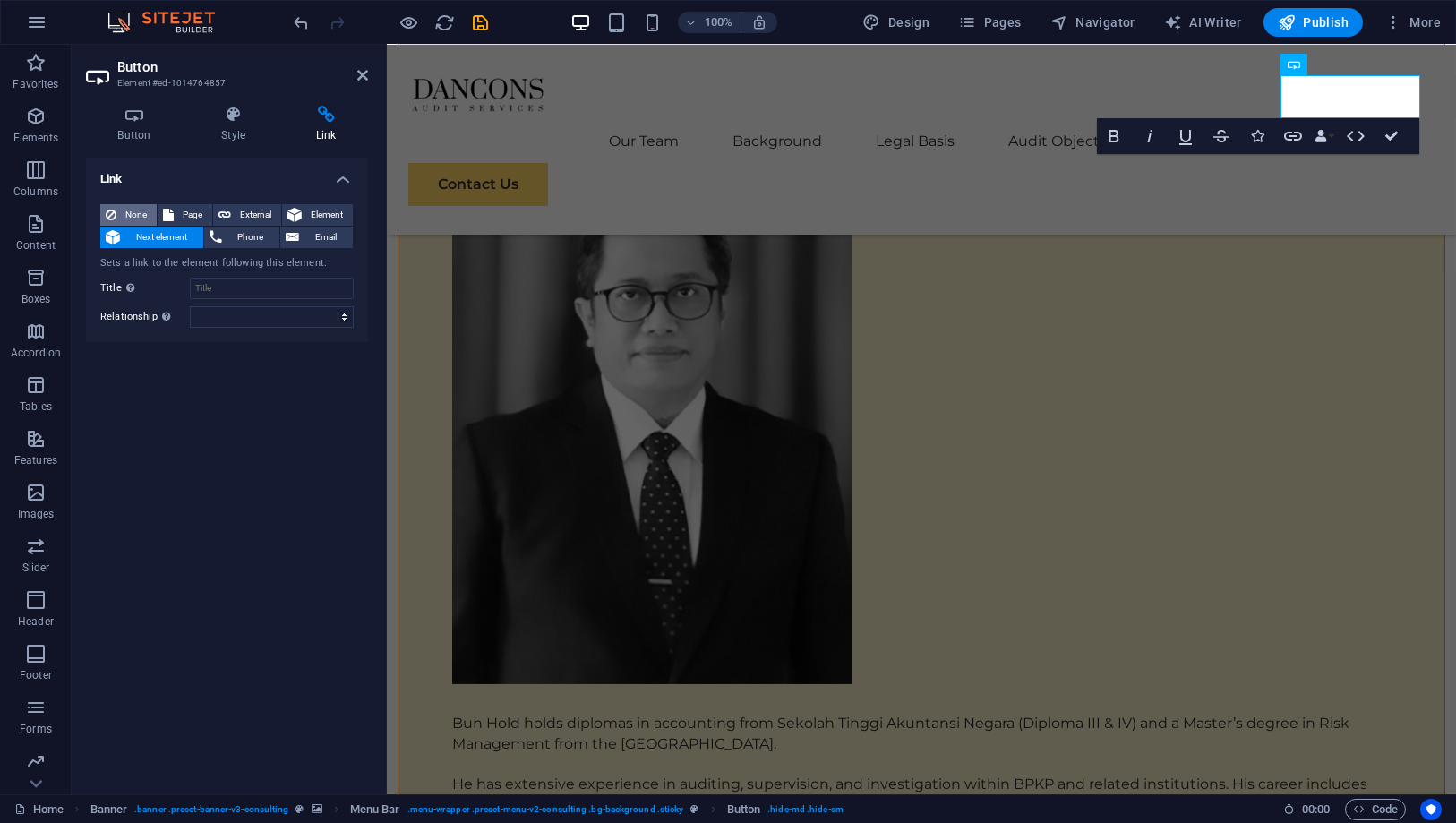
click at [124, 211] on span "None" at bounding box center [136, 214] width 29 height 21
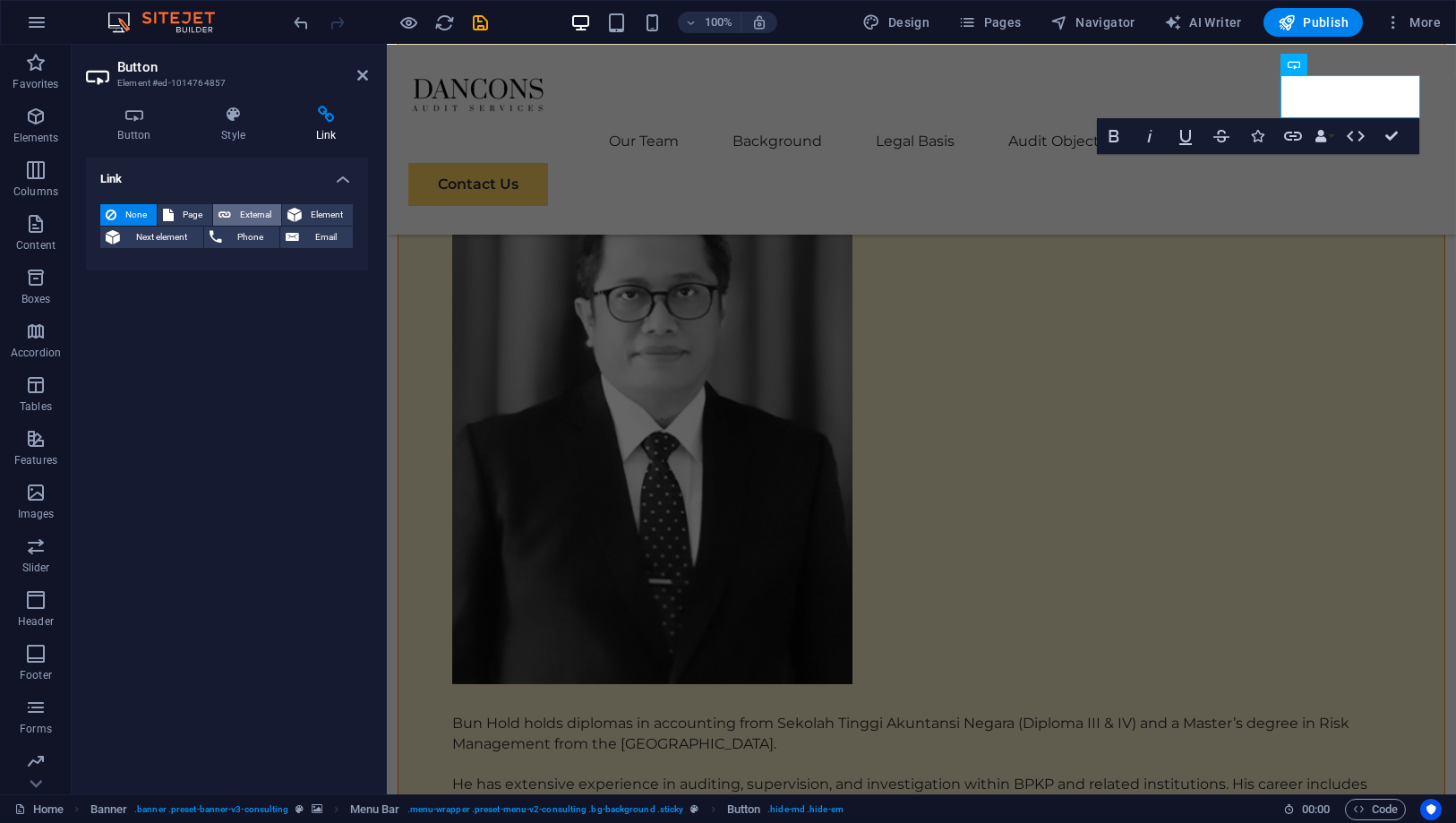
click at [249, 216] on span "External" at bounding box center [255, 214] width 39 height 21
select select "blank"
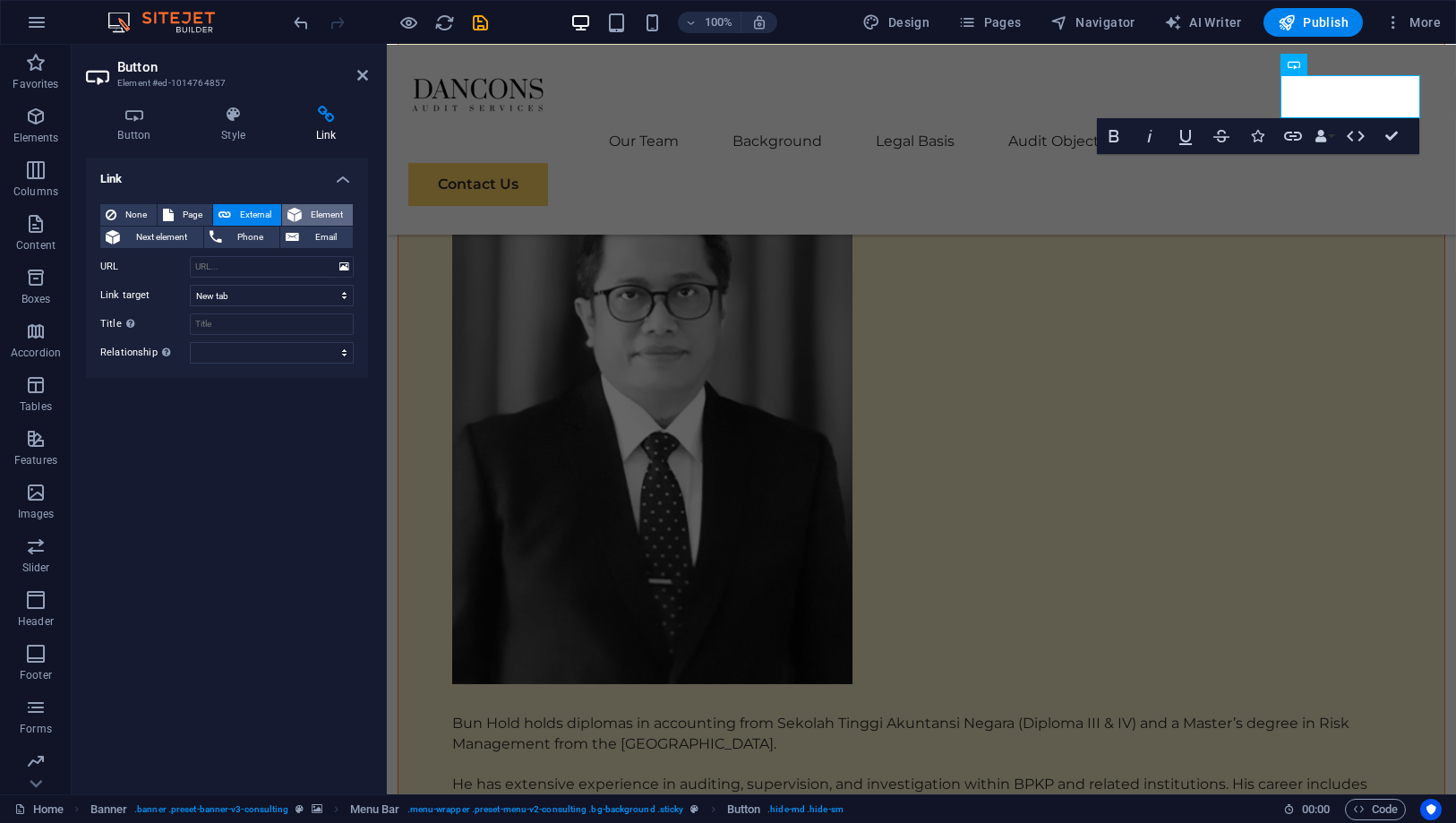
click at [316, 216] on span "Element" at bounding box center [327, 214] width 40 height 21
click at [316, 214] on span "Element" at bounding box center [327, 214] width 40 height 21
click at [346, 268] on icon at bounding box center [343, 266] width 8 height 9
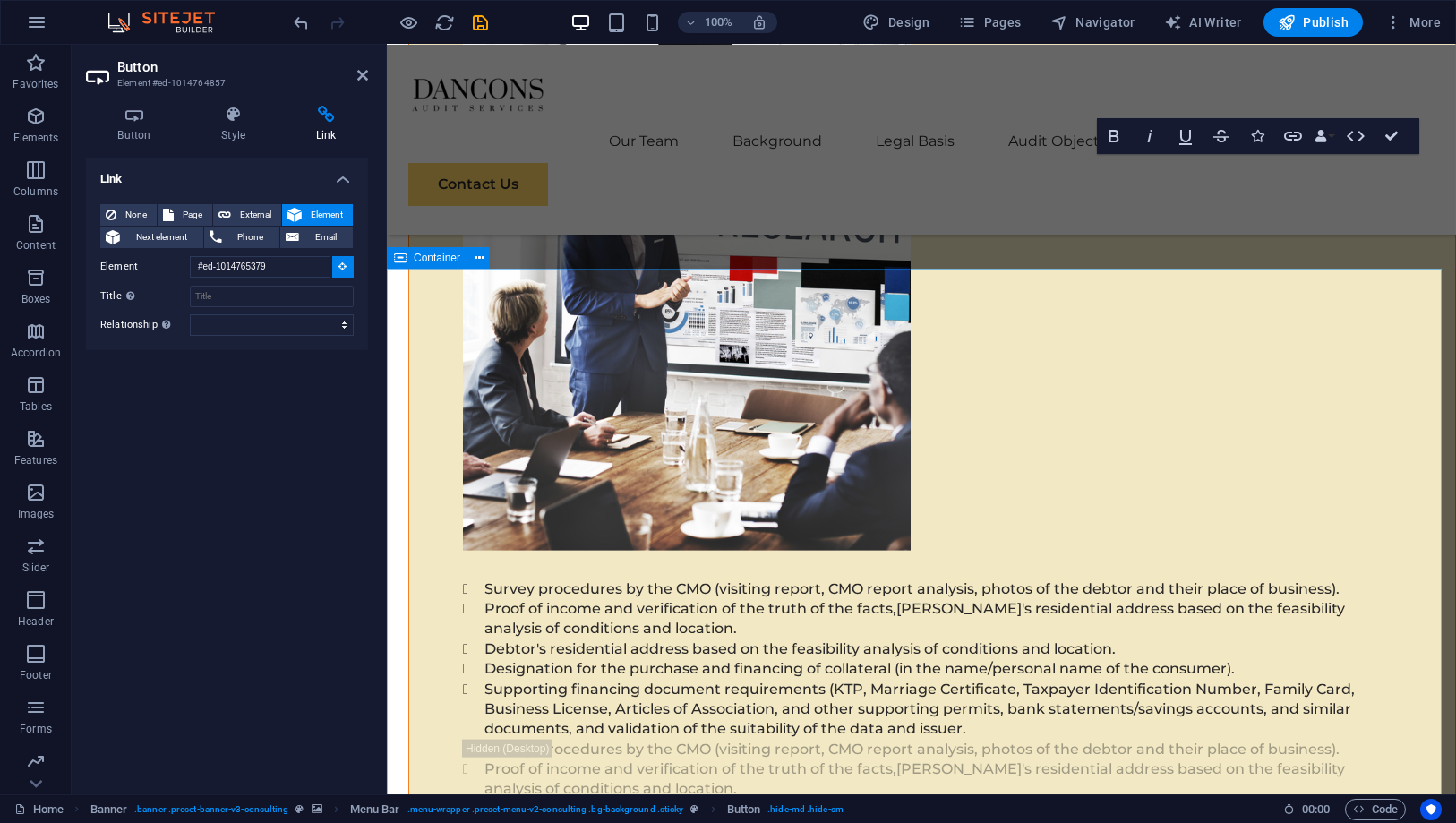
scroll to position [18008, 0]
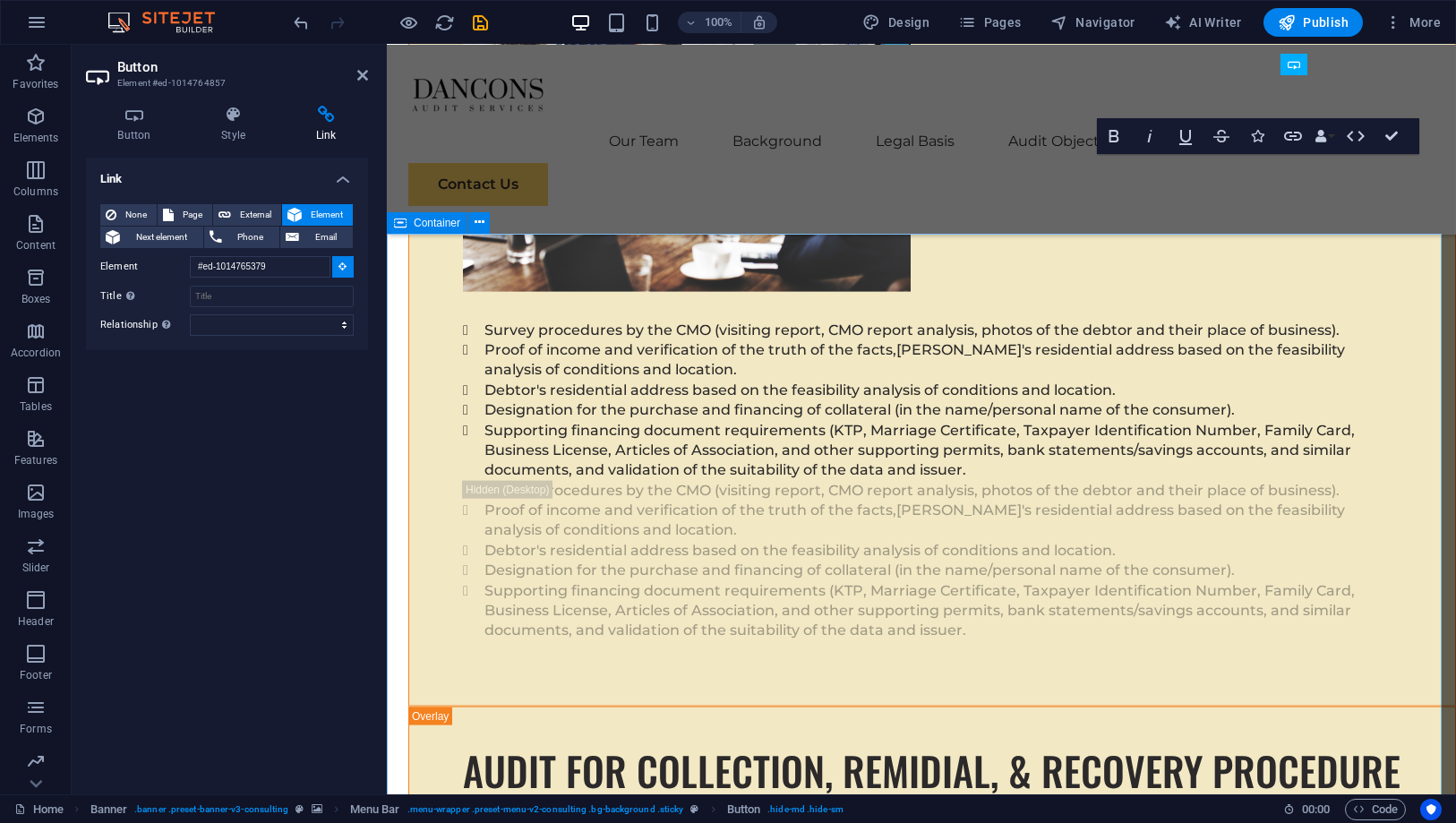
type input "#ed-1014765376"
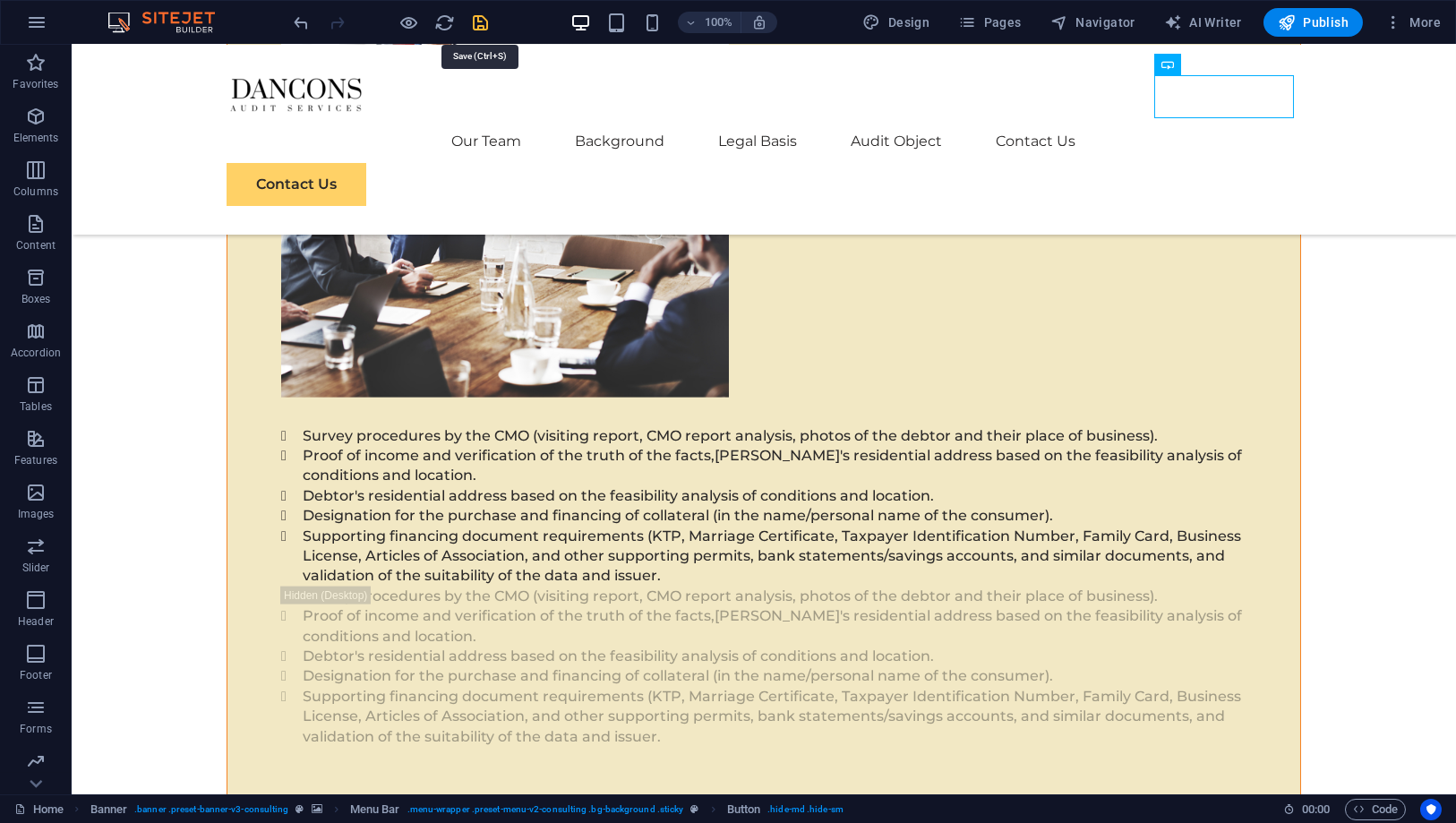
click at [473, 24] on icon "save" at bounding box center [481, 23] width 20 height 20
checkbox input "false"
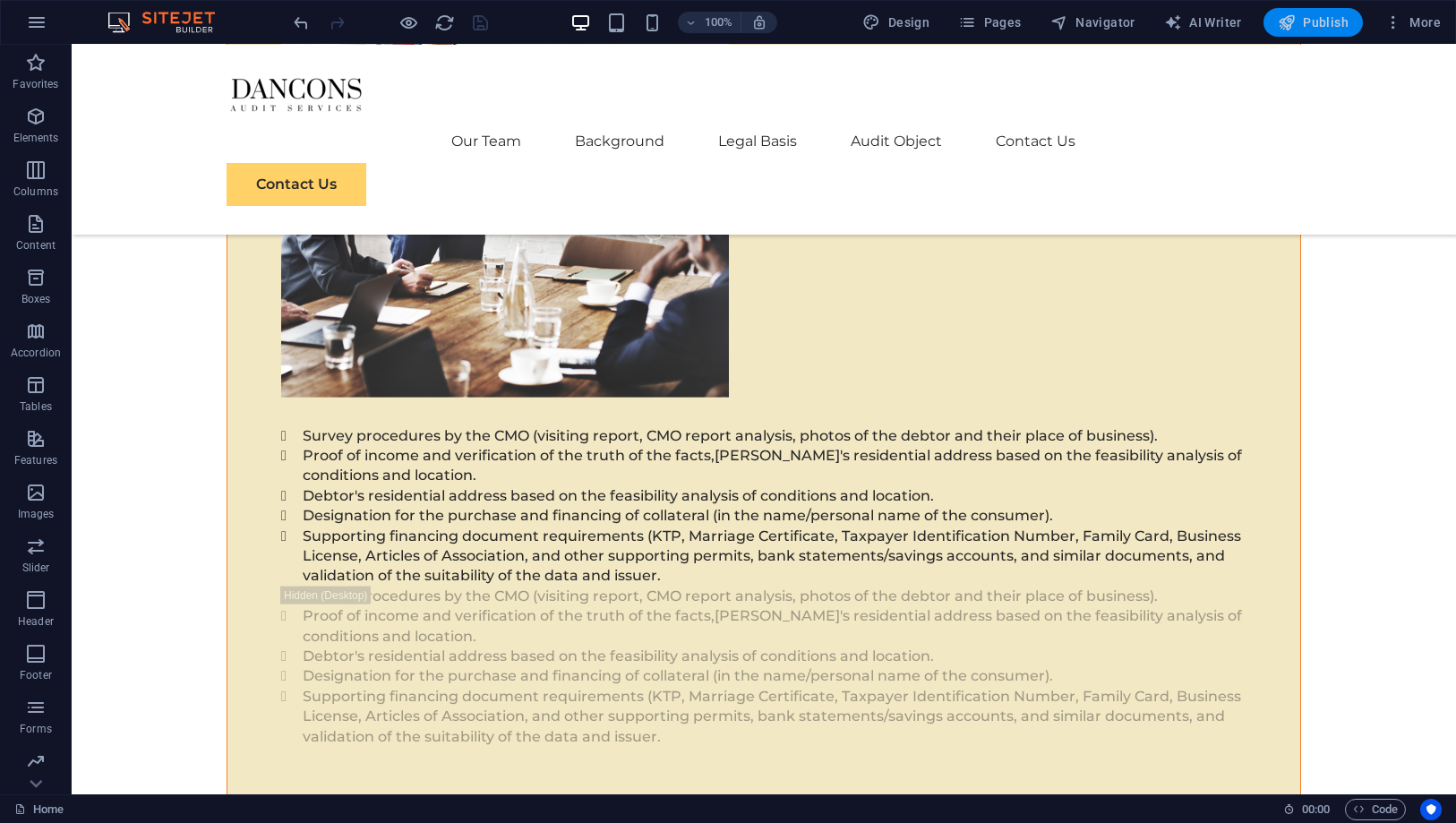
click at [1336, 24] on span "Publish" at bounding box center [1313, 23] width 71 height 18
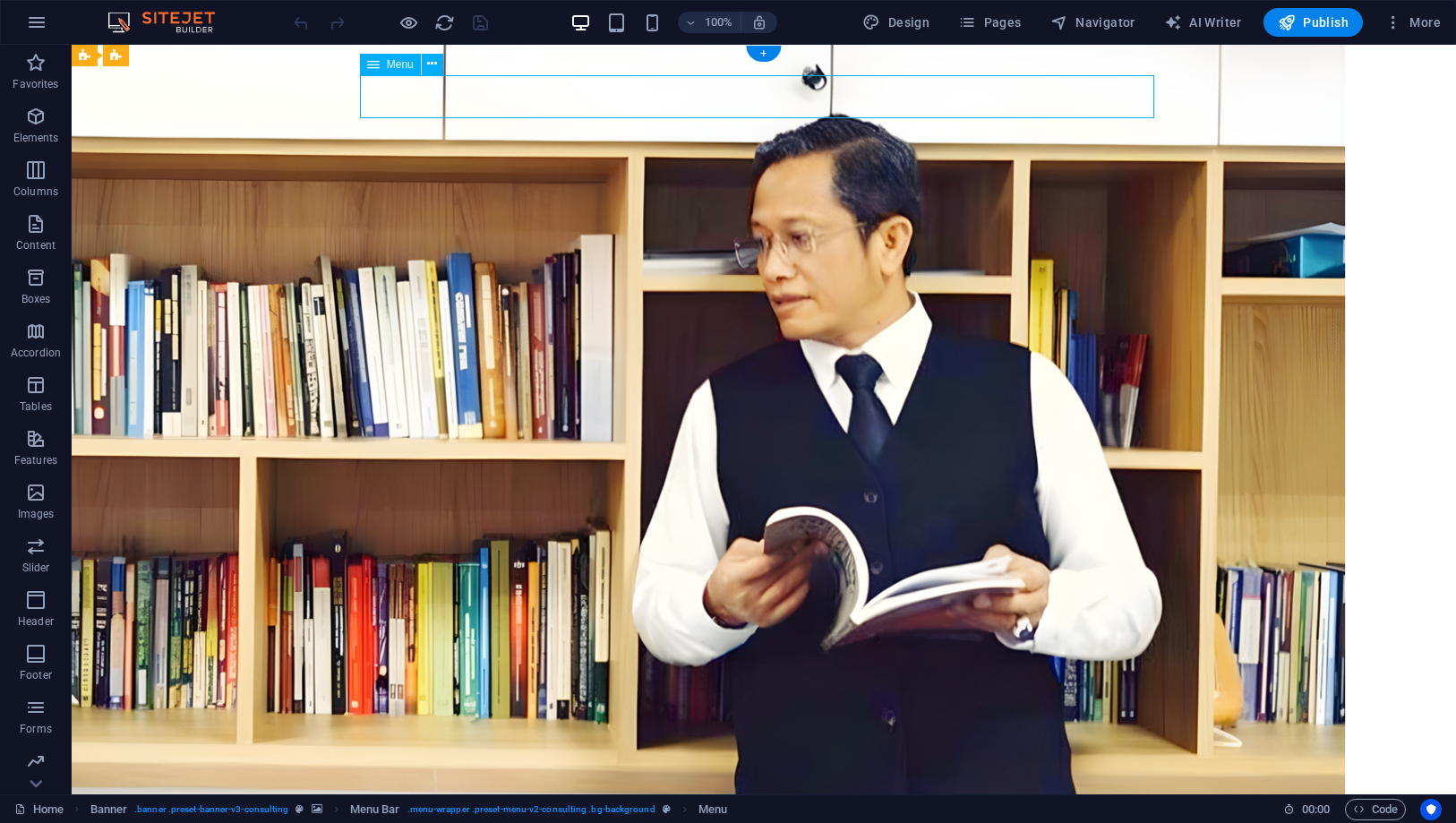
select select
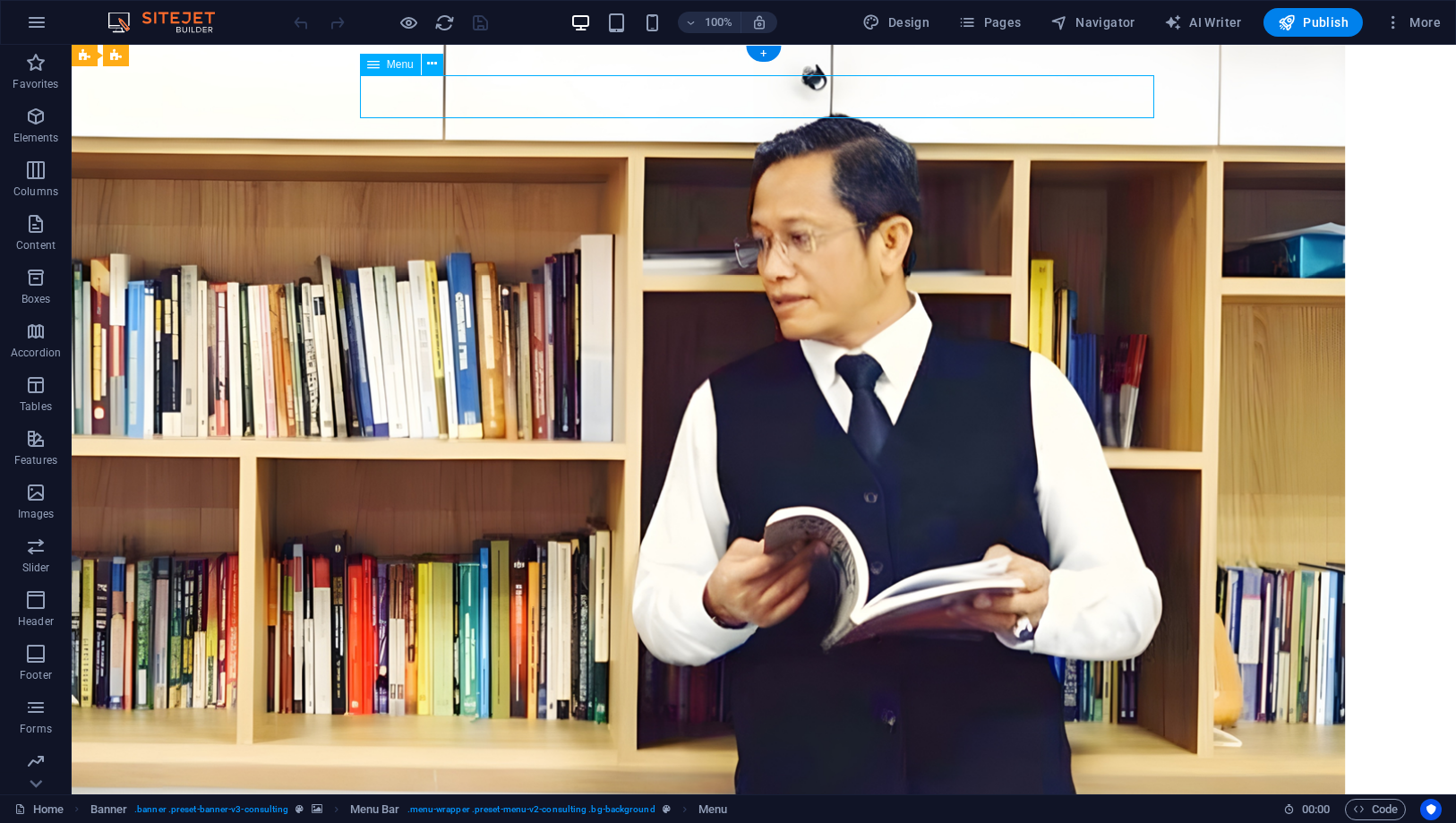
select select
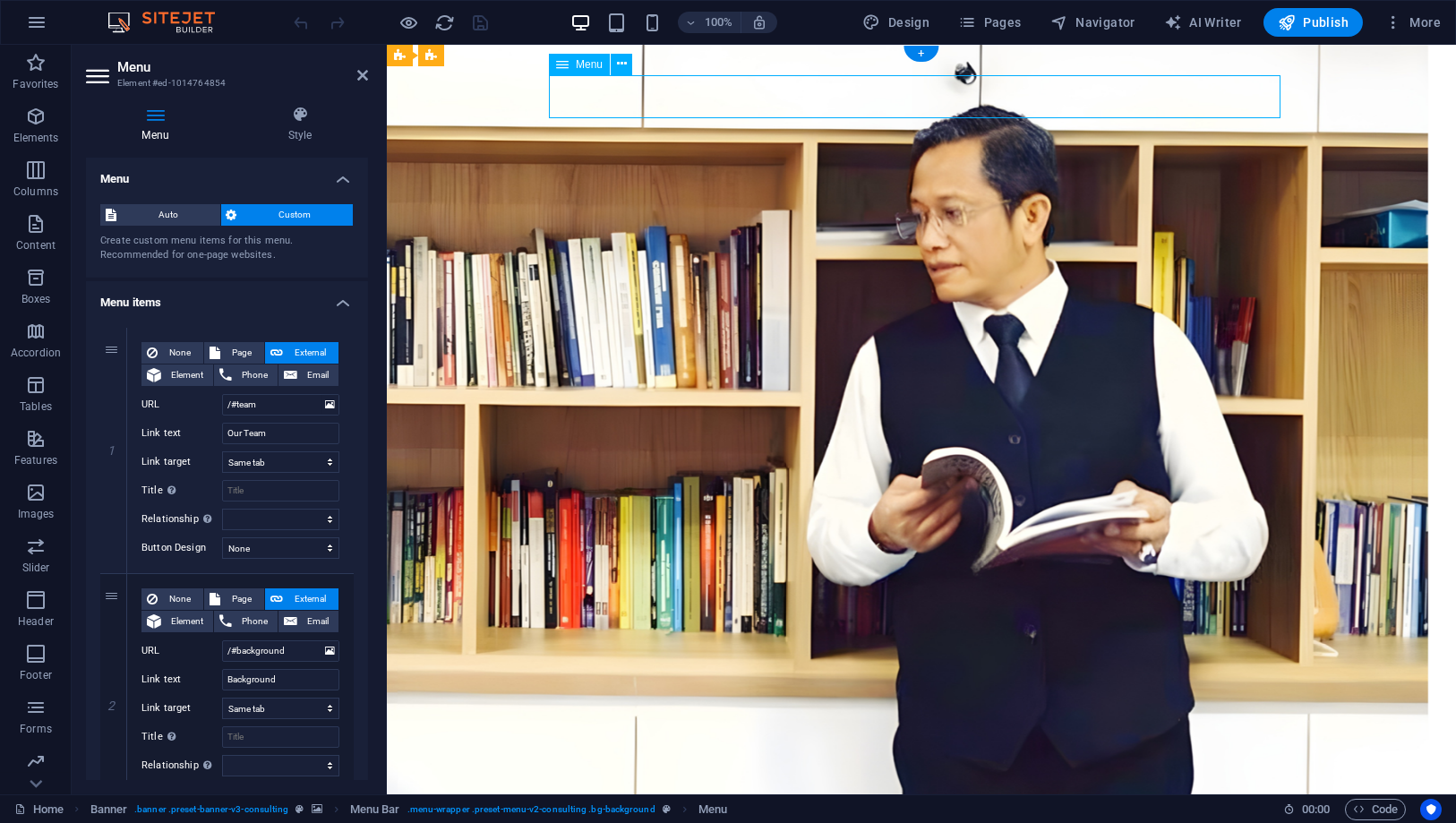
drag, startPoint x: 1180, startPoint y: 97, endPoint x: 1147, endPoint y: 94, distance: 33.1
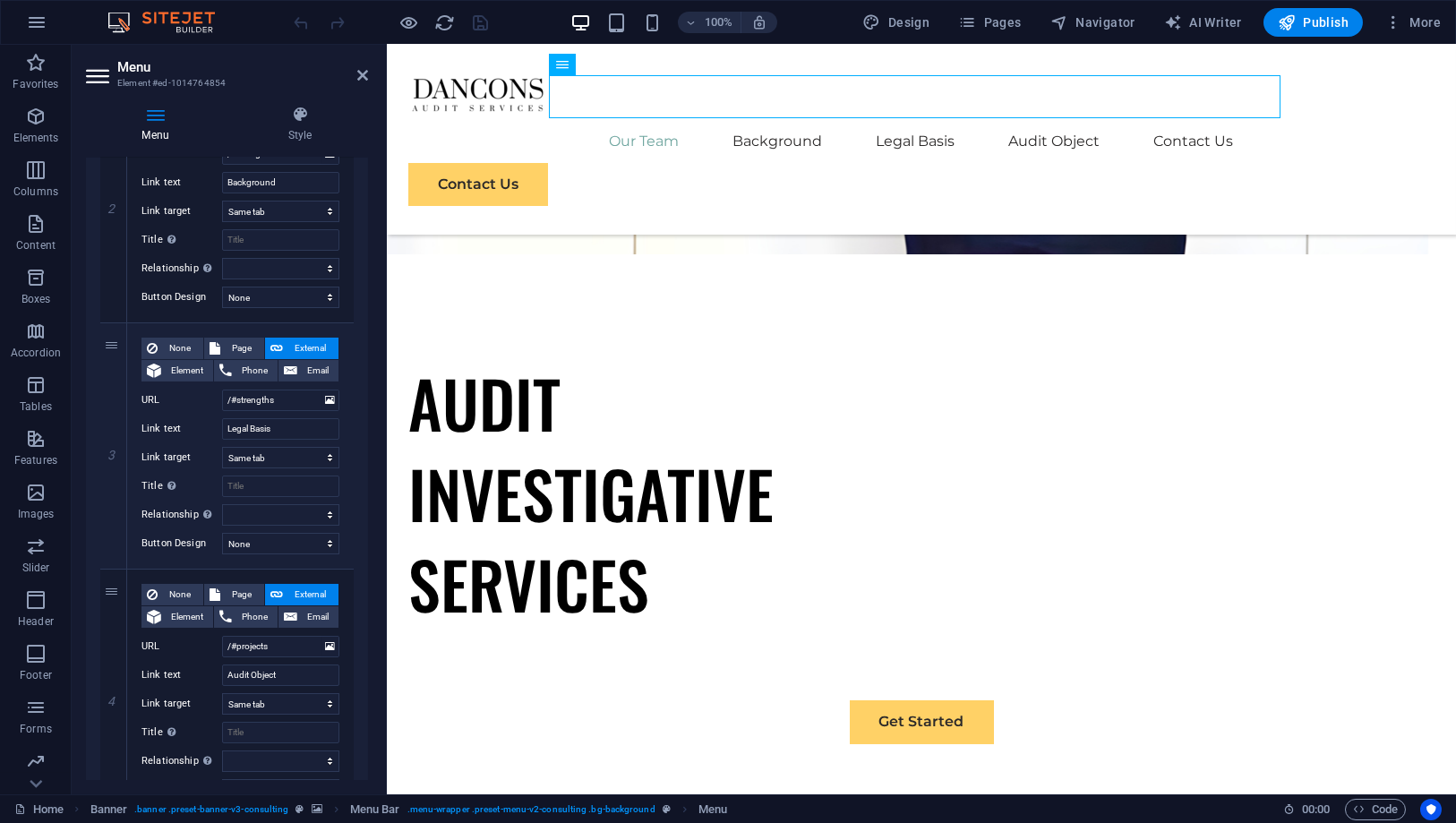
scroll to position [825, 0]
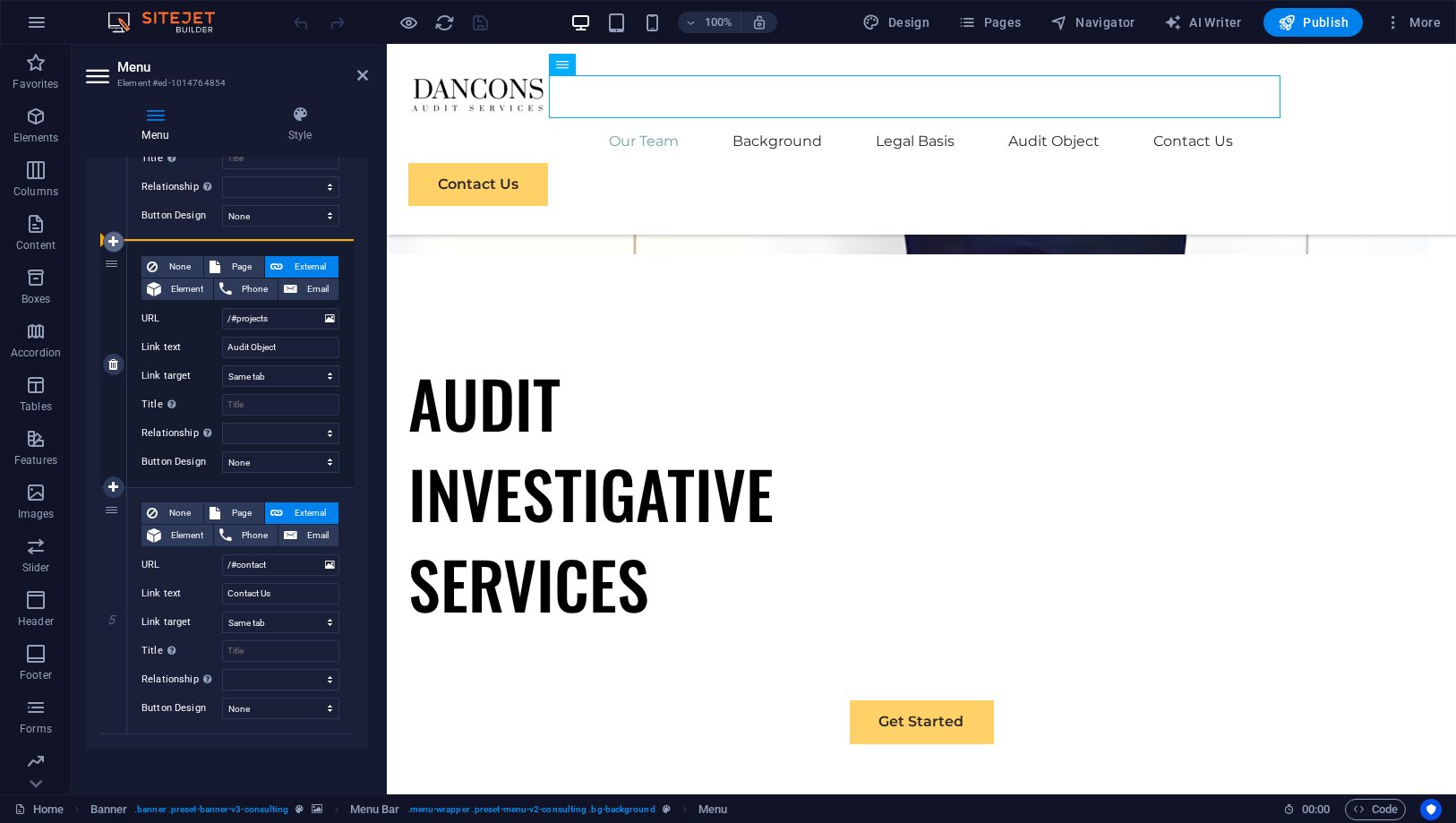
drag, startPoint x: 107, startPoint y: 511, endPoint x: 117, endPoint y: 248, distance: 263.2
click at [117, 248] on div "1 None Page External Element Phone Email Page Home Subpage Legal Notice Privacy…" at bounding box center [227, 118] width 254 height 1231
select select
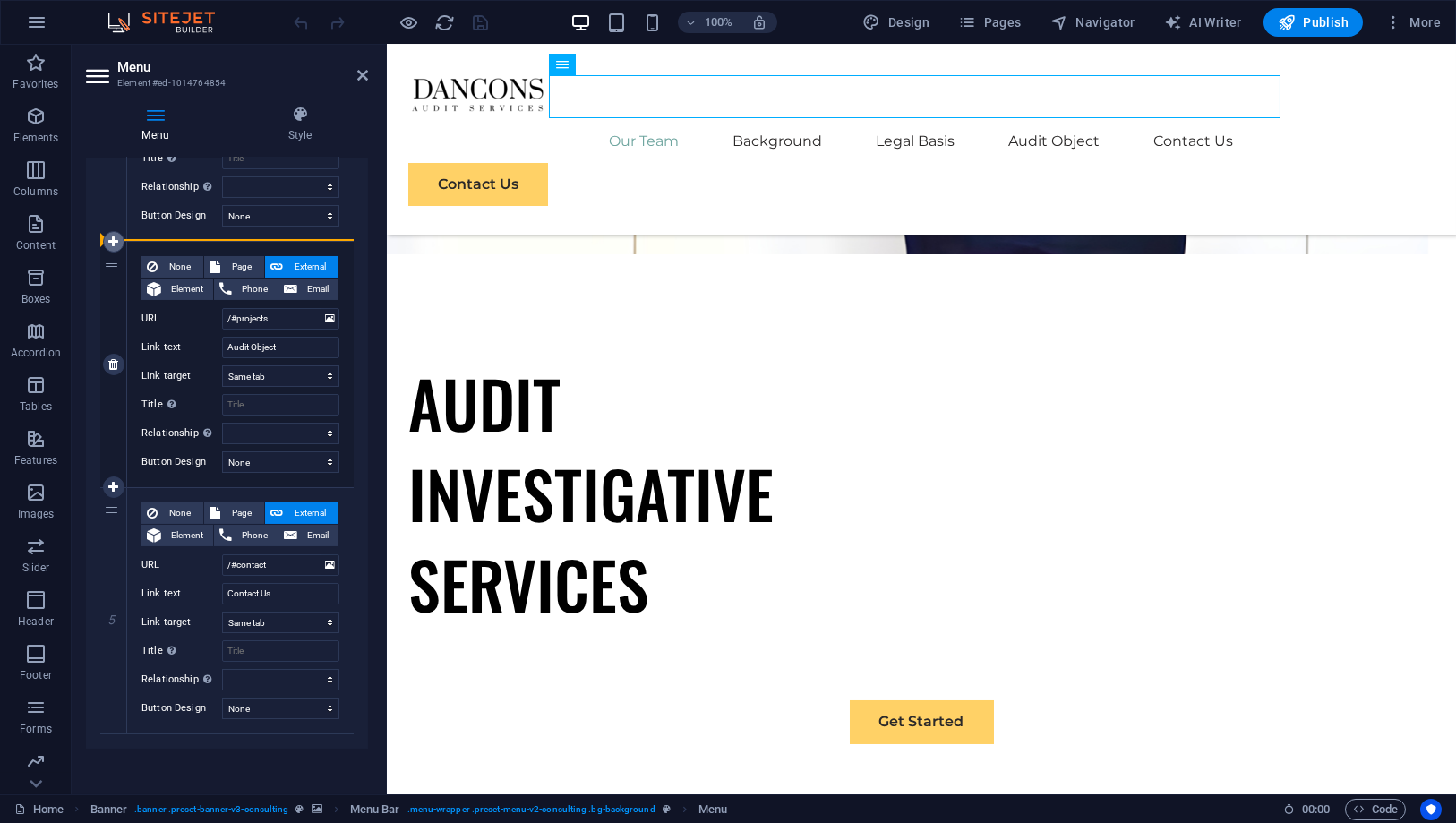
type input "/#contact"
type input "Contact Us"
select select
type input "/#projects"
type input "Audit Object"
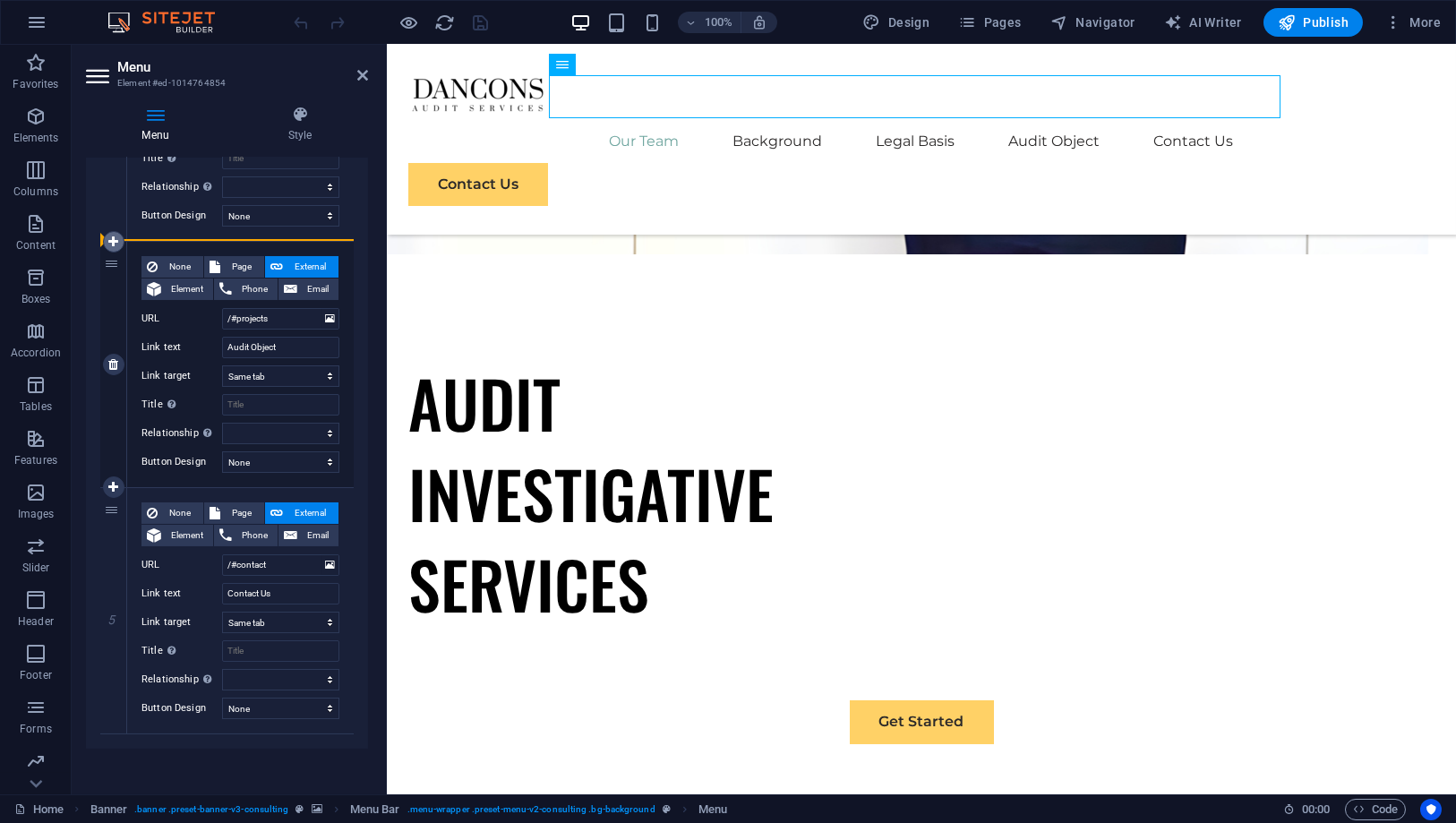
select select
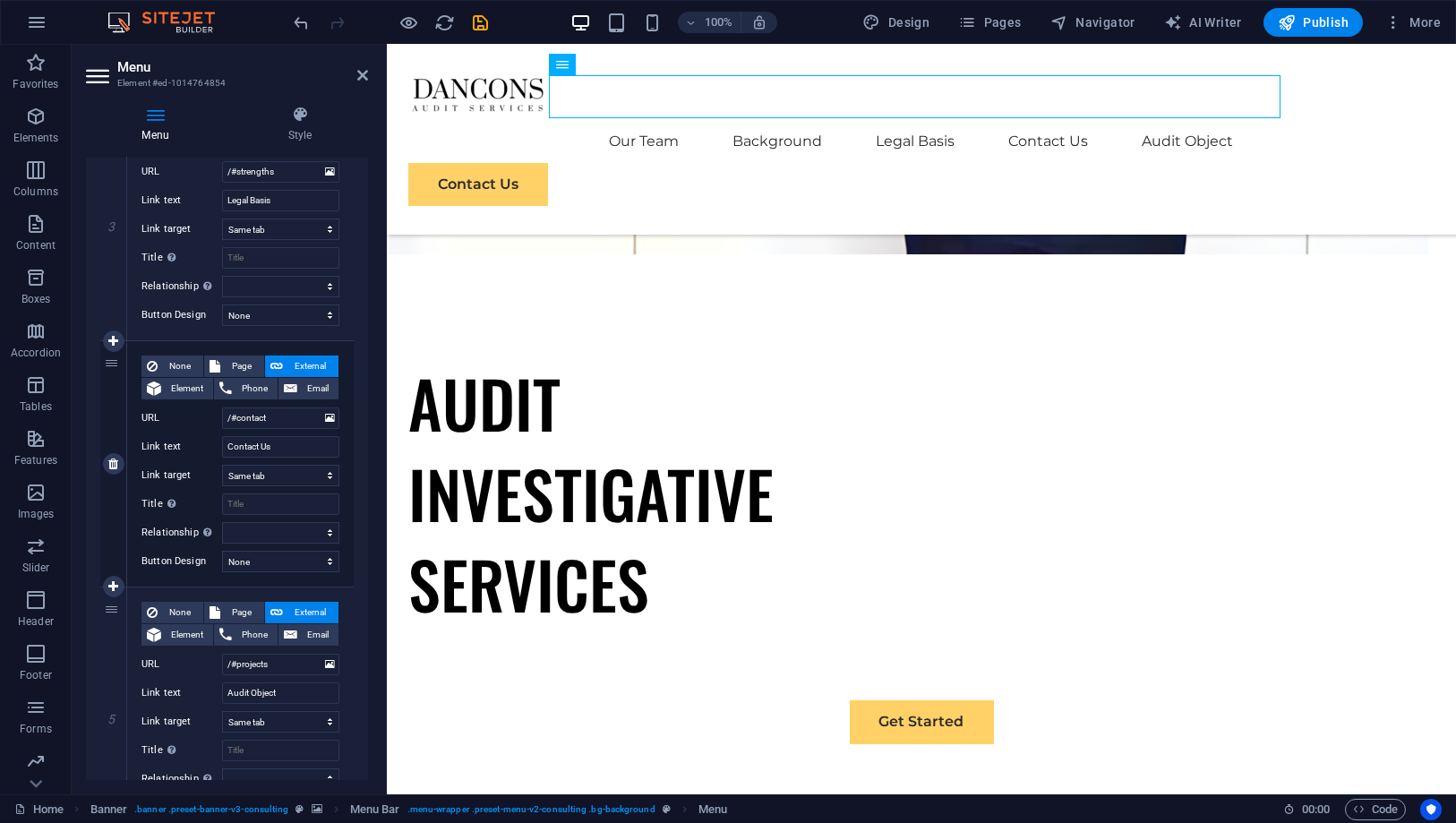
scroll to position [626, 0]
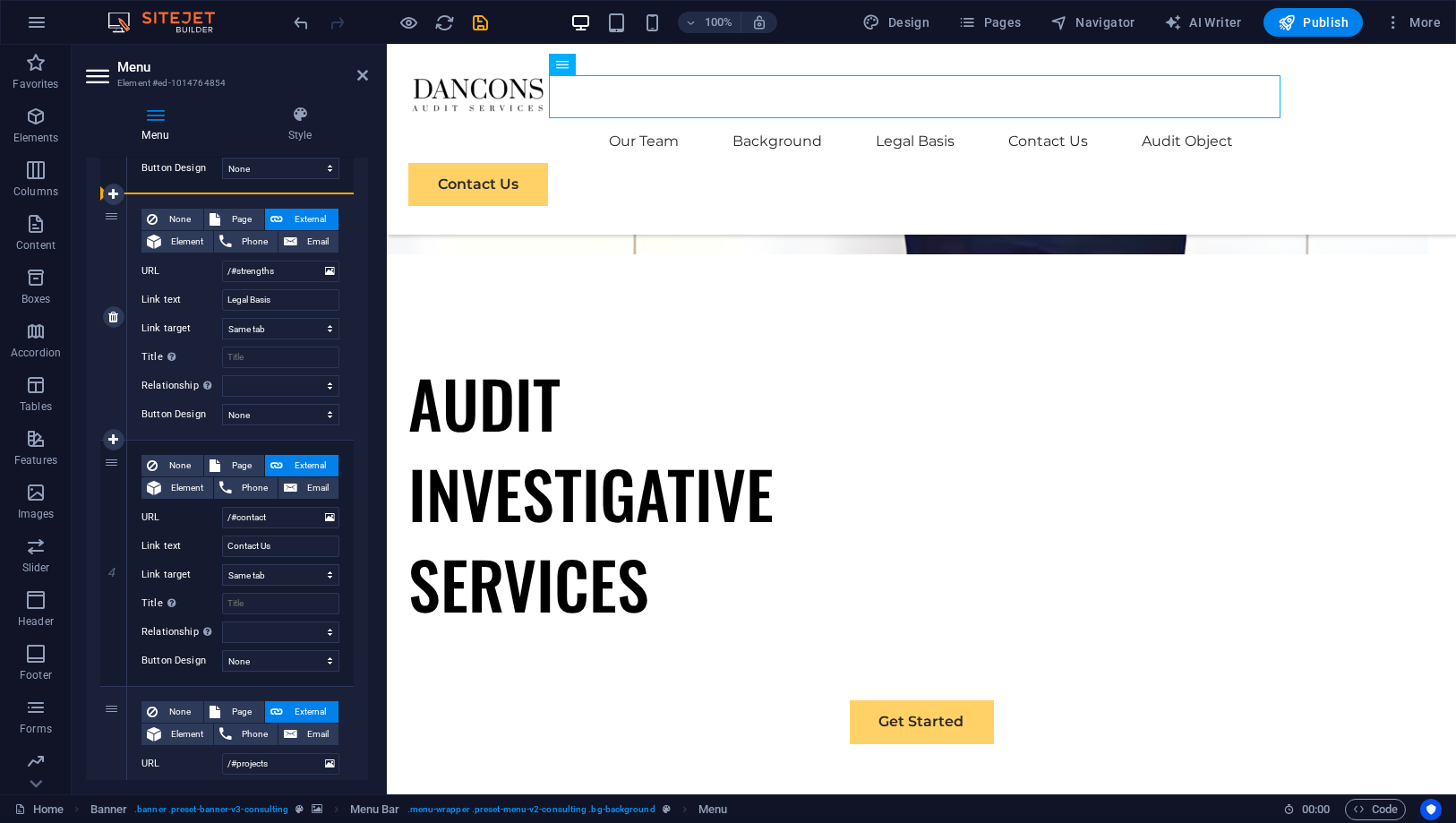
drag, startPoint x: 108, startPoint y: 460, endPoint x: 110, endPoint y: 244, distance: 216.0
click at [110, 244] on div "1 None Page External Element Phone Email Page Home Subpage Legal Notice Privacy…" at bounding box center [227, 317] width 254 height 1231
select select
type input "/#contact"
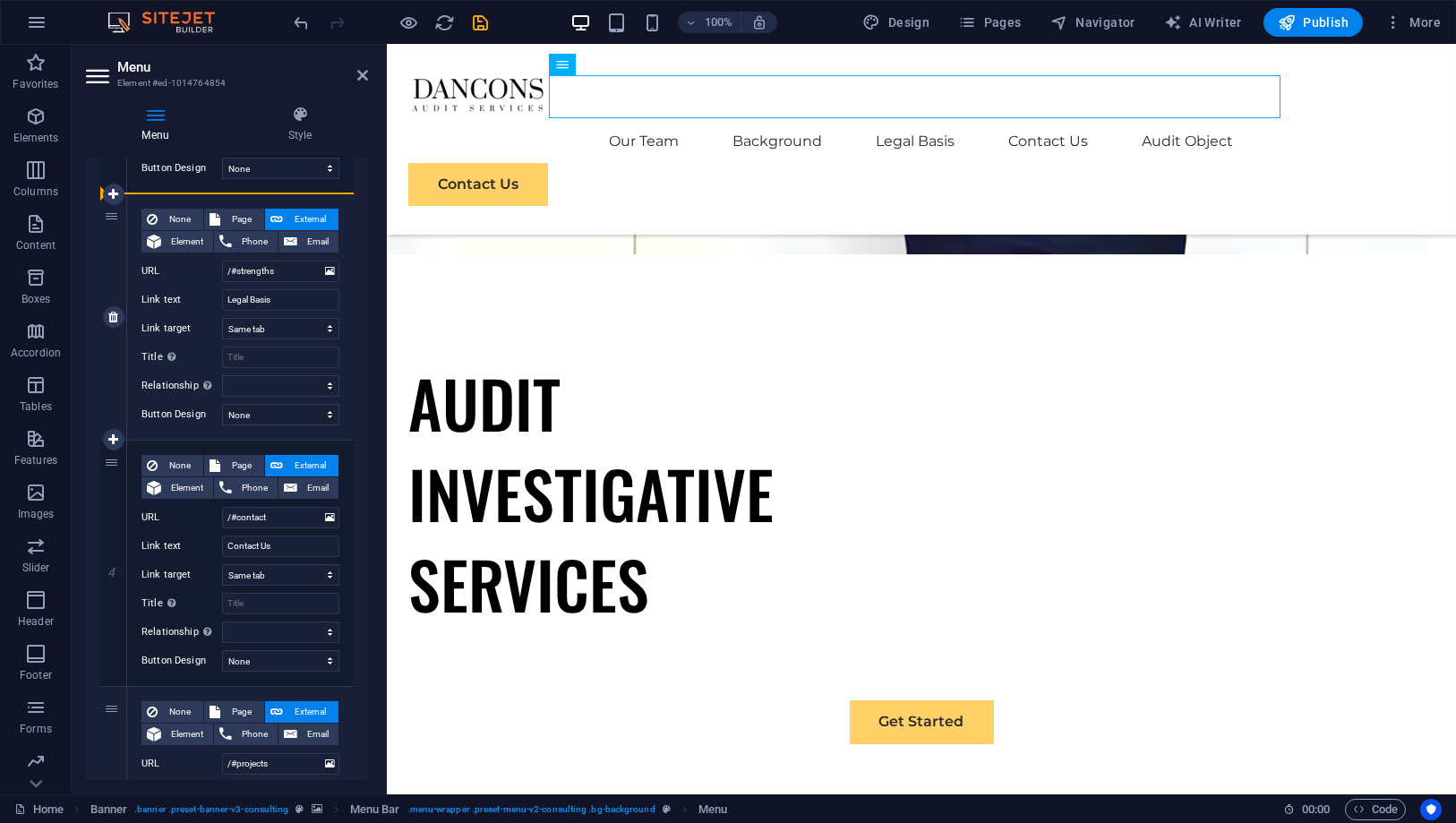
type input "Contact Us"
select select
type input "/#strengths"
type input "Legal Basis"
select select
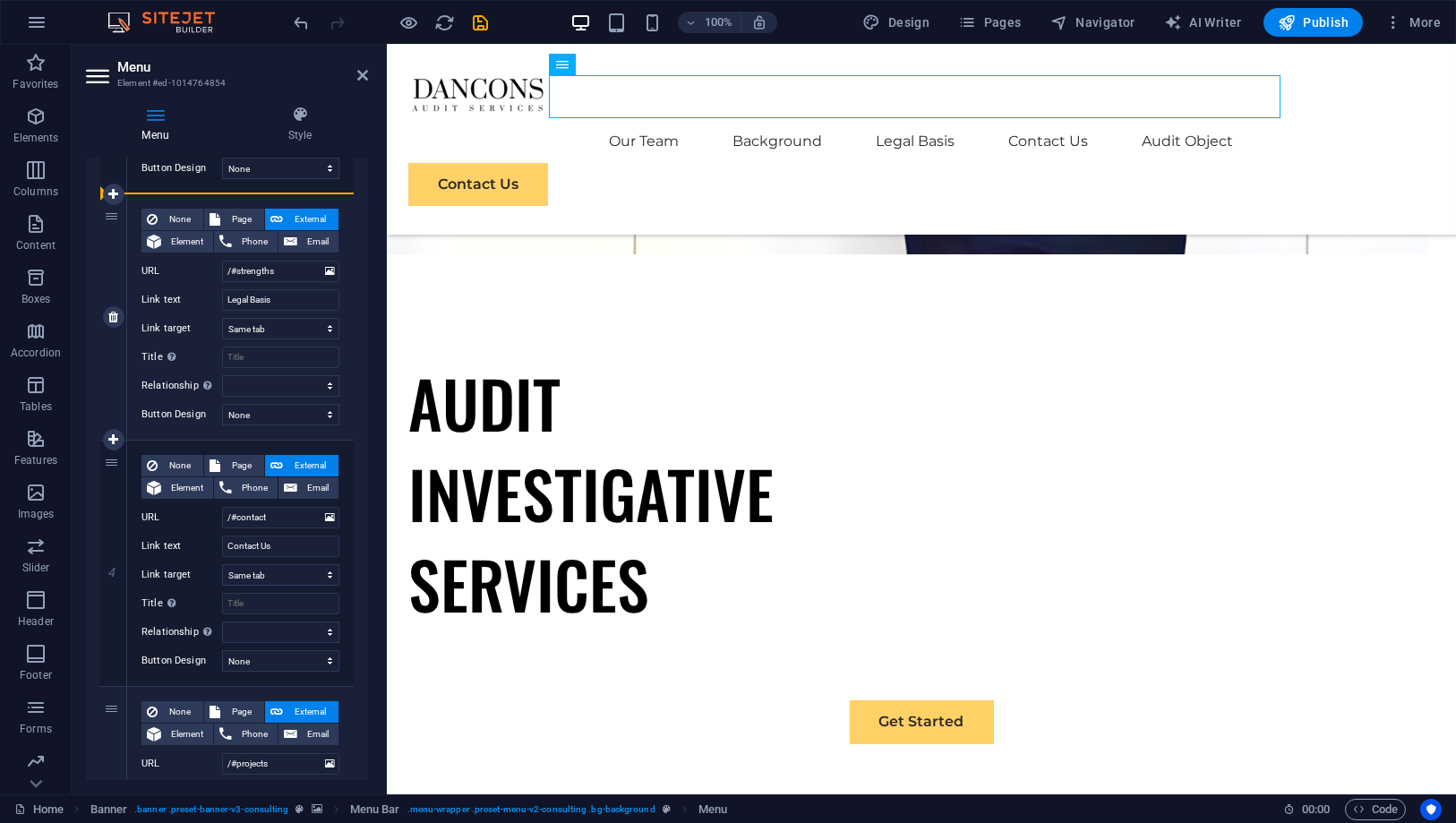
select select
click at [281, 268] on input "/#contact" at bounding box center [281, 271] width 117 height 21
type input "/#c"
select select
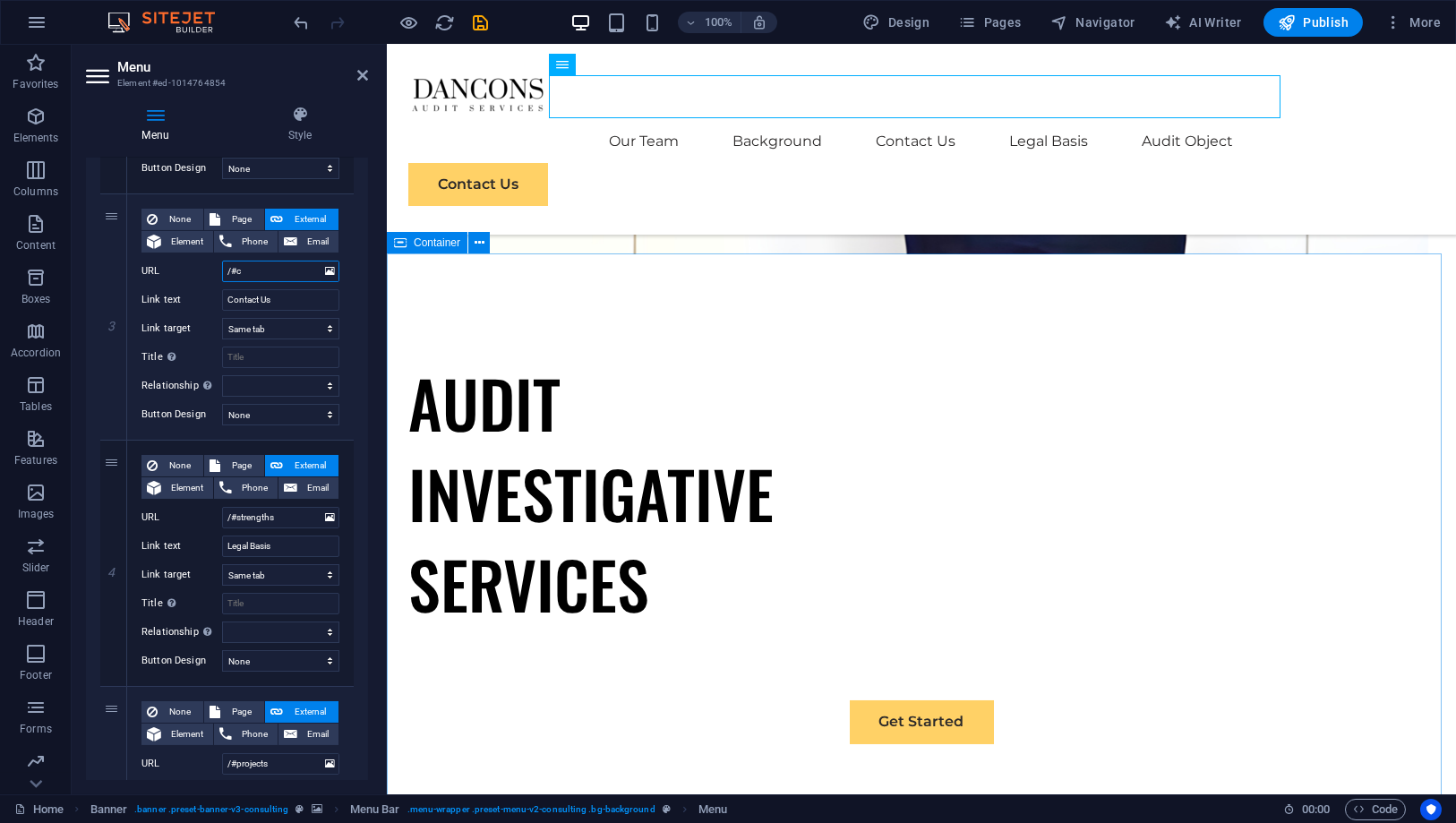
select select
type input "/#"
select select
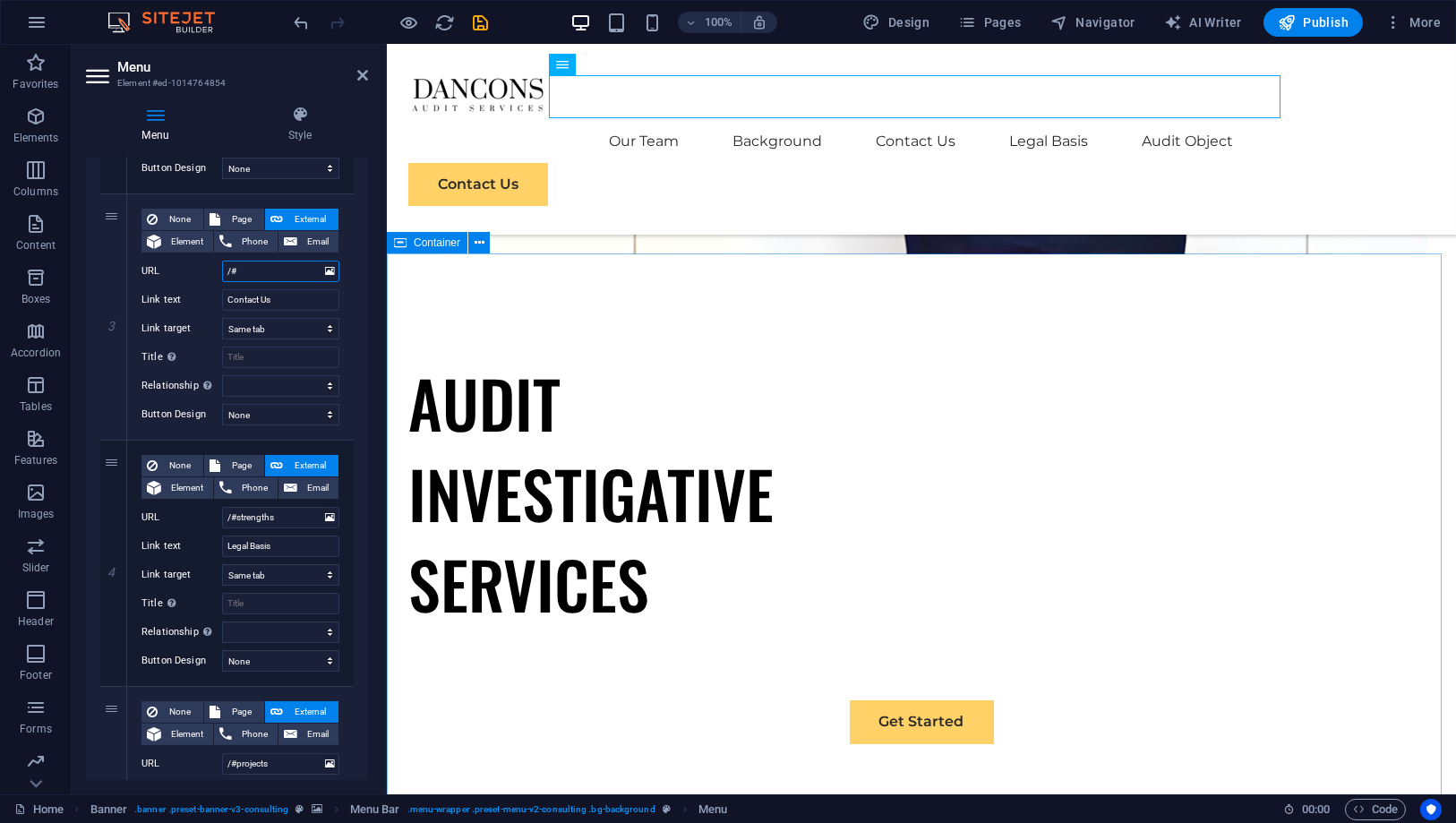
select select
type input "/#pur"
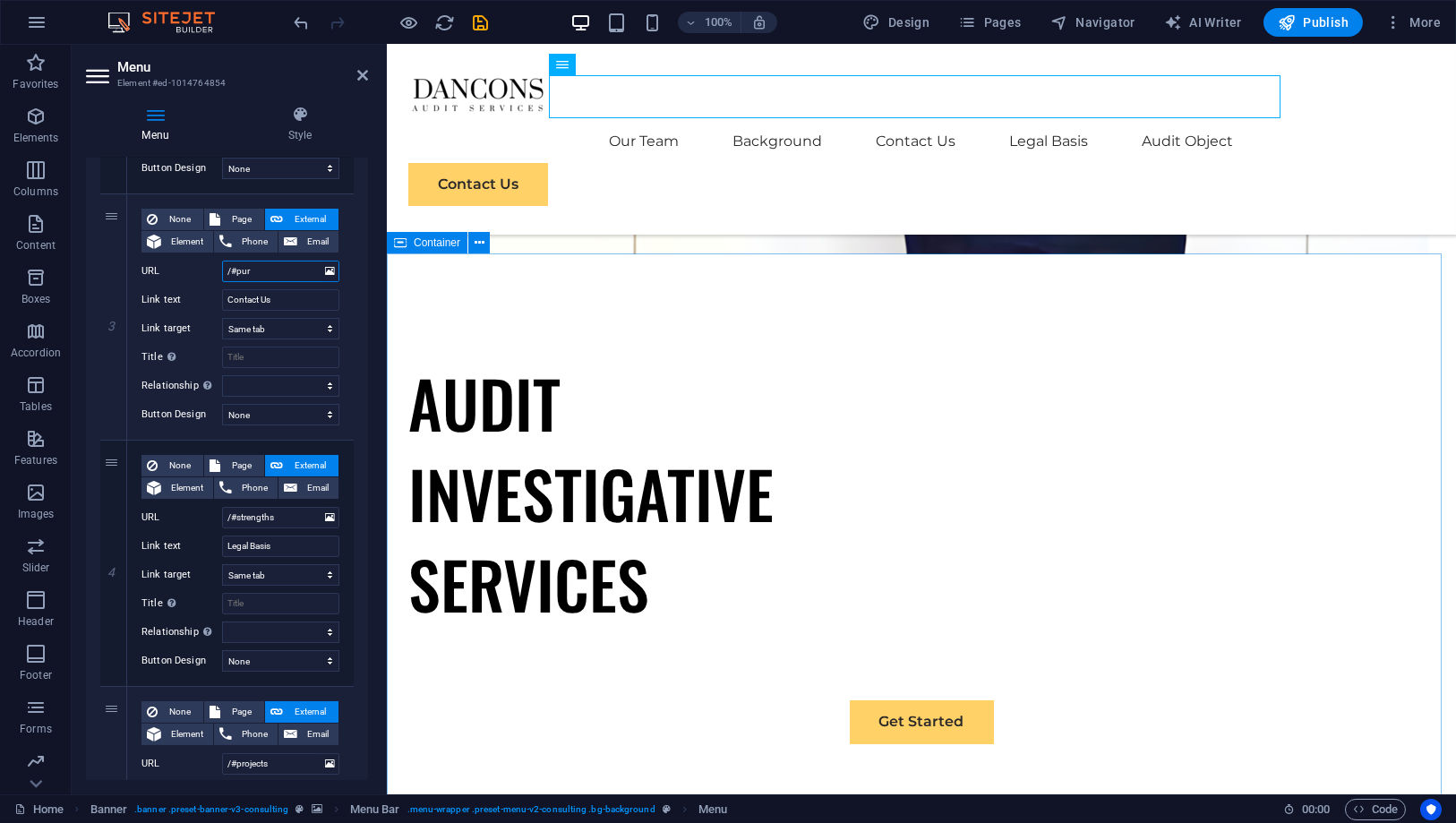
select select
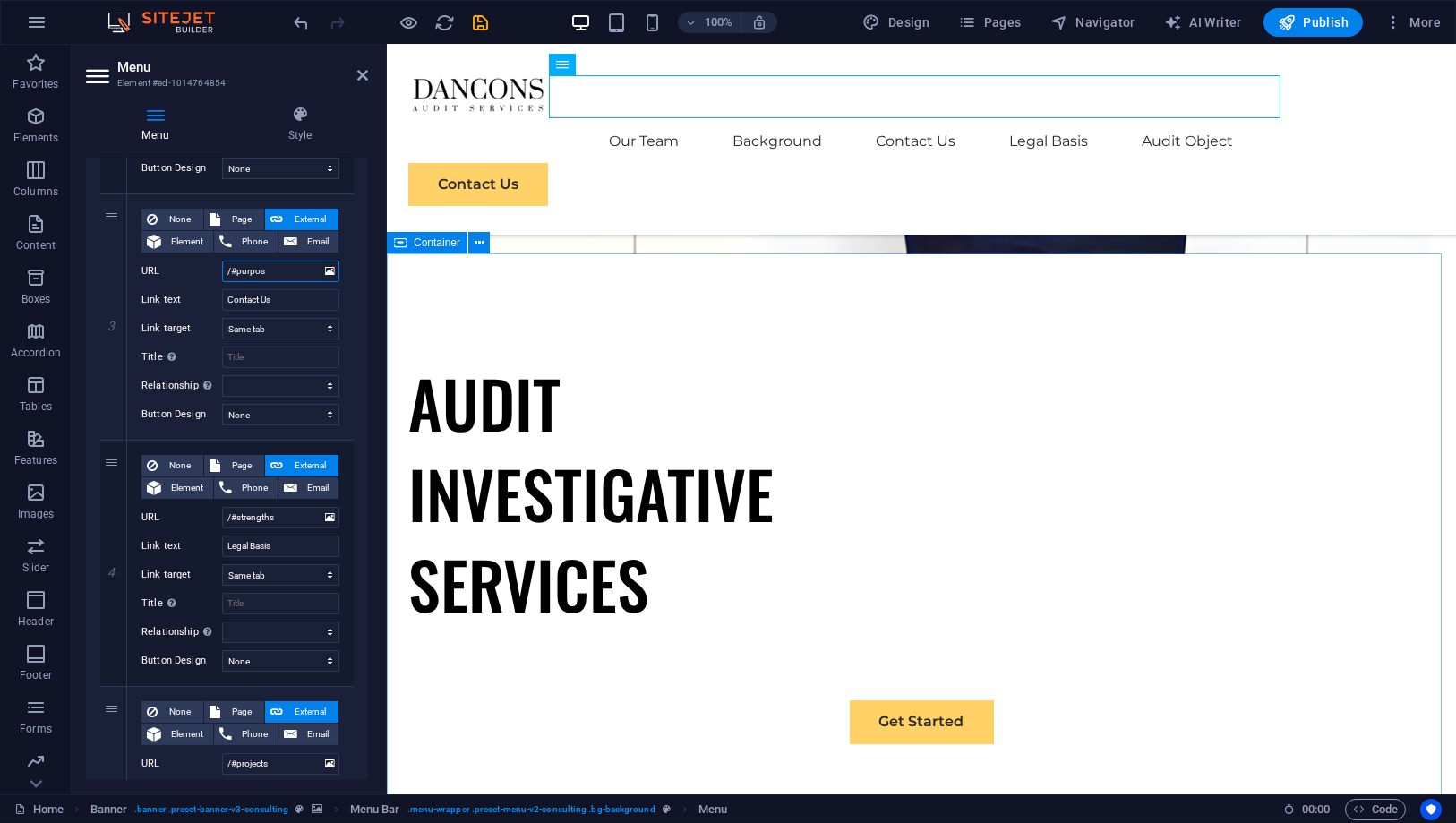
type input "/#purpose"
select select
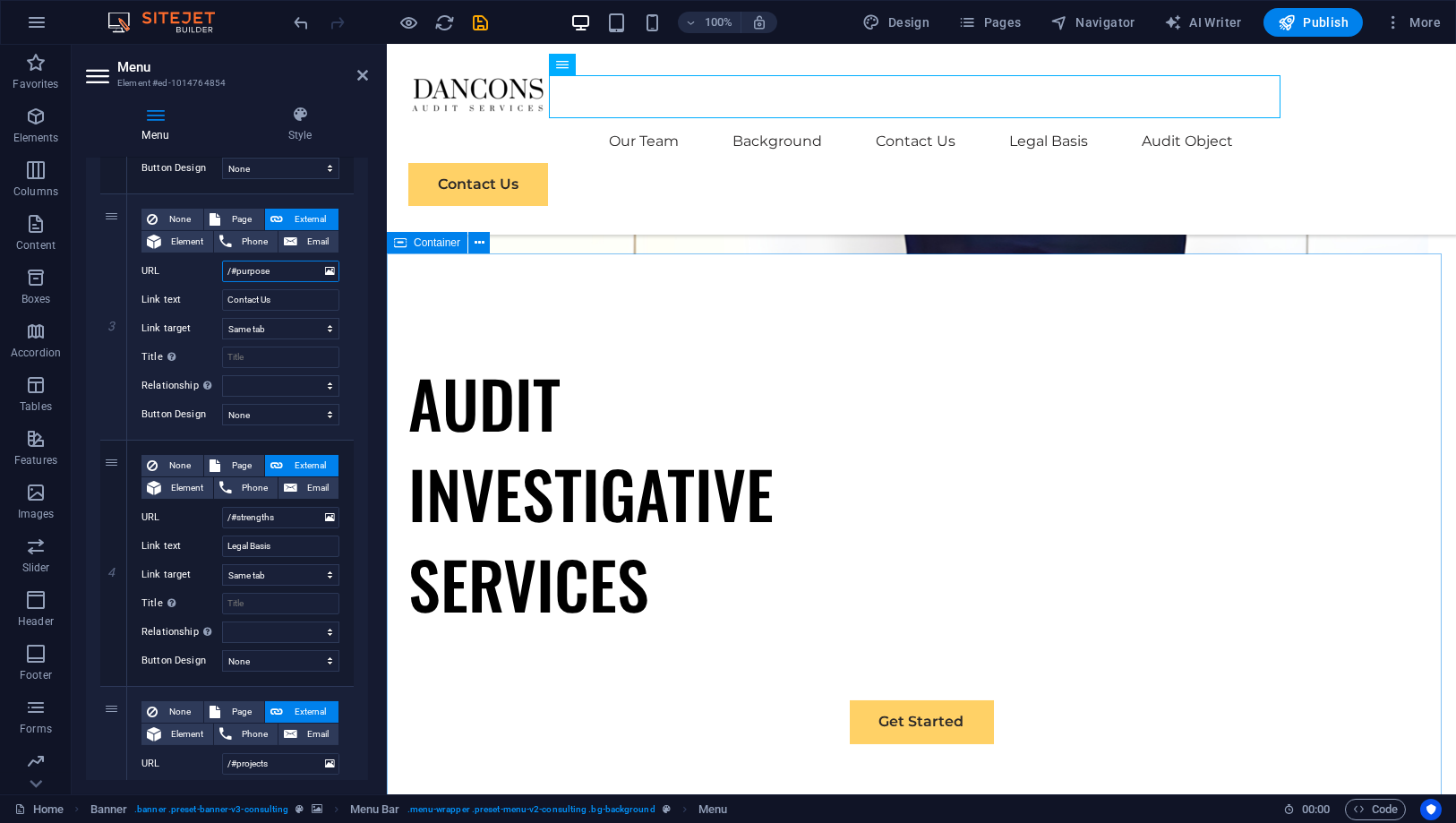
select select
type input "/#purpose"
click at [301, 298] on input "Contact Us" at bounding box center [281, 299] width 117 height 21
drag, startPoint x: 300, startPoint y: 298, endPoint x: 208, endPoint y: 294, distance: 92.1
click at [208, 294] on div "Link text Contact Us" at bounding box center [241, 299] width 198 height 21
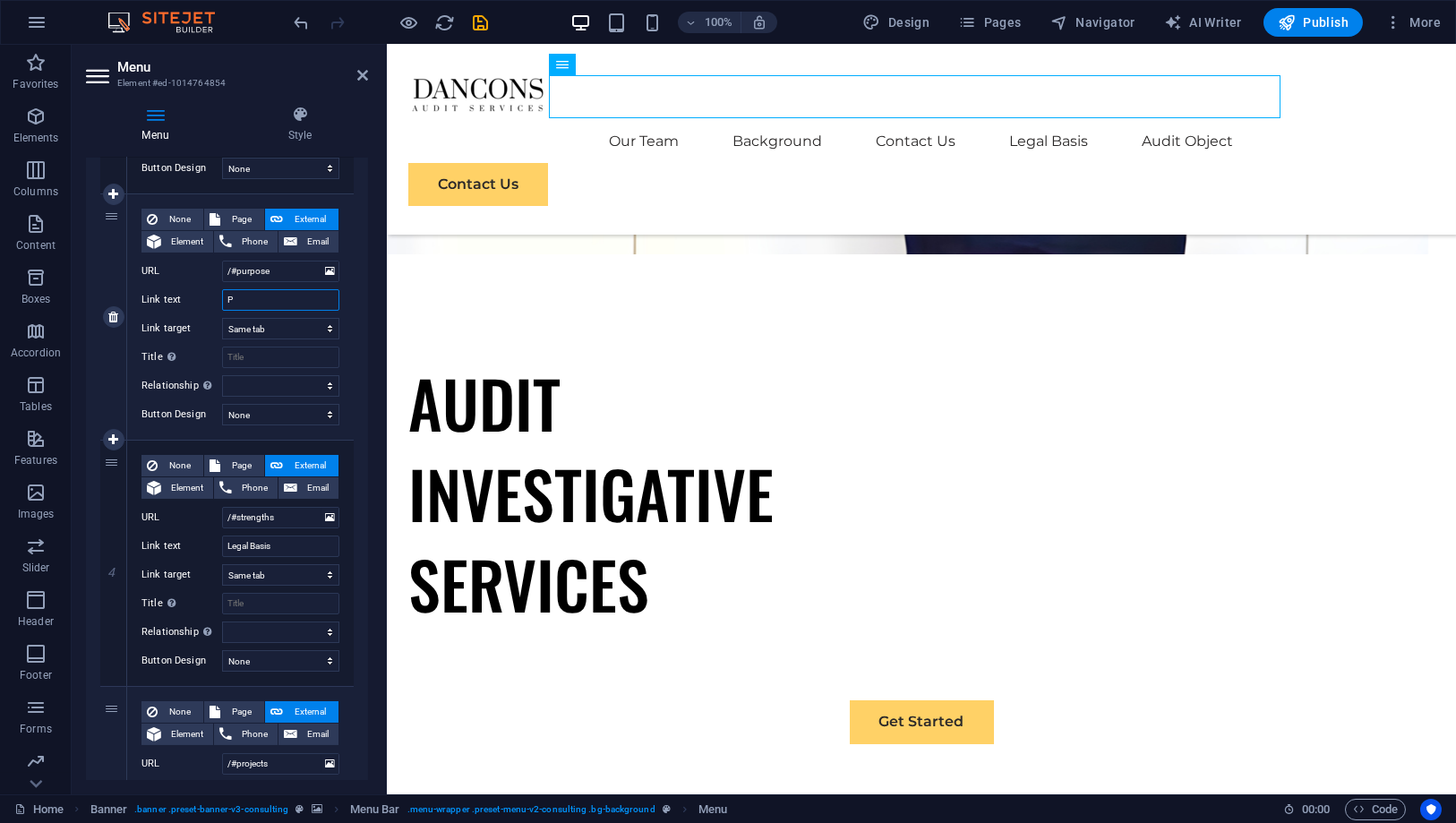
type input "Pu"
select select
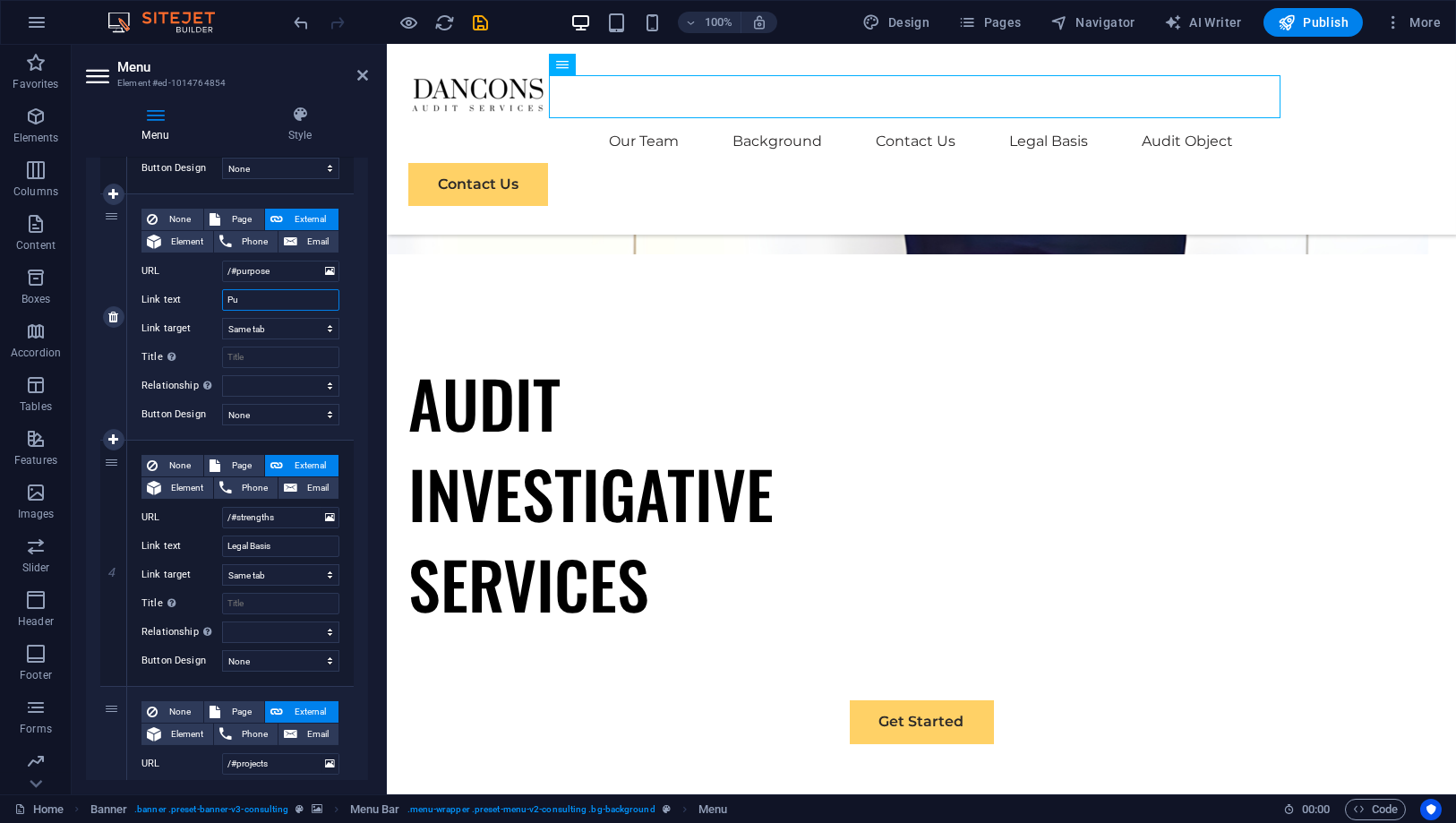
select select
type input "Purpose"
select select
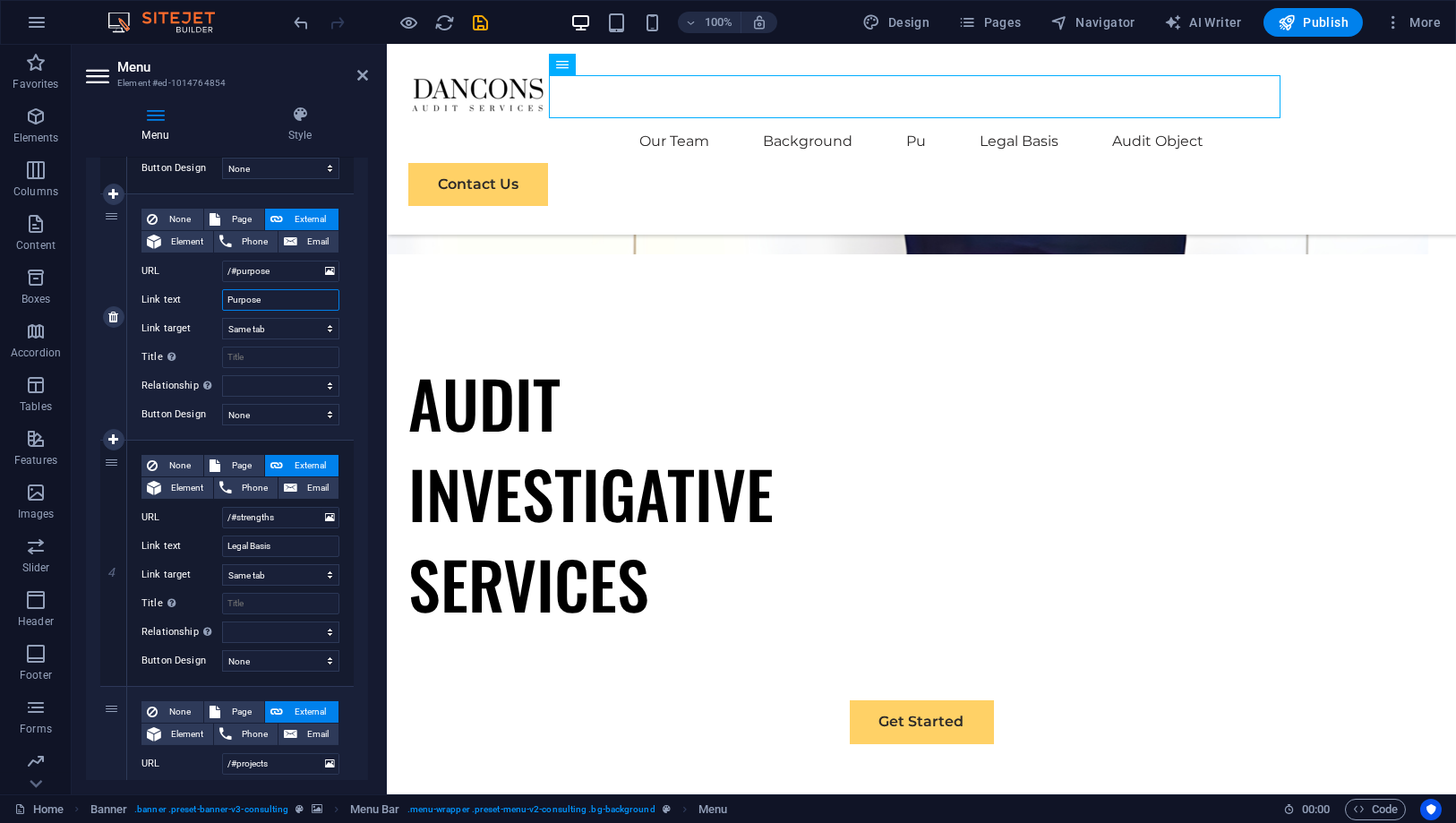
select select
type input "Purpose"
click at [208, 294] on label "Link text" at bounding box center [182, 299] width 81 height 21
click at [223, 294] on input "Purpose" at bounding box center [281, 299] width 117 height 21
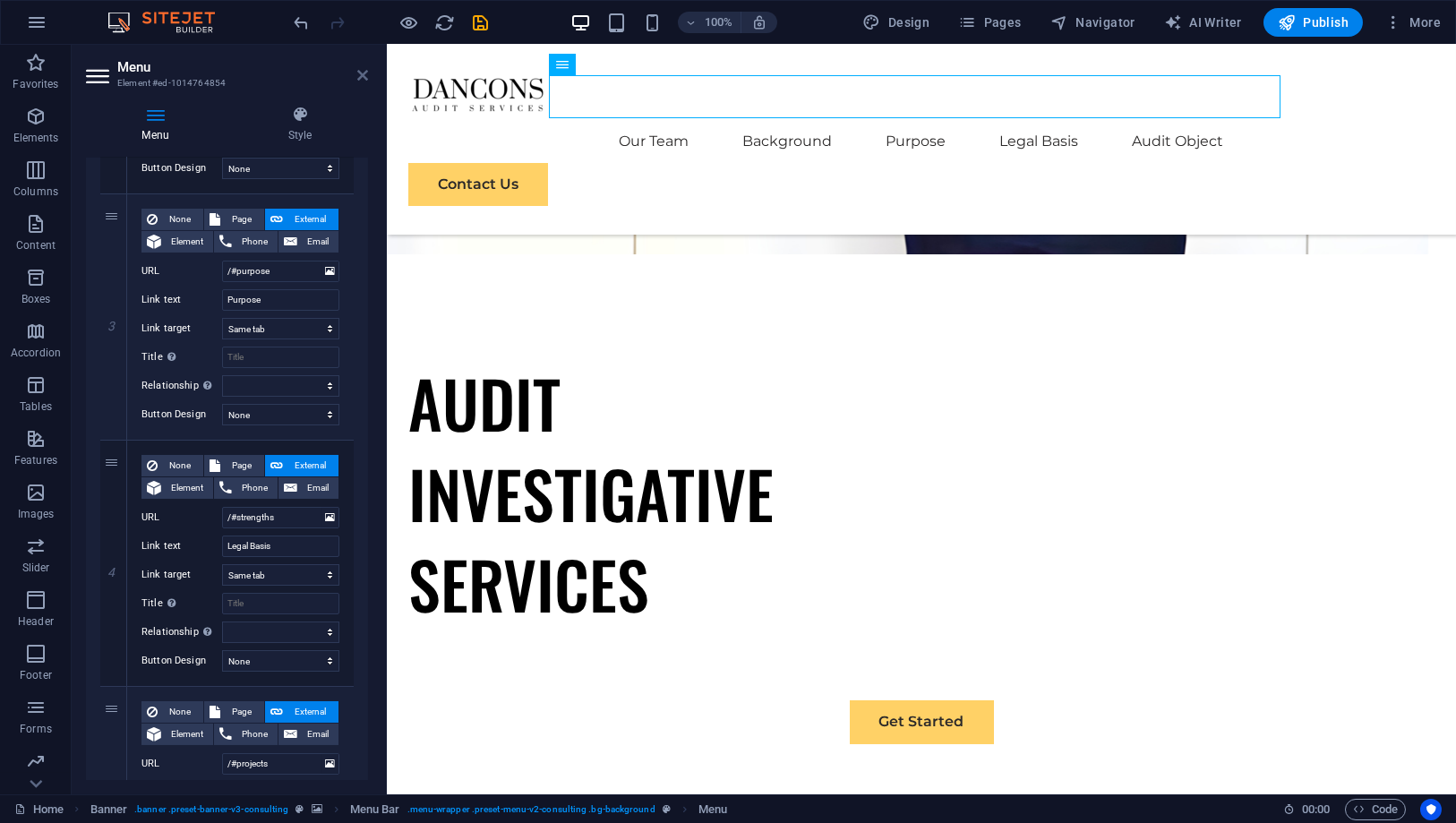
click at [361, 70] on icon at bounding box center [363, 75] width 11 height 15
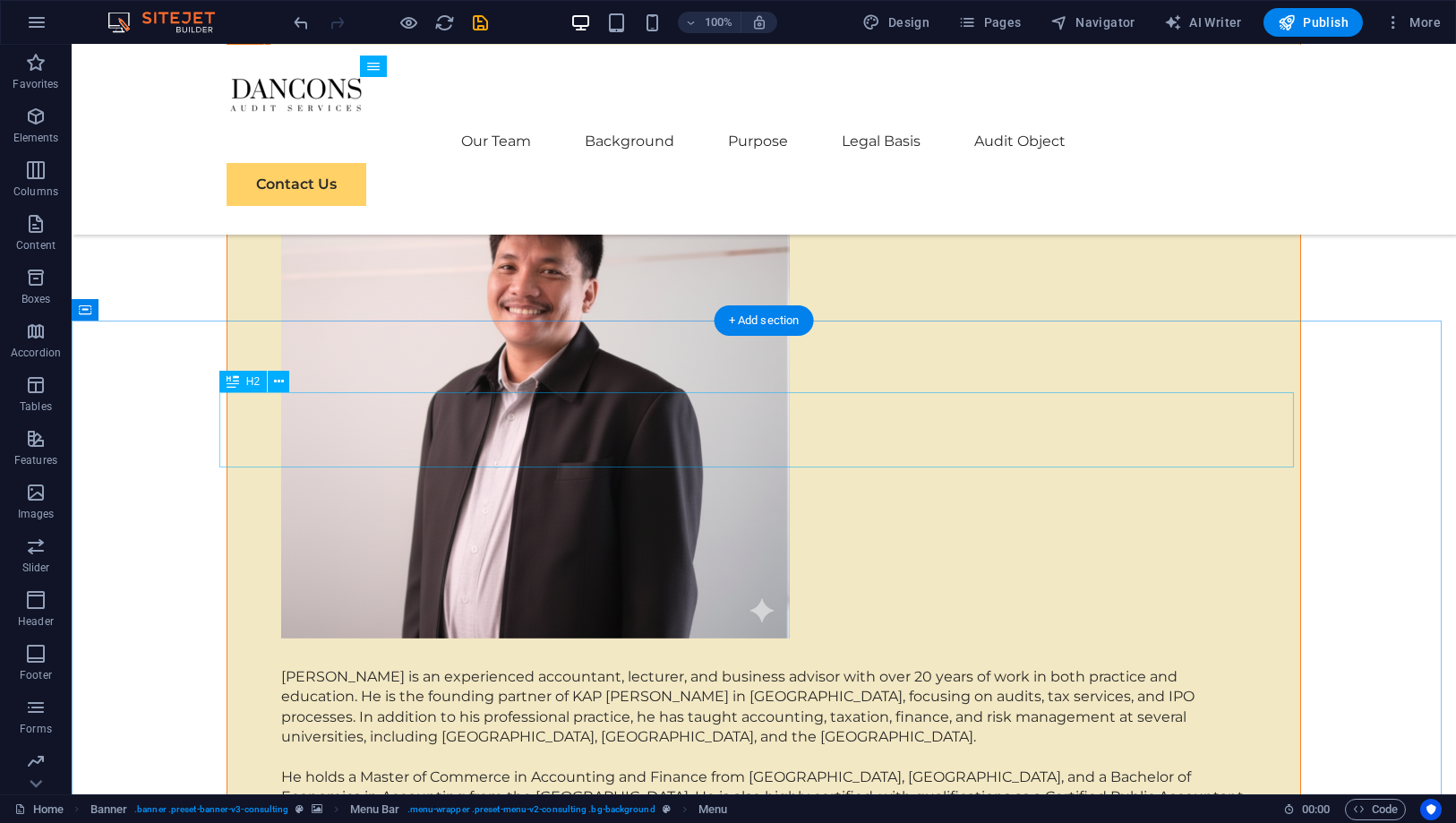
scroll to position [6964, 0]
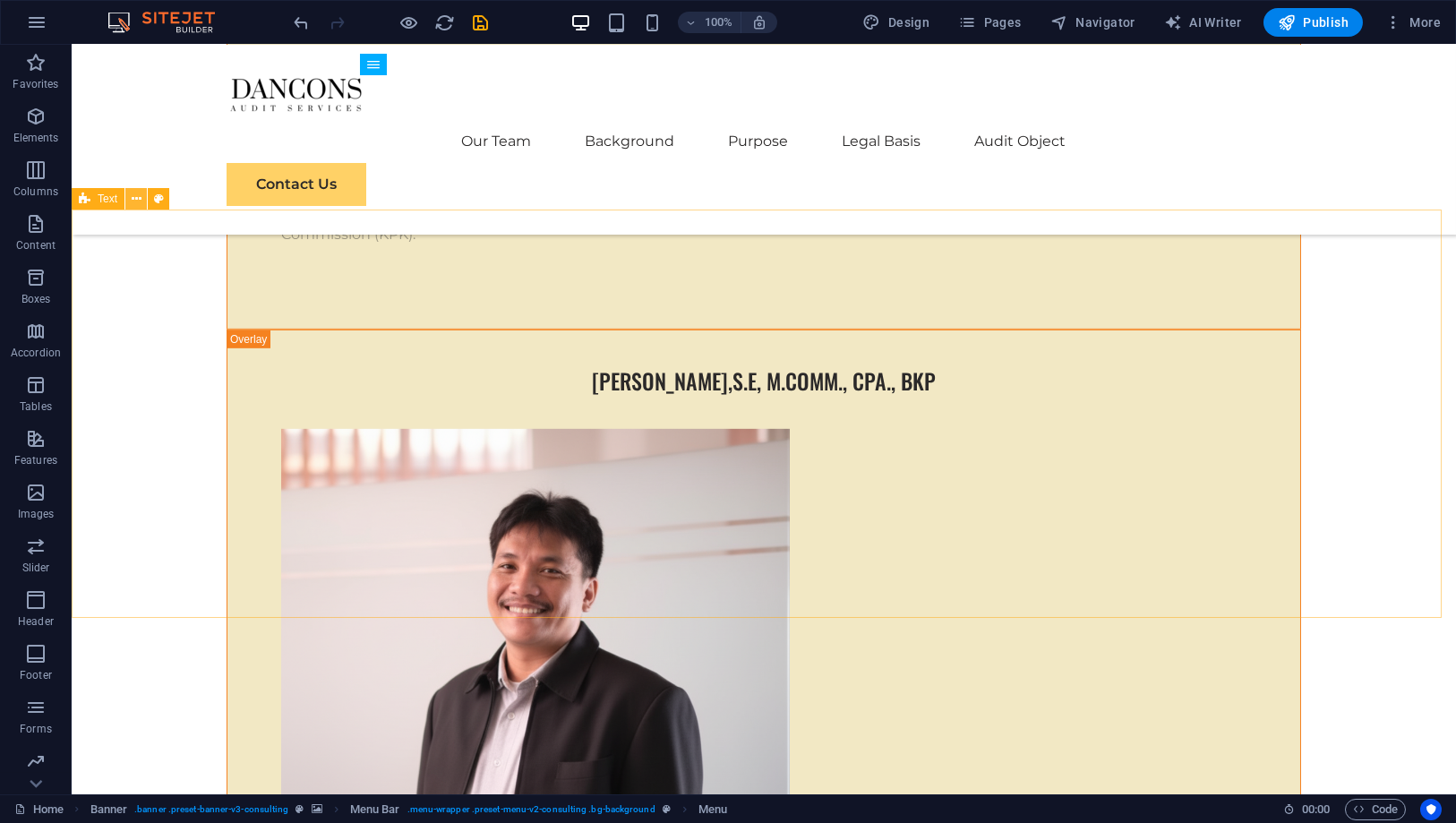
click at [133, 200] on icon at bounding box center [136, 199] width 10 height 19
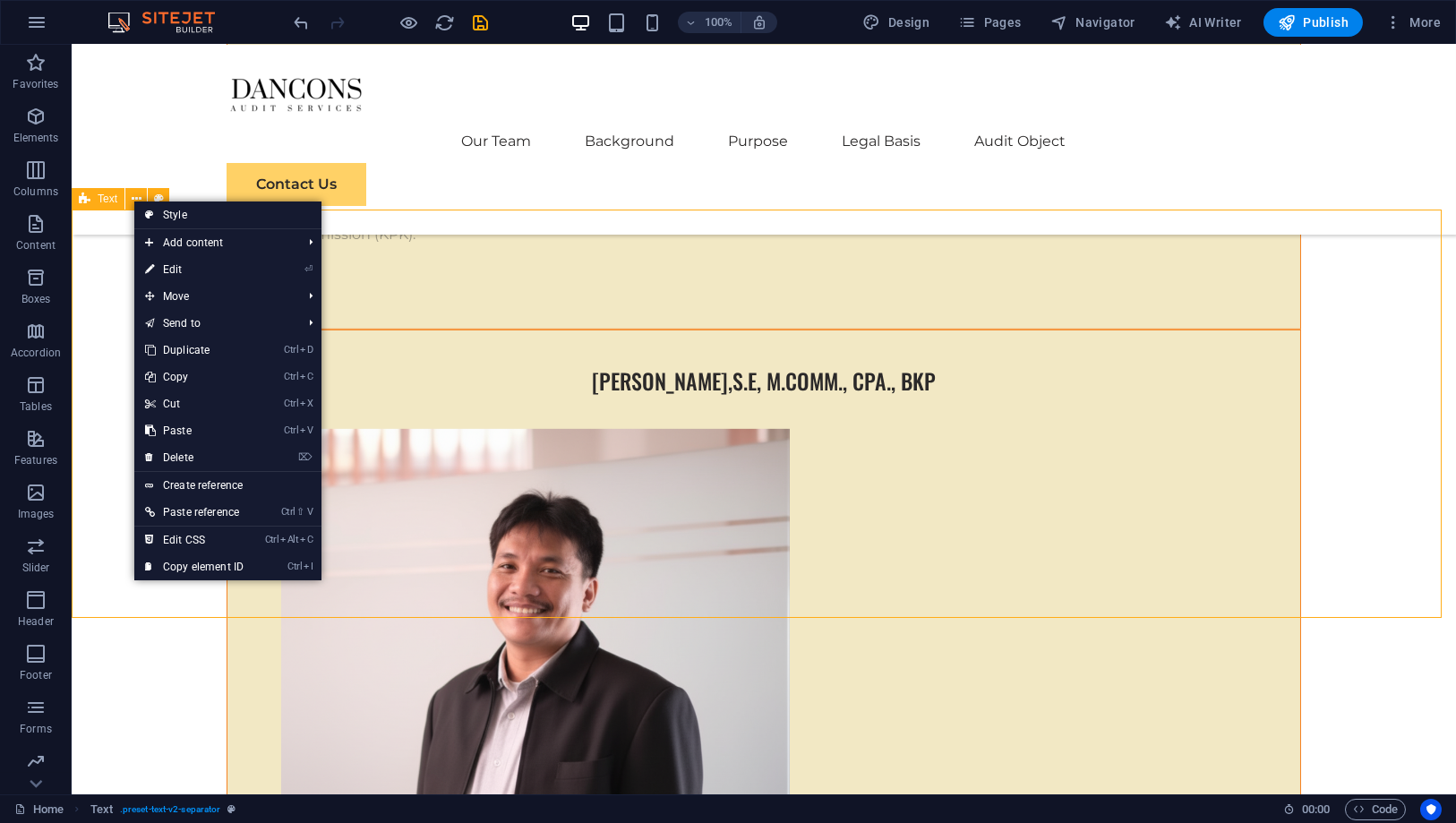
click at [103, 194] on span "Text" at bounding box center [108, 199] width 20 height 11
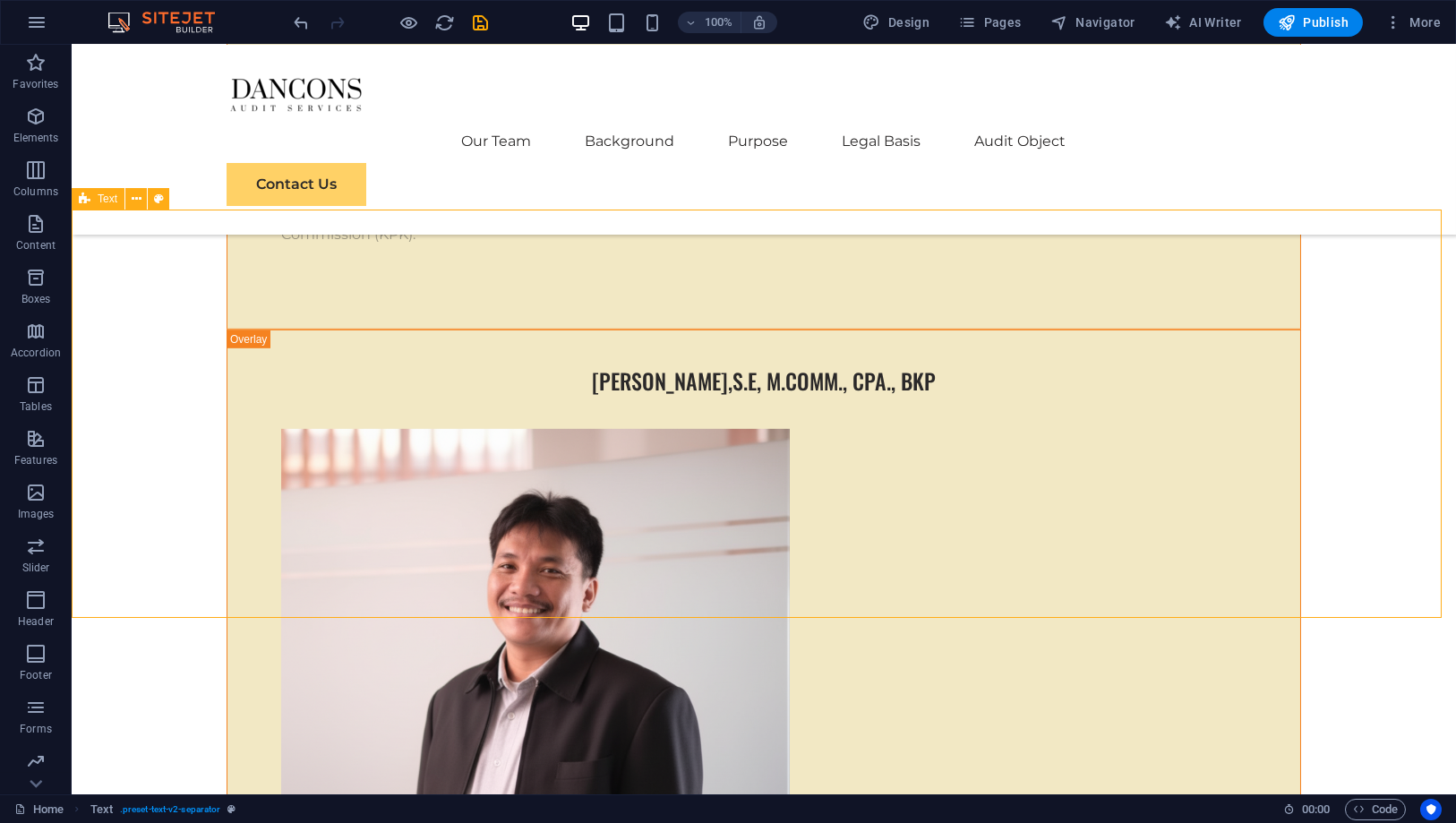
click at [103, 194] on span "Text" at bounding box center [108, 199] width 20 height 11
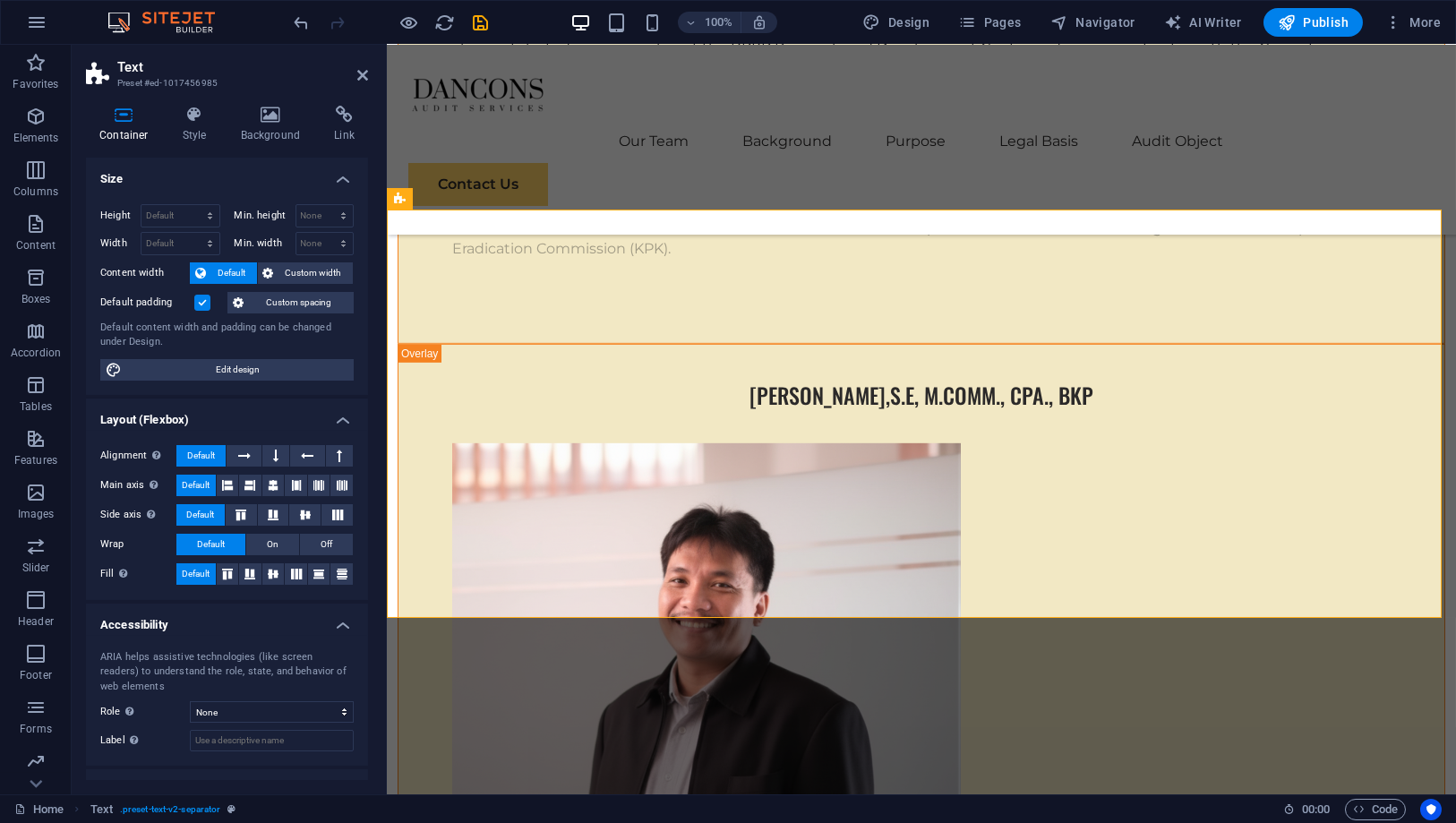
scroll to position [6966, 0]
click at [346, 116] on icon at bounding box center [344, 114] width 48 height 18
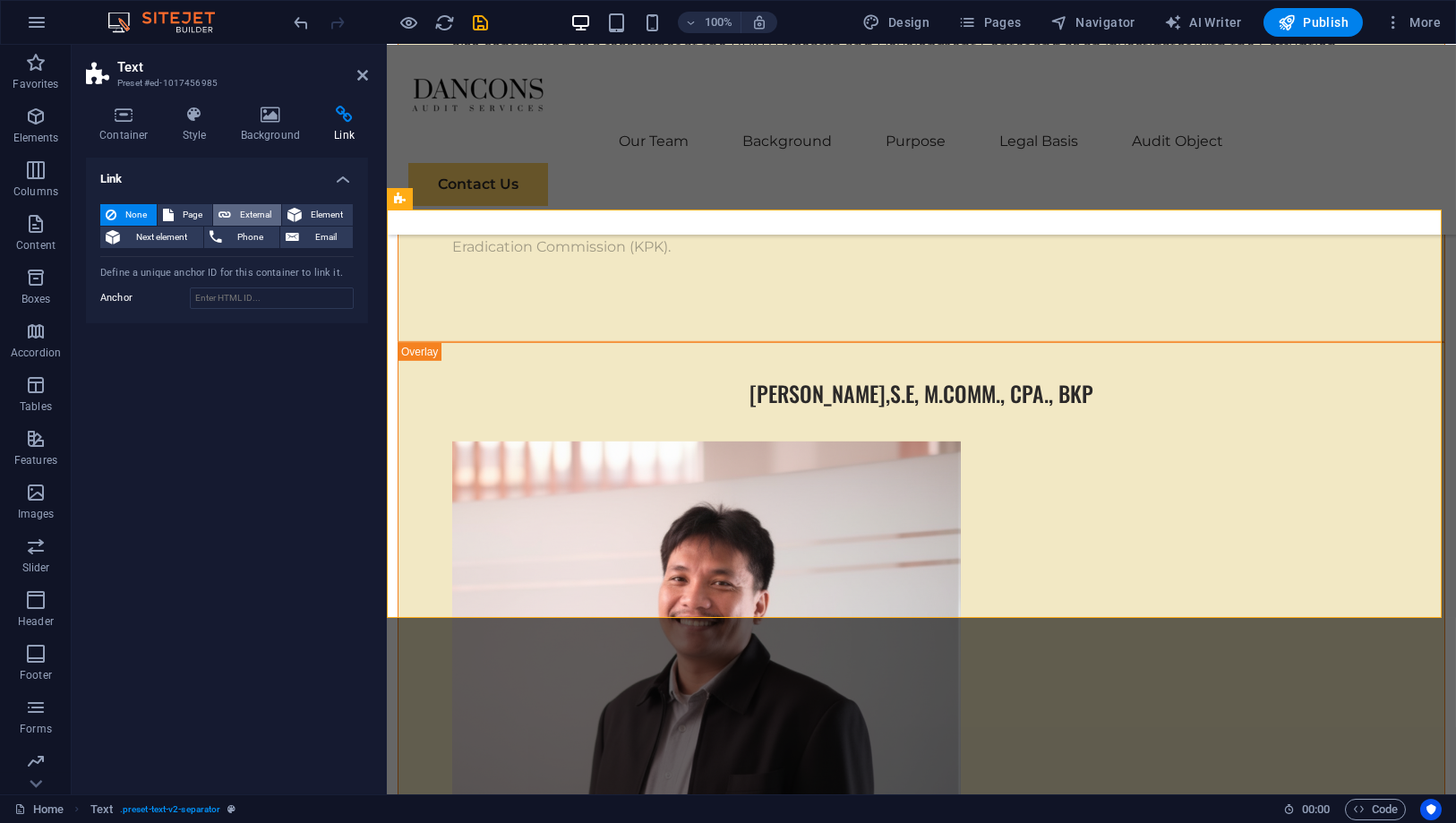
click at [234, 208] on button "External" at bounding box center [247, 214] width 68 height 21
select select "blank"
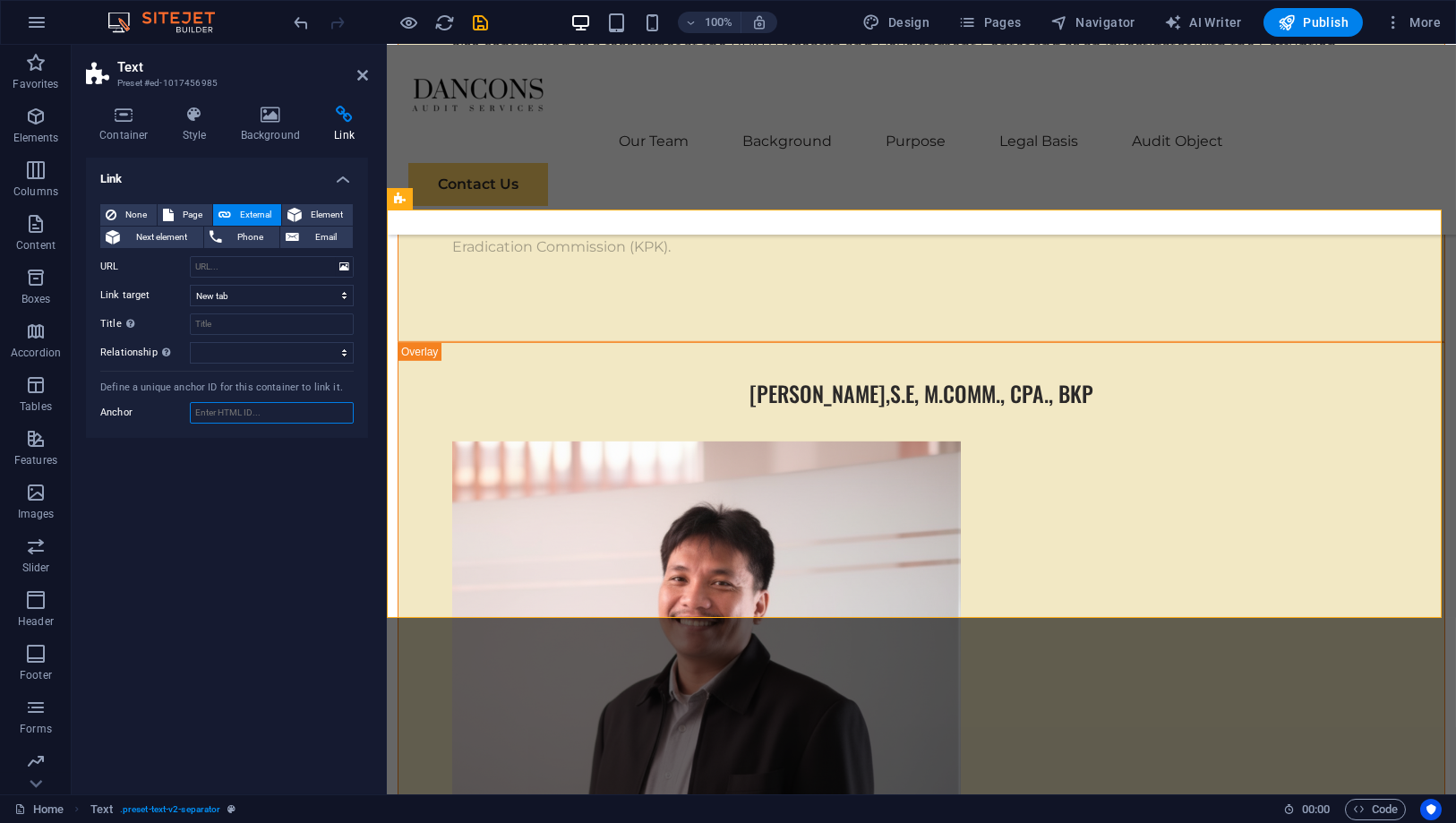
click at [261, 416] on input "Anchor" at bounding box center [271, 412] width 164 height 21
type input "purpose"
click at [284, 161] on h4 "Link" at bounding box center [227, 173] width 282 height 32
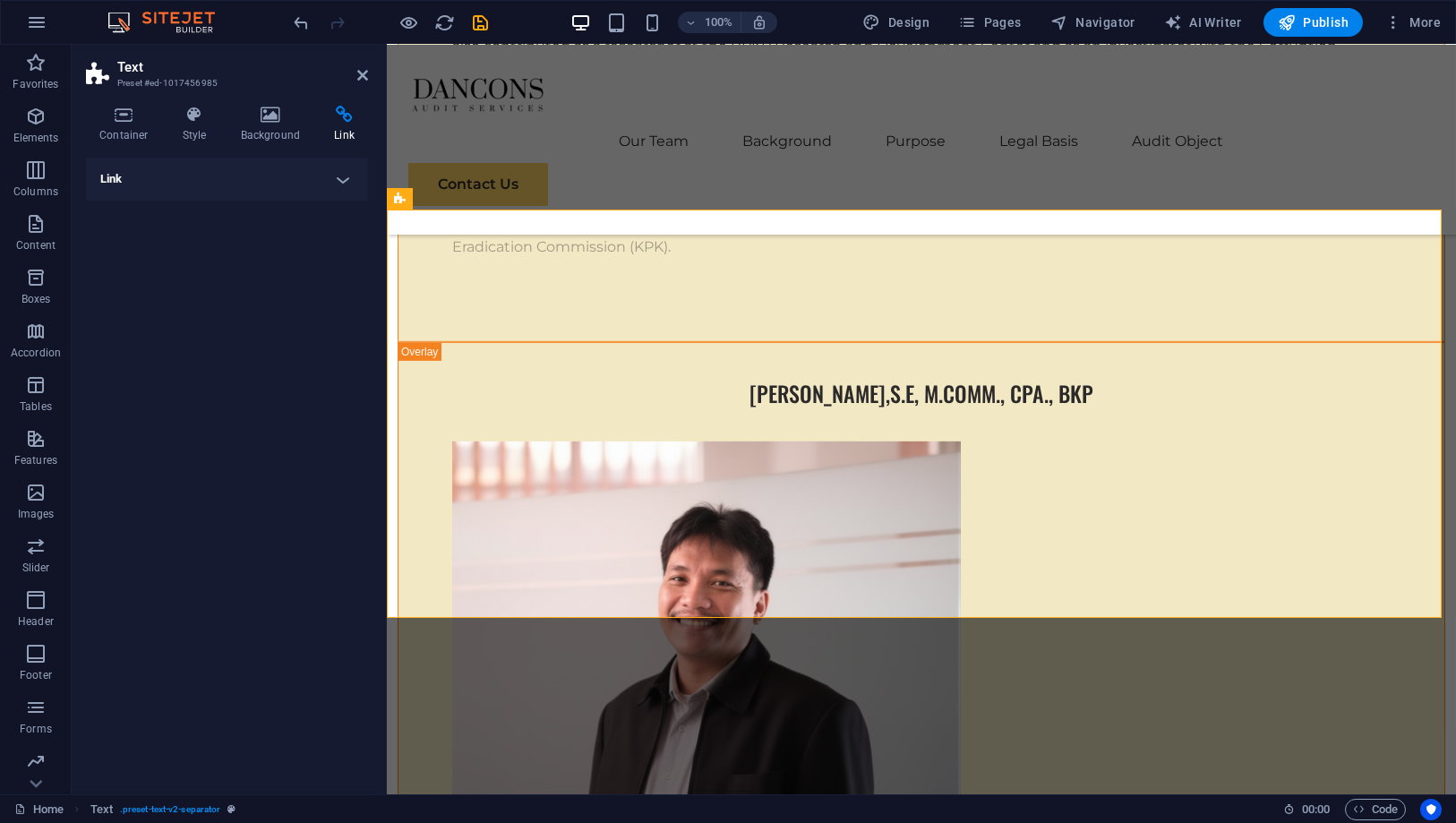
click at [370, 79] on aside "Text Preset #ed-1017456985 Container Style Background Link Size Height Default …" at bounding box center [229, 419] width 315 height 750
click at [357, 72] on icon at bounding box center [363, 75] width 11 height 15
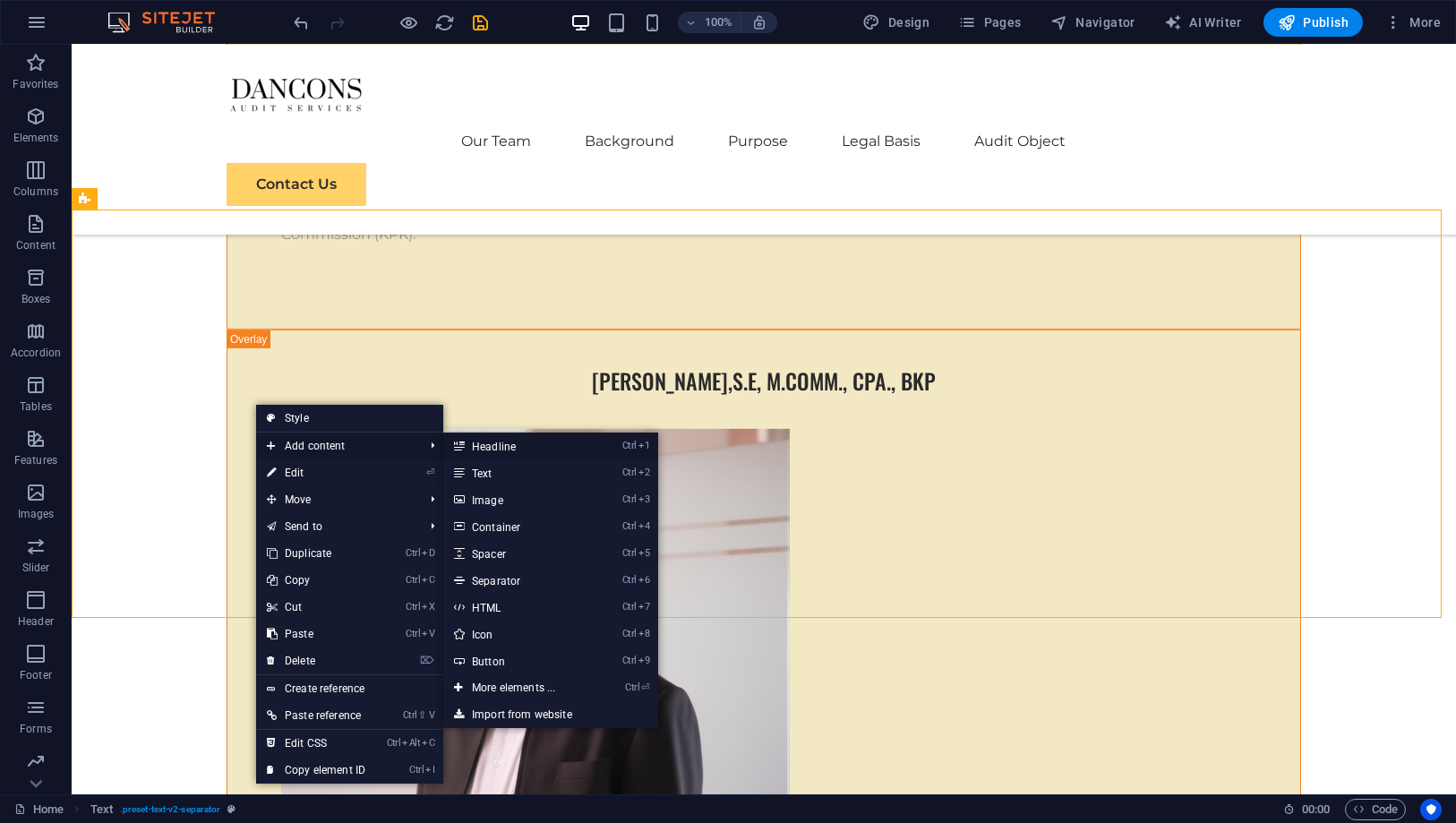
click at [480, 446] on link "Ctrl 1 Headline" at bounding box center [516, 445] width 147 height 27
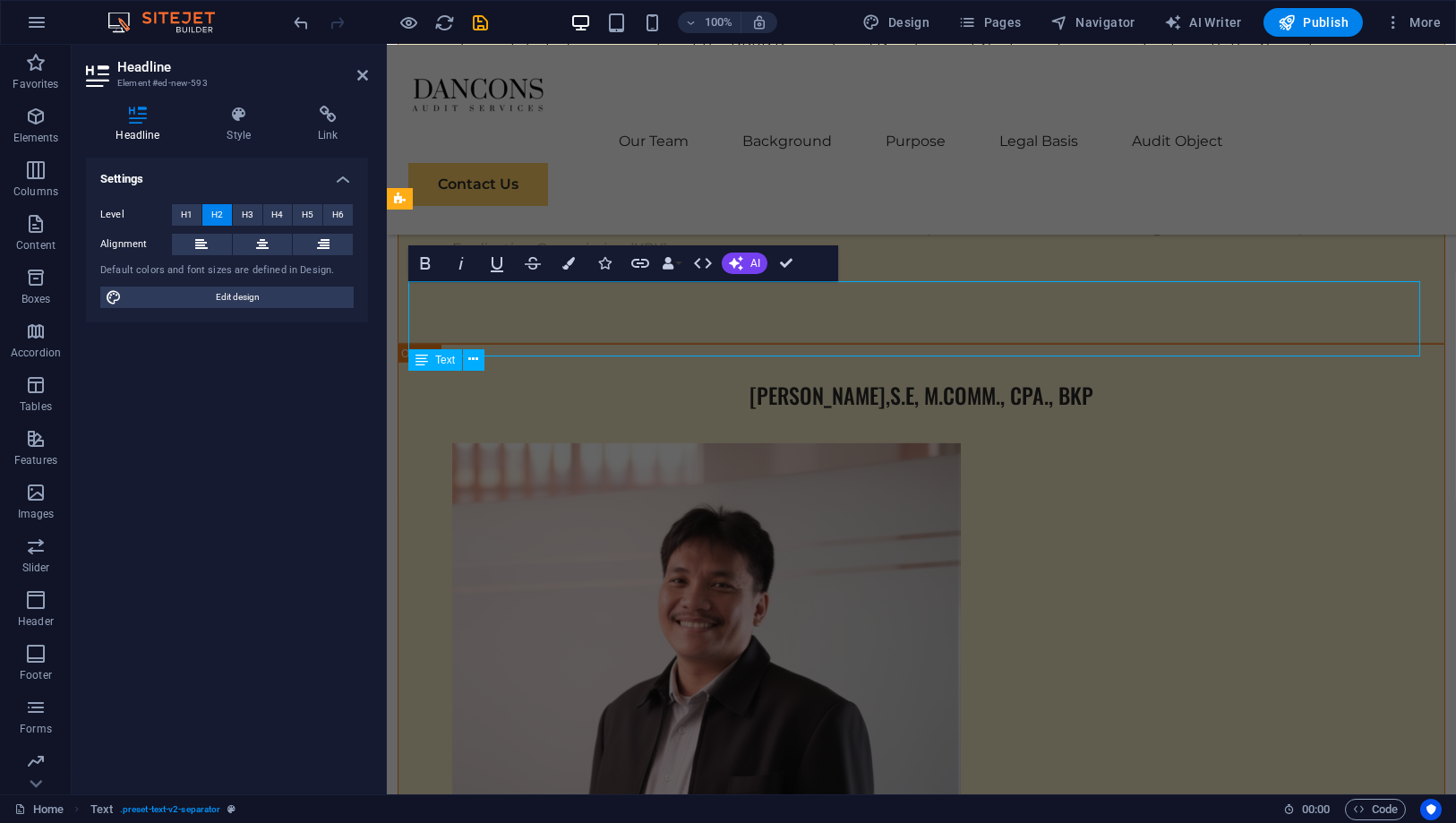
scroll to position [6966, 0]
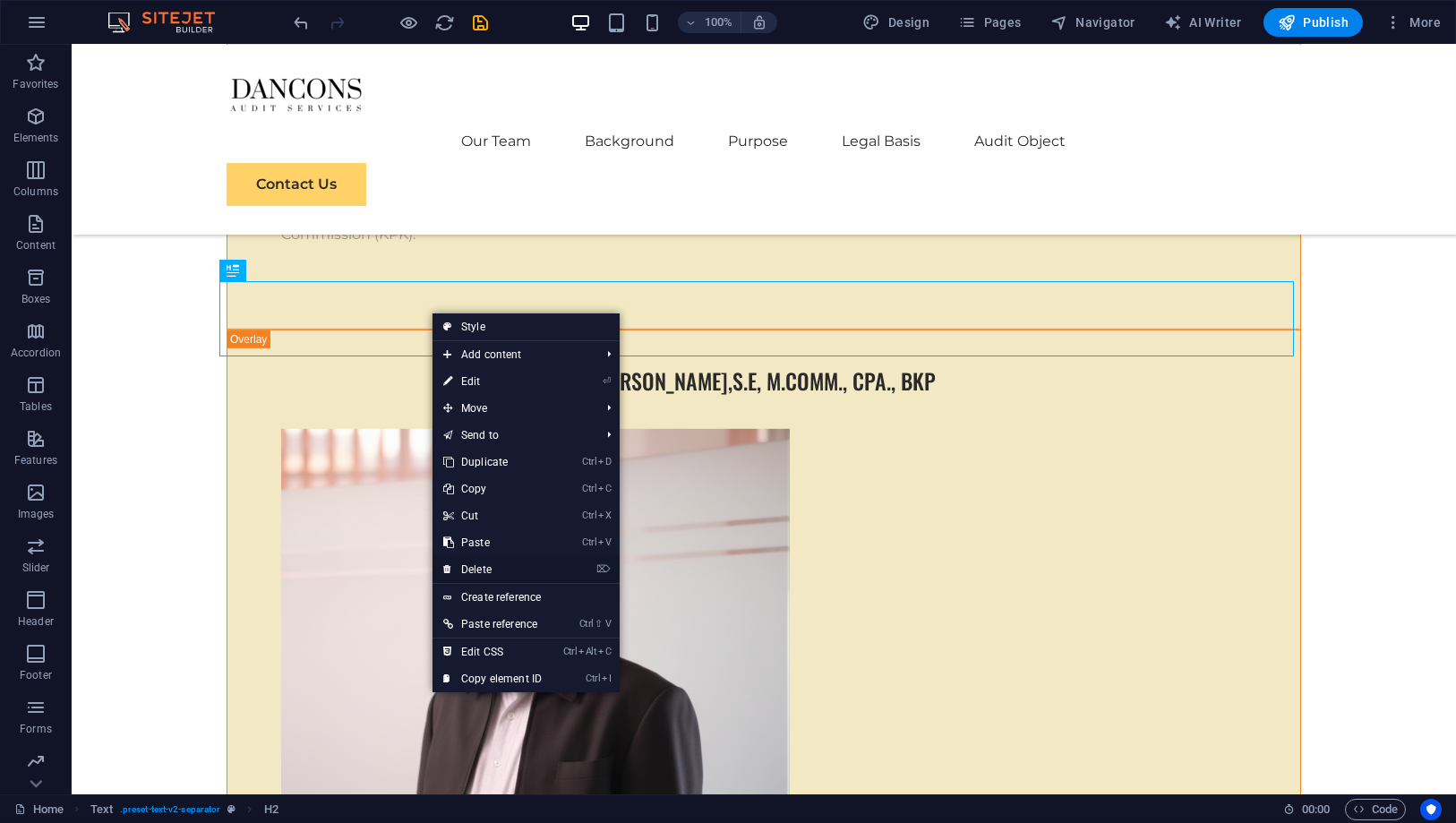
click at [498, 566] on link "⌦ Delete" at bounding box center [492, 569] width 120 height 27
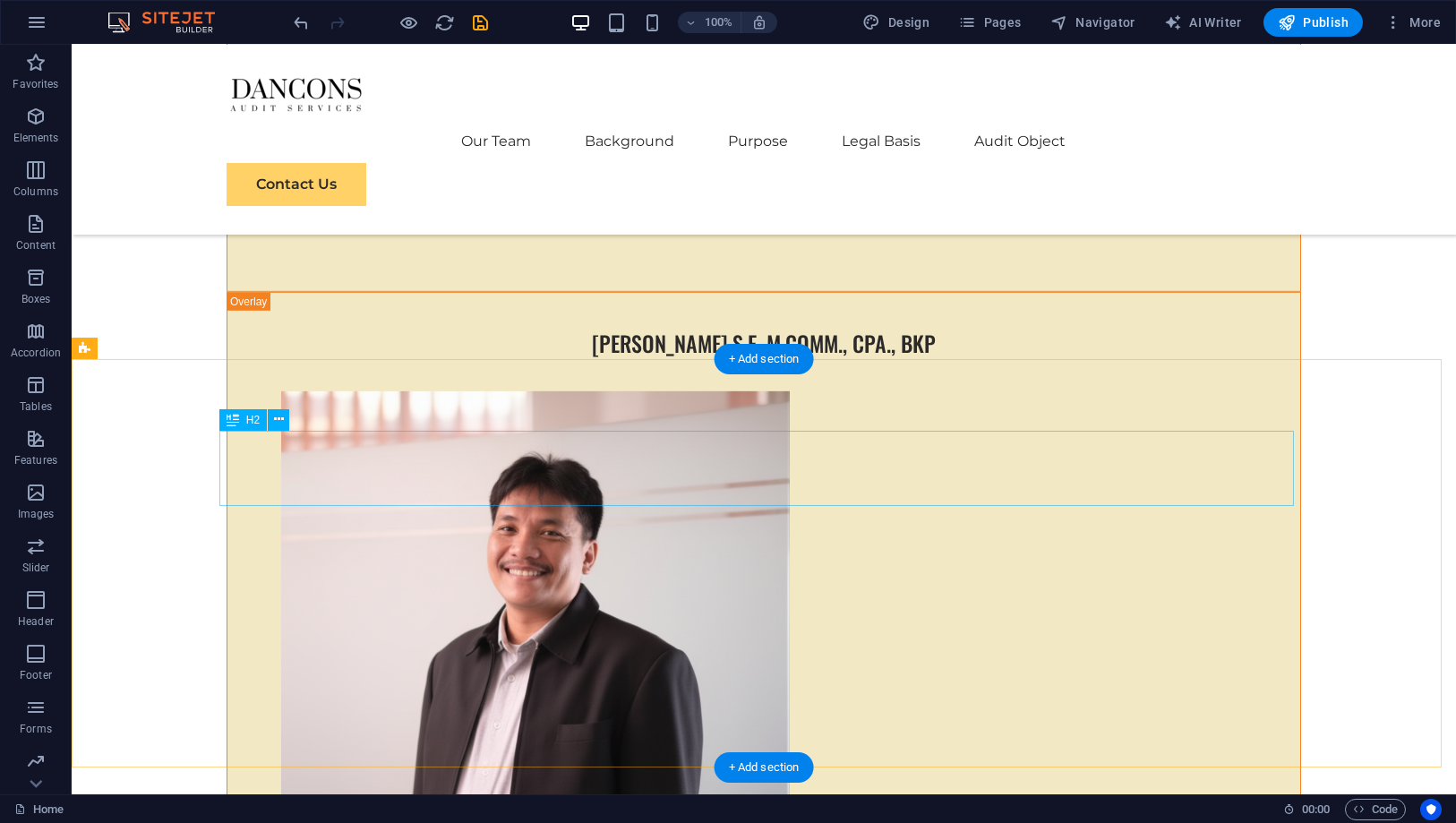
scroll to position [7063, 0]
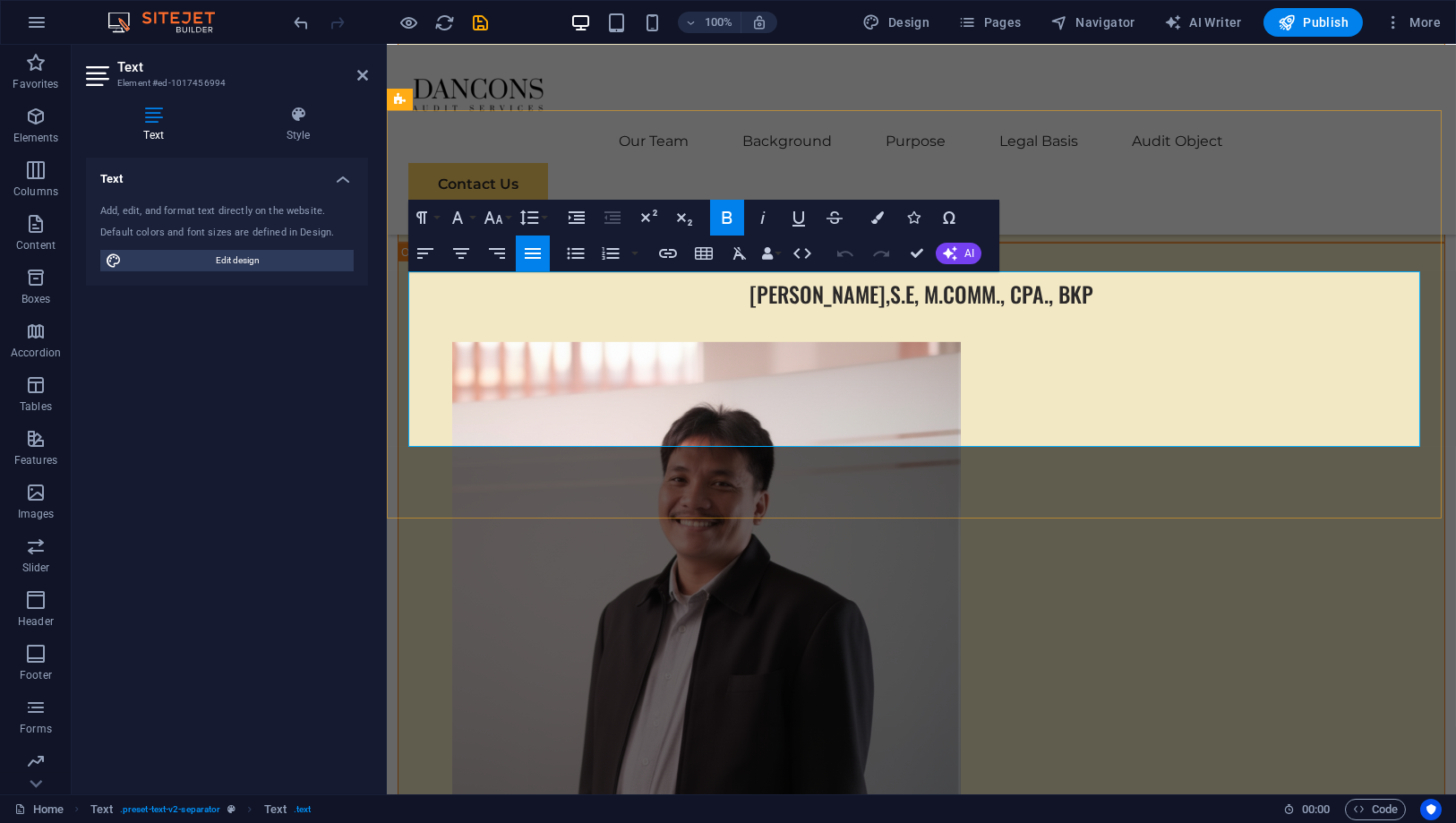
drag, startPoint x: 415, startPoint y: 280, endPoint x: 405, endPoint y: 280, distance: 10.0
click at [492, 218] on icon "button" at bounding box center [494, 218] width 19 height 13
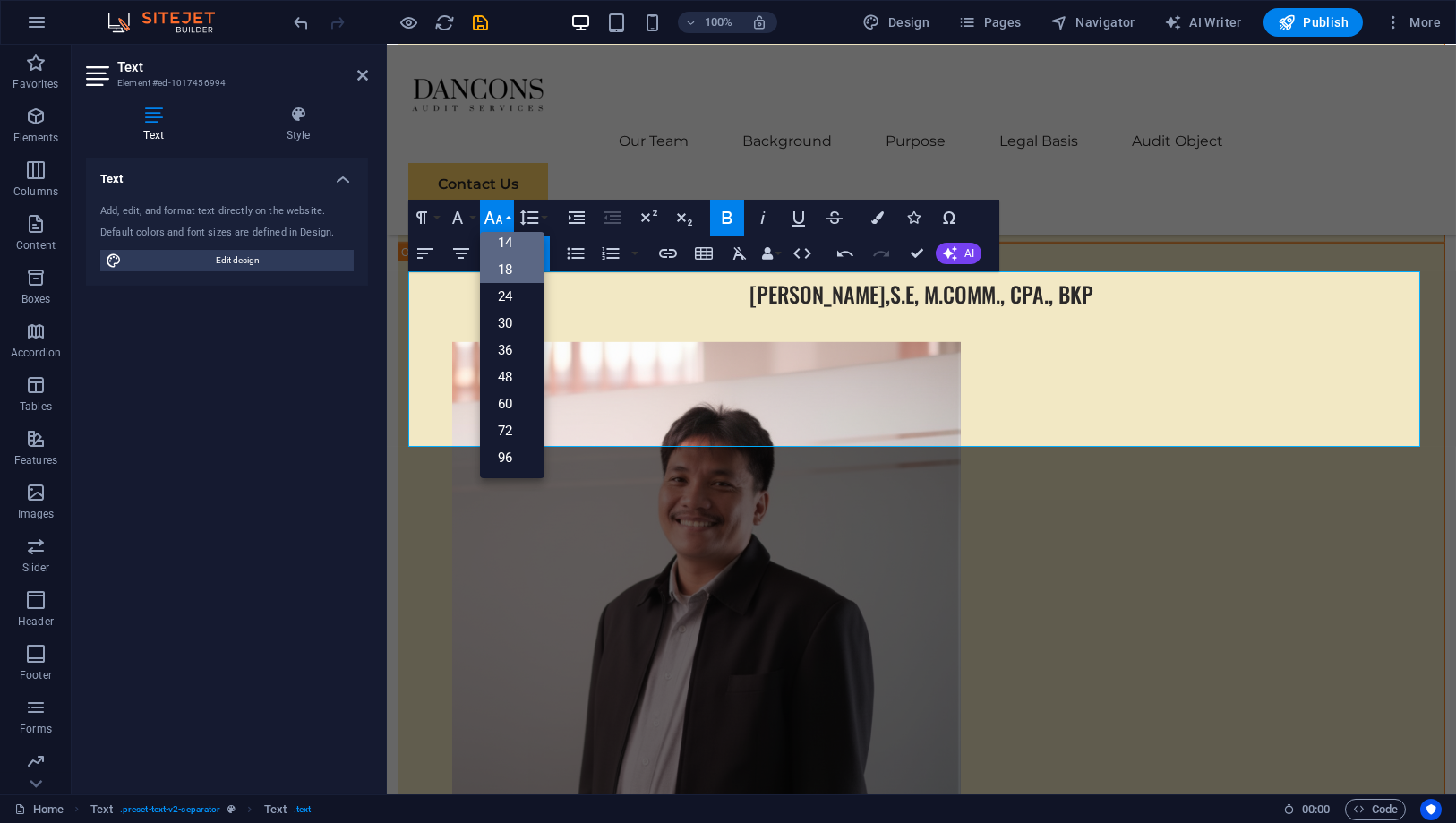
scroll to position [144, 0]
click at [509, 352] on link "36" at bounding box center [512, 350] width 64 height 27
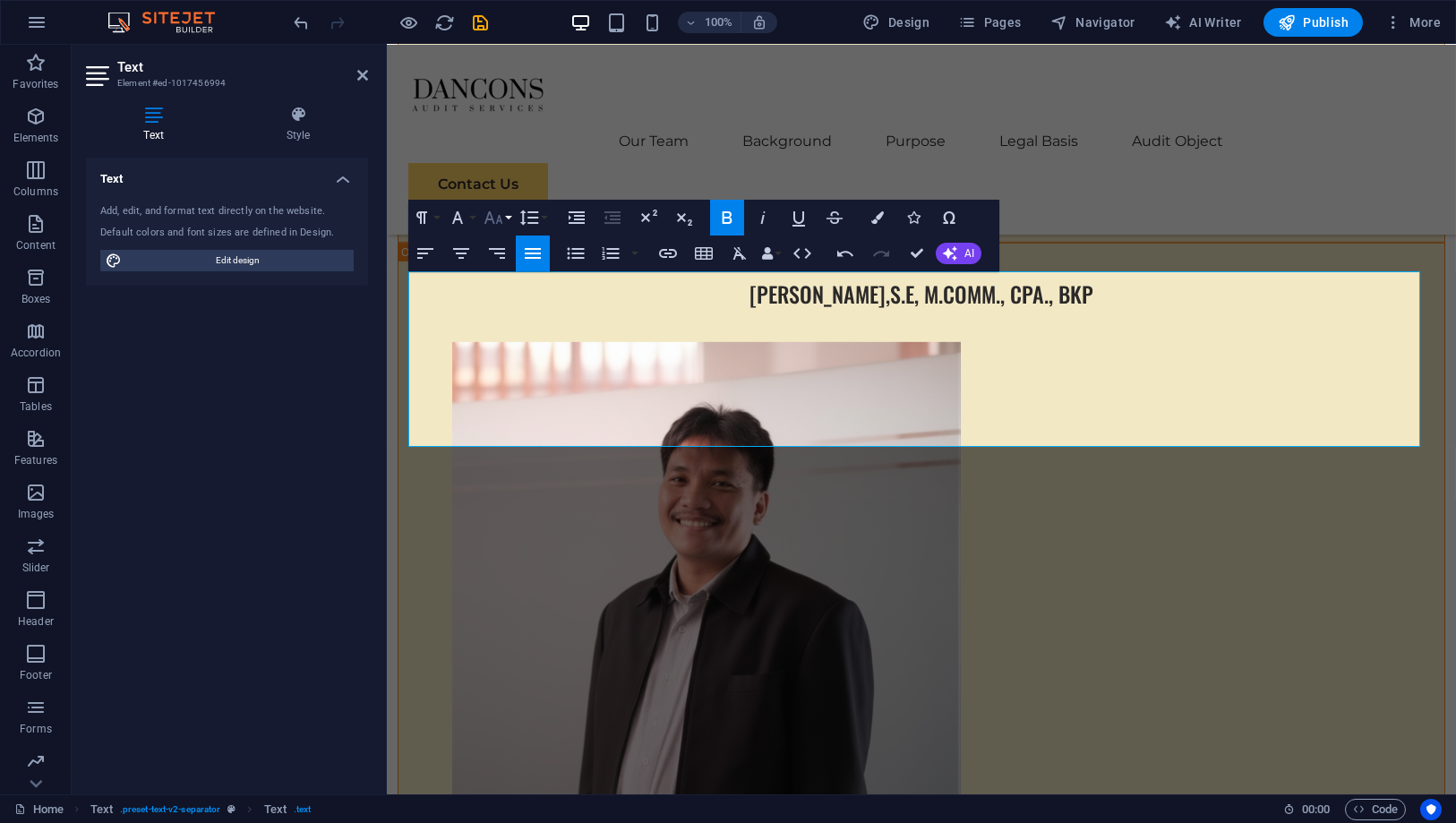
click at [505, 214] on button "Font Size" at bounding box center [496, 217] width 34 height 36
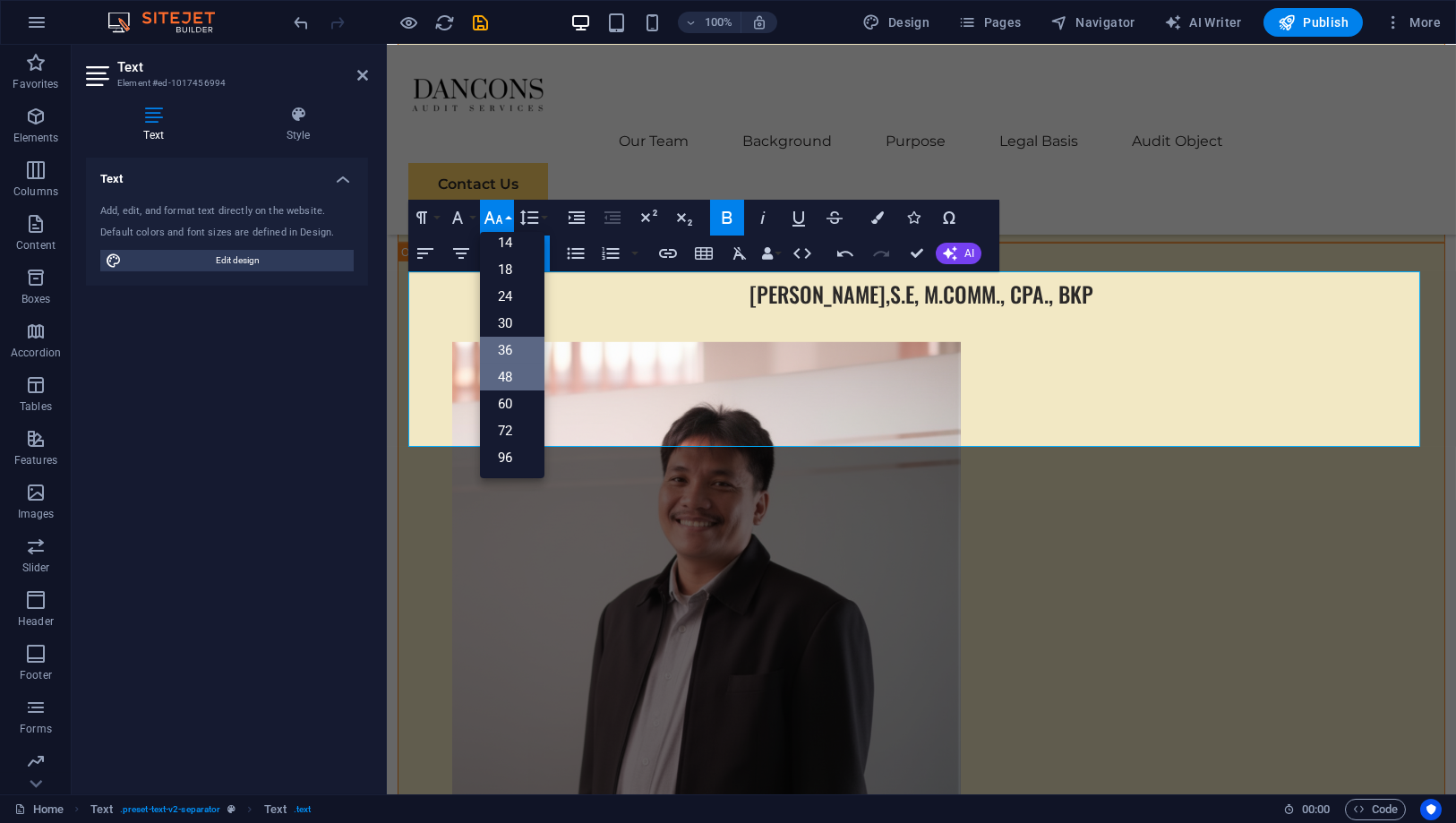
click at [507, 378] on link "48" at bounding box center [512, 376] width 64 height 27
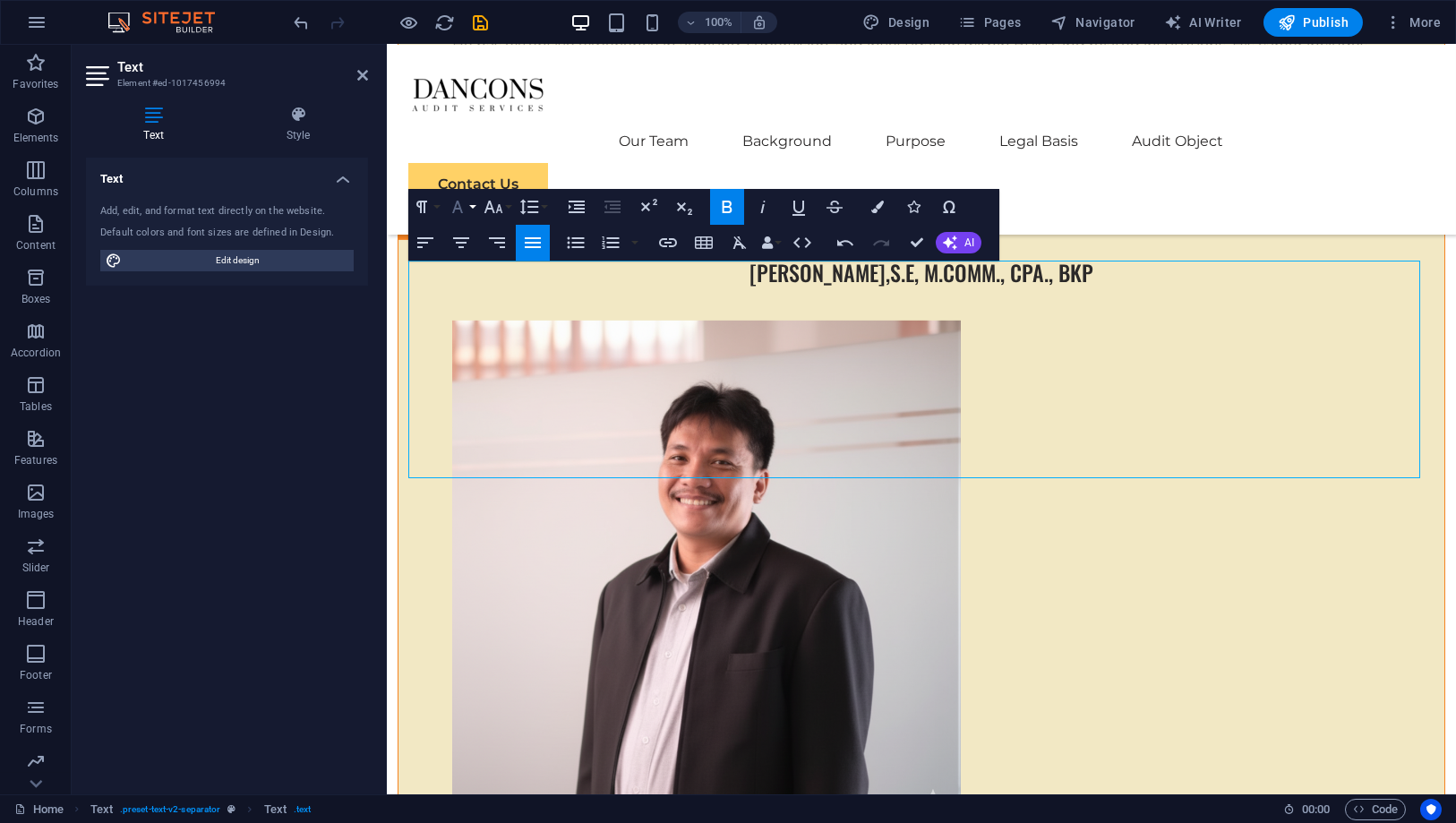
scroll to position [7065, 0]
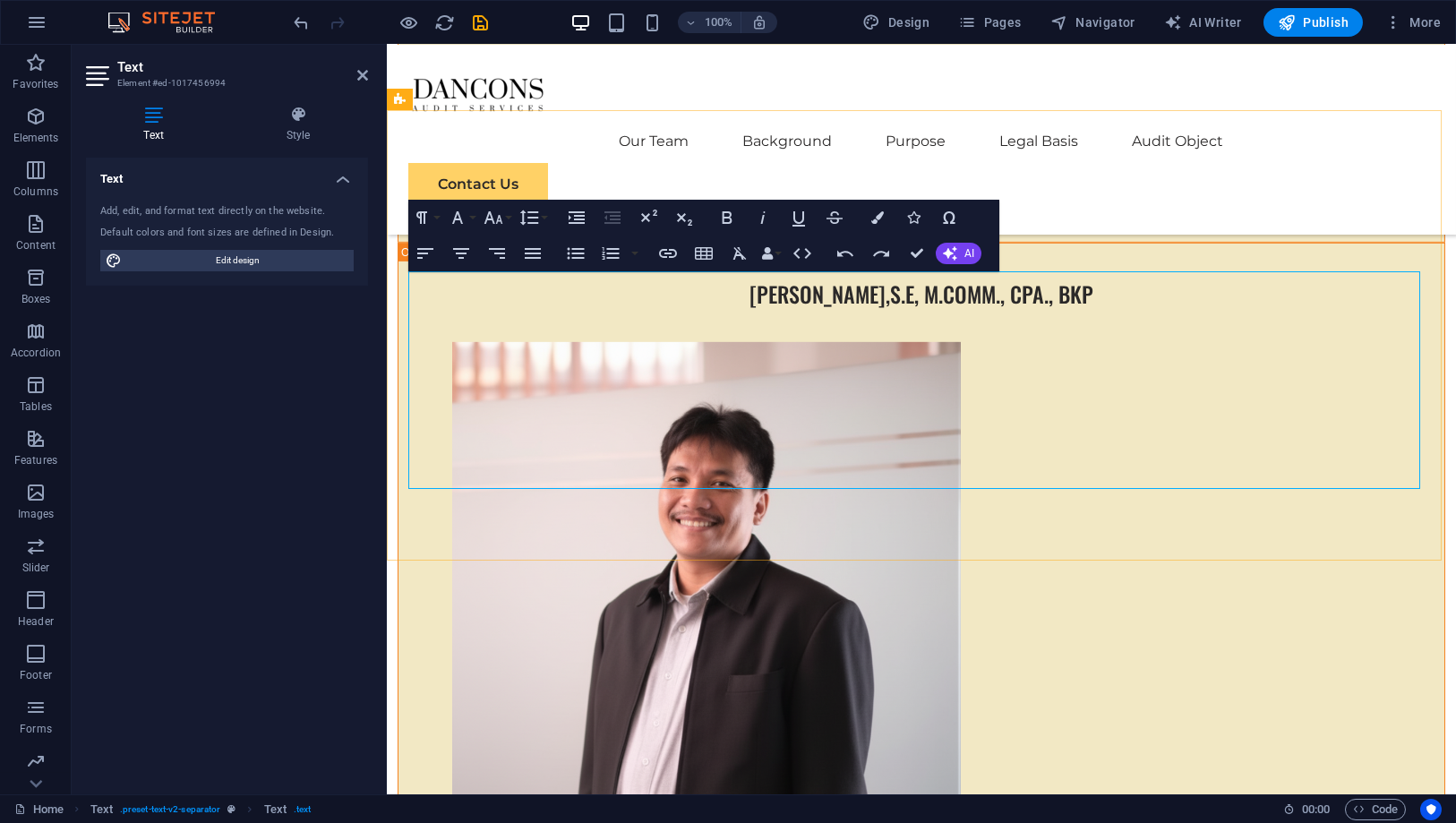
click at [464, 214] on icon "button" at bounding box center [457, 217] width 21 height 21
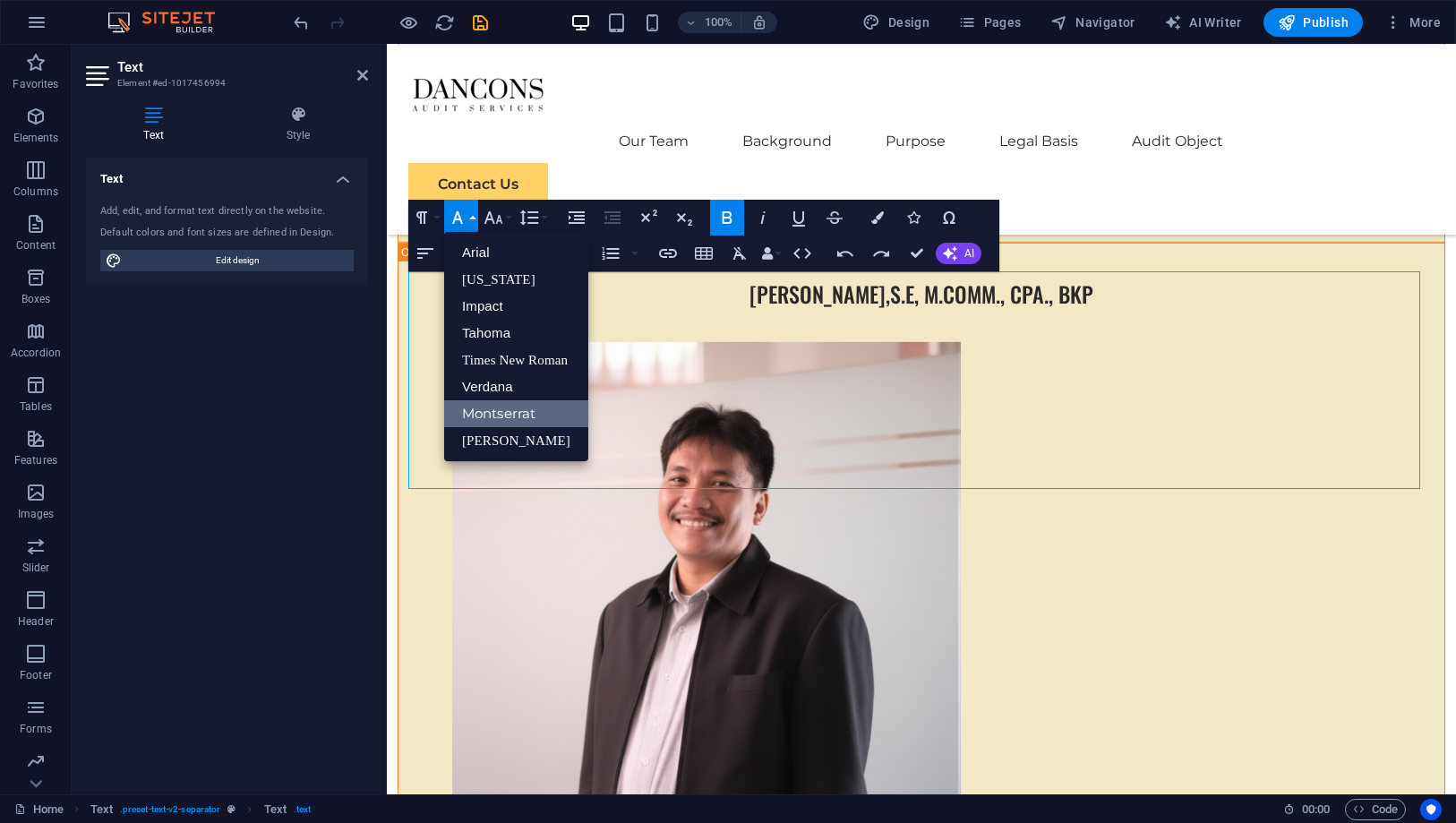
scroll to position [0, 0]
click at [500, 270] on link "[US_STATE]" at bounding box center [516, 278] width 144 height 27
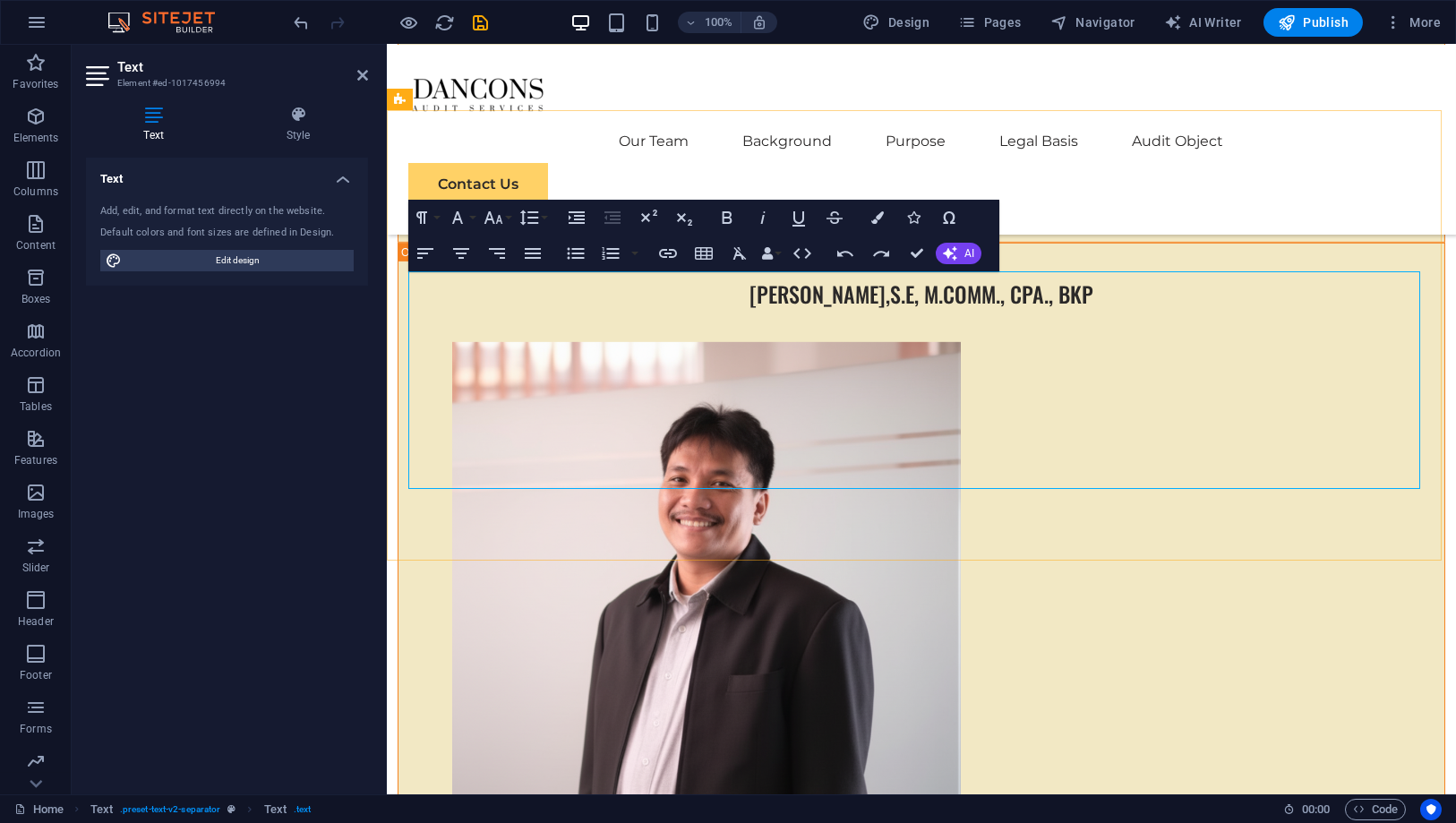
click at [875, 213] on icon "button" at bounding box center [878, 218] width 13 height 13
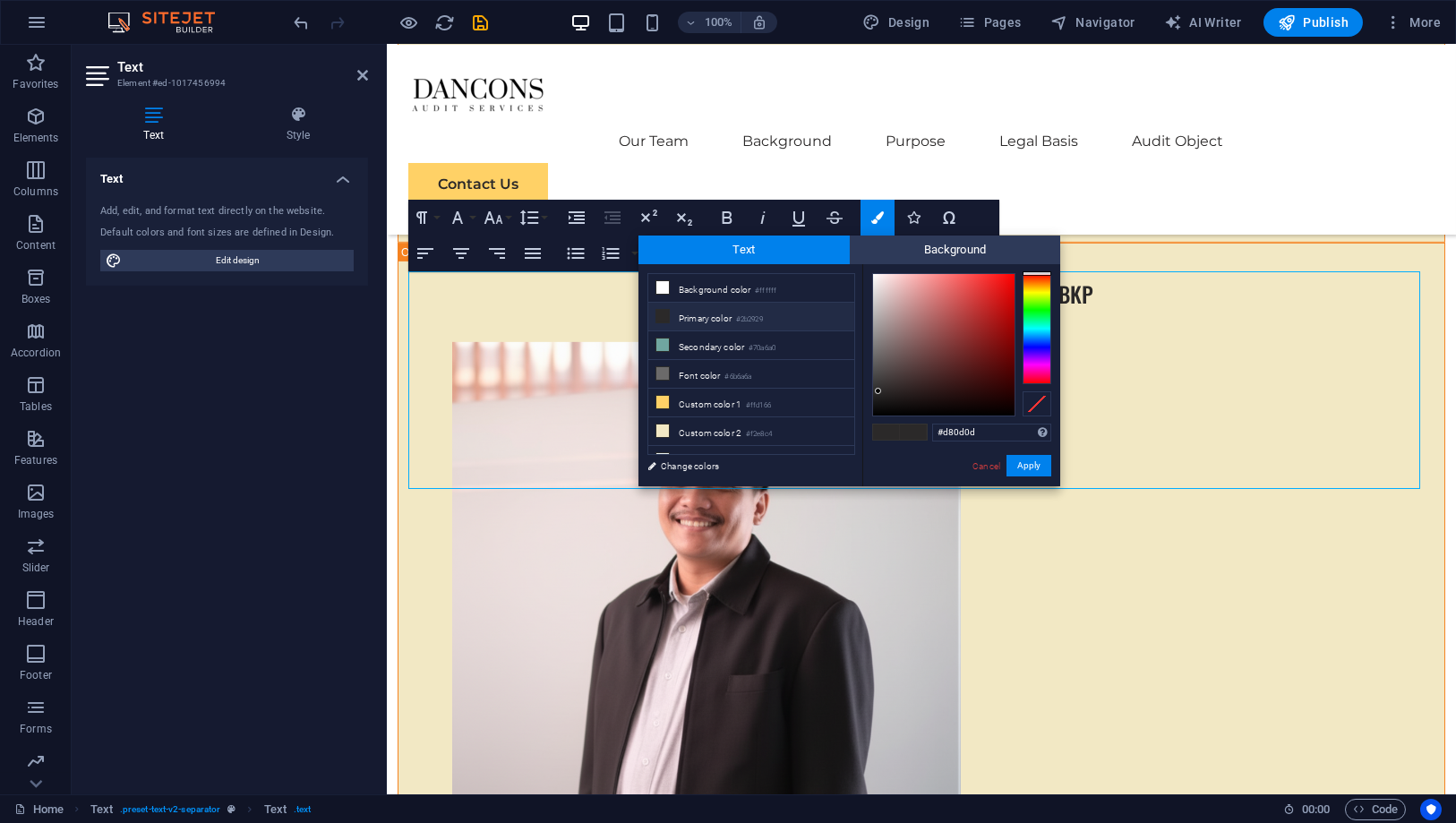
click at [1005, 295] on div at bounding box center [944, 344] width 142 height 142
type input "#ed0202"
click at [1013, 283] on div at bounding box center [944, 344] width 142 height 142
click at [1025, 467] on button "Apply" at bounding box center [1028, 465] width 45 height 21
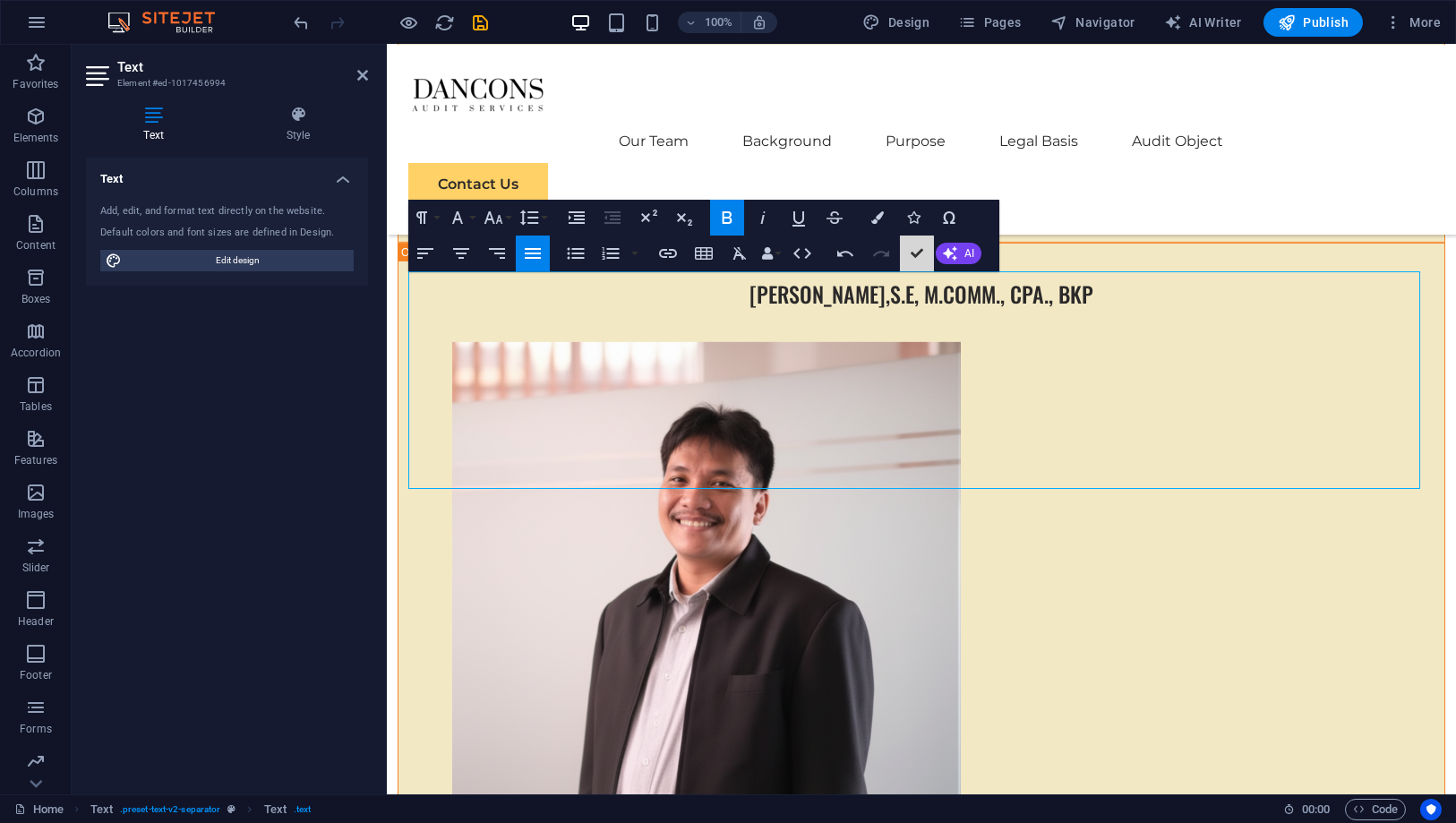
scroll to position [7063, 0]
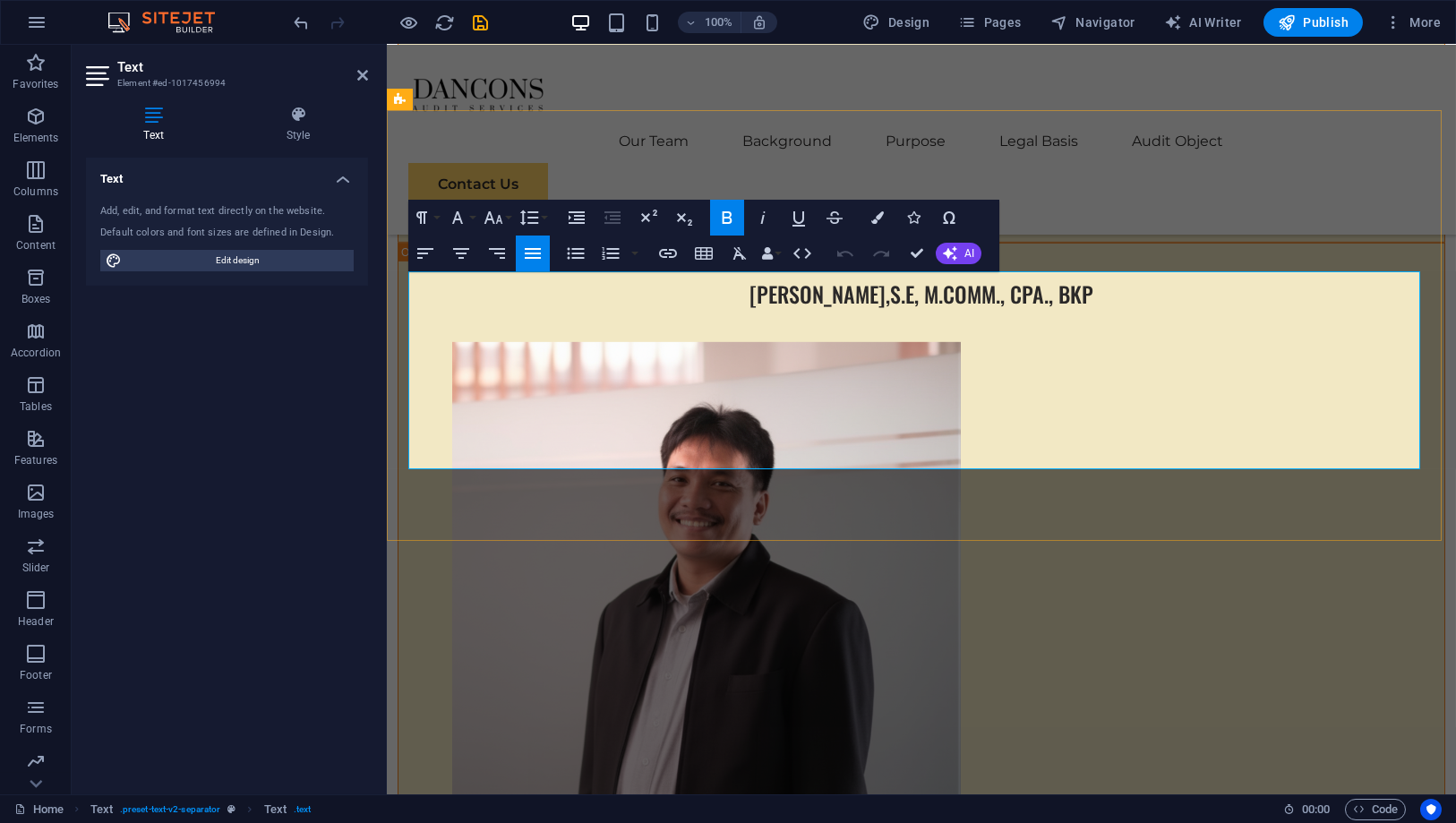
click at [494, 216] on icon "button" at bounding box center [493, 217] width 21 height 21
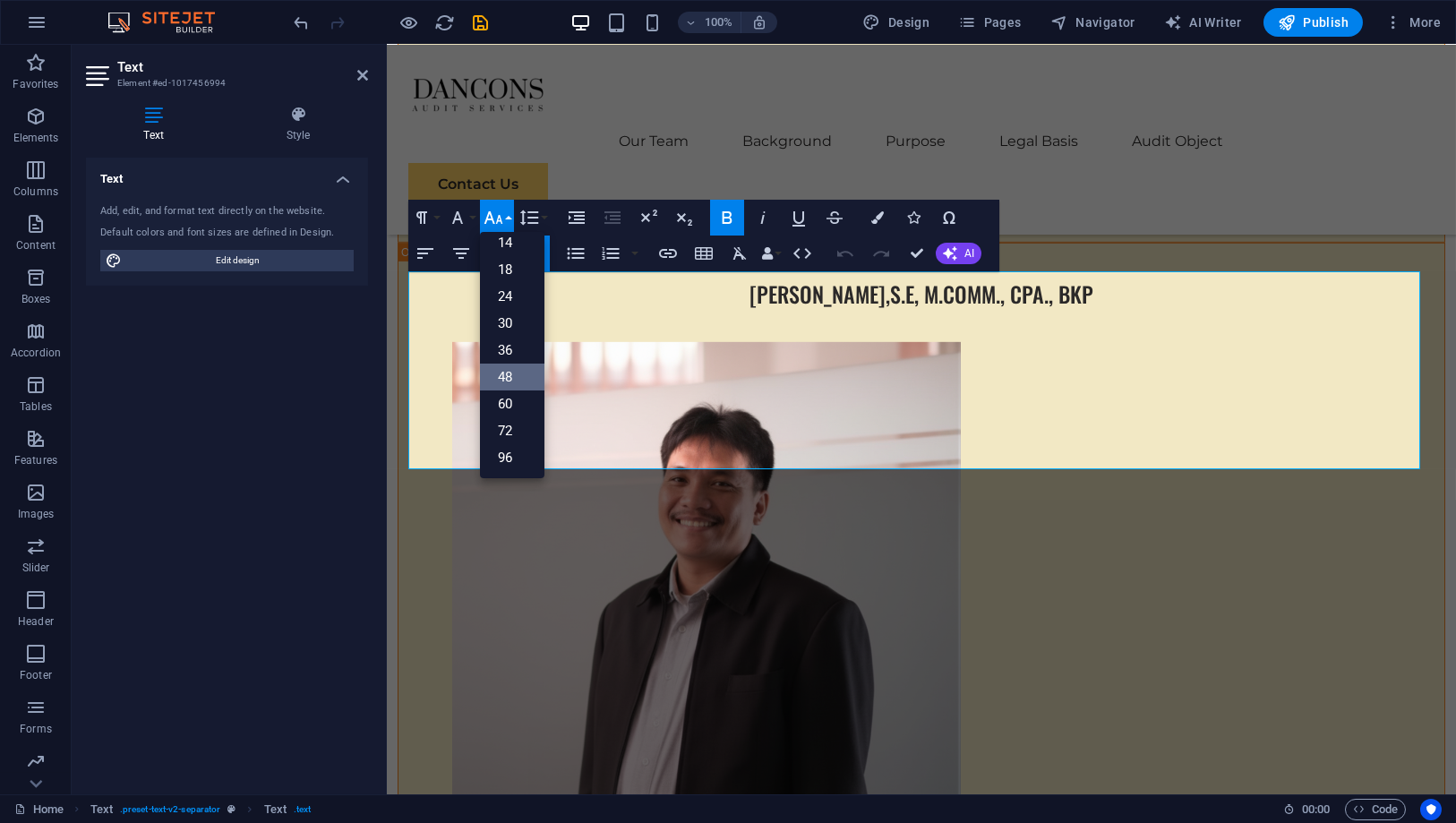
scroll to position [144, 0]
click at [502, 406] on link "60" at bounding box center [512, 403] width 64 height 27
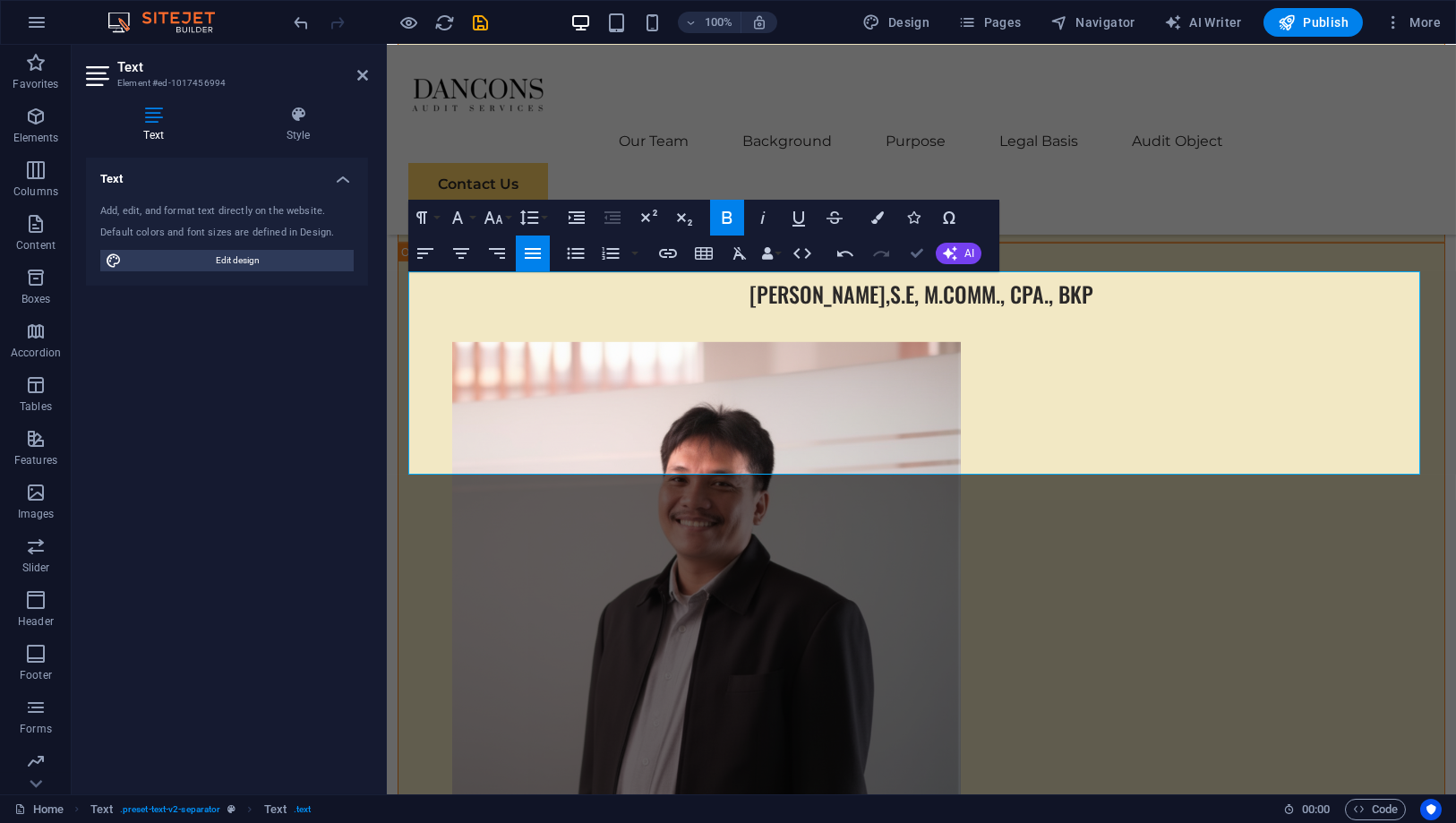
scroll to position [7063, 0]
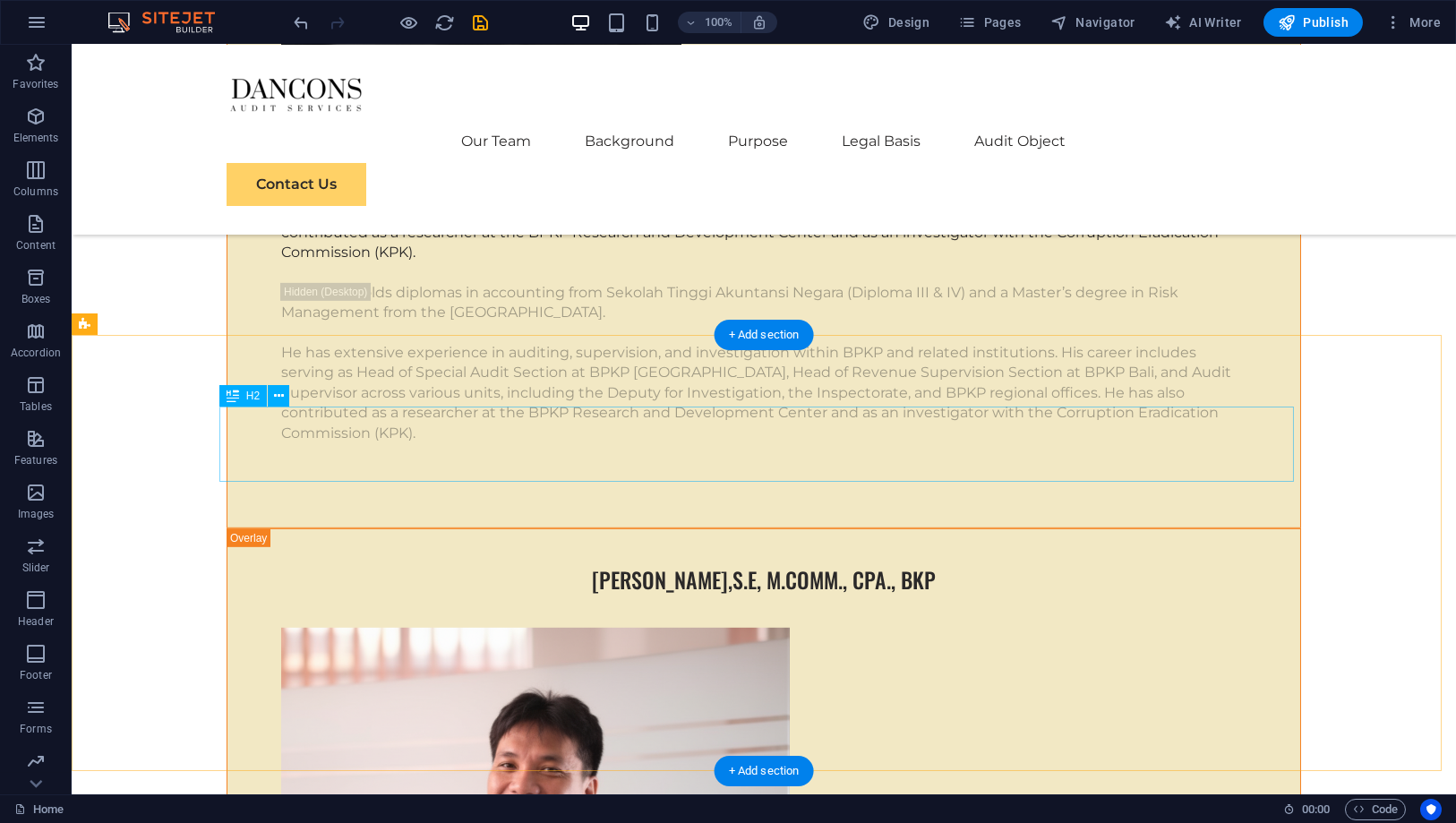
scroll to position [7163, 0]
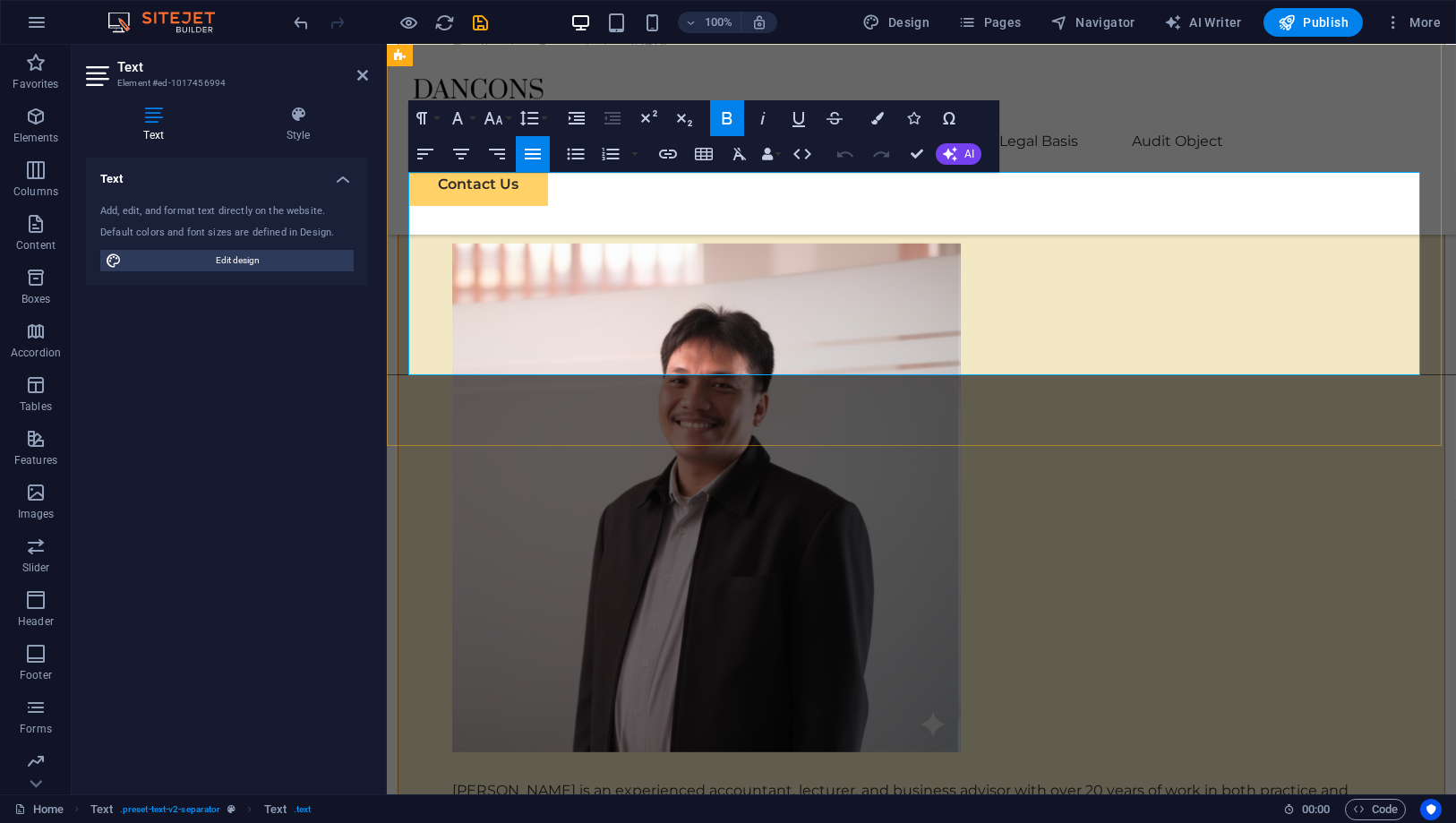
scroll to position [7164, 0]
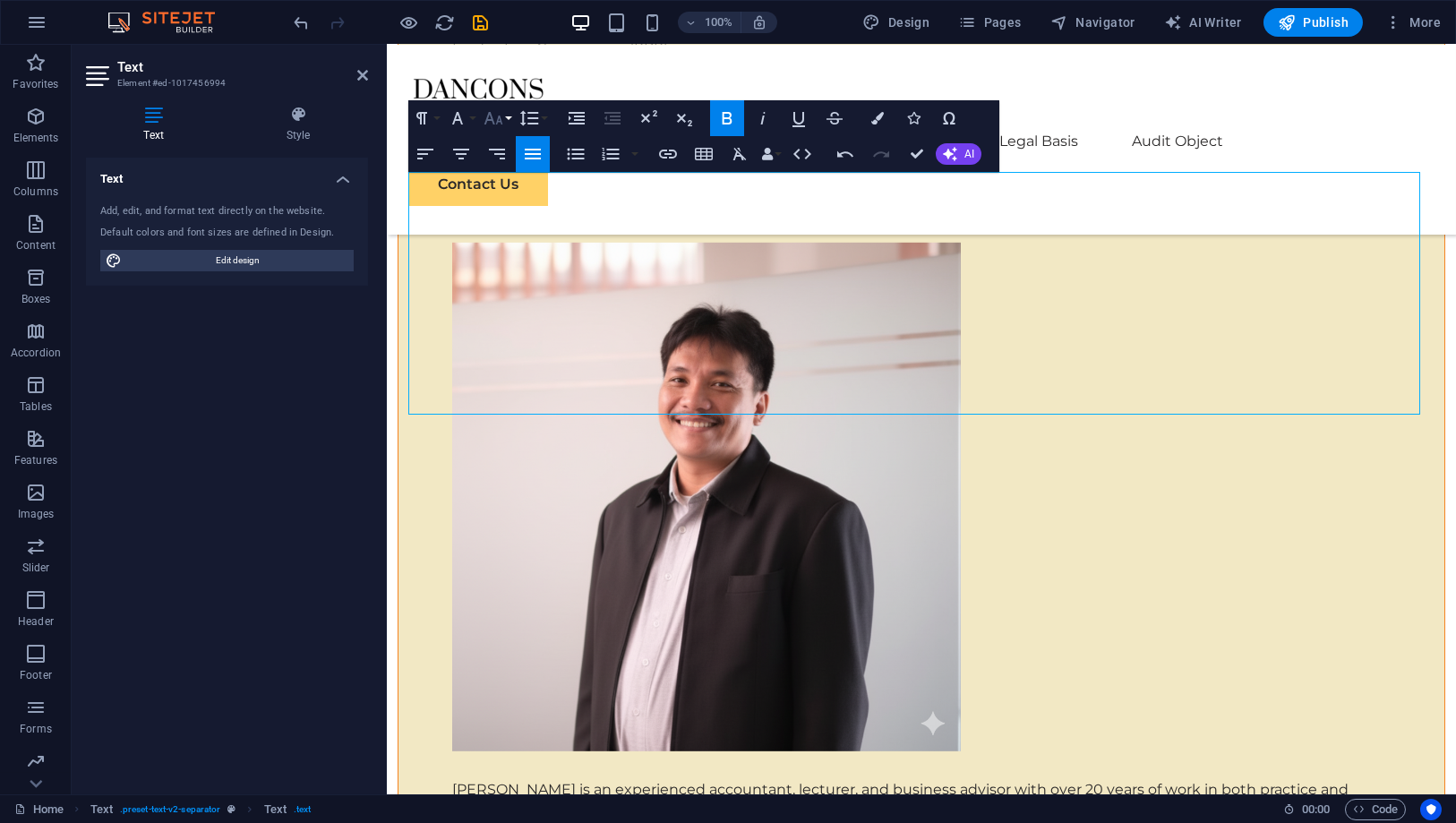
click at [505, 107] on button "Font Size" at bounding box center [496, 118] width 34 height 36
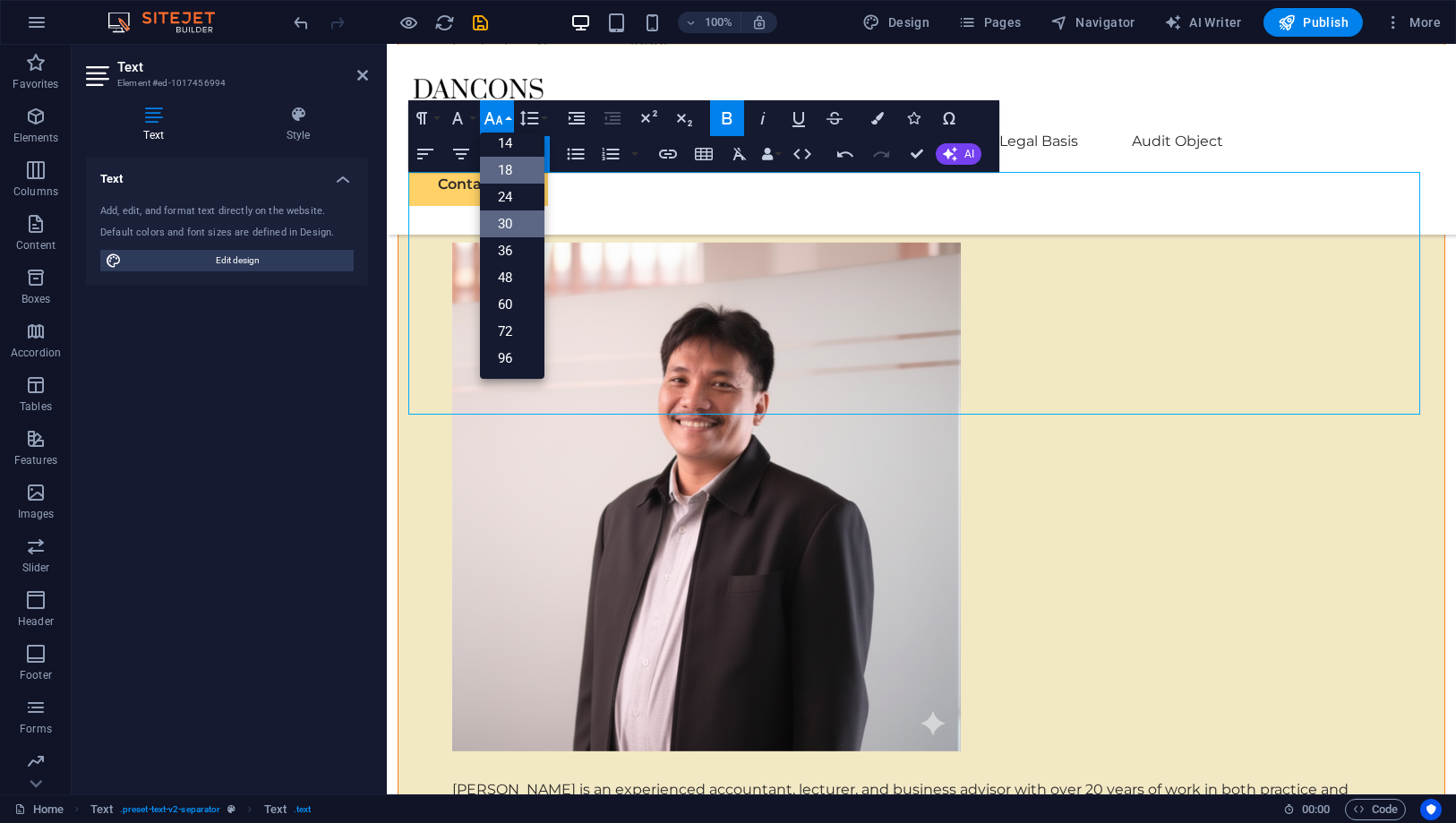
scroll to position [144, 0]
click at [509, 300] on link "60" at bounding box center [512, 304] width 64 height 27
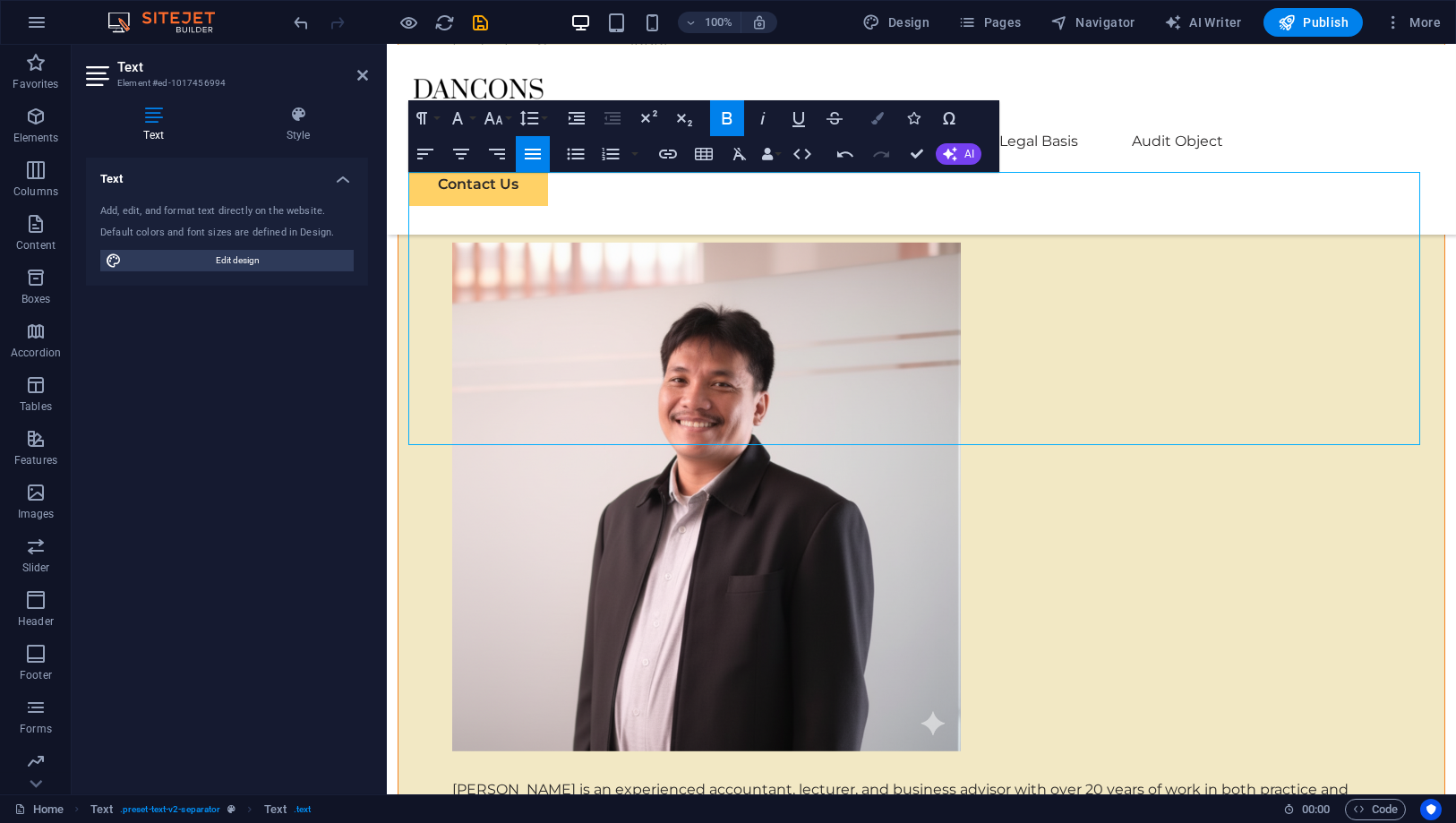
click at [884, 122] on button "Colors" at bounding box center [877, 118] width 34 height 36
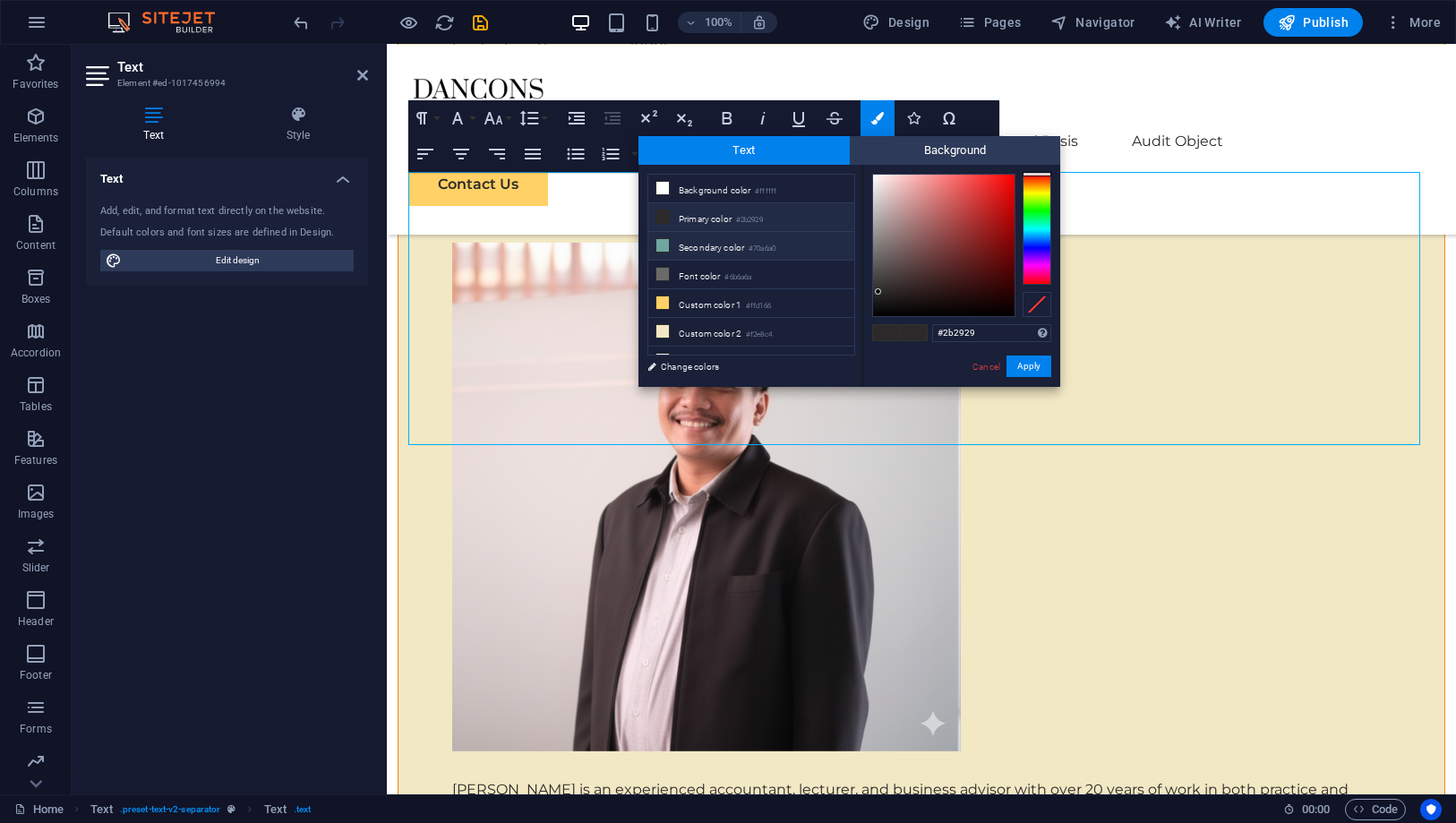
click at [696, 247] on li "Secondary color #70a6a0" at bounding box center [751, 245] width 206 height 28
type input "#70a6a0"
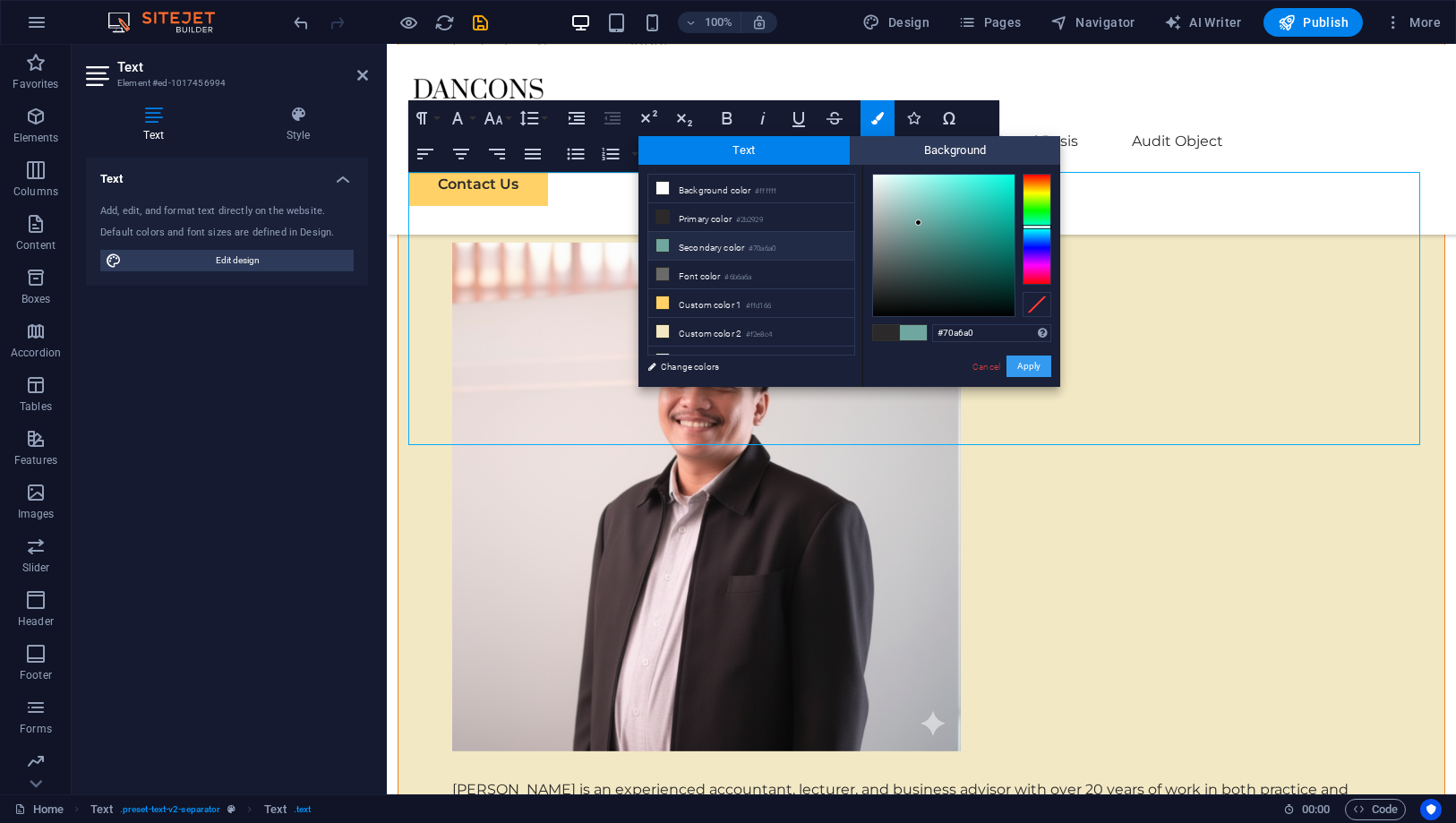
drag, startPoint x: 1027, startPoint y: 365, endPoint x: 576, endPoint y: 319, distance: 453.3
click at [1027, 365] on button "Apply" at bounding box center [1028, 365] width 45 height 21
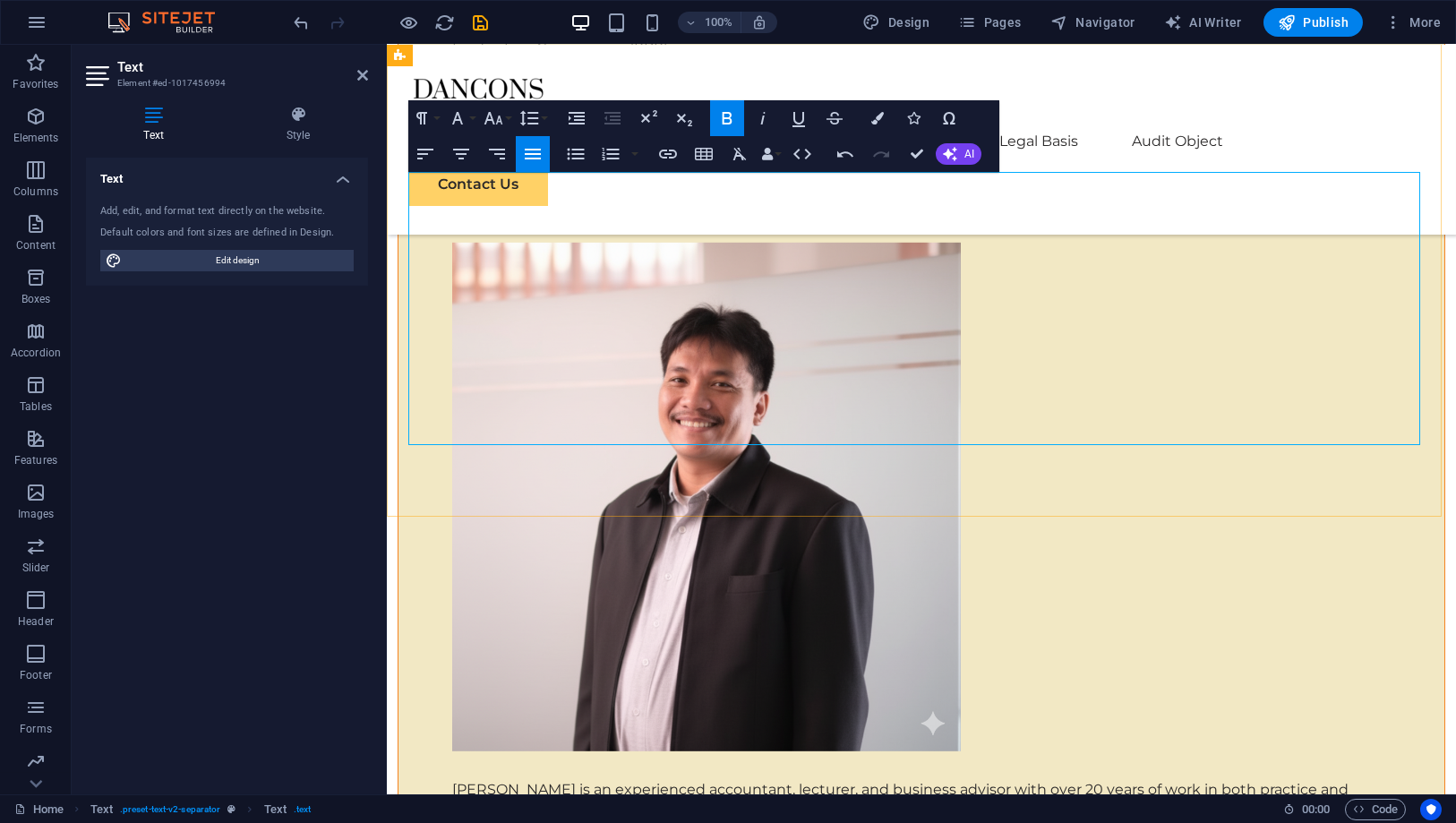
click at [471, 114] on button "Font Family" at bounding box center [461, 118] width 34 height 36
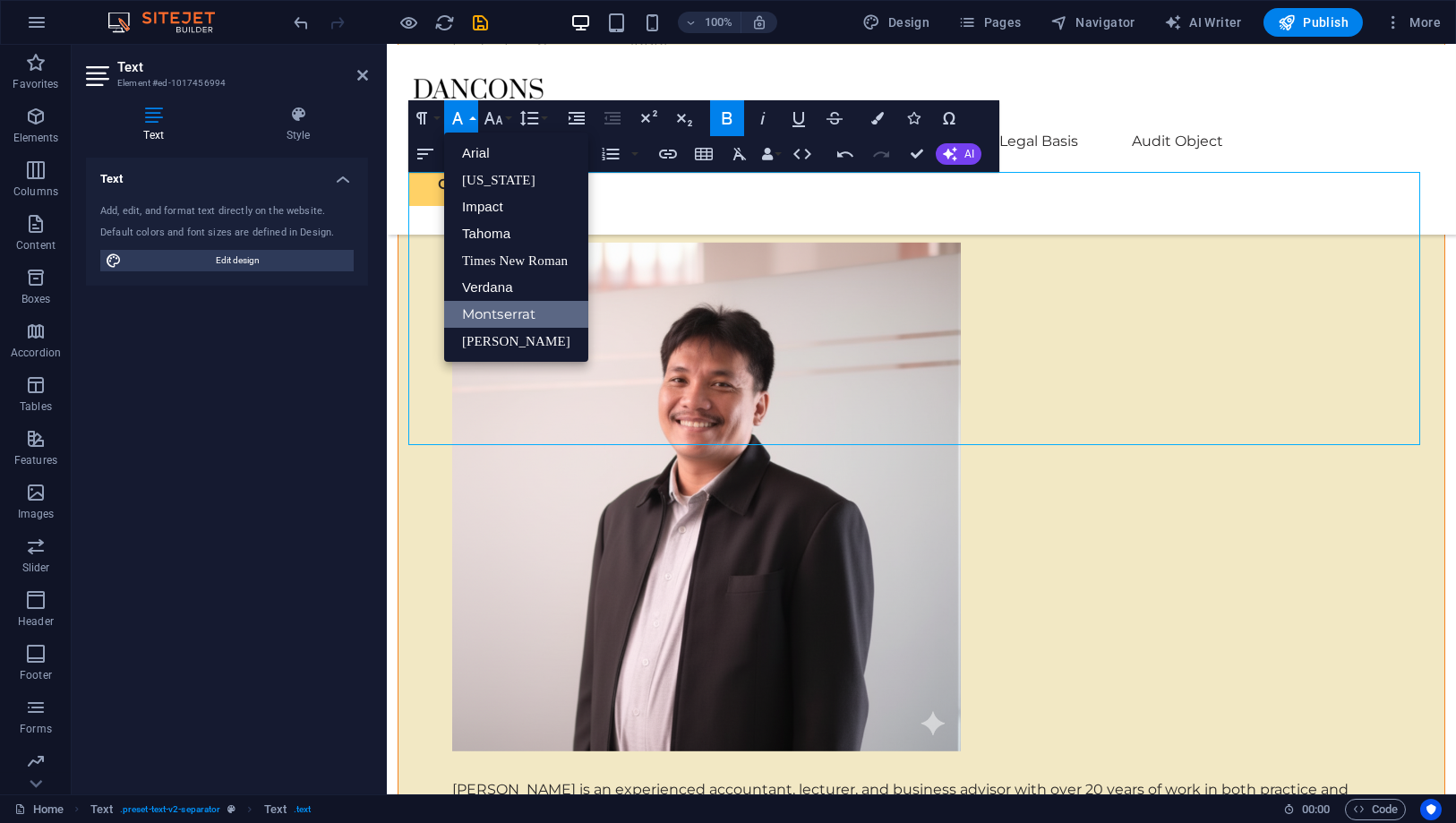
scroll to position [0, 0]
click at [493, 179] on link "[US_STATE]" at bounding box center [516, 179] width 144 height 27
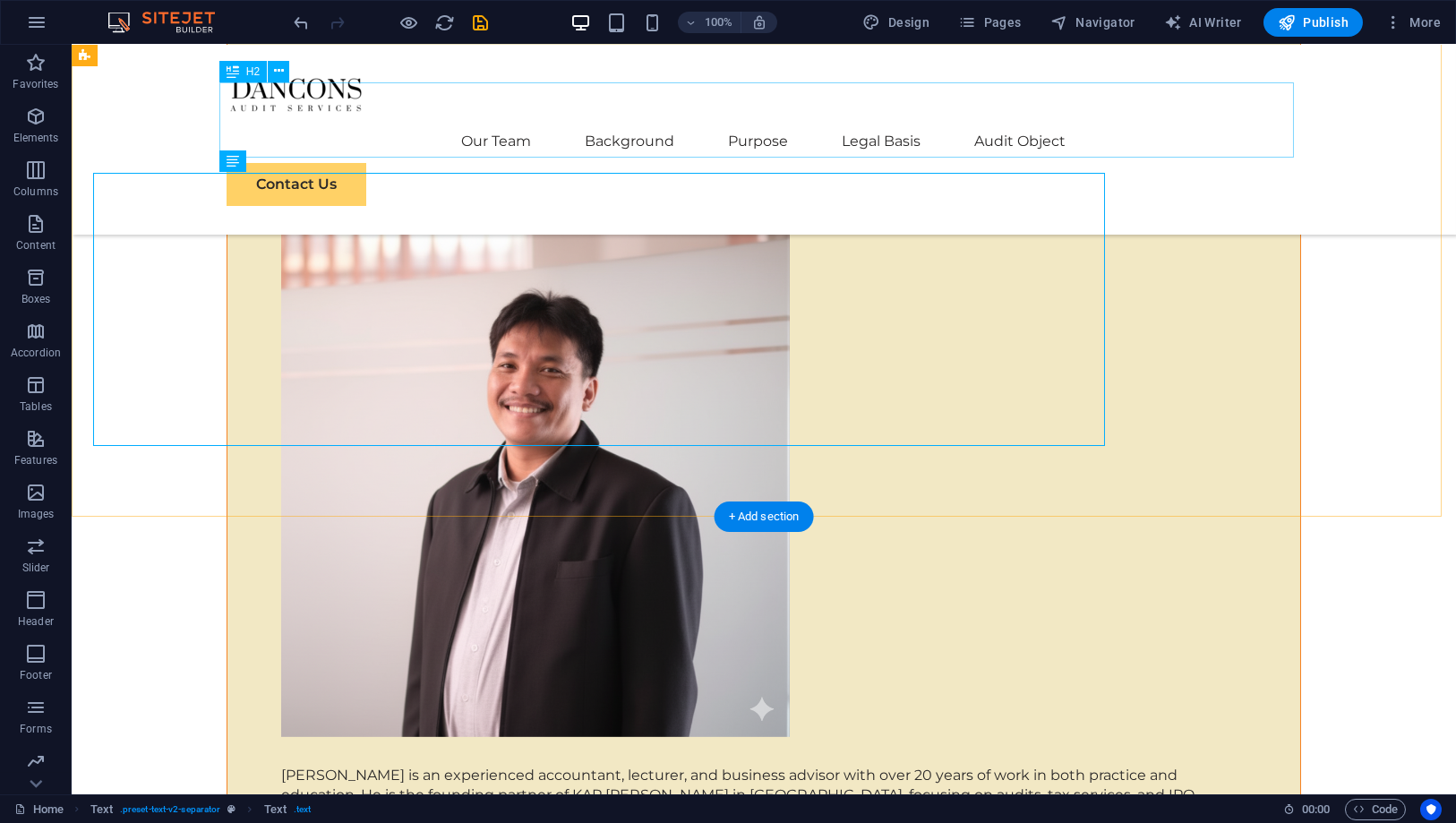
scroll to position [7163, 0]
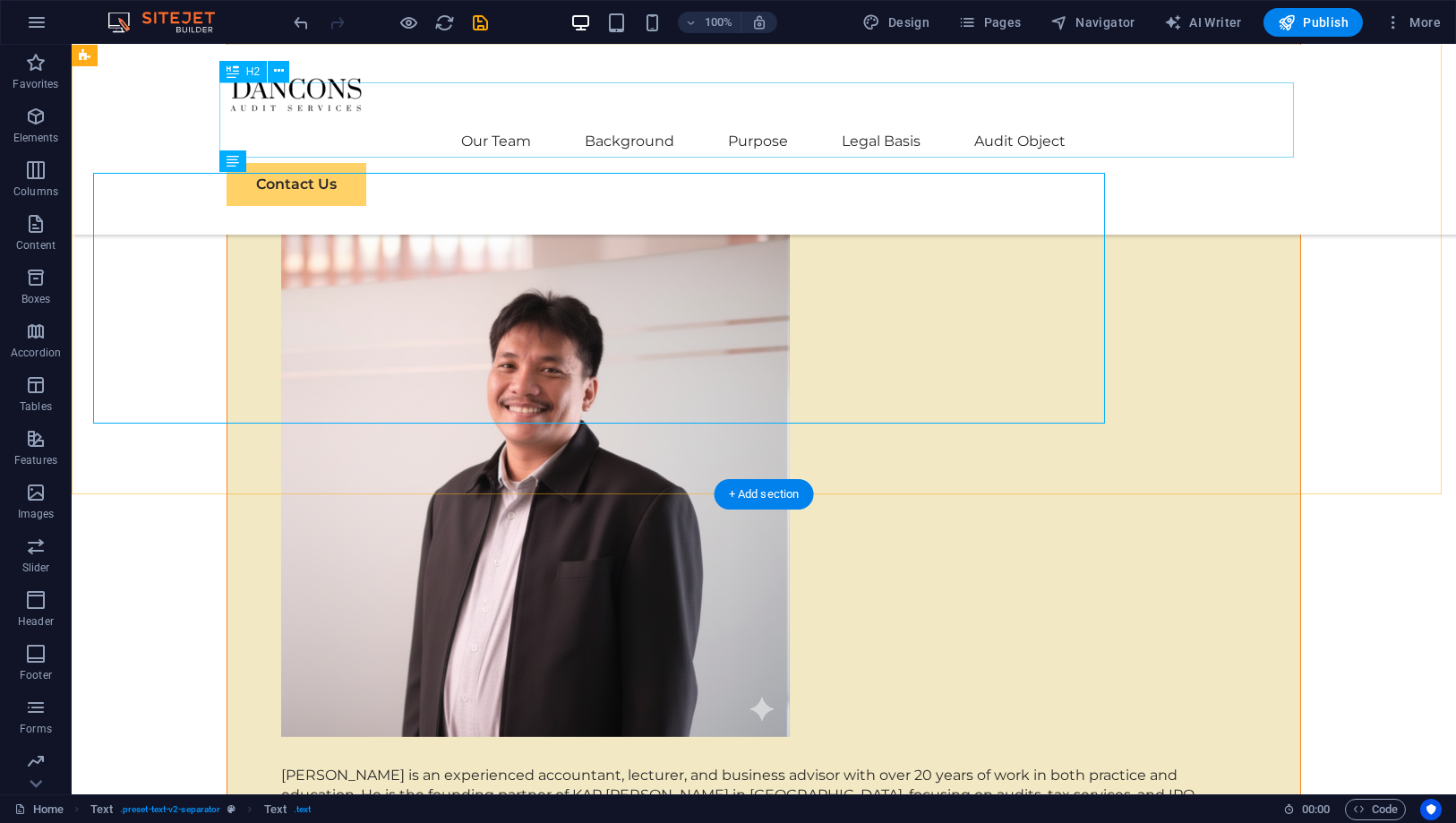
scroll to position [7163, 0]
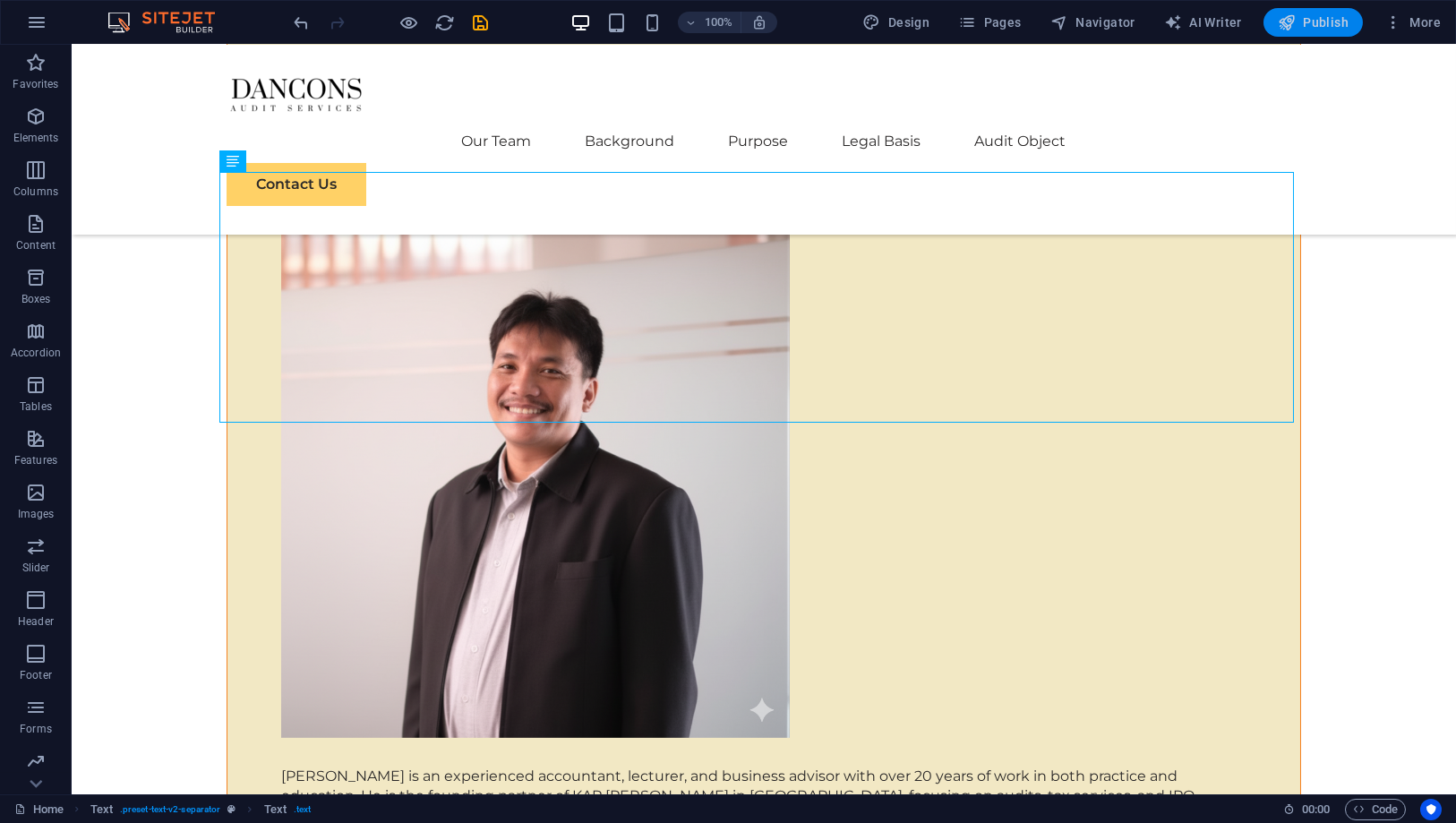
click at [1309, 16] on span "Publish" at bounding box center [1313, 23] width 71 height 18
checkbox input "false"
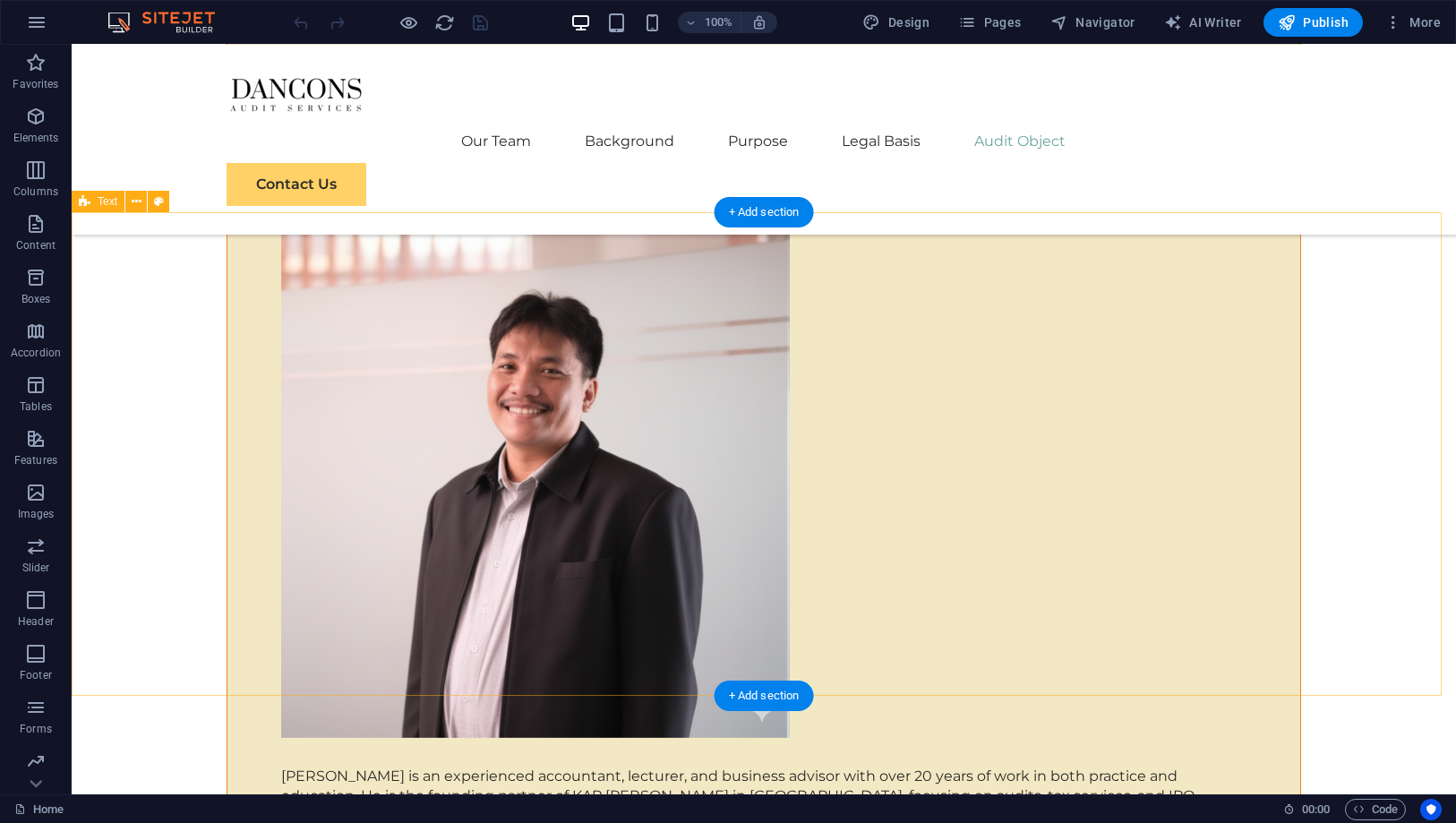
scroll to position [6864, 0]
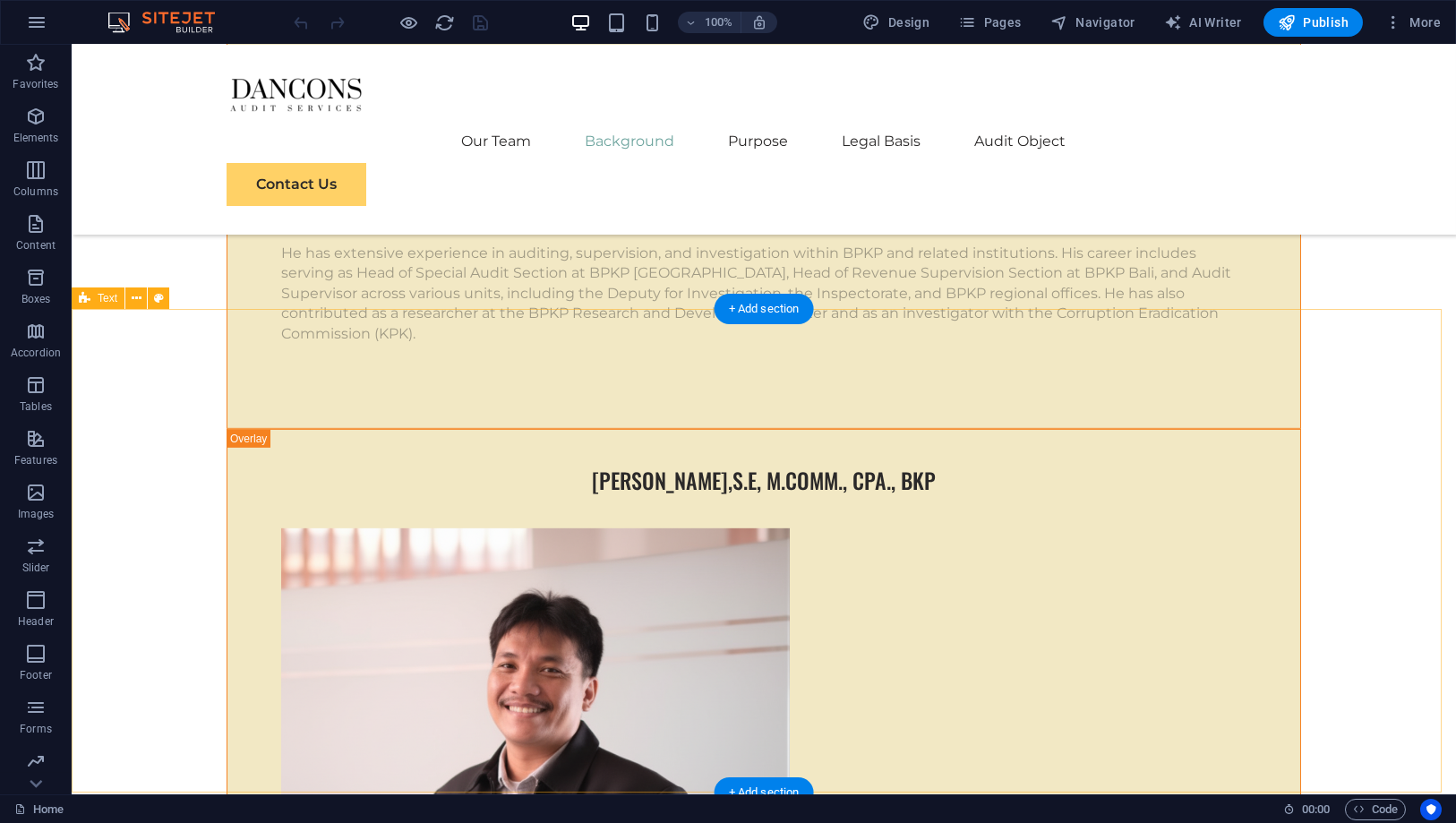
click at [110, 301] on span "Text" at bounding box center [108, 298] width 20 height 11
click at [111, 300] on span "Text" at bounding box center [108, 298] width 20 height 11
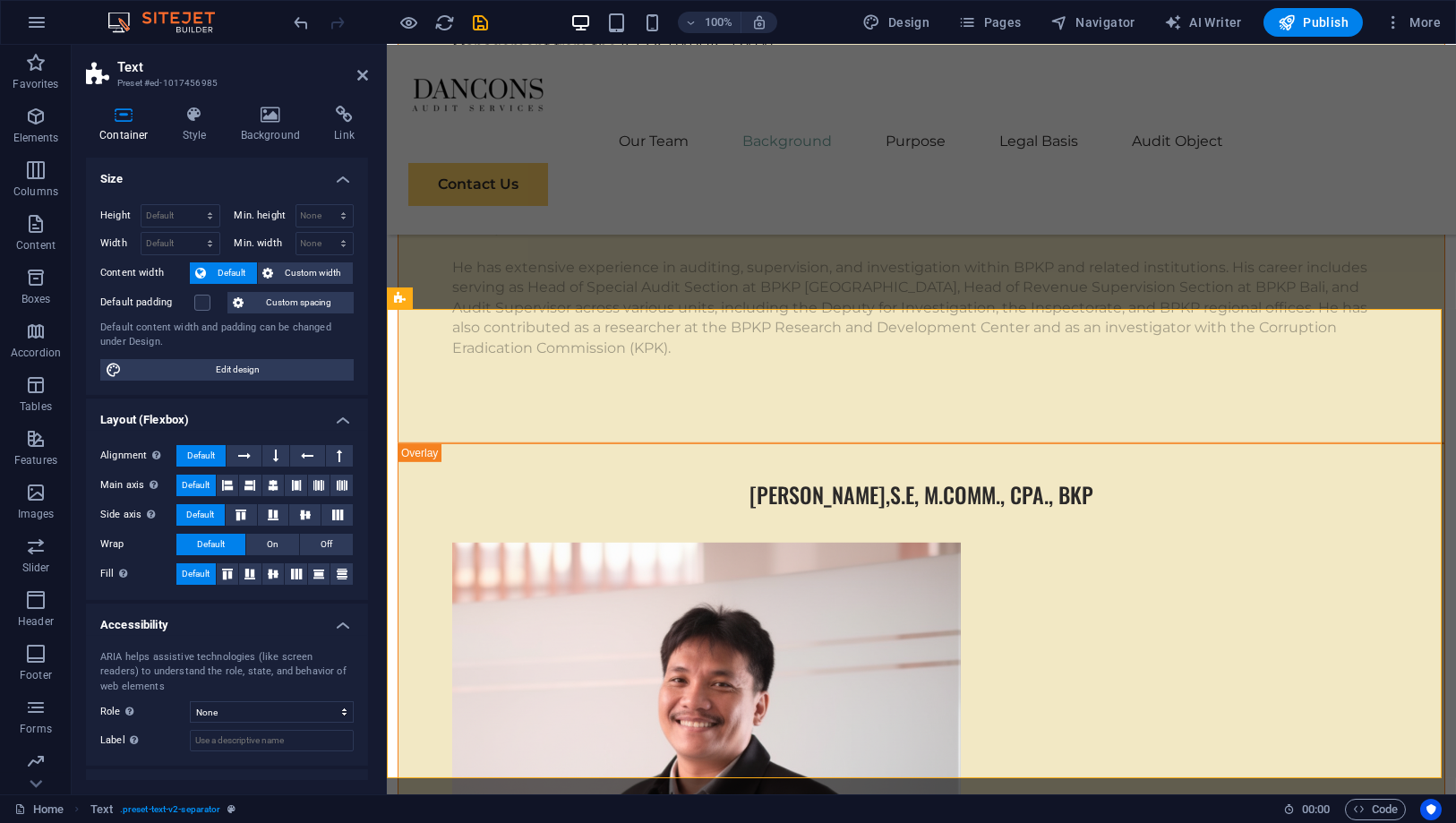
scroll to position [6865, 0]
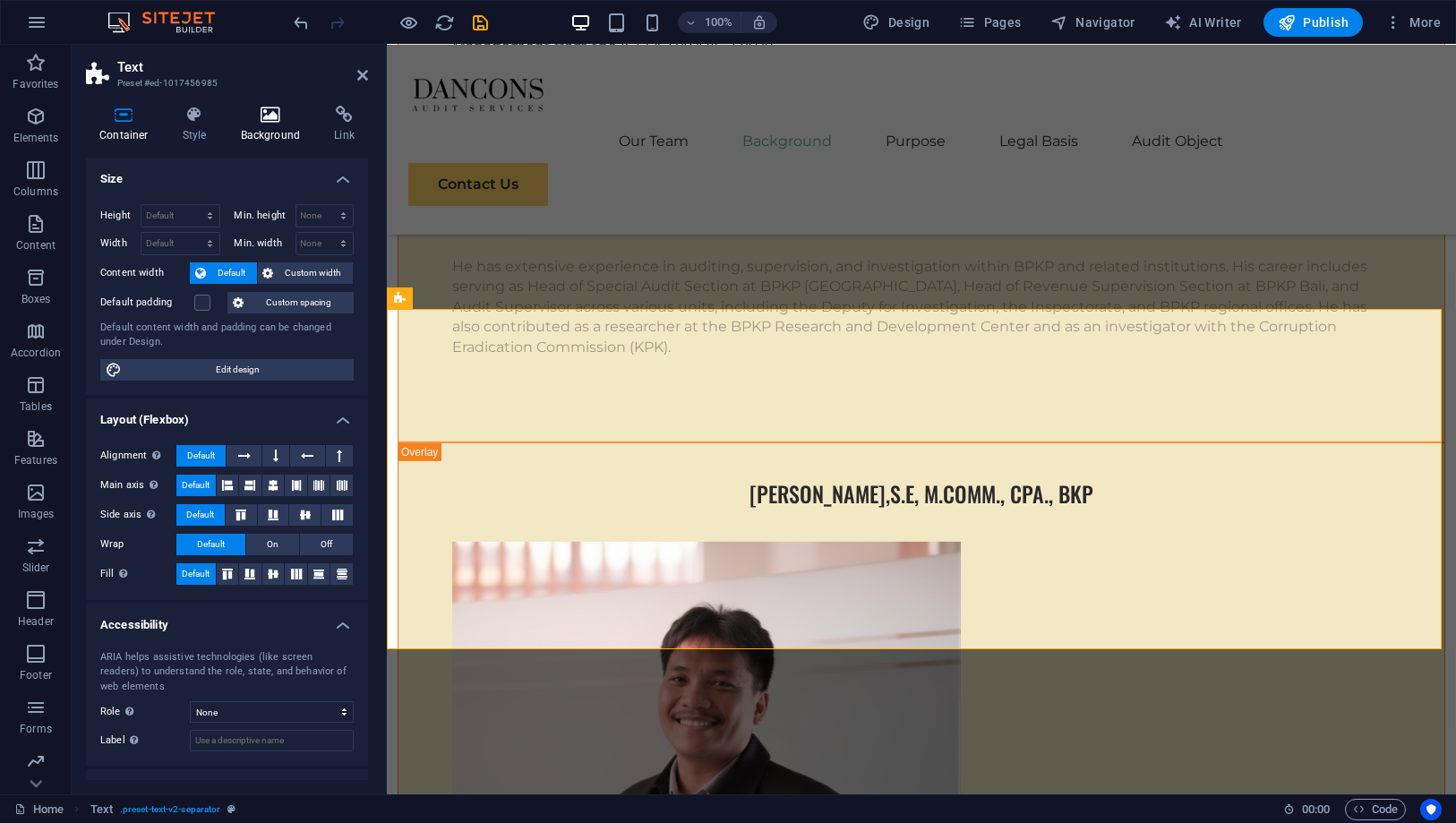
click at [234, 125] on h4 "Background" at bounding box center [274, 124] width 94 height 38
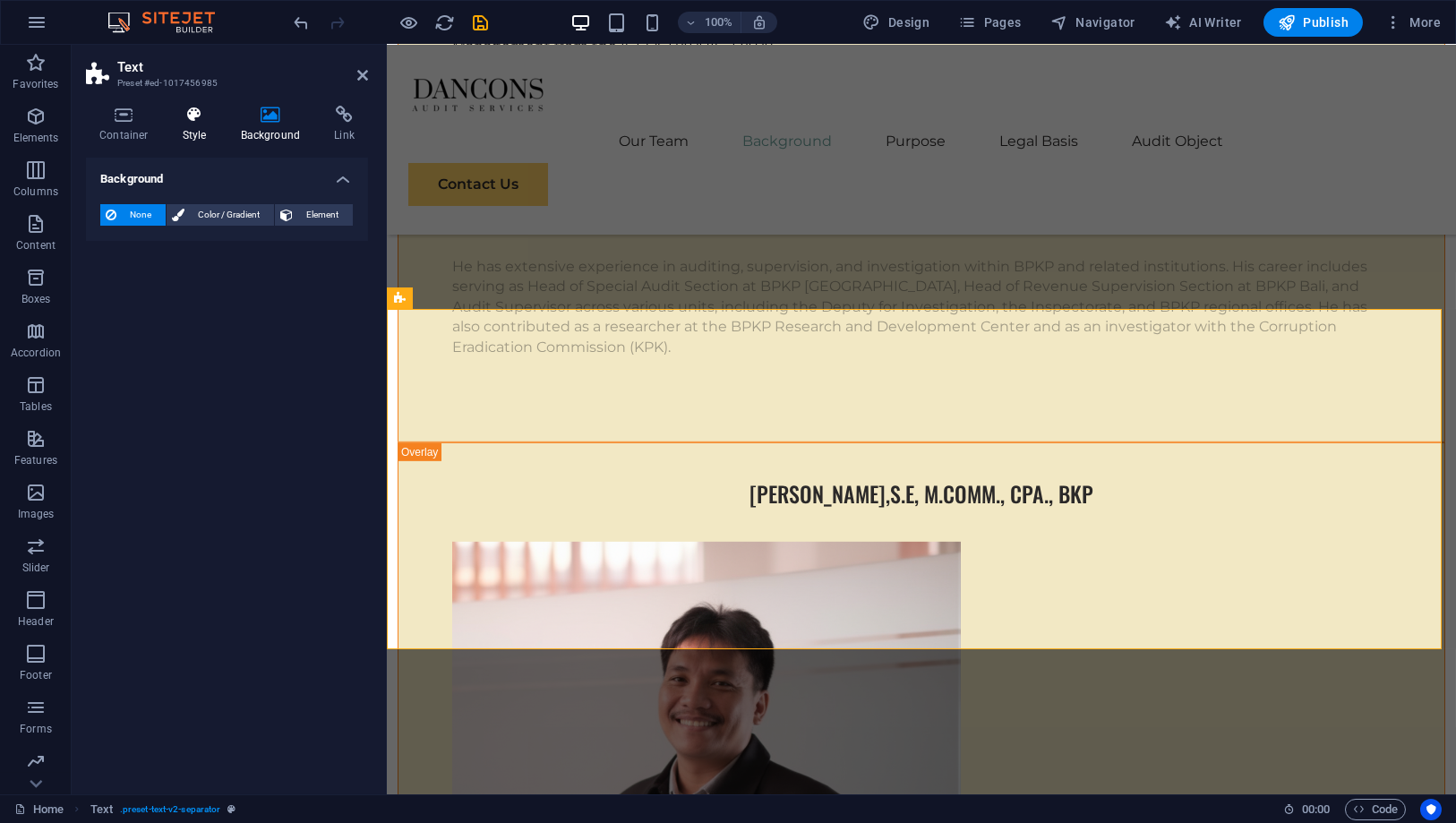
click at [210, 124] on h4 "Style" at bounding box center [199, 124] width 59 height 38
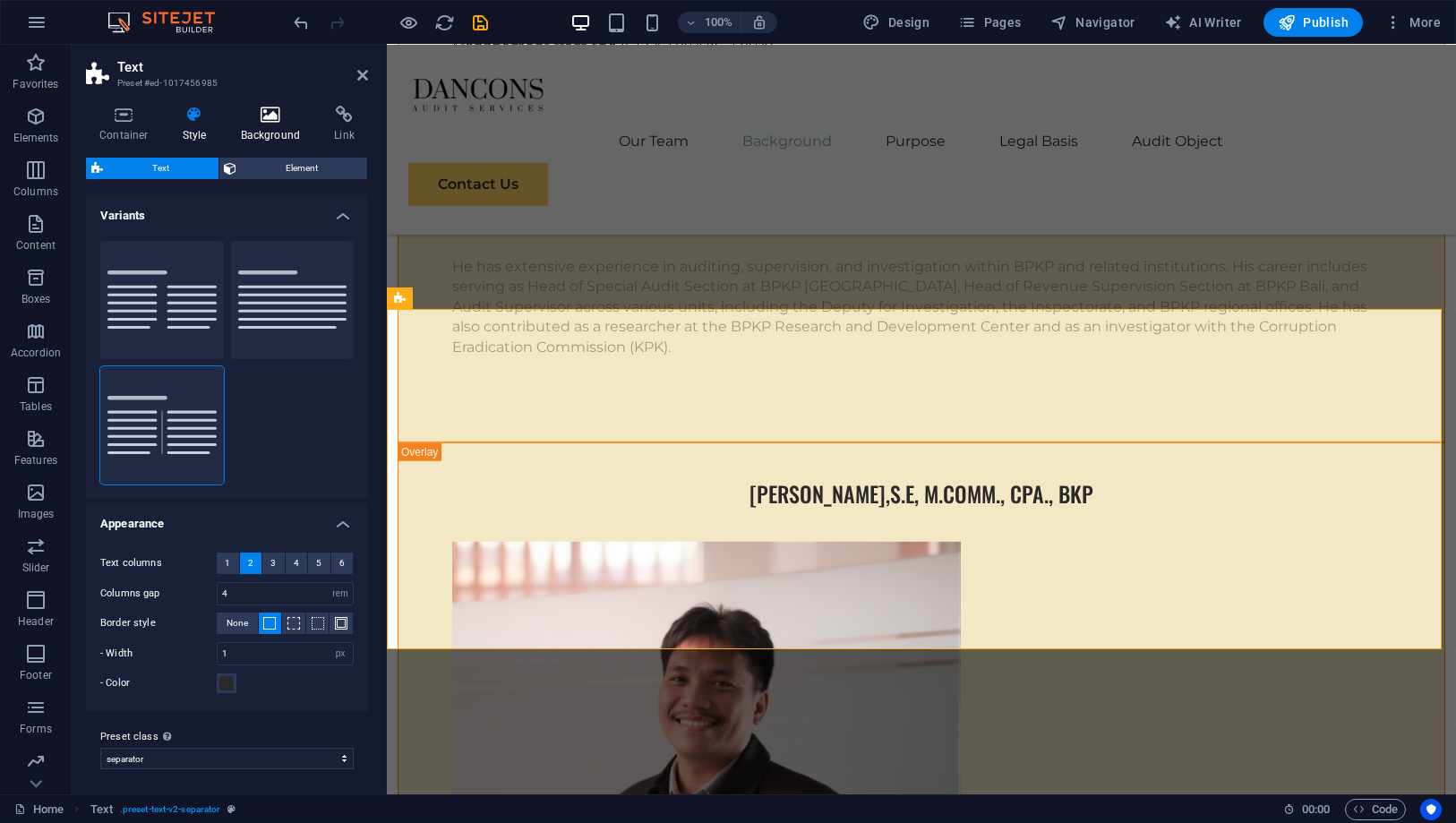
click at [317, 125] on h4 "Background" at bounding box center [274, 124] width 94 height 38
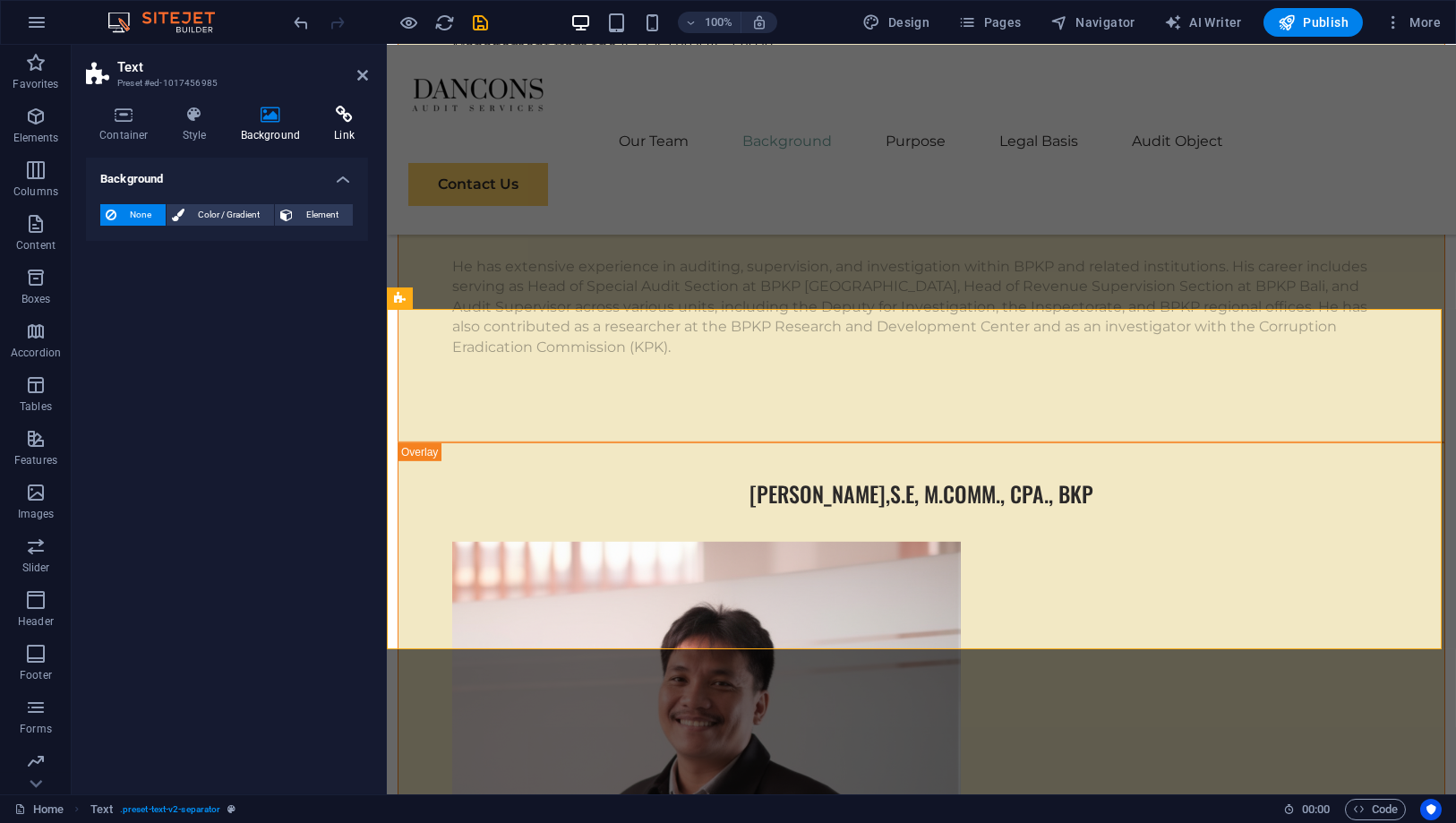
click at [334, 125] on h4 "Link" at bounding box center [344, 124] width 48 height 38
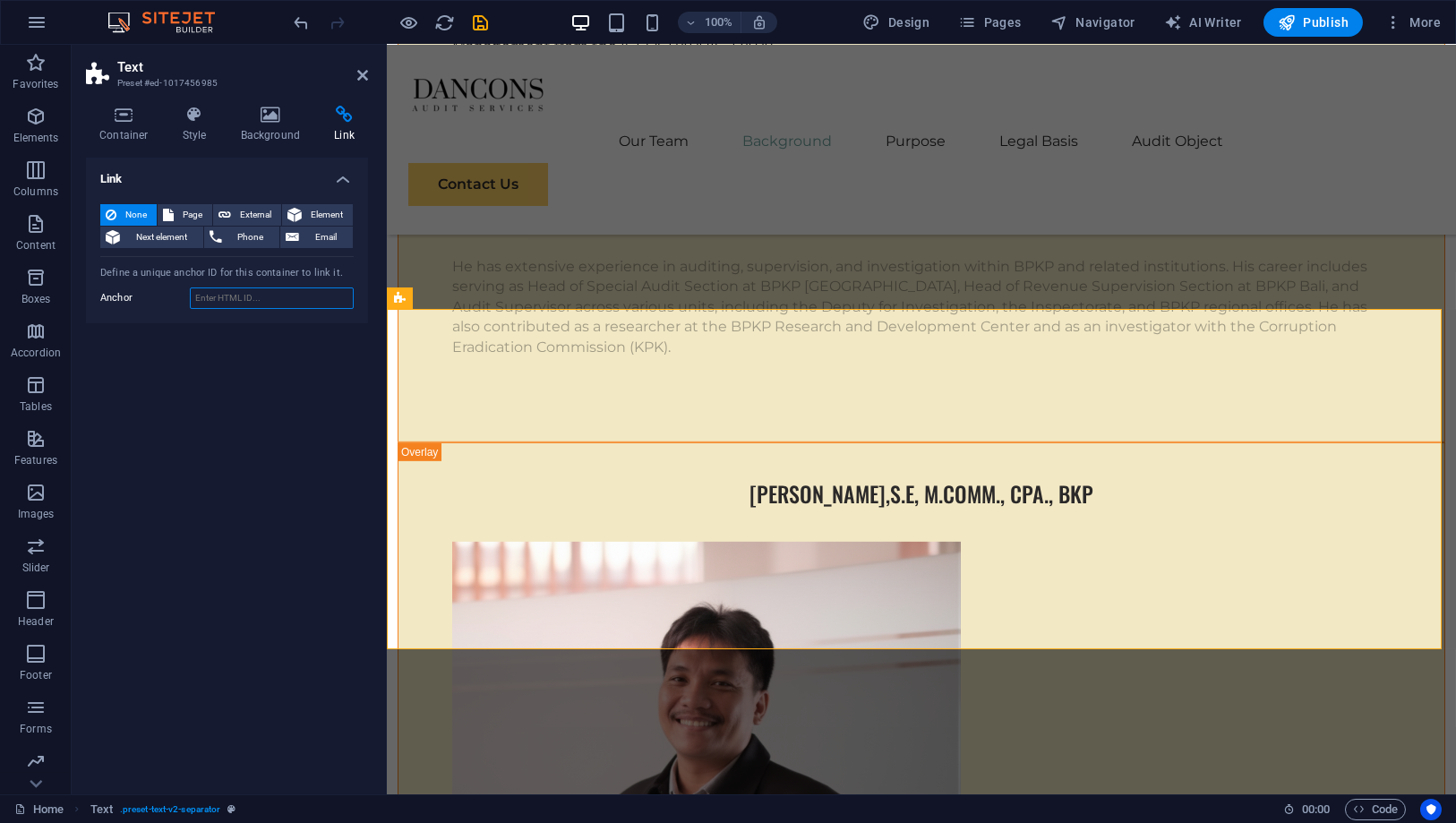
click at [280, 289] on input "Anchor" at bounding box center [271, 298] width 164 height 21
type input "purpose"
click at [477, 24] on icon "save" at bounding box center [481, 23] width 20 height 20
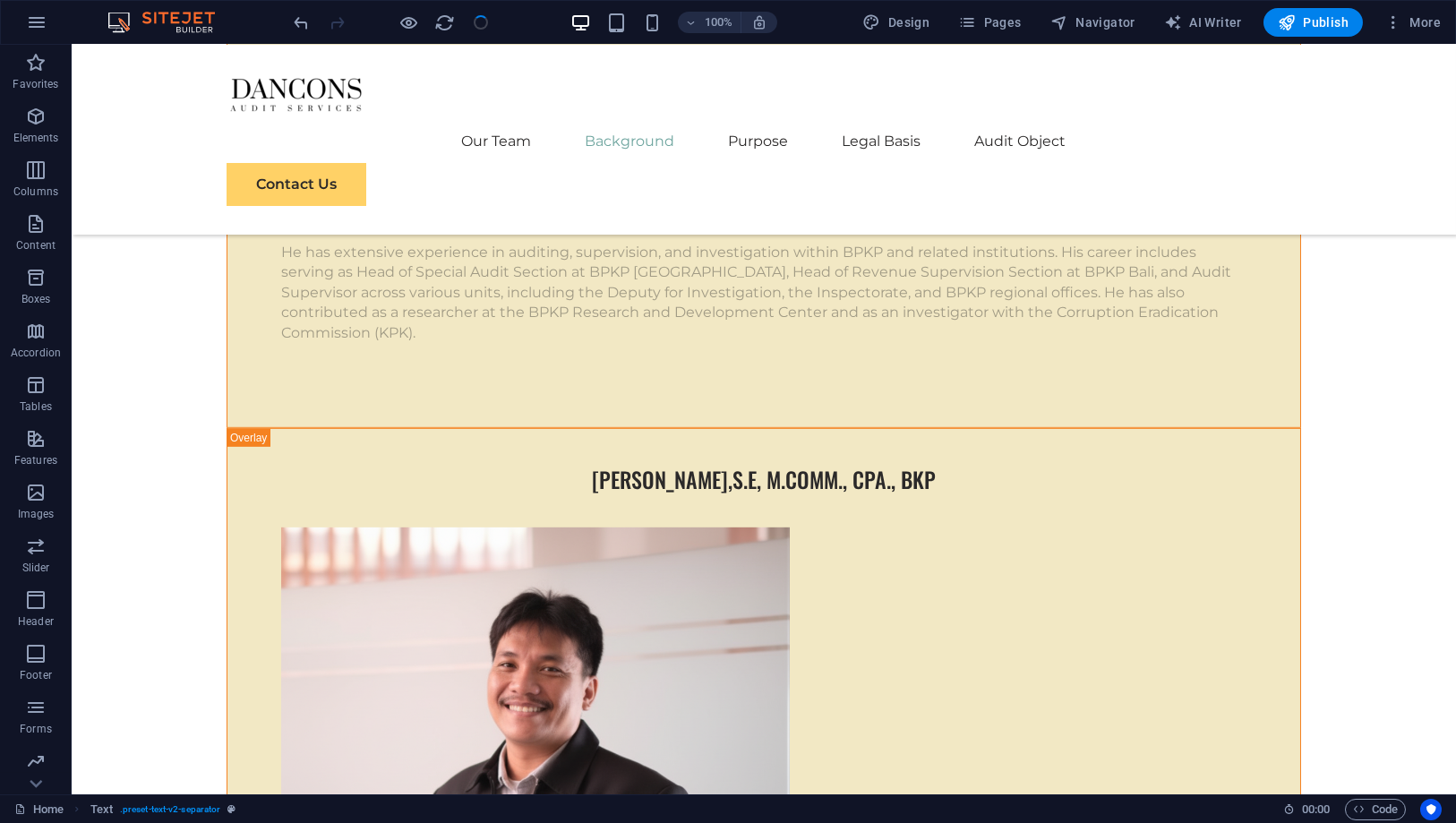
checkbox input "false"
click at [1316, 22] on span "Publish" at bounding box center [1313, 23] width 71 height 18
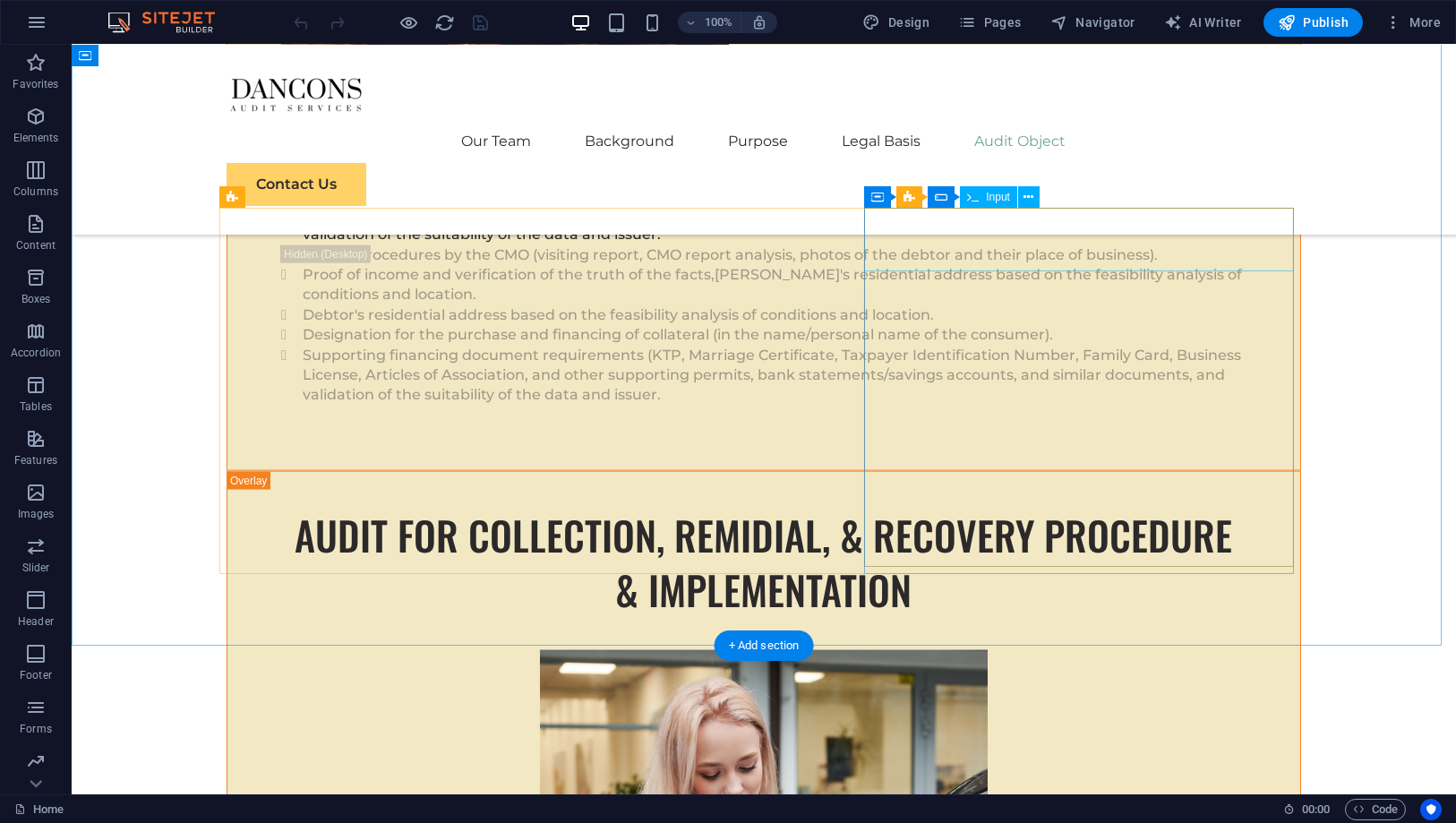
scroll to position [18348, 0]
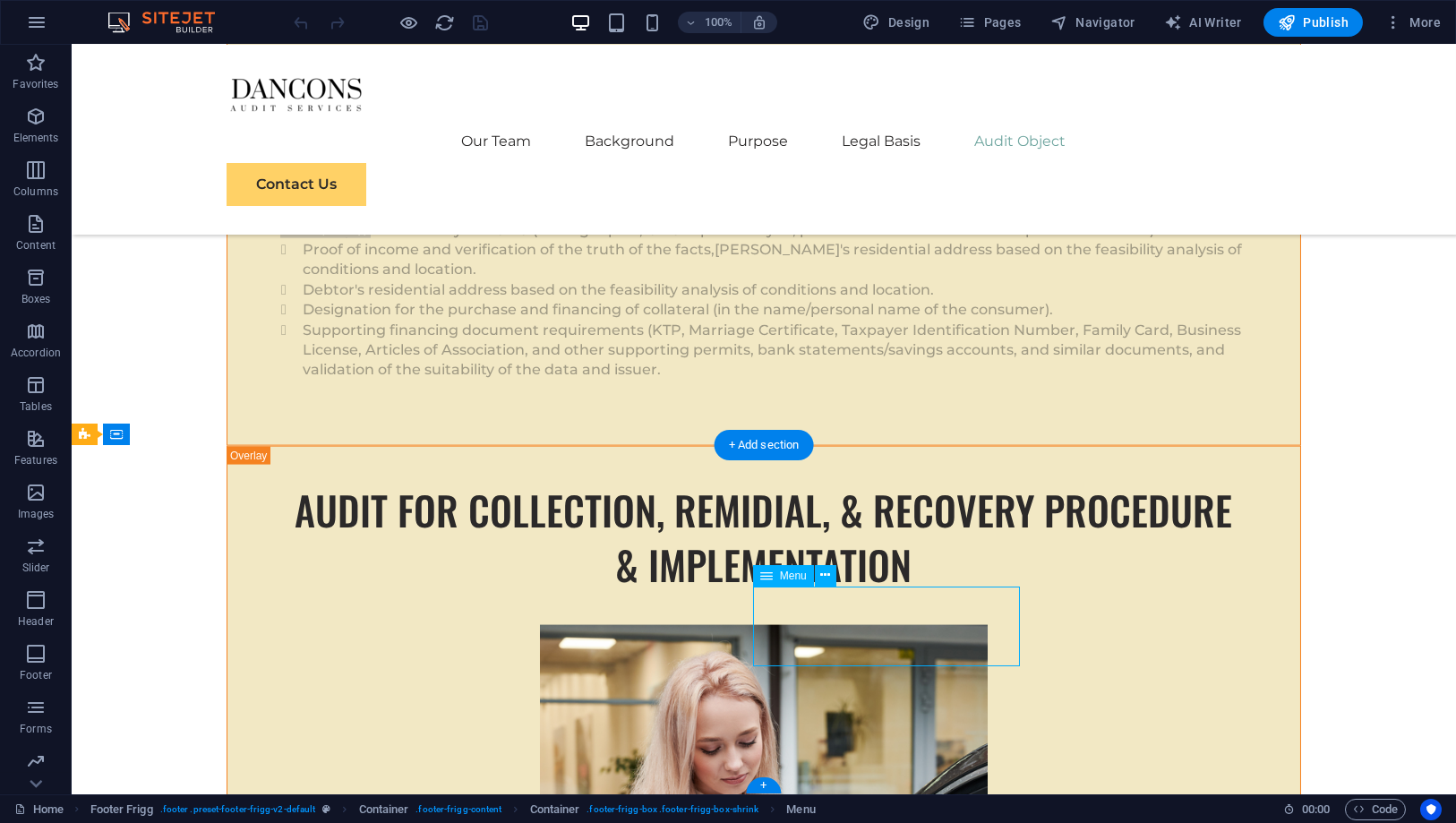
select select
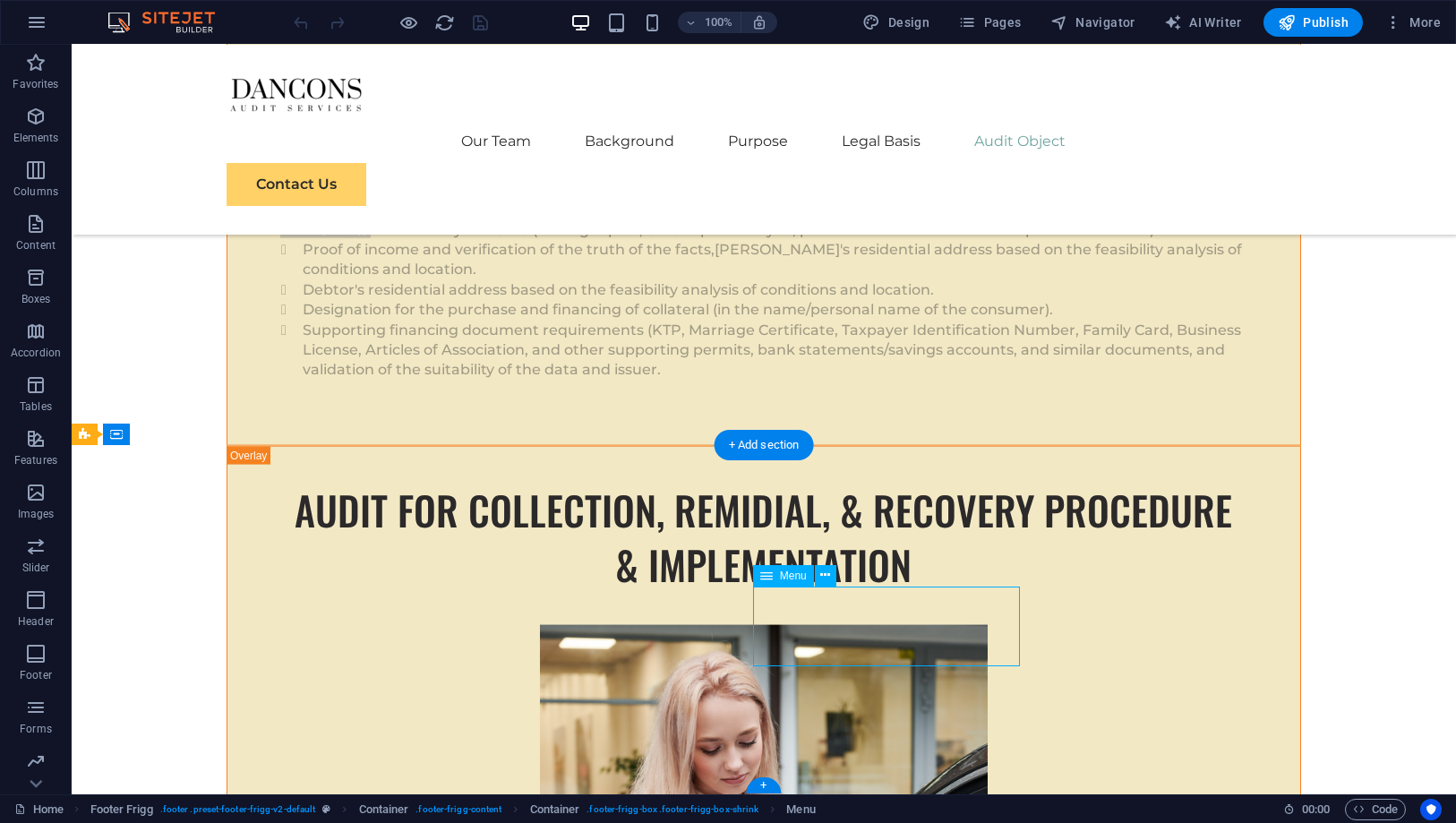
select select
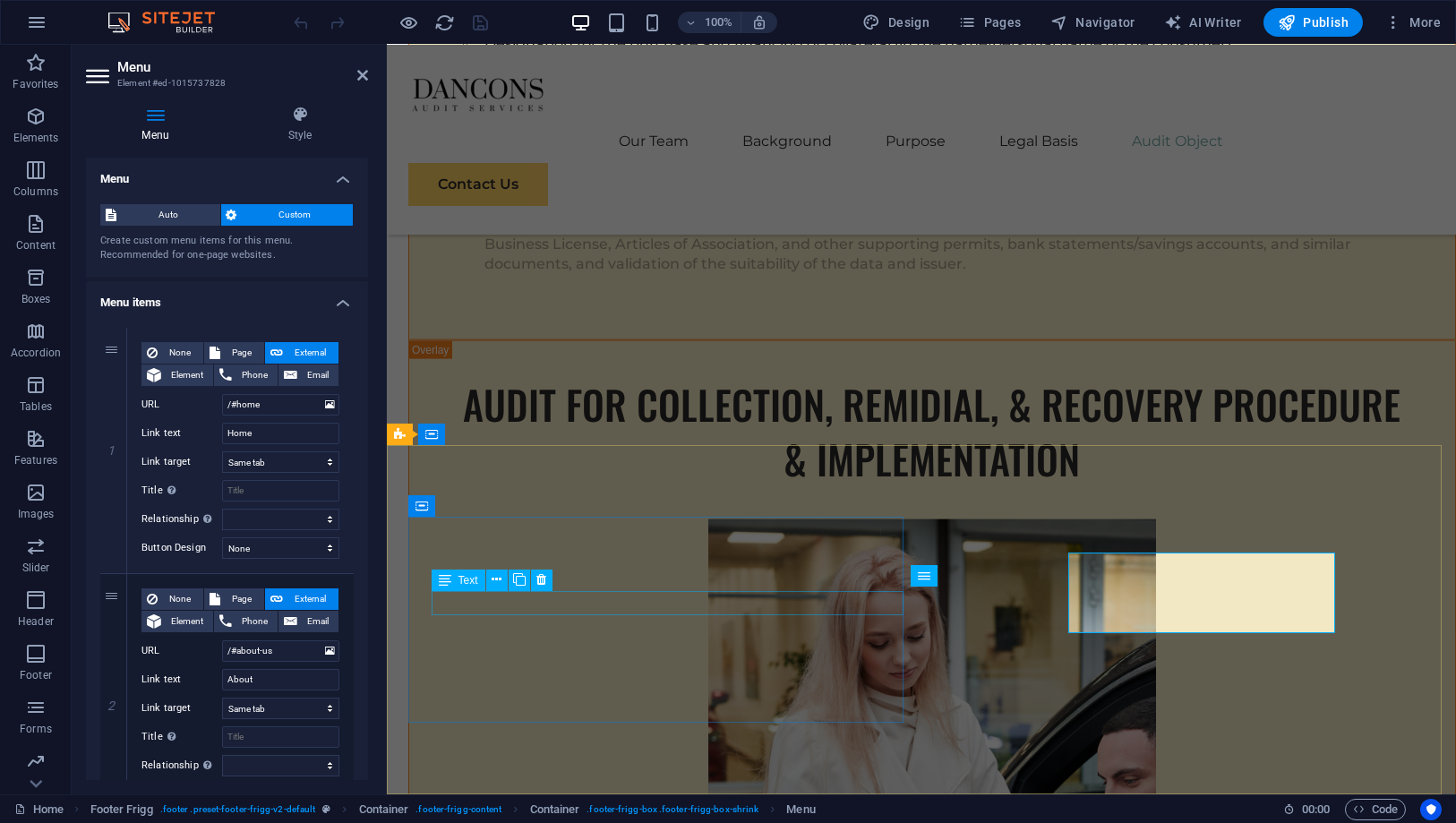
scroll to position [18381, 0]
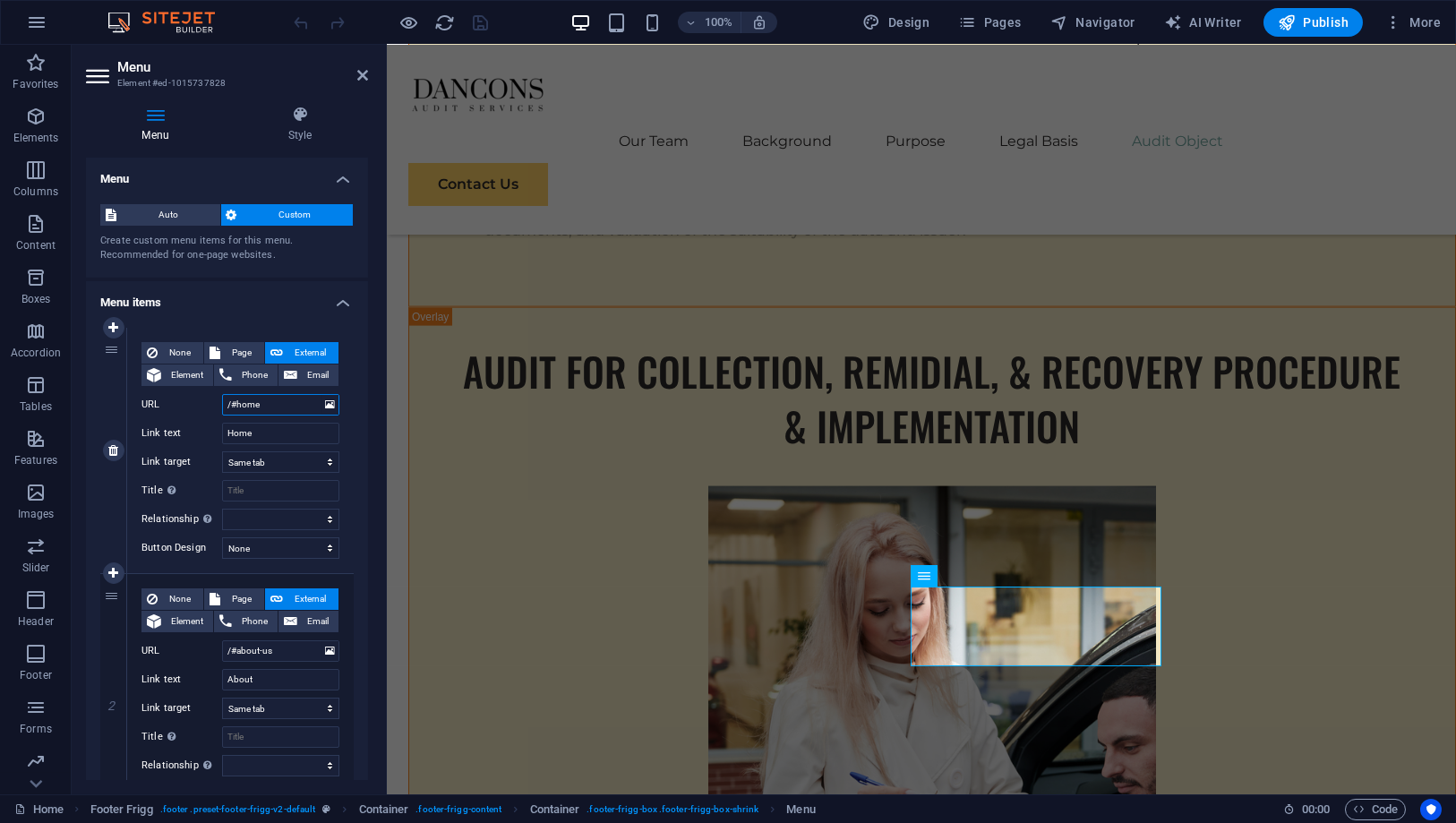
click at [274, 400] on input "/#home" at bounding box center [281, 404] width 117 height 21
type input "/#h"
select select
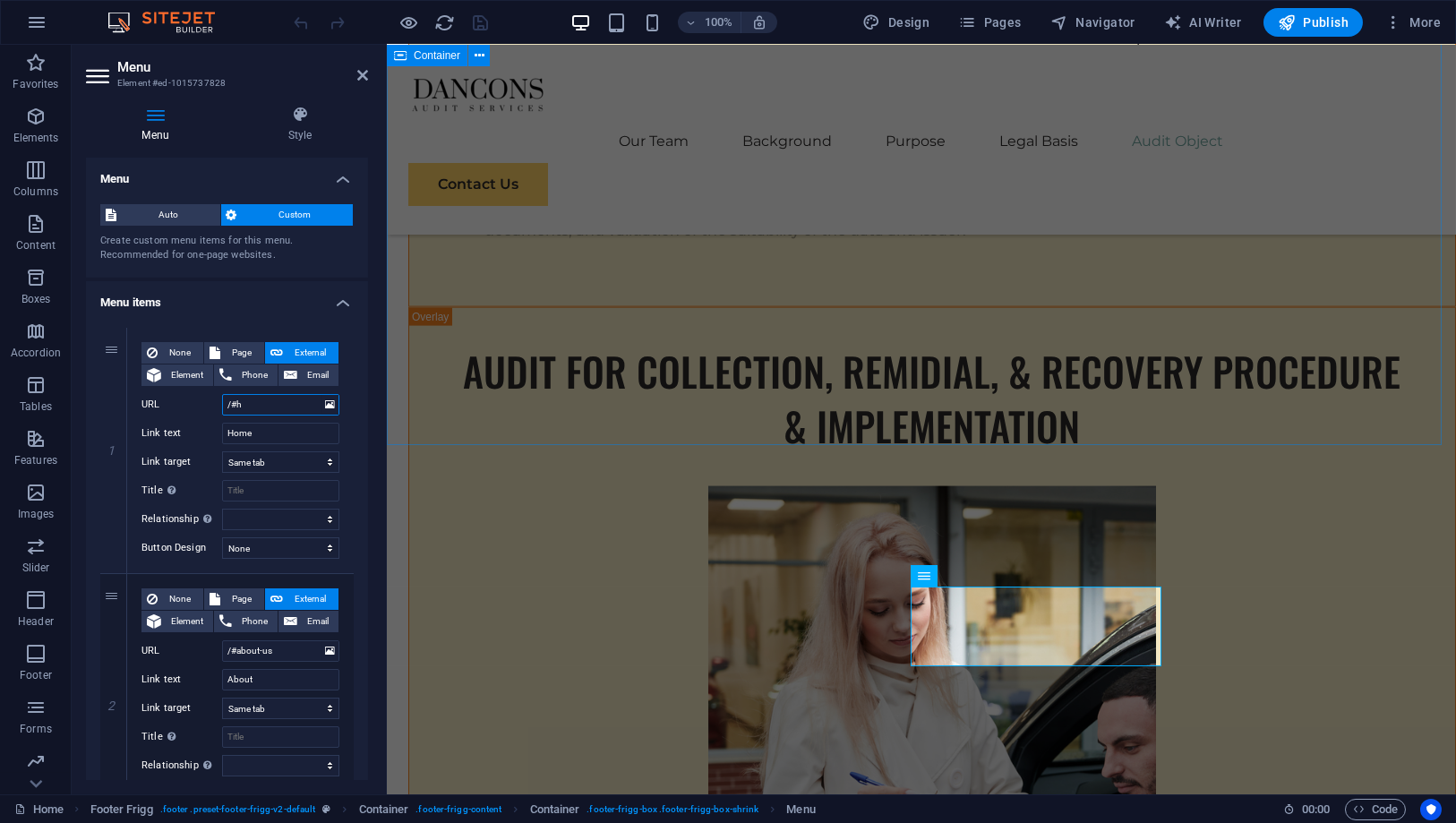
select select
type input "/#"
select select
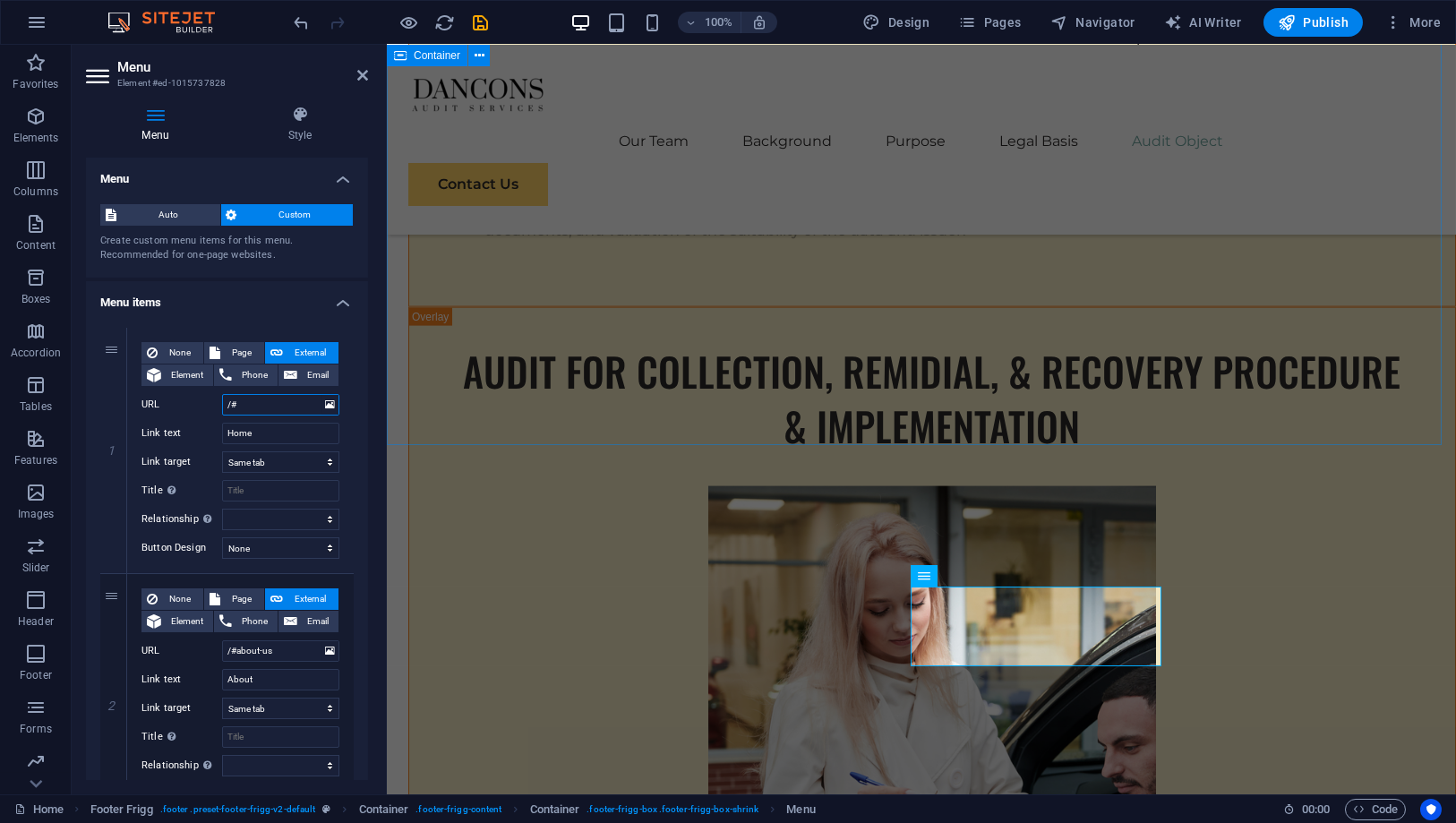
select select
type input "/#team"
select select
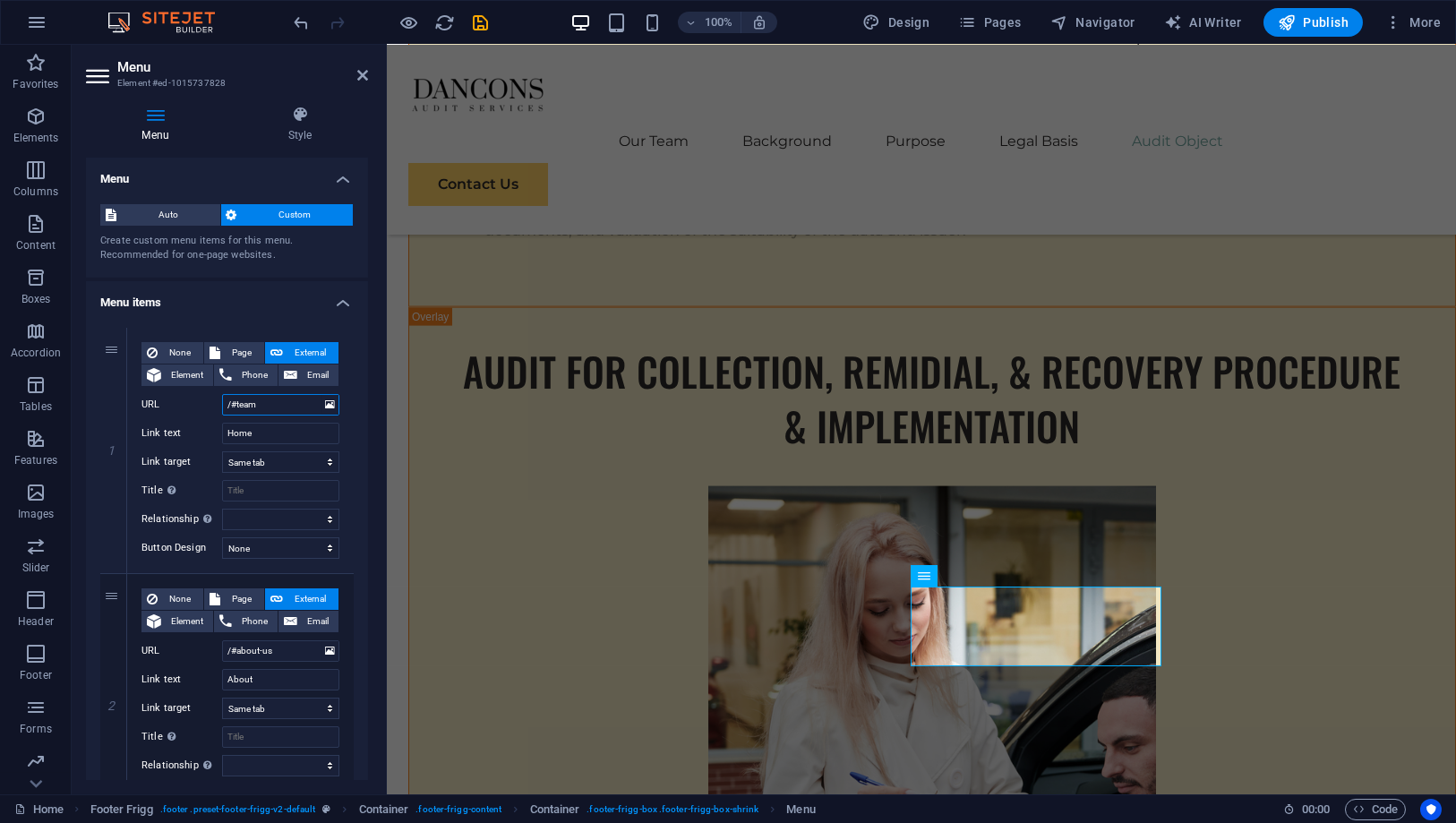
select select
click at [287, 435] on input "Home" at bounding box center [281, 433] width 117 height 21
drag, startPoint x: 285, startPoint y: 436, endPoint x: 222, endPoint y: 429, distance: 63.4
click at [223, 429] on input "Home" at bounding box center [281, 433] width 117 height 21
type input "Our Tea"
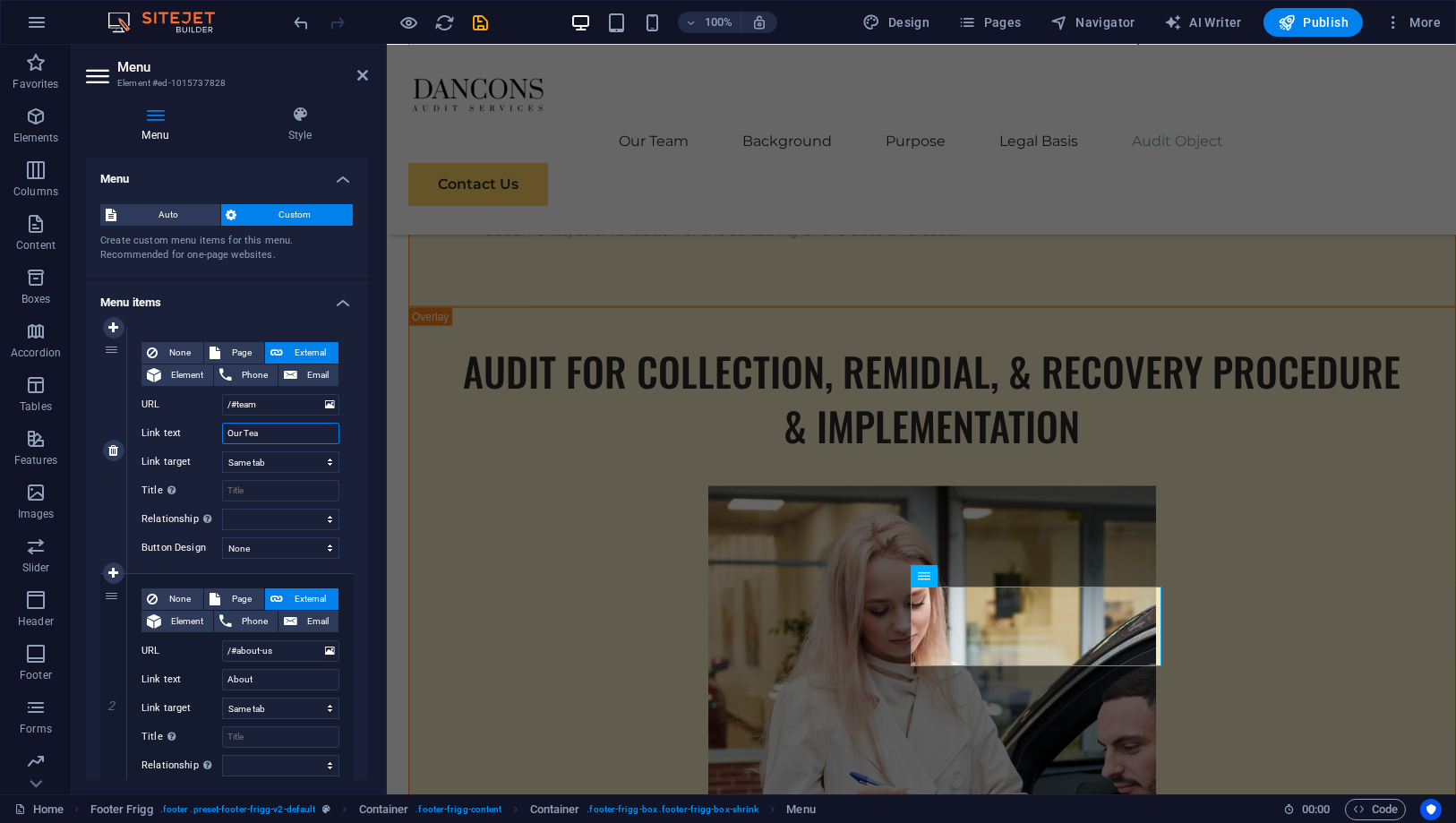
select select
type input "Our Teams"
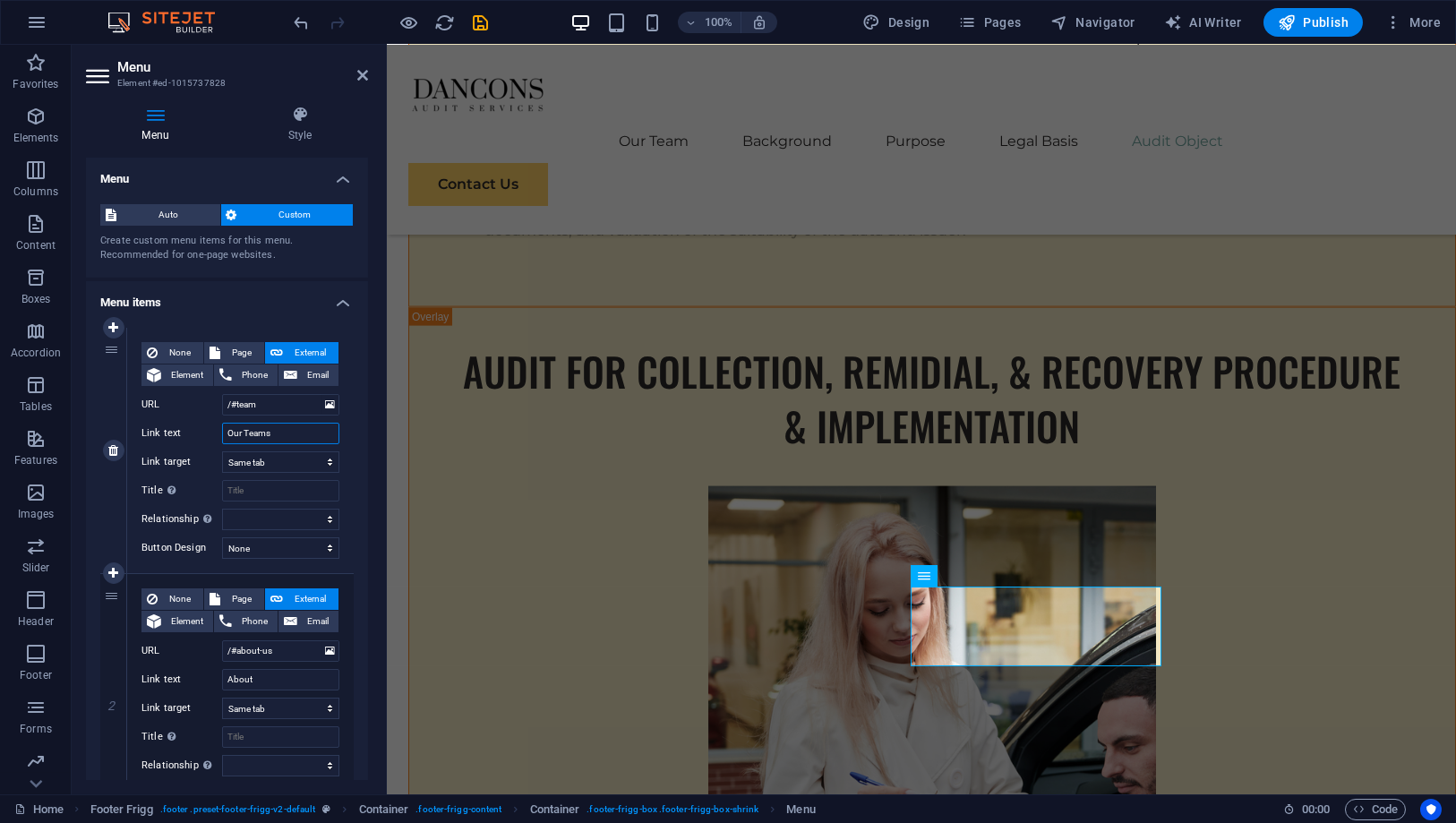
select select
type input "Our Teams"
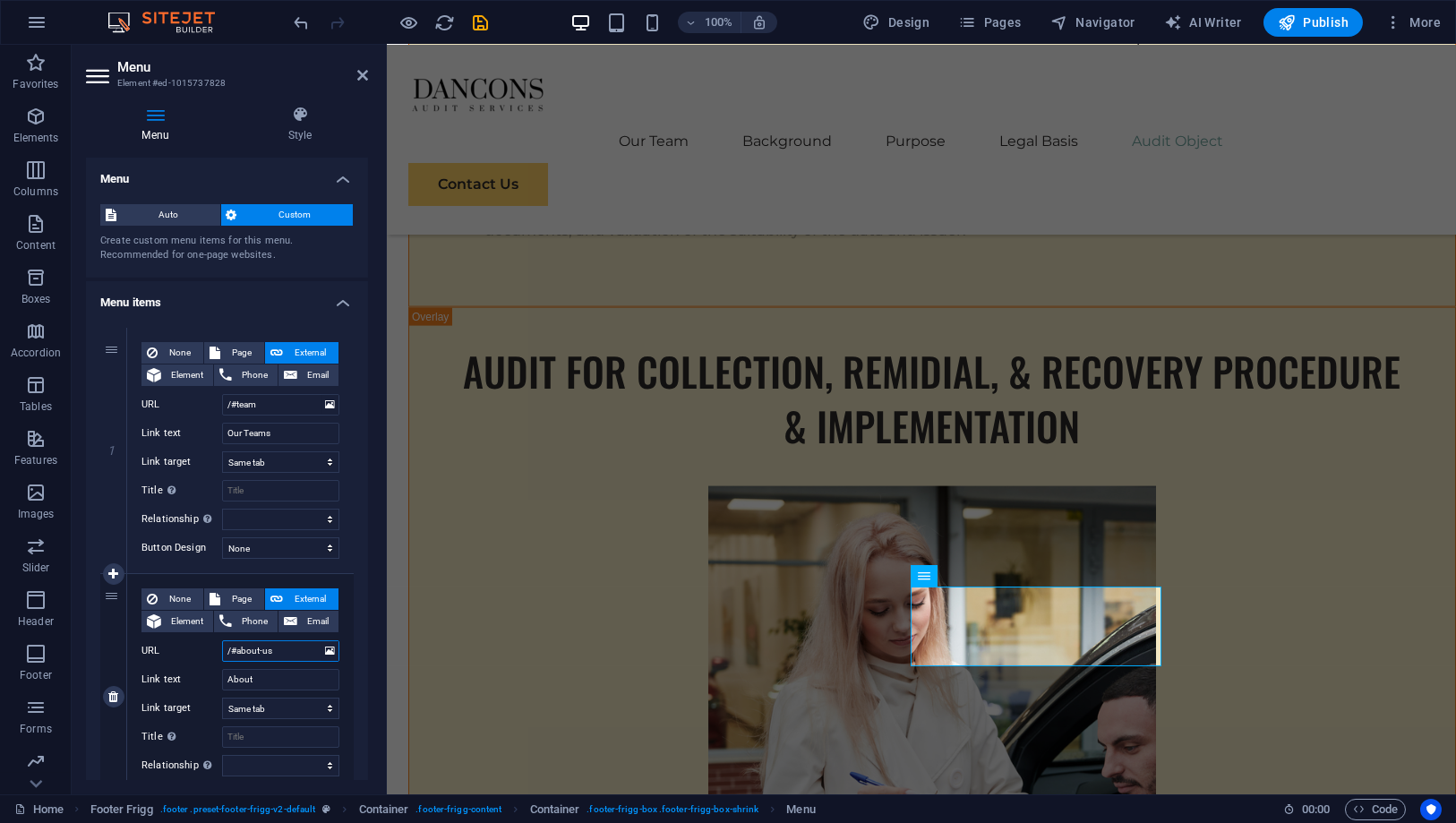
click at [288, 645] on input "/#about-us" at bounding box center [281, 650] width 117 height 21
type input "/#"
select select
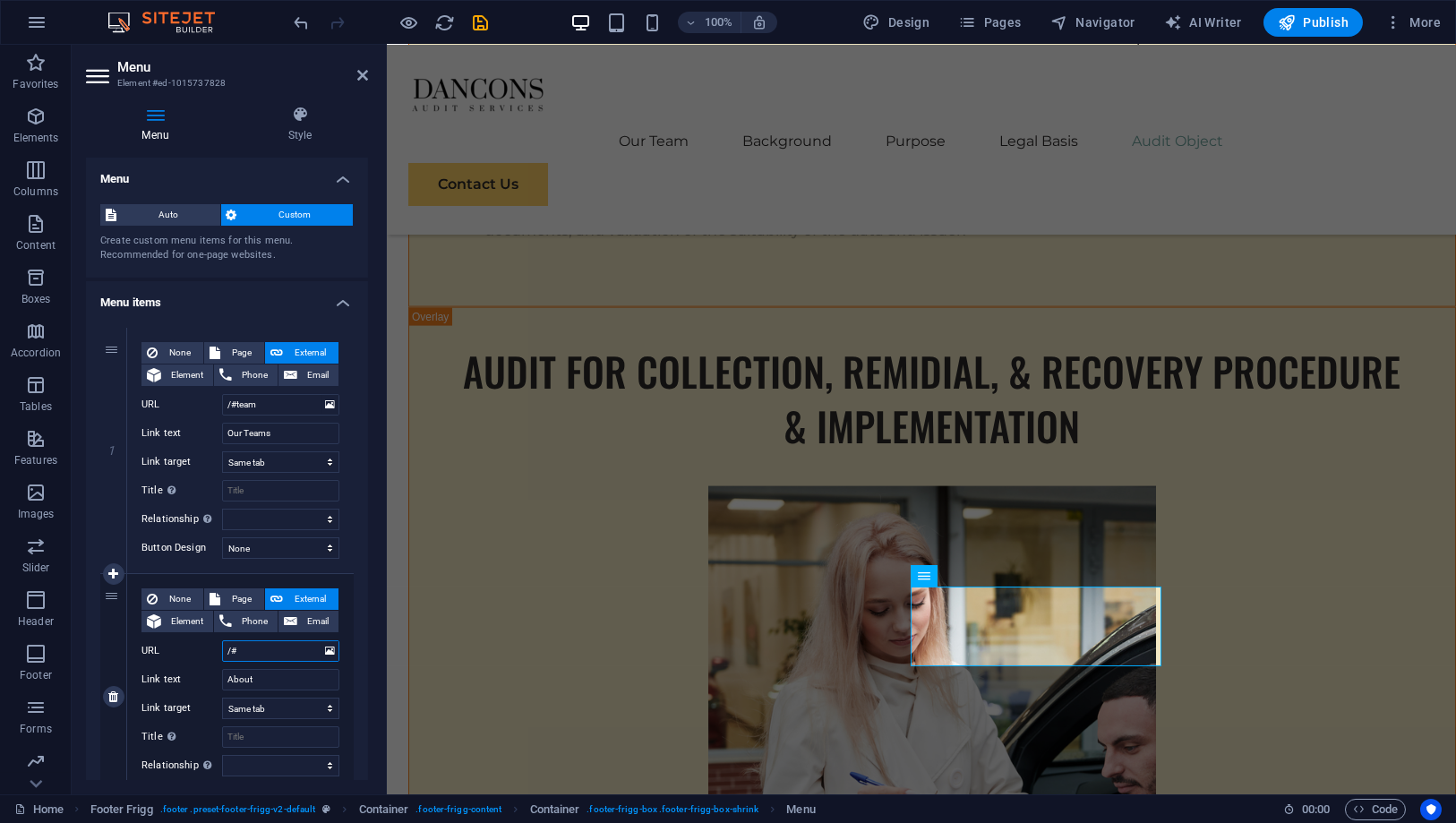
select select
type input "/#b"
select select
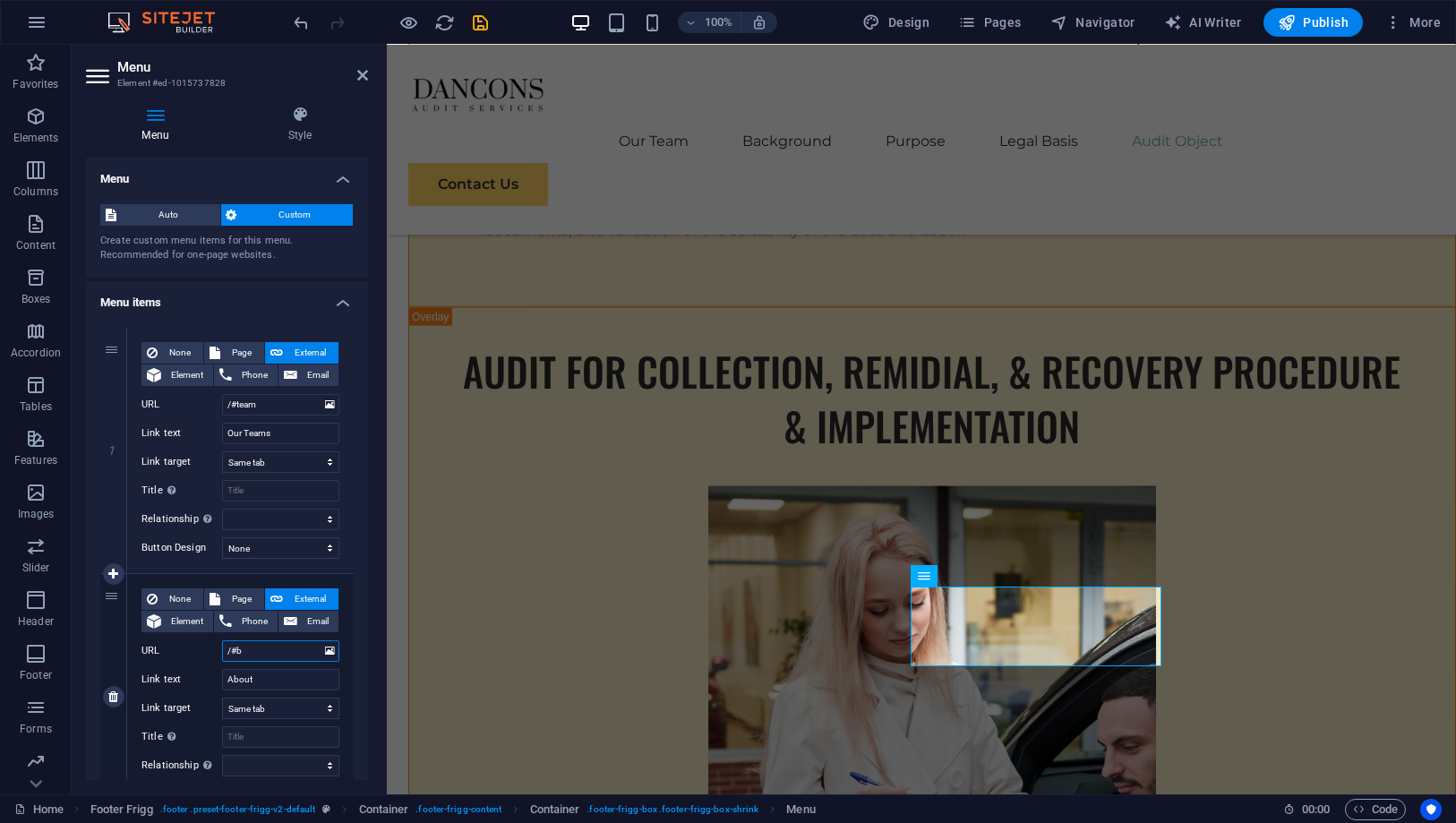
select select
type input "/#b"
click at [300, 644] on input "/#b" at bounding box center [281, 650] width 117 height 21
type input "/#background"
select select
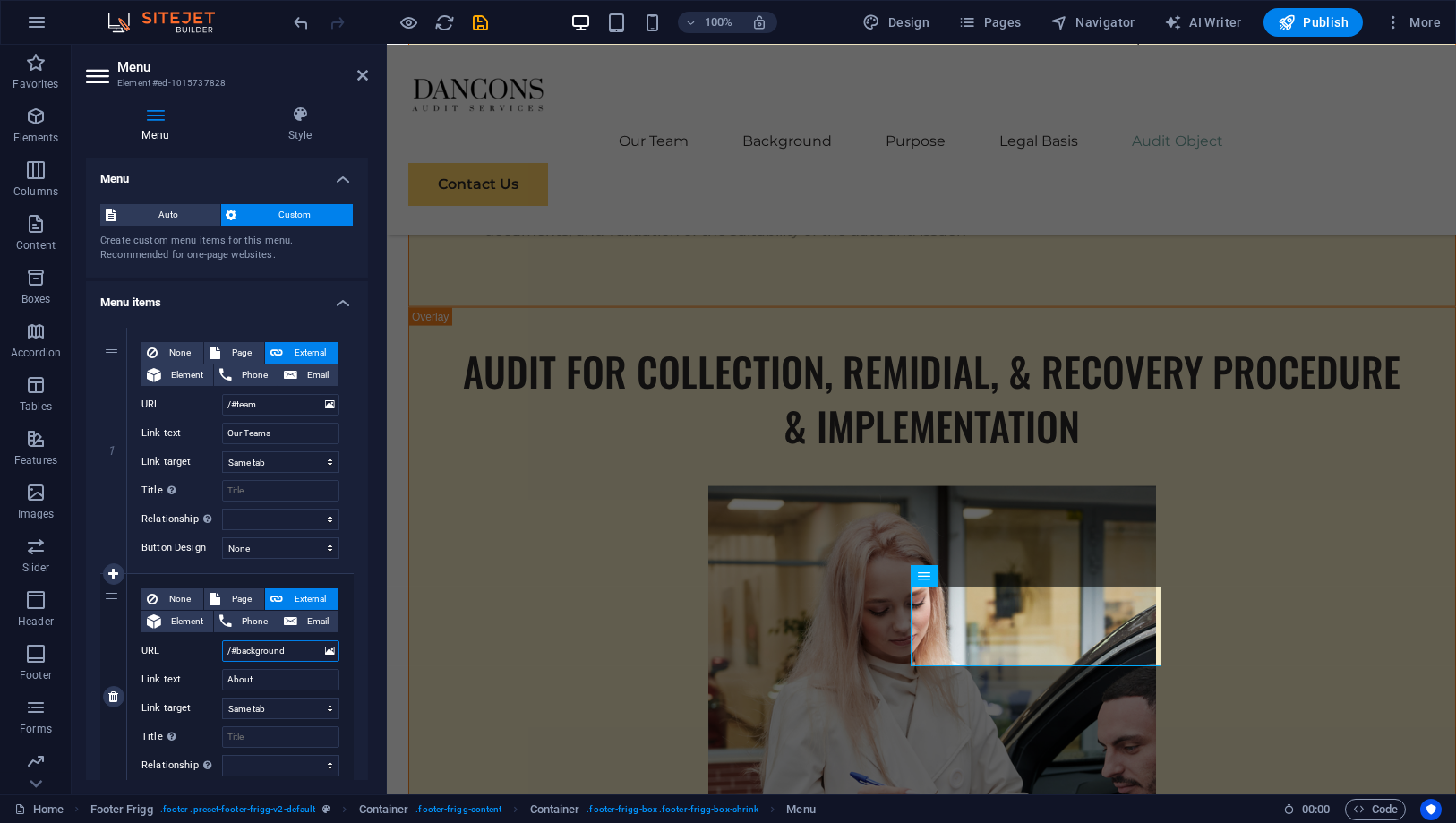
select select
click at [269, 683] on input "About" at bounding box center [281, 679] width 117 height 21
type input "A"
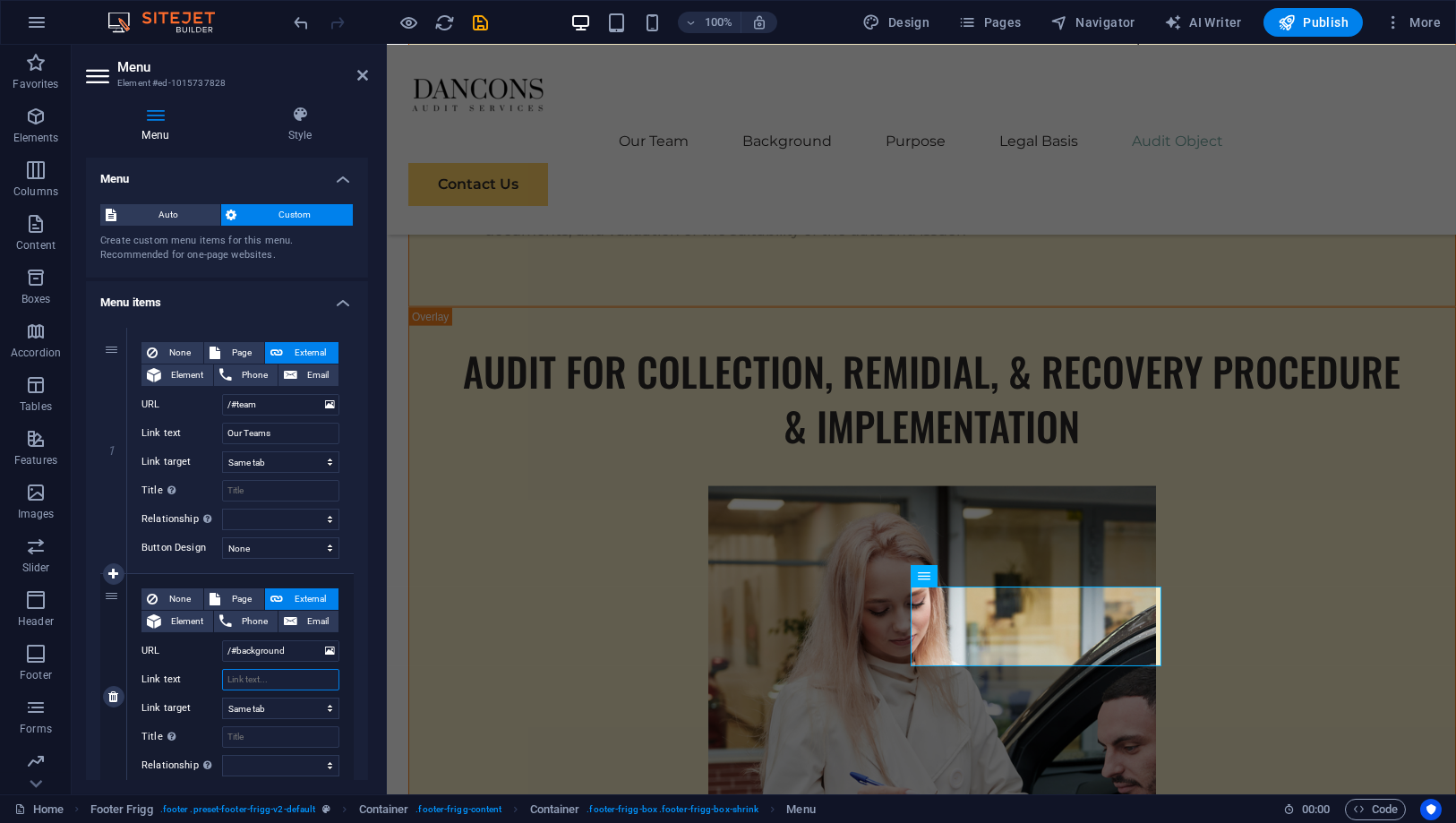
select select
type input "B"
select select
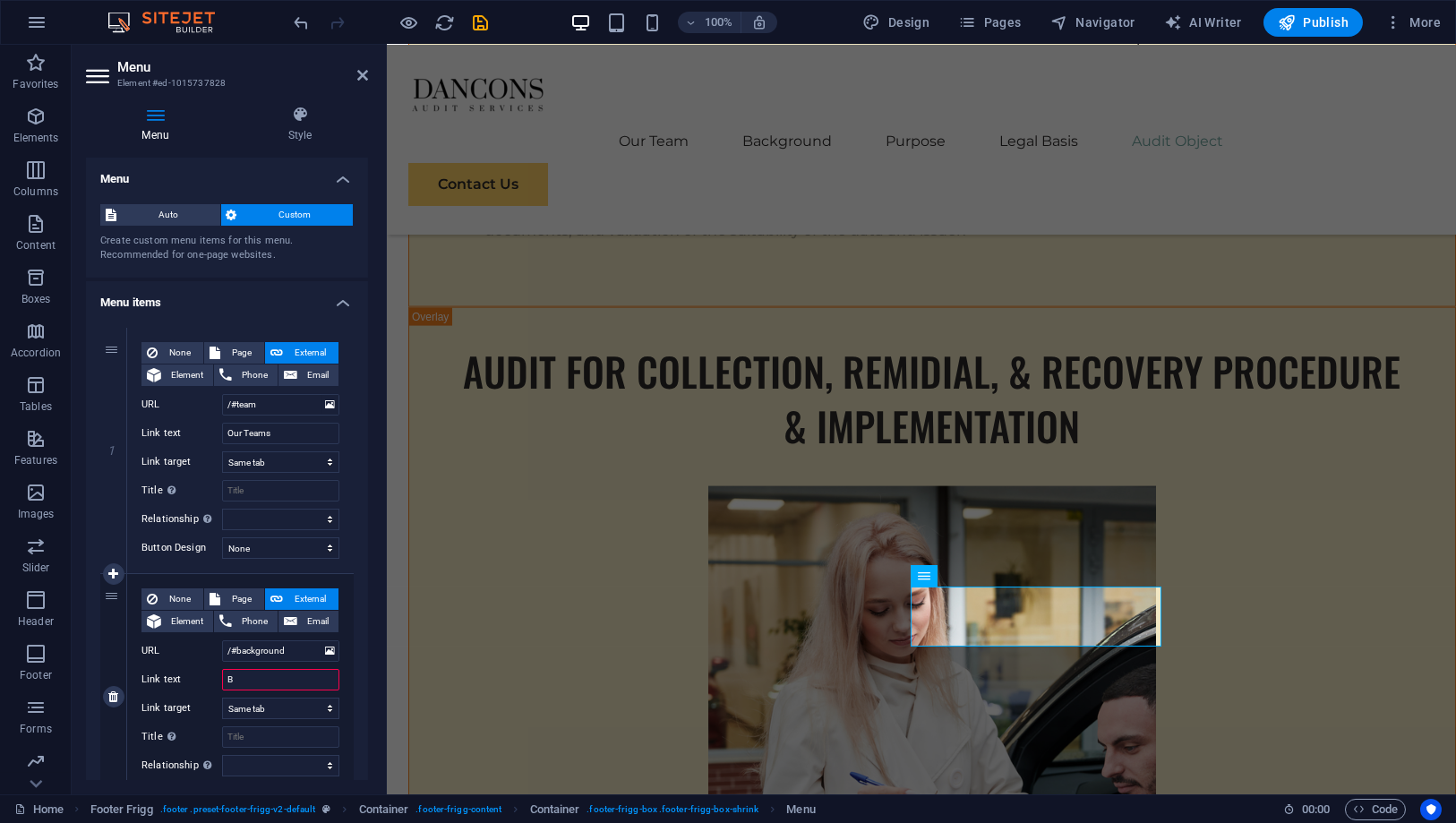
type input "Ba"
select select
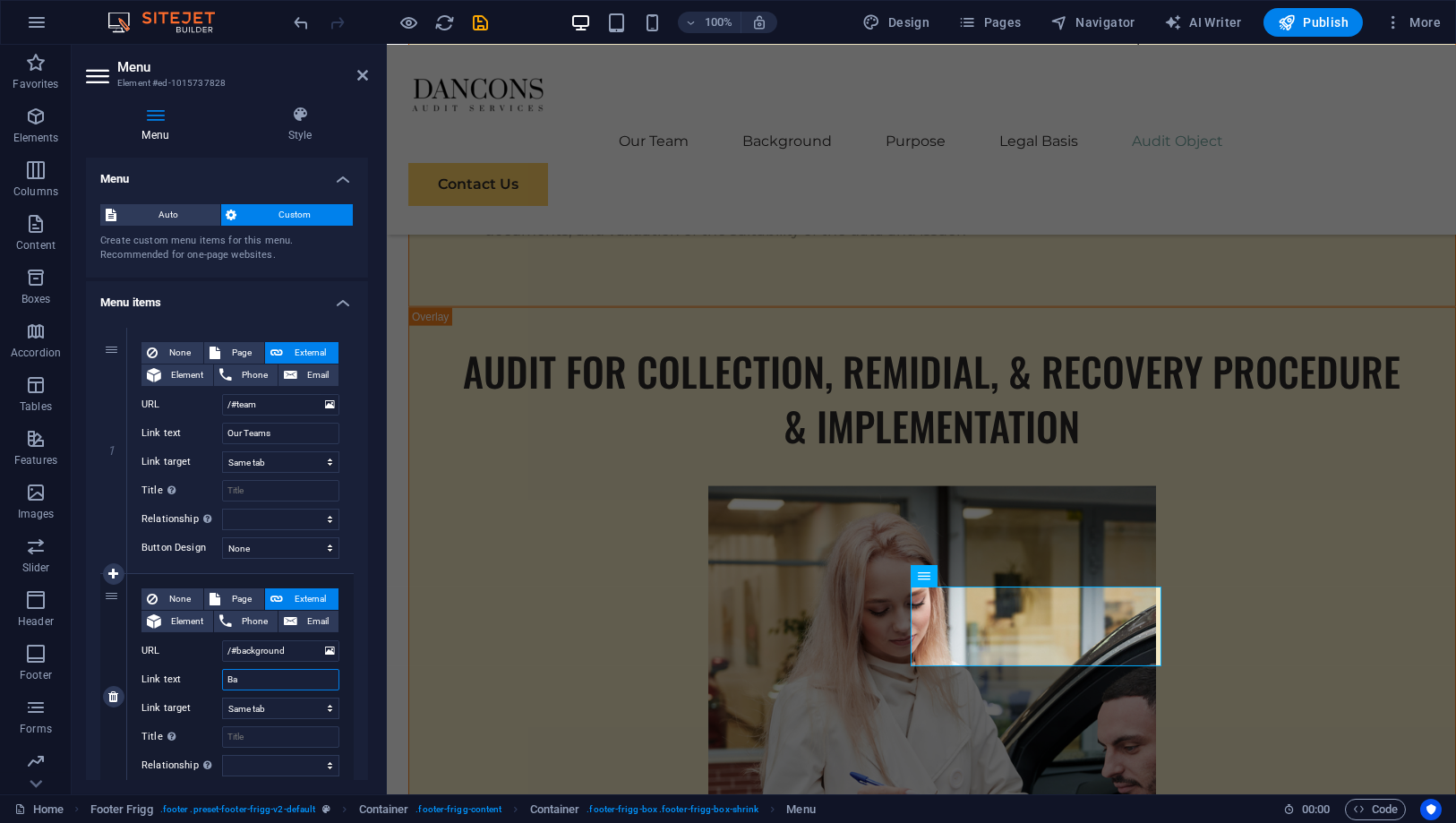
type input "Background"
select select
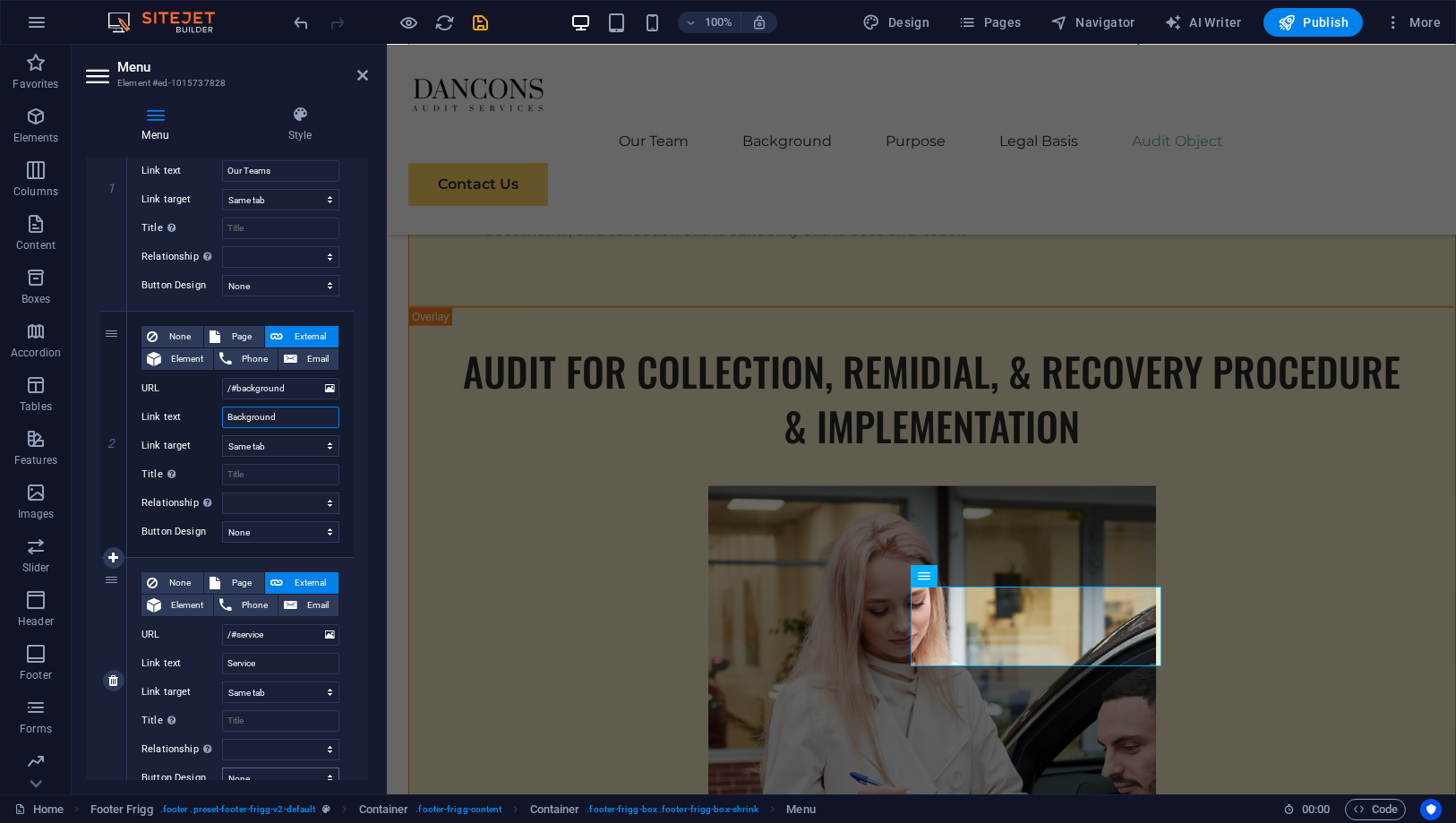
scroll to position [397, 0]
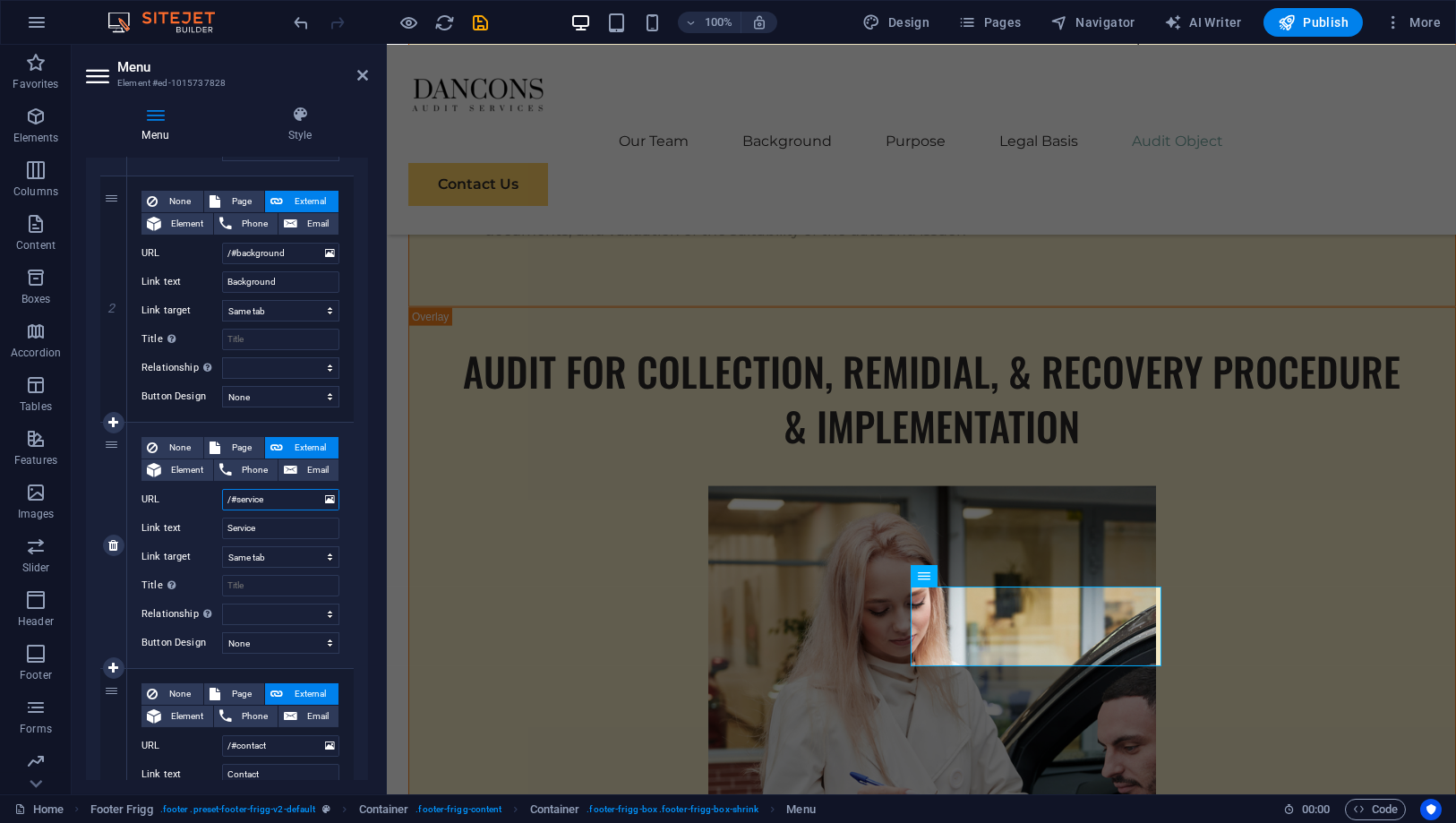
click at [267, 495] on input "/#service" at bounding box center [281, 499] width 117 height 21
type input "/#pu"
select select
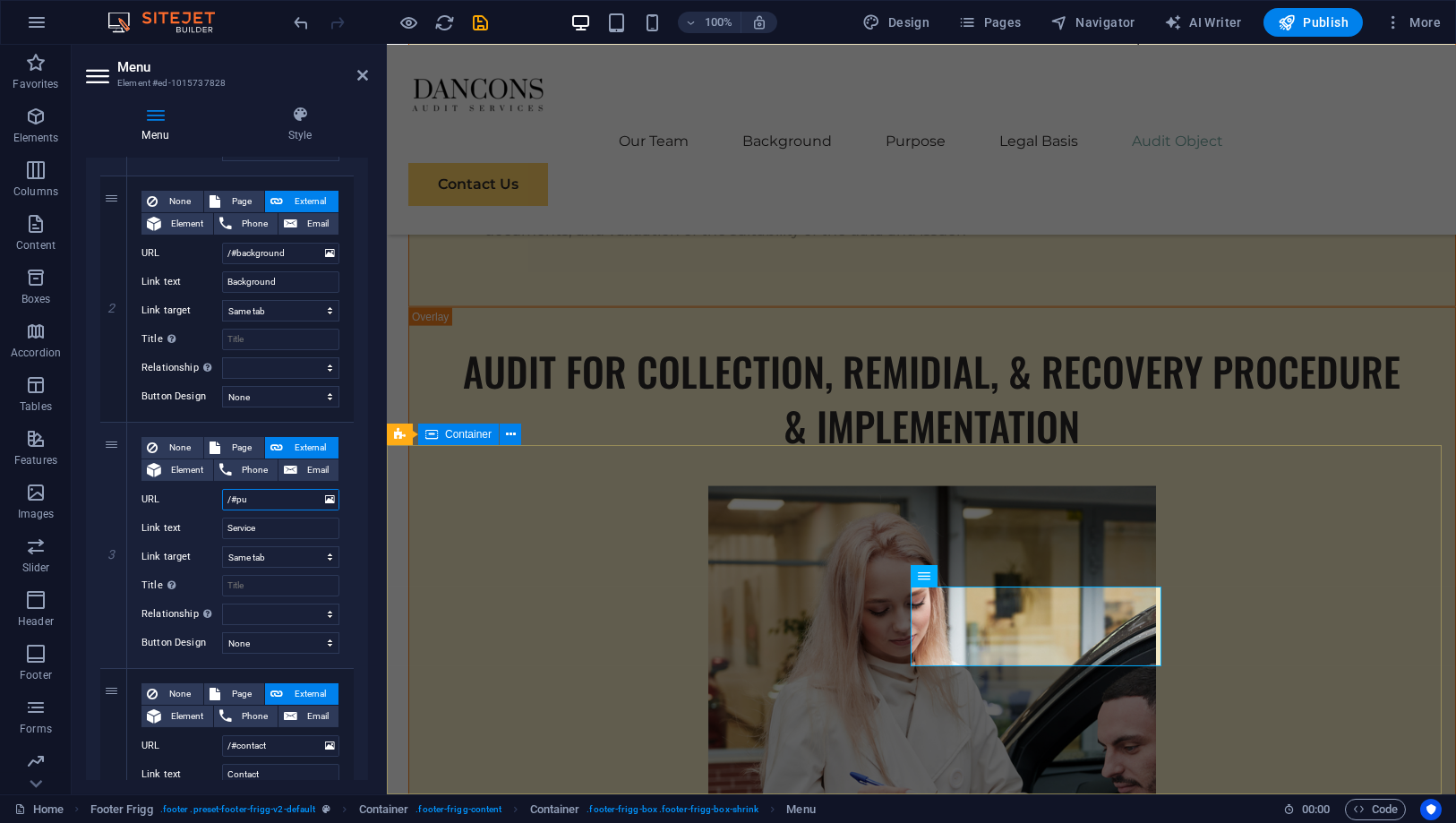
select select
type input "/#purpose"
select select
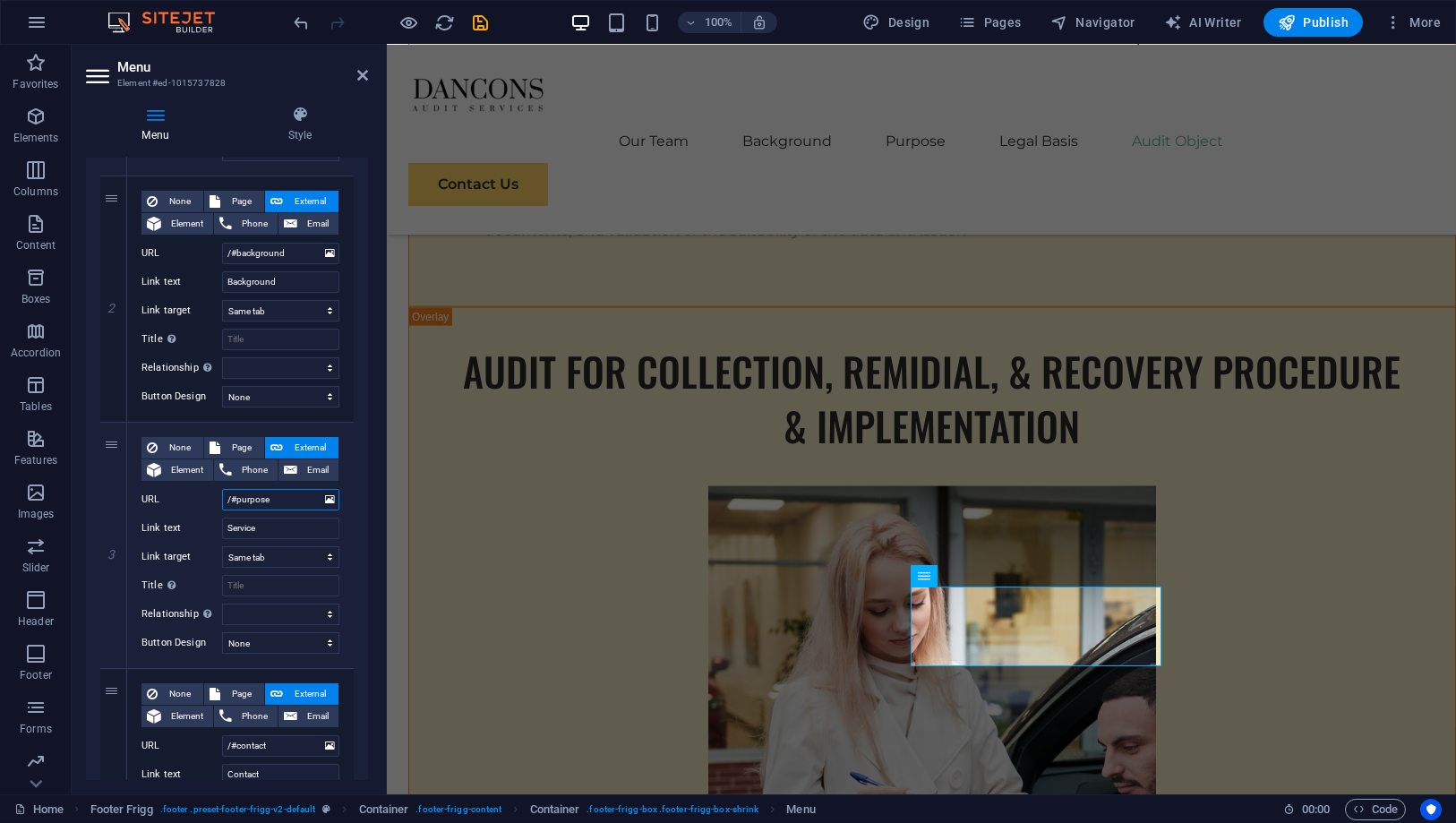
select select
drag, startPoint x: 285, startPoint y: 531, endPoint x: 201, endPoint y: 512, distance: 86.1
click at [207, 517] on div "Link text Service" at bounding box center [241, 527] width 198 height 21
type input "Pur"
select select
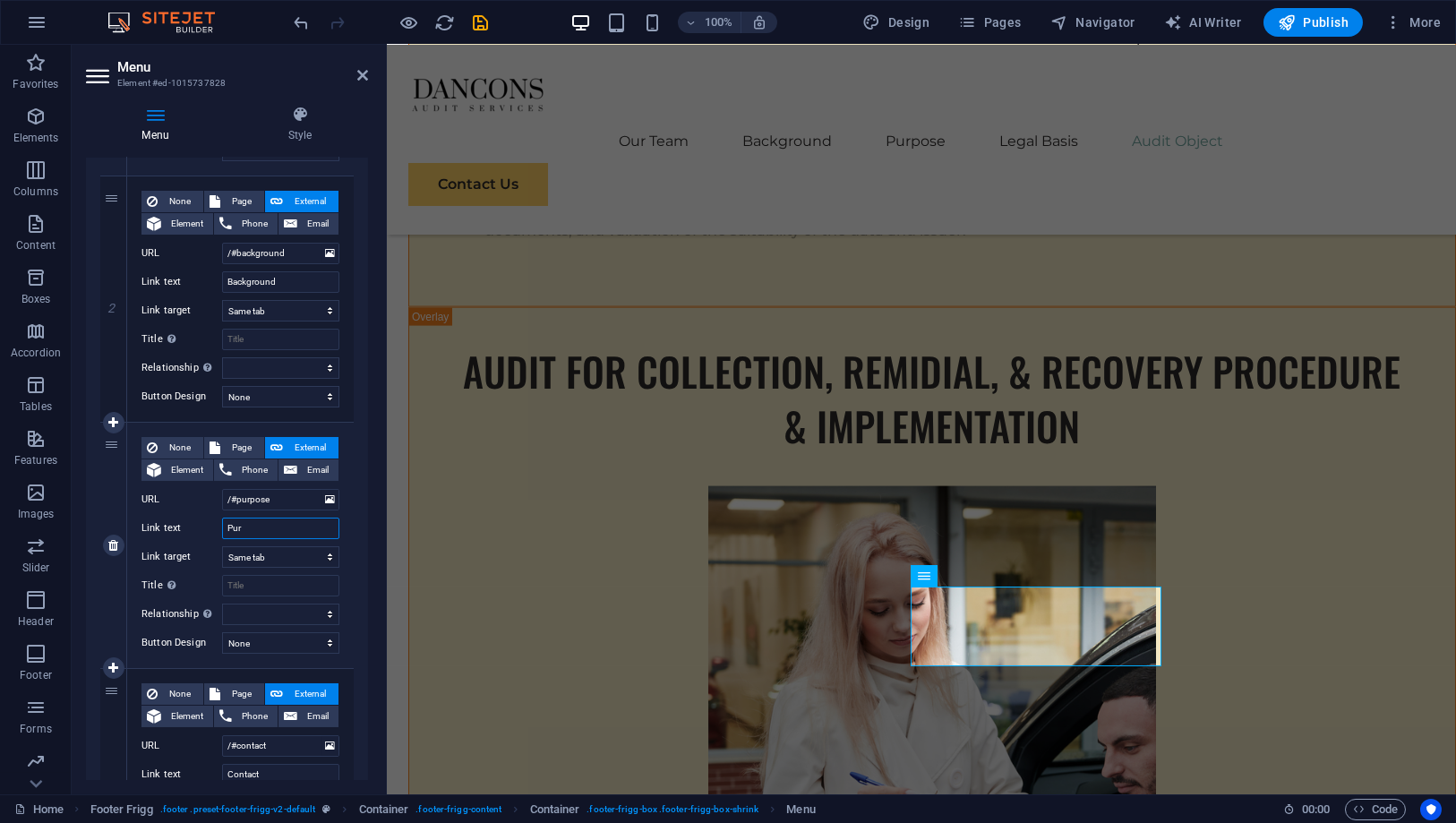
select select
type input "Purpose"
select select
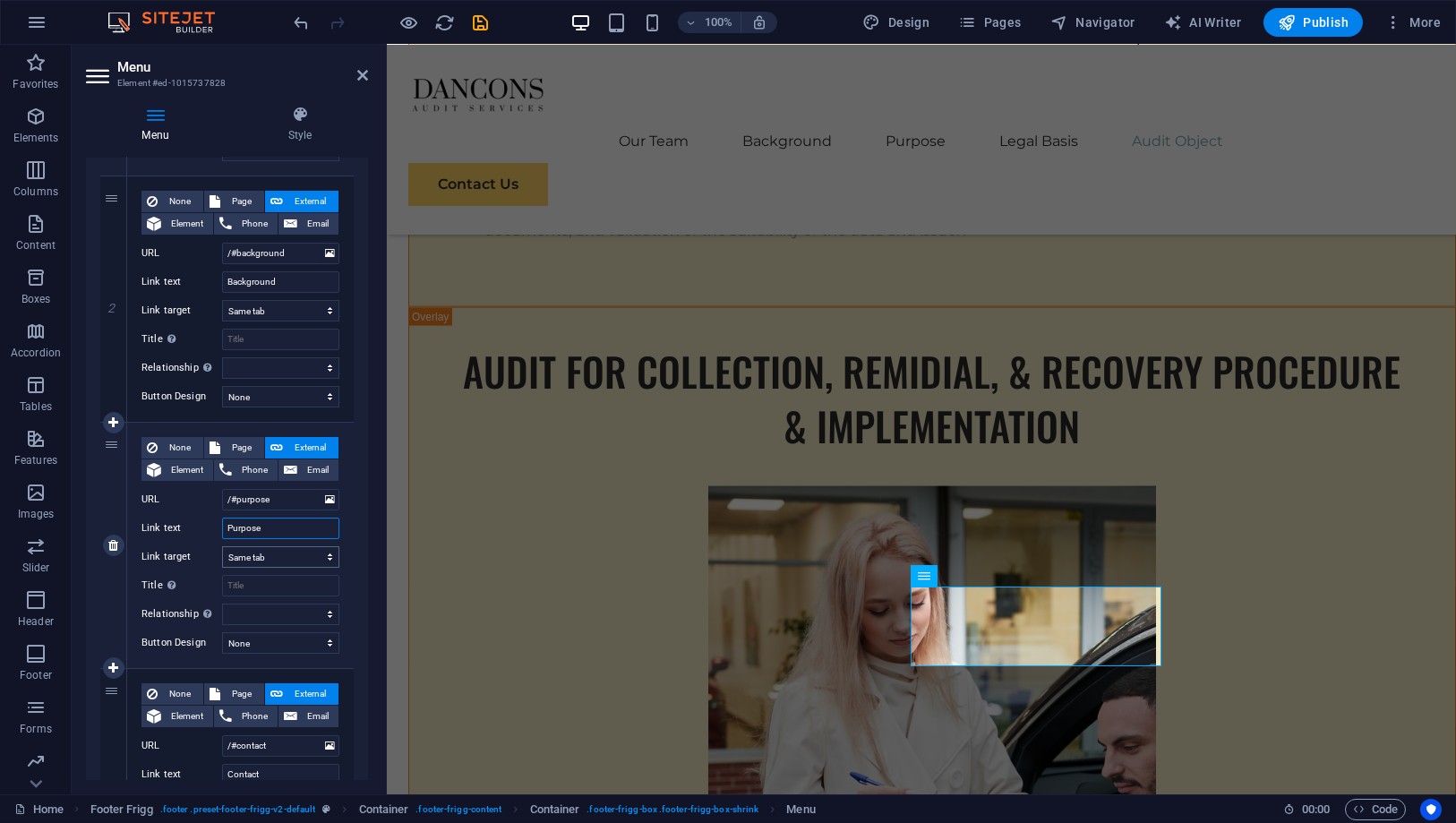
select select
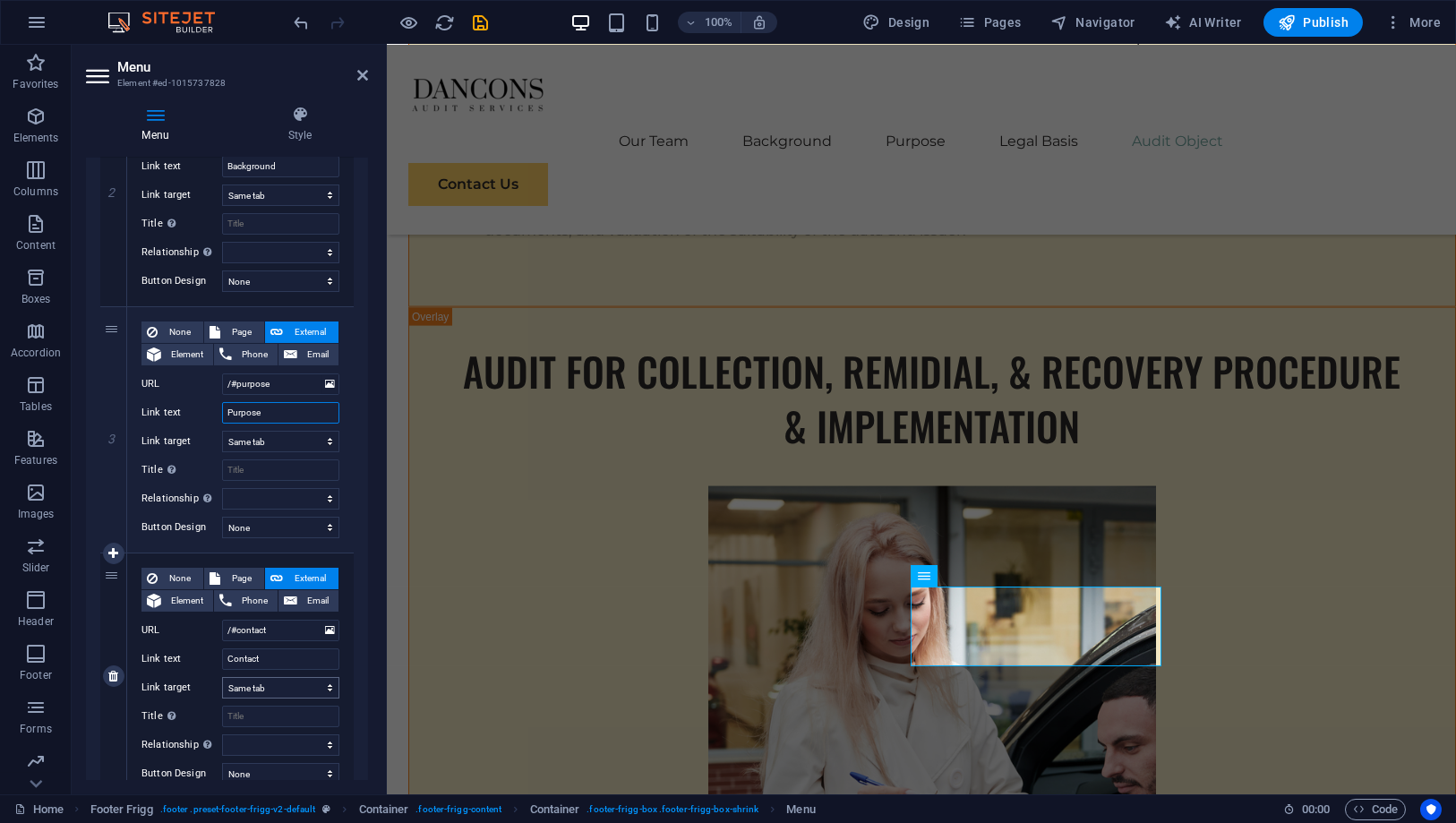
scroll to position [579, 0]
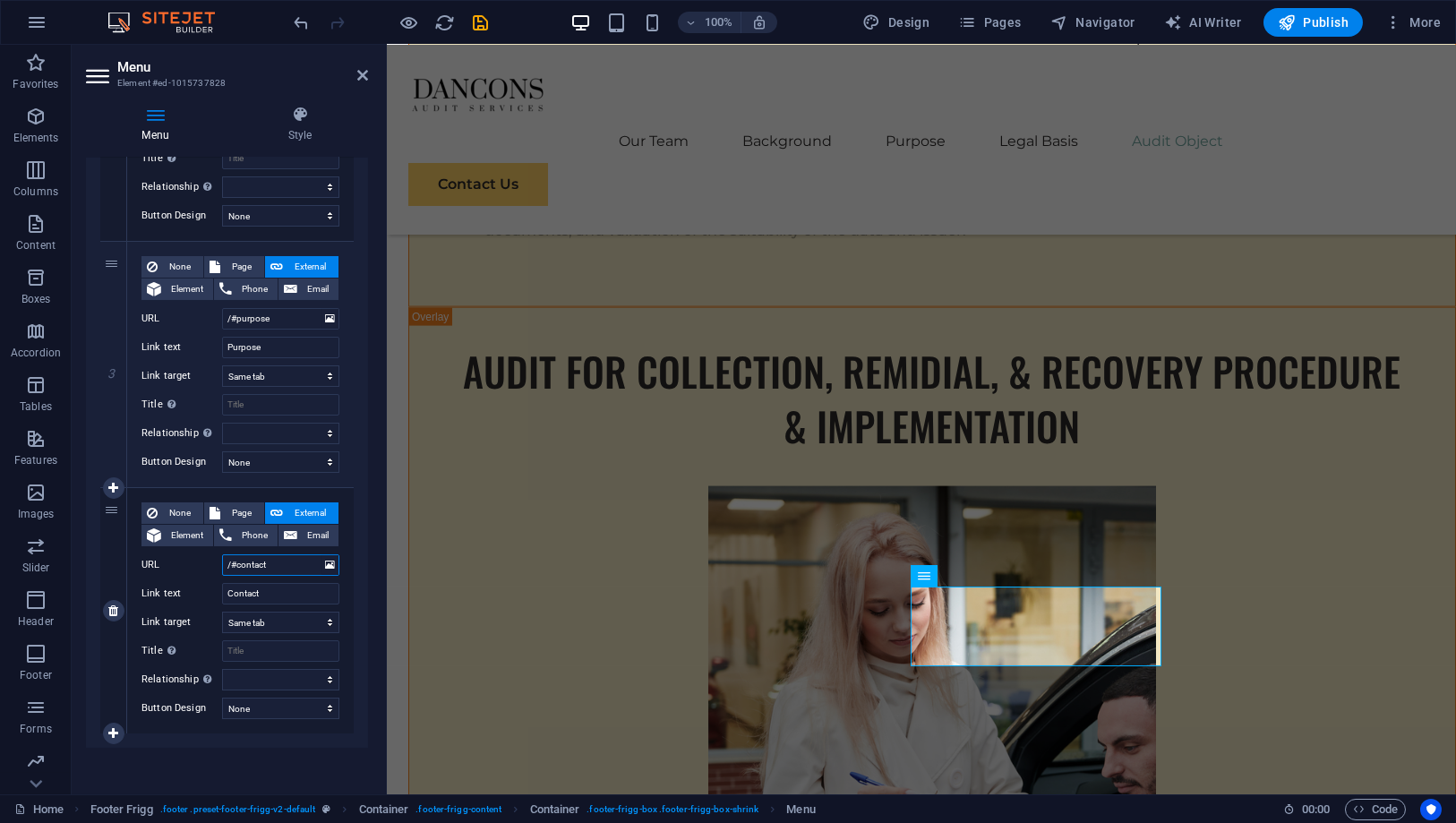
click at [280, 561] on input "/#contact" at bounding box center [281, 564] width 117 height 21
type input "/#c"
select select
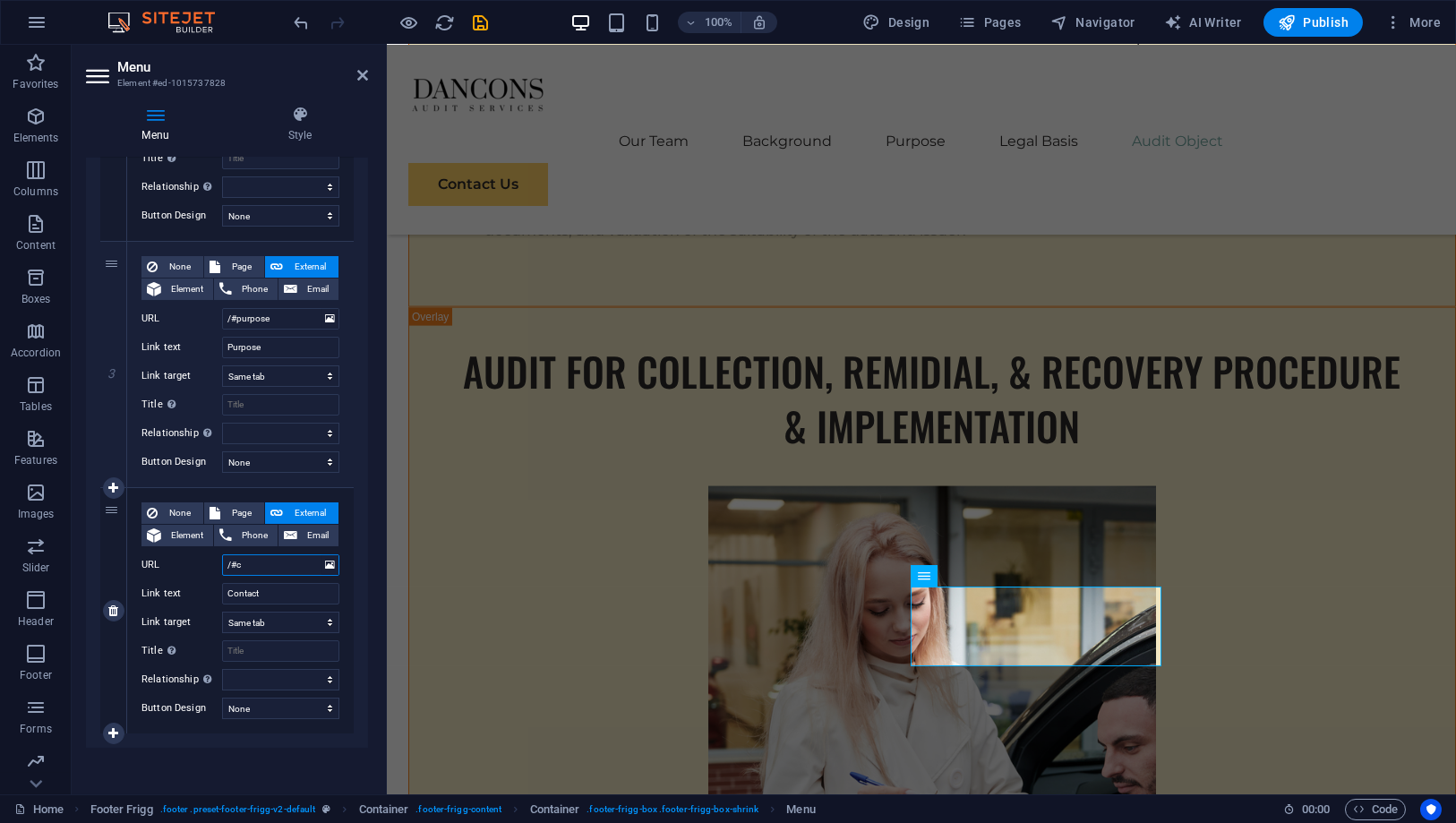
select select
type input "/#"
select select
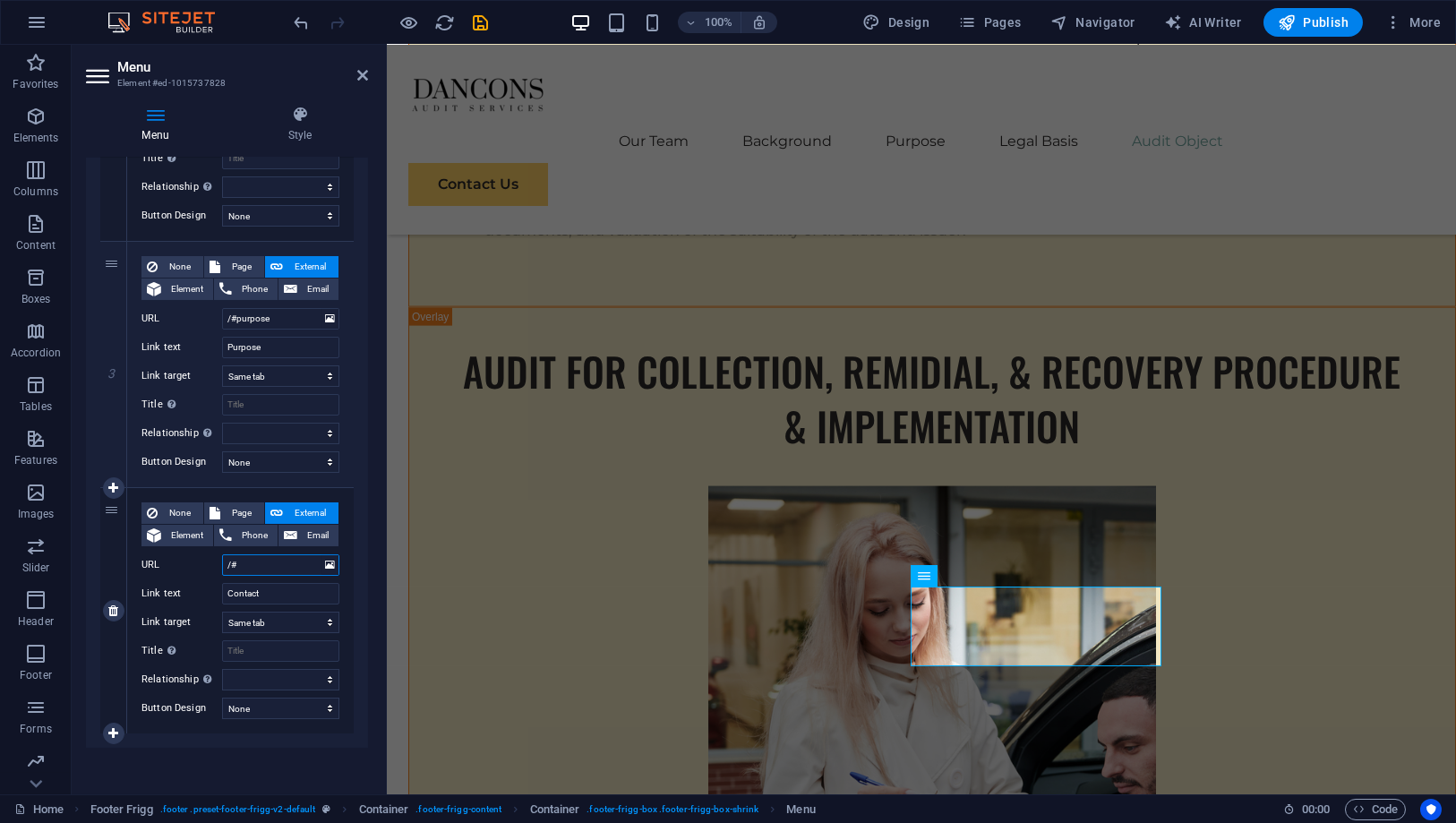
select select
click at [277, 566] on input "/#" at bounding box center [281, 564] width 117 height 21
type input "/#"
click at [190, 572] on label "URL" at bounding box center [182, 564] width 81 height 21
click at [223, 572] on input "/#" at bounding box center [281, 564] width 117 height 21
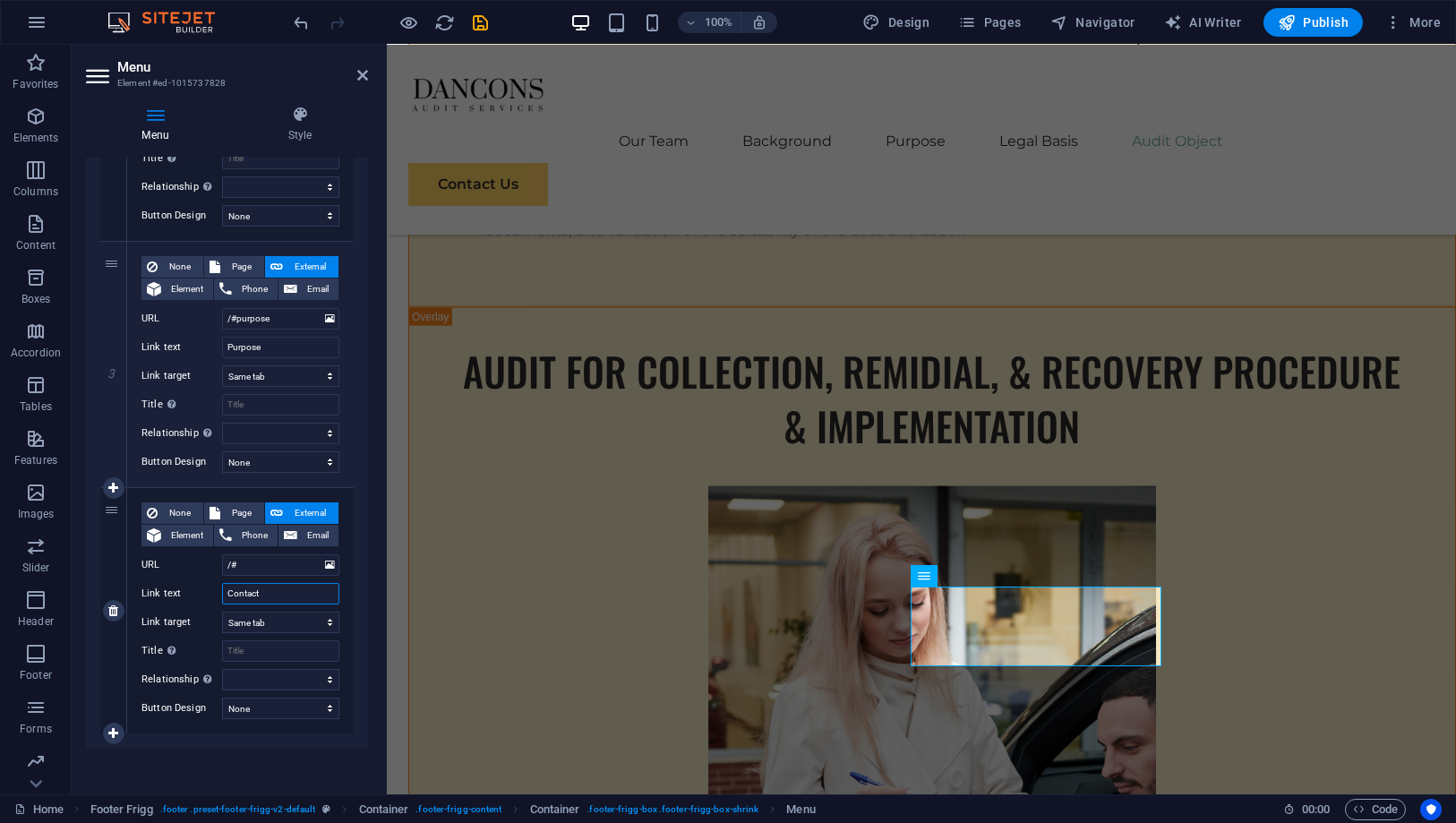
click at [277, 585] on input "Contact" at bounding box center [281, 593] width 117 height 21
type input "C"
type input "Legal"
select select
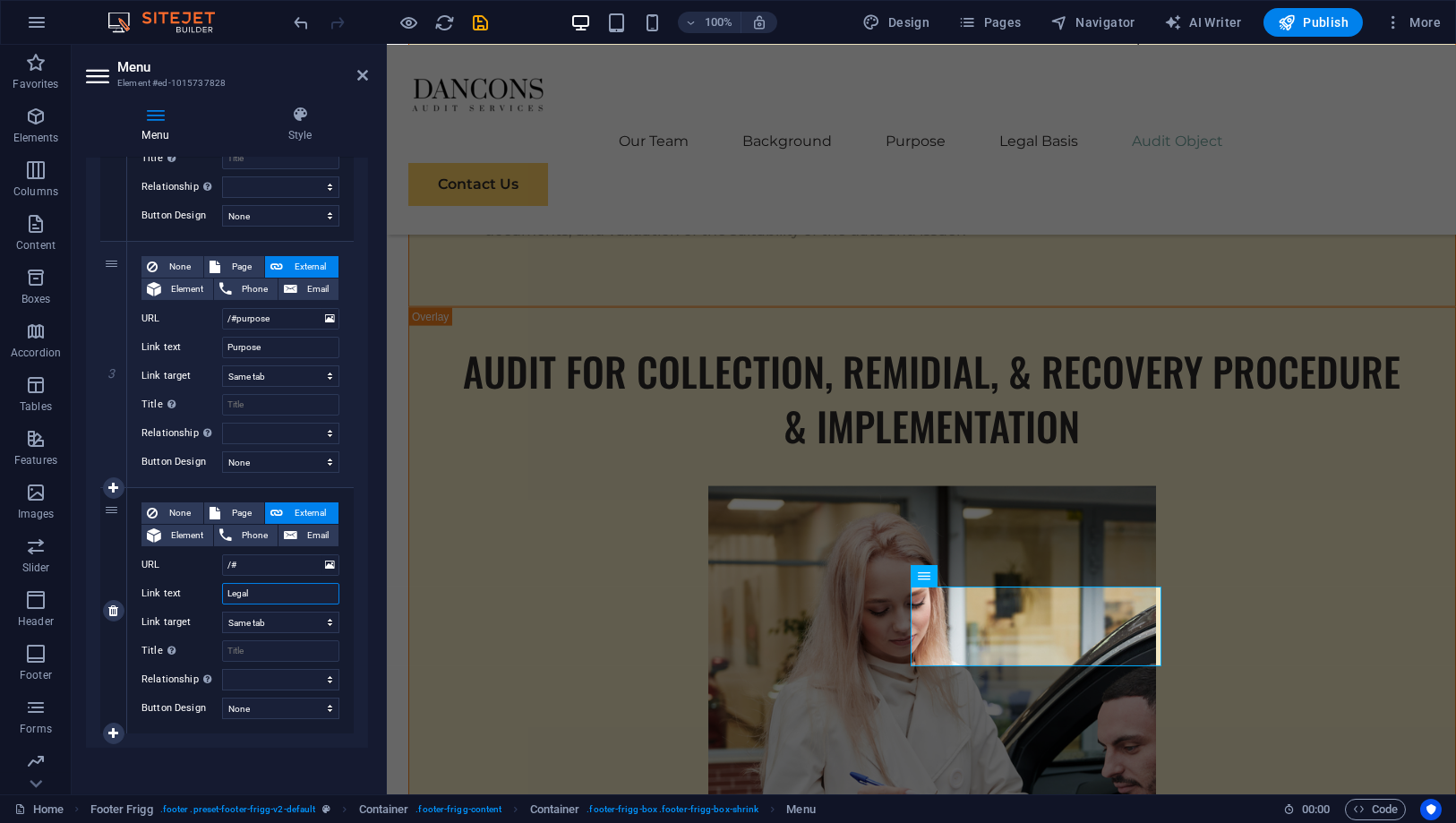
select select
type input "Legal Basis"
select select
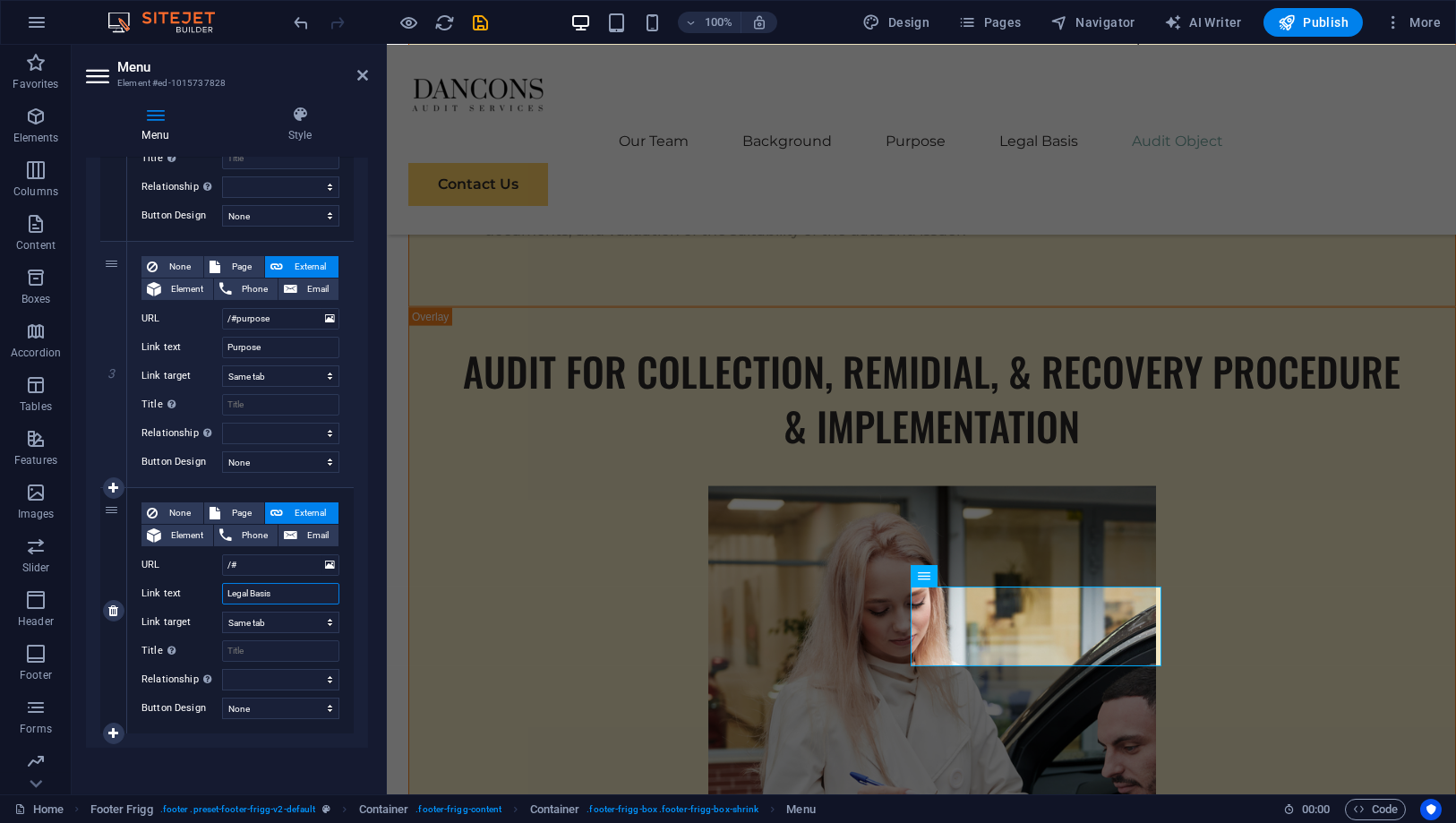
select select
type input "Legal Basis"
click at [209, 583] on label "Link text" at bounding box center [182, 593] width 81 height 21
click at [223, 583] on input "Legal Basis" at bounding box center [281, 593] width 117 height 21
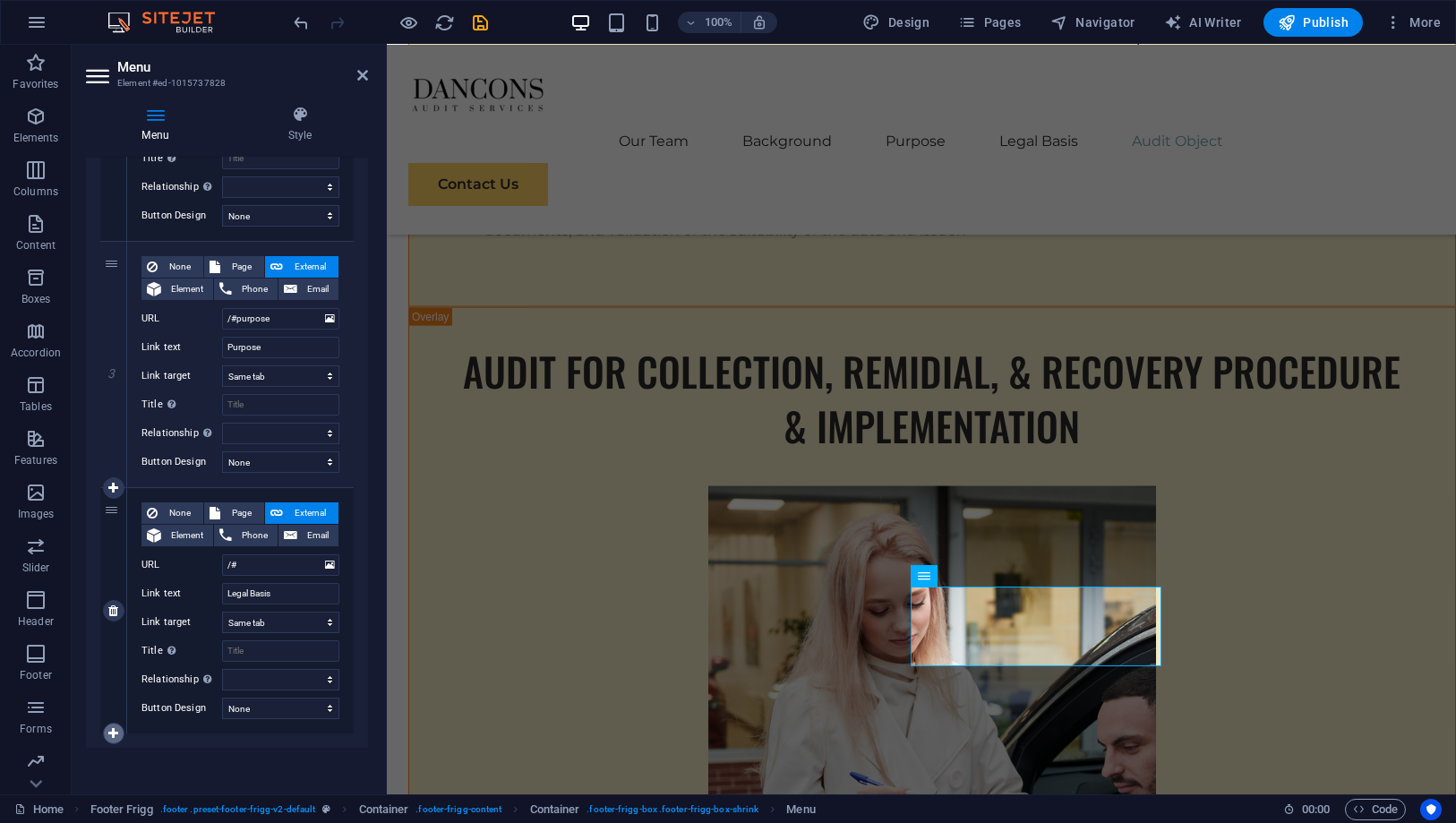
click at [117, 731] on icon at bounding box center [113, 733] width 10 height 13
select select
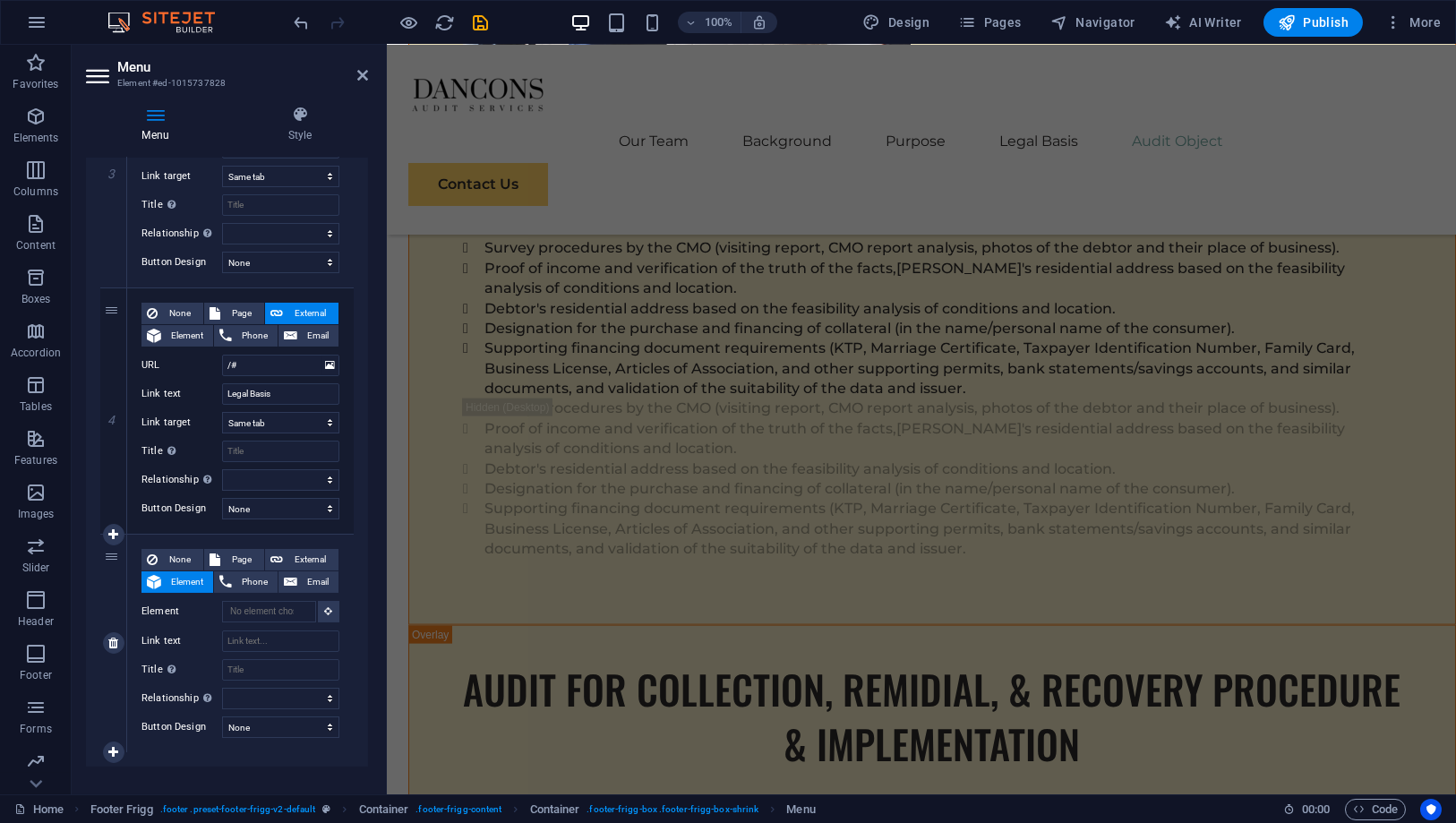
scroll to position [18276, 0]
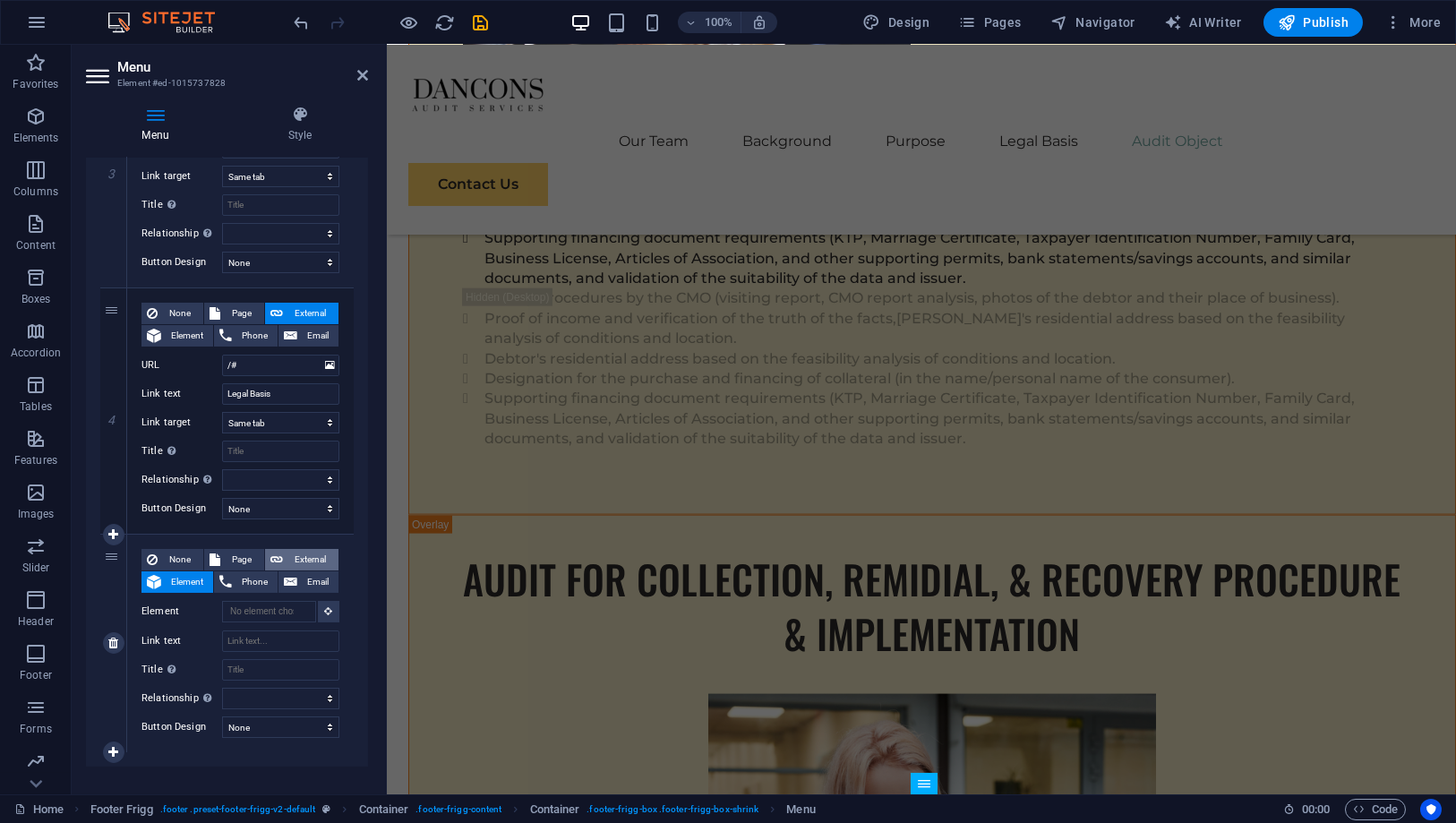
click at [292, 559] on span "External" at bounding box center [310, 559] width 45 height 21
select select
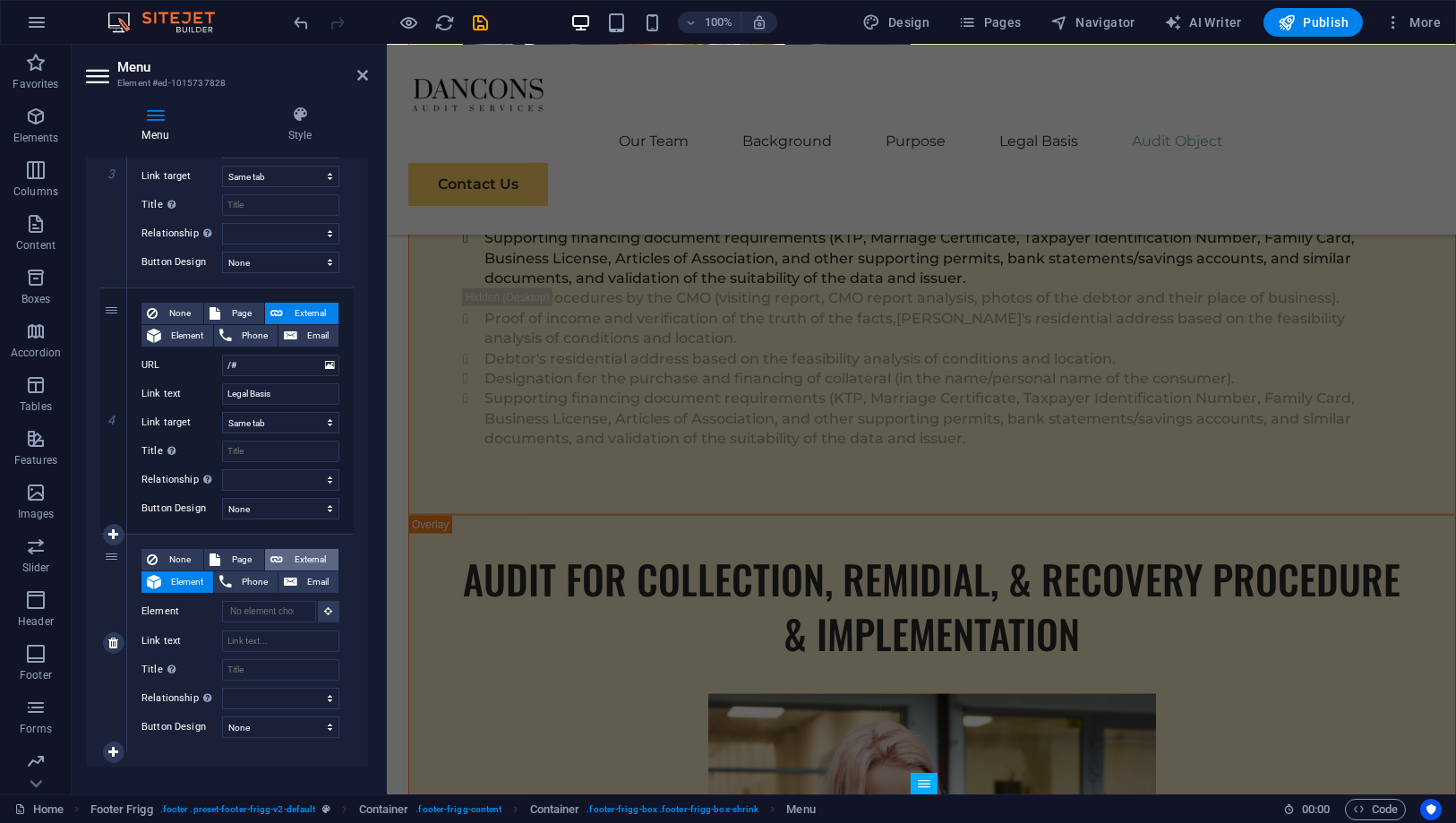
select select "blank"
select select
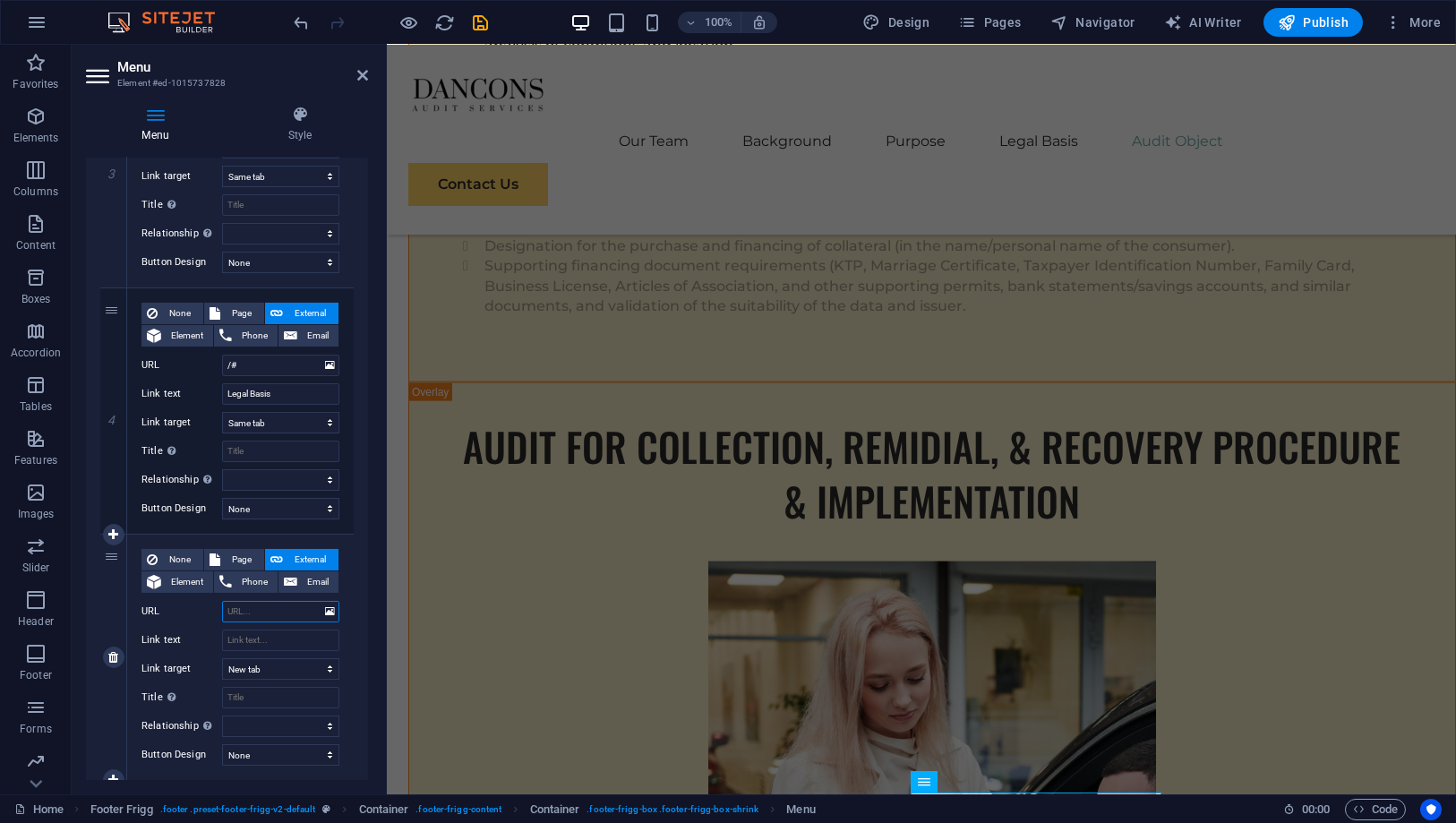
scroll to position [18381, 0]
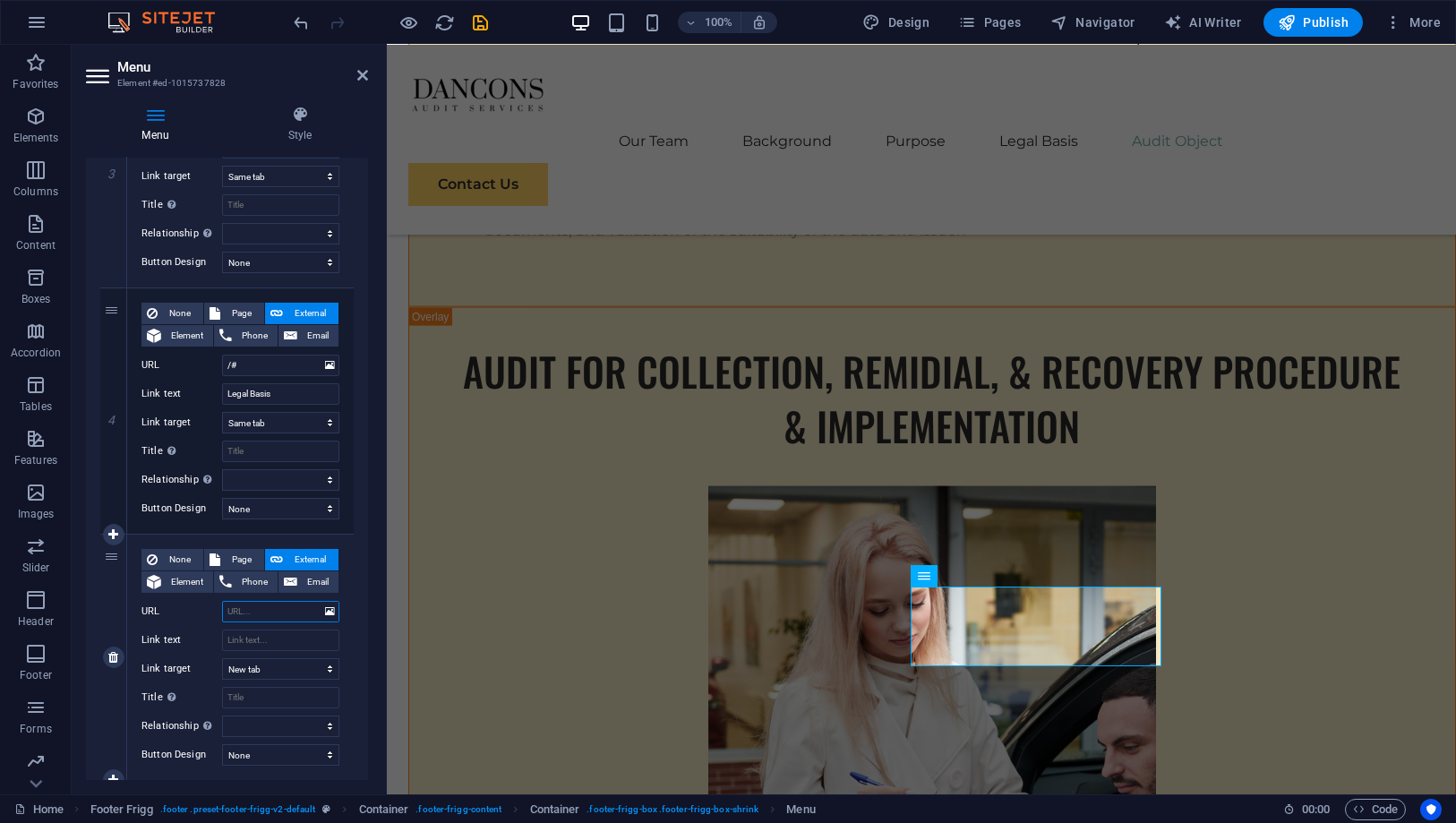
type input "/"
select select
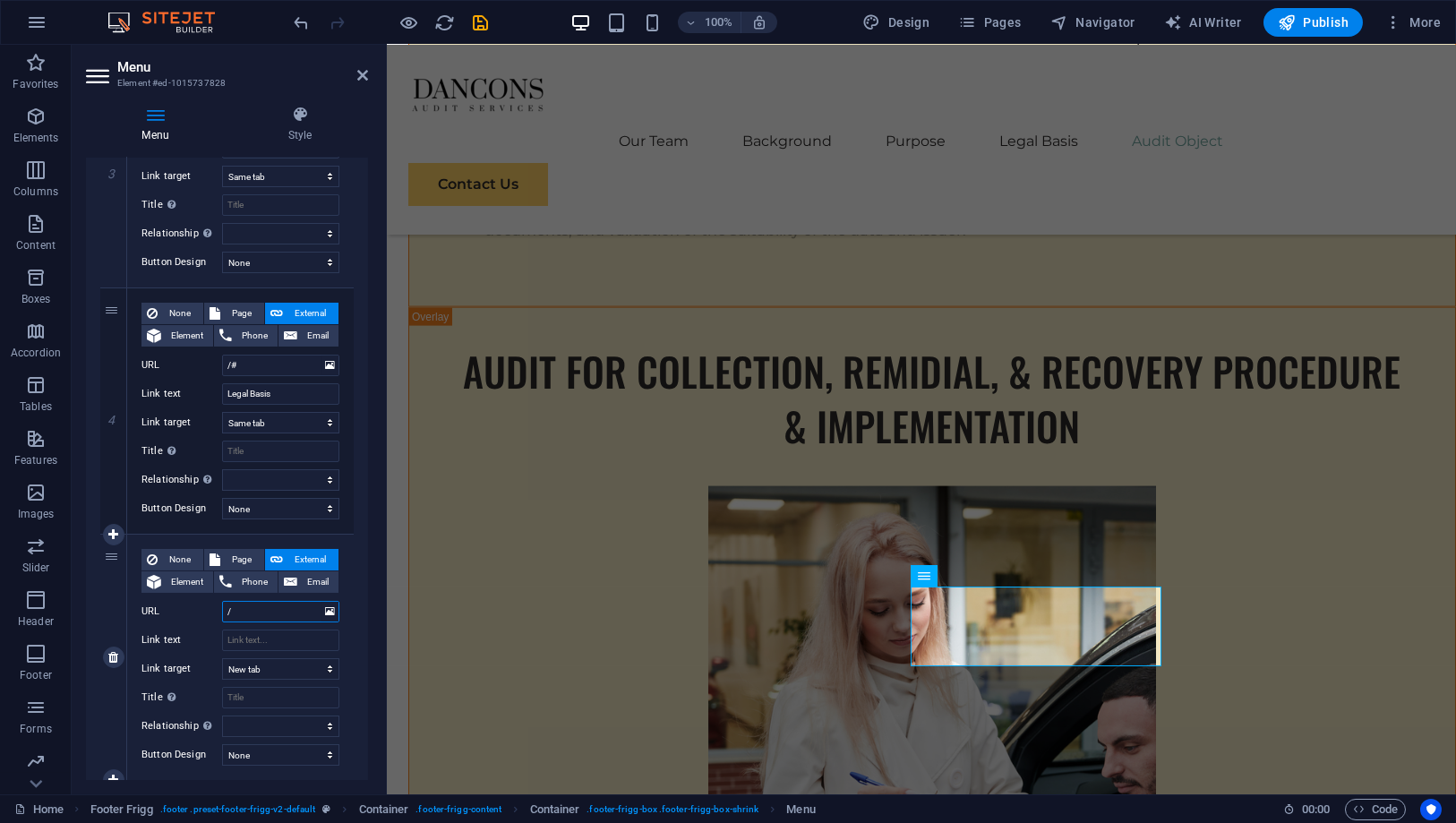
select select
type input "/#"
select select
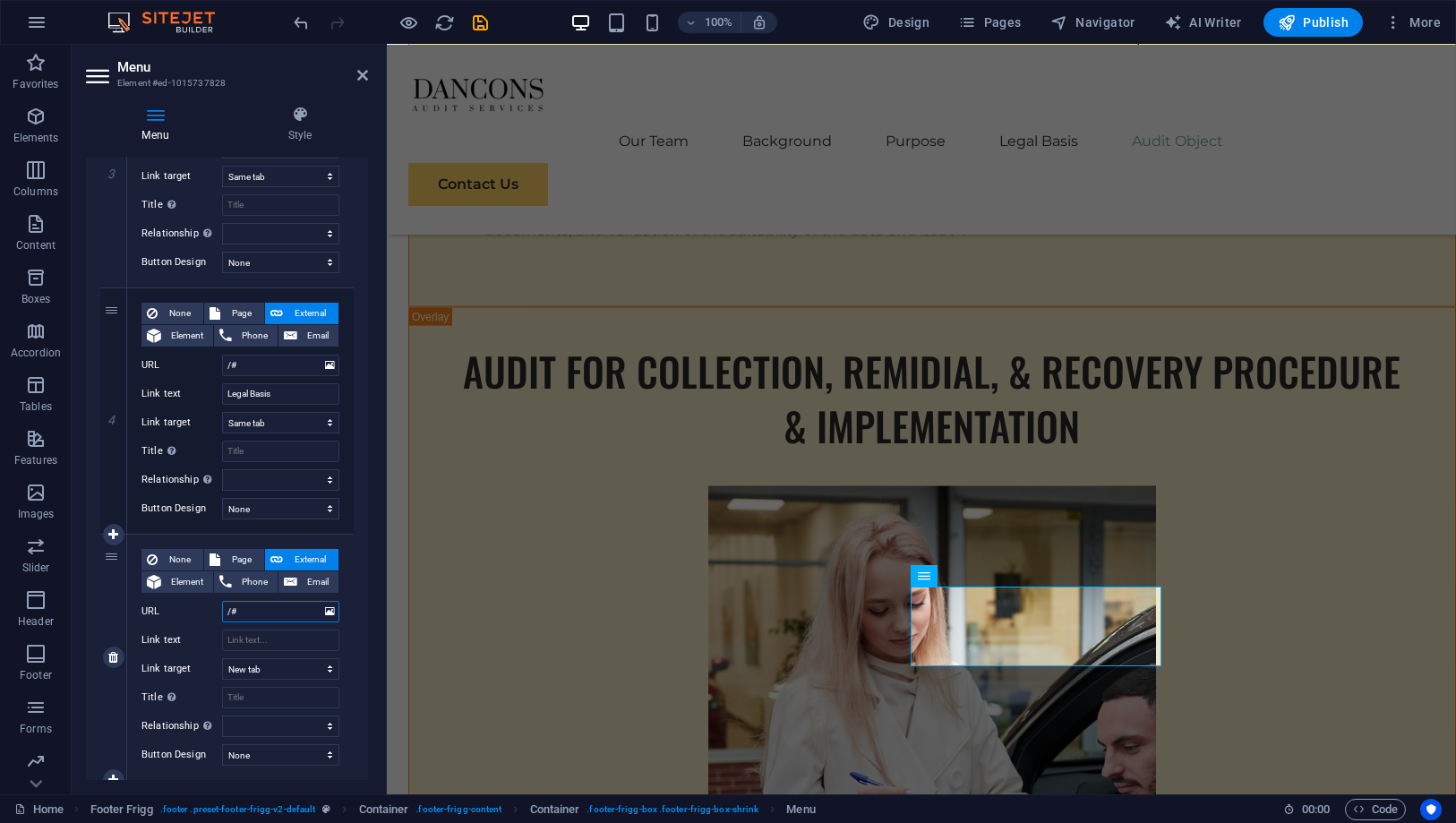
select select
click at [262, 634] on input "Link text" at bounding box center [281, 640] width 117 height 21
click at [276, 612] on input "/#" at bounding box center [281, 611] width 117 height 21
type input "/#a"
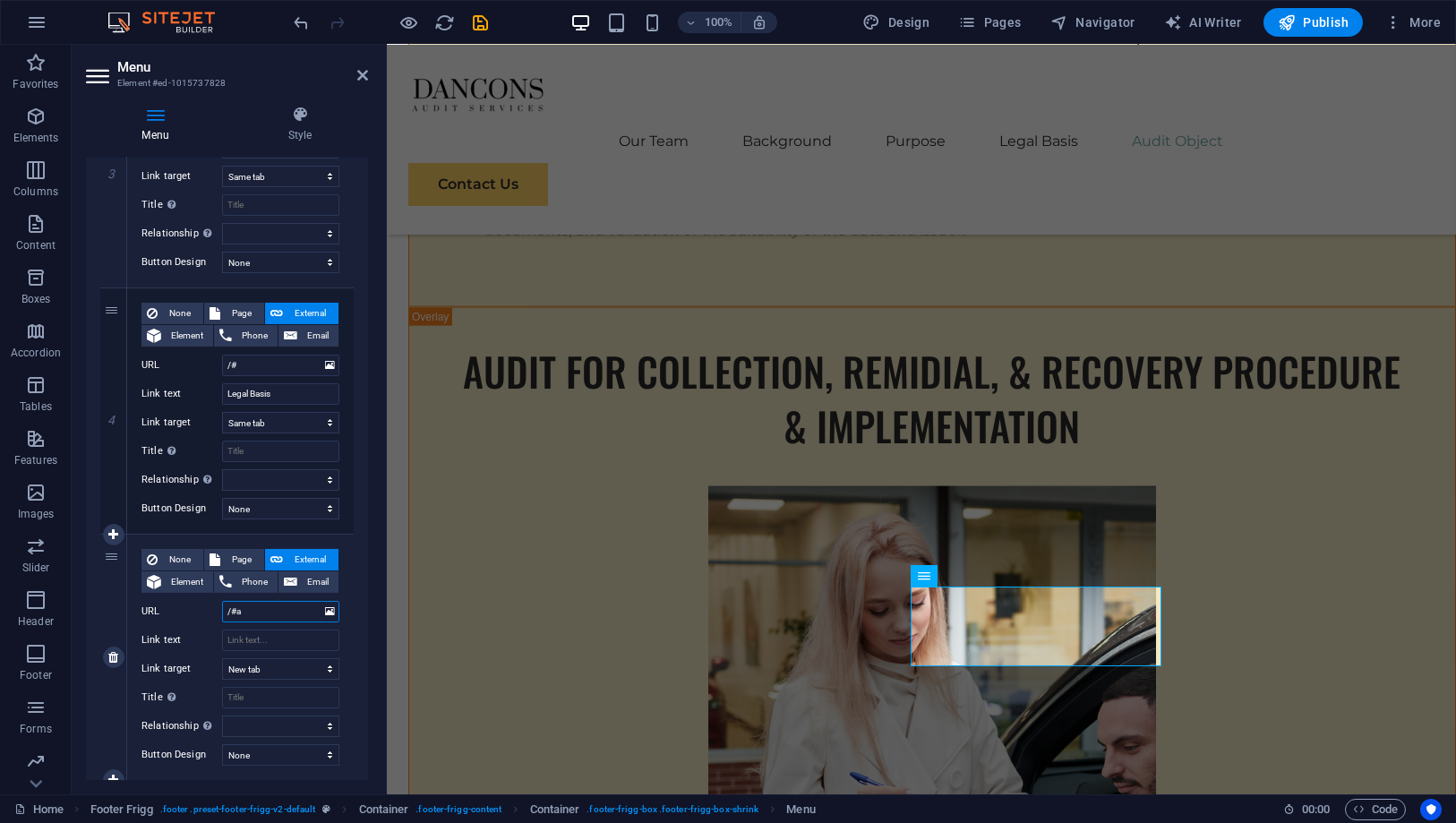
select select
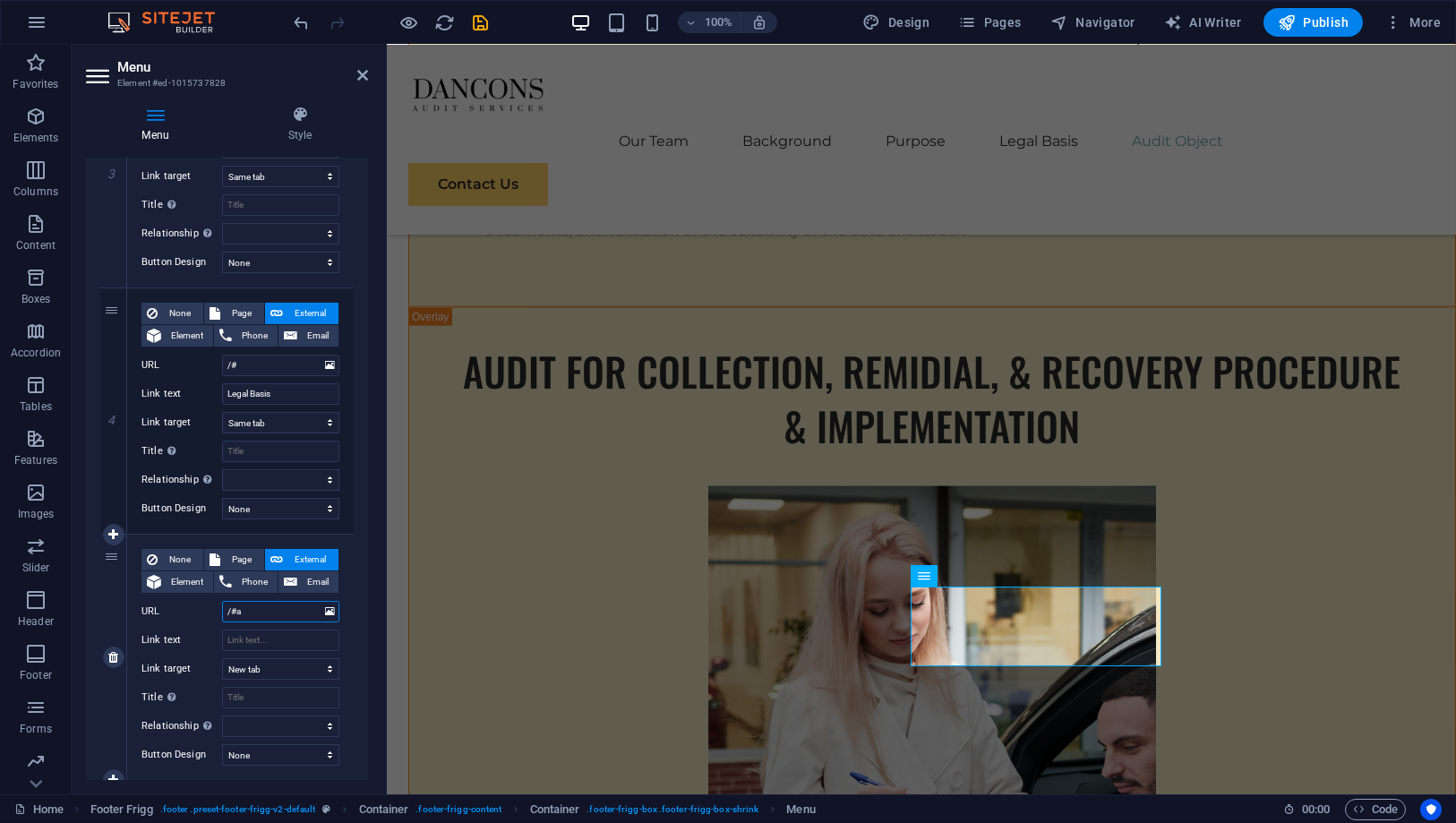
type input "/#"
select select
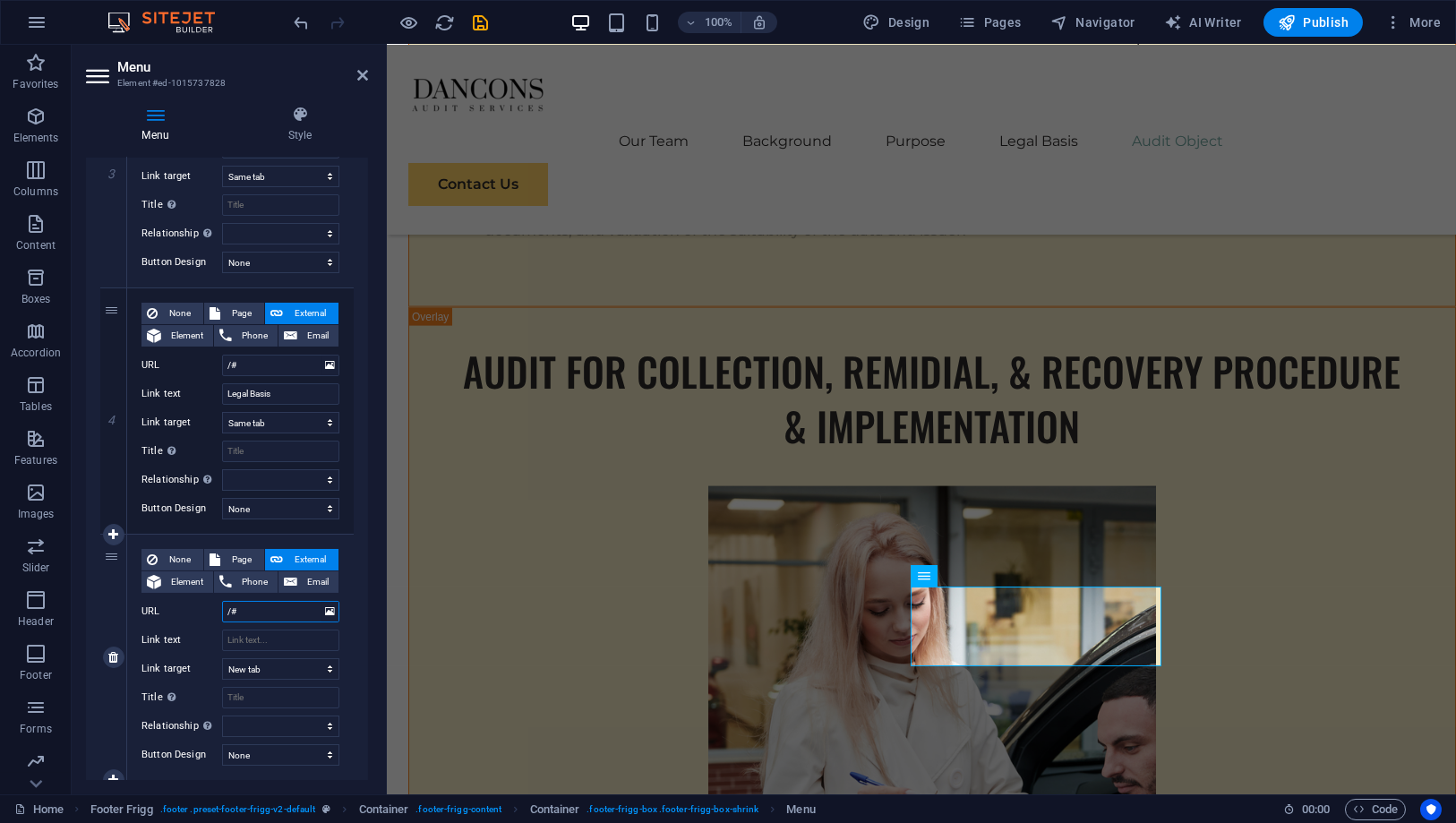
select select
type input "/#o"
select select
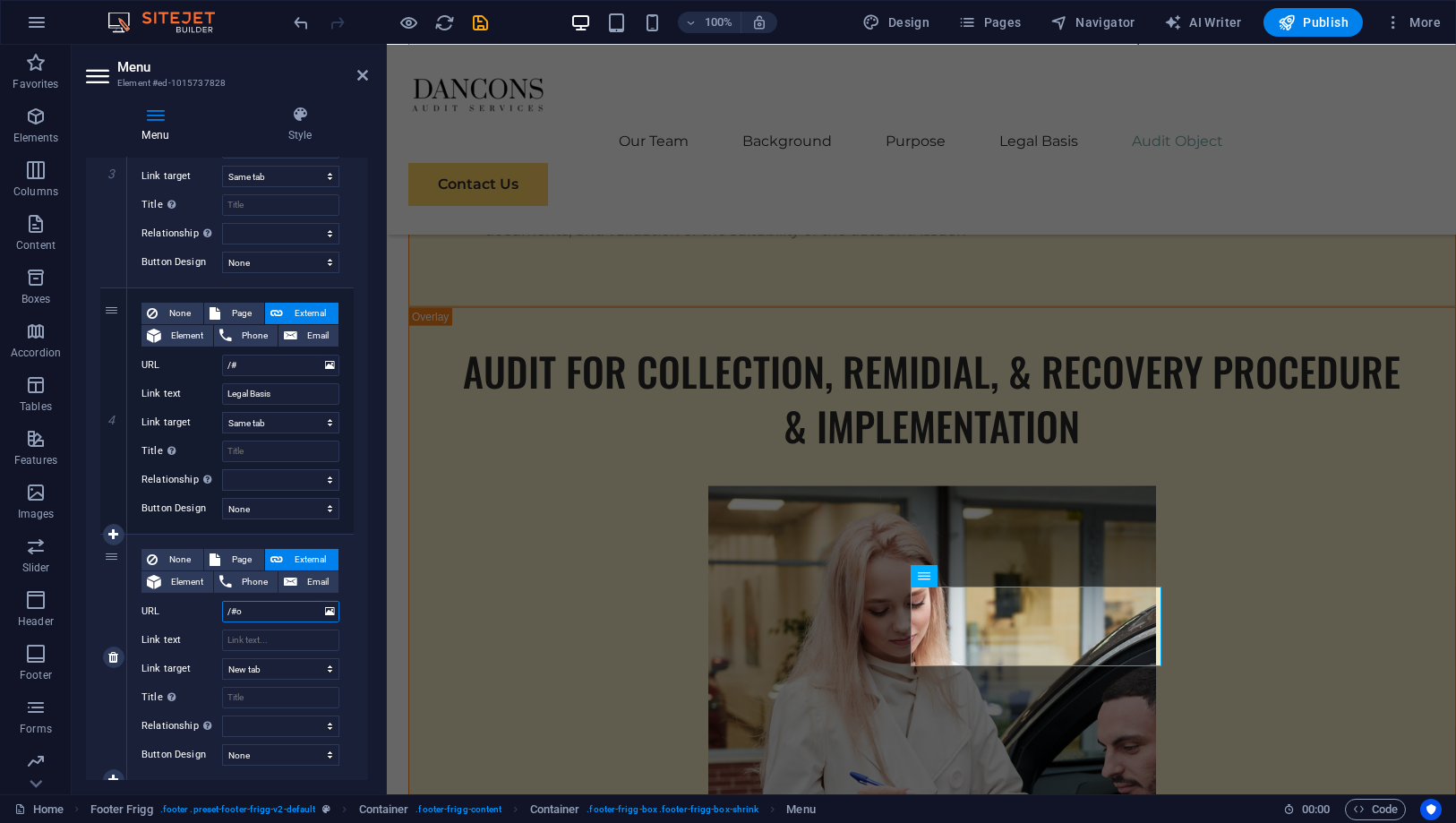
select select
type input "/#"
select select
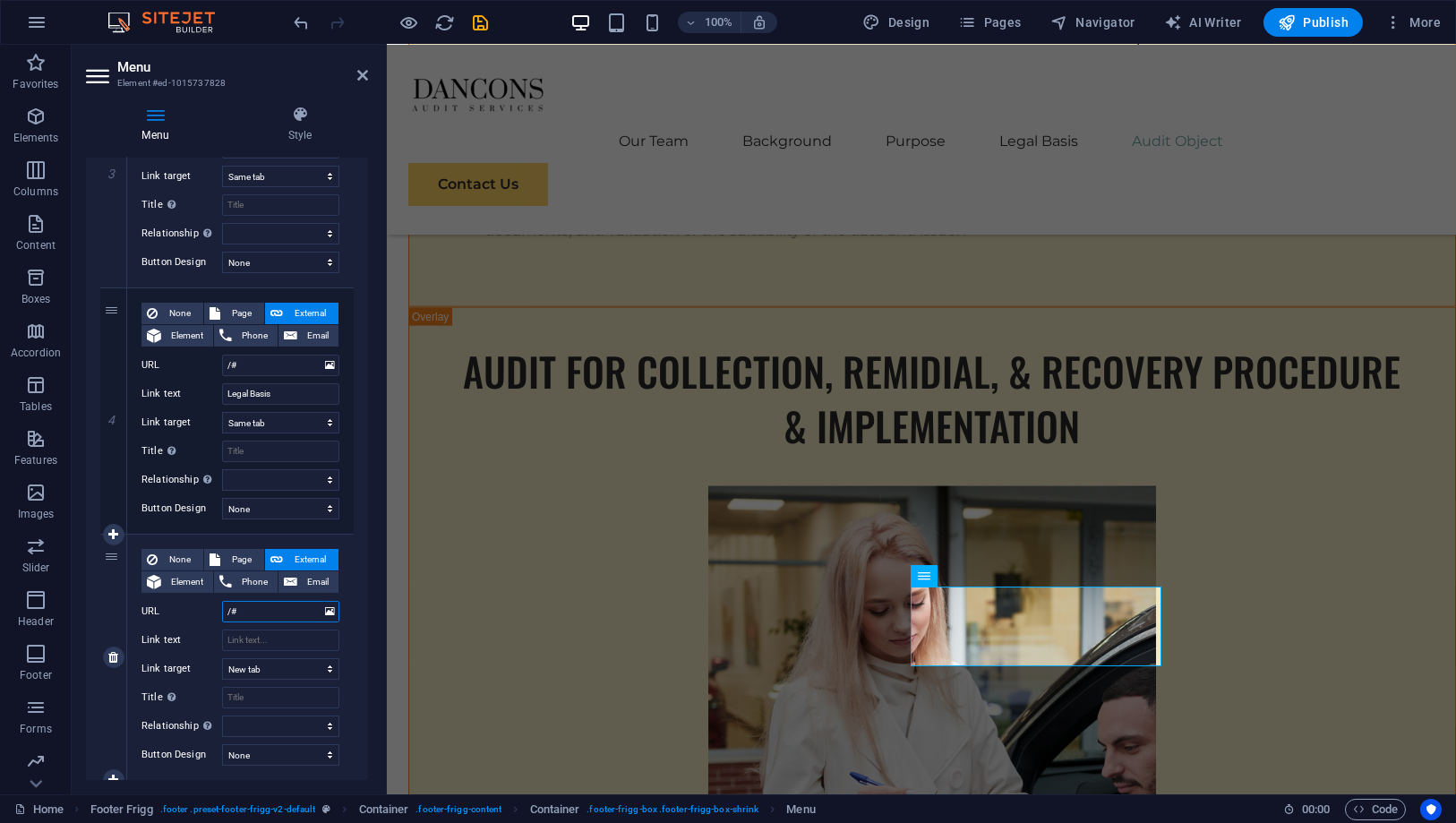
select select
click at [269, 630] on input "Link text" at bounding box center [281, 640] width 117 height 21
type input "A"
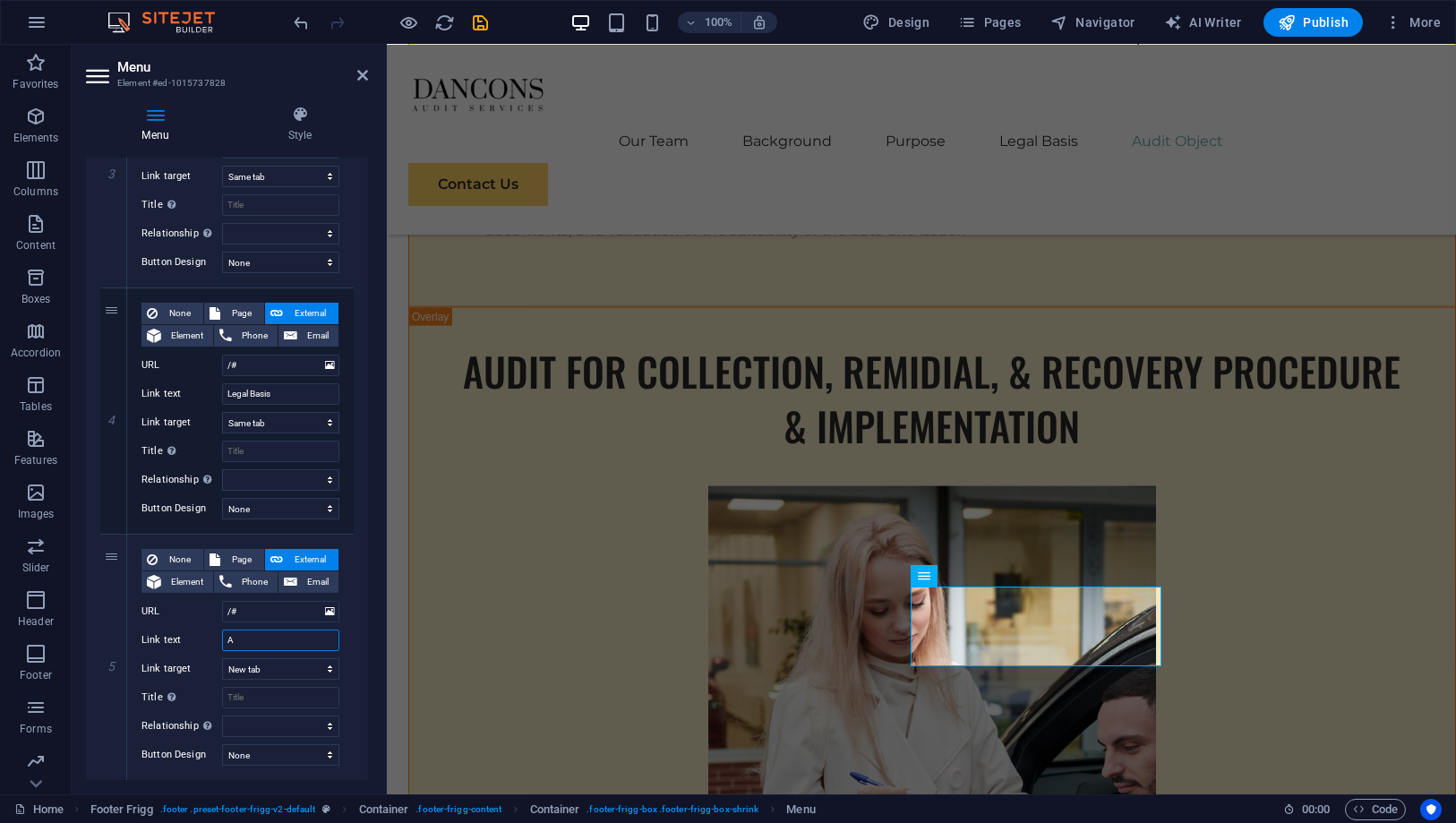
select select
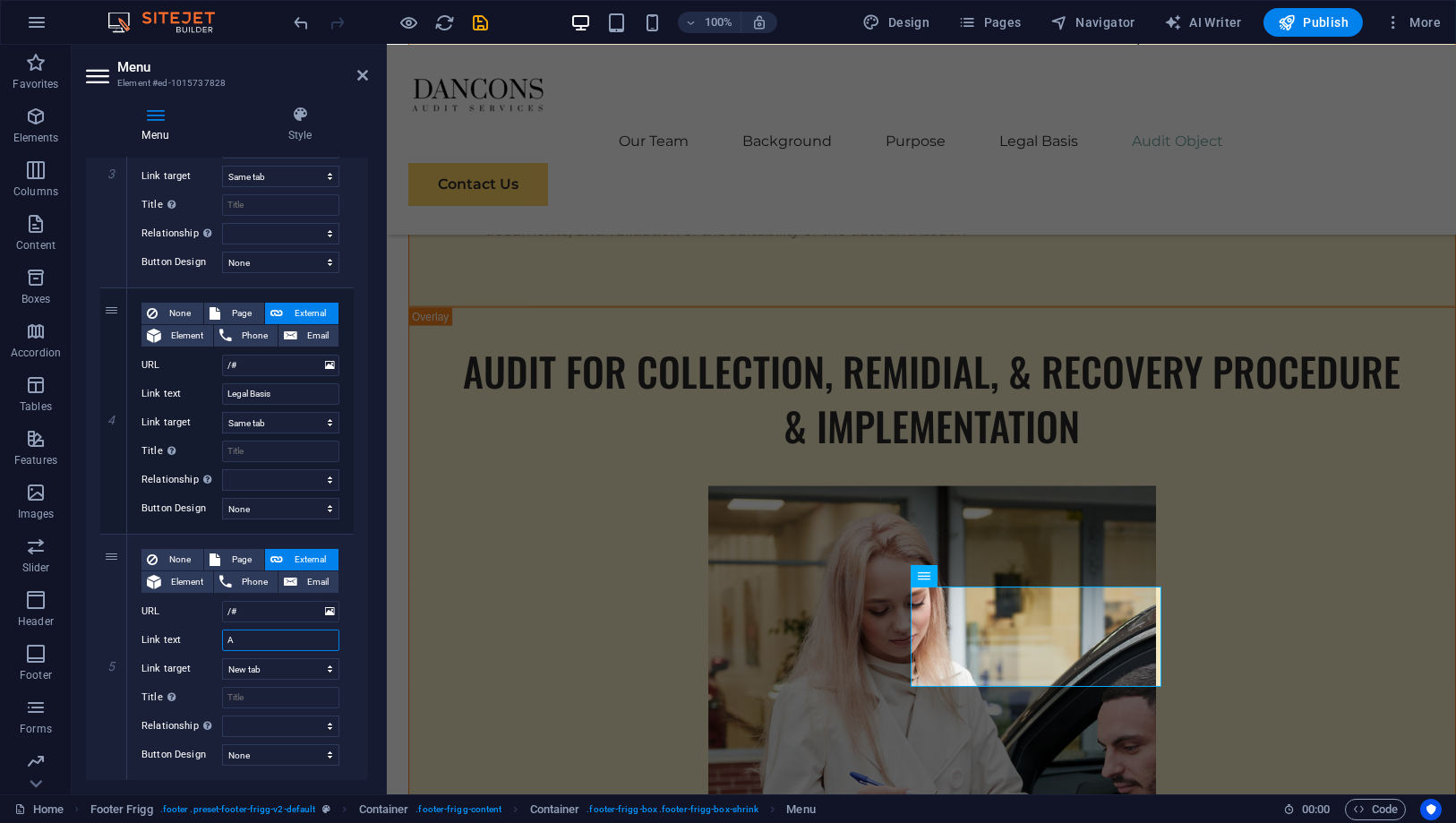
type input "Au"
select select
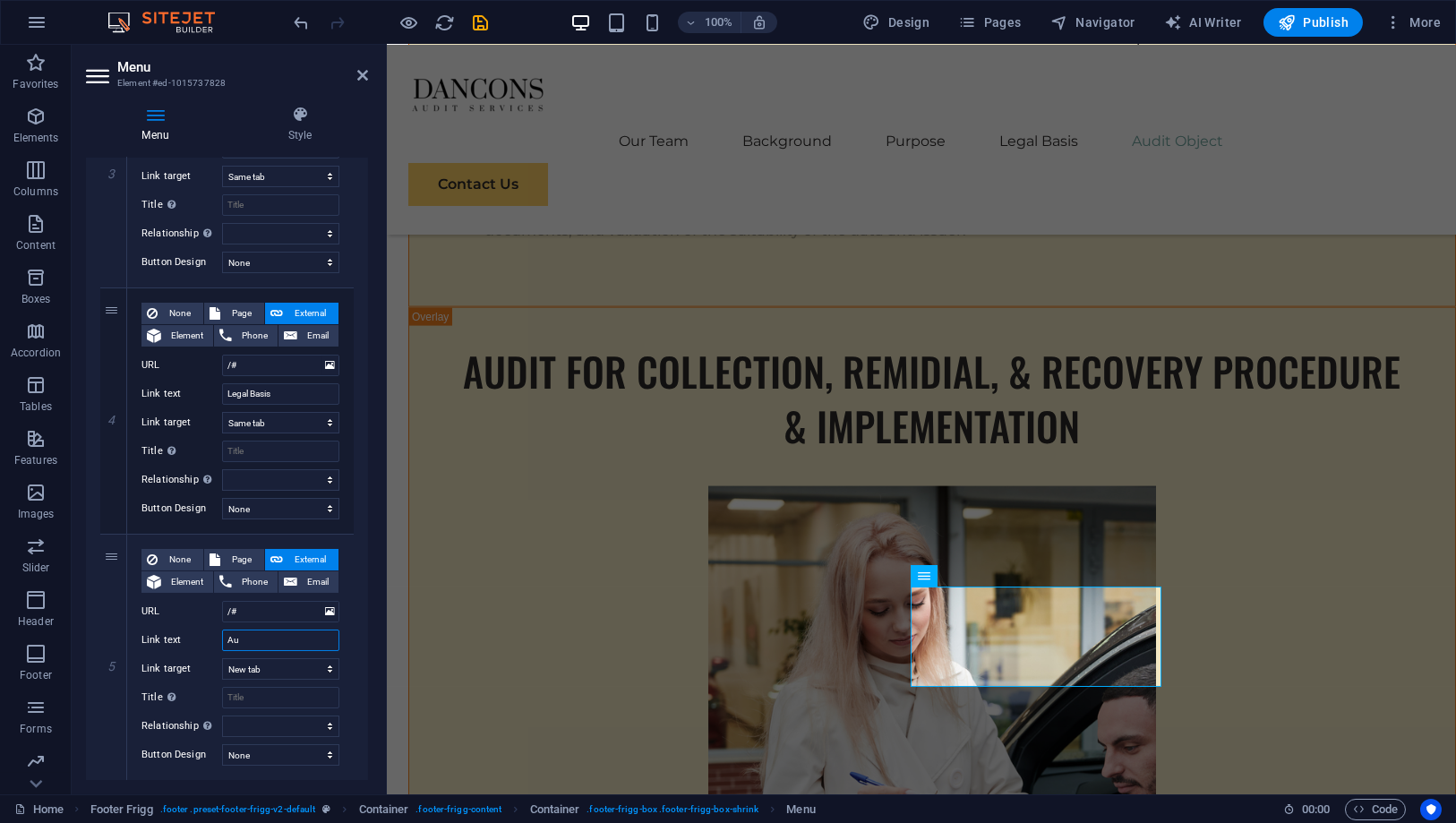
select select
type input "Audit"
select select
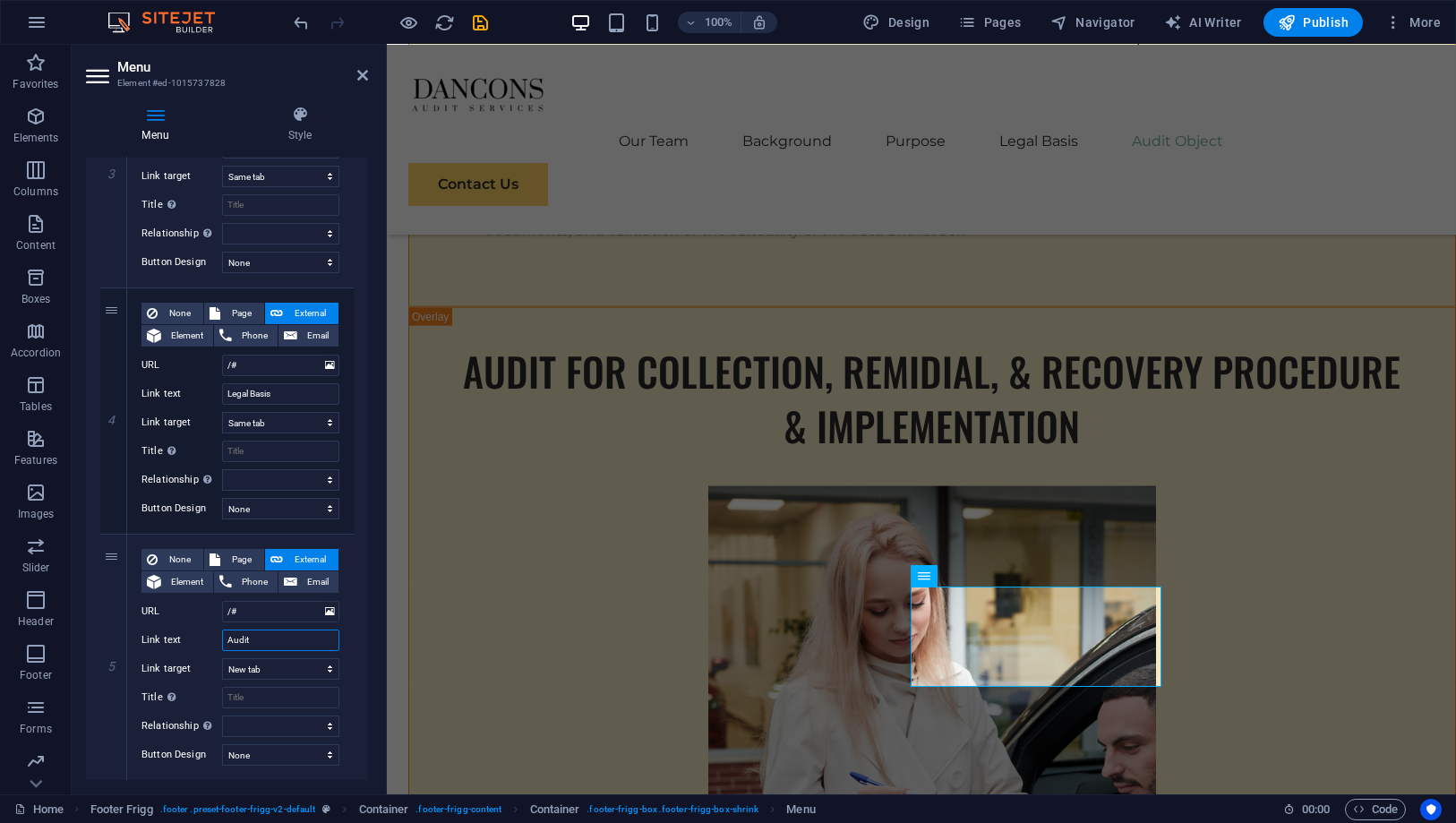
select select
type input "Audit Object"
select select
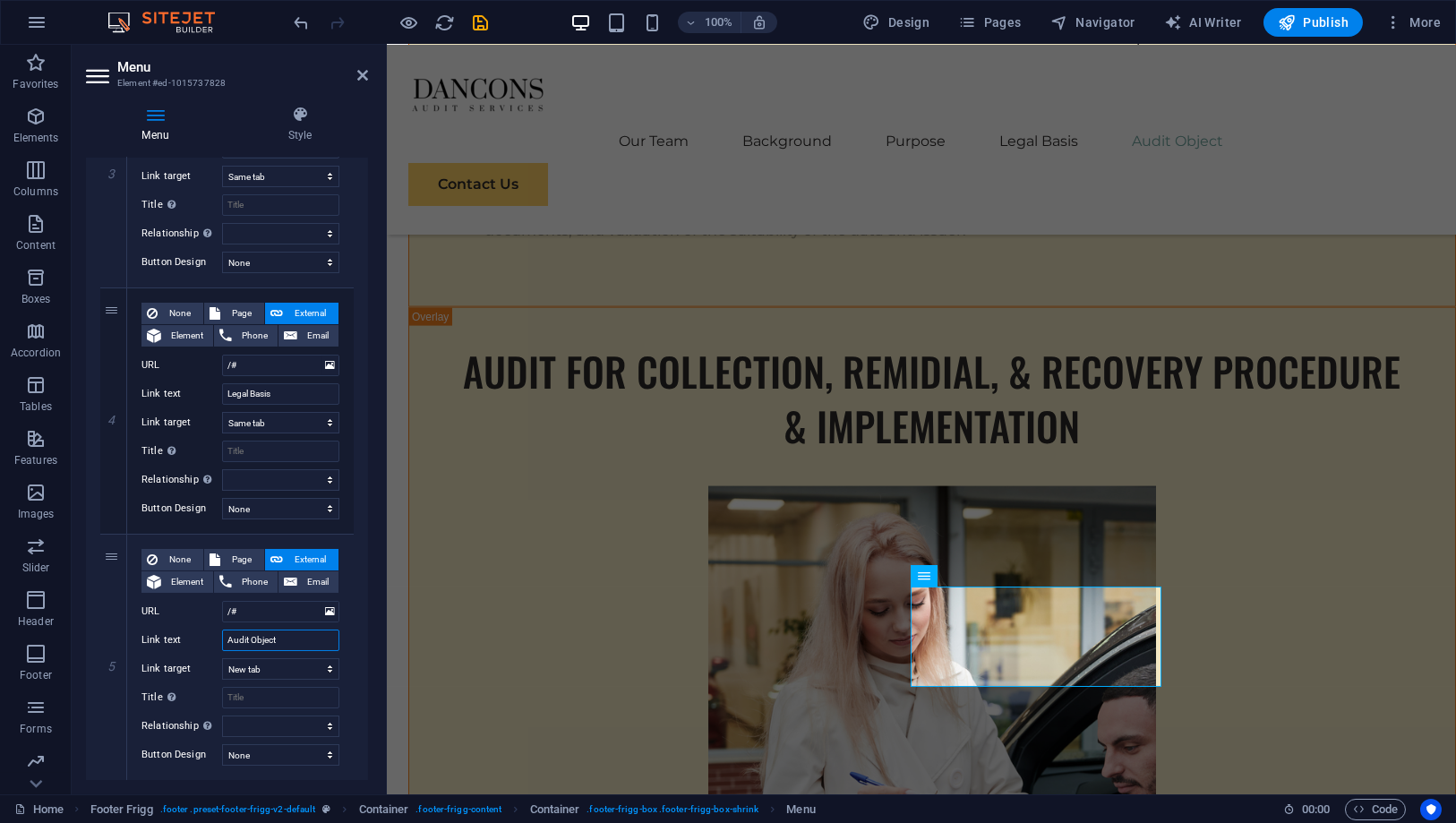
select select
type input "Audit Object"
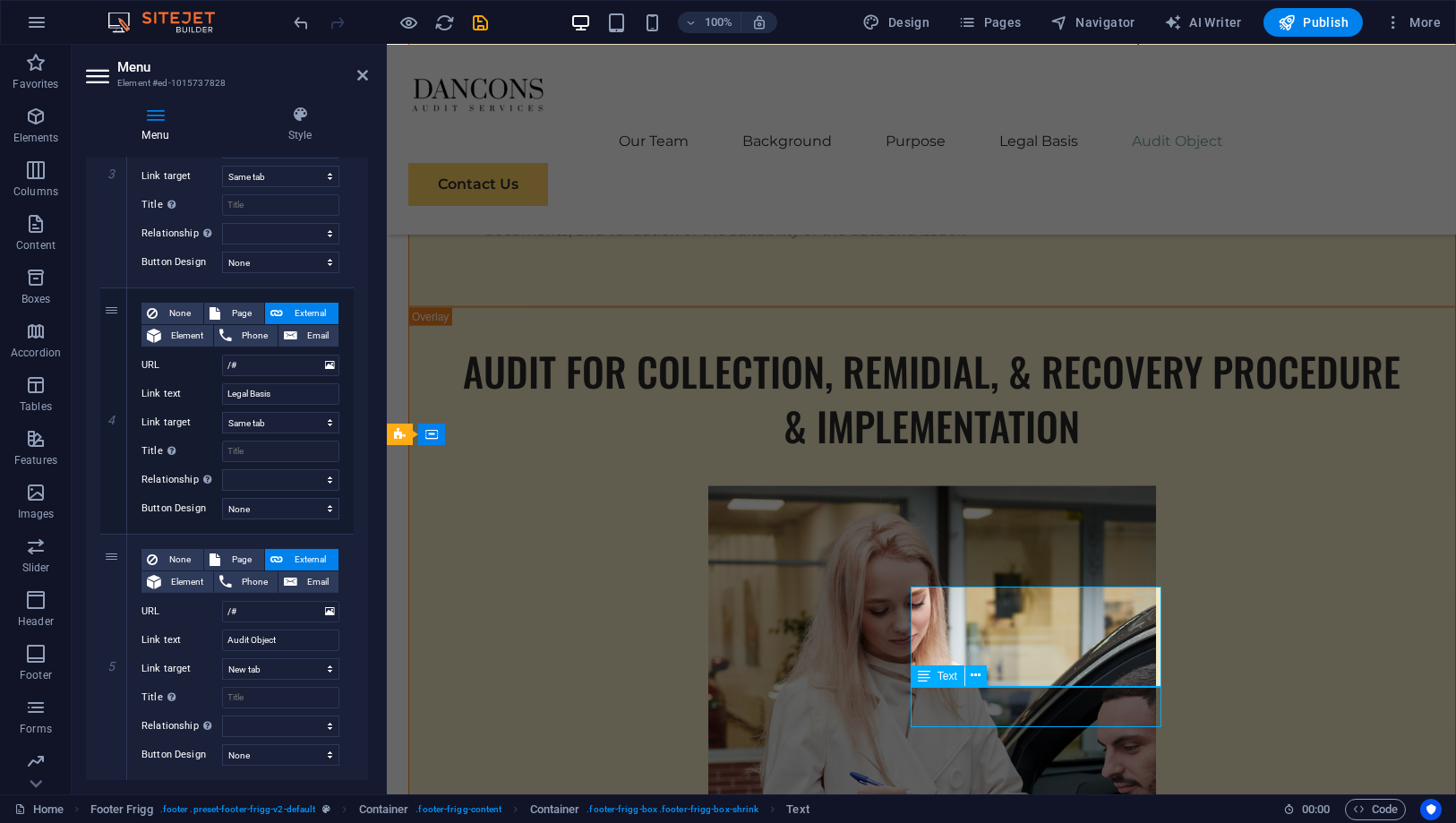
scroll to position [18340, 0]
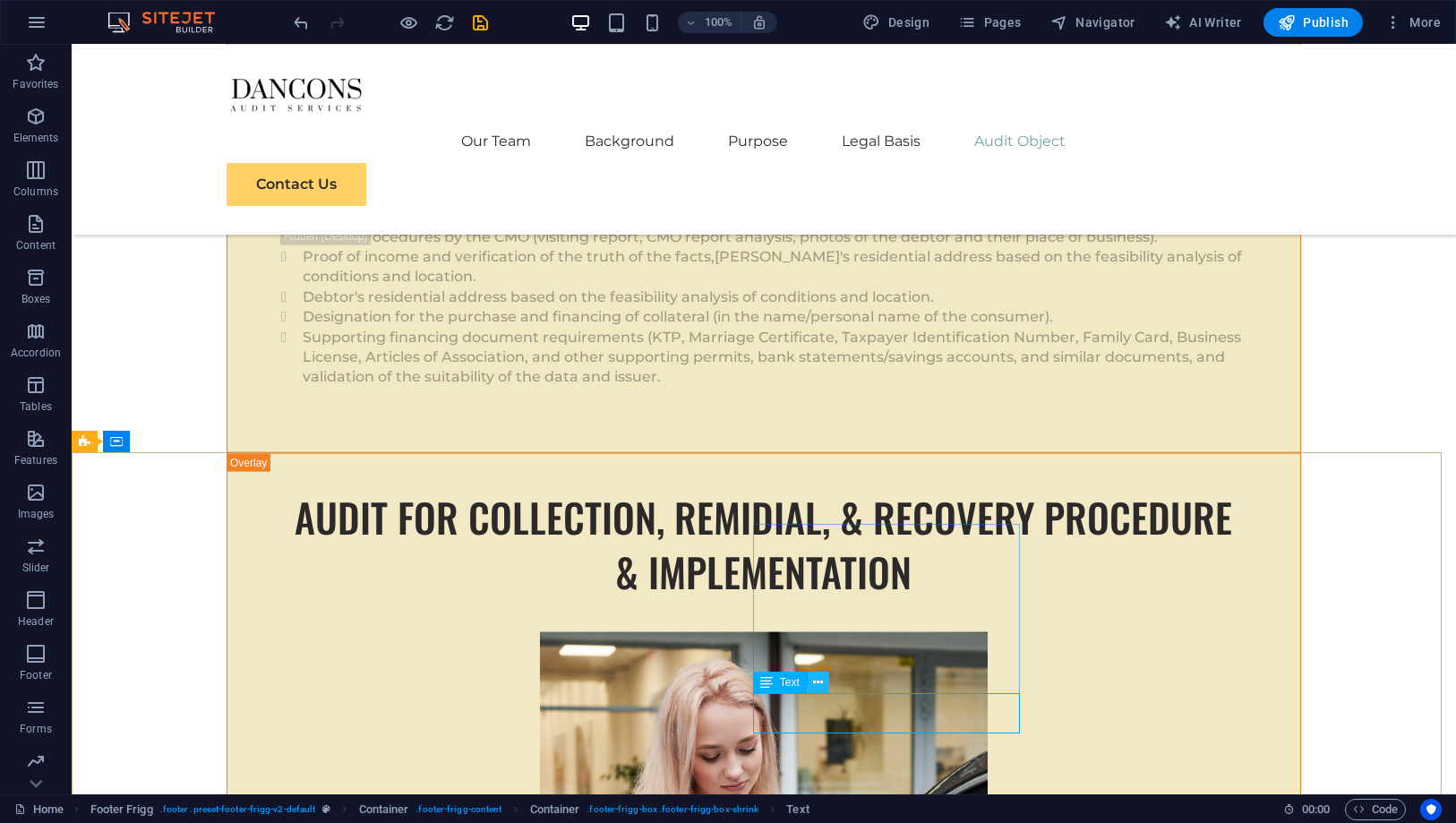
click at [819, 684] on icon at bounding box center [818, 683] width 10 height 19
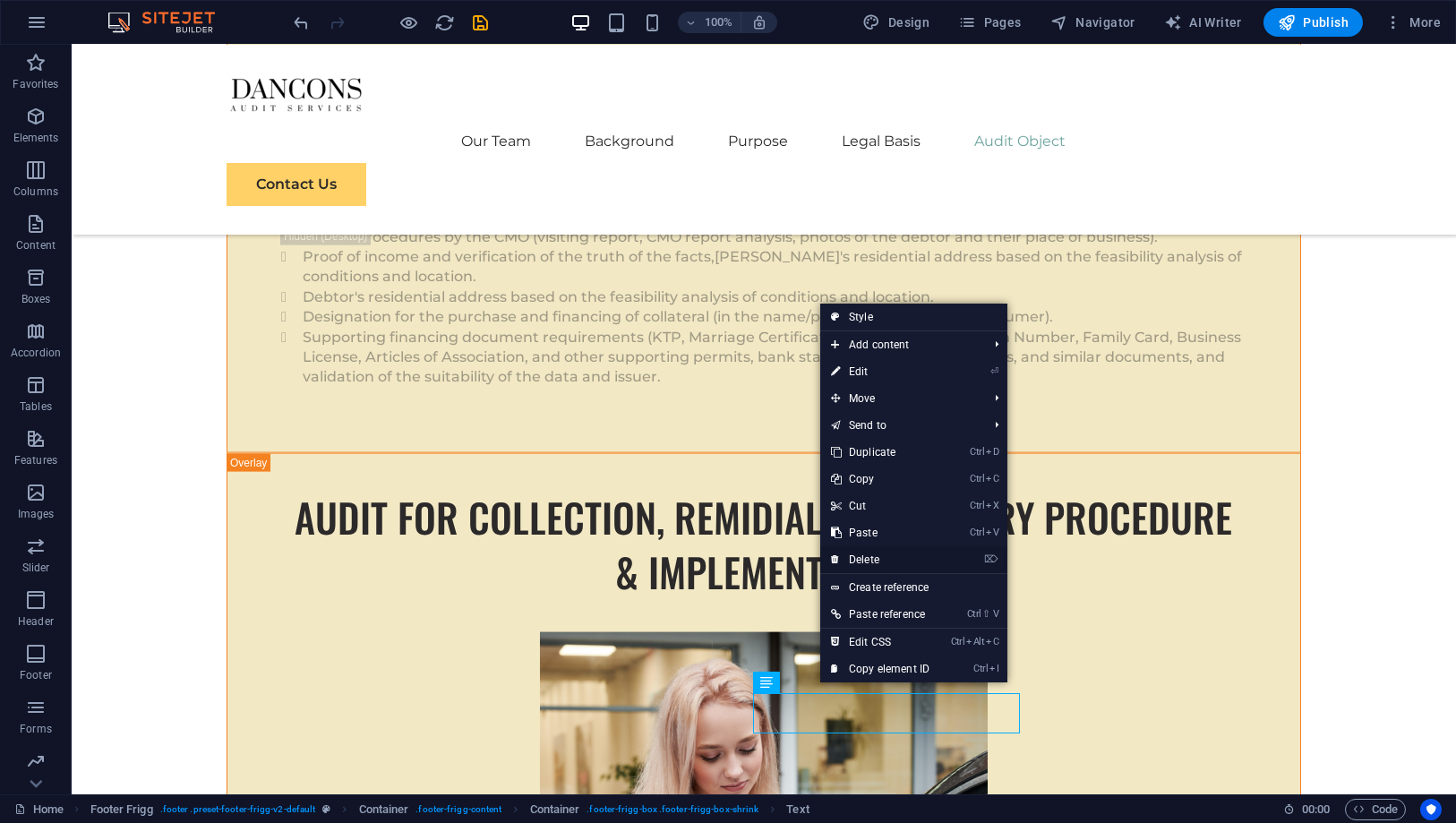
click at [879, 563] on link "⌦ Delete" at bounding box center [880, 559] width 120 height 27
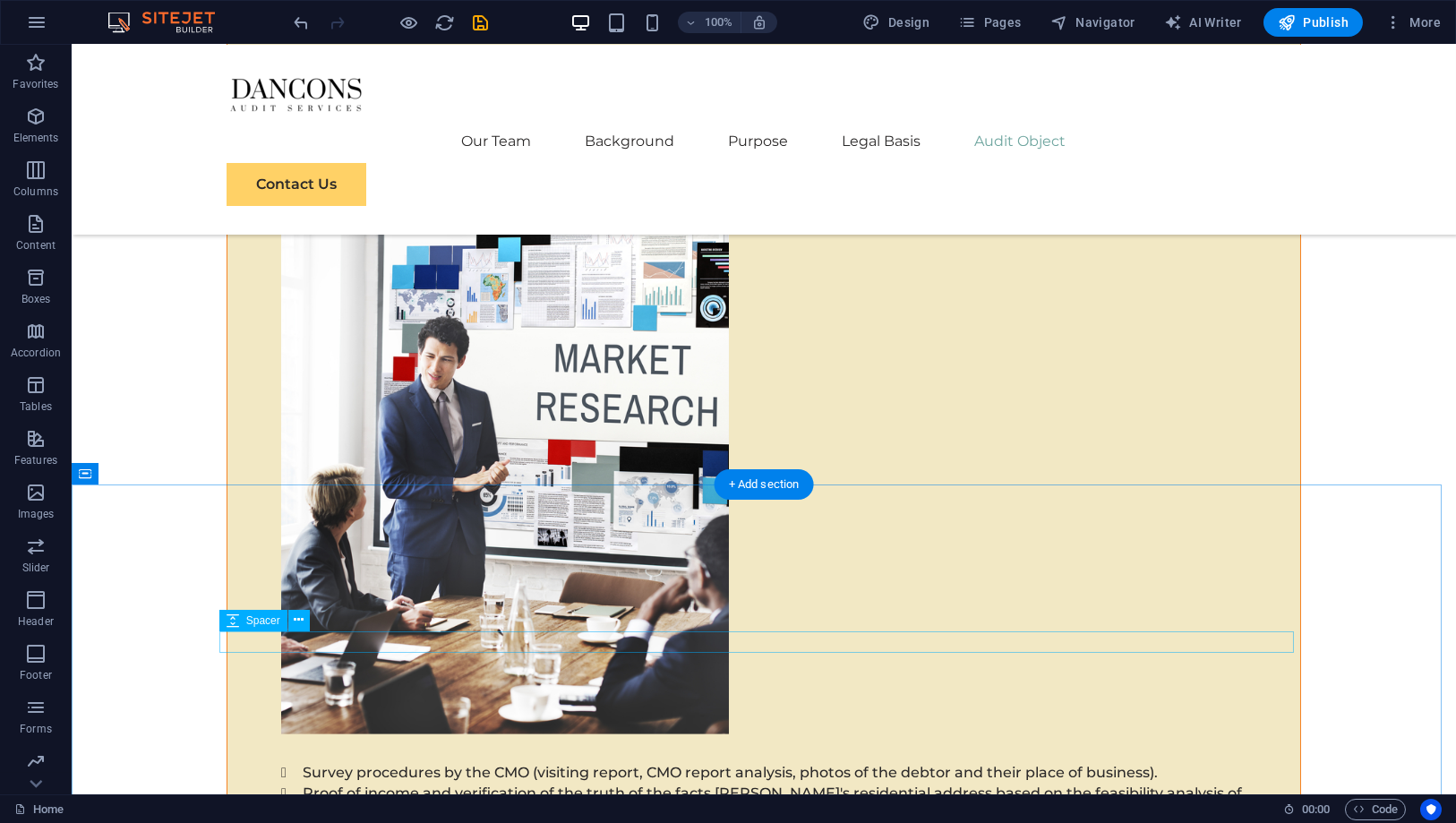
scroll to position [17047, 0]
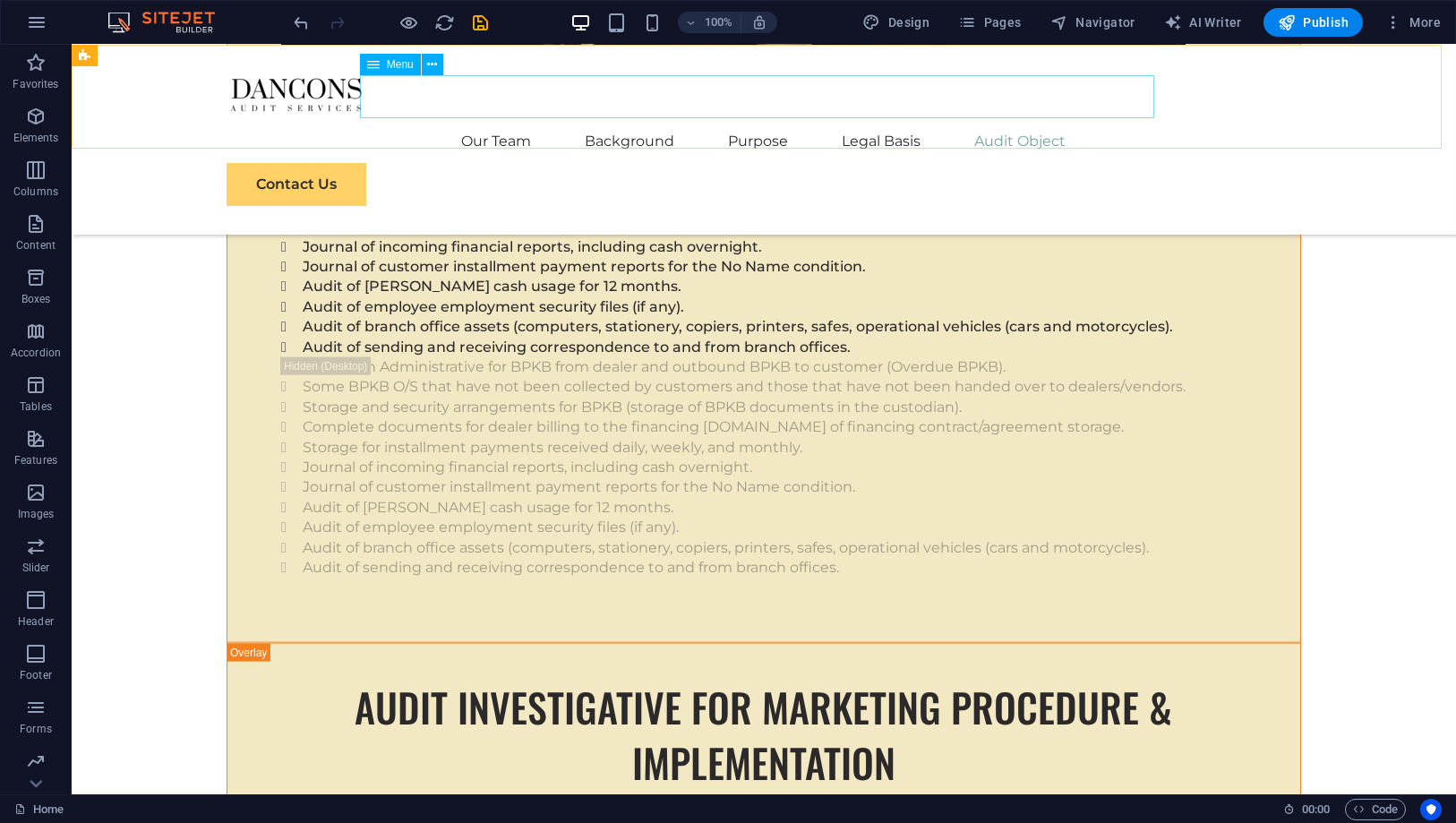
click at [1006, 120] on nav "Our Team Background Purpose Legal Basis Audit Object" at bounding box center [764, 141] width 1075 height 43
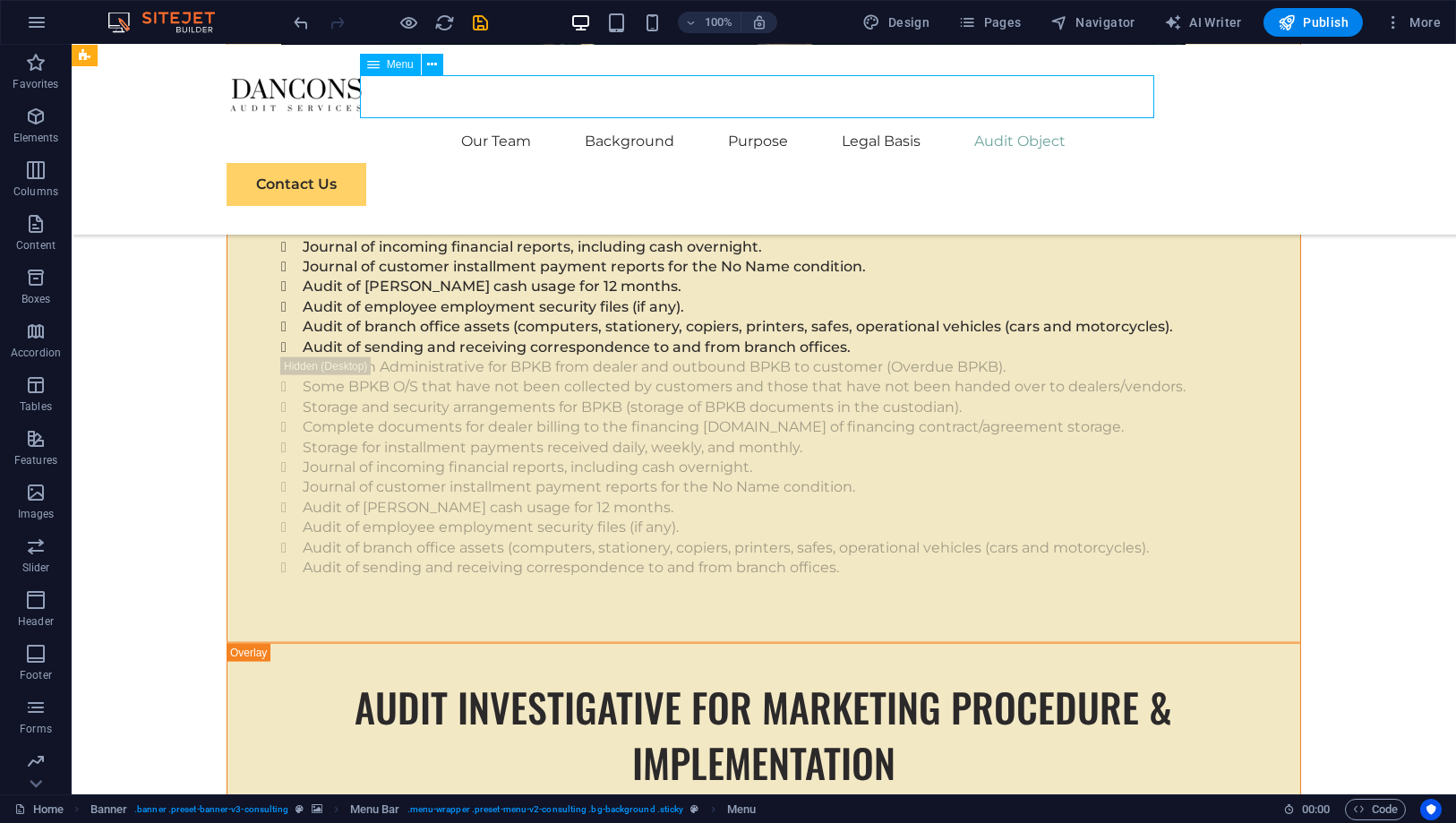
click at [1006, 120] on nav "Our Team Background Purpose Legal Basis Audit Object" at bounding box center [764, 141] width 1075 height 43
select select
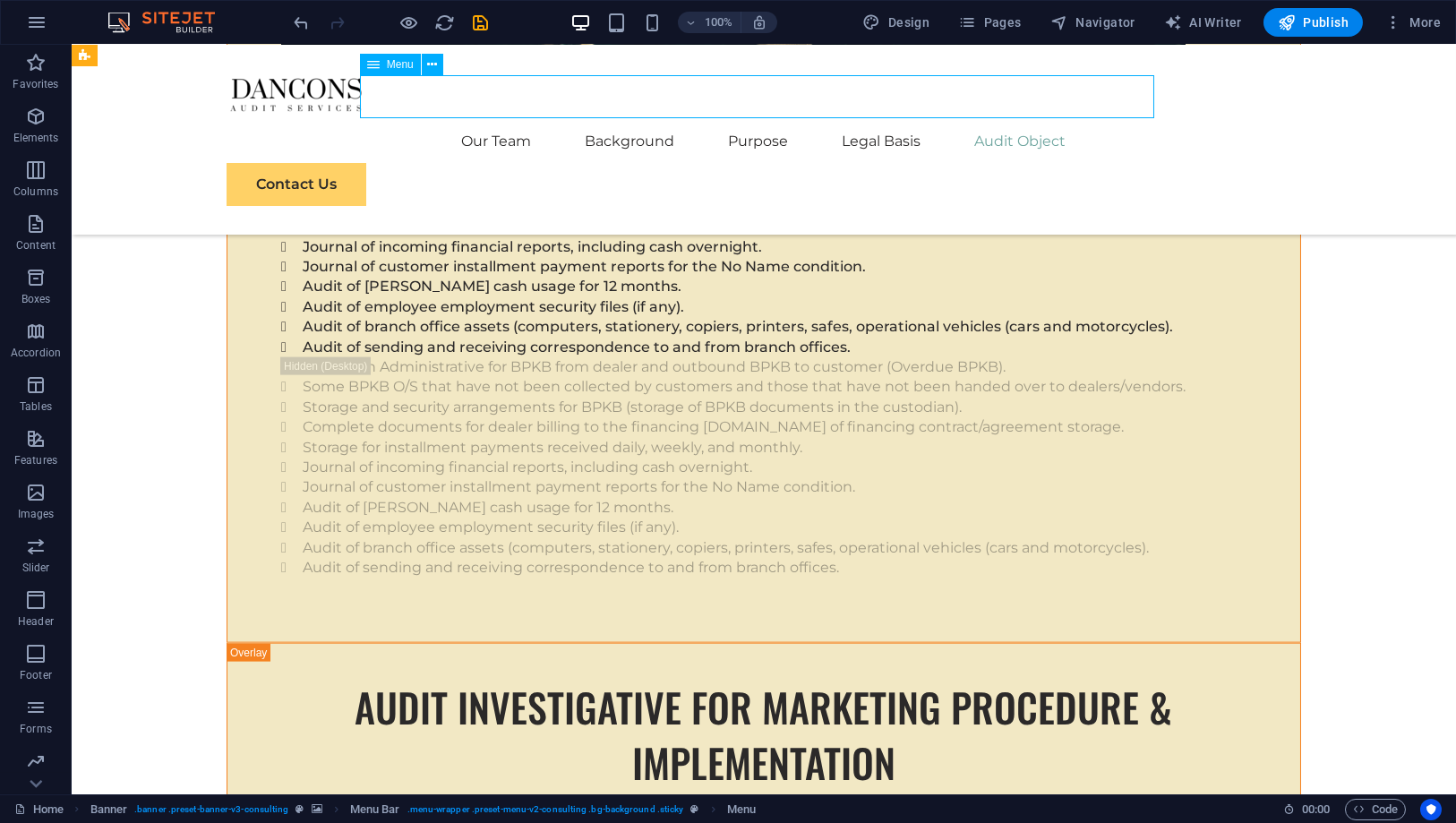
select select
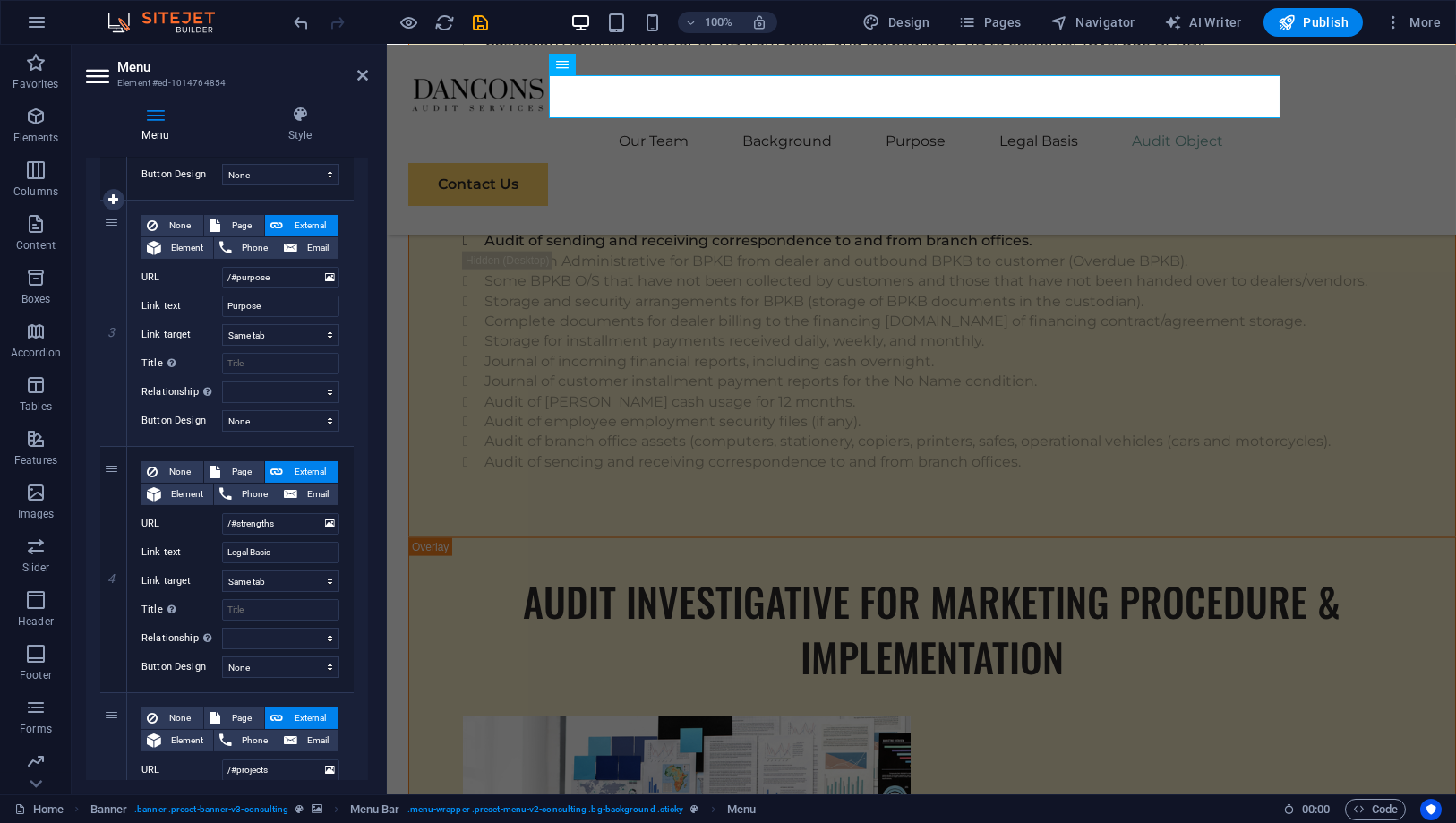
scroll to position [696, 0]
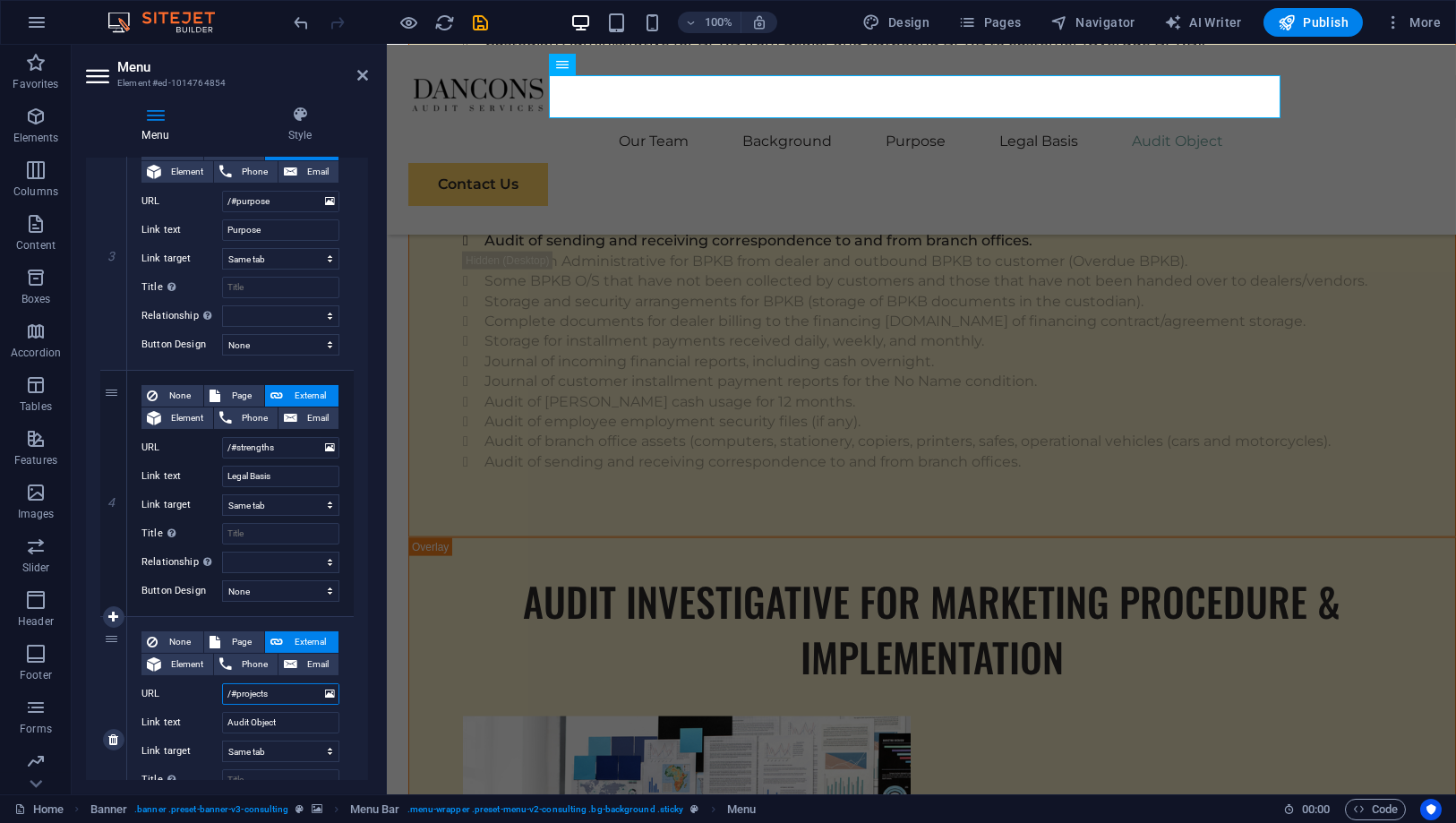
drag, startPoint x: 275, startPoint y: 689, endPoint x: 222, endPoint y: 679, distance: 53.9
click at [222, 683] on div "URL /#projects" at bounding box center [241, 693] width 198 height 21
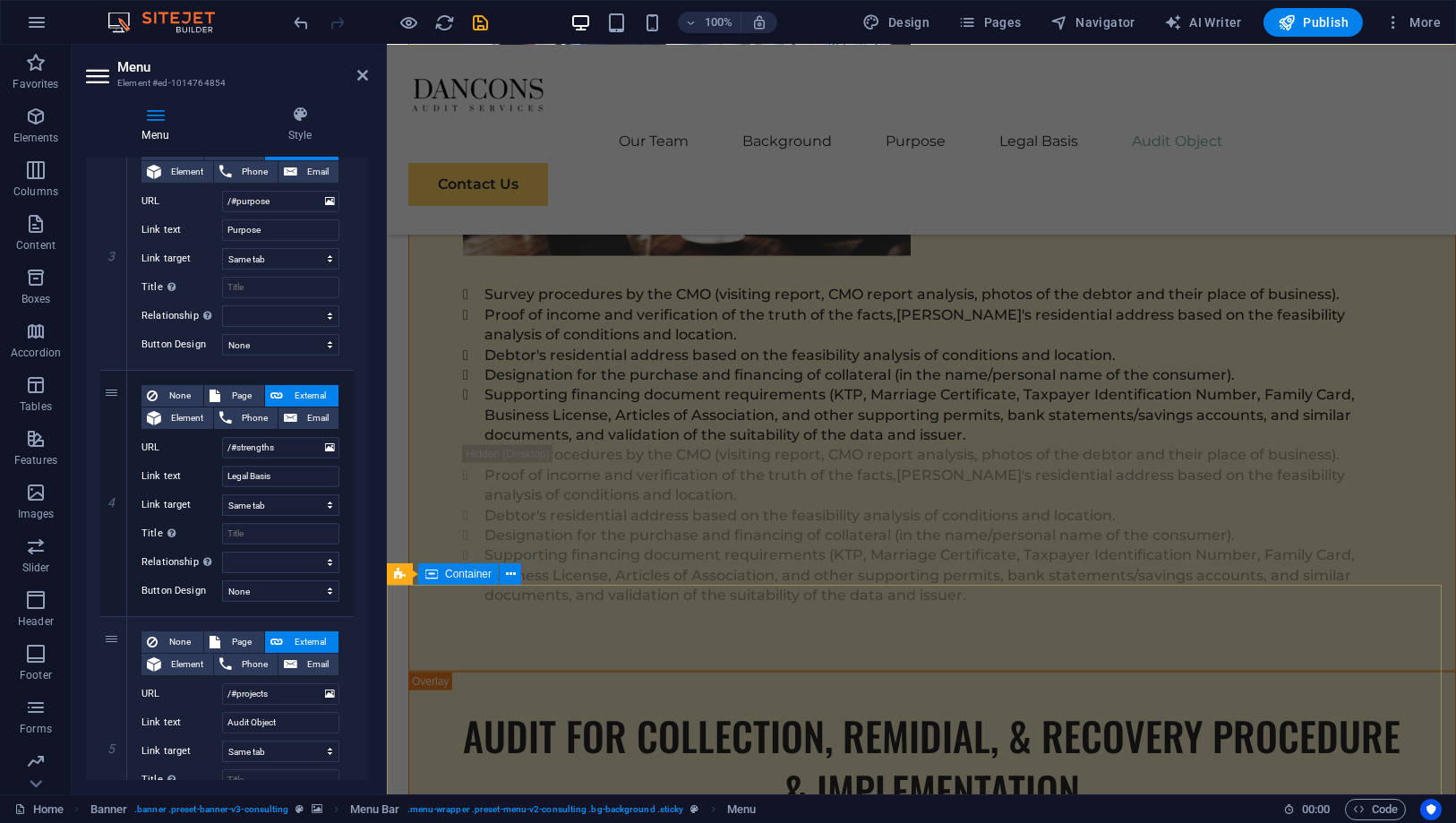
scroll to position [18381, 0]
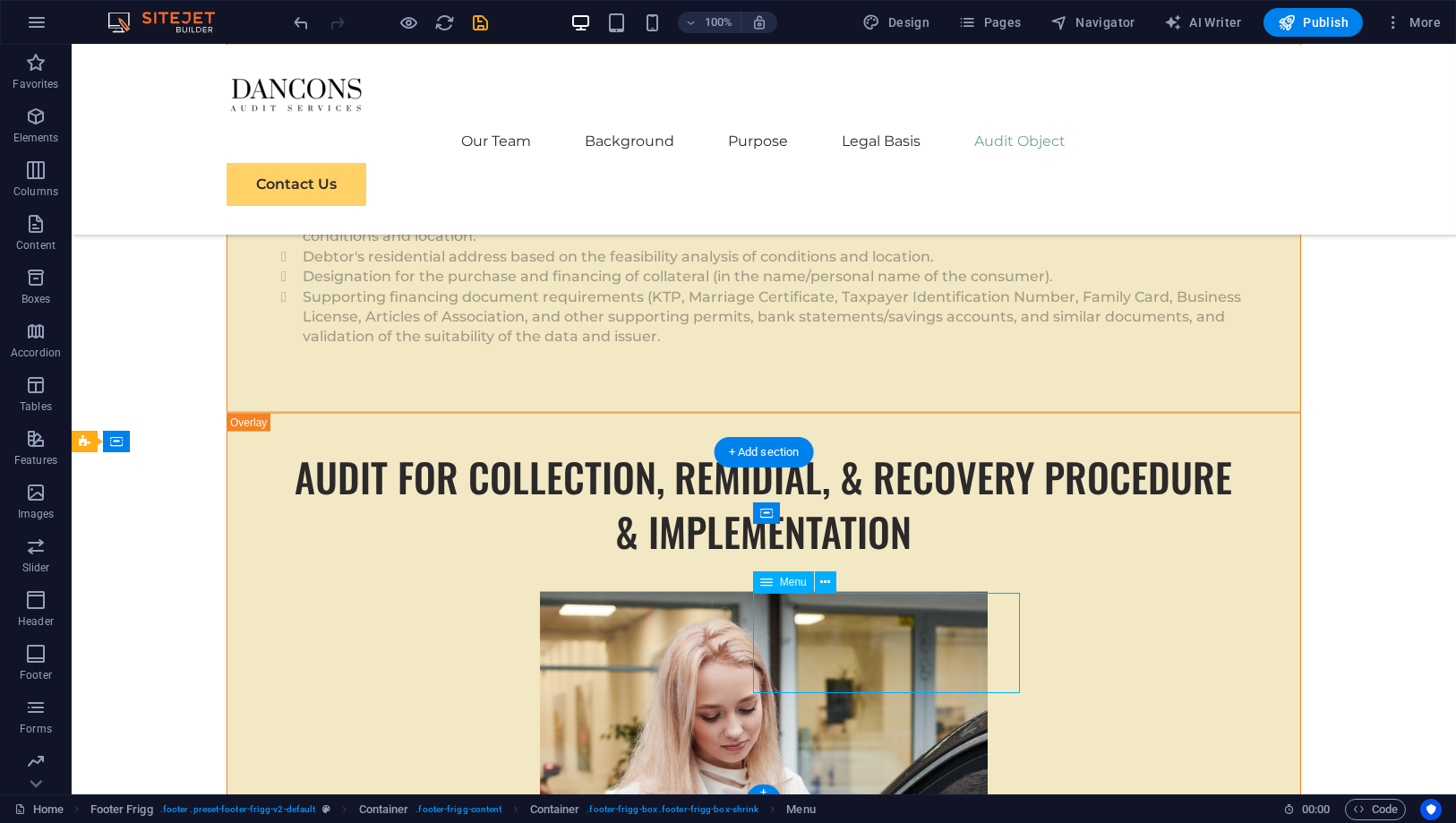
select select
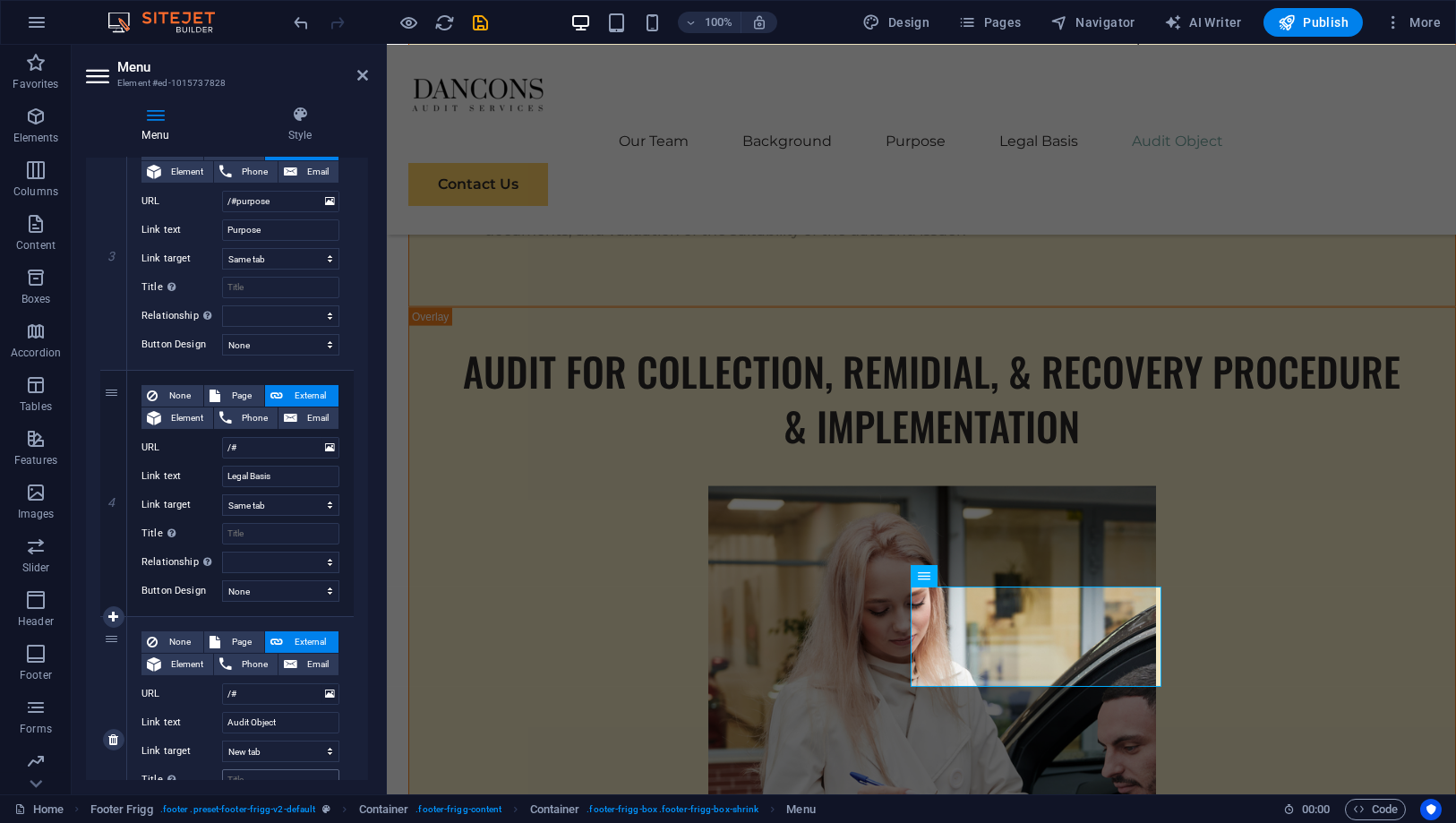
scroll to position [796, 0]
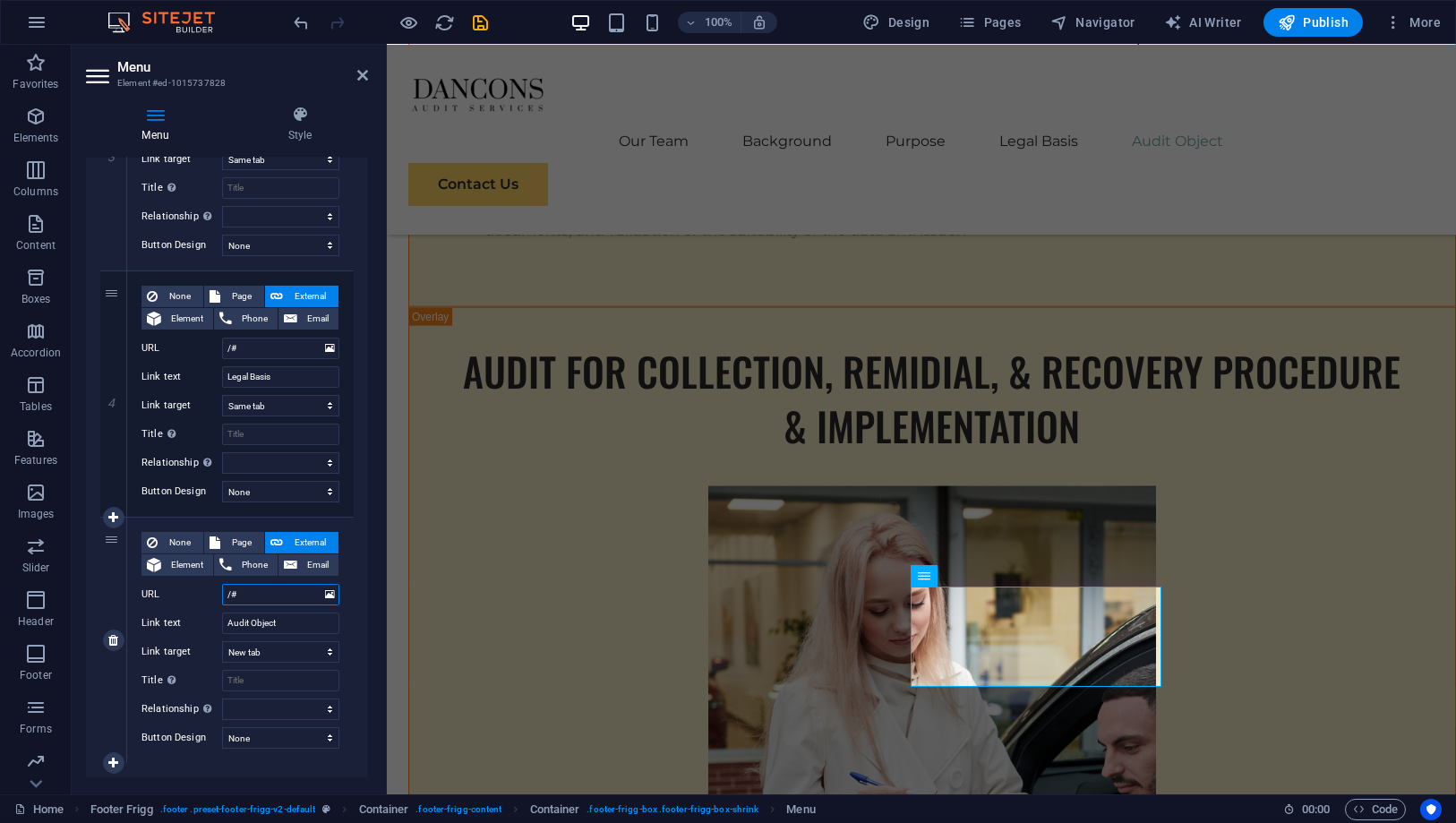
click at [270, 594] on input "/#" at bounding box center [281, 594] width 117 height 21
paste input "/#projects"
type input "/#/#projects"
select select
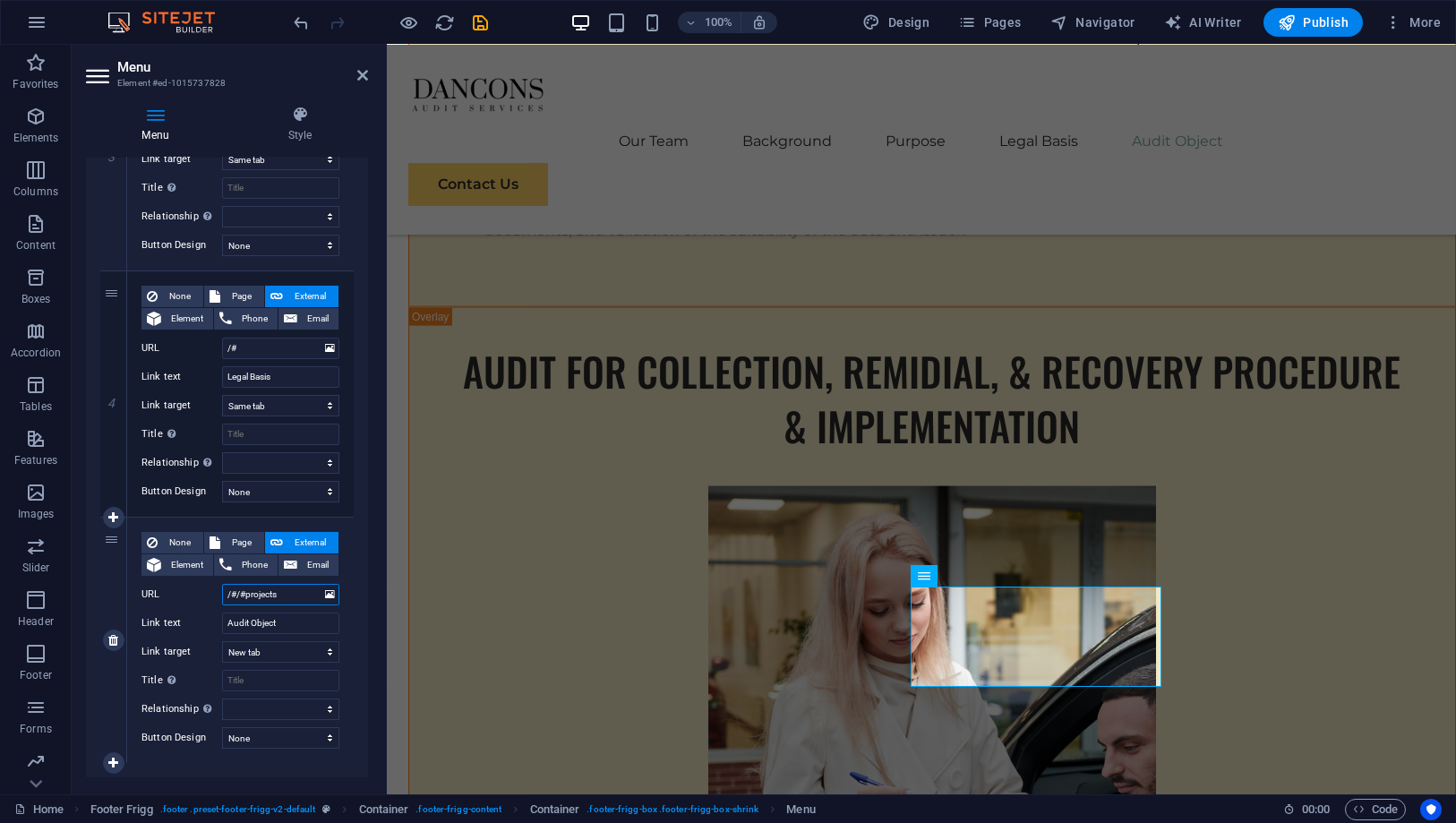
select select
drag, startPoint x: 238, startPoint y: 591, endPoint x: 166, endPoint y: 593, distance: 72.0
click at [166, 593] on div "URL /#/#projects" at bounding box center [241, 594] width 198 height 21
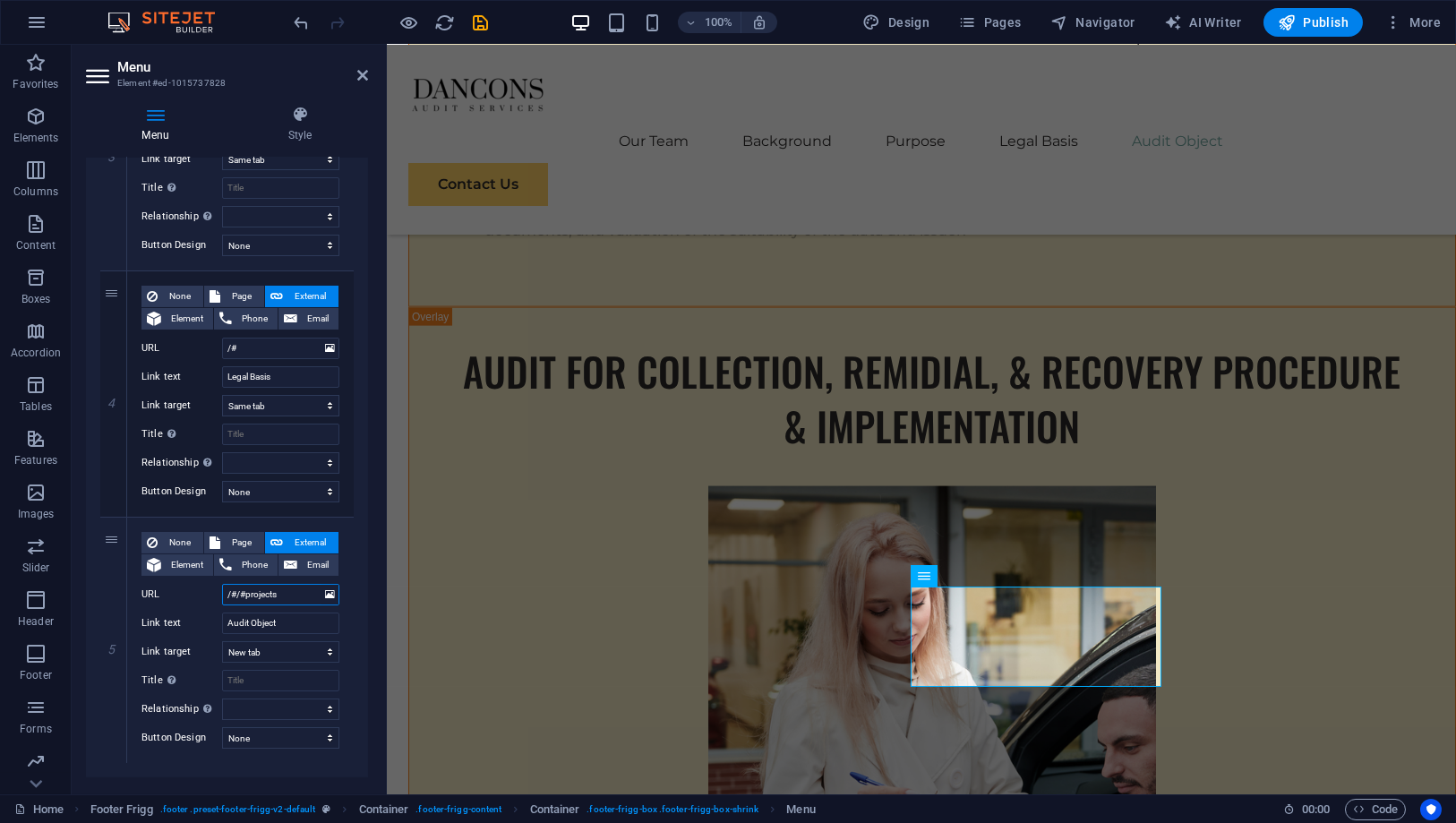
type input "#projects"
select select
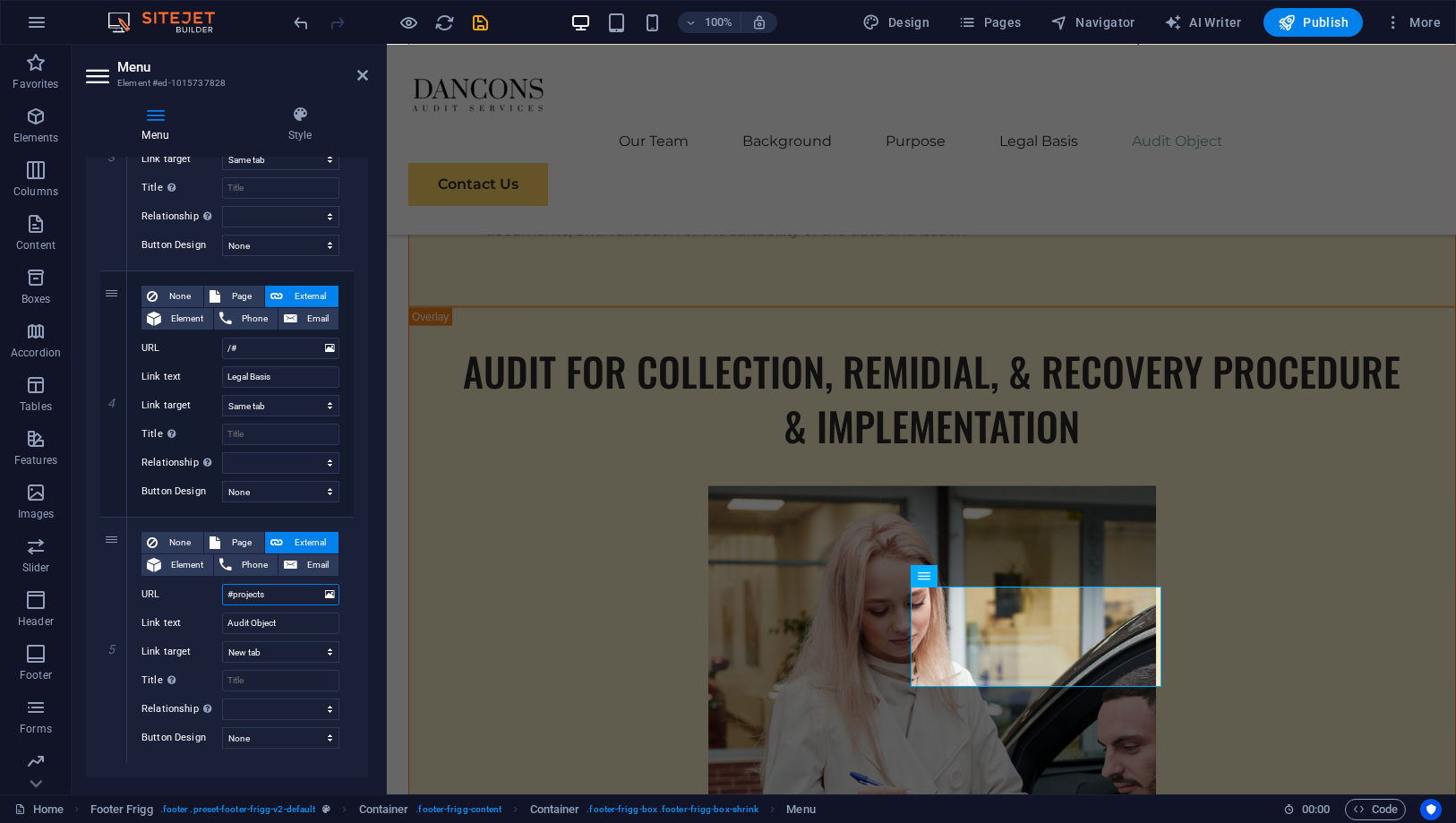
select select
type input "#projects"
click at [471, 24] on icon "save" at bounding box center [481, 23] width 20 height 20
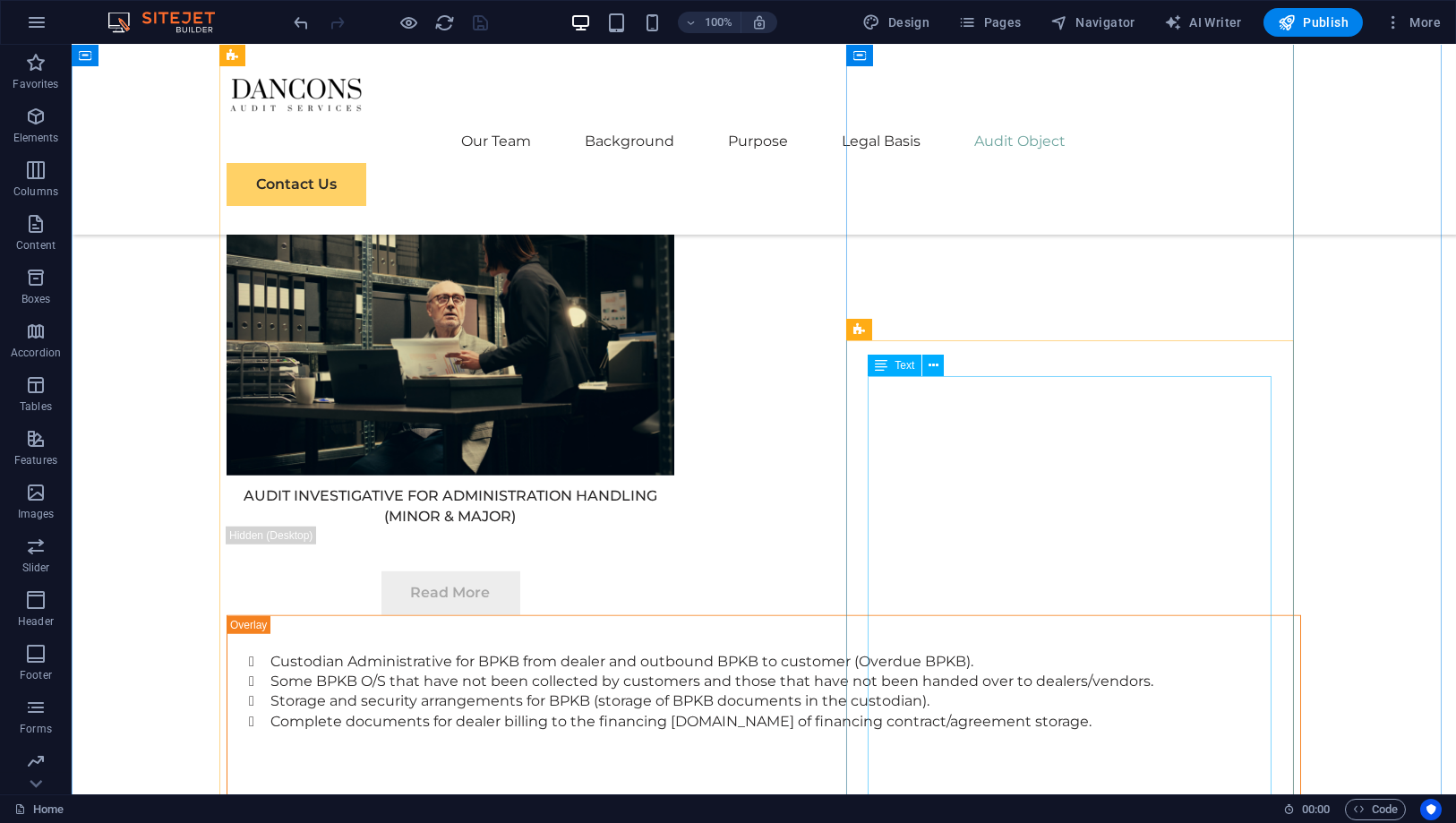
scroll to position [10083, 0]
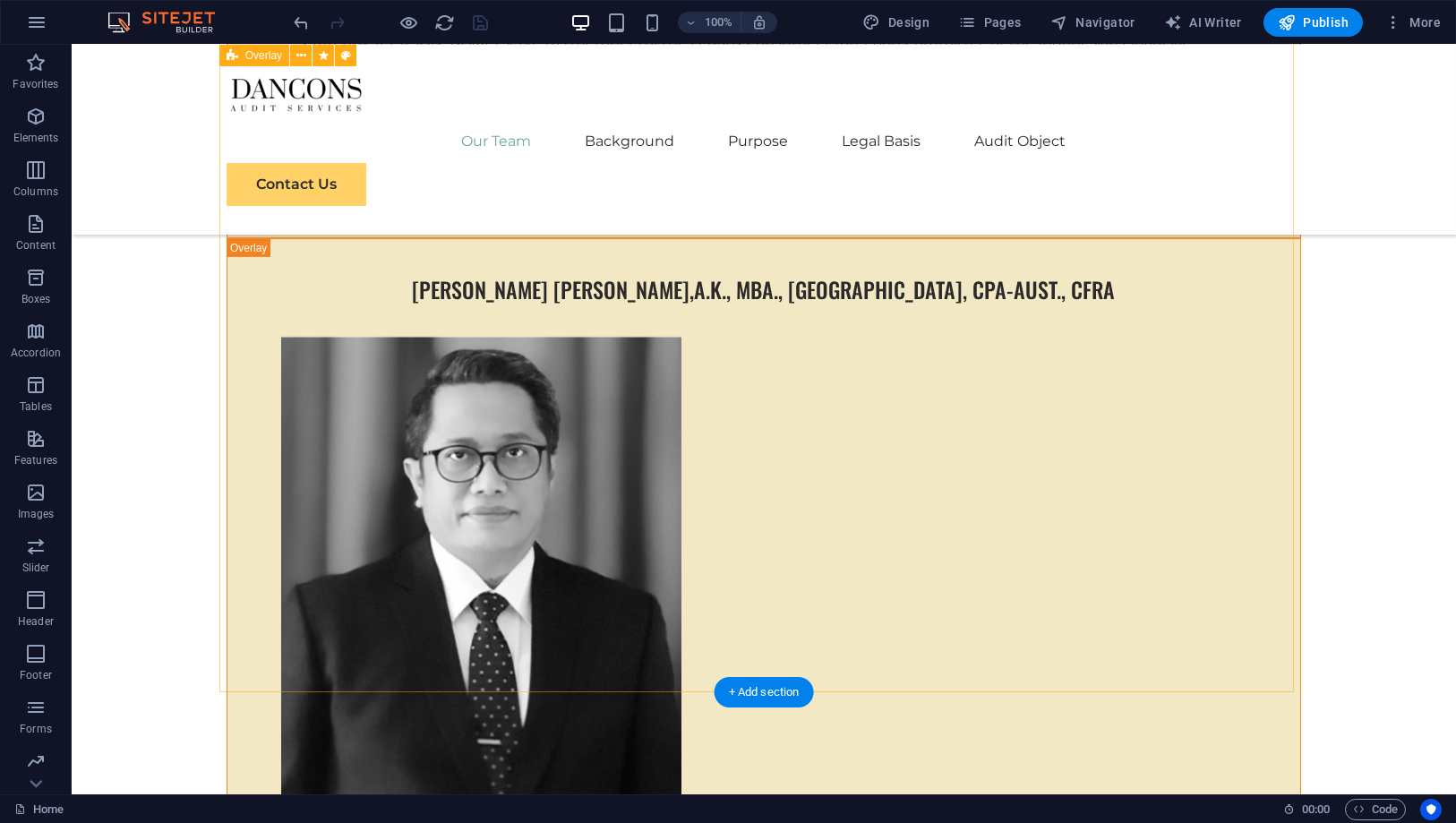
scroll to position [4212, 0]
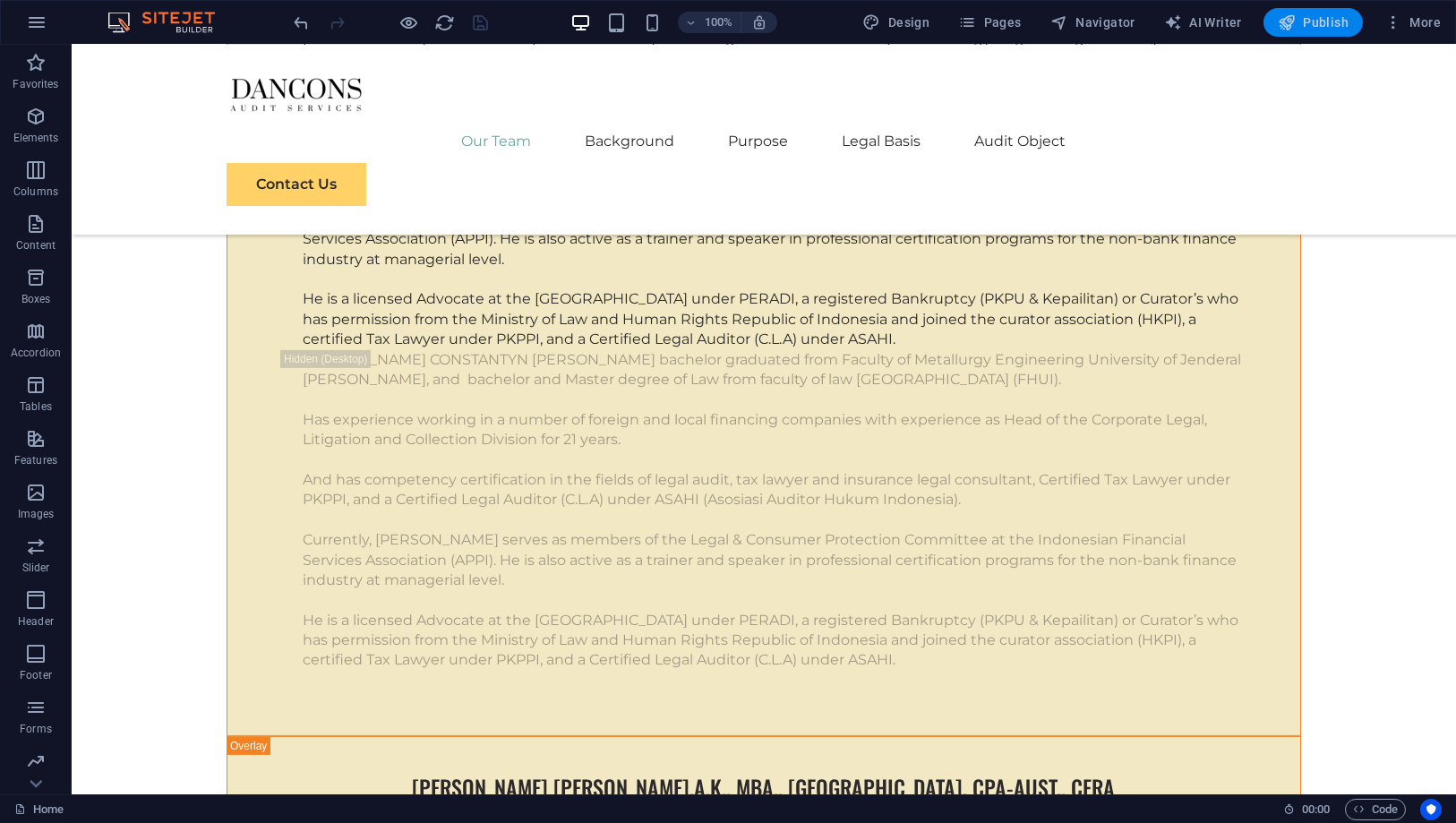
click at [1325, 14] on span "Publish" at bounding box center [1313, 23] width 71 height 18
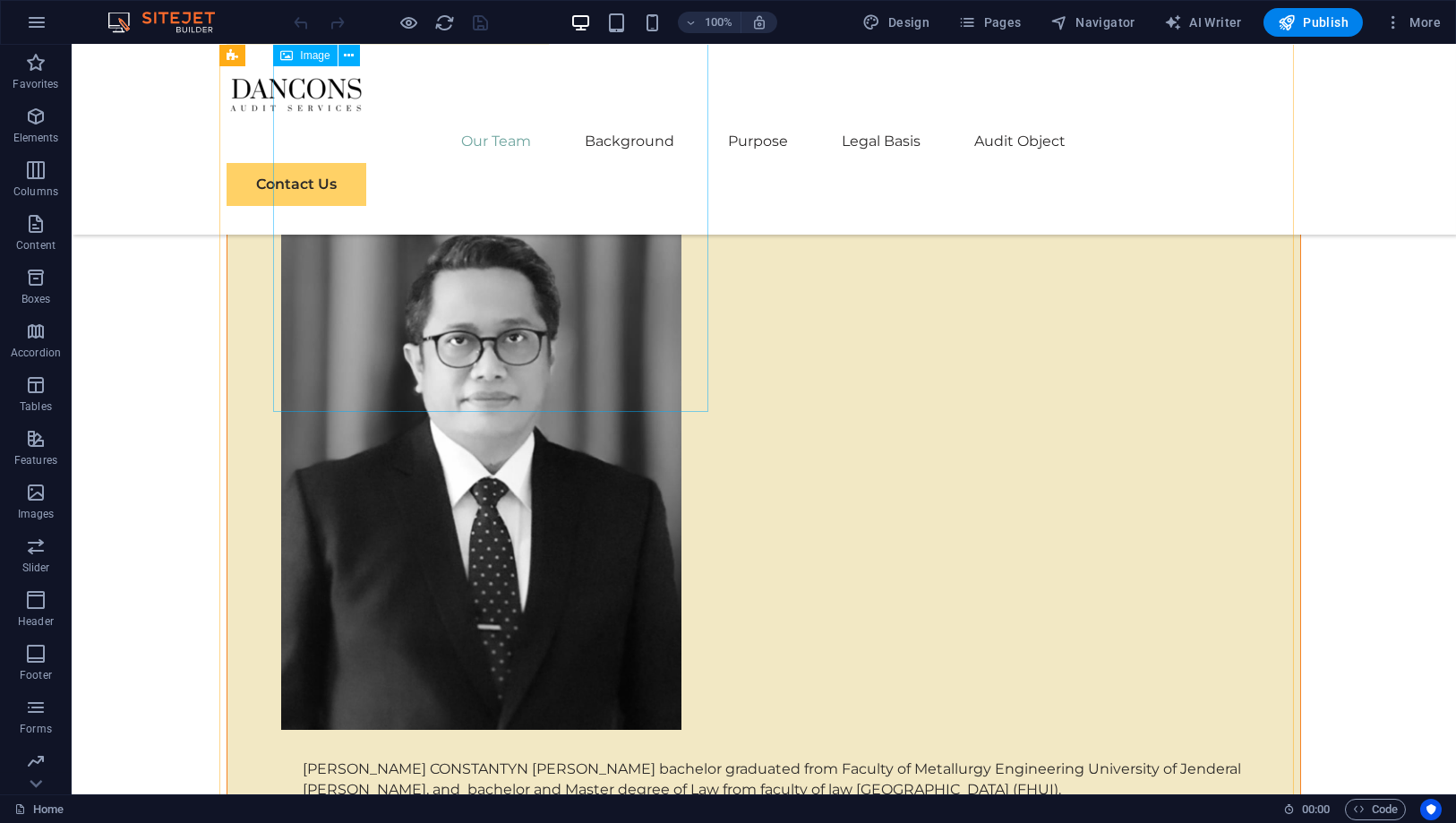
scroll to position [3283, 0]
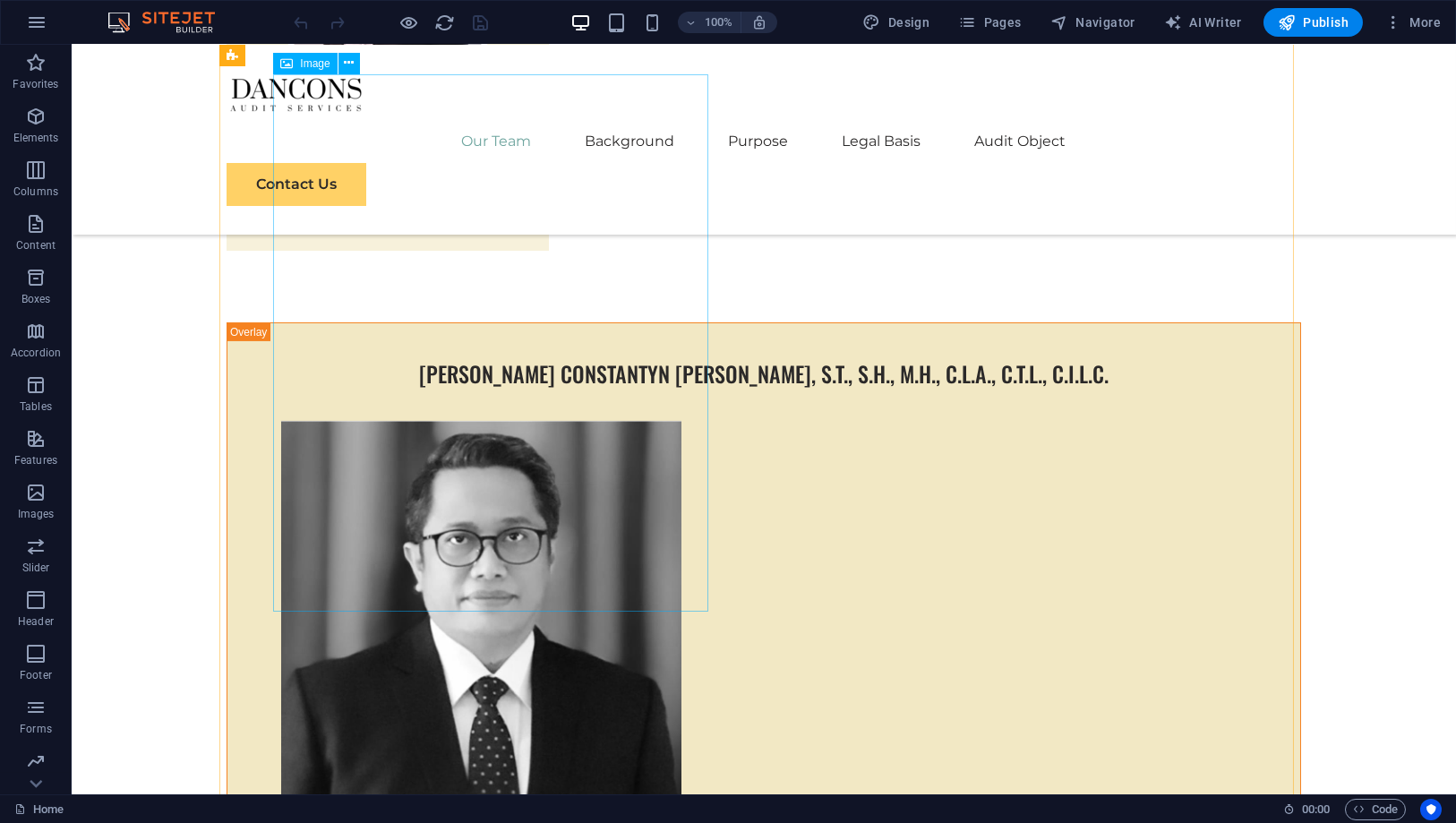
select select "px"
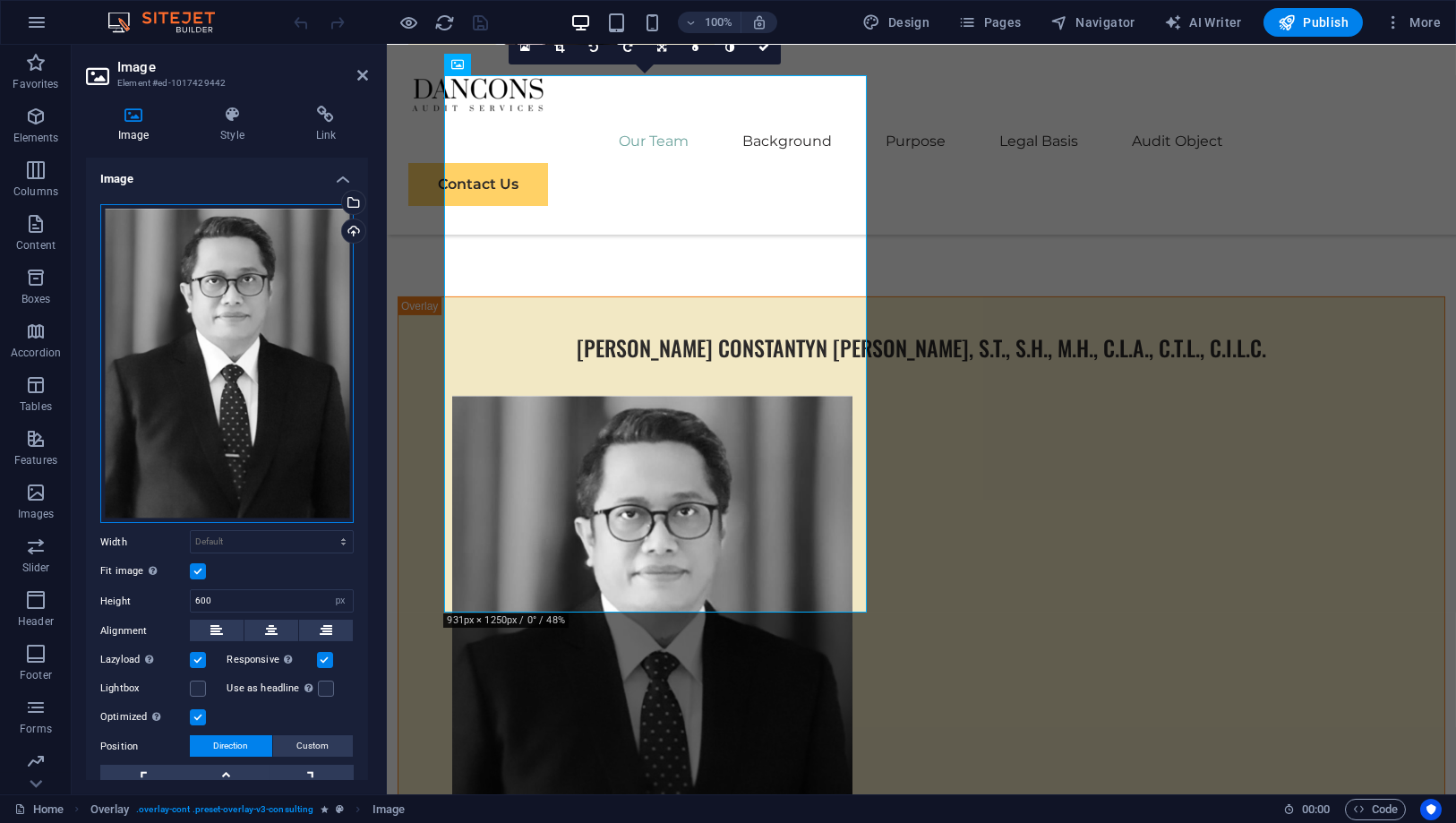
click at [302, 367] on div "Drag files here, click to choose files or select files from Files or our free s…" at bounding box center [227, 363] width 254 height 319
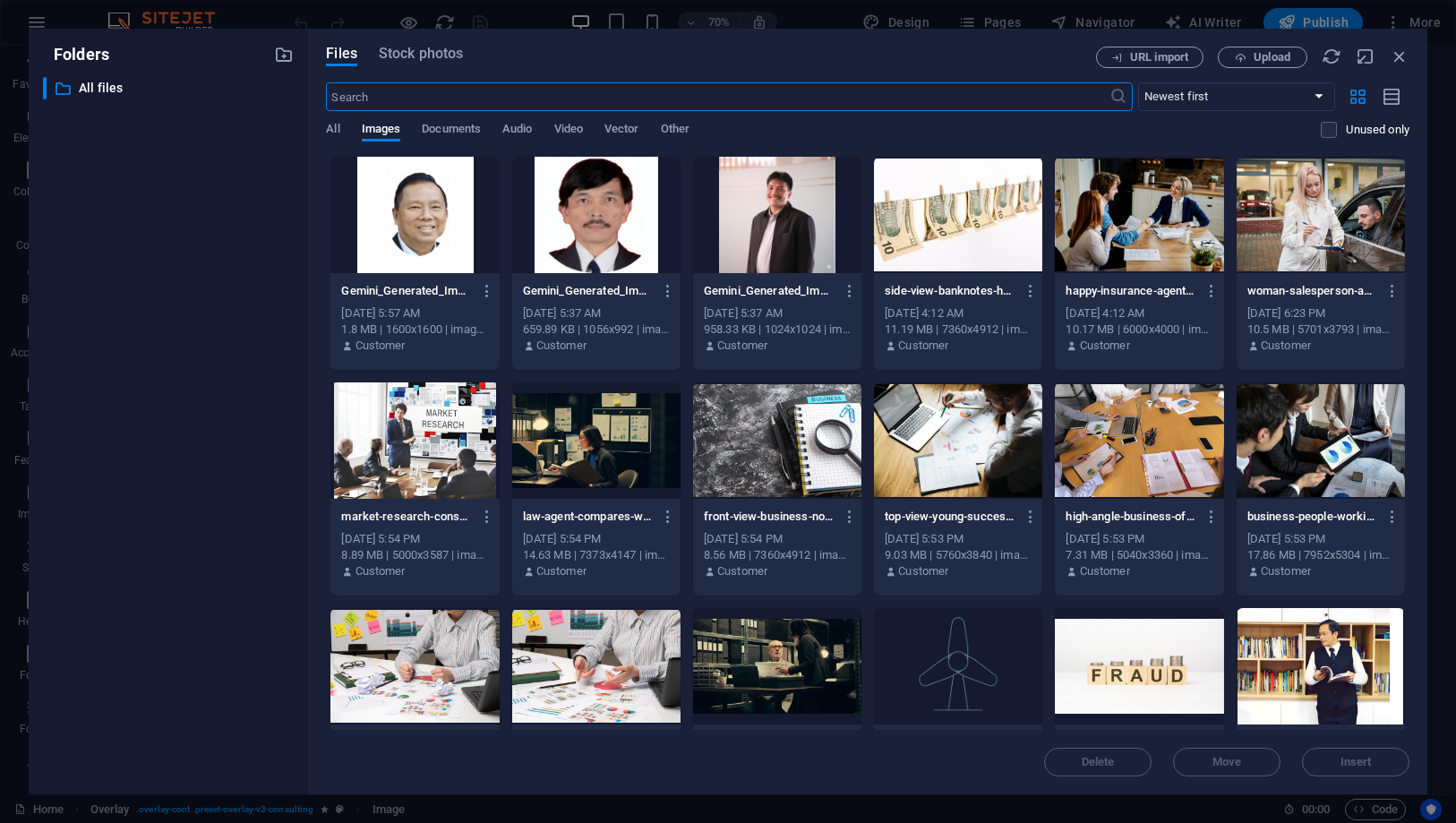
click at [425, 256] on div at bounding box center [415, 214] width 168 height 116
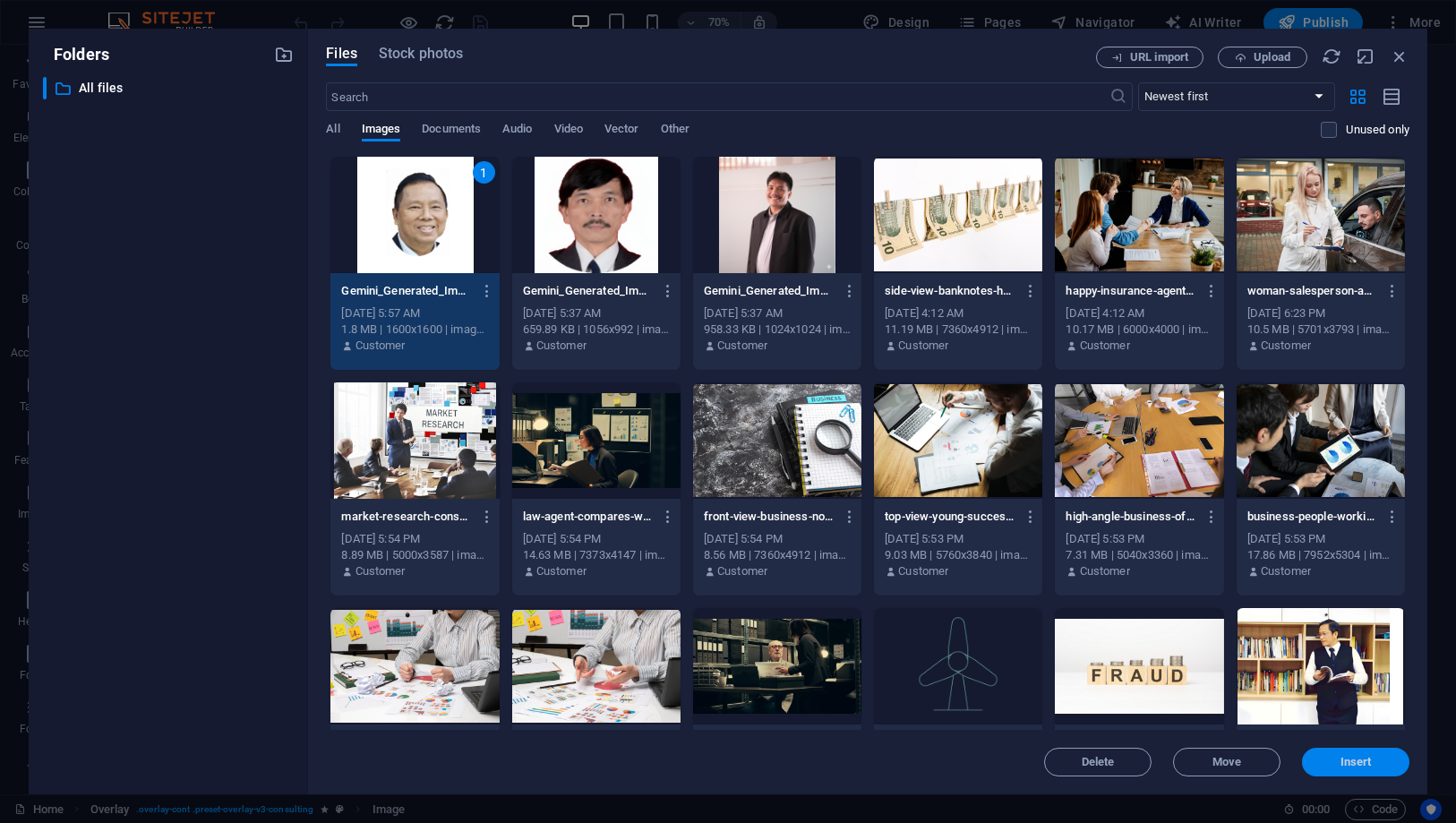
click at [1375, 764] on span "Insert" at bounding box center [1356, 763] width 93 height 11
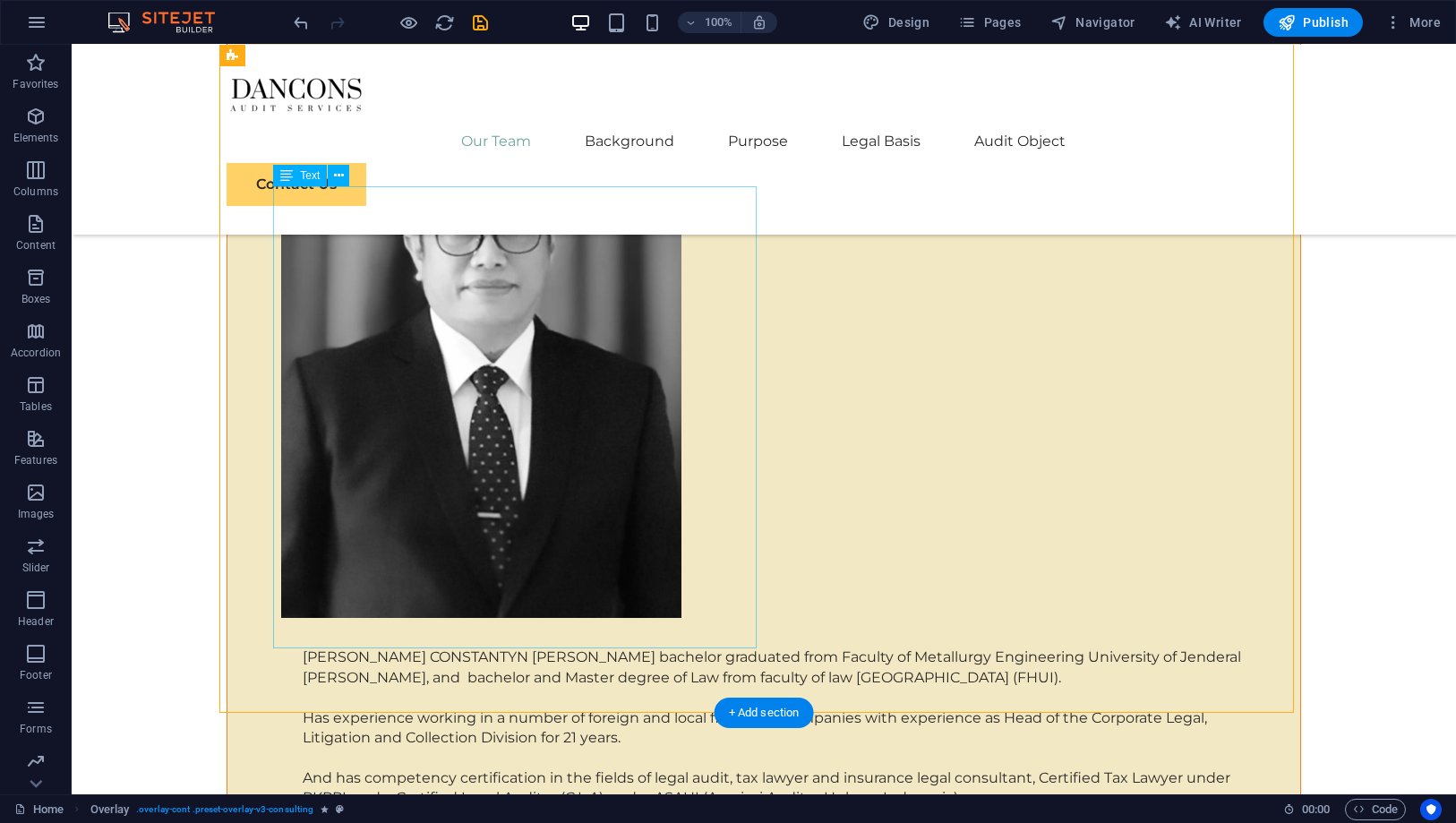
scroll to position [4277, 0]
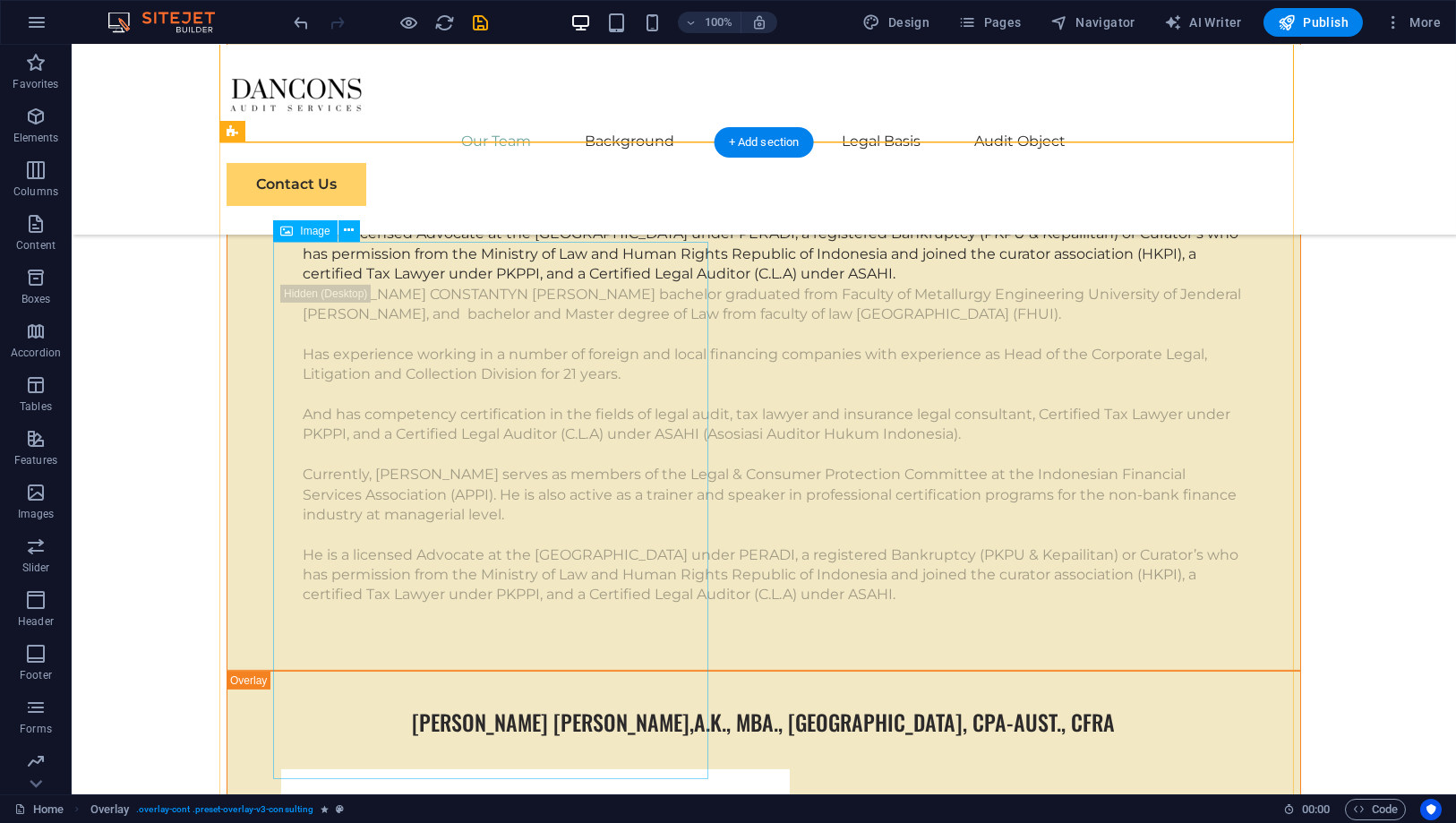
select select "px"
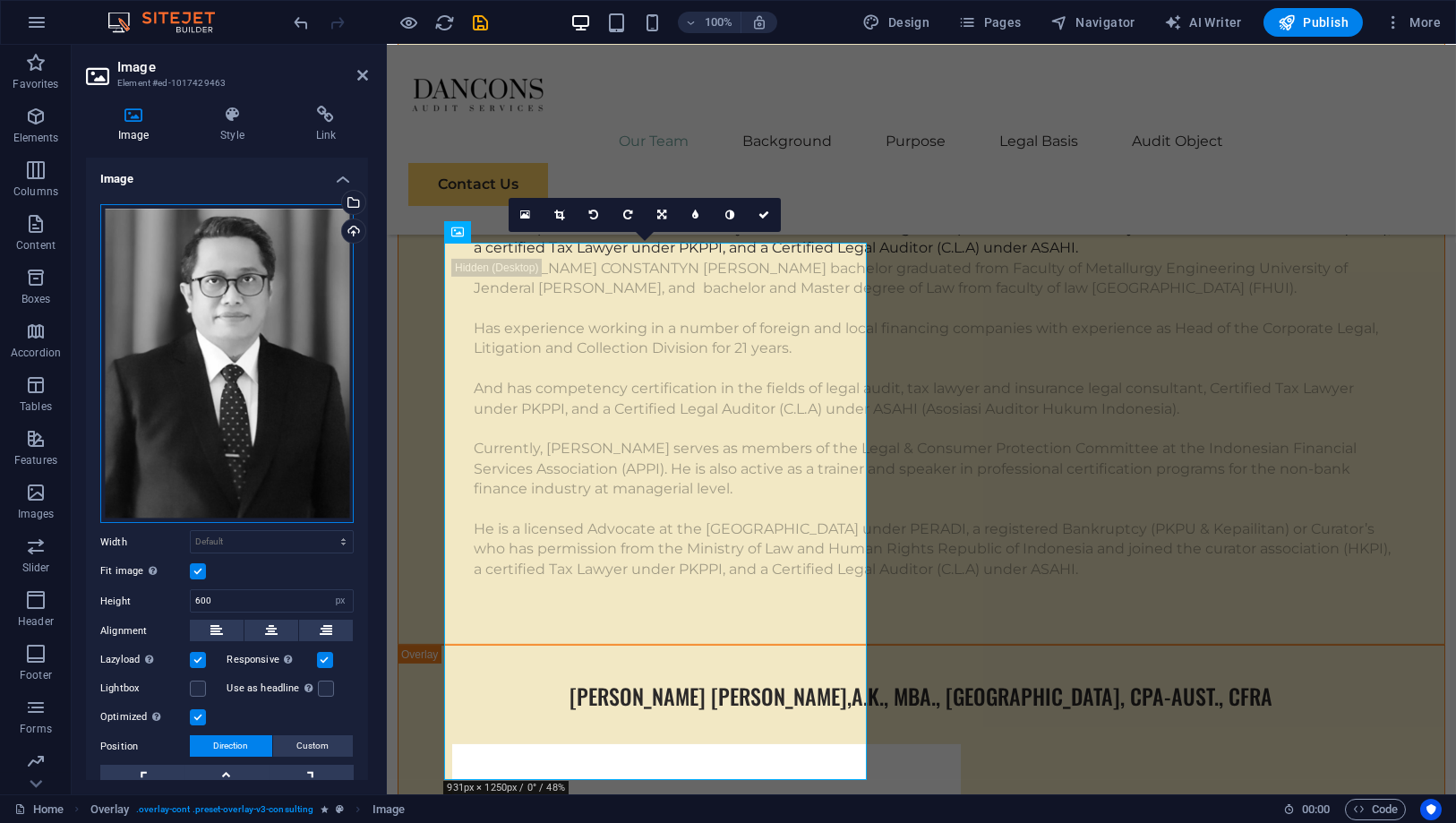
click at [269, 326] on div "Drag files here, click to choose files or select files from Files or our free s…" at bounding box center [227, 363] width 254 height 319
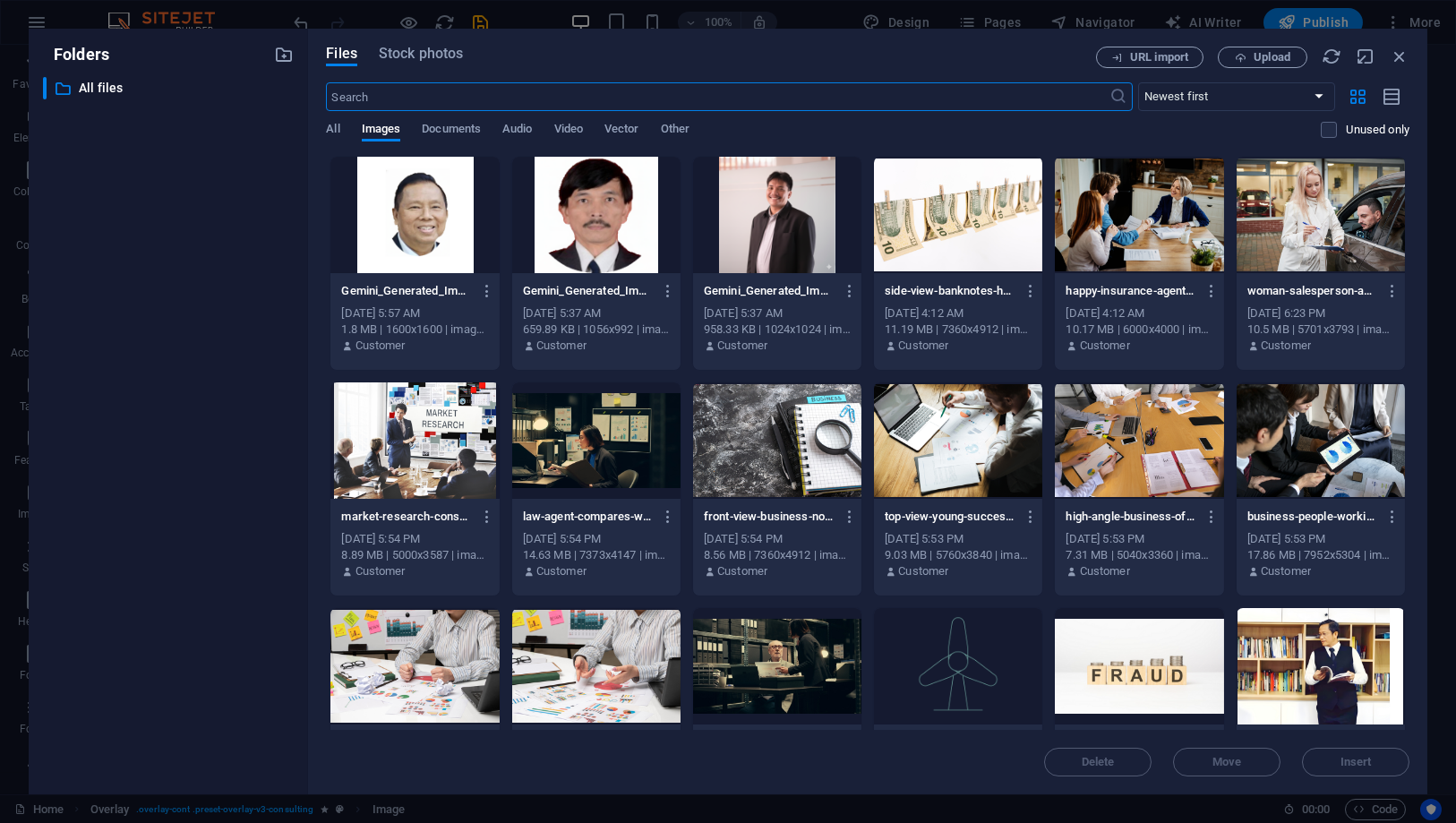
click at [269, 326] on div "​ All files All files" at bounding box center [168, 428] width 251 height 703
click at [606, 234] on div at bounding box center [596, 214] width 168 height 116
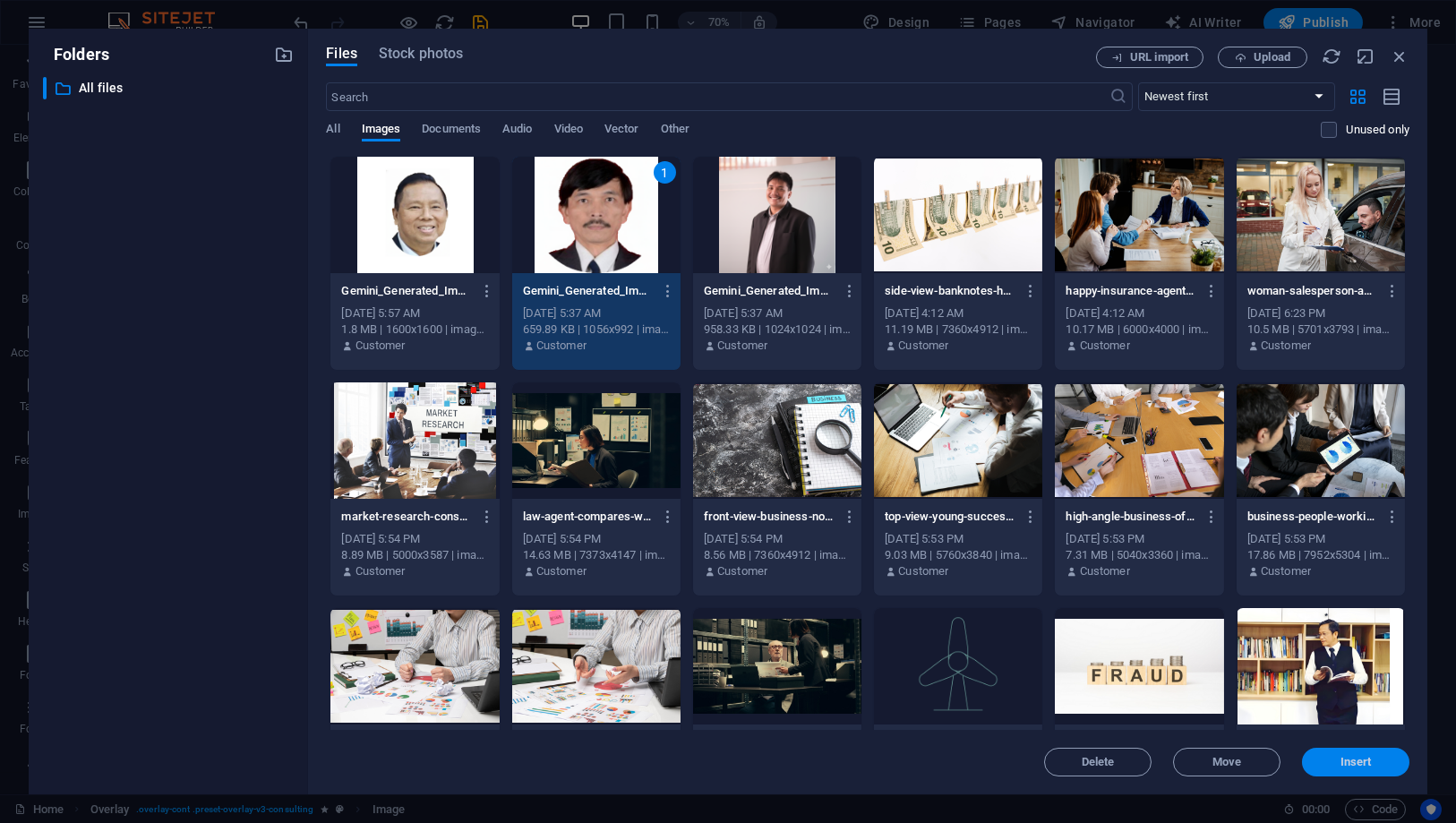
click at [1352, 752] on button "Insert" at bounding box center [1355, 762] width 107 height 28
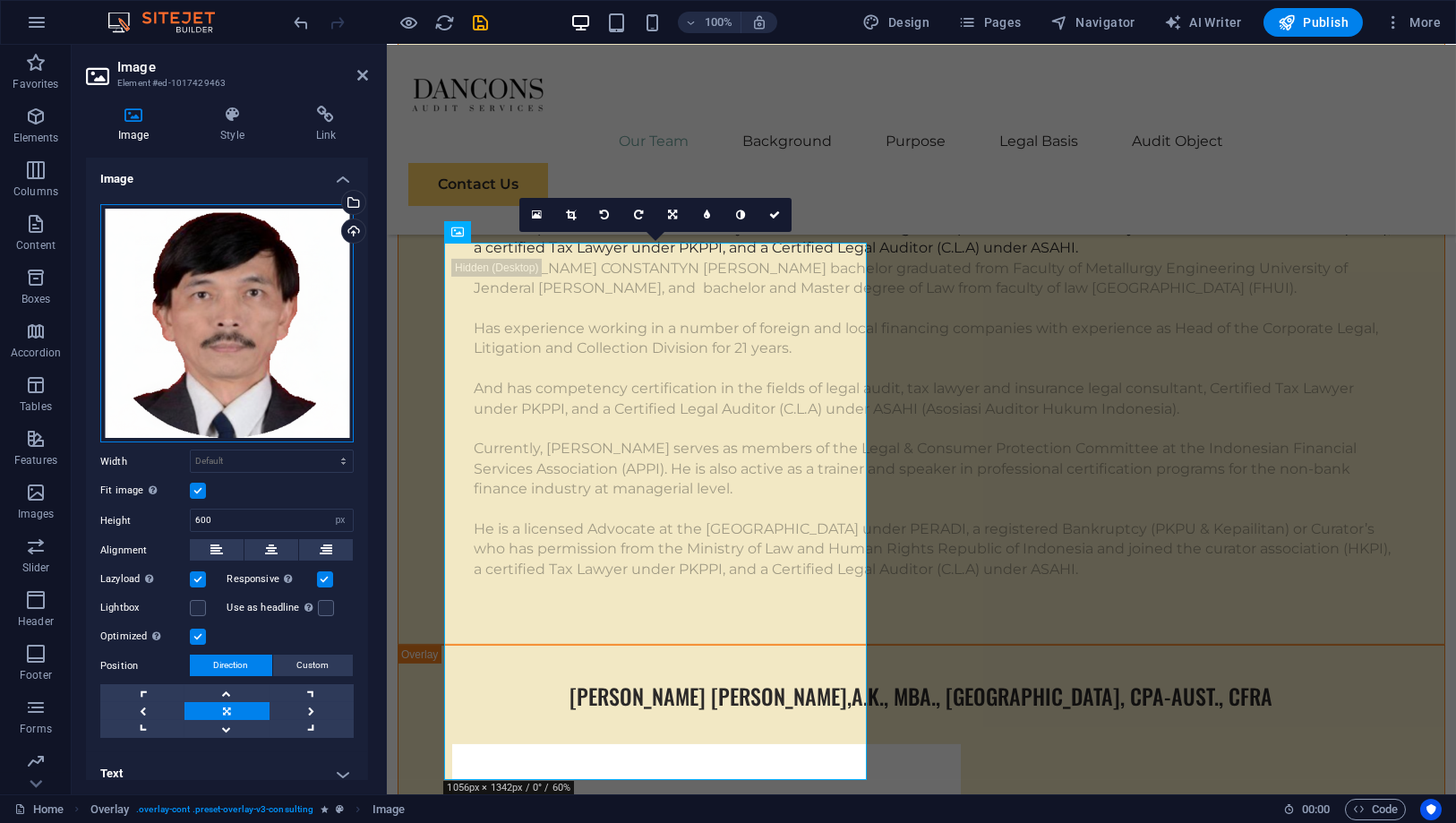
click at [304, 306] on div "Drag files here, click to choose files or select files from Files or our free s…" at bounding box center [227, 323] width 254 height 239
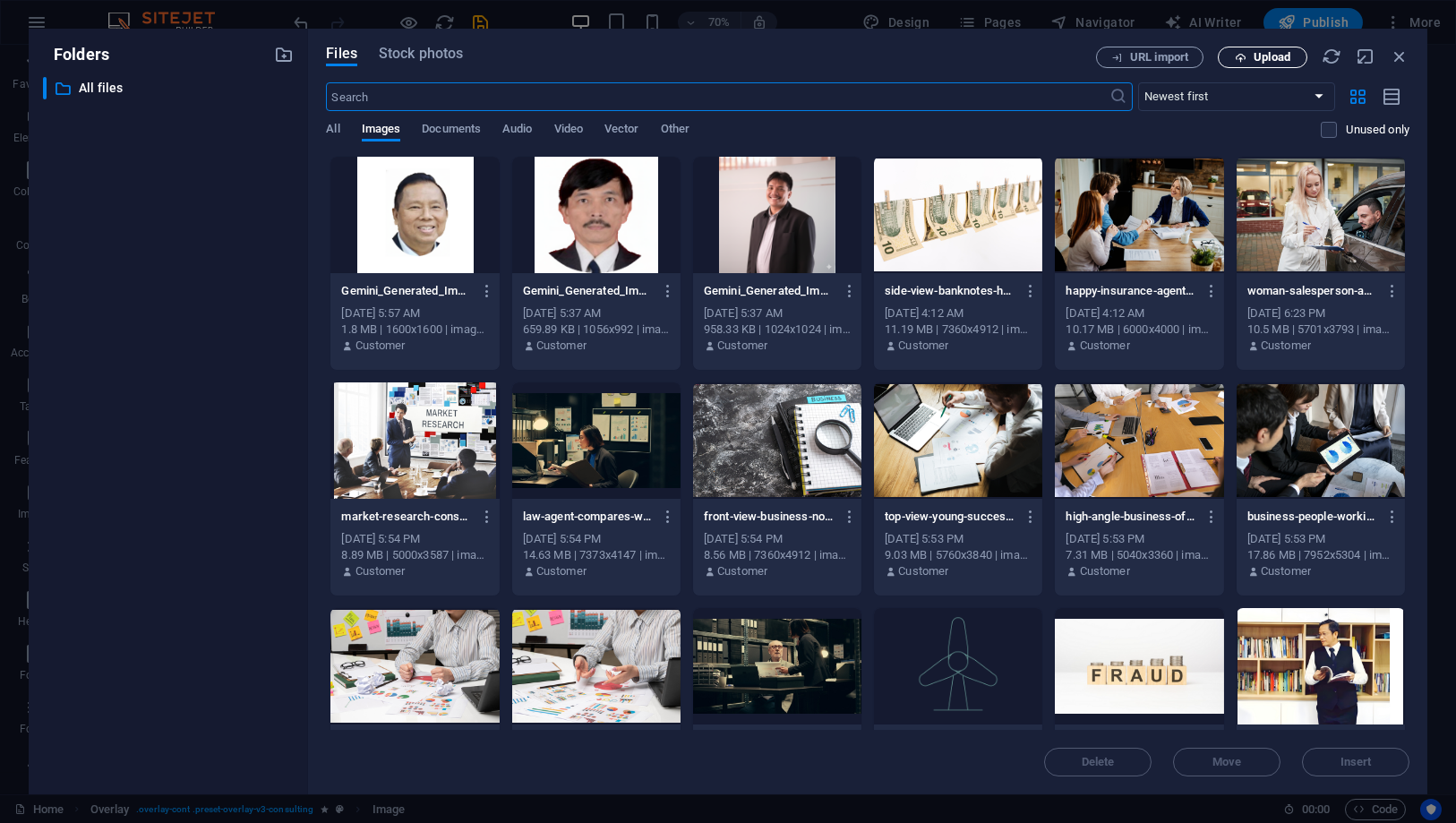
click at [1259, 58] on span "Upload" at bounding box center [1272, 58] width 37 height 11
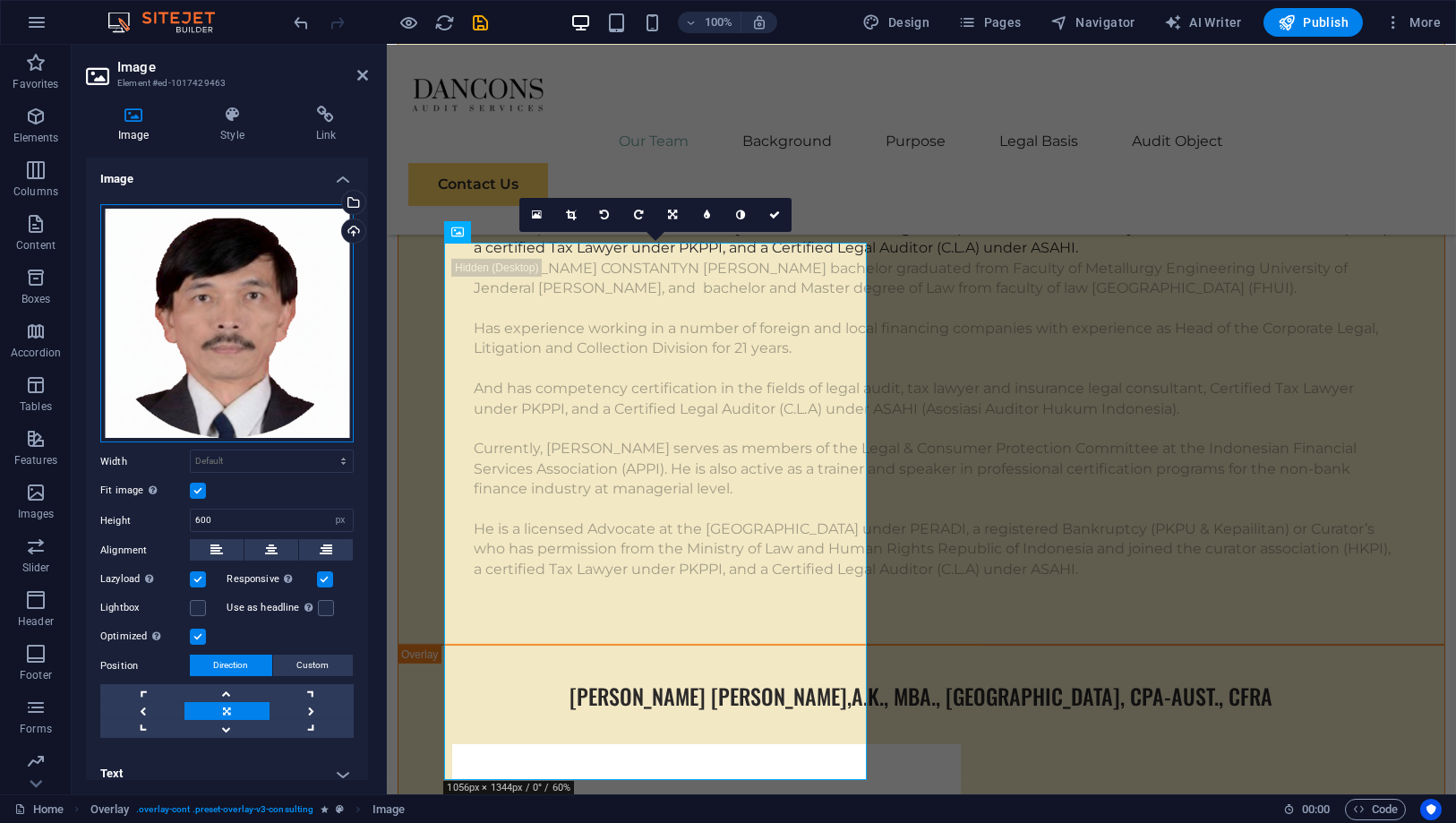
click at [216, 305] on div "Drag files here, click to choose files or select files from Files or our free s…" at bounding box center [227, 323] width 254 height 239
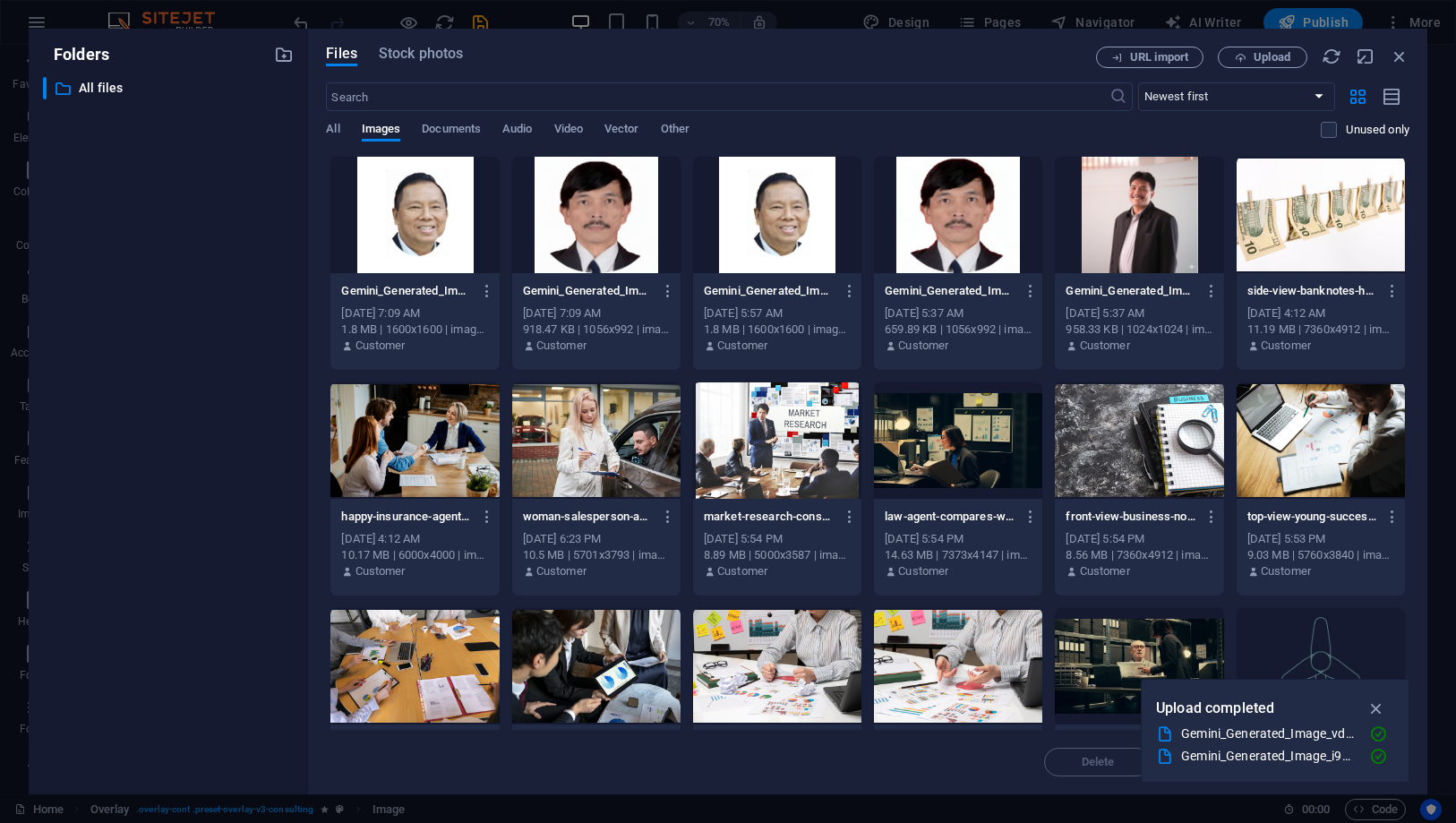
click at [622, 203] on div at bounding box center [596, 214] width 168 height 116
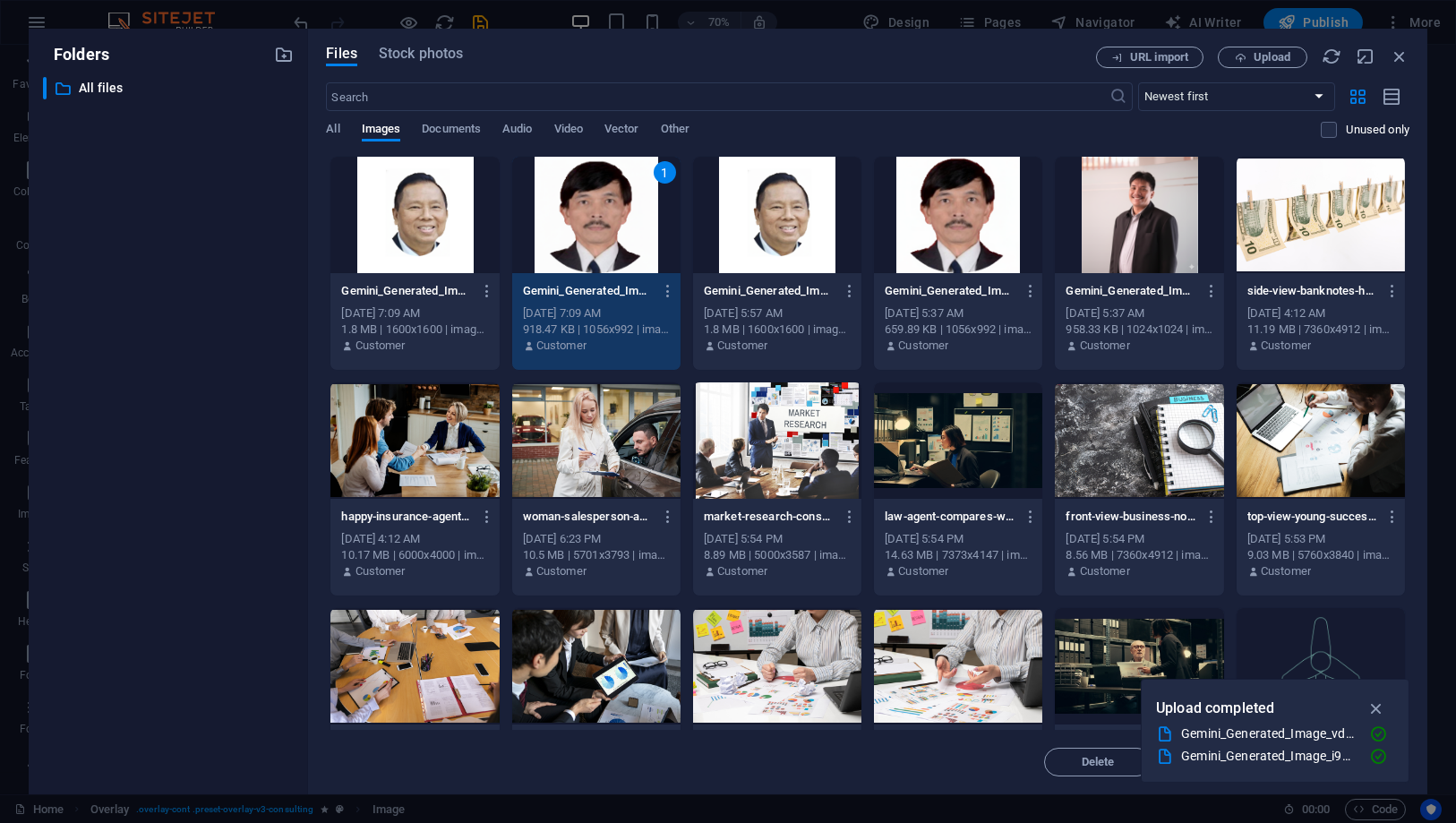
click at [622, 203] on div "1" at bounding box center [596, 214] width 168 height 116
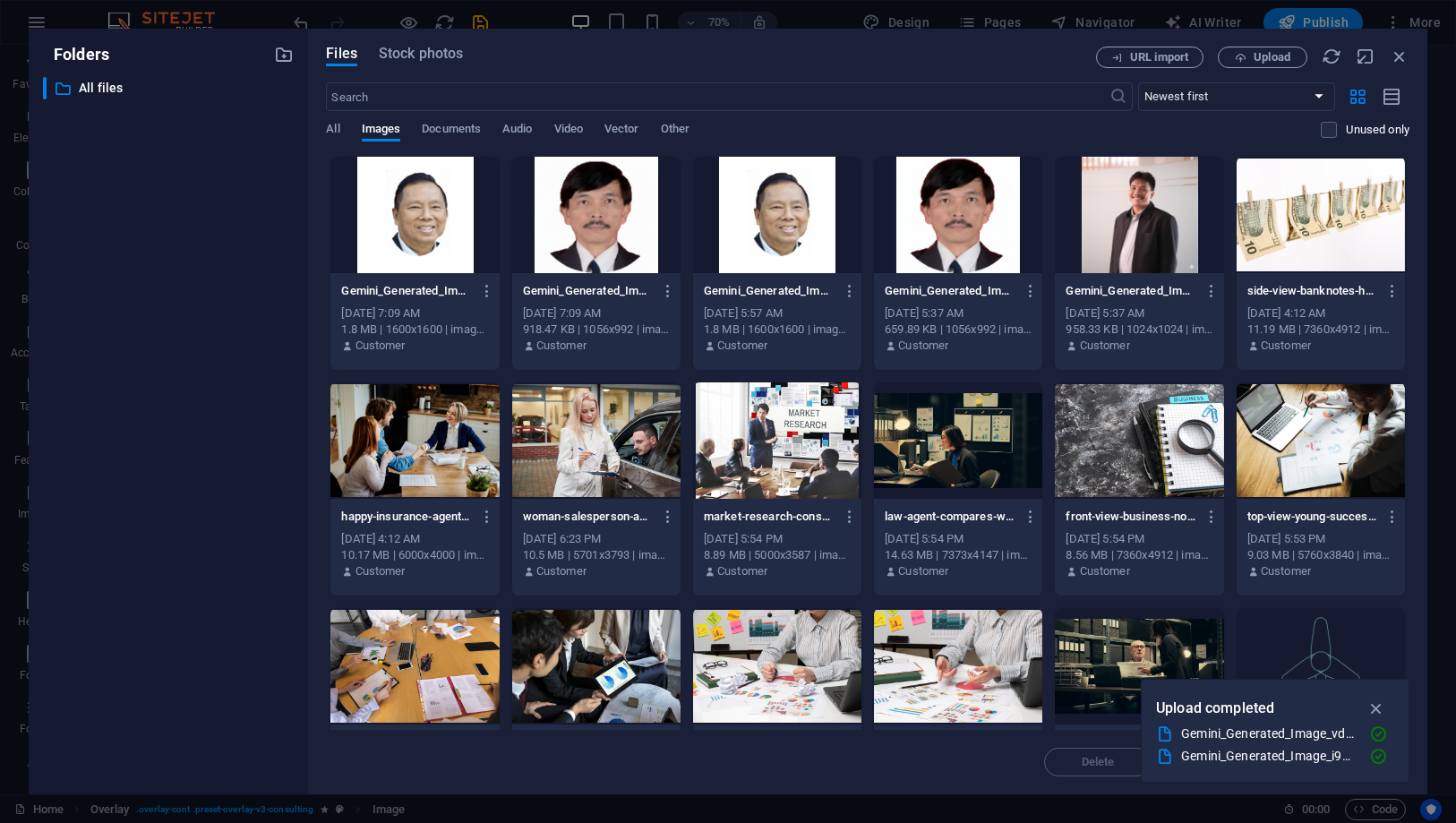
click at [612, 210] on div at bounding box center [596, 214] width 168 height 116
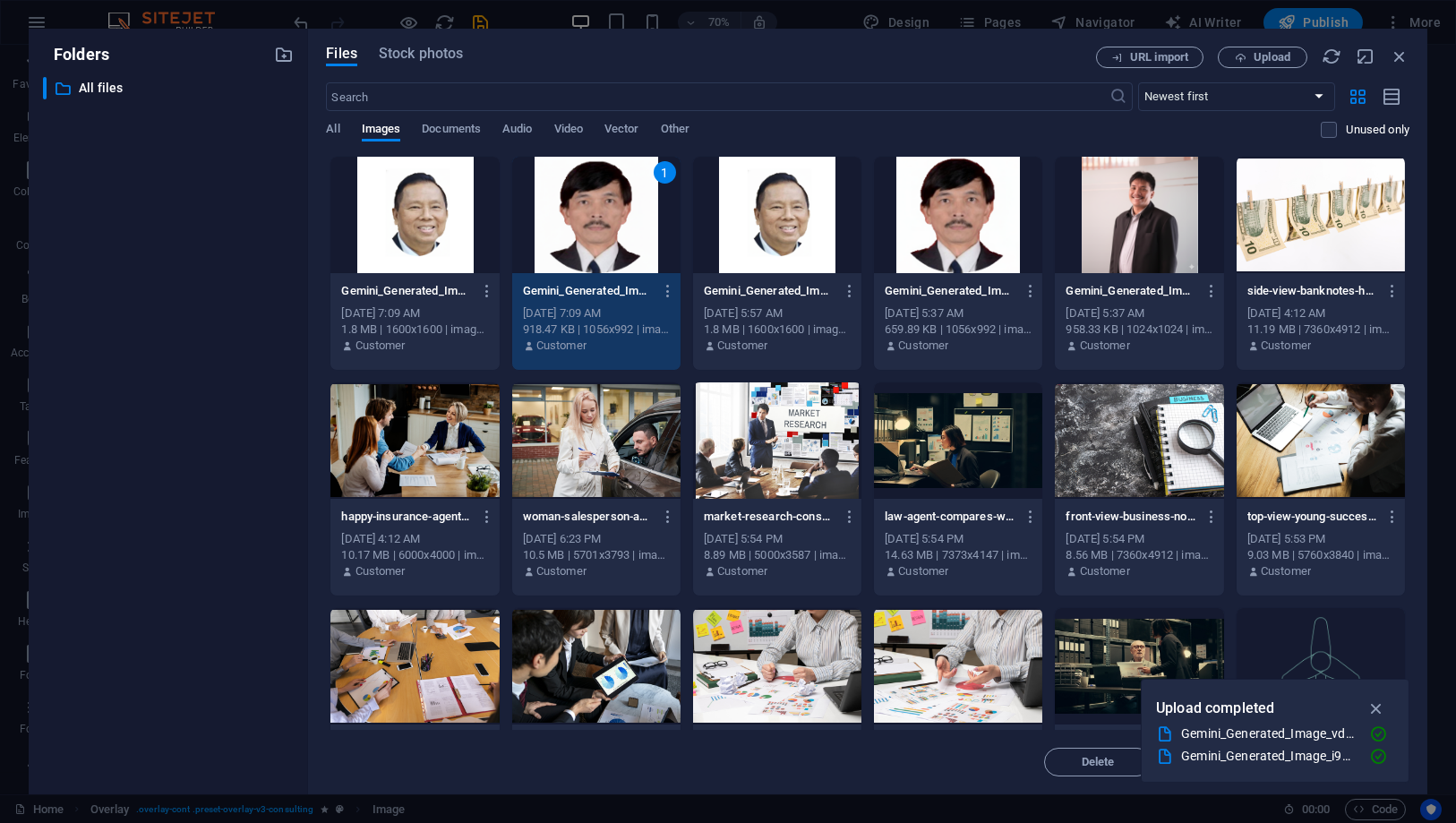
click at [612, 210] on div "1" at bounding box center [596, 214] width 168 height 116
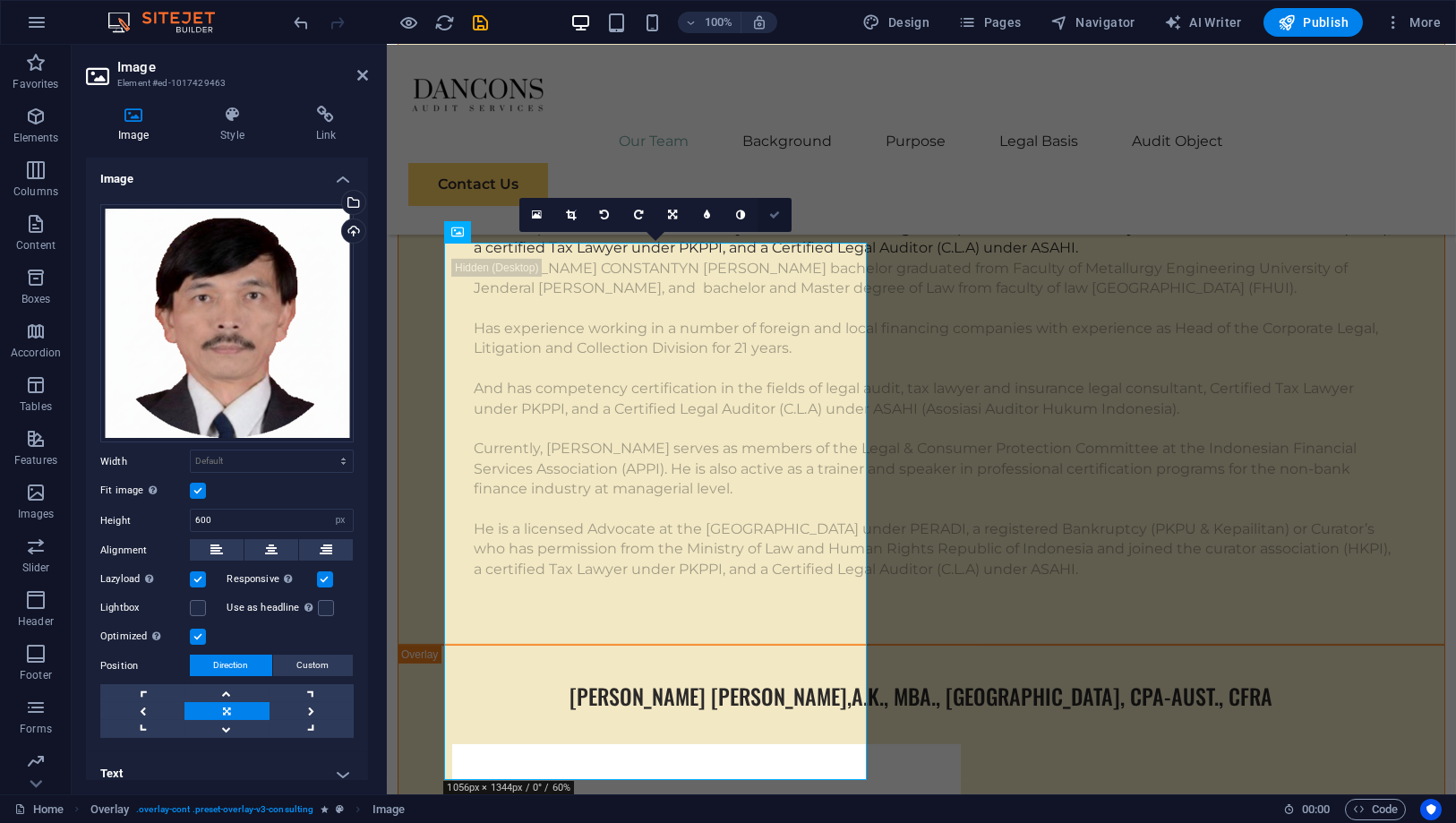
click at [783, 205] on link at bounding box center [774, 214] width 34 height 34
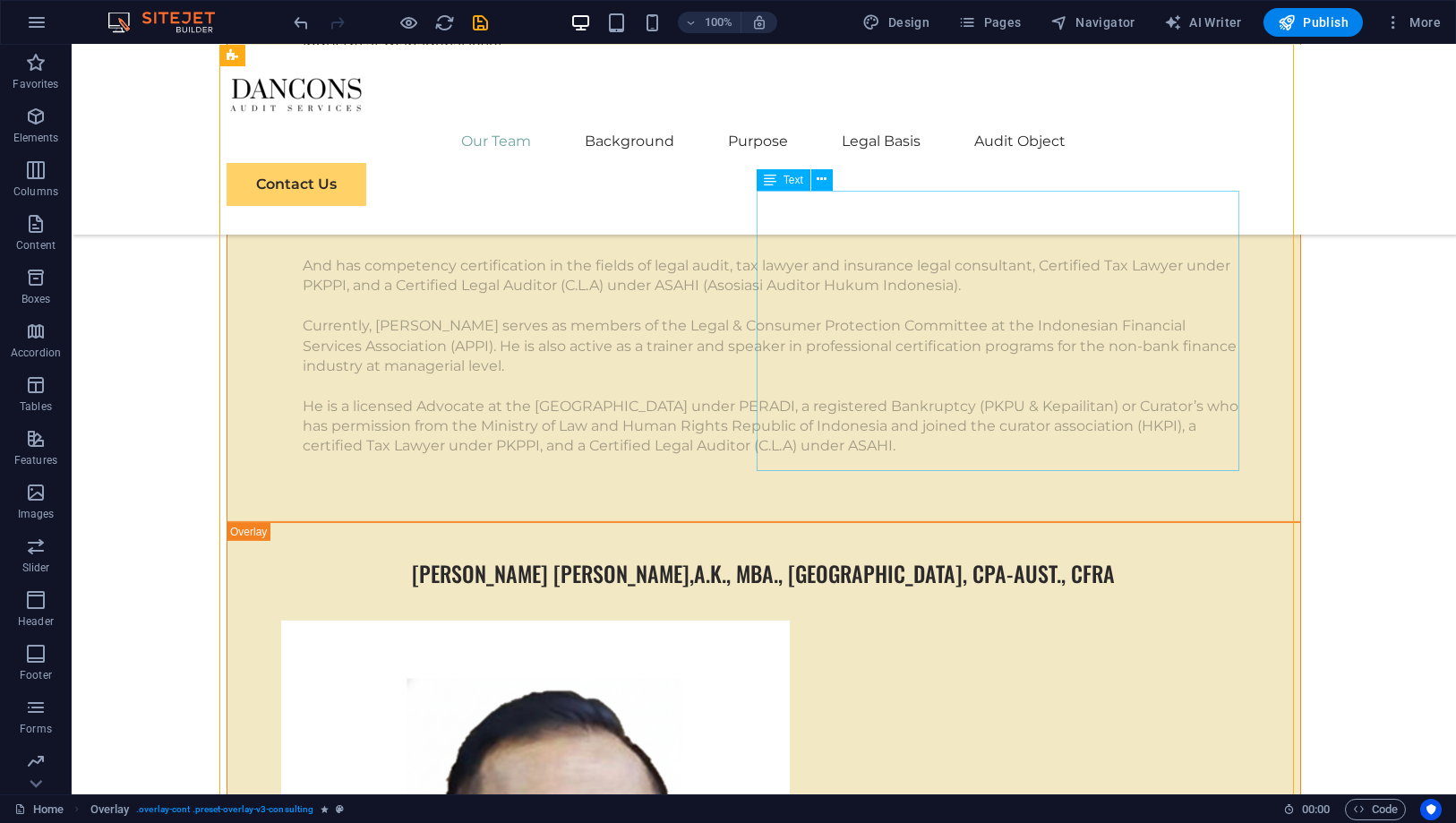
scroll to position [4478, 0]
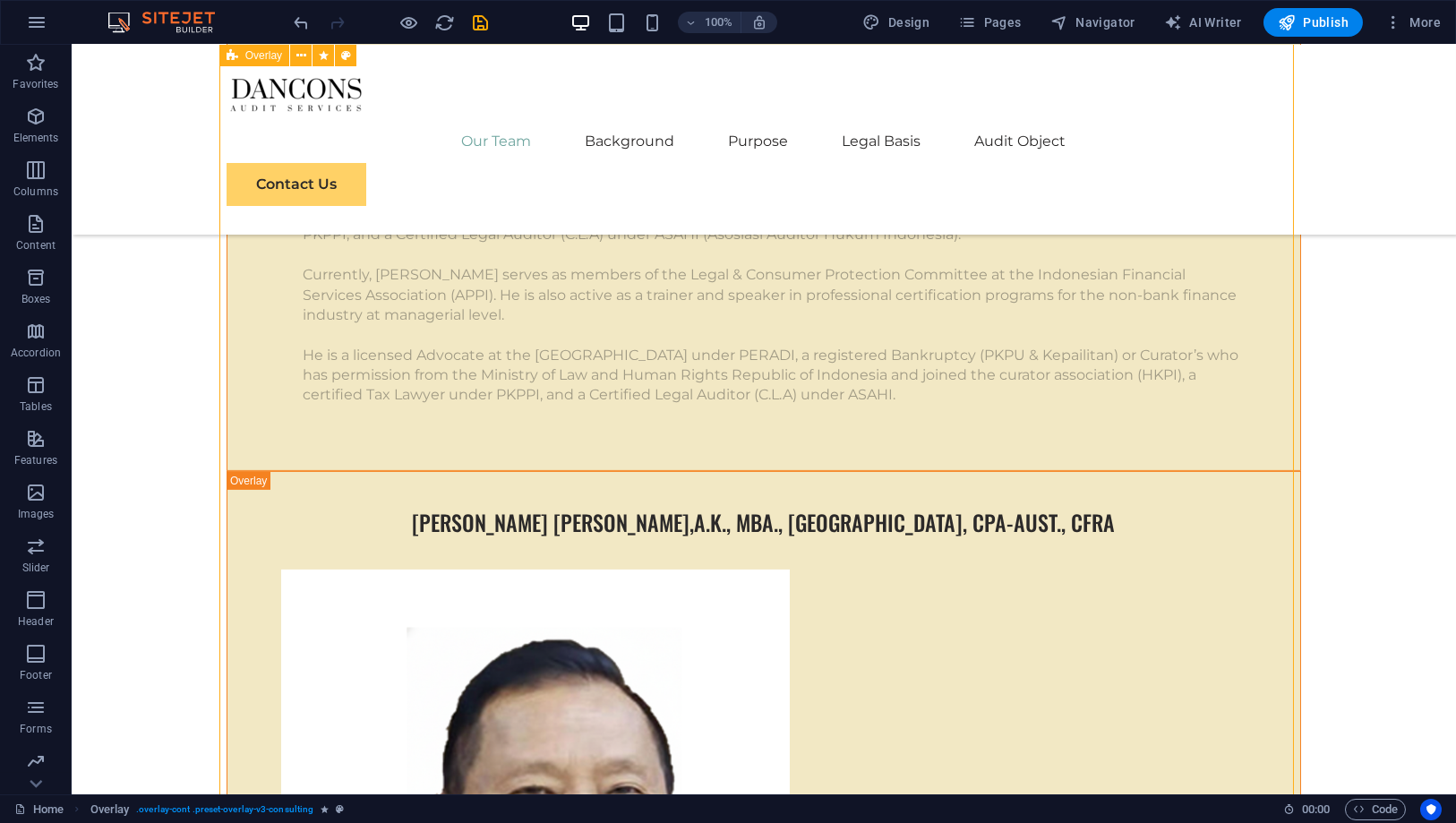
drag, startPoint x: 1197, startPoint y: 543, endPoint x: 1188, endPoint y: 533, distance: 13.5
click at [481, 16] on icon "save" at bounding box center [481, 23] width 20 height 20
checkbox input "false"
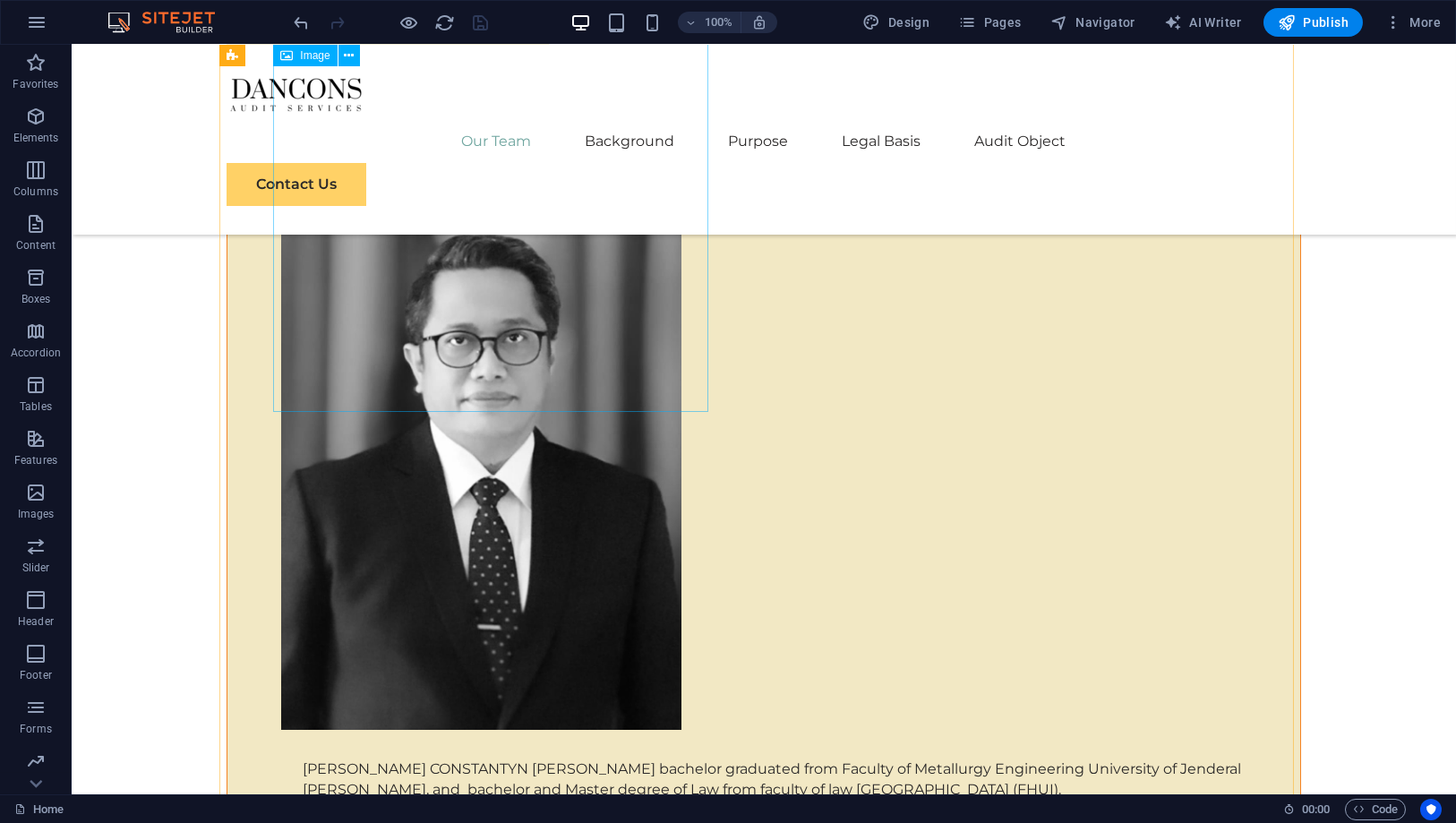
scroll to position [3183, 0]
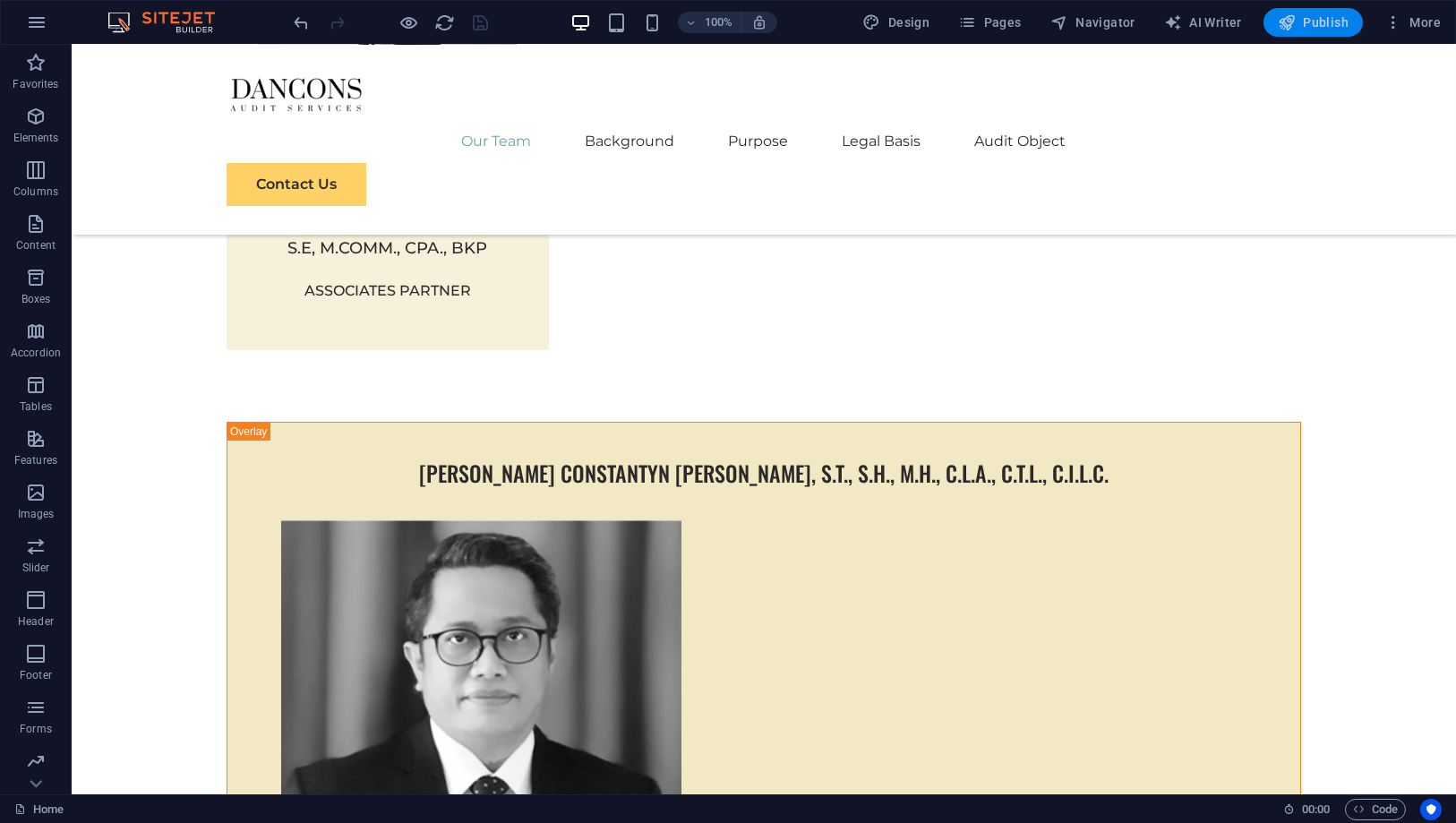
click at [1319, 16] on span "Publish" at bounding box center [1313, 23] width 71 height 18
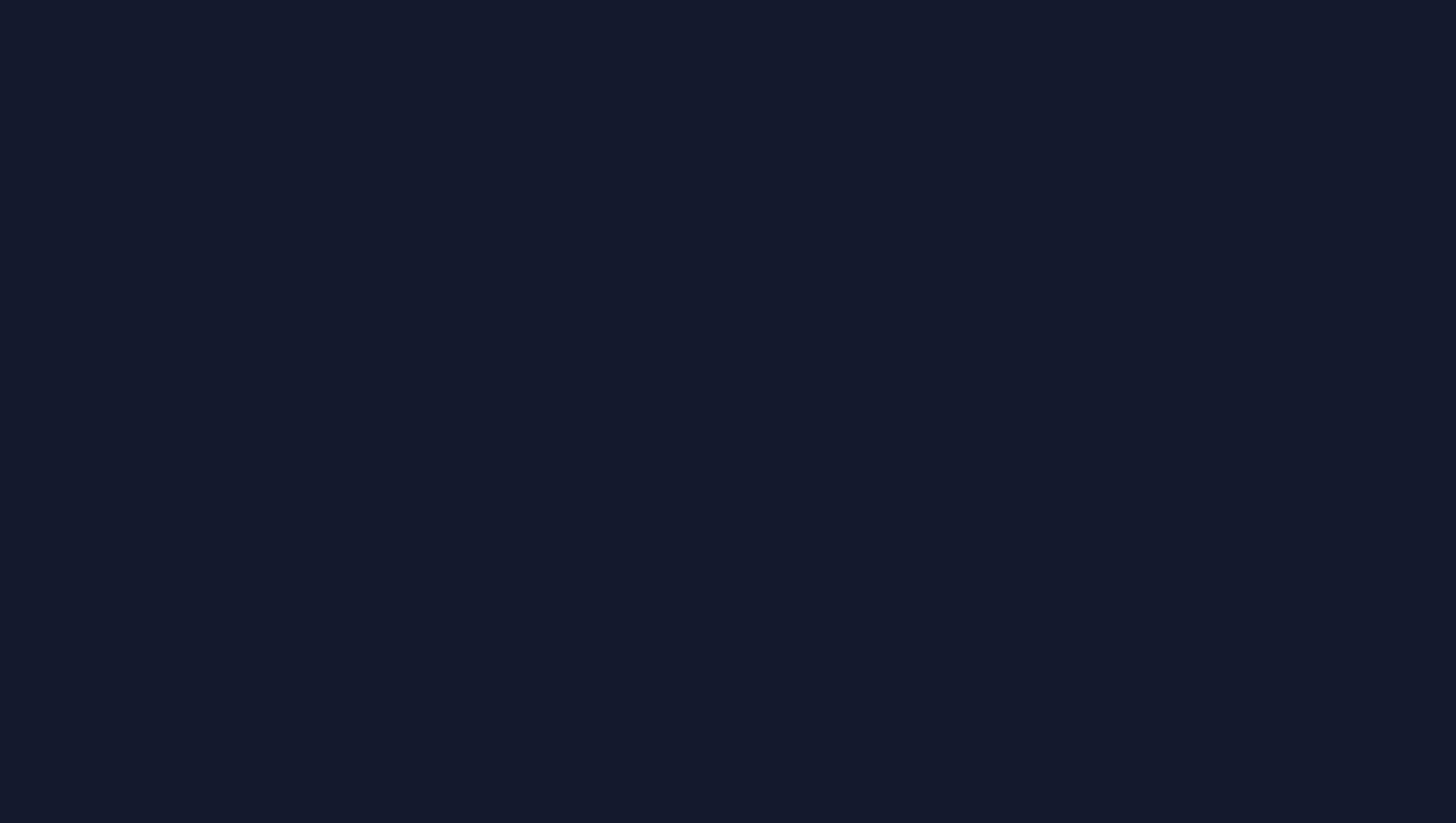
drag, startPoint x: 0, startPoint y: 0, endPoint x: 144, endPoint y: 134, distance: 196.7
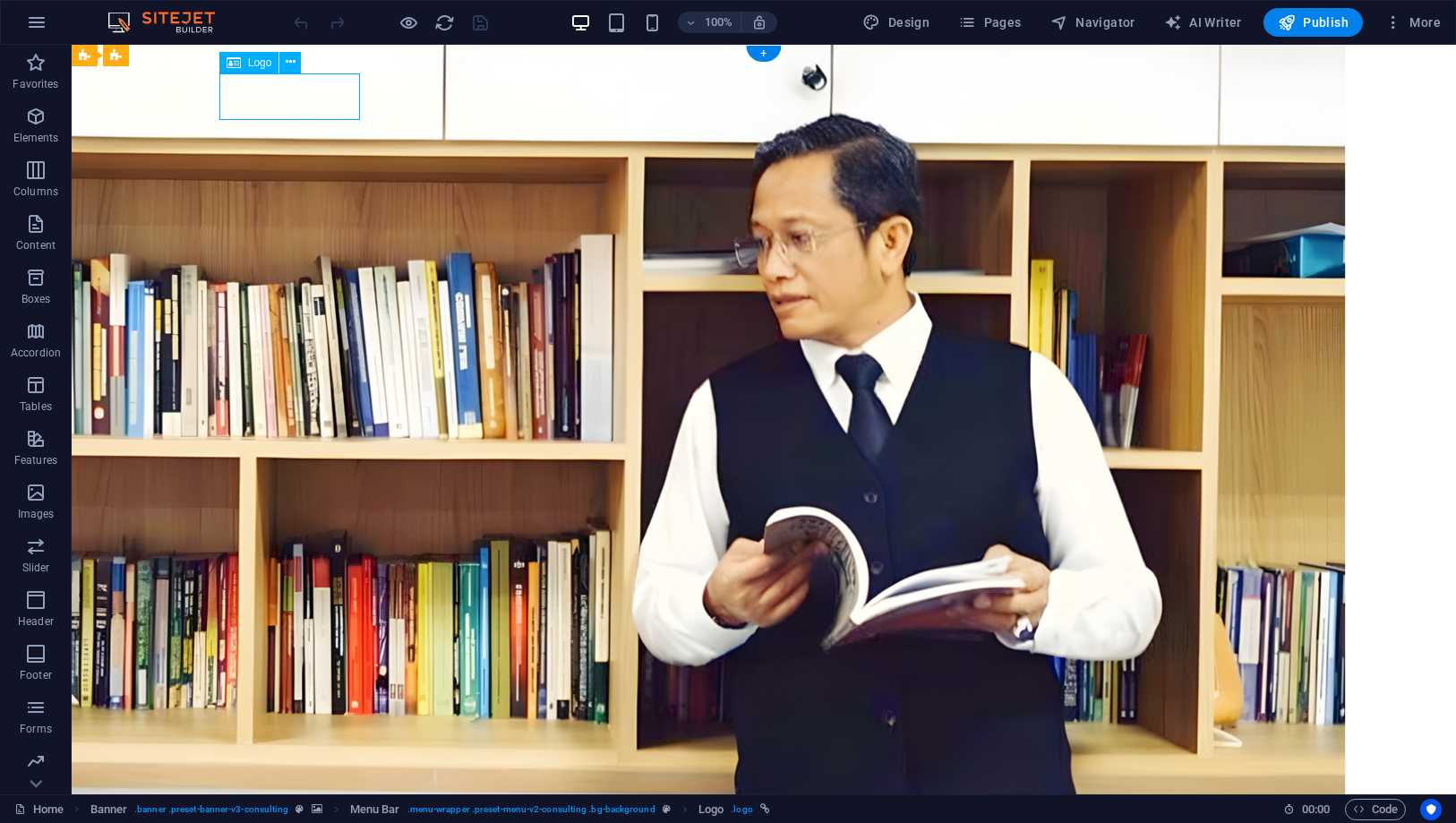
select select "px"
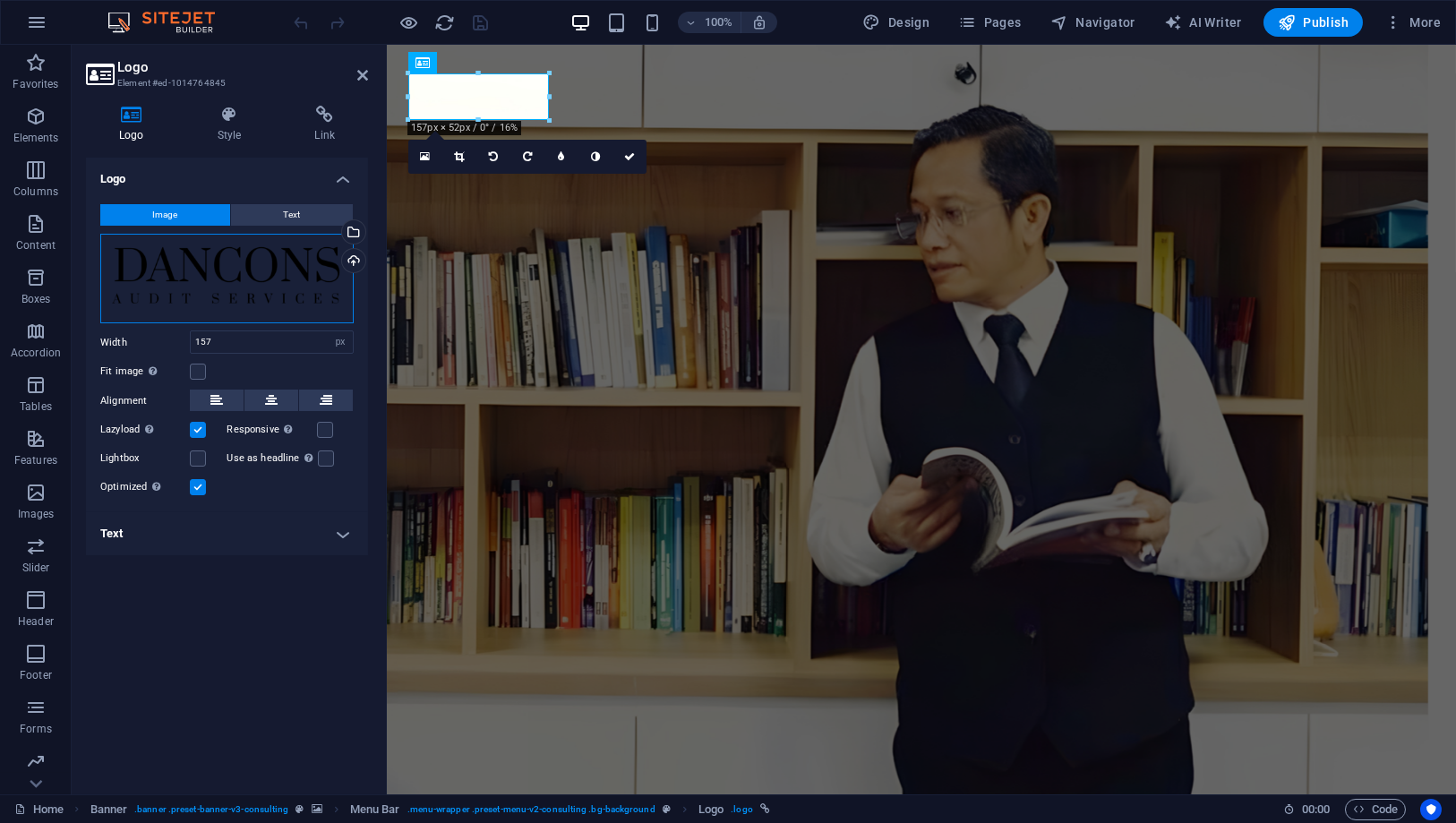
click at [202, 276] on div "Drag files here, click to choose files or select files from Files or our free s…" at bounding box center [227, 278] width 254 height 91
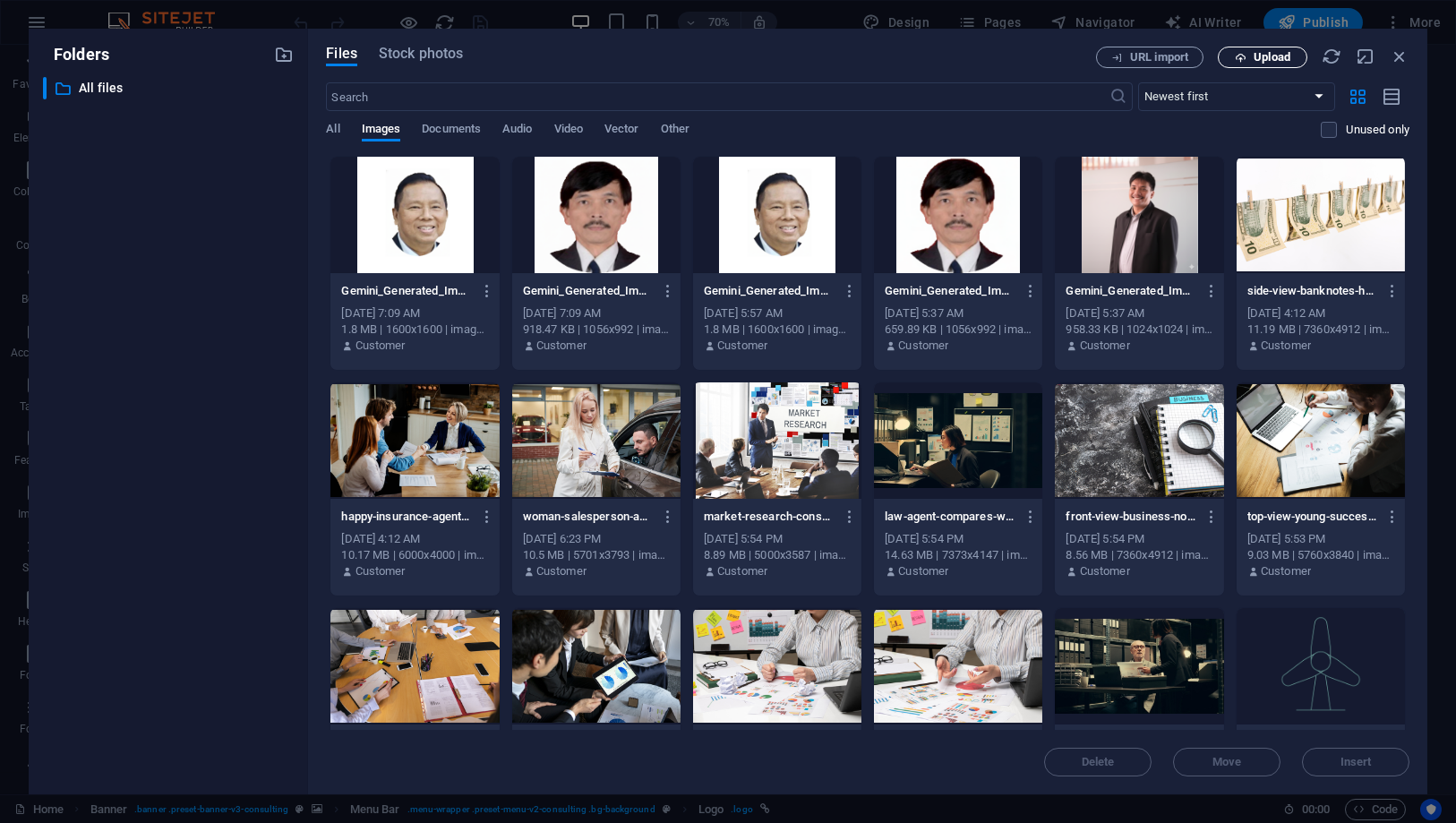
click at [1234, 49] on button "Upload" at bounding box center [1263, 57] width 90 height 21
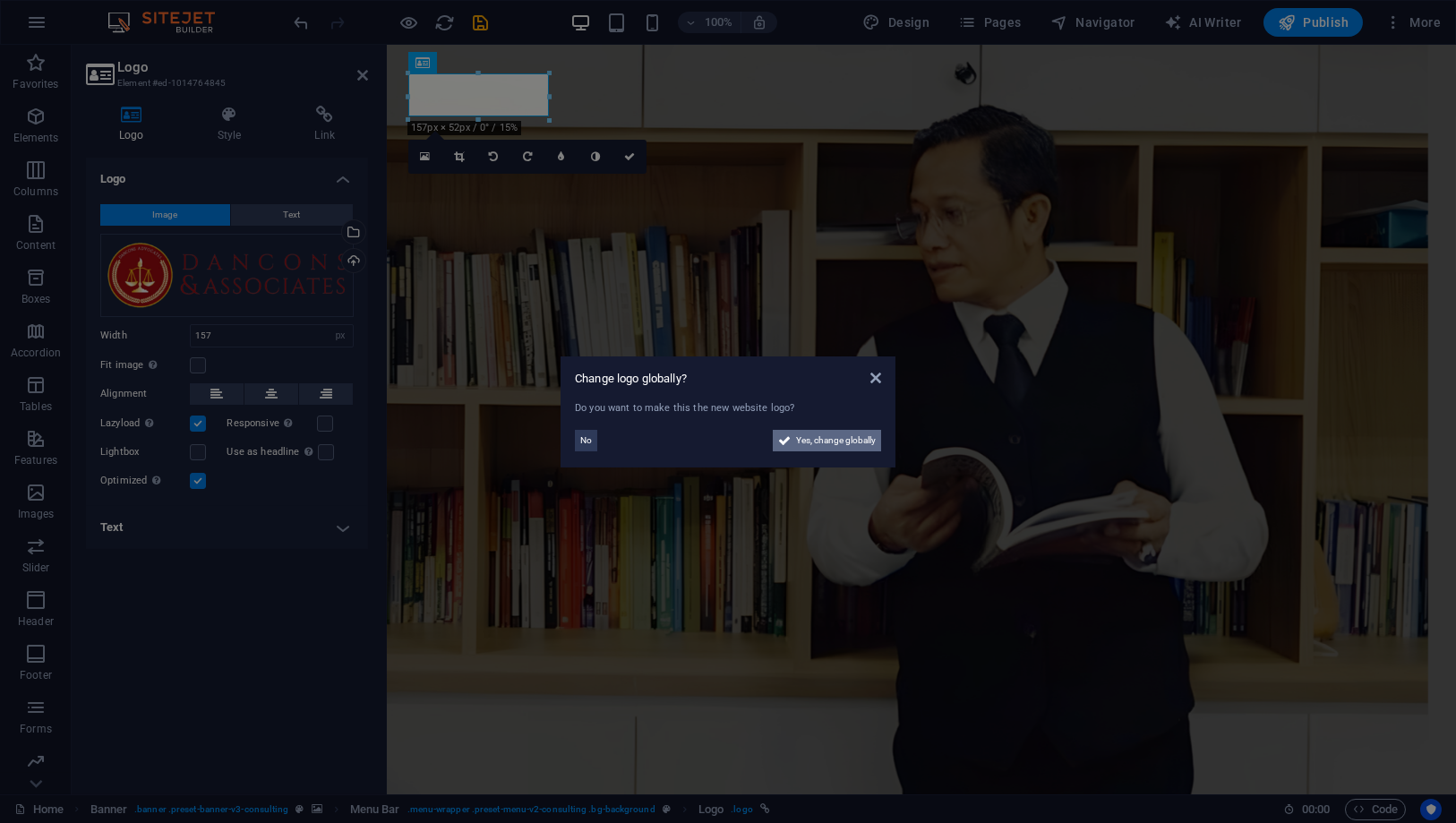
click at [858, 439] on span "Yes, change globally" at bounding box center [836, 439] width 80 height 21
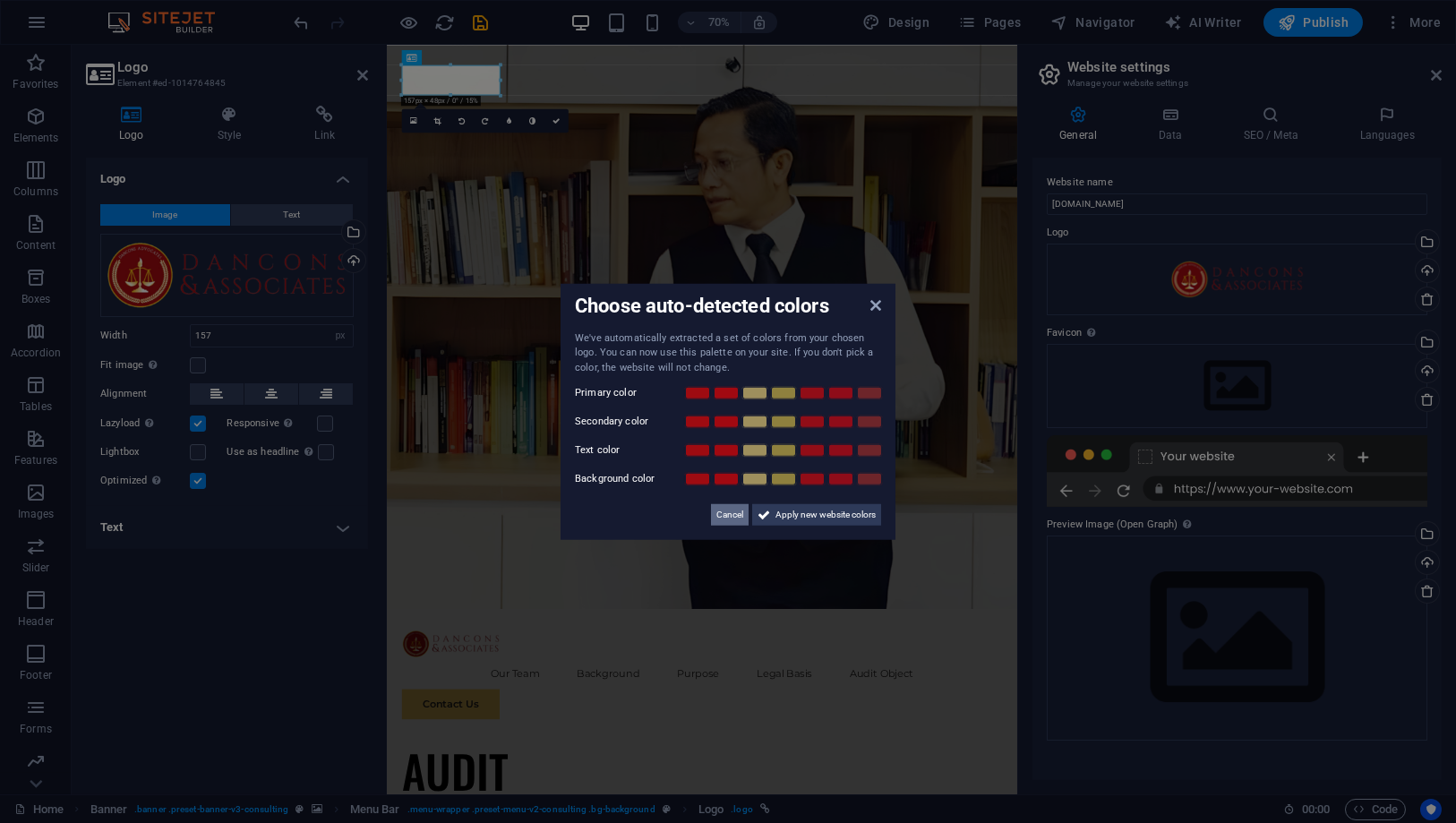
click at [732, 517] on span "Cancel" at bounding box center [729, 514] width 27 height 21
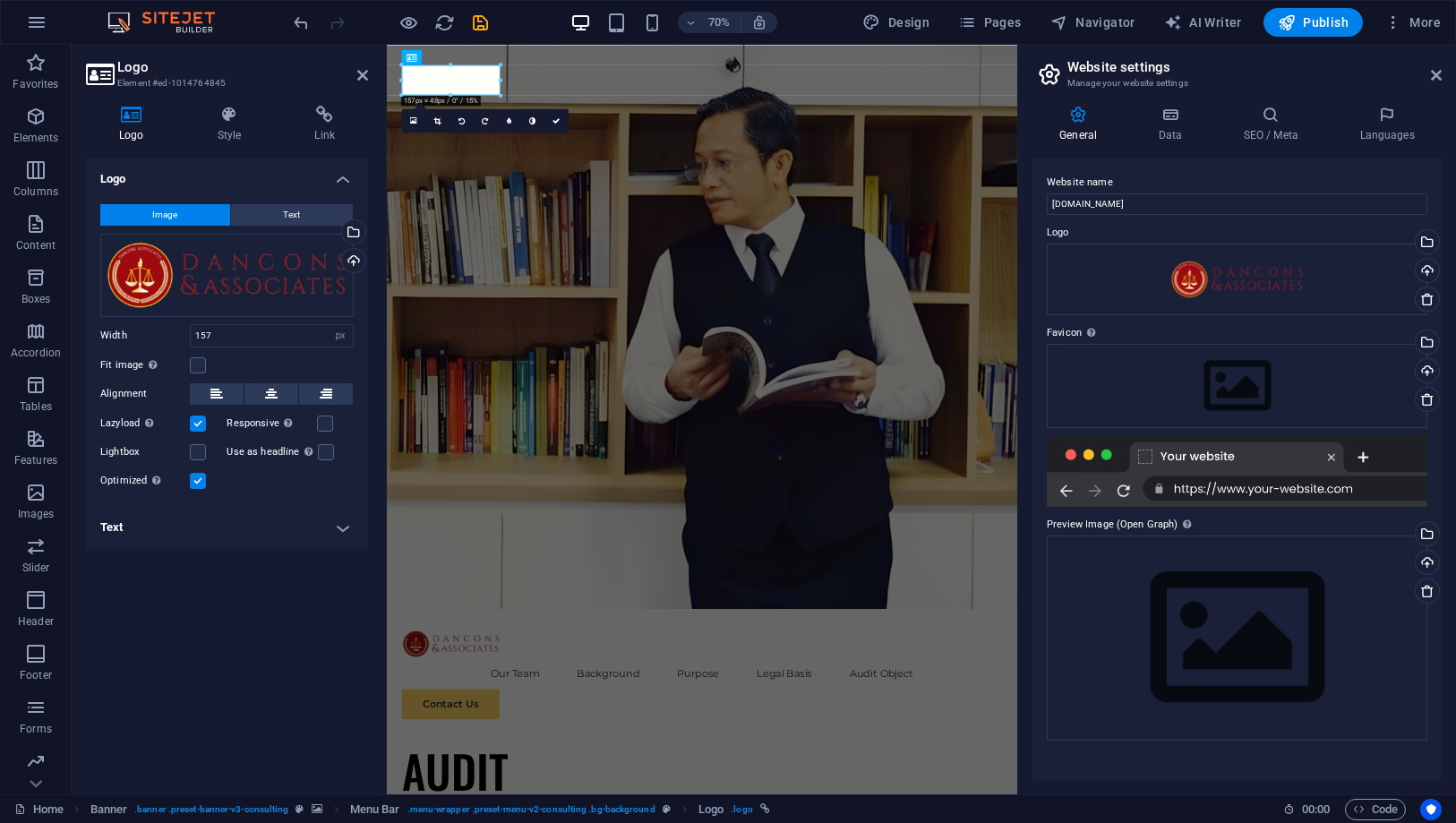
click at [1434, 63] on h2 "Website settings" at bounding box center [1255, 68] width 375 height 16
click at [1433, 72] on icon at bounding box center [1437, 75] width 11 height 15
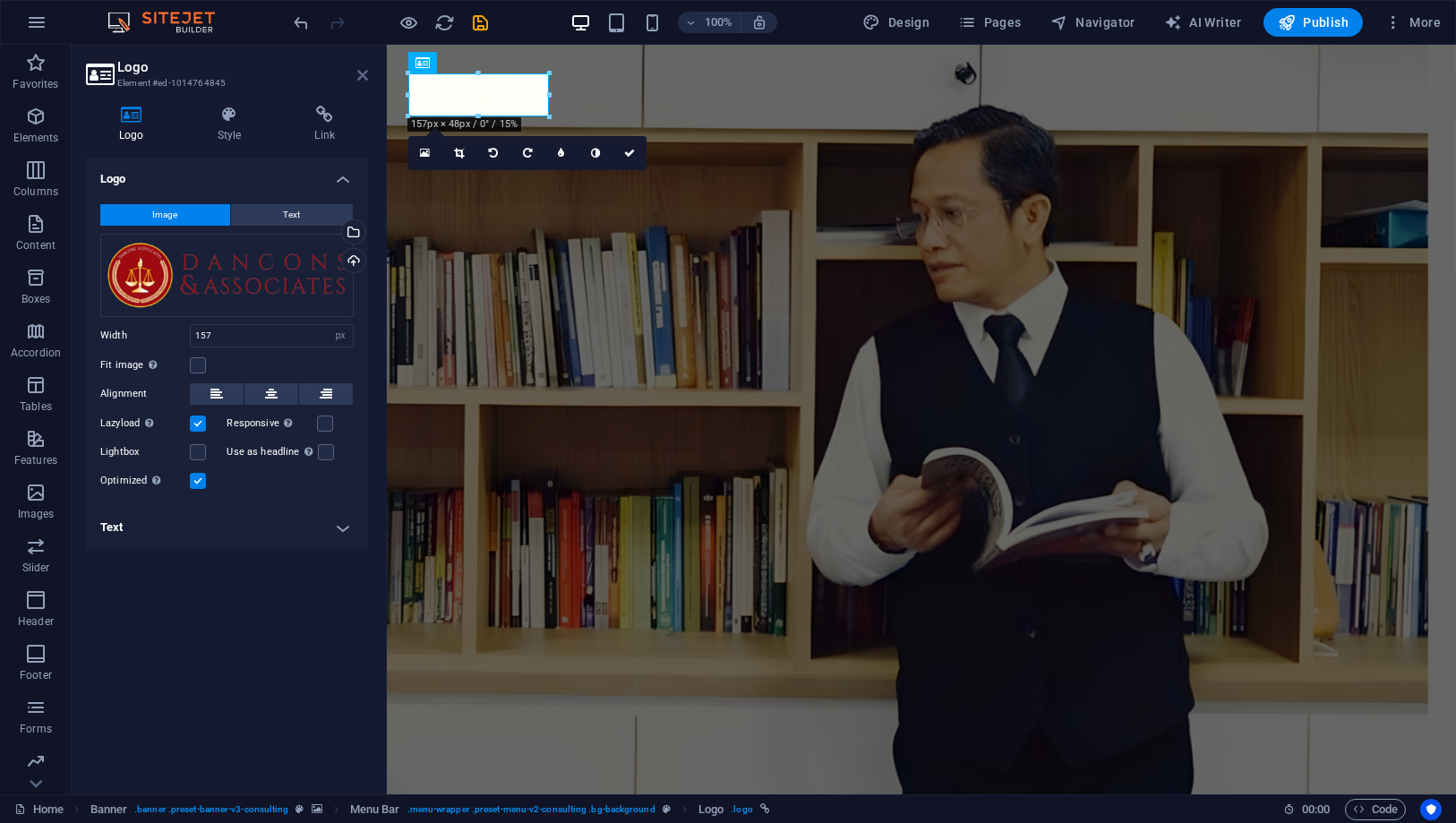
click at [367, 72] on icon at bounding box center [363, 75] width 11 height 15
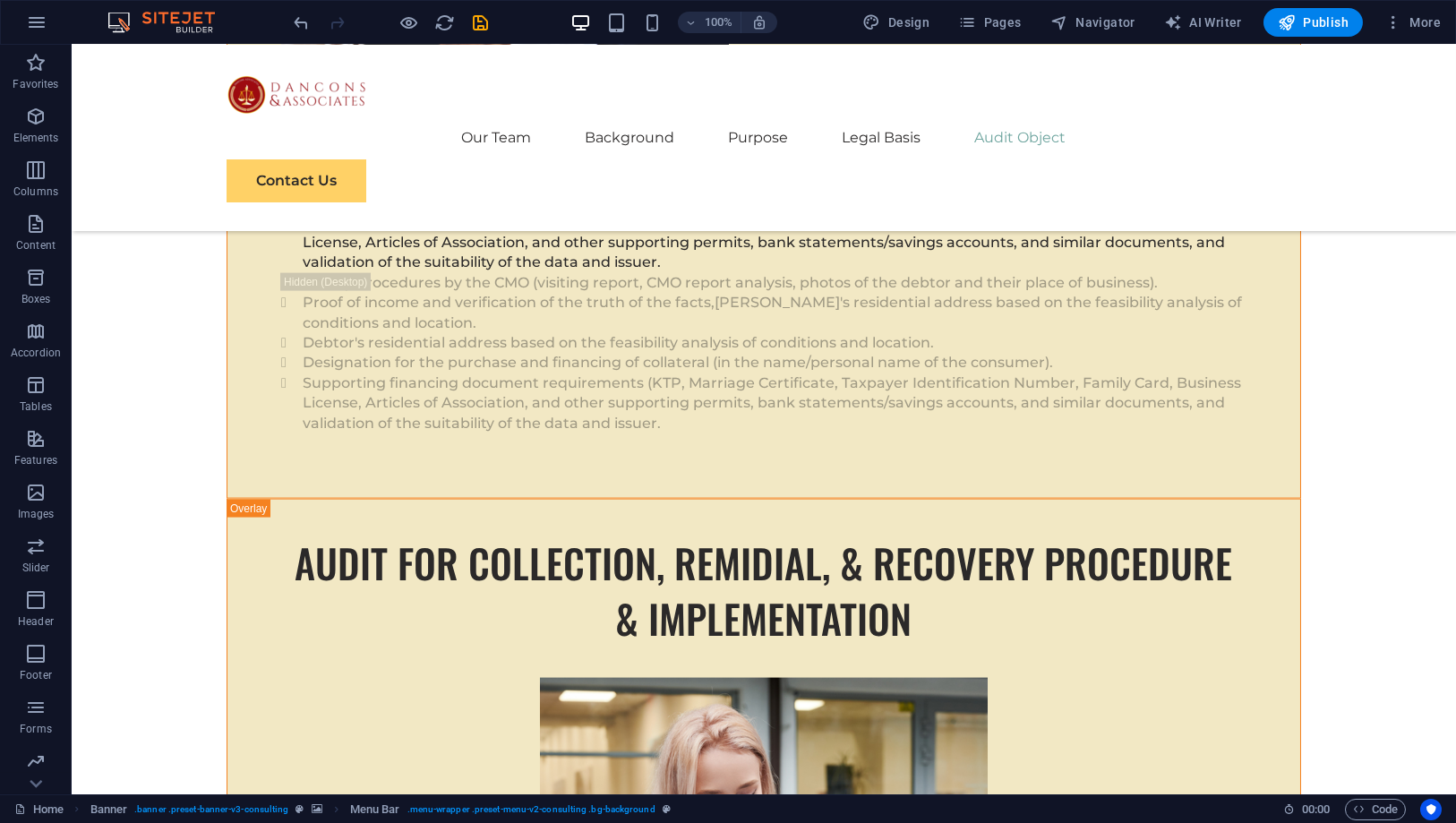
scroll to position [18342, 0]
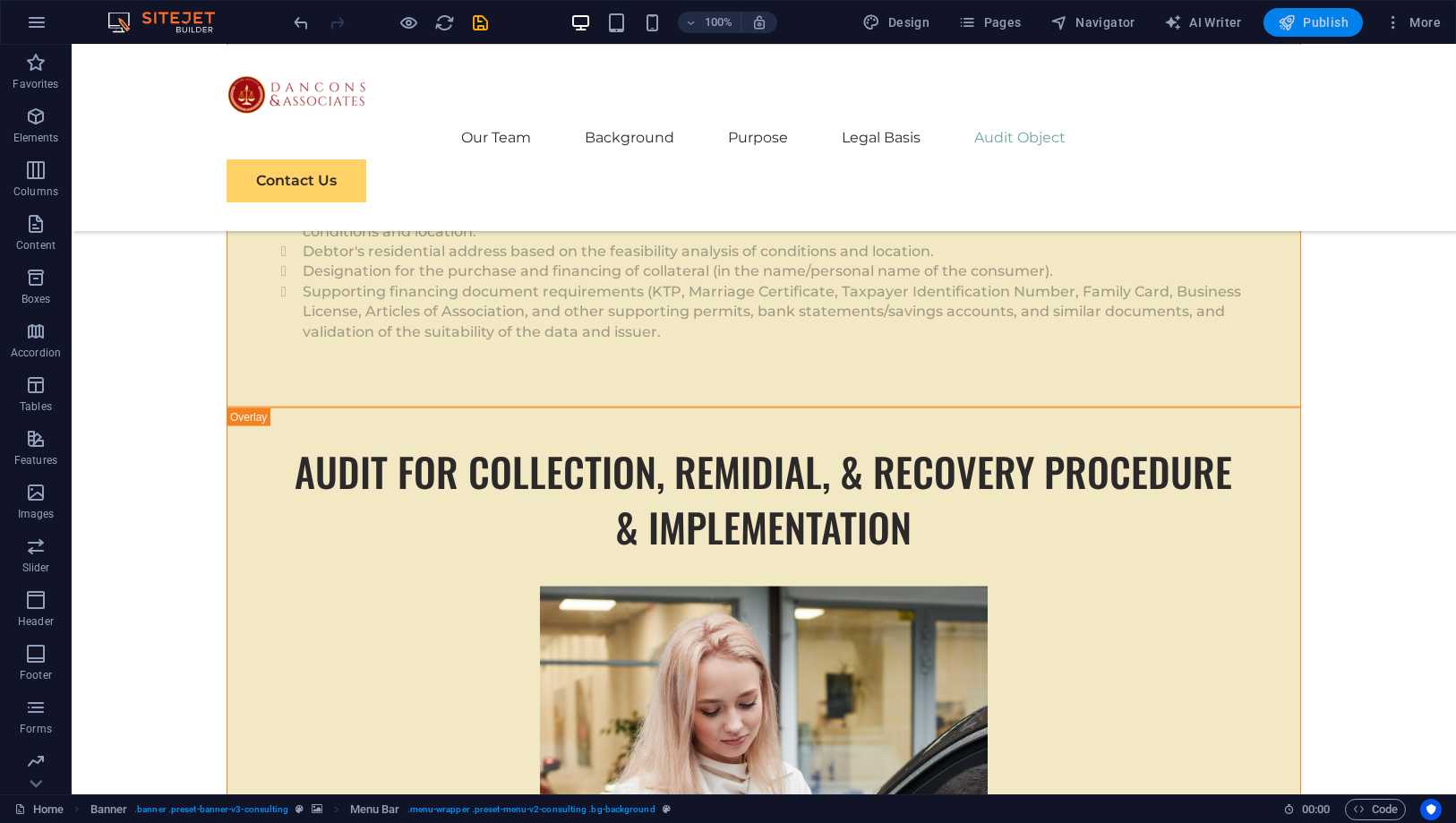
click at [1308, 20] on span "Publish" at bounding box center [1313, 23] width 71 height 18
checkbox input "false"
